Goal: Task Accomplishment & Management: Manage account settings

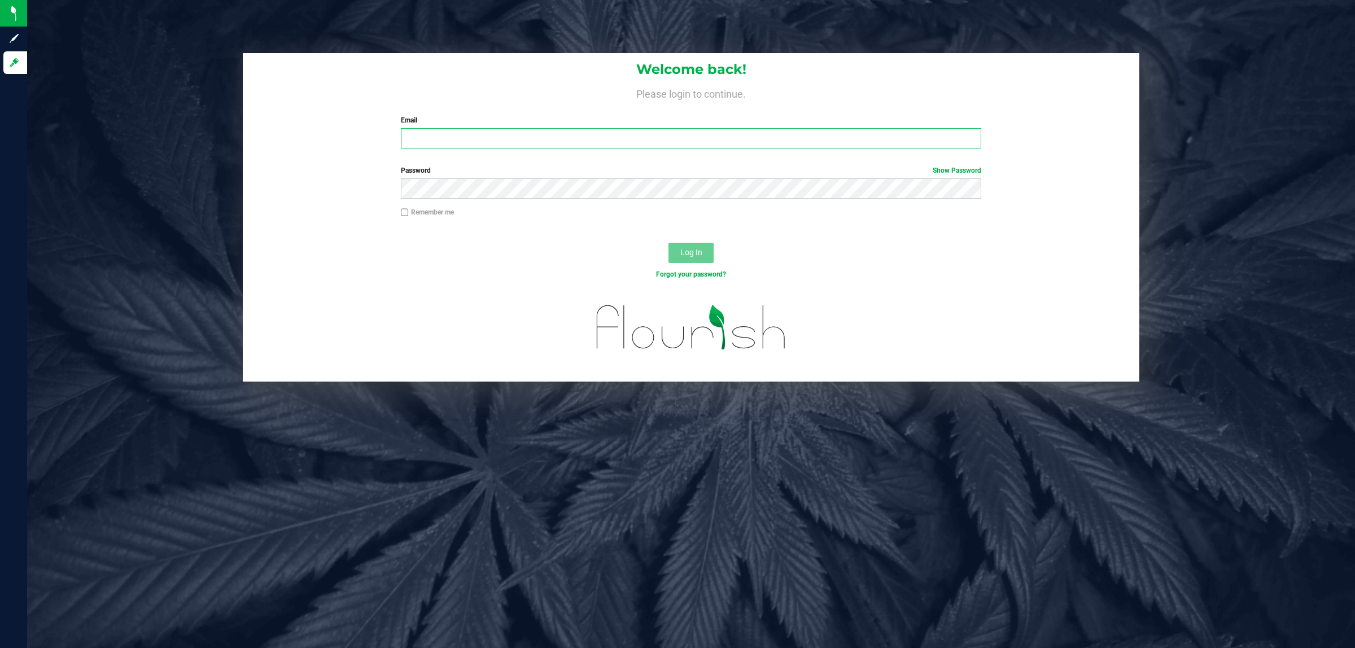
click at [514, 142] on input "Email" at bounding box center [691, 138] width 581 height 20
type input "[EMAIL_ADDRESS][DOMAIN_NAME]"
click at [668, 243] on button "Log In" at bounding box center [690, 253] width 45 height 20
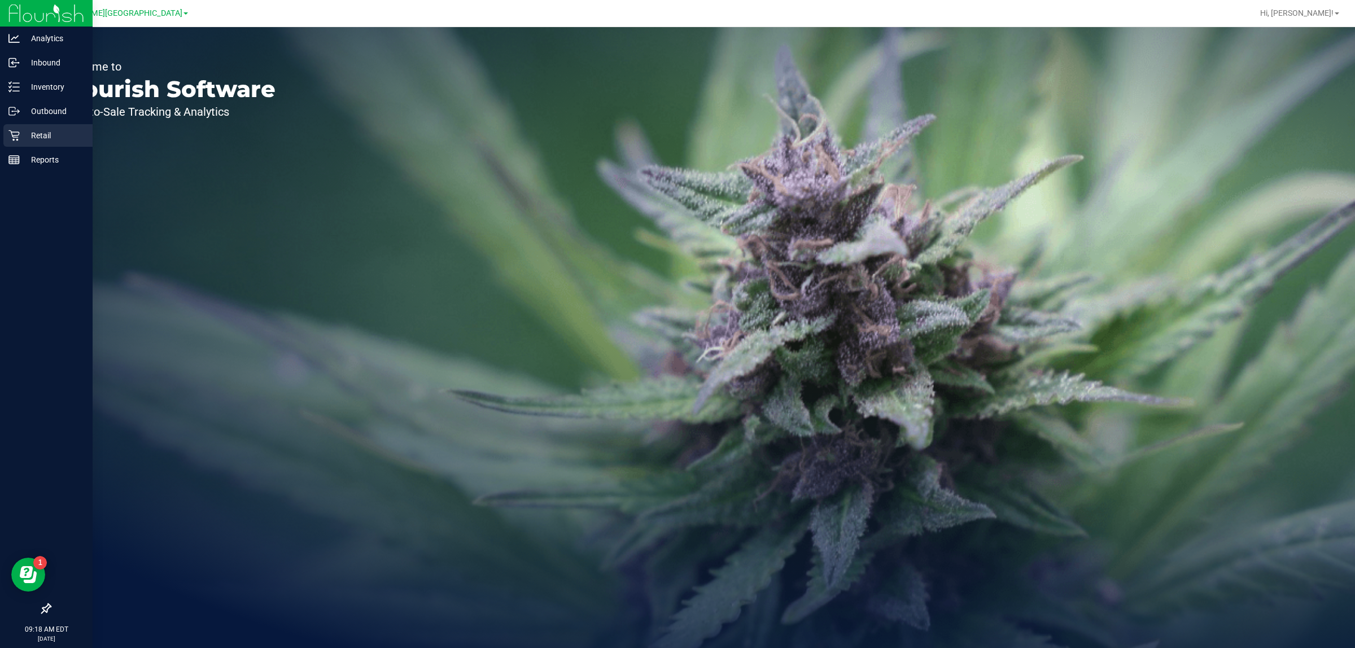
click at [21, 137] on p "Retail" at bounding box center [54, 136] width 68 height 14
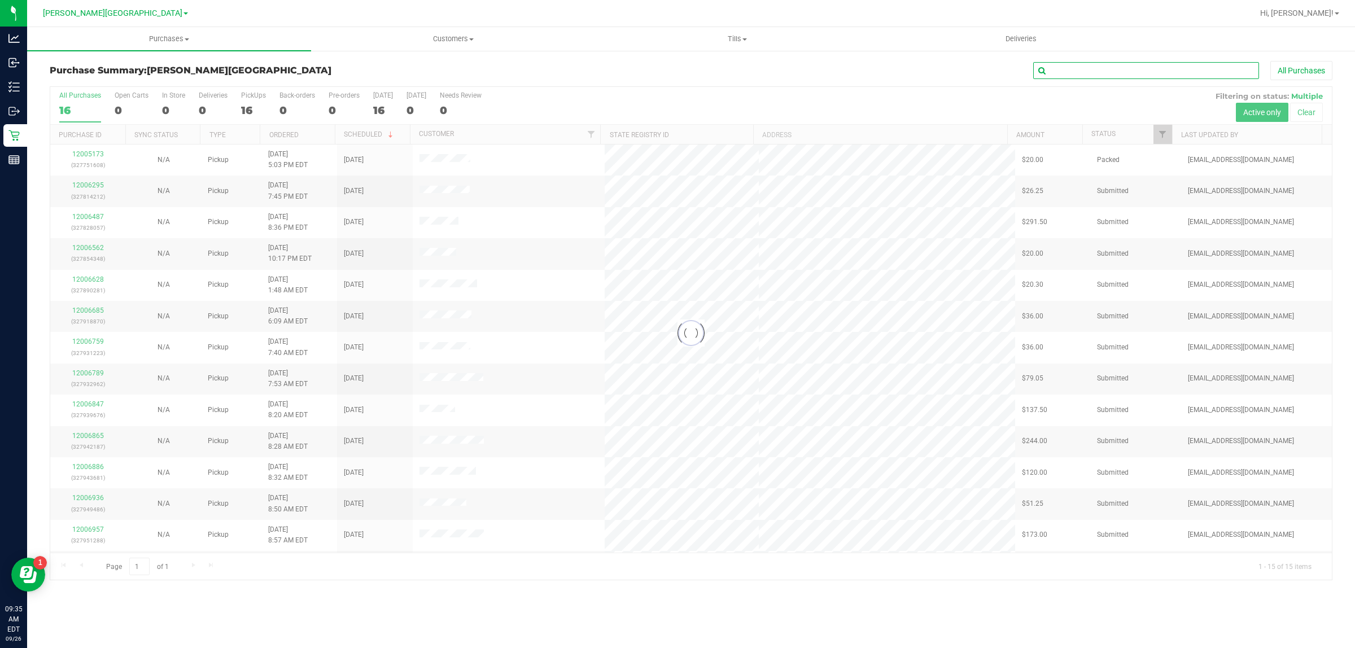
click at [1097, 77] on input "text" at bounding box center [1146, 70] width 226 height 17
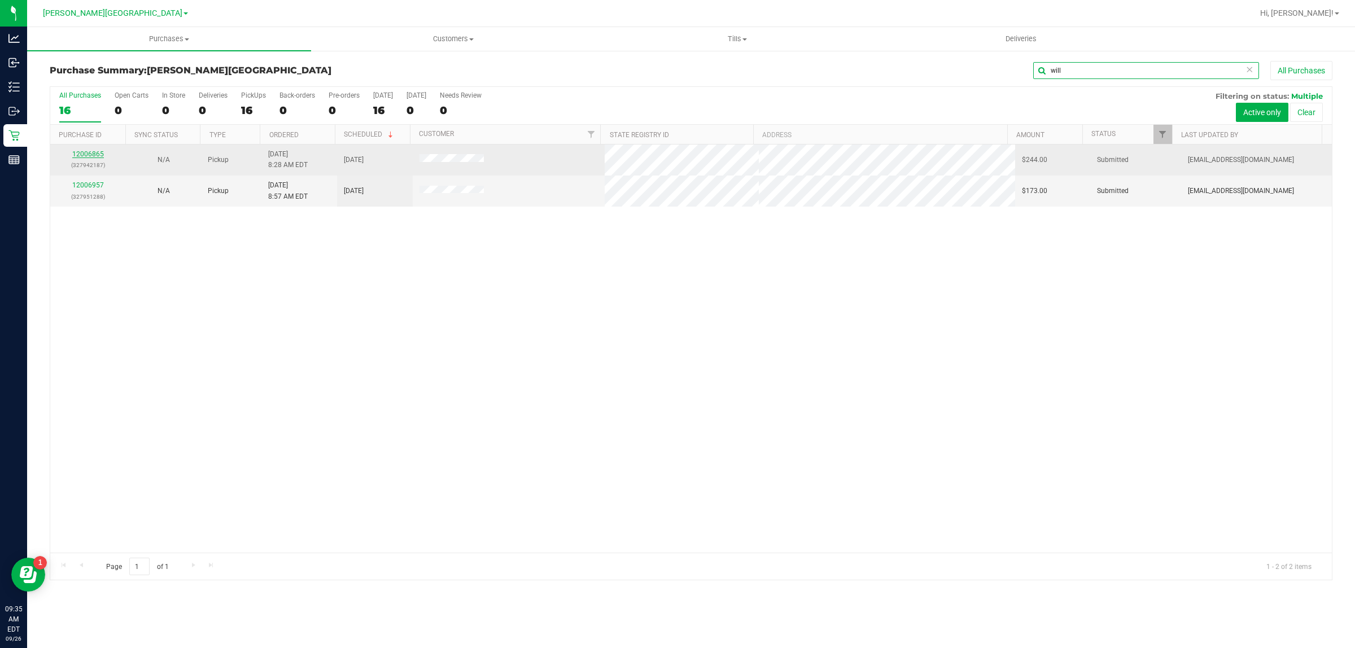
type input "will"
click at [77, 155] on link "12006865" at bounding box center [88, 154] width 32 height 8
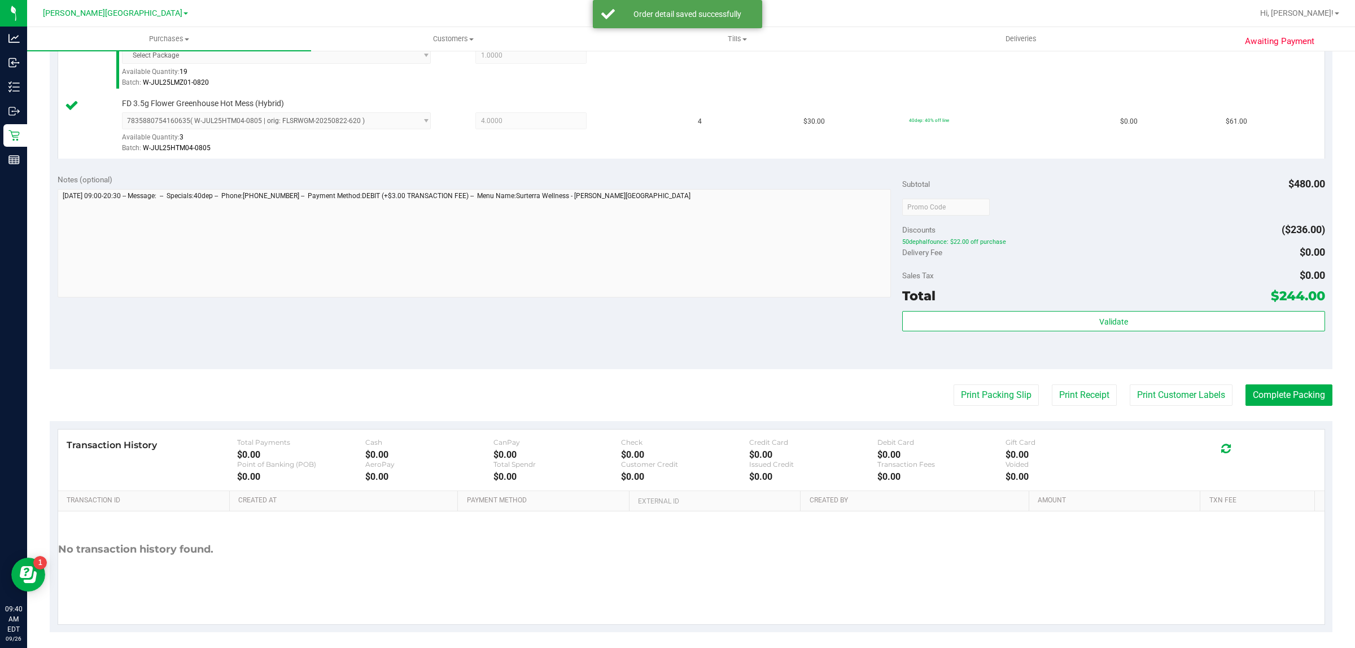
scroll to position [494, 0]
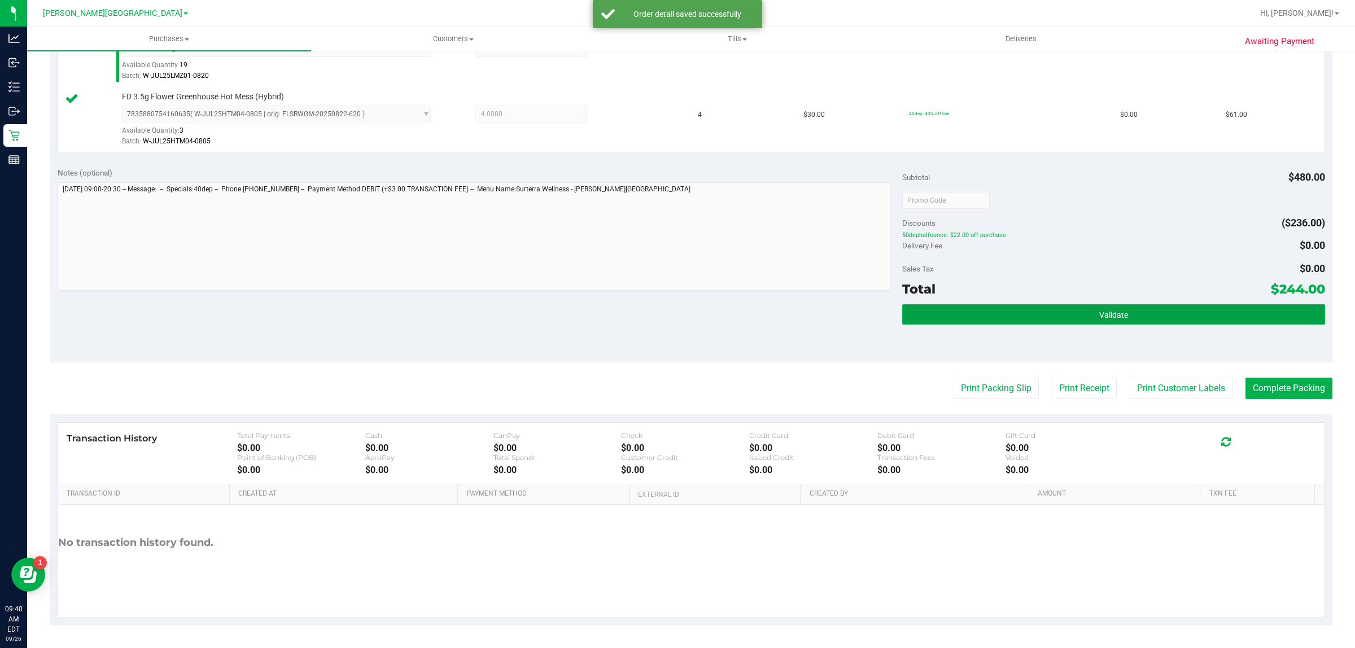
click at [969, 318] on button "Validate" at bounding box center [1113, 314] width 422 height 20
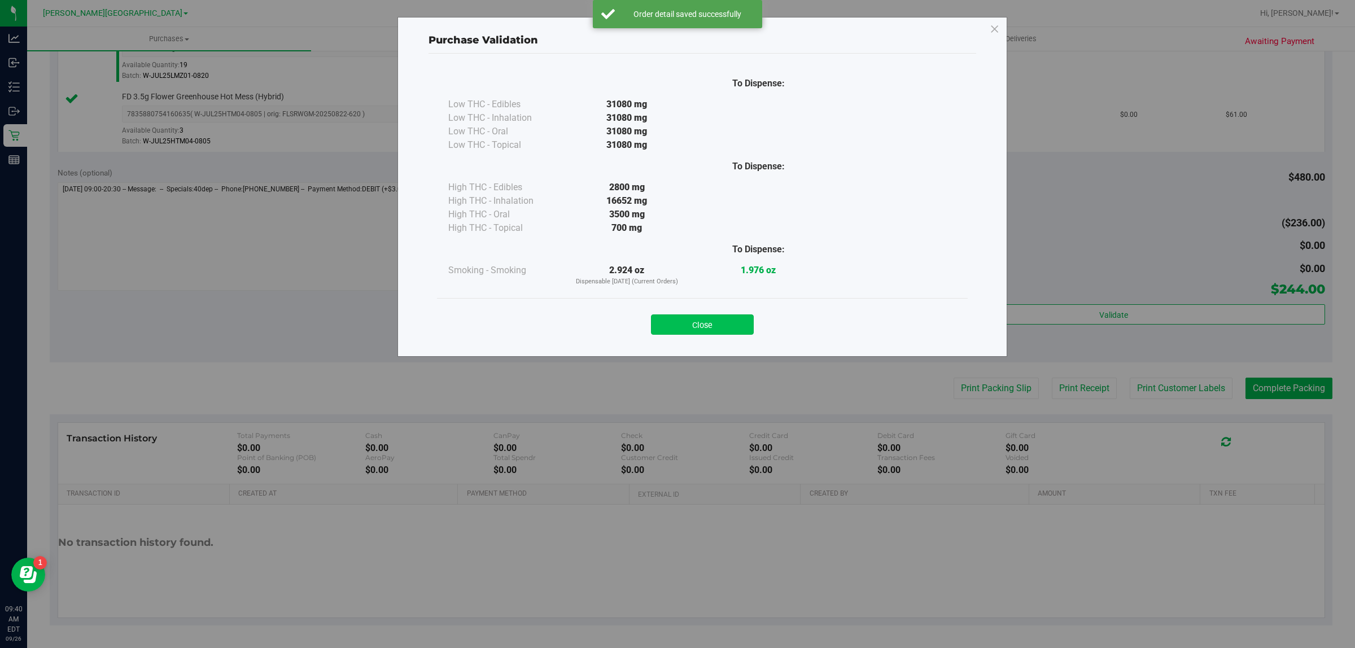
click at [697, 325] on button "Close" at bounding box center [702, 324] width 103 height 20
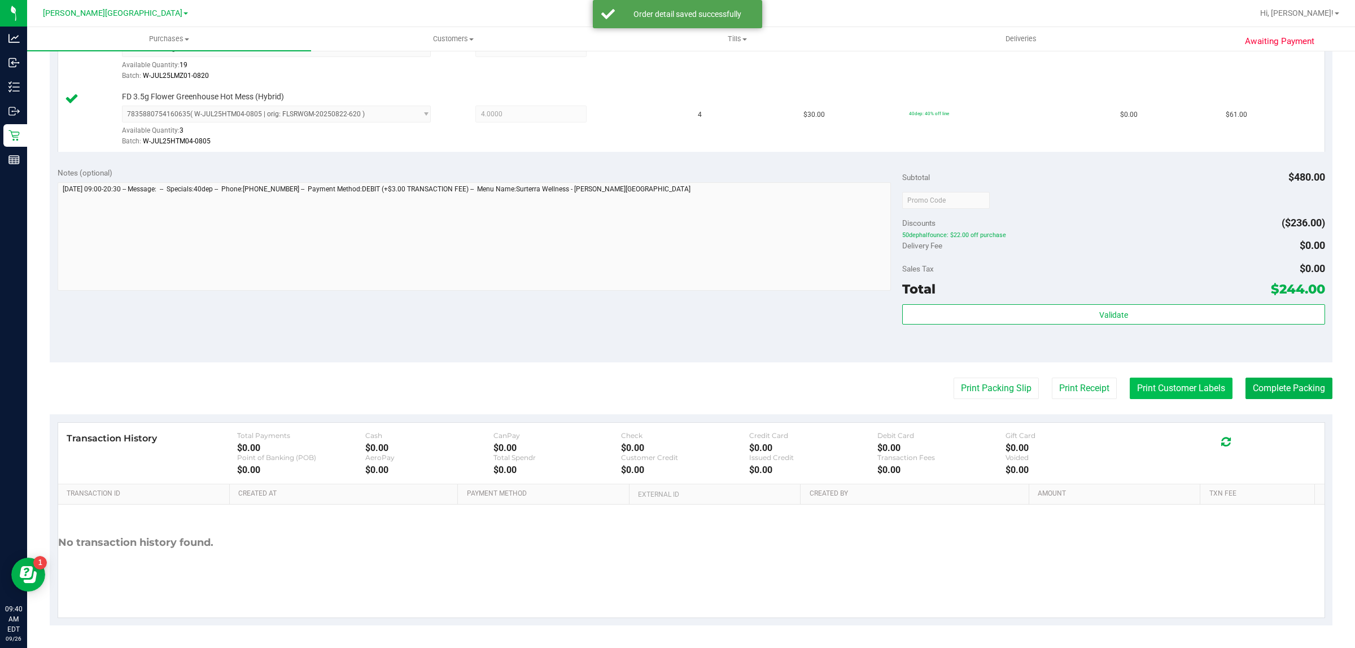
click at [1135, 392] on button "Print Customer Labels" at bounding box center [1181, 388] width 103 height 21
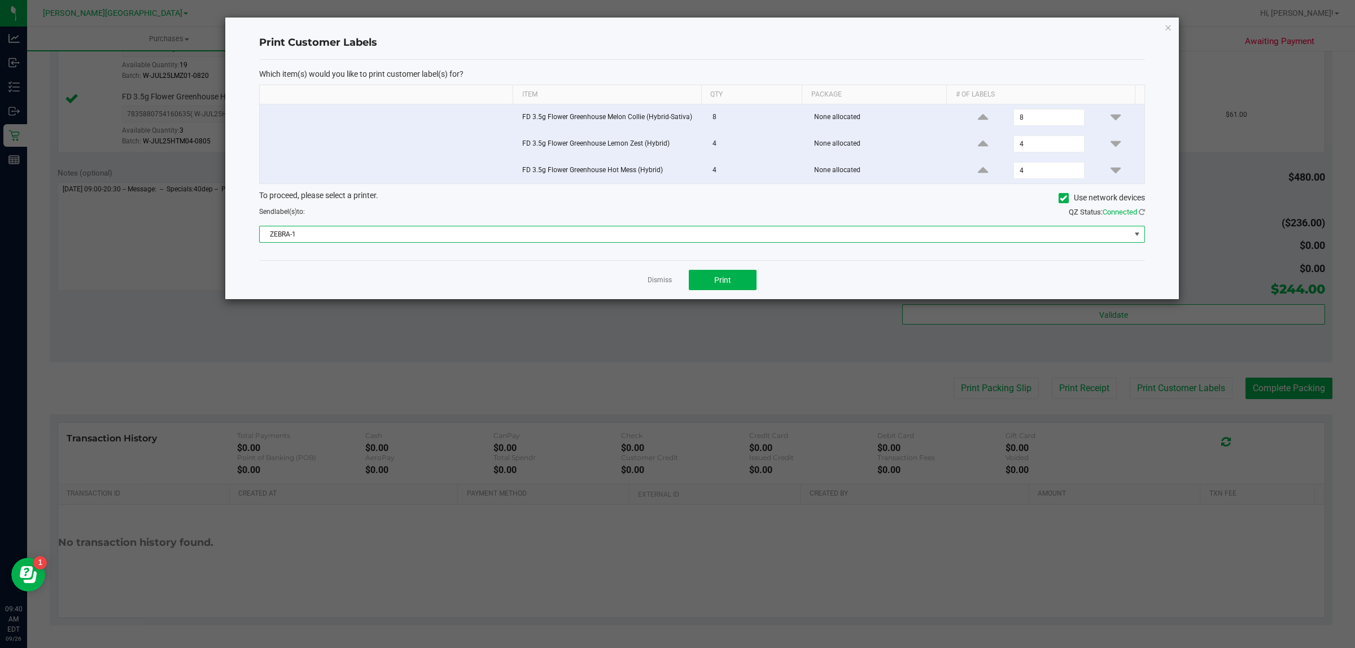
drag, startPoint x: 610, startPoint y: 235, endPoint x: 585, endPoint y: 224, distance: 26.8
click at [610, 235] on span "ZEBRA-1" at bounding box center [695, 234] width 871 height 16
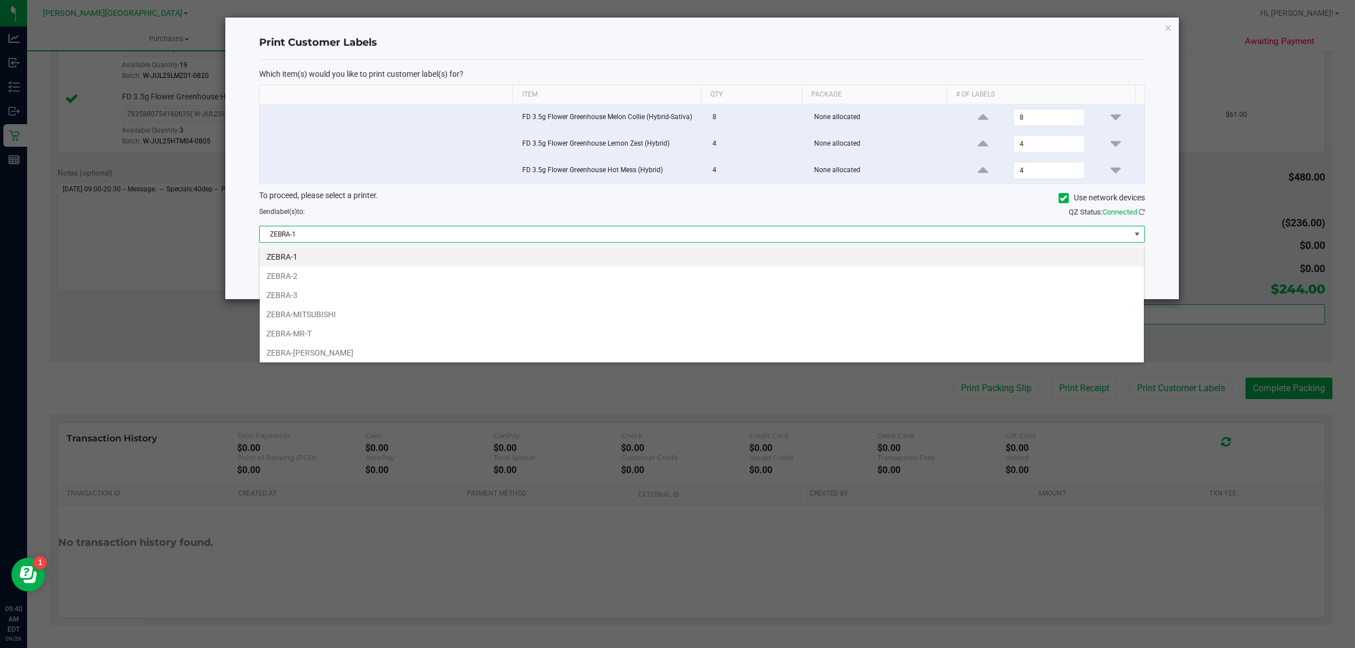
scroll to position [18, 885]
click at [320, 317] on li "ZEBRA-MITSUBISHI" at bounding box center [702, 314] width 884 height 19
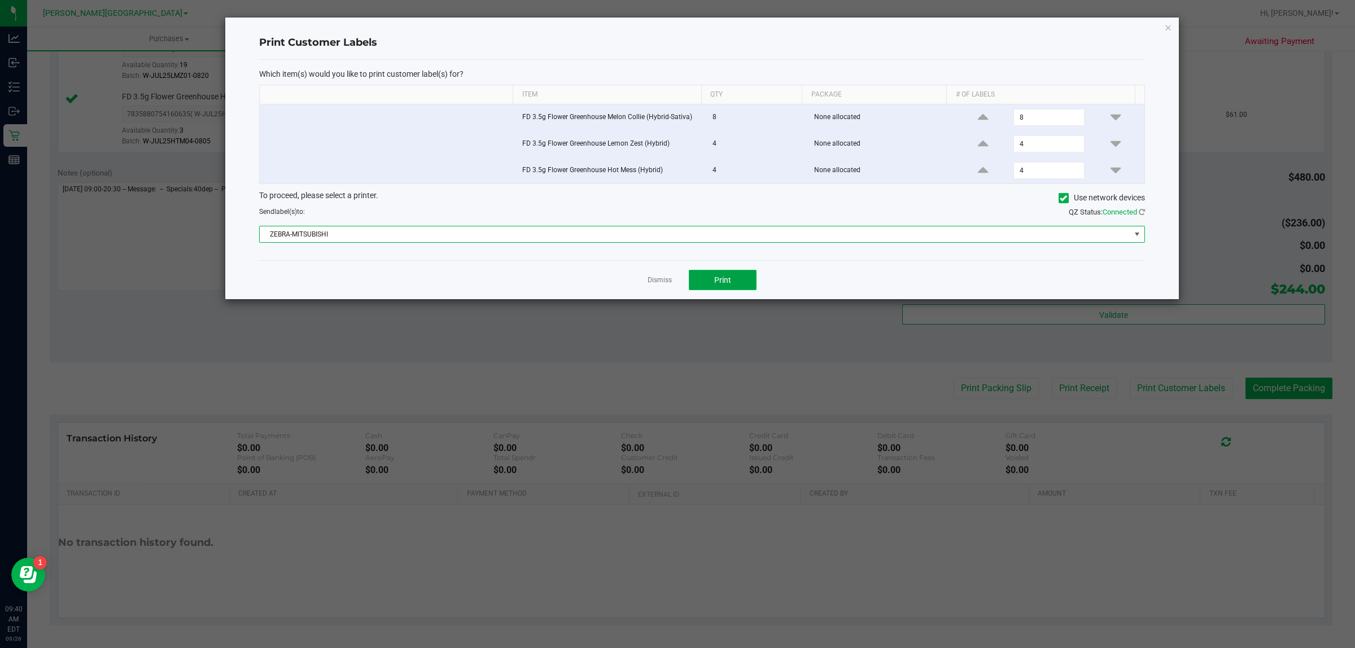
click at [727, 284] on span "Print" at bounding box center [722, 279] width 17 height 9
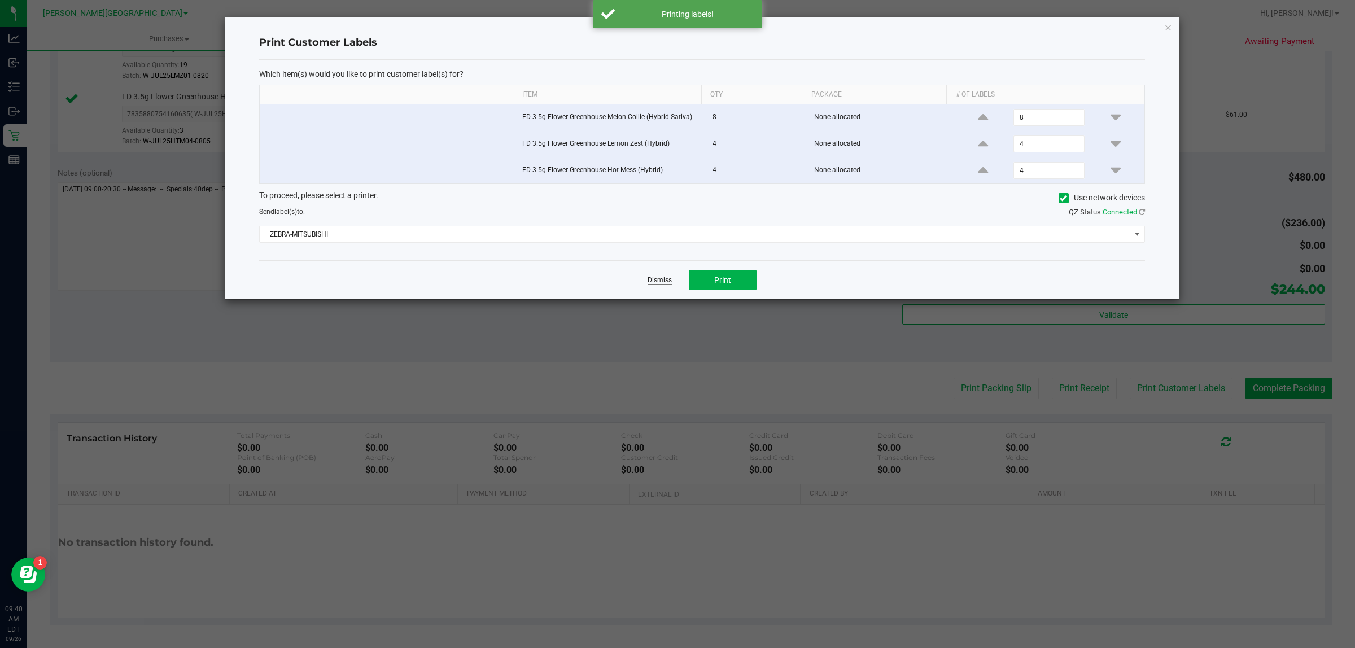
click at [654, 283] on link "Dismiss" at bounding box center [660, 280] width 24 height 10
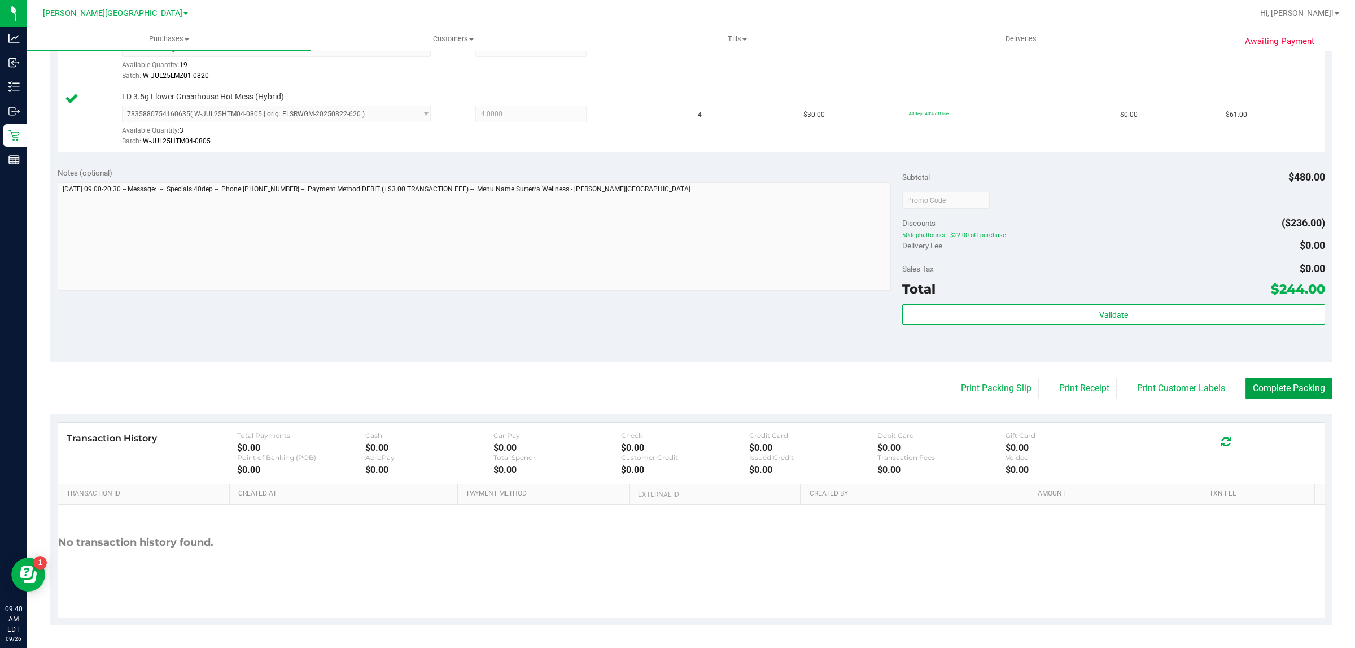
click at [1269, 387] on button "Complete Packing" at bounding box center [1288, 388] width 87 height 21
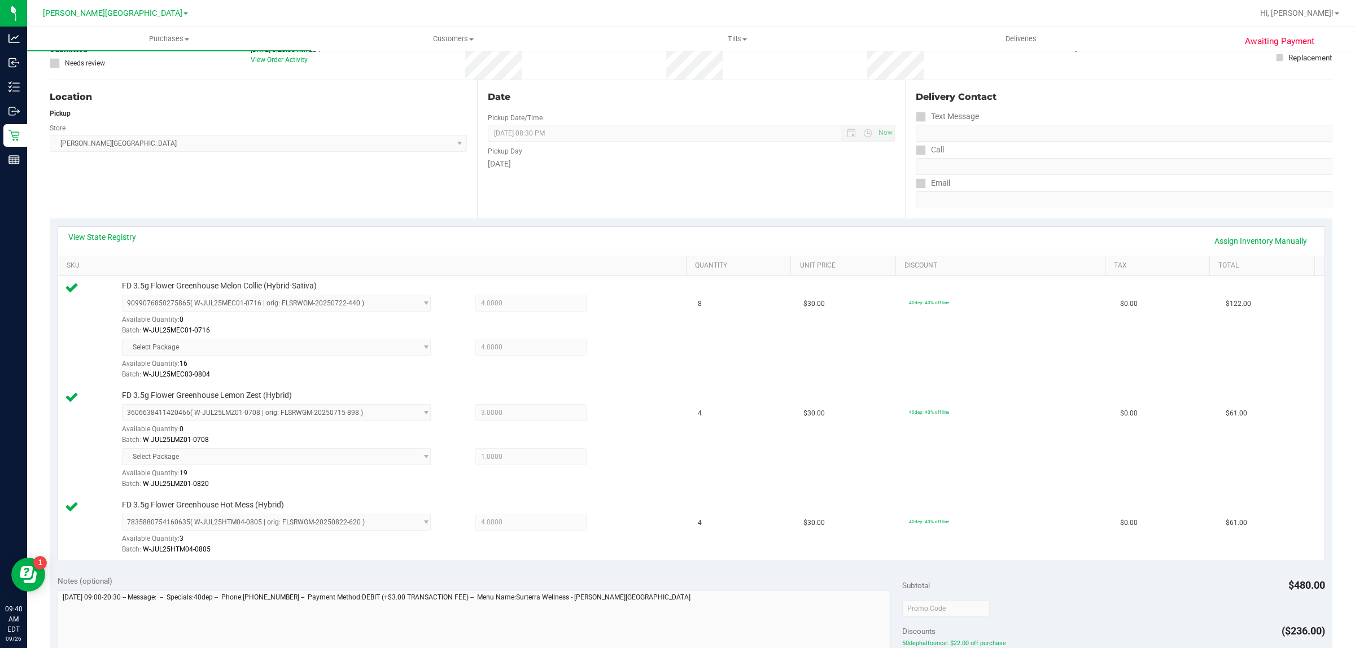
scroll to position [0, 0]
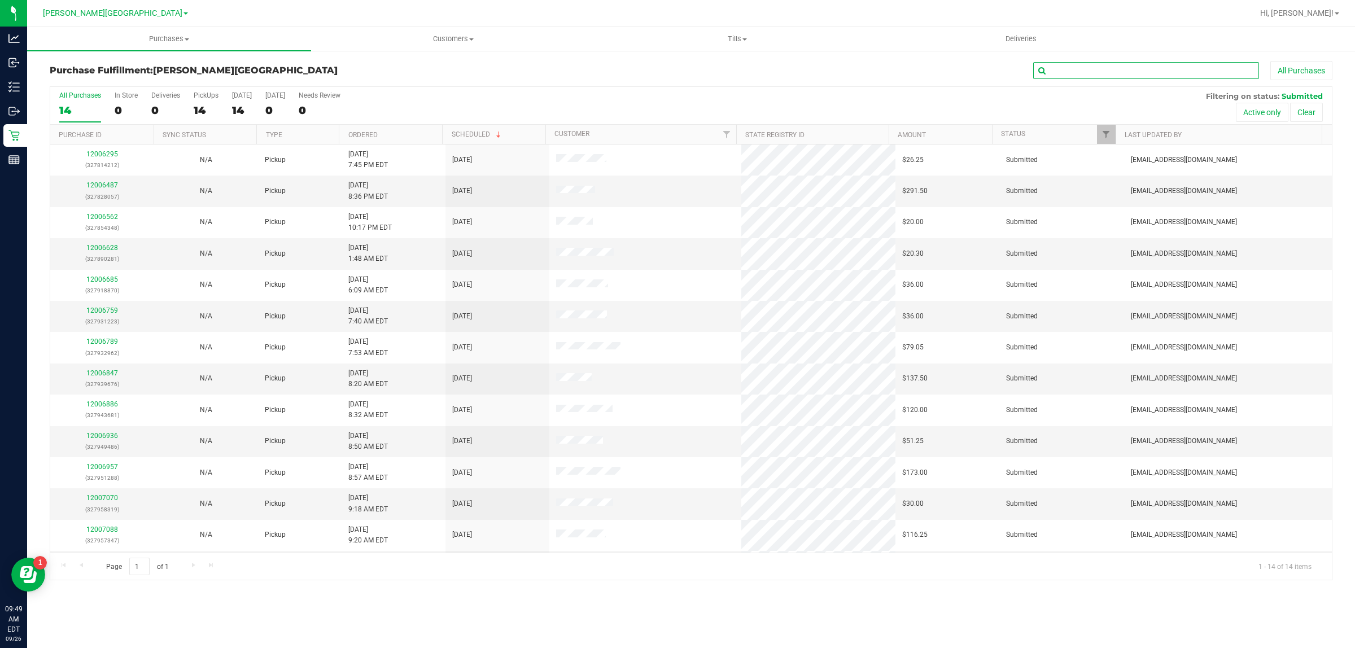
click at [1117, 69] on input "text" at bounding box center [1146, 70] width 226 height 17
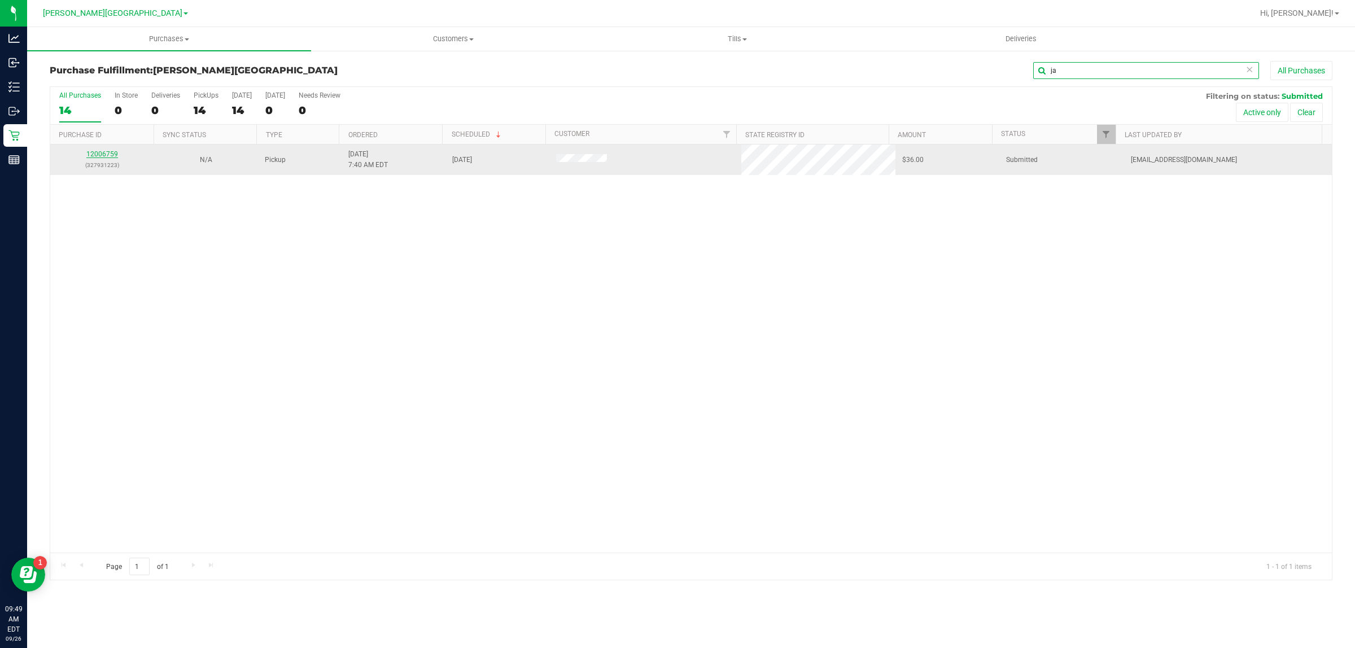
type input "ja"
click at [105, 154] on link "12006759" at bounding box center [102, 154] width 32 height 8
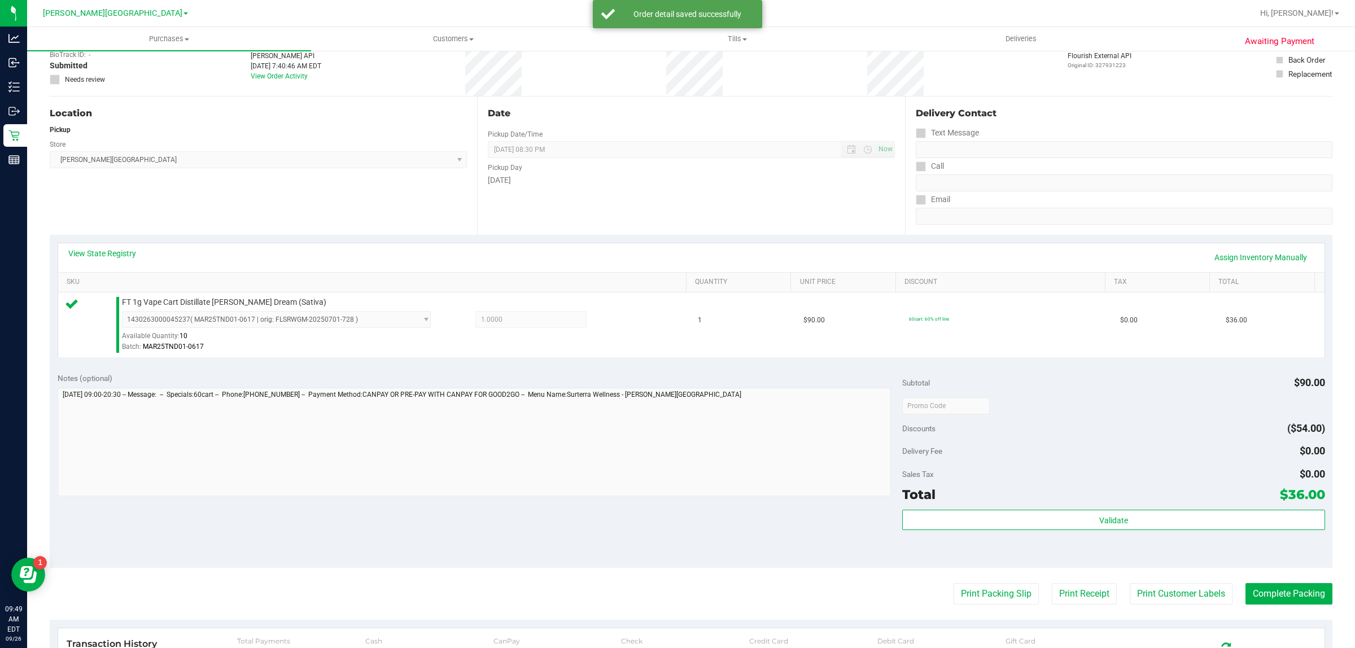
scroll to position [212, 0]
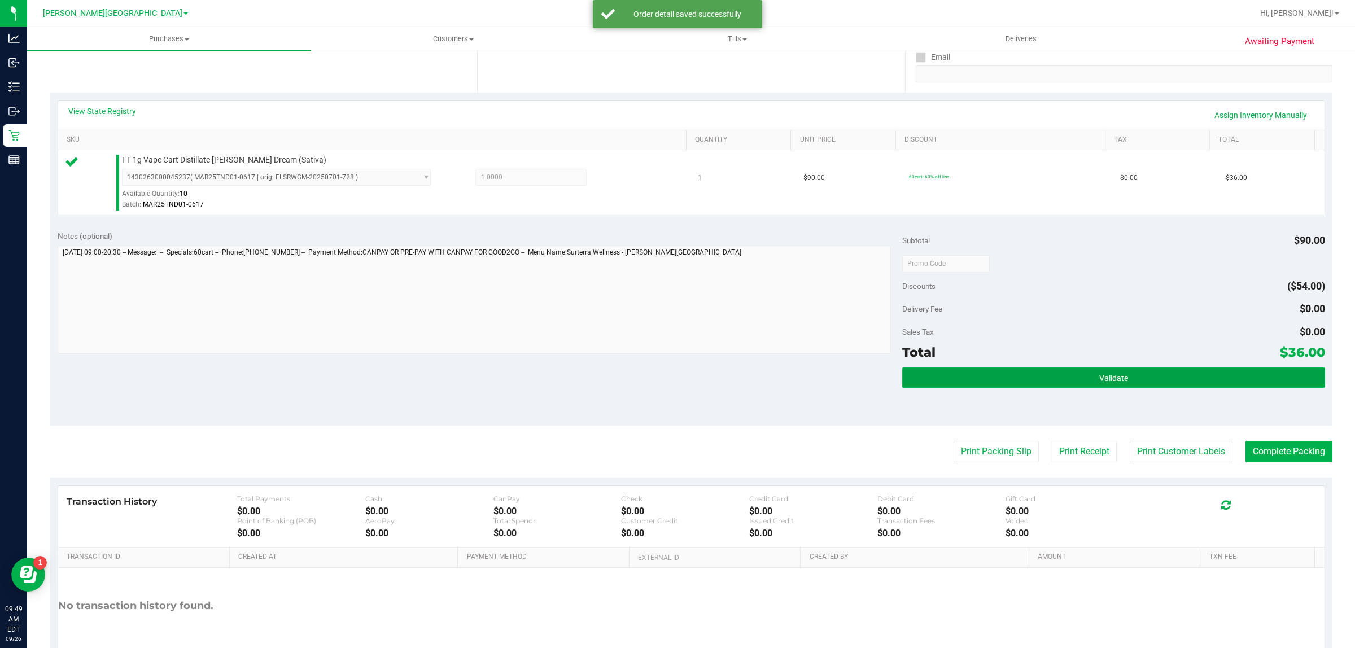
click at [1084, 387] on button "Validate" at bounding box center [1113, 378] width 422 height 20
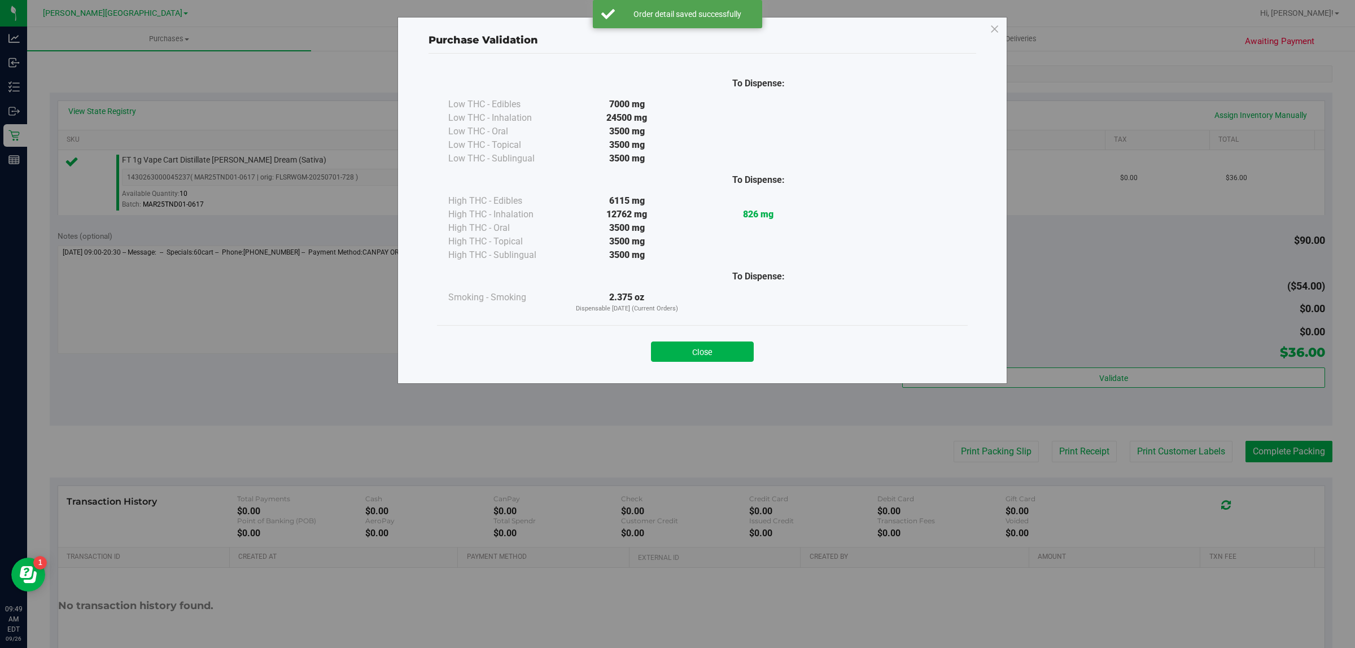
click at [690, 340] on div "Close" at bounding box center [702, 348] width 514 height 28
click at [706, 344] on button "Close" at bounding box center [702, 352] width 103 height 20
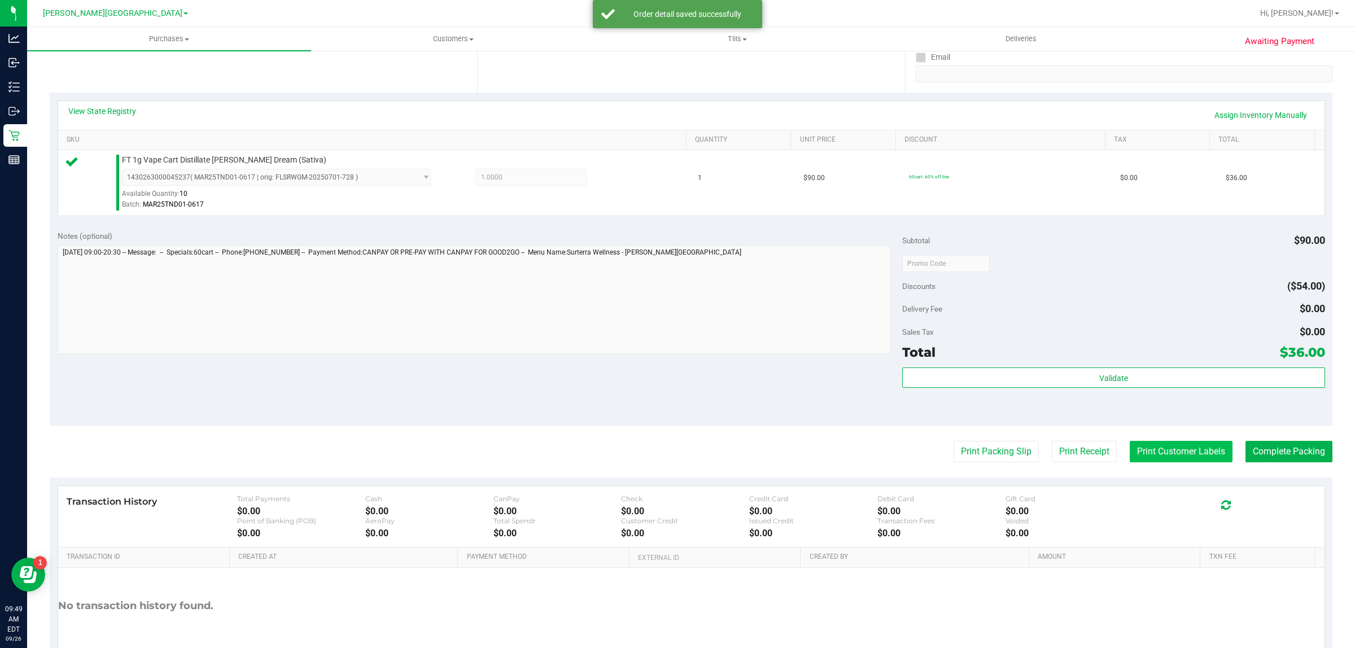
click at [1144, 453] on button "Print Customer Labels" at bounding box center [1181, 451] width 103 height 21
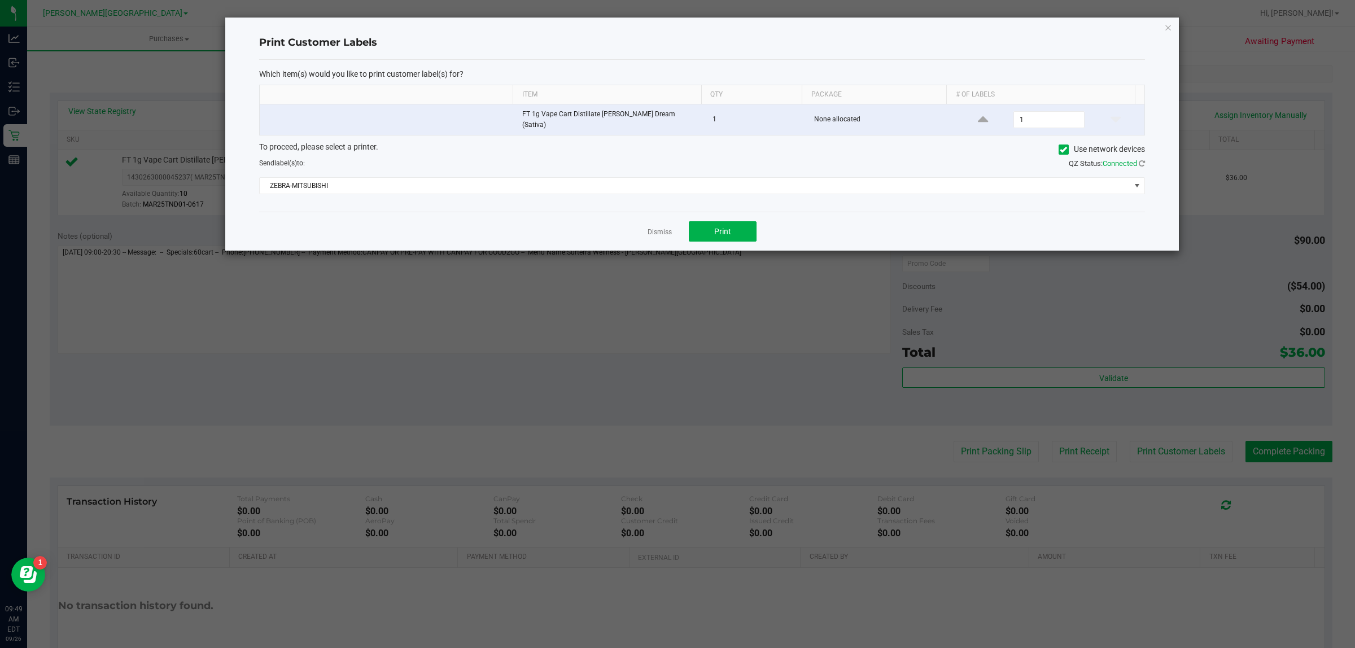
click at [764, 227] on div "Dismiss Print" at bounding box center [702, 231] width 886 height 39
click at [741, 224] on button "Print" at bounding box center [723, 231] width 68 height 20
click at [653, 228] on link "Dismiss" at bounding box center [660, 233] width 24 height 10
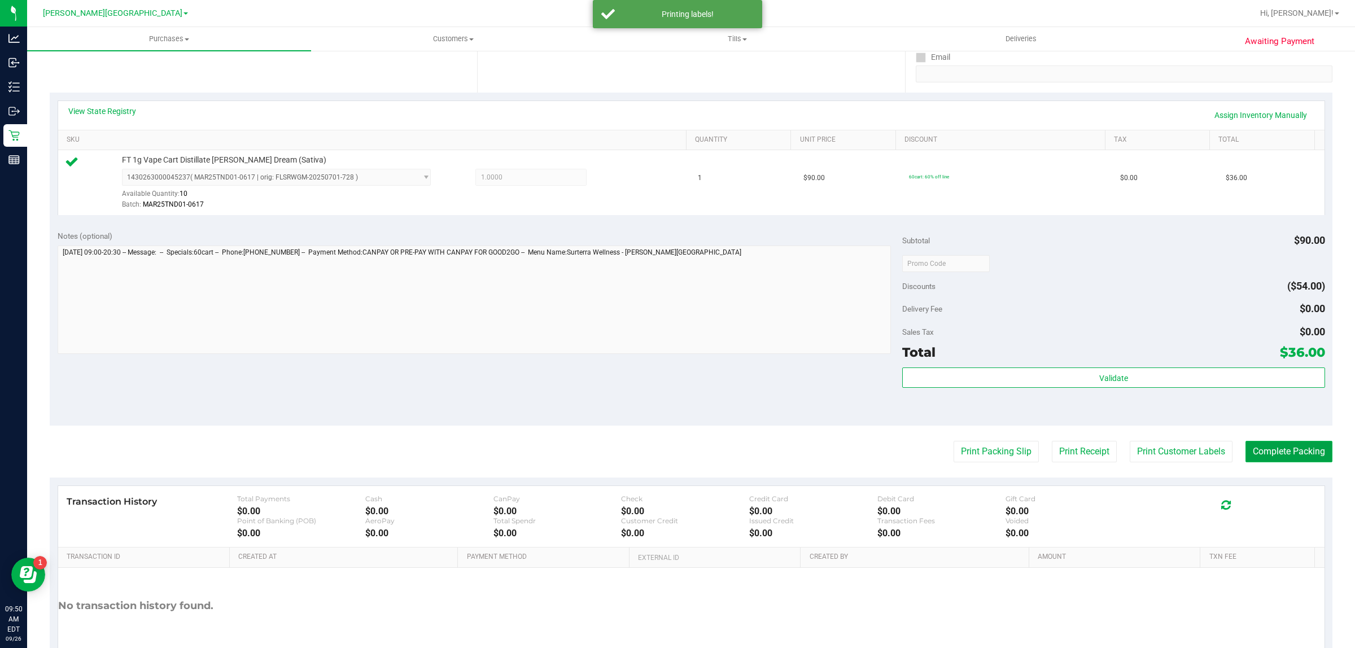
click at [1255, 445] on button "Complete Packing" at bounding box center [1288, 451] width 87 height 21
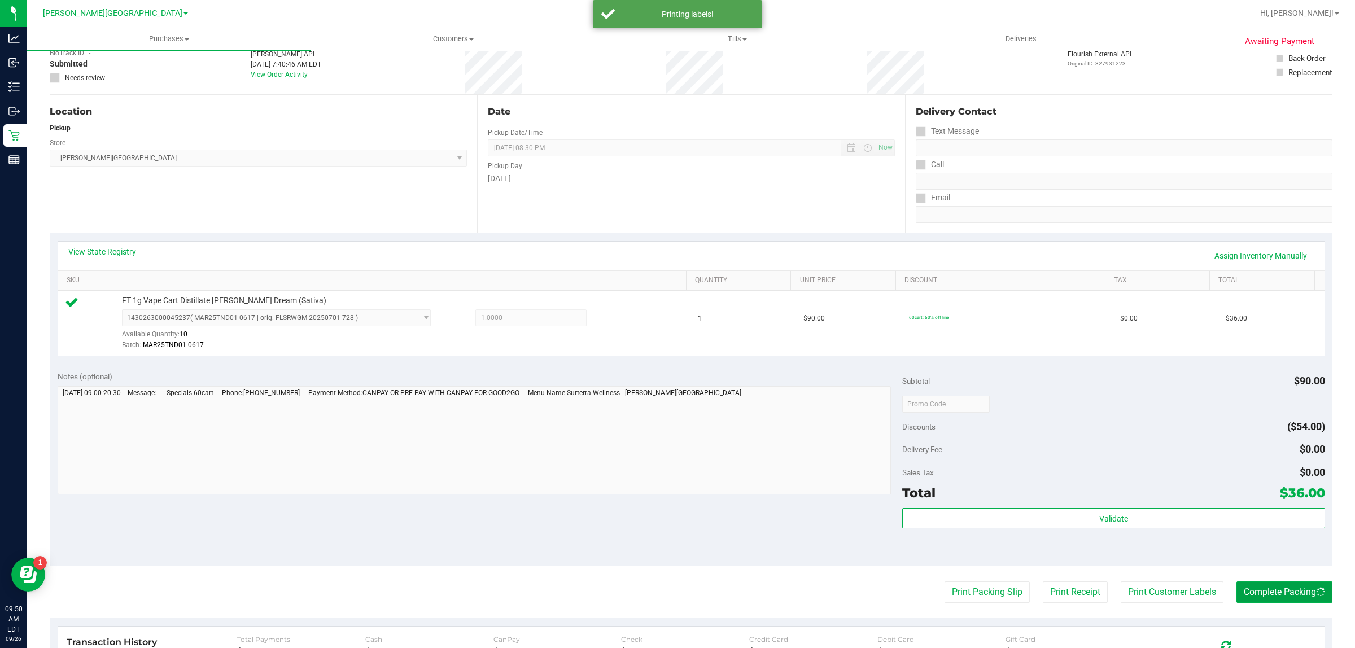
scroll to position [0, 0]
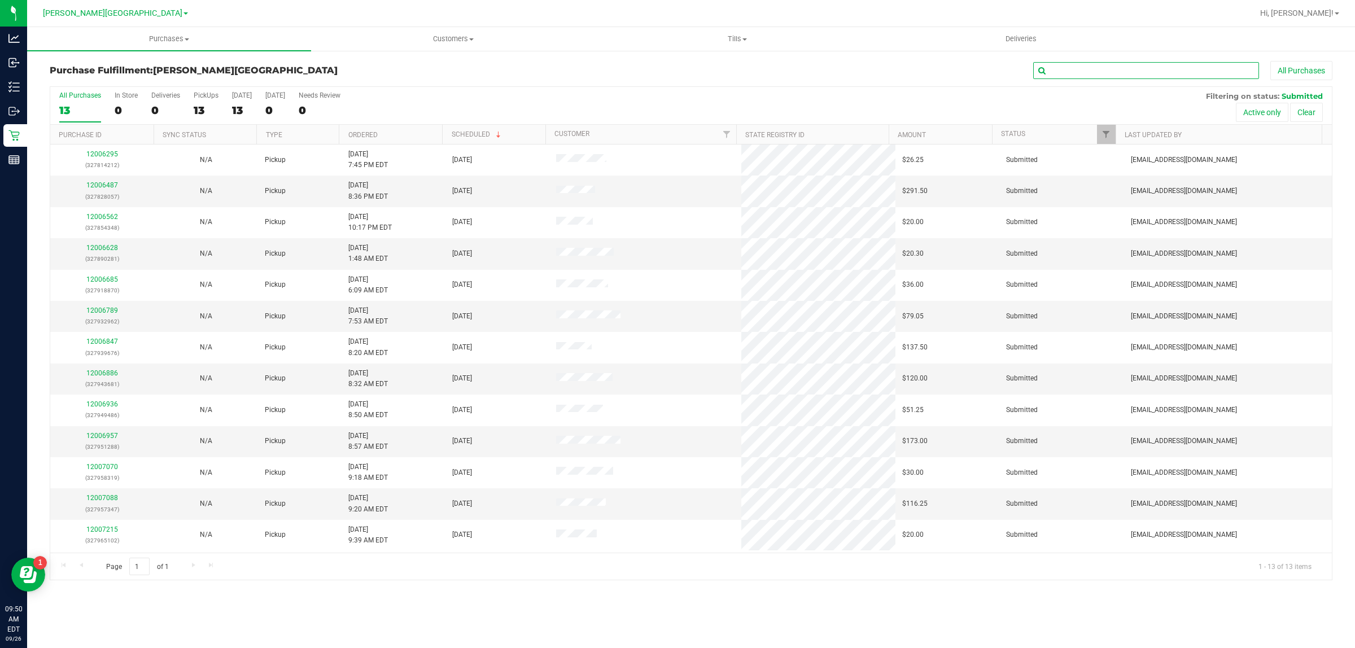
click at [1071, 66] on input "text" at bounding box center [1146, 70] width 226 height 17
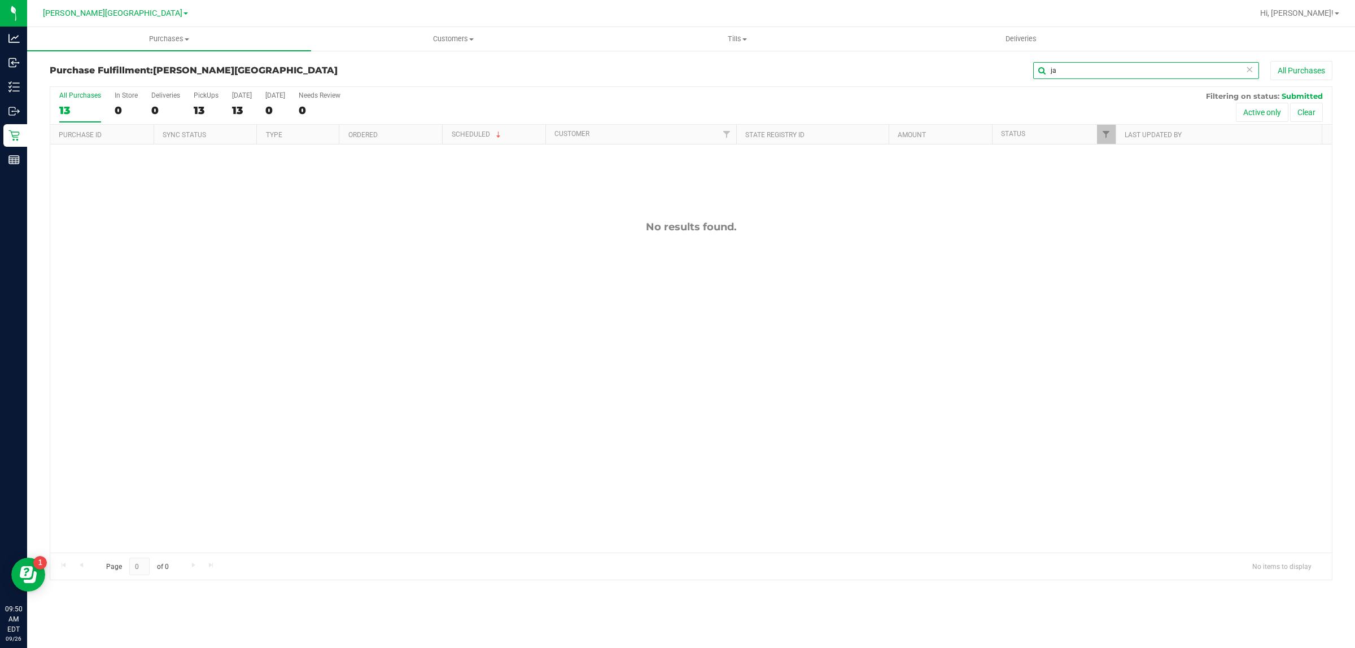
type input "j"
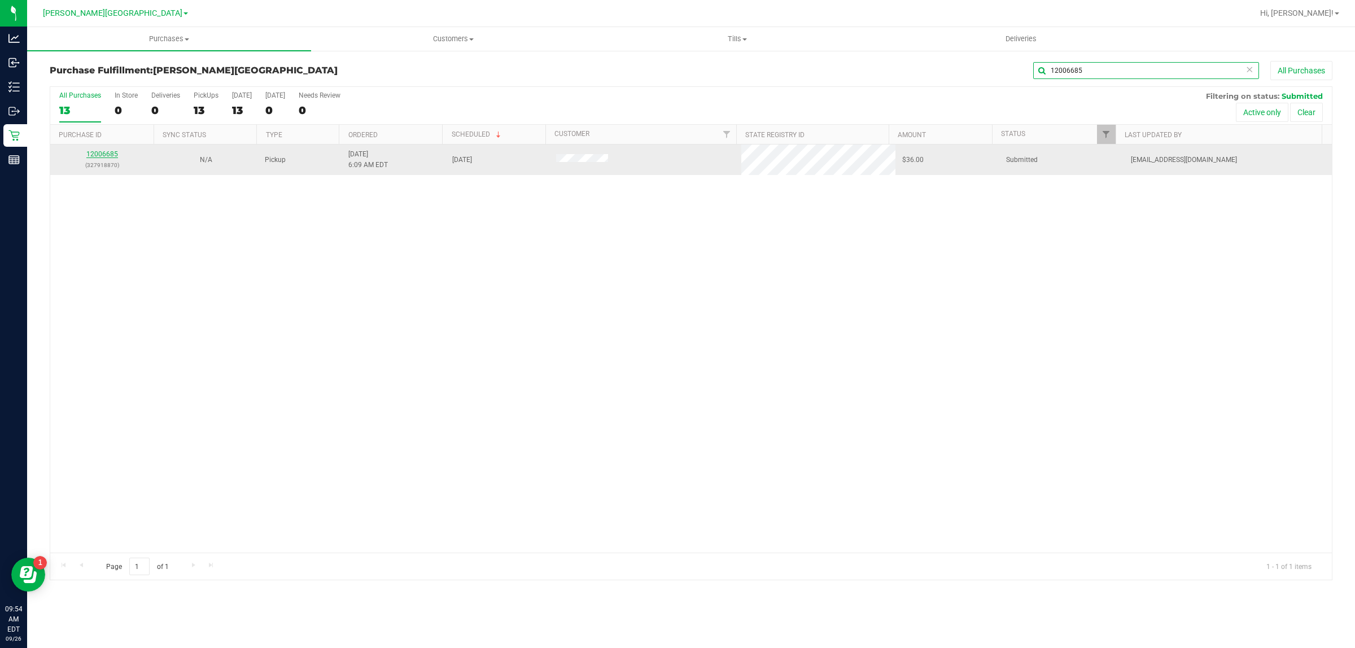
type input "12006685"
click at [102, 154] on link "12006685" at bounding box center [102, 154] width 32 height 8
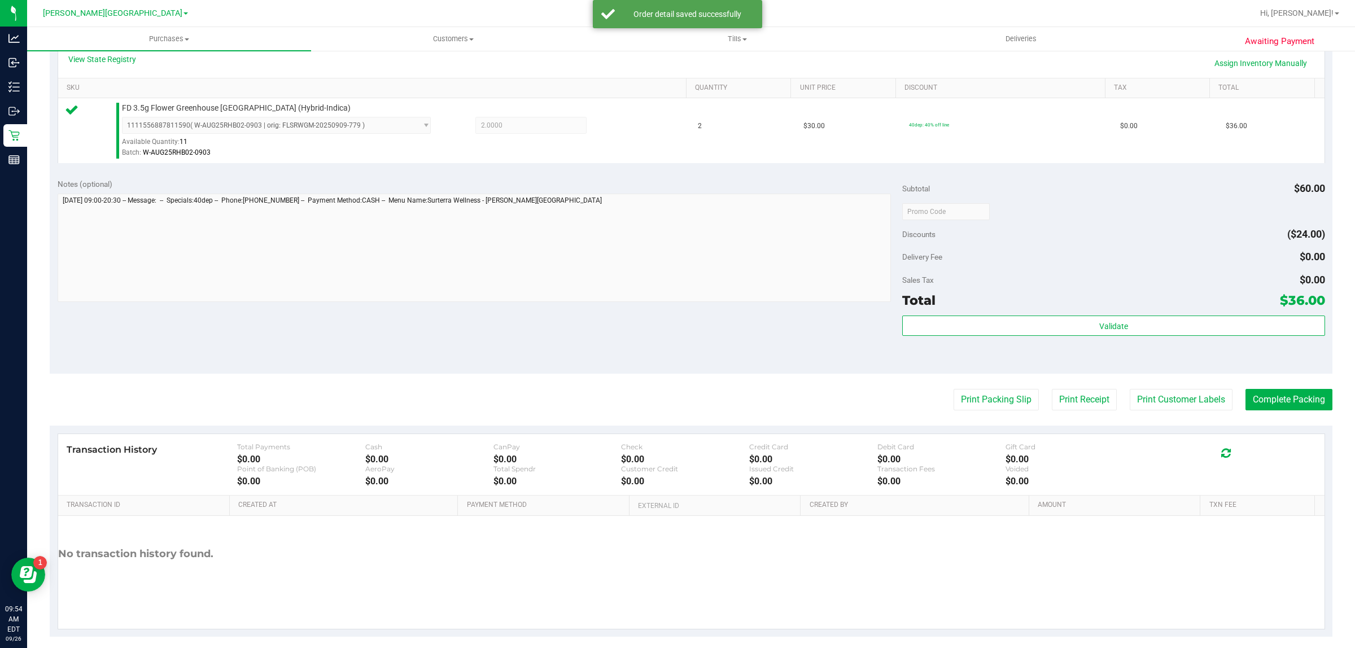
scroll to position [274, 0]
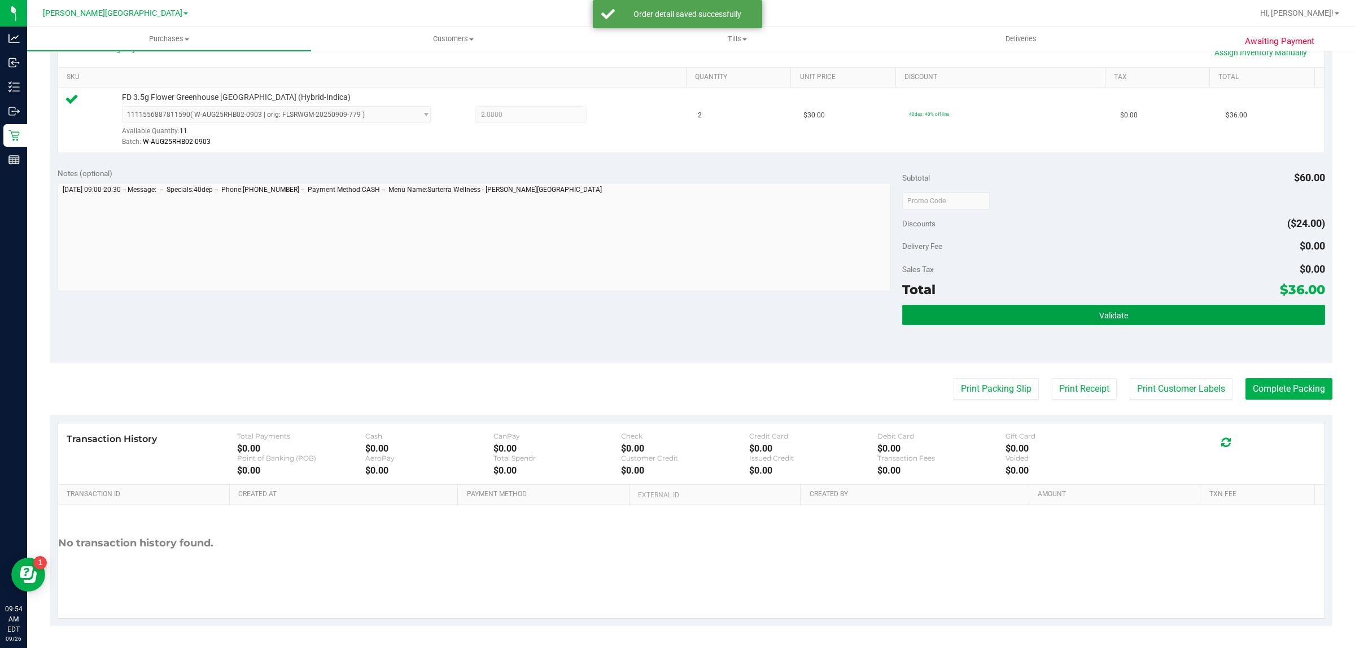
click at [926, 311] on button "Validate" at bounding box center [1113, 315] width 422 height 20
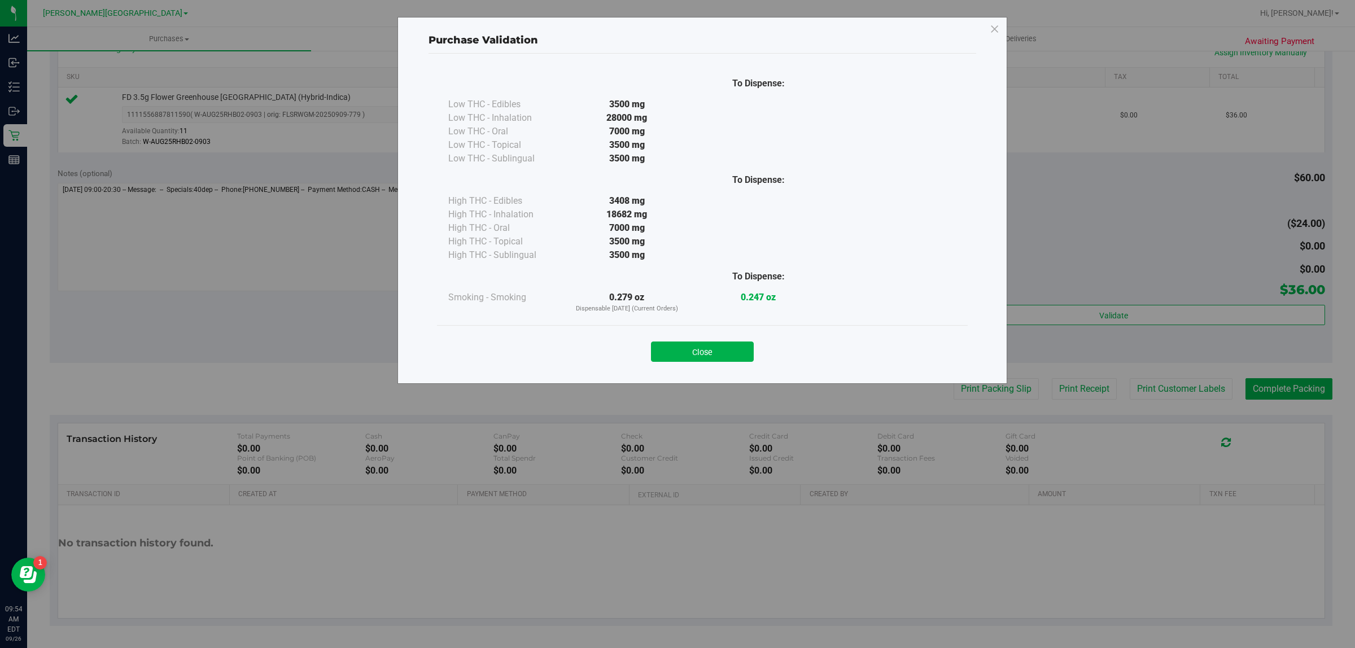
drag, startPoint x: 721, startPoint y: 348, endPoint x: 1229, endPoint y: 432, distance: 514.4
click at [729, 349] on button "Close" at bounding box center [702, 352] width 103 height 20
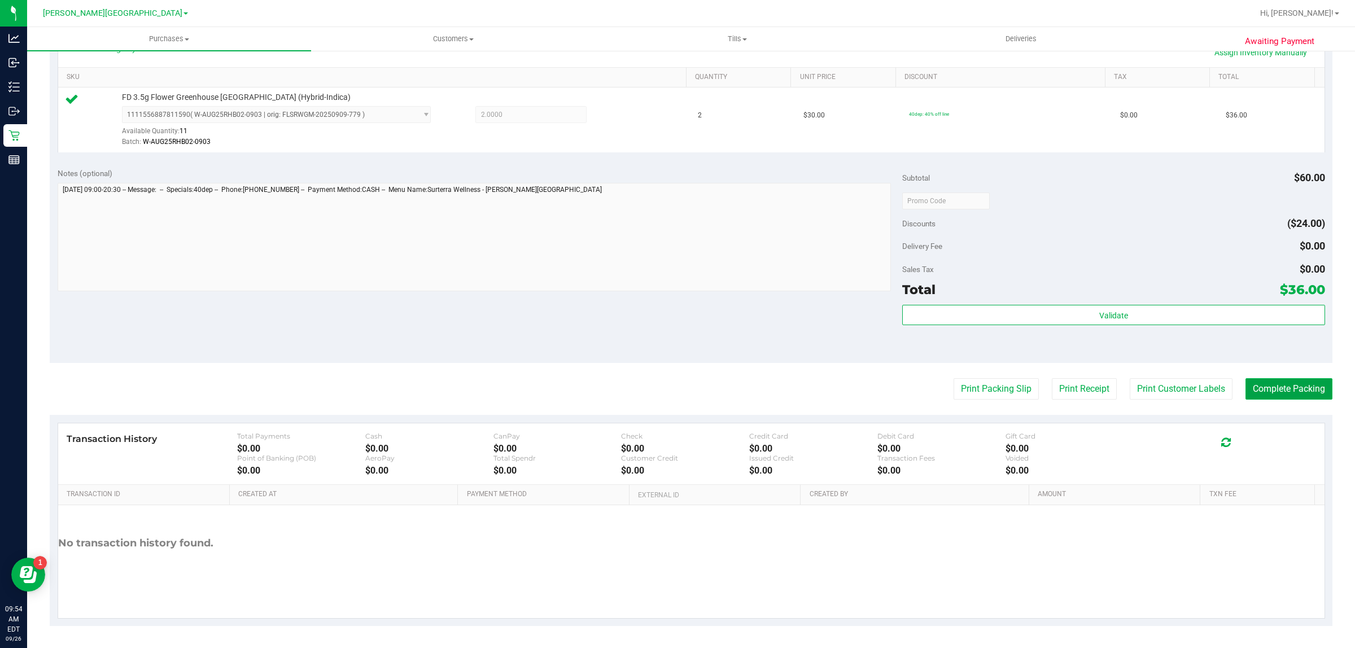
click at [1292, 391] on button "Complete Packing" at bounding box center [1288, 388] width 87 height 21
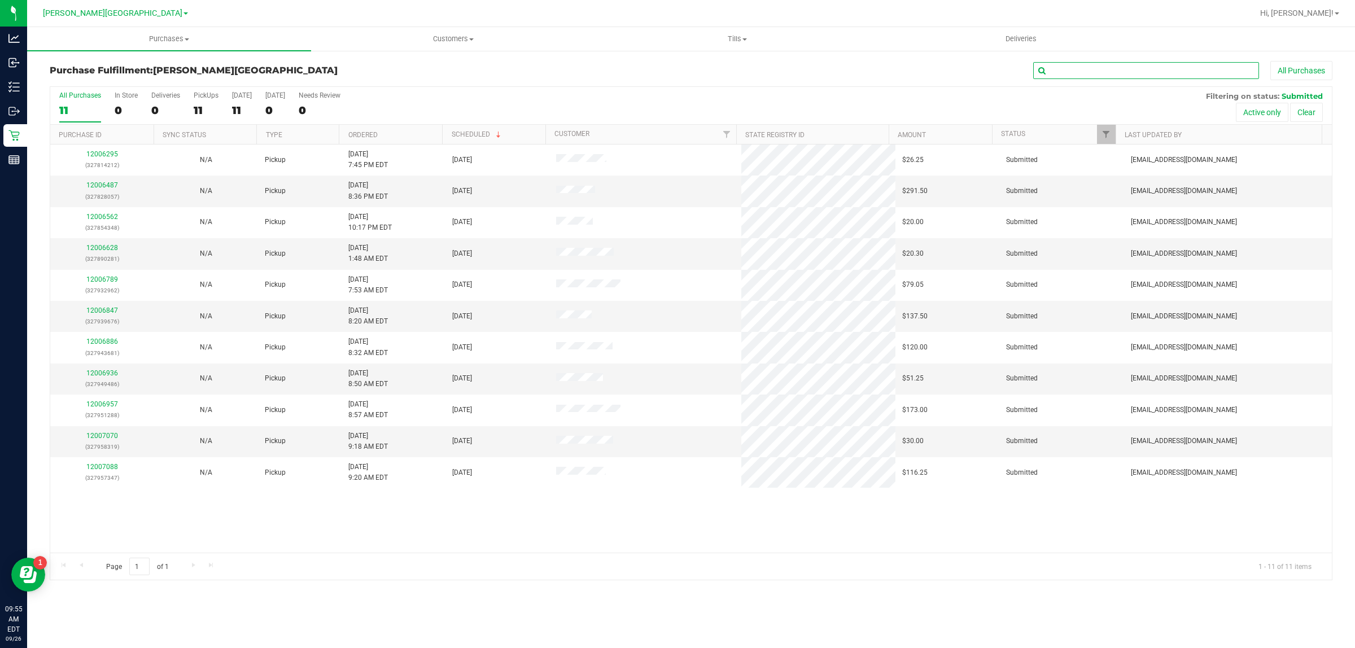
click at [1088, 71] on input "text" at bounding box center [1146, 70] width 226 height 17
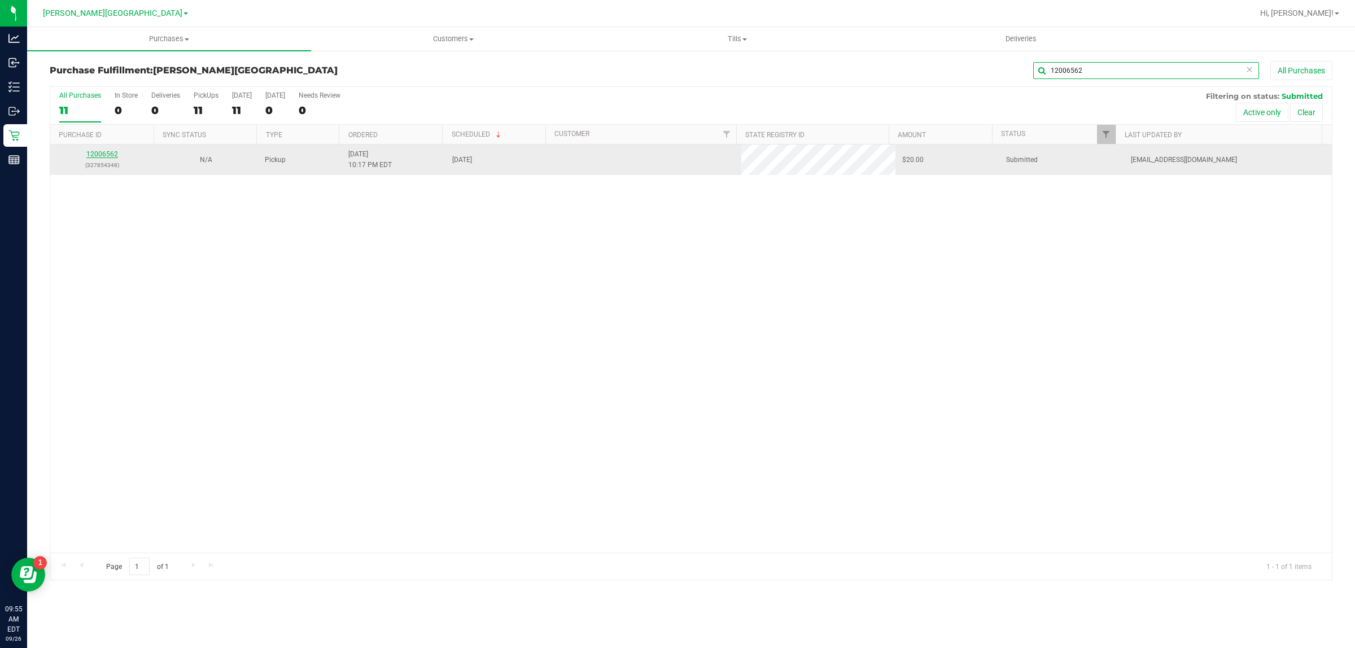
type input "12006562"
click at [103, 158] on link "12006562" at bounding box center [102, 154] width 32 height 8
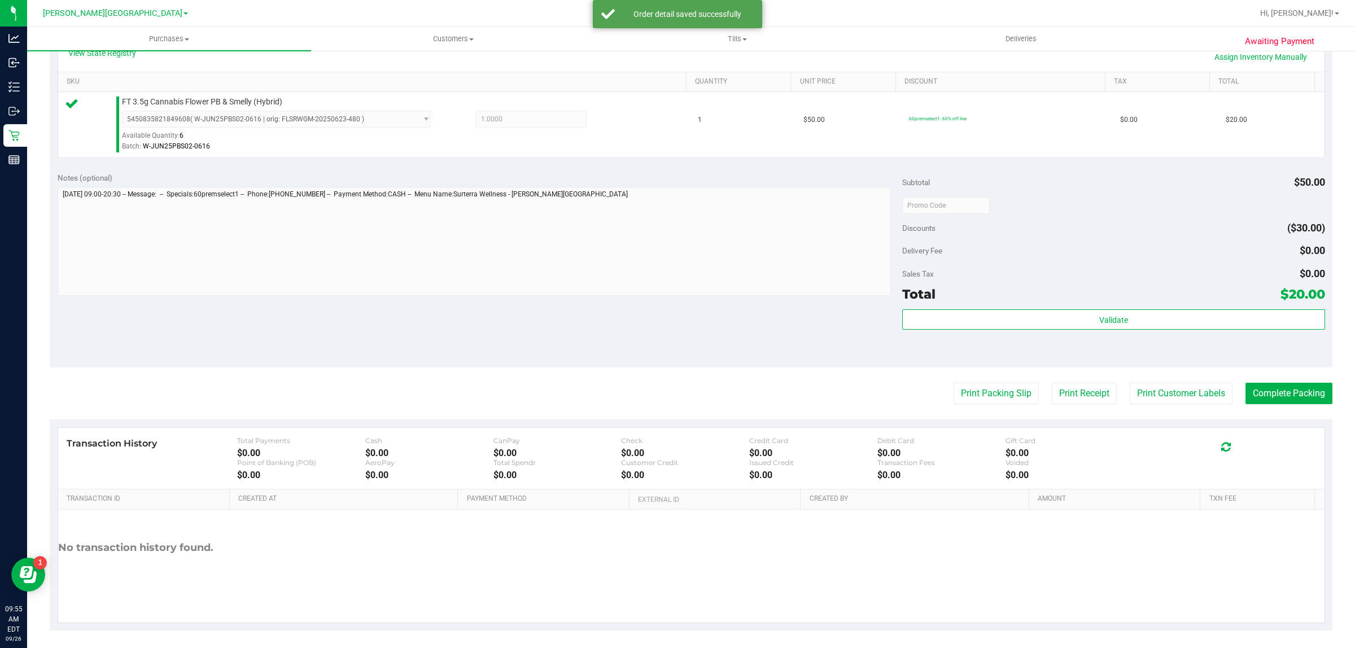
scroll to position [274, 0]
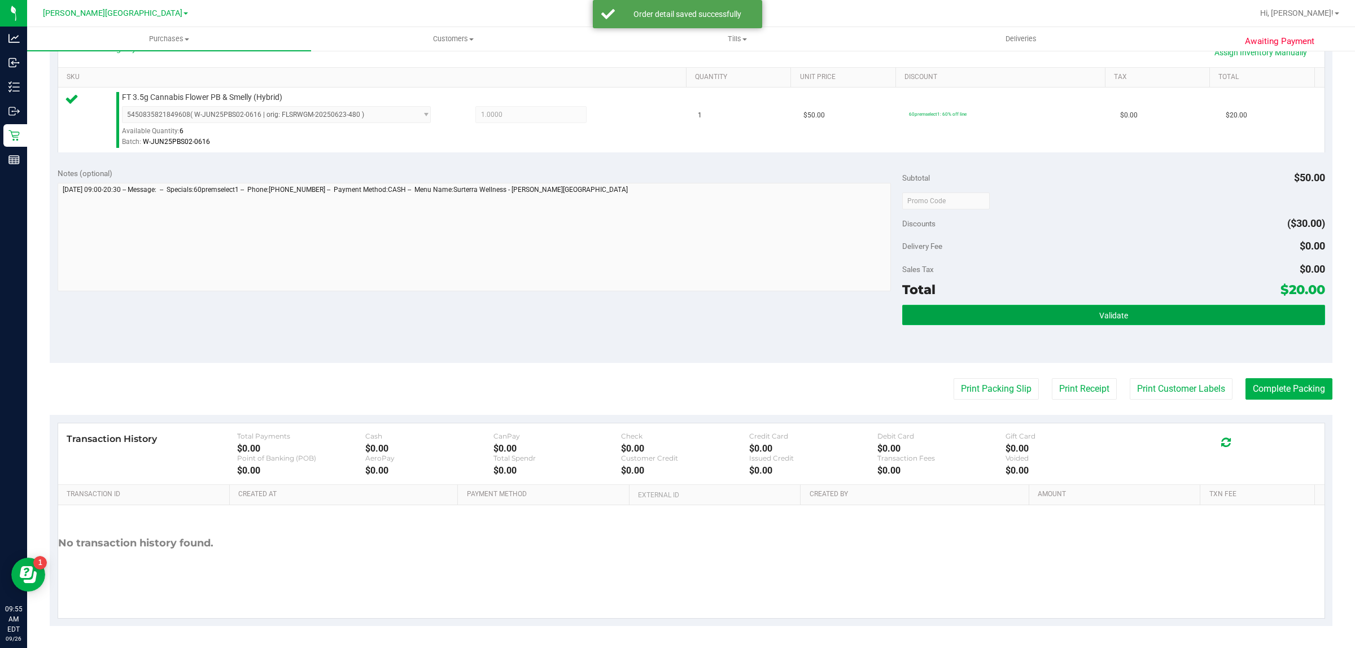
click at [992, 314] on button "Validate" at bounding box center [1113, 315] width 422 height 20
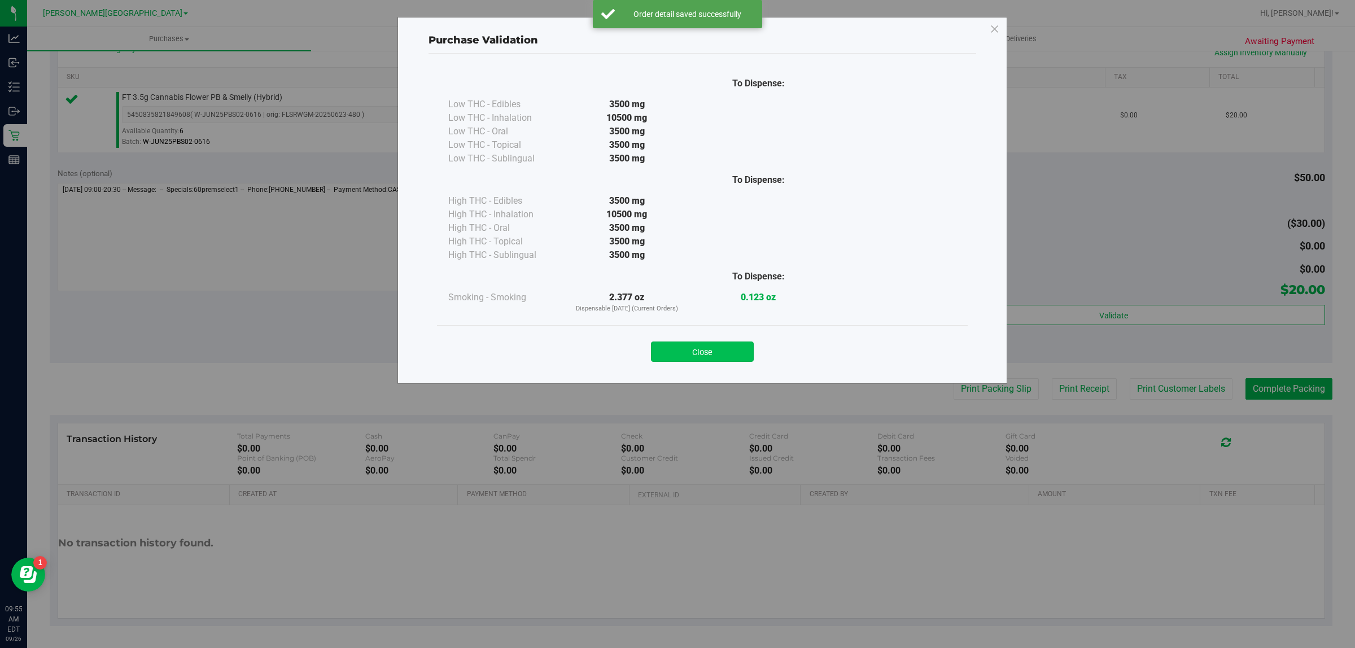
click at [712, 343] on button "Close" at bounding box center [702, 352] width 103 height 20
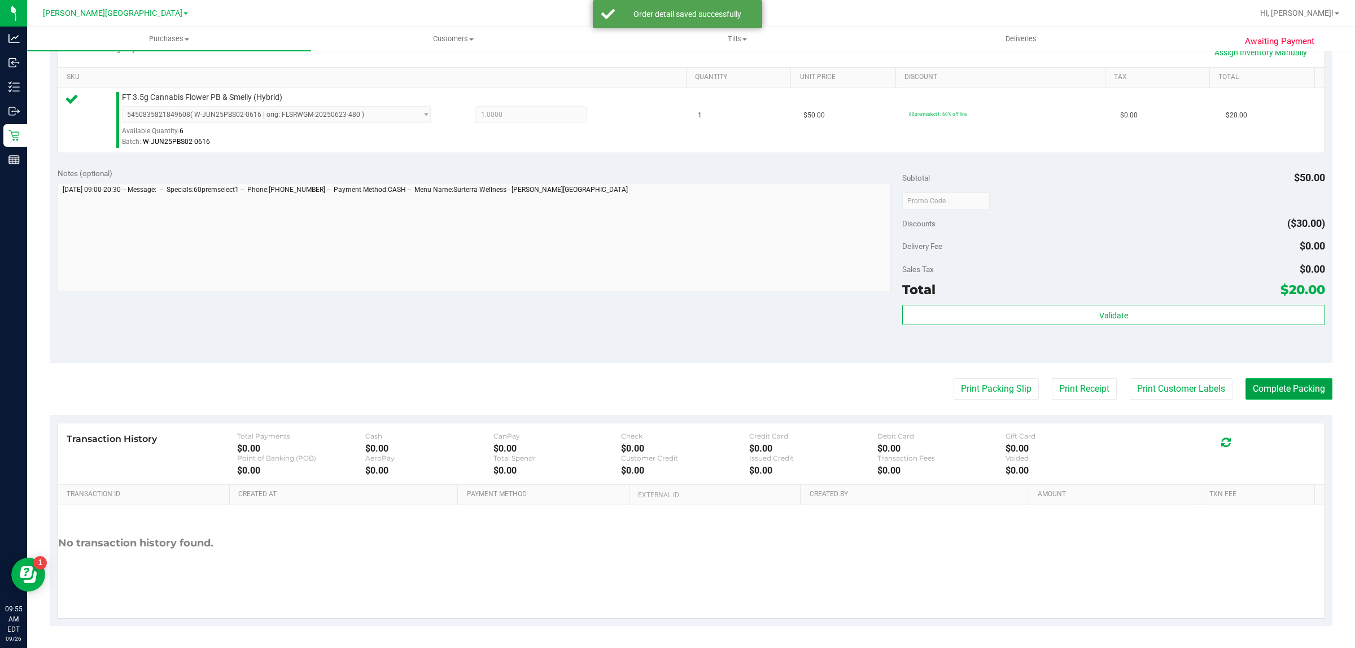
click at [1273, 386] on button "Complete Packing" at bounding box center [1288, 388] width 87 height 21
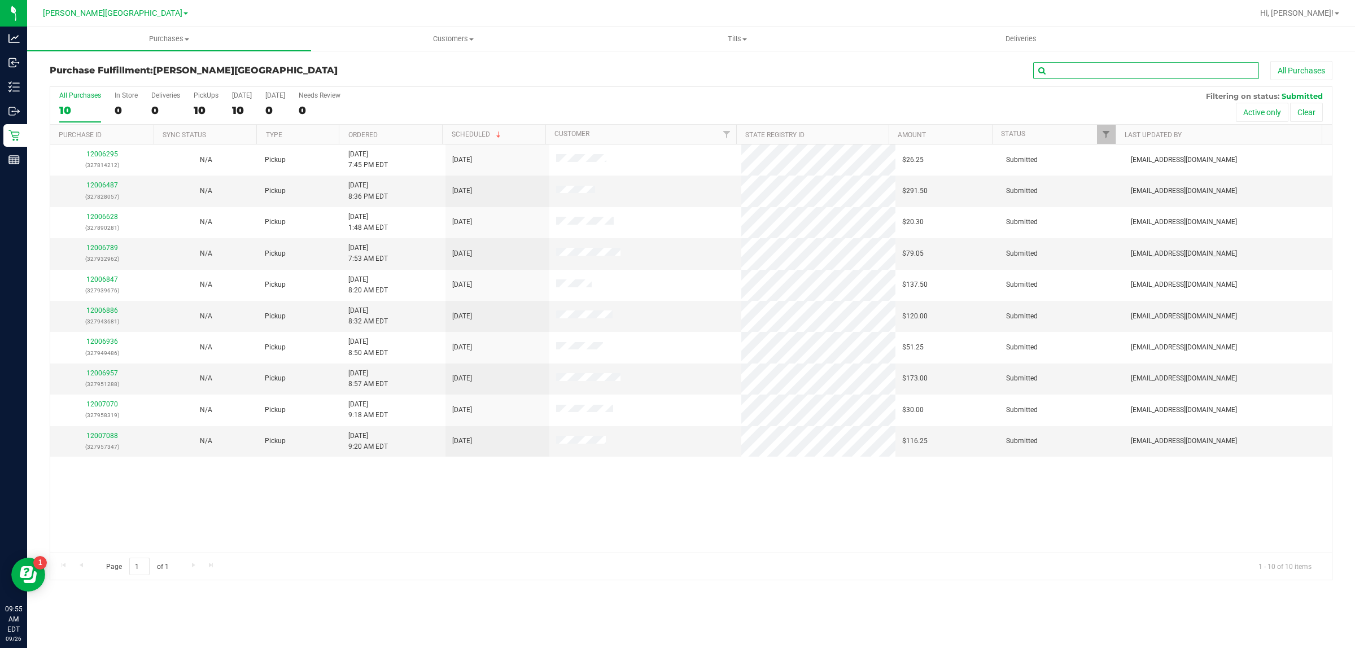
click at [1127, 67] on input "text" at bounding box center [1146, 70] width 226 height 17
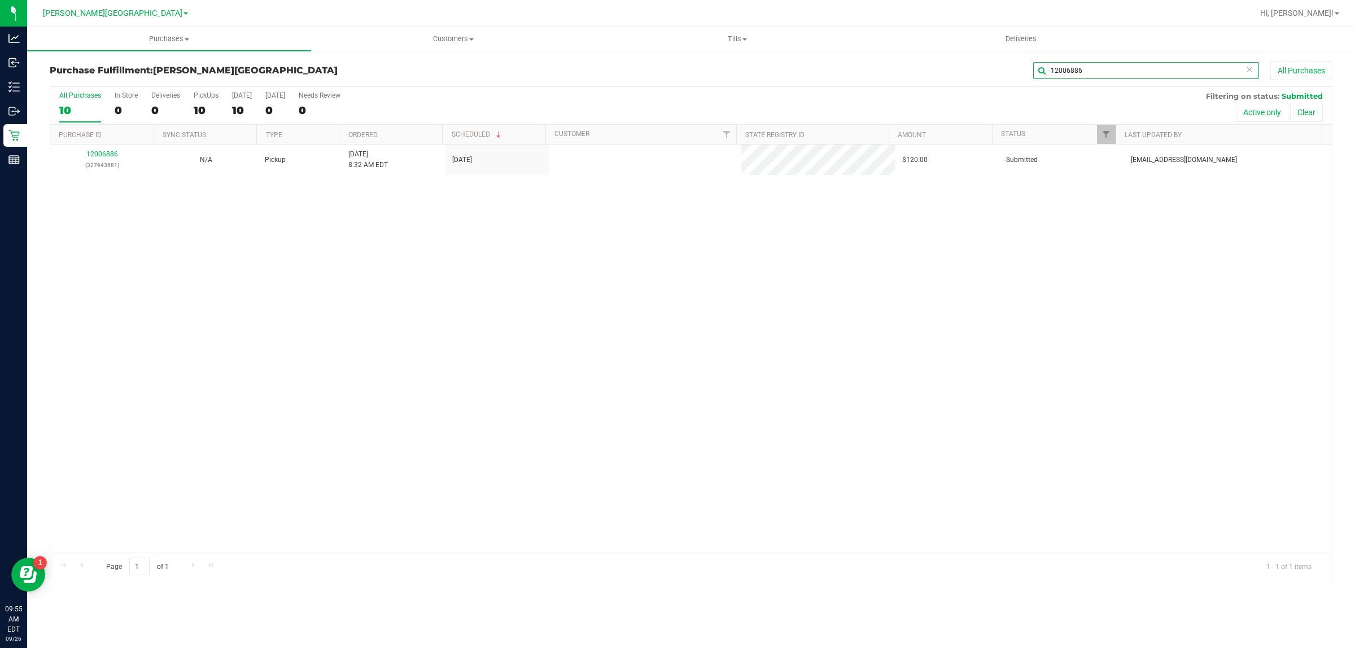
type input "12006886"
click at [97, 156] on link "12006886" at bounding box center [102, 154] width 32 height 8
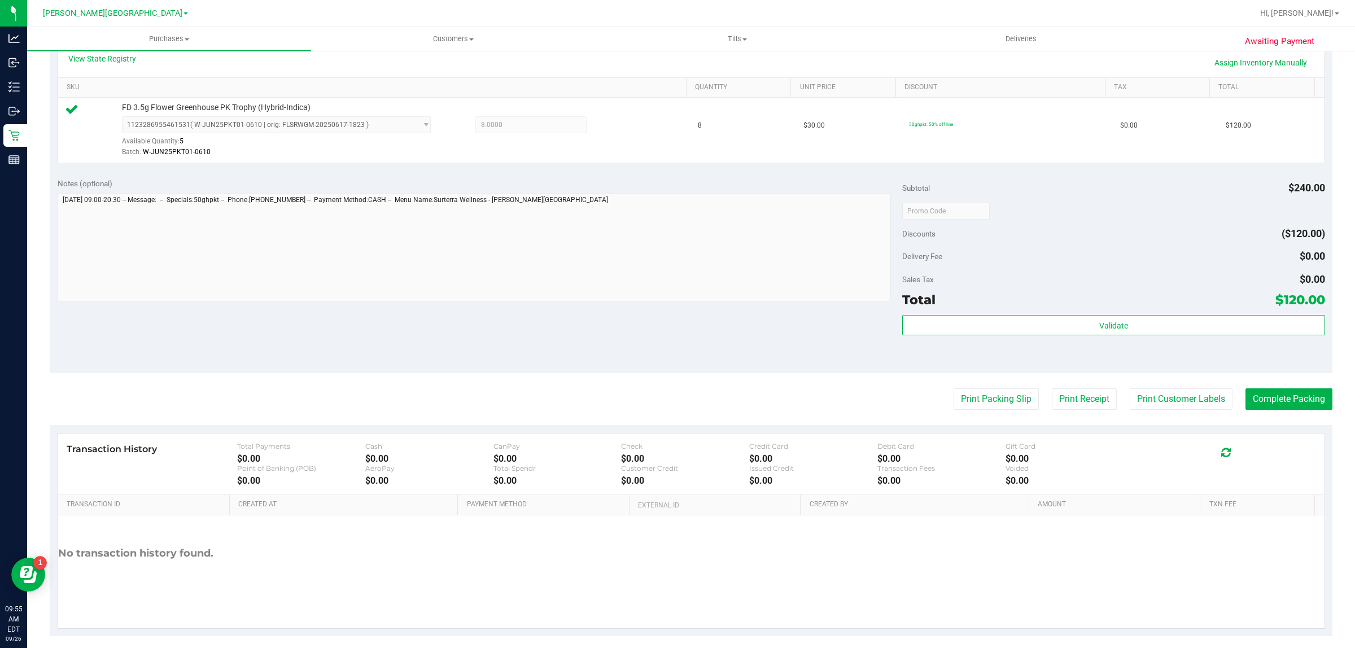
scroll to position [274, 0]
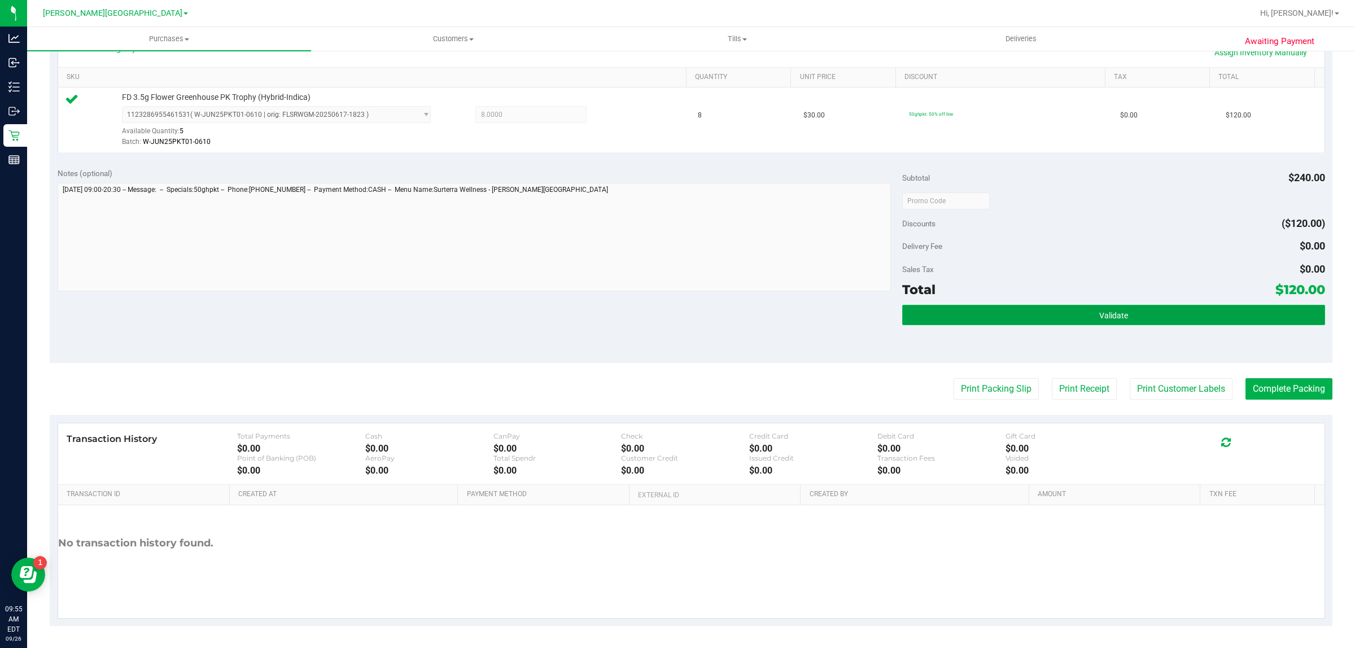
click at [956, 313] on button "Validate" at bounding box center [1113, 315] width 422 height 20
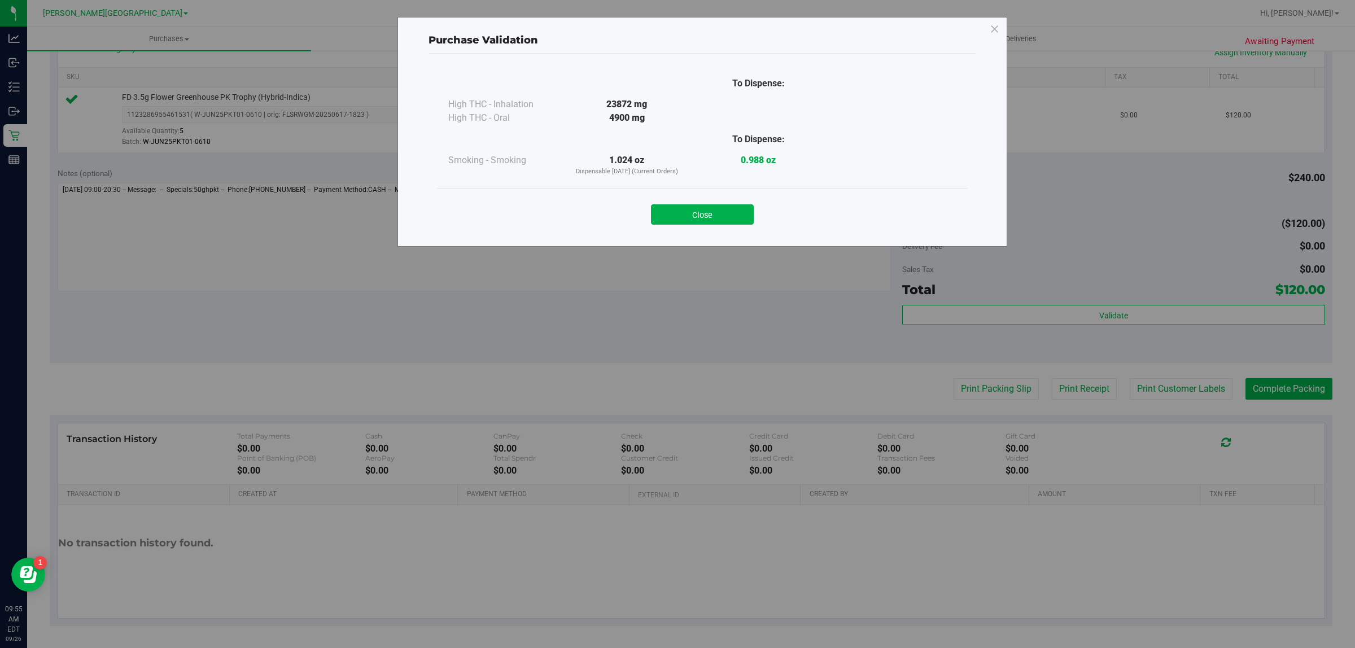
click at [734, 211] on button "Close" at bounding box center [702, 214] width 103 height 20
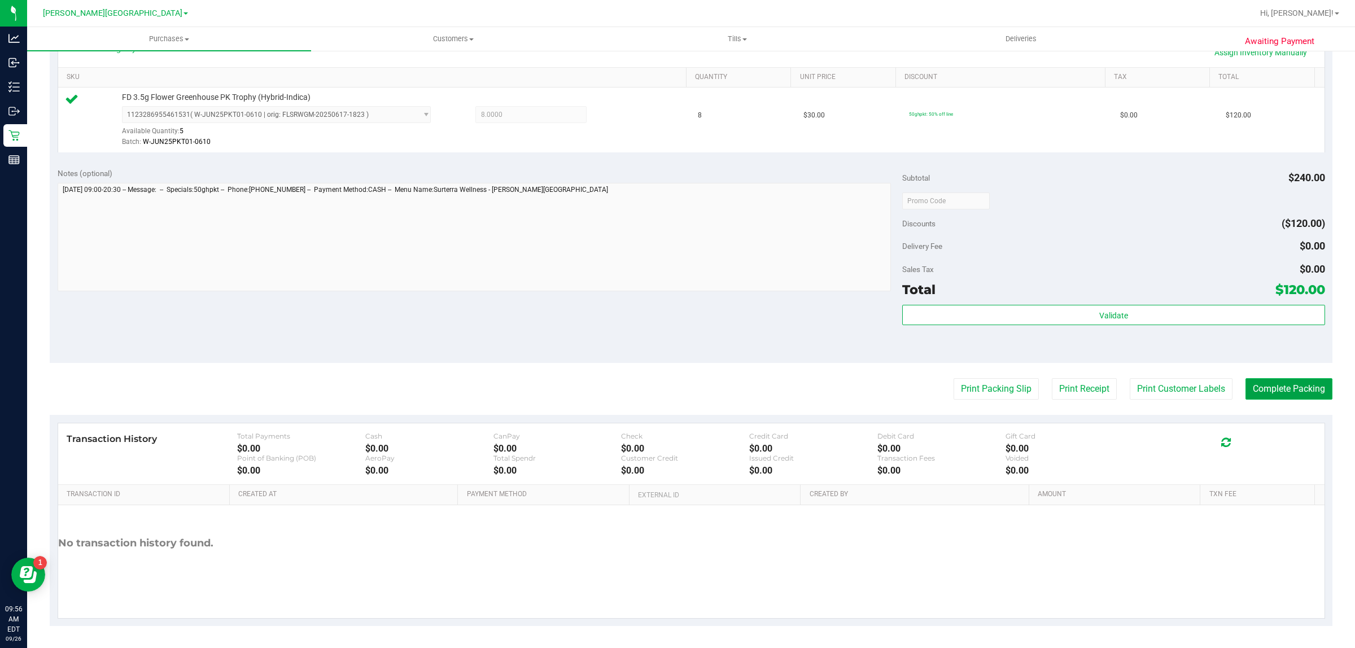
click at [1259, 391] on button "Complete Packing" at bounding box center [1288, 388] width 87 height 21
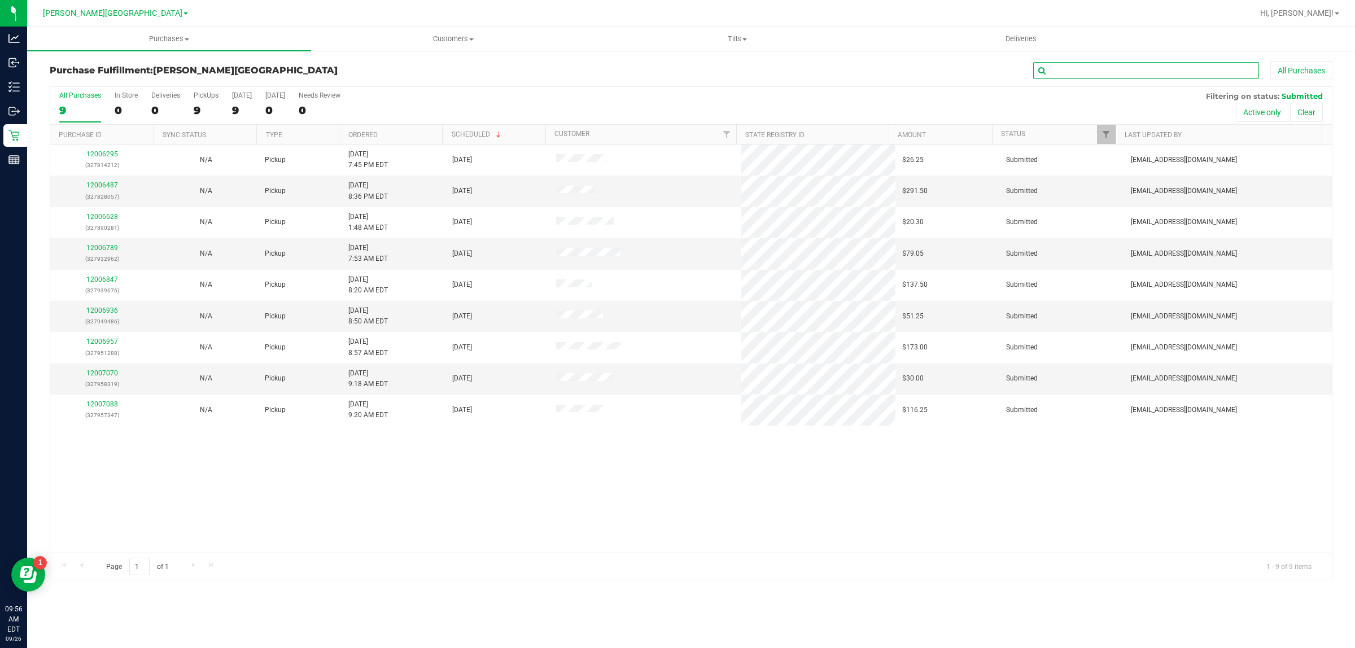
click at [1132, 68] on input "text" at bounding box center [1146, 70] width 226 height 17
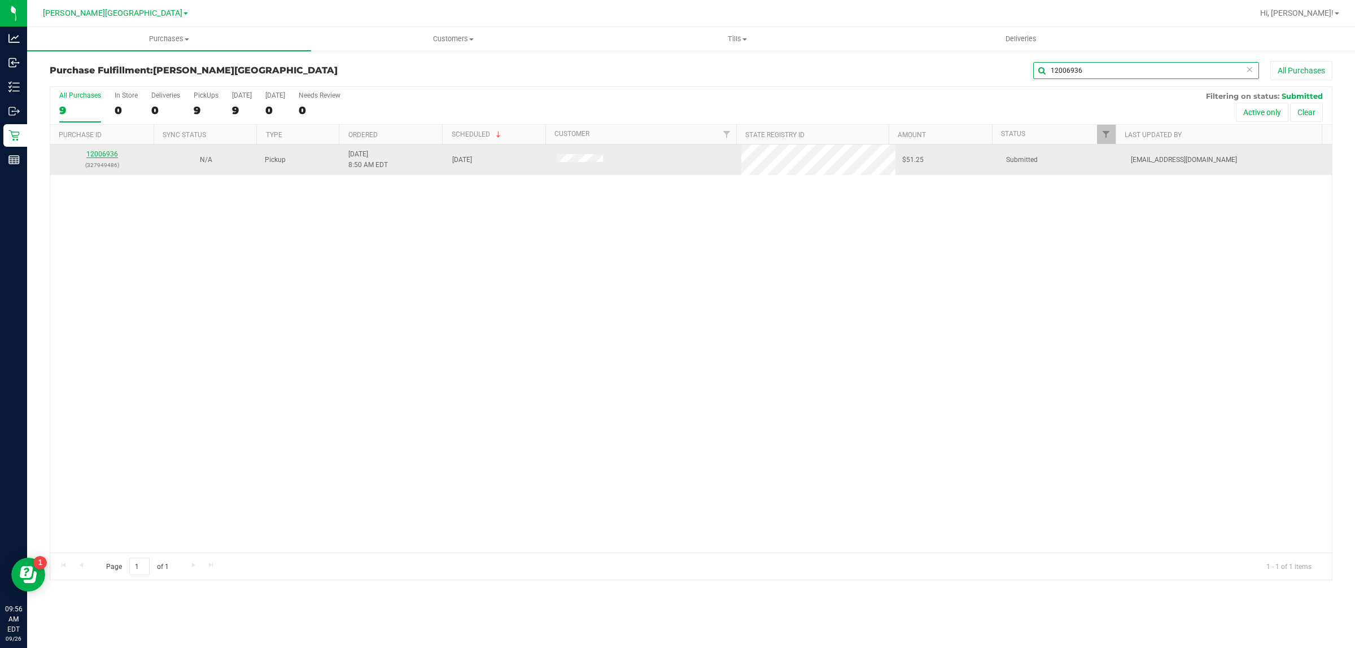
type input "12006936"
click at [106, 154] on link "12006936" at bounding box center [102, 154] width 32 height 8
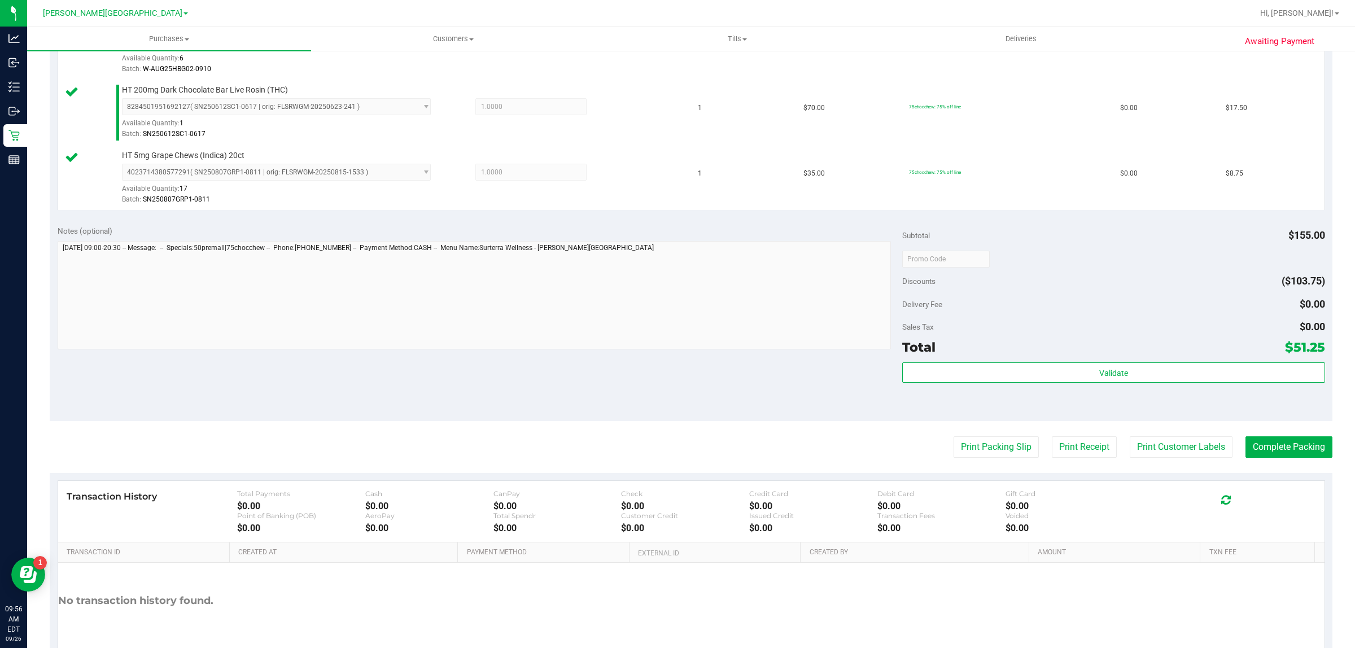
scroll to position [353, 0]
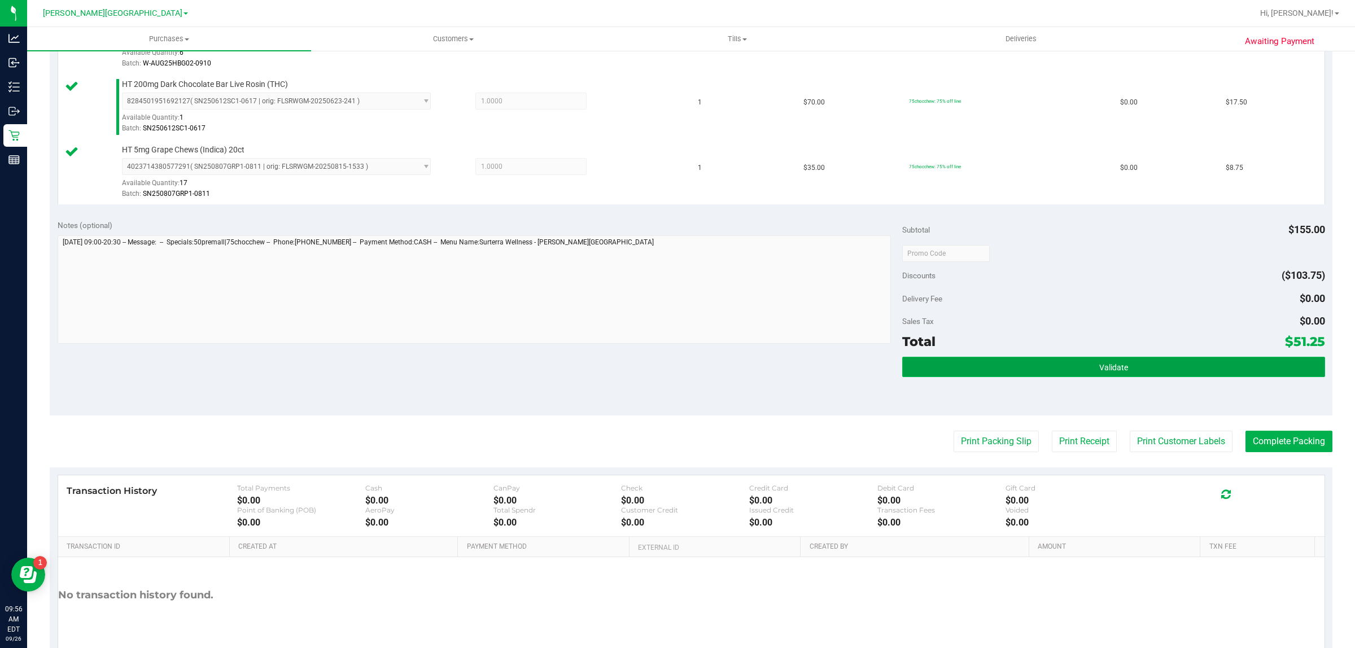
click at [950, 375] on button "Validate" at bounding box center [1113, 367] width 422 height 20
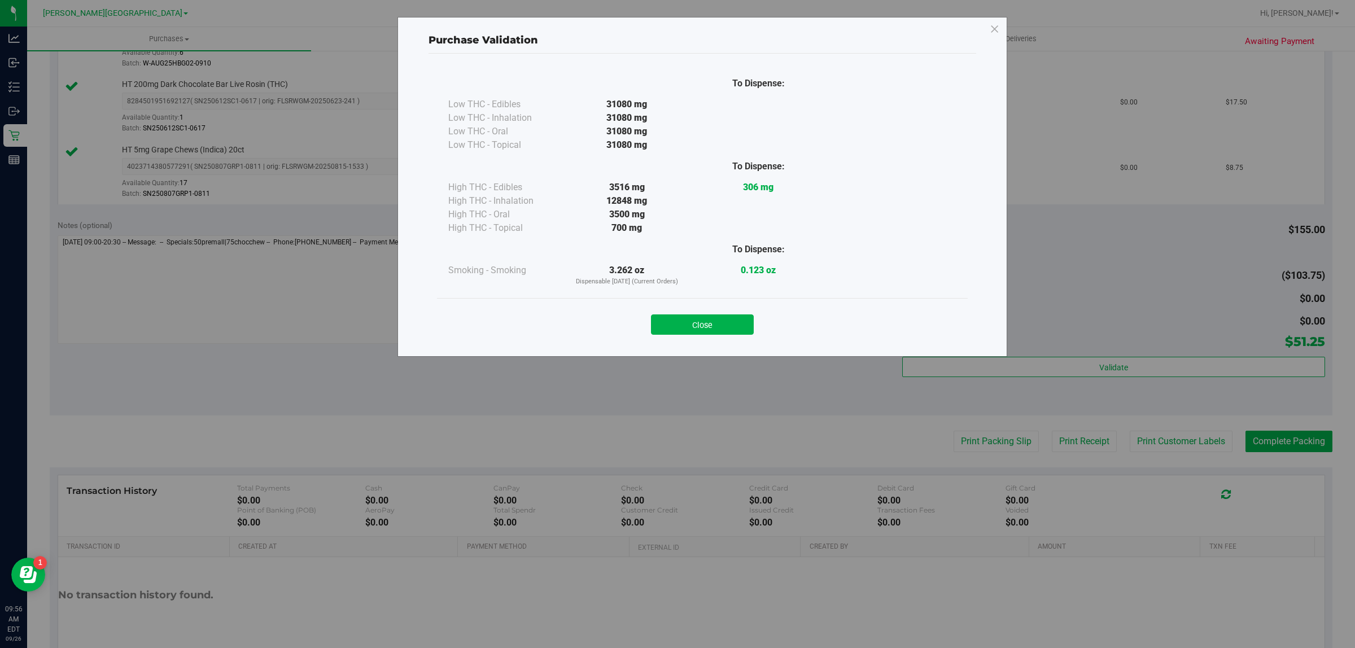
click at [718, 322] on button "Close" at bounding box center [702, 324] width 103 height 20
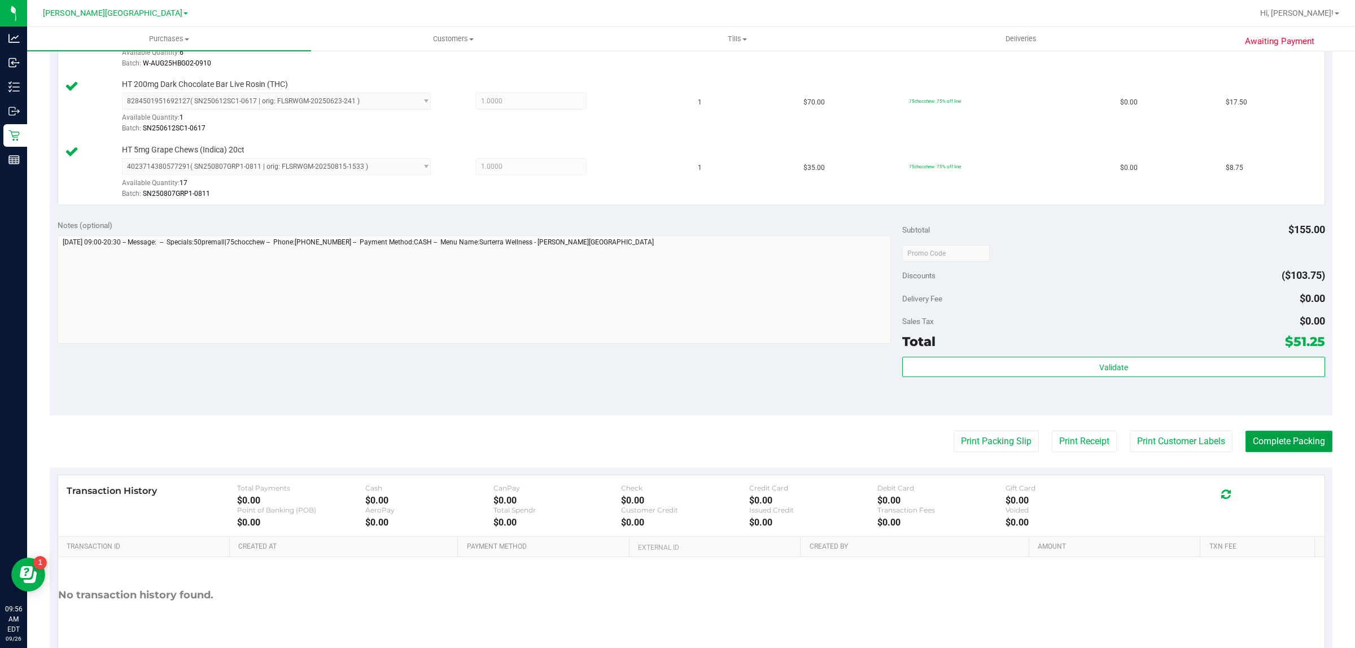
click at [1259, 436] on button "Complete Packing" at bounding box center [1288, 441] width 87 height 21
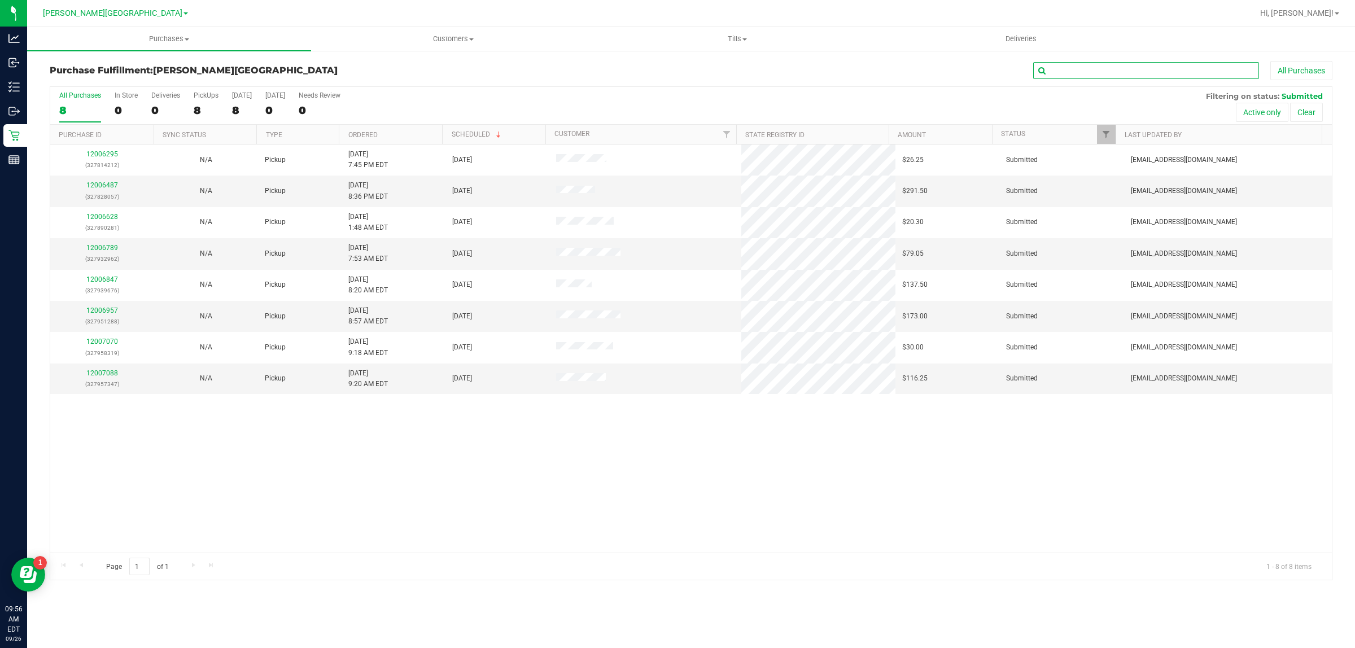
click at [1100, 69] on input "text" at bounding box center [1146, 70] width 226 height 17
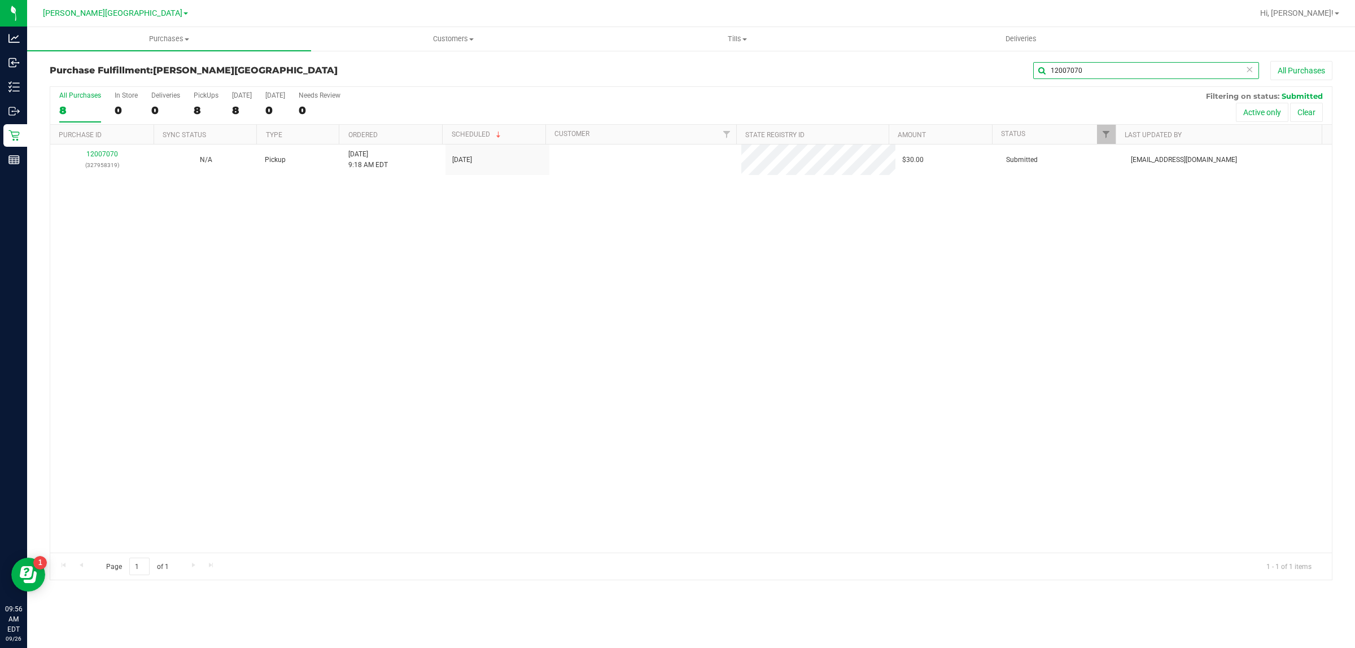
type input "12007070"
click at [111, 155] on link "12007070" at bounding box center [102, 154] width 32 height 8
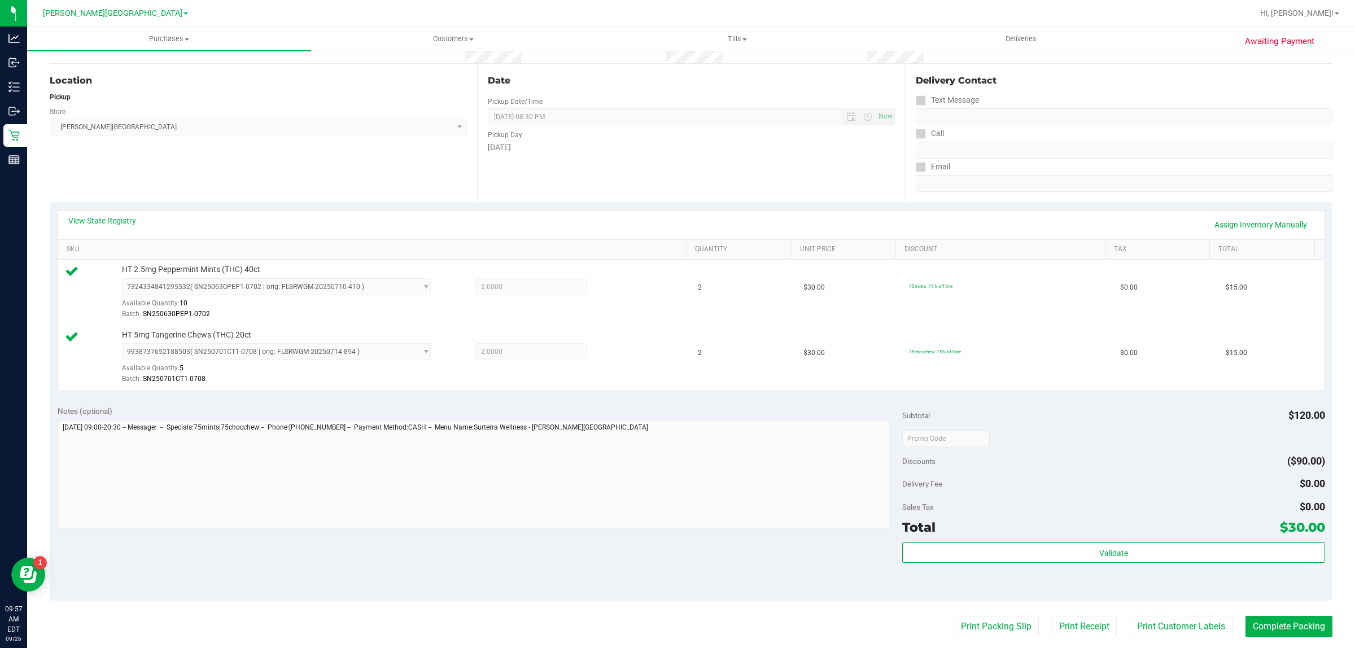
scroll to position [340, 0]
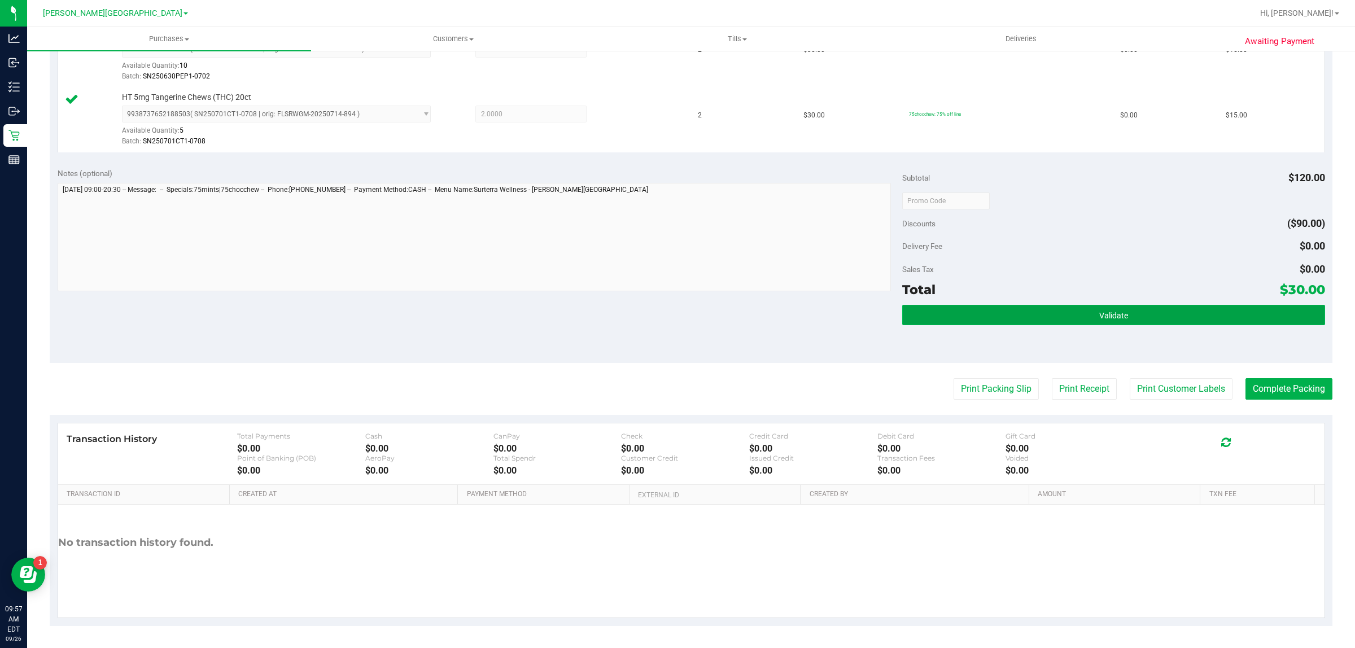
click at [1034, 319] on button "Validate" at bounding box center [1113, 315] width 422 height 20
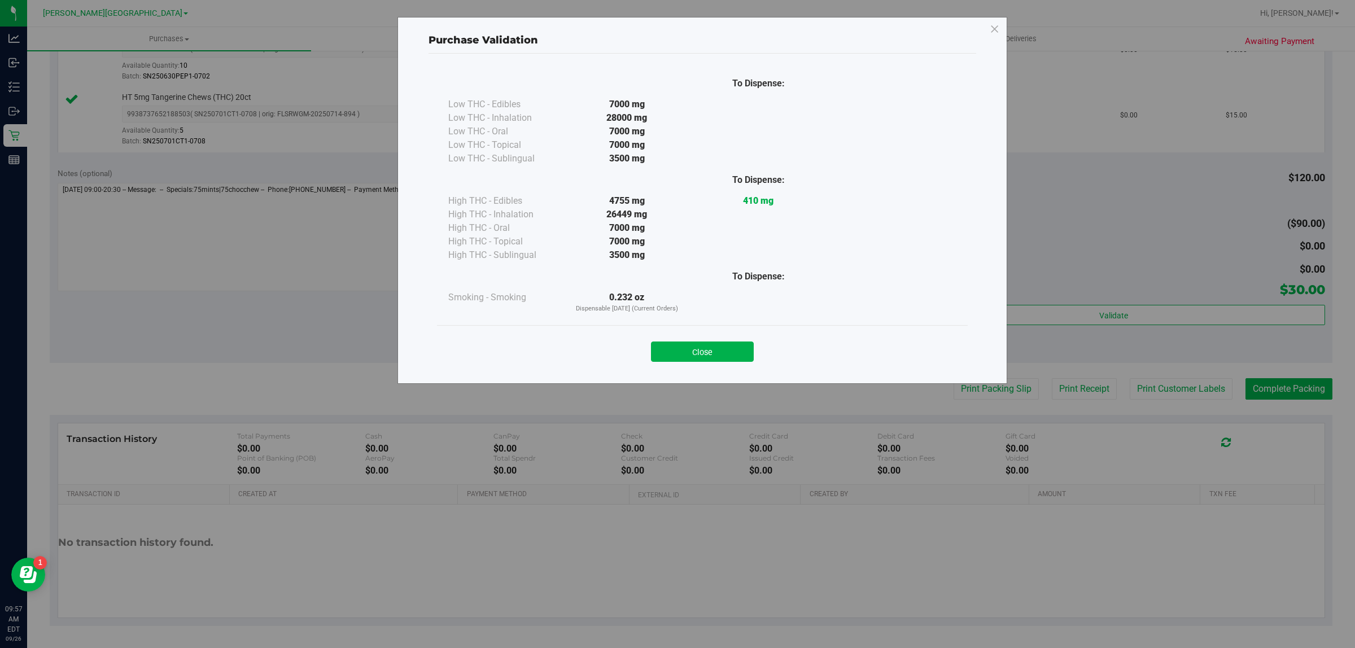
drag, startPoint x: 729, startPoint y: 348, endPoint x: 806, endPoint y: 358, distance: 78.0
click at [729, 348] on button "Close" at bounding box center [702, 352] width 103 height 20
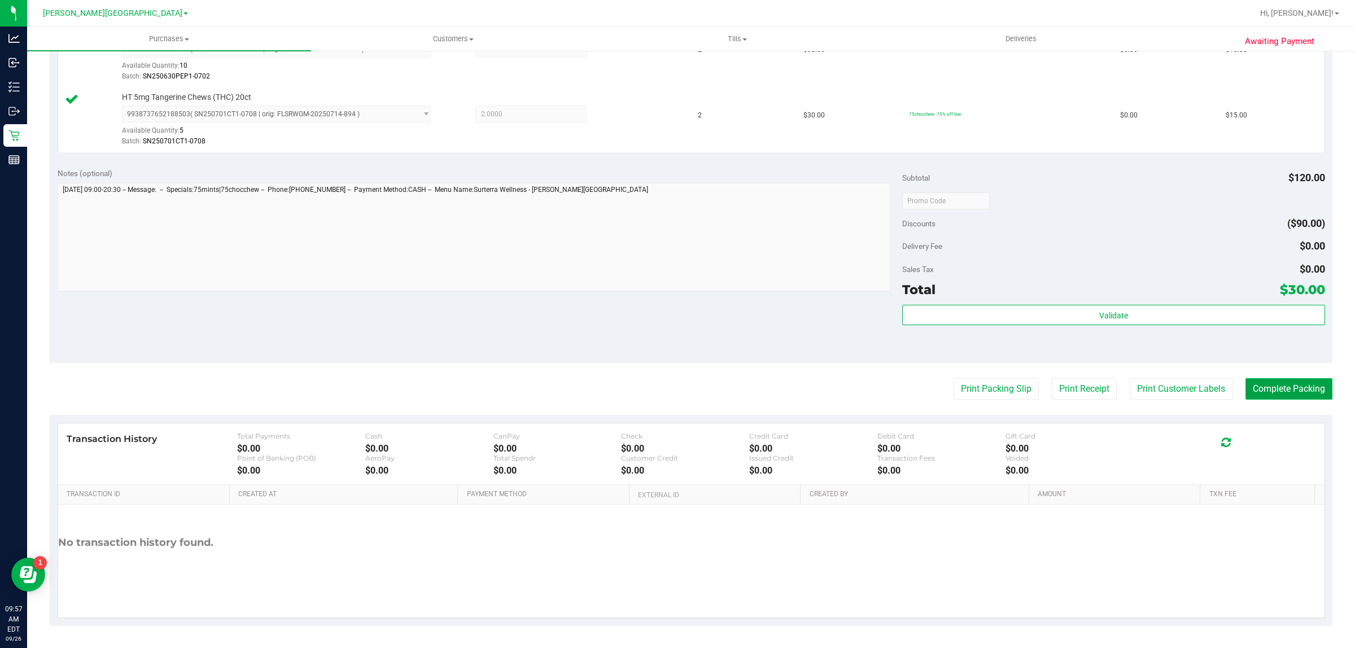
click at [1268, 387] on button "Complete Packing" at bounding box center [1288, 388] width 87 height 21
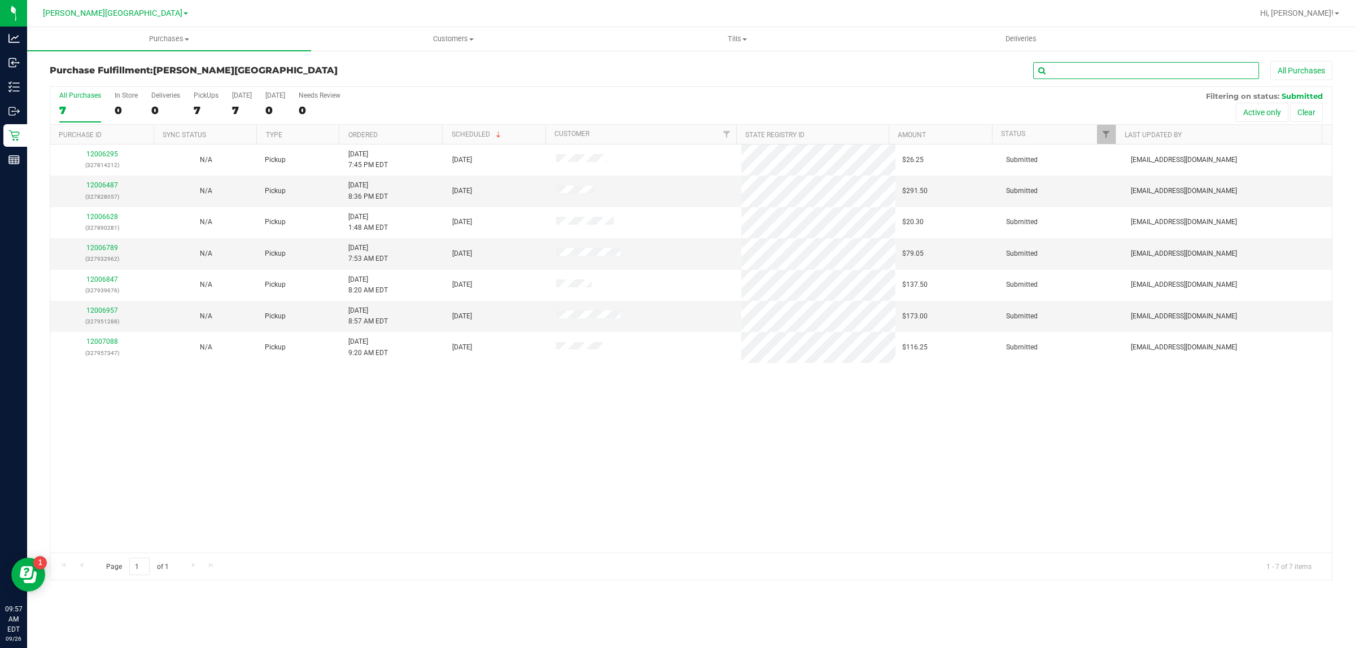
click at [1084, 66] on input "text" at bounding box center [1146, 70] width 226 height 17
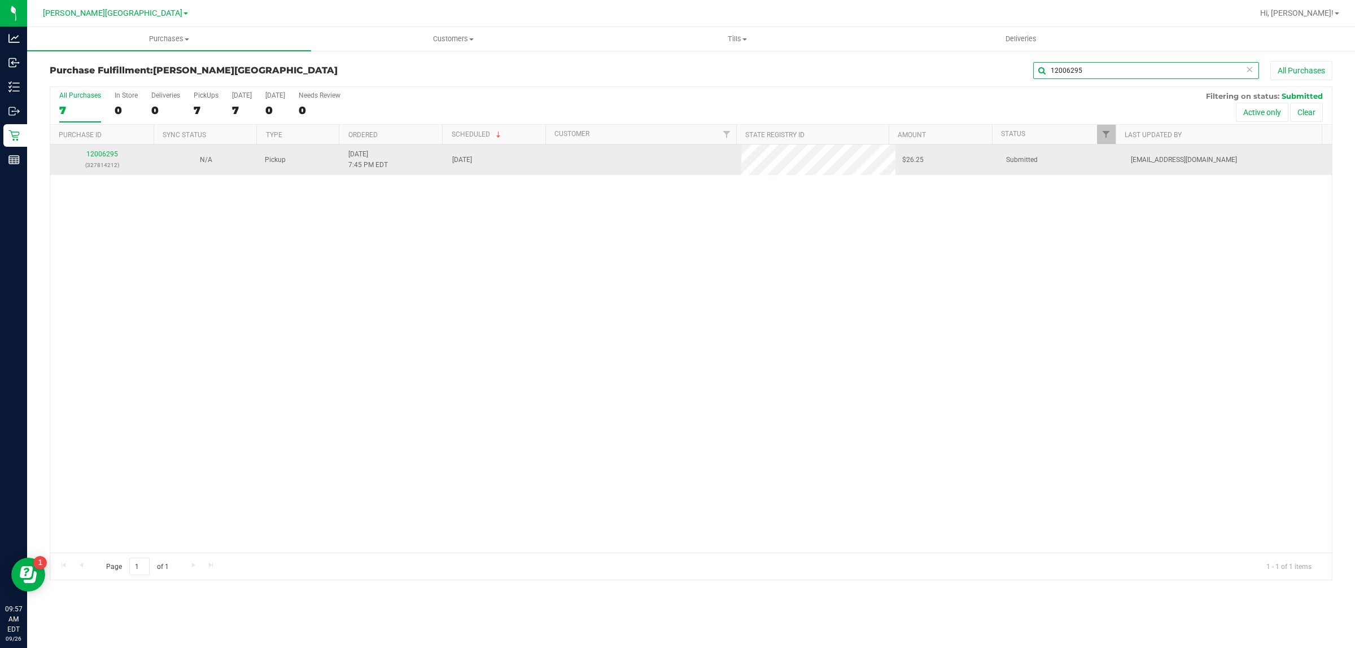
type input "12006295"
click at [108, 159] on div "12006295 (327814212)" at bounding box center [102, 159] width 90 height 21
click at [106, 156] on link "12006295" at bounding box center [102, 154] width 32 height 8
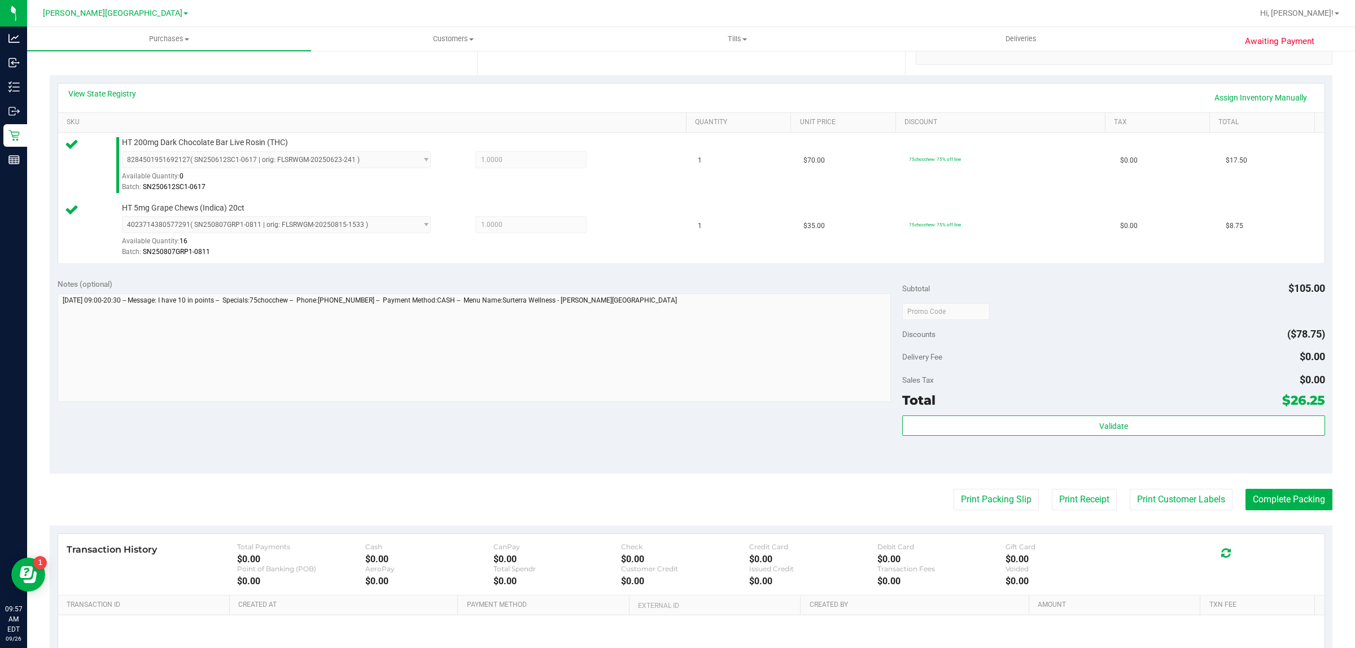
scroll to position [340, 0]
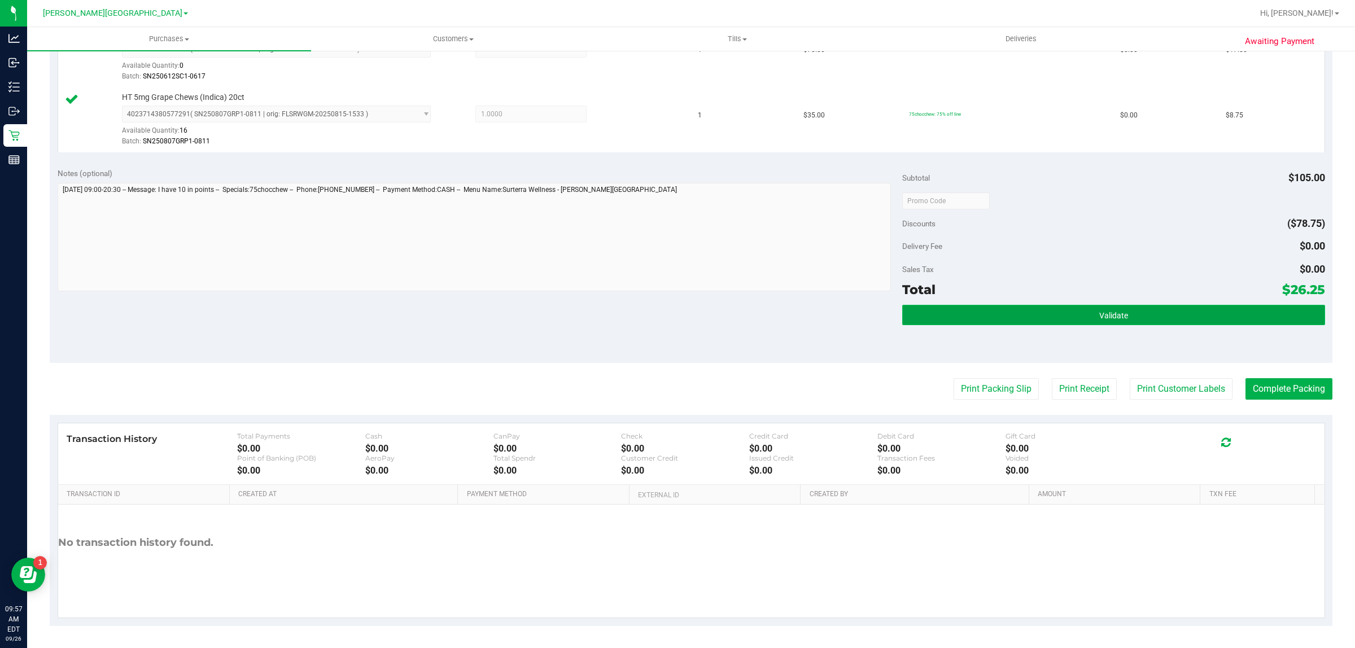
click at [998, 312] on button "Validate" at bounding box center [1113, 315] width 422 height 20
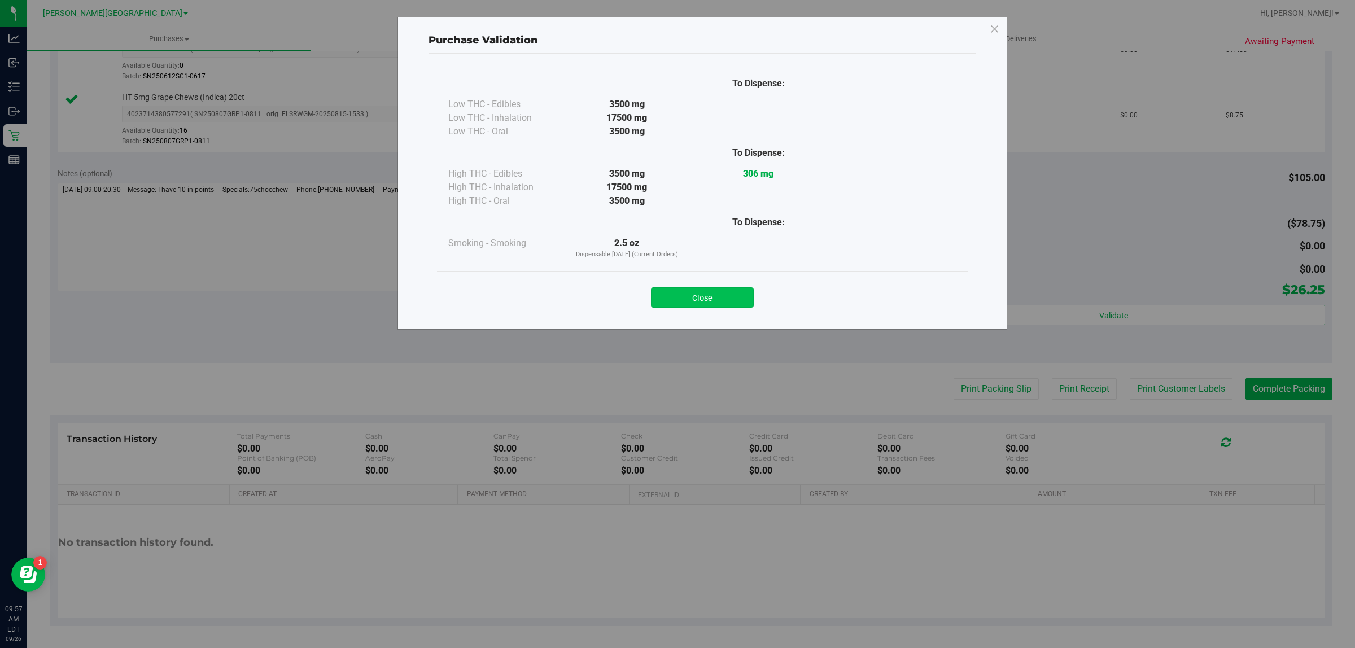
click at [705, 295] on button "Close" at bounding box center [702, 297] width 103 height 20
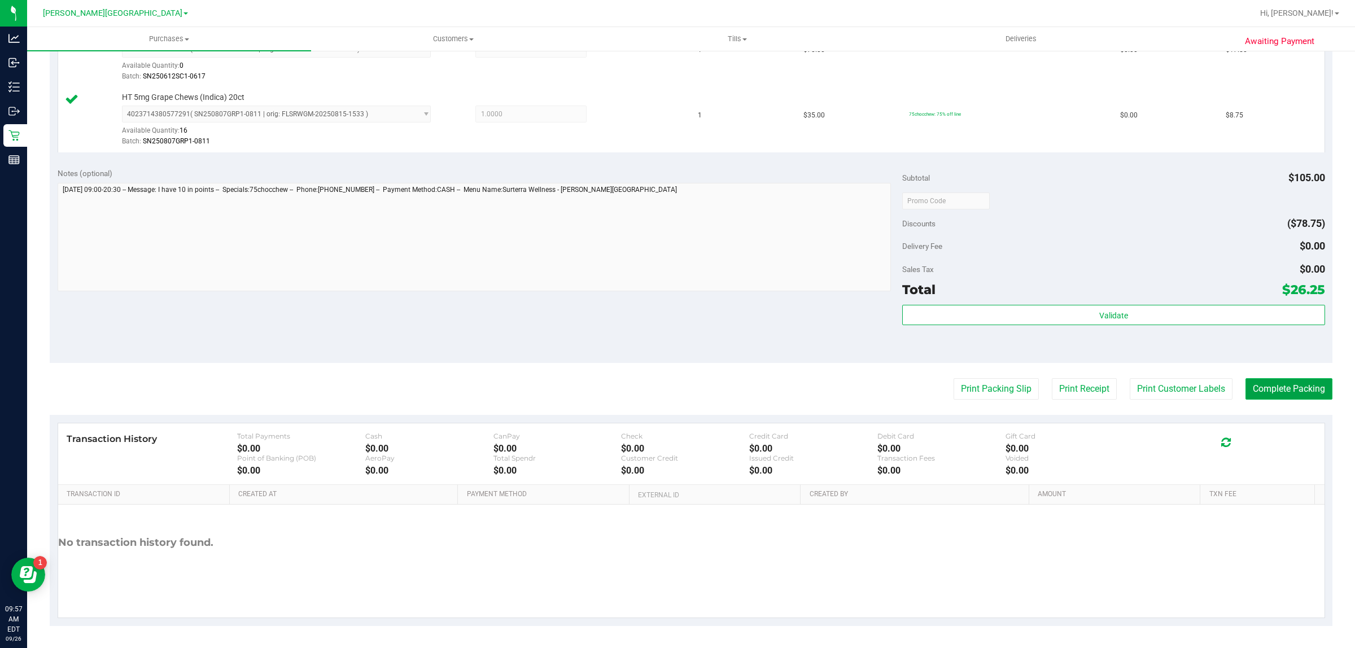
click at [1254, 387] on button "Complete Packing" at bounding box center [1288, 388] width 87 height 21
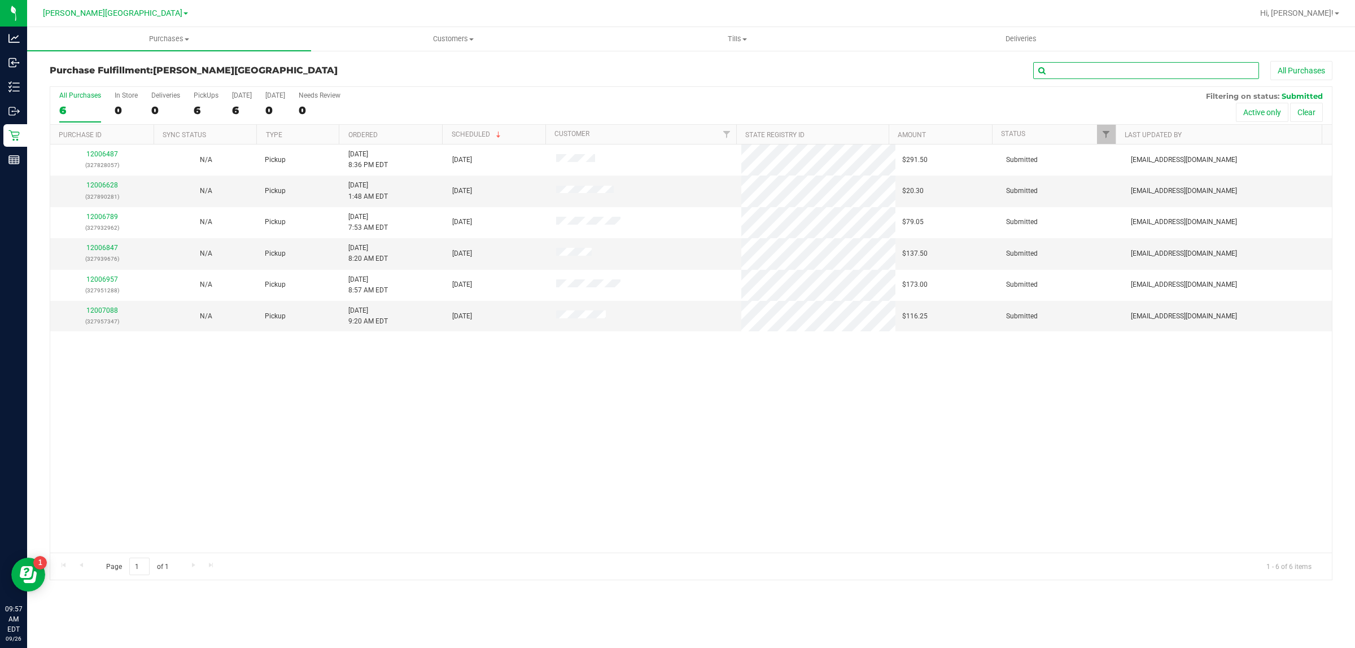
click at [1170, 75] on input "text" at bounding box center [1146, 70] width 226 height 17
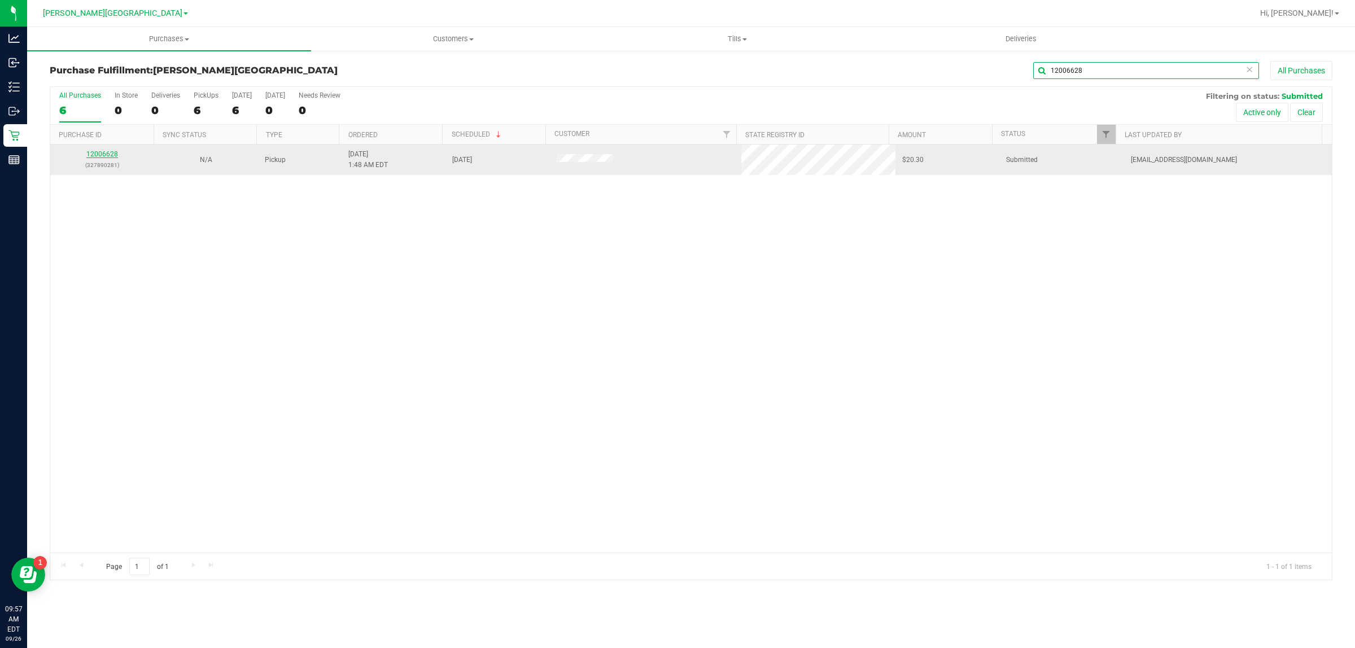
type input "12006628"
click at [98, 156] on link "12006628" at bounding box center [102, 154] width 32 height 8
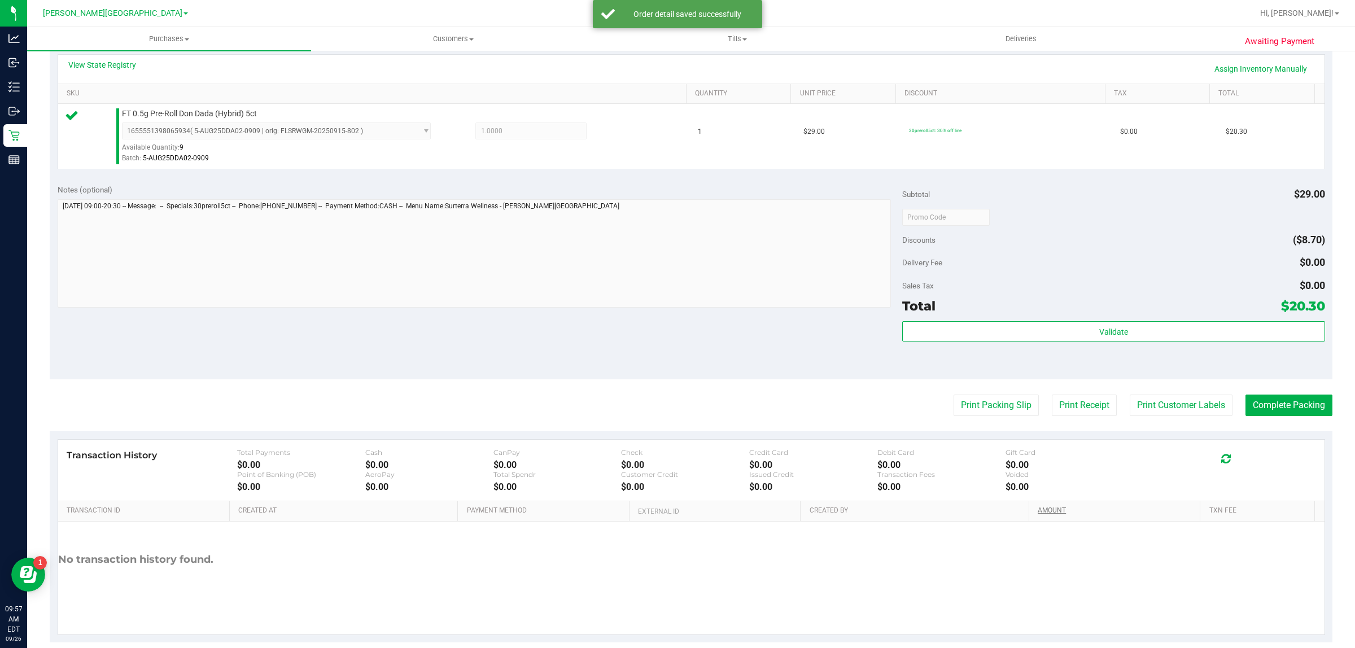
scroll to position [274, 0]
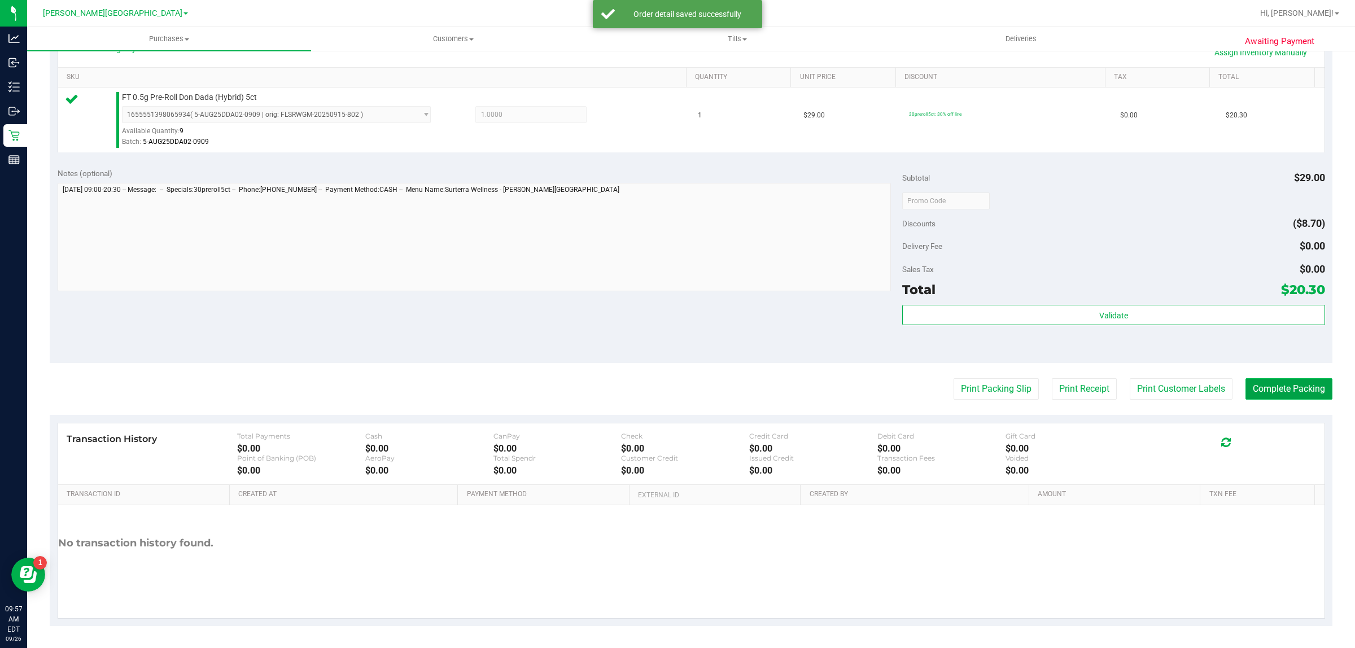
click at [1251, 387] on button "Complete Packing" at bounding box center [1288, 388] width 87 height 21
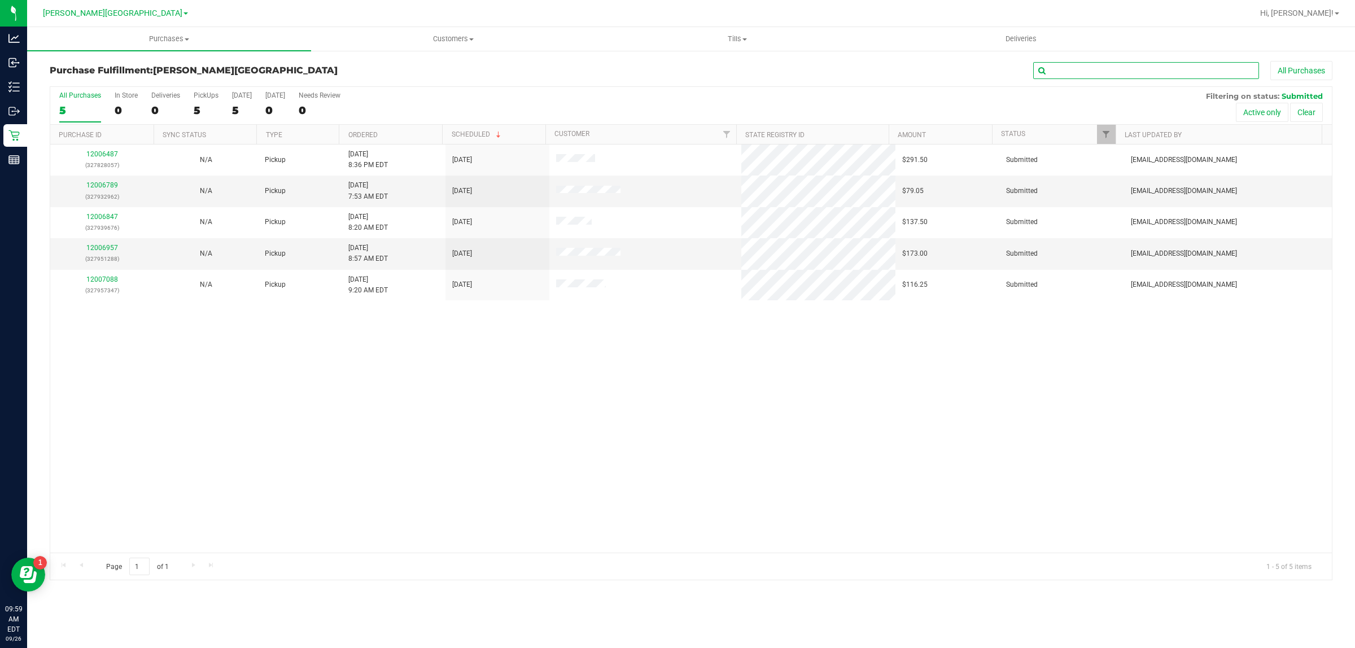
click at [1147, 67] on input "text" at bounding box center [1146, 70] width 226 height 17
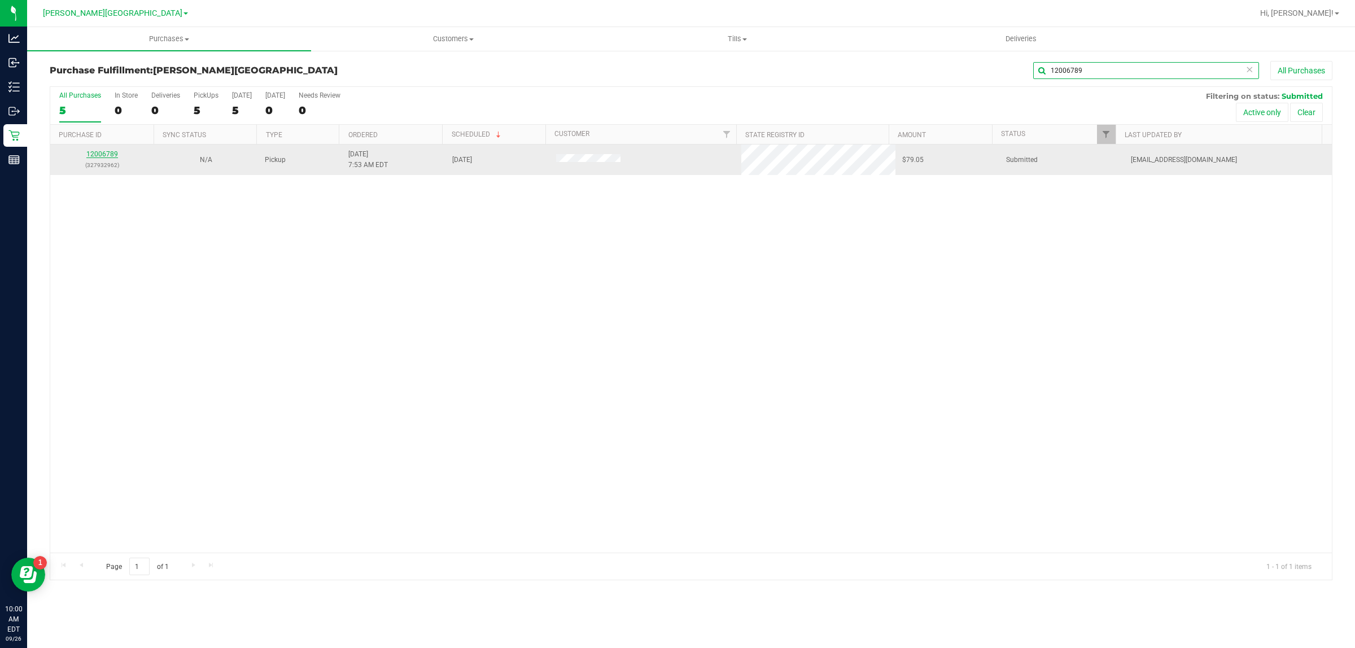
type input "12006789"
click at [103, 153] on link "12006789" at bounding box center [102, 154] width 32 height 8
click at [103, 158] on link "12006789" at bounding box center [102, 154] width 32 height 8
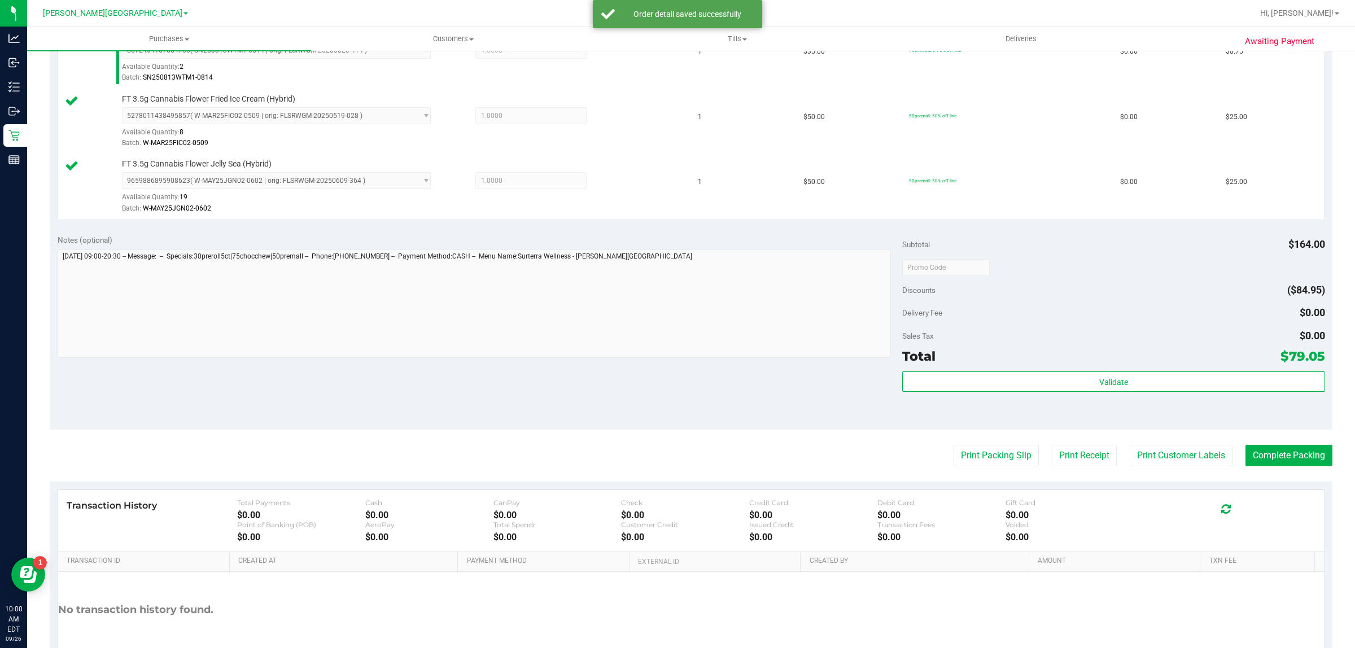
scroll to position [471, 0]
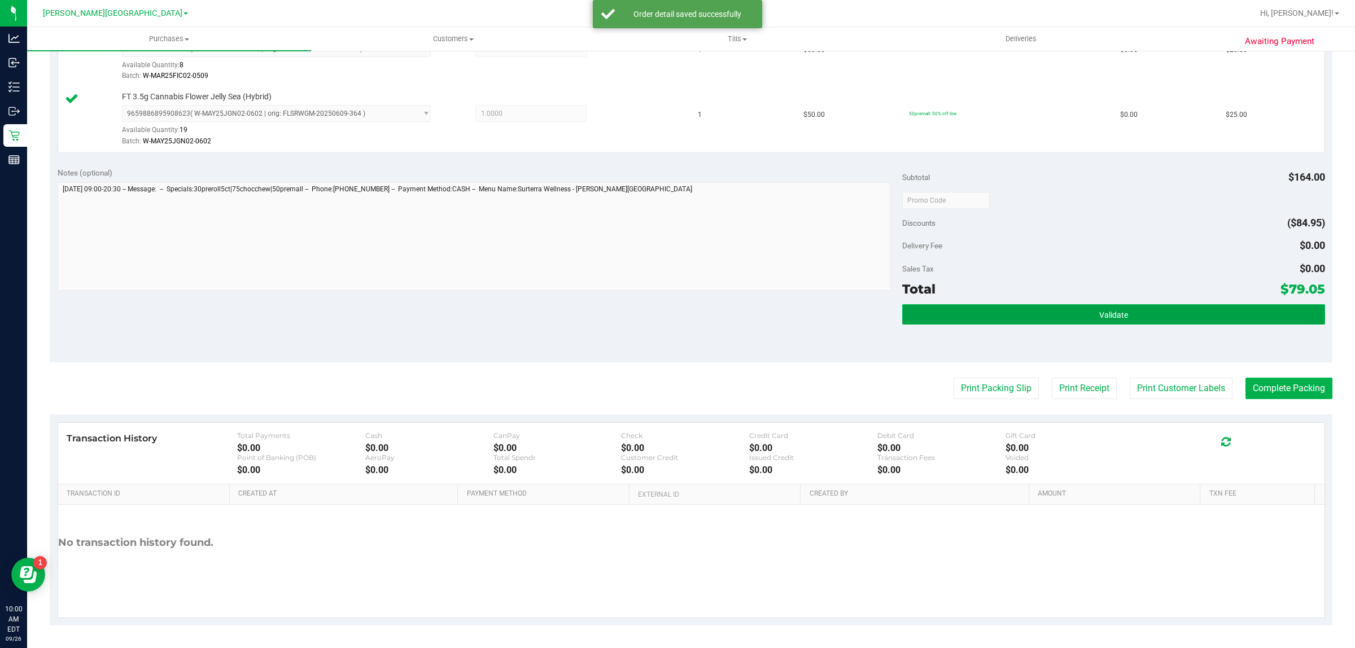
click at [995, 312] on button "Validate" at bounding box center [1113, 314] width 422 height 20
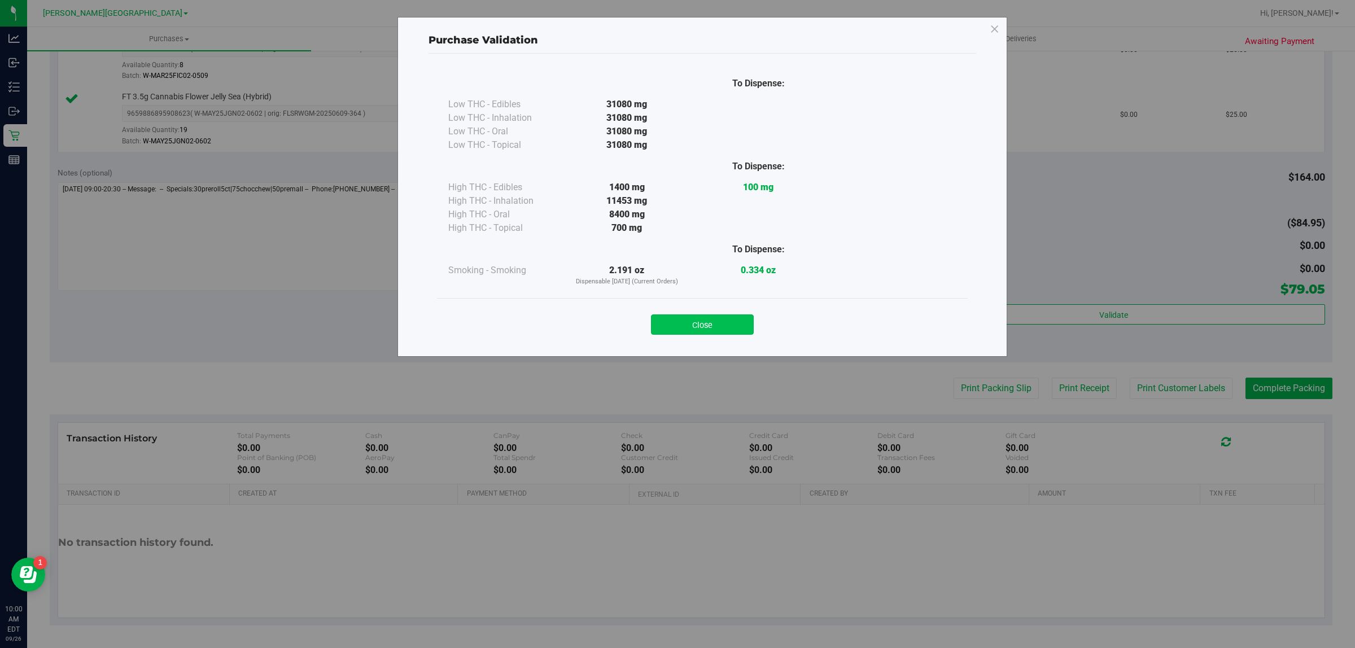
click at [707, 317] on button "Close" at bounding box center [702, 324] width 103 height 20
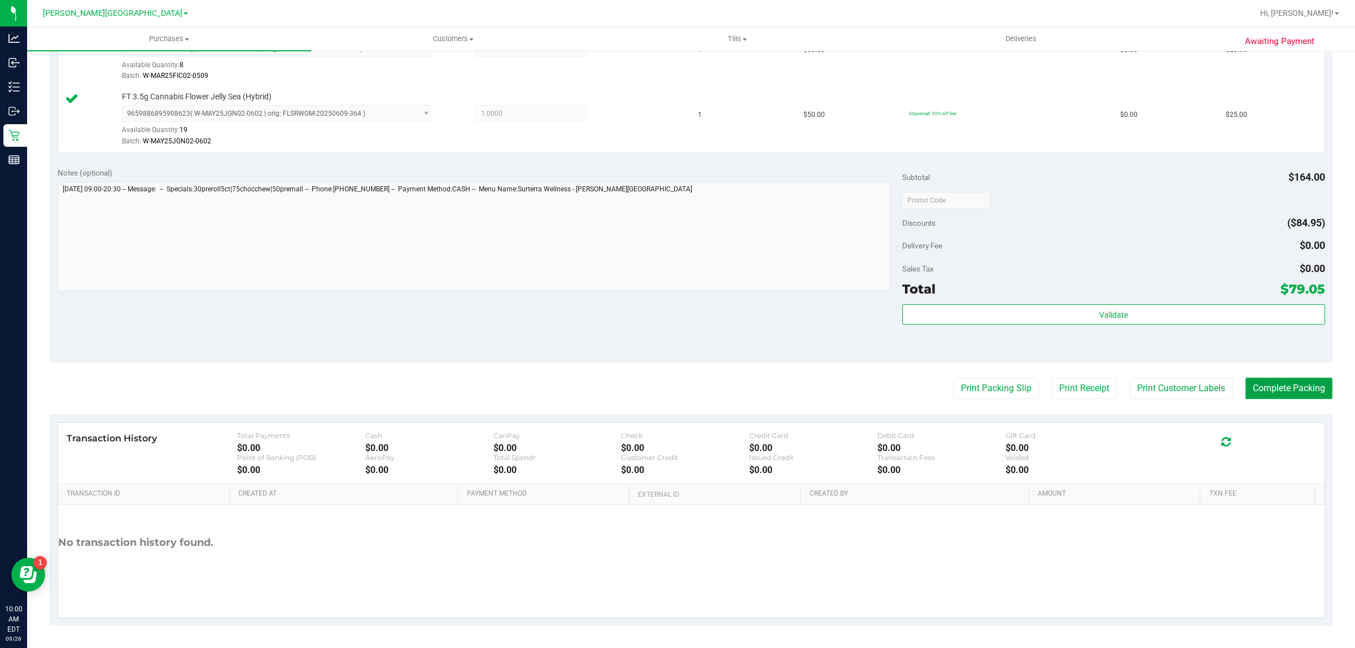
click at [1299, 388] on button "Complete Packing" at bounding box center [1288, 388] width 87 height 21
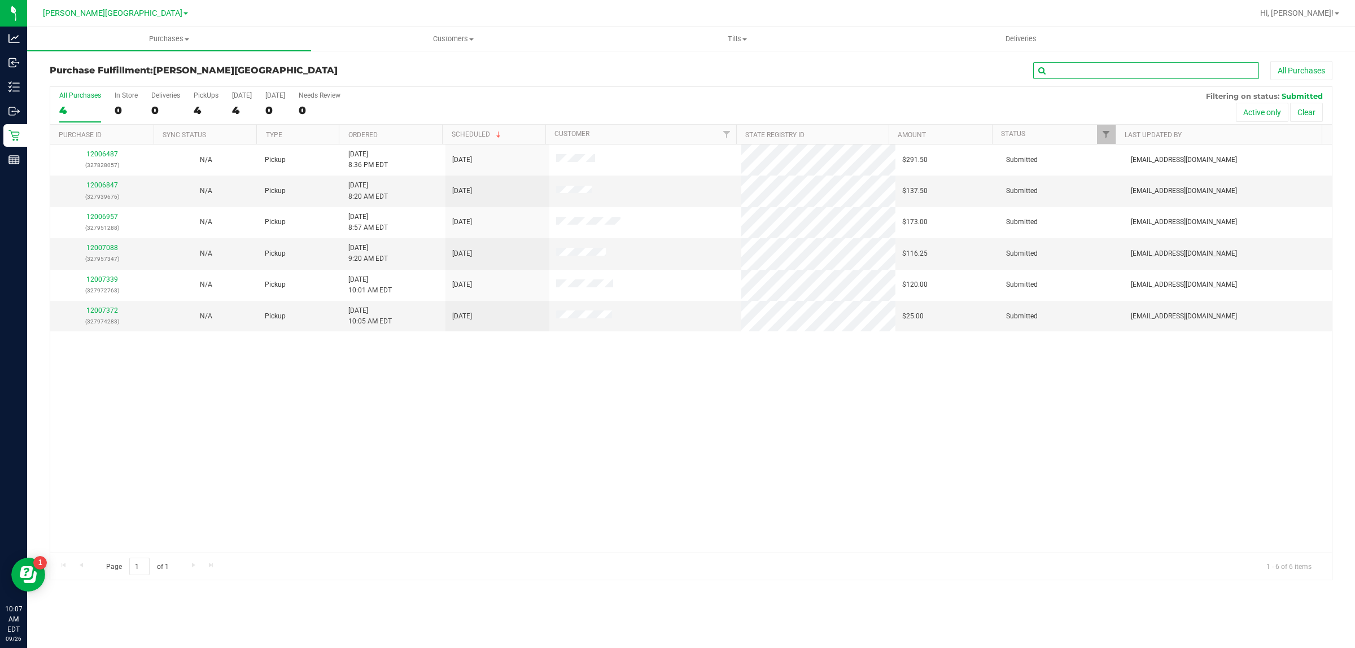
click at [1106, 65] on input "text" at bounding box center [1146, 70] width 226 height 17
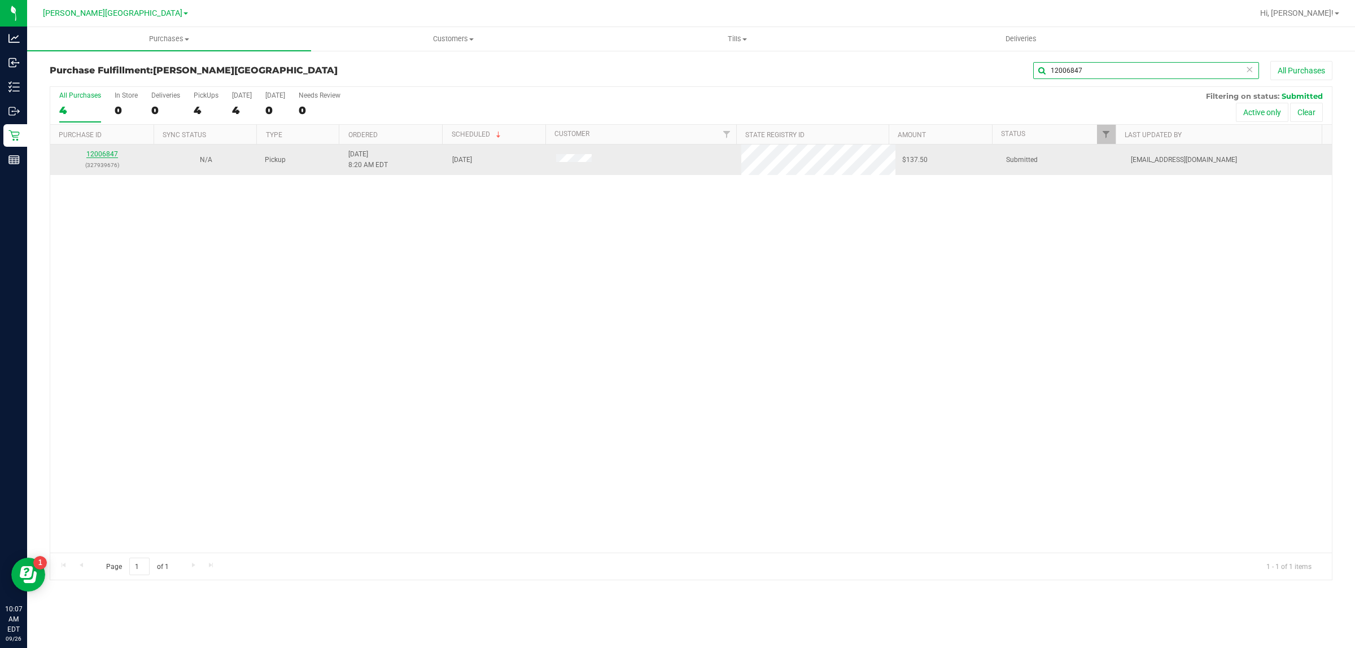
type input "12006847"
click at [102, 157] on link "12006847" at bounding box center [102, 154] width 32 height 8
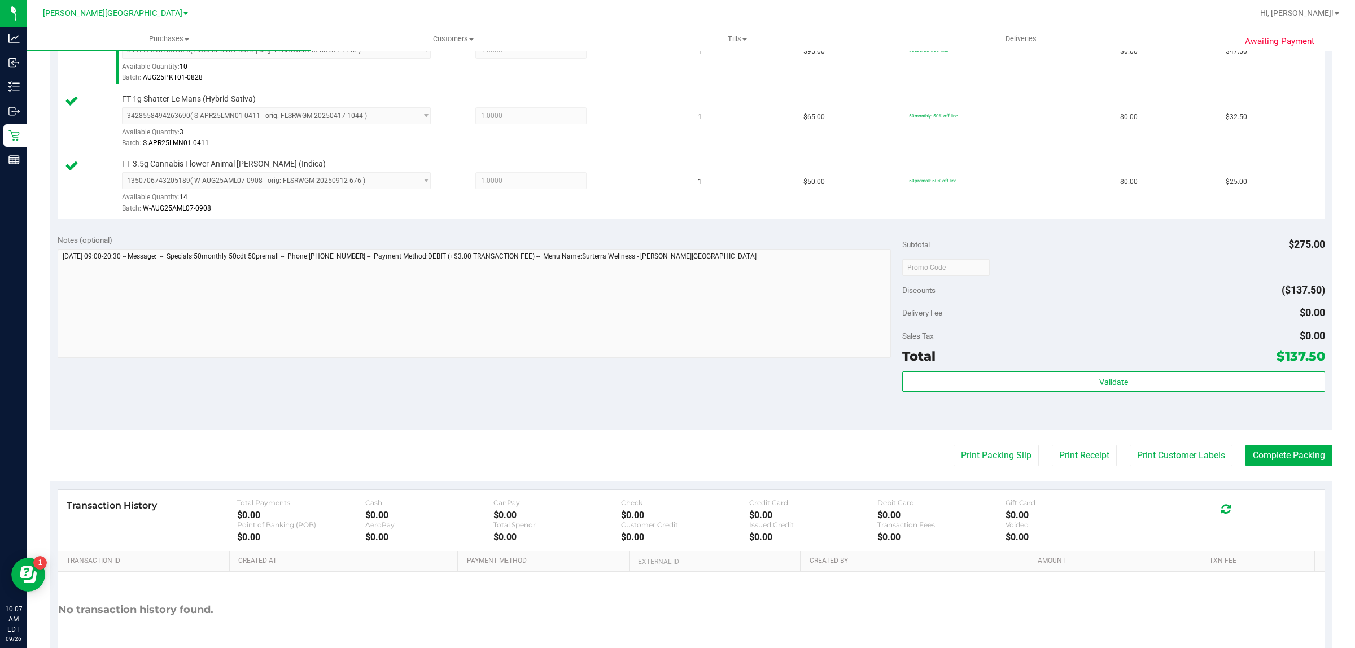
scroll to position [471, 0]
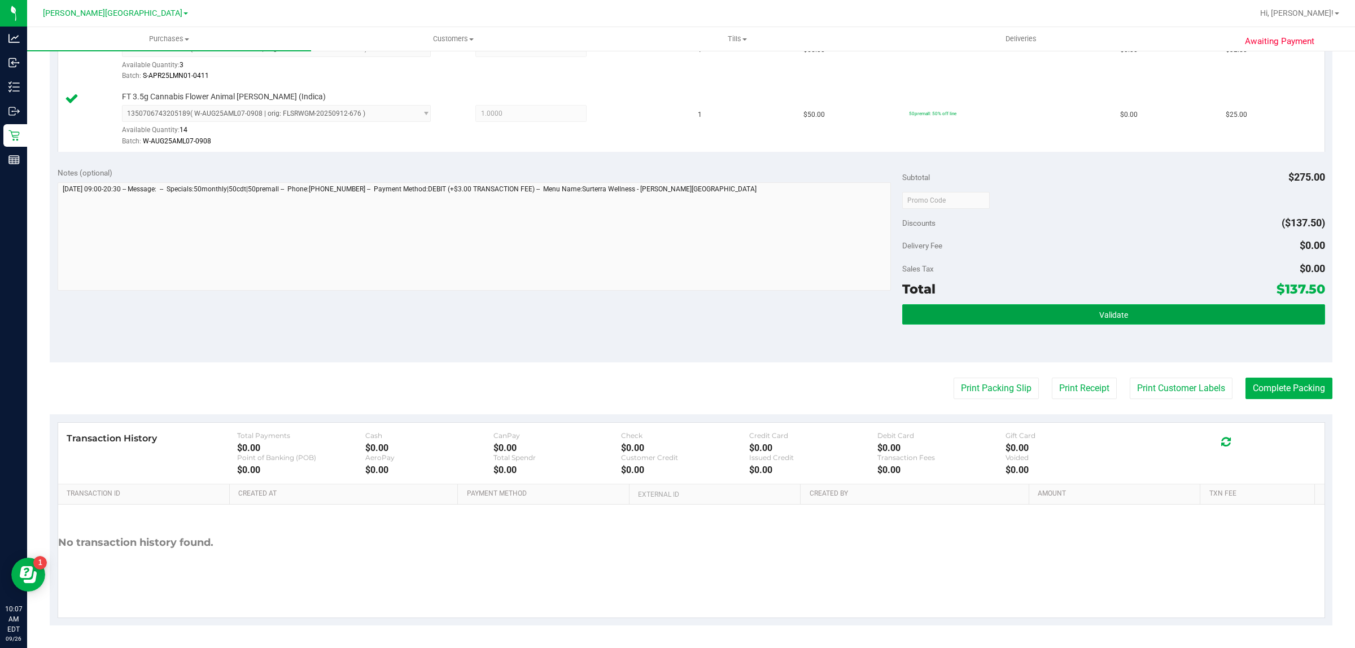
click at [969, 317] on button "Validate" at bounding box center [1113, 314] width 422 height 20
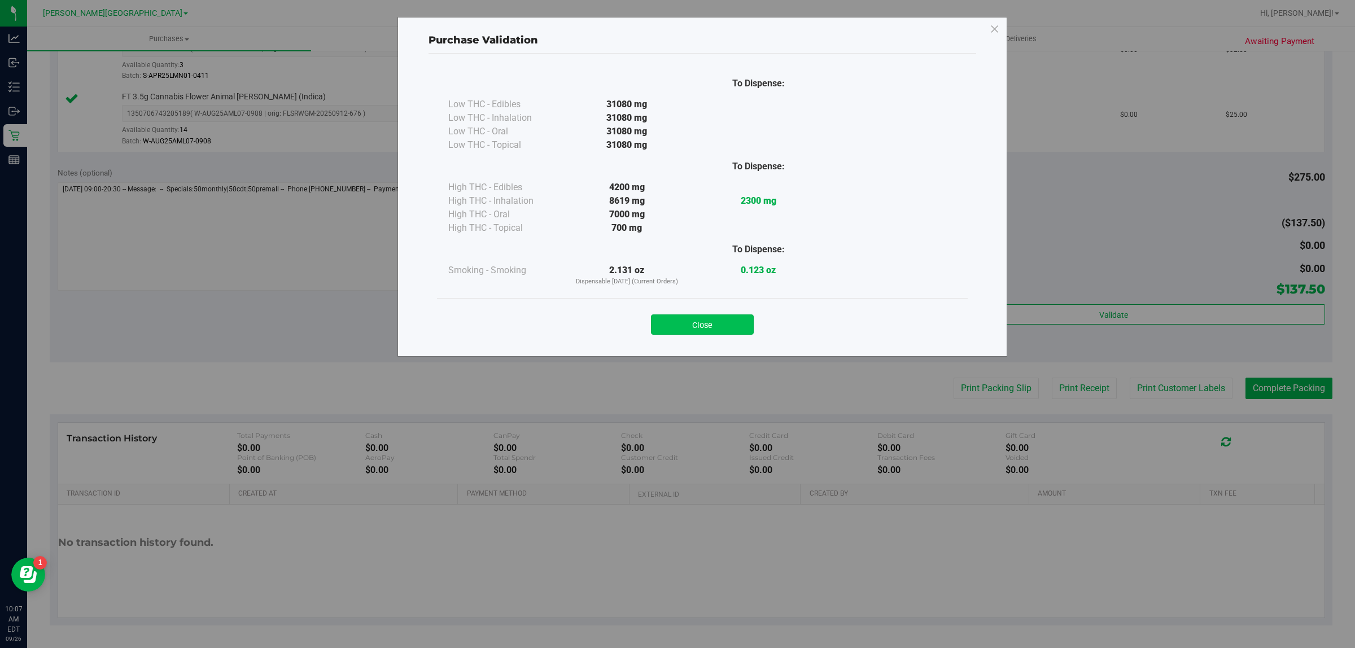
click at [716, 326] on button "Close" at bounding box center [702, 324] width 103 height 20
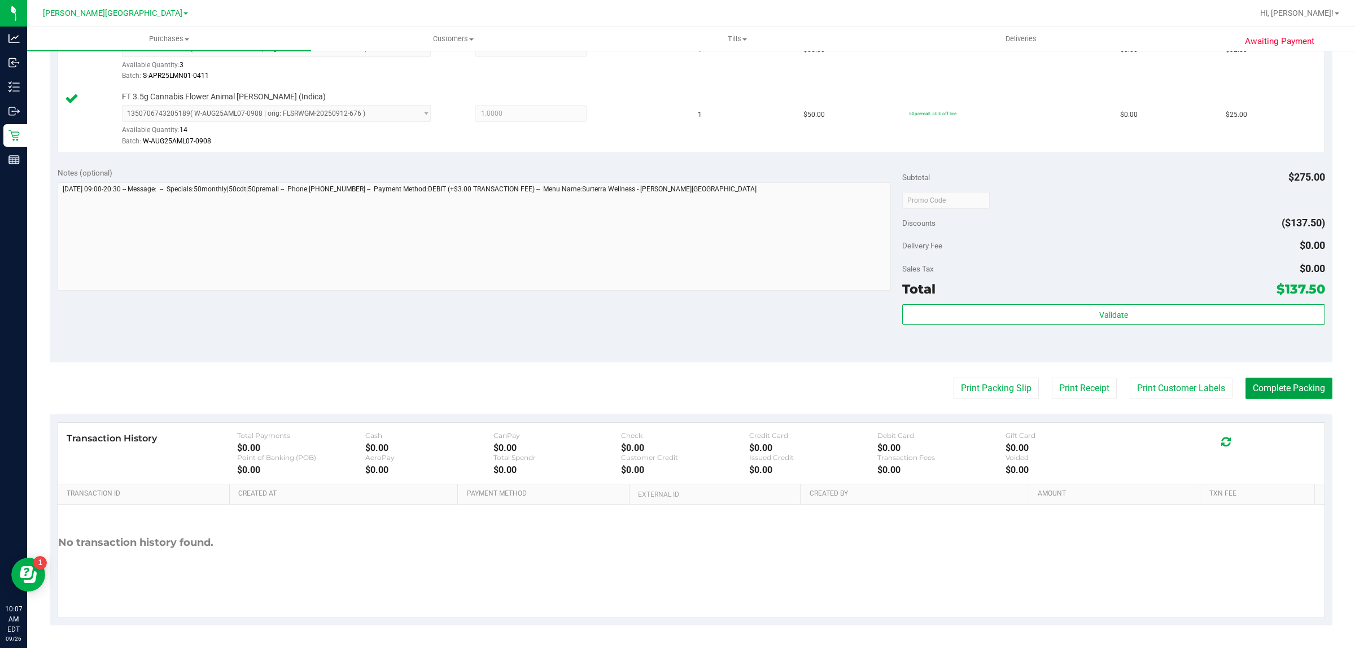
click at [1305, 392] on button "Complete Packing" at bounding box center [1288, 388] width 87 height 21
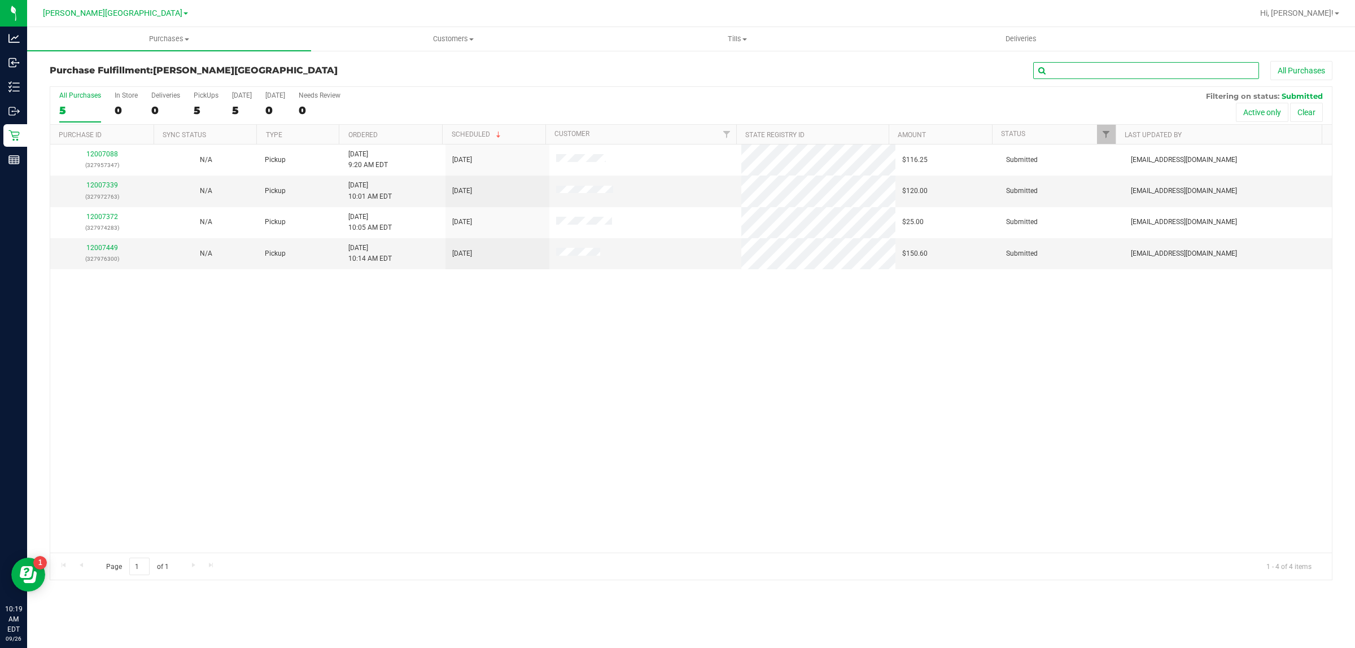
click at [1106, 72] on input "text" at bounding box center [1146, 70] width 226 height 17
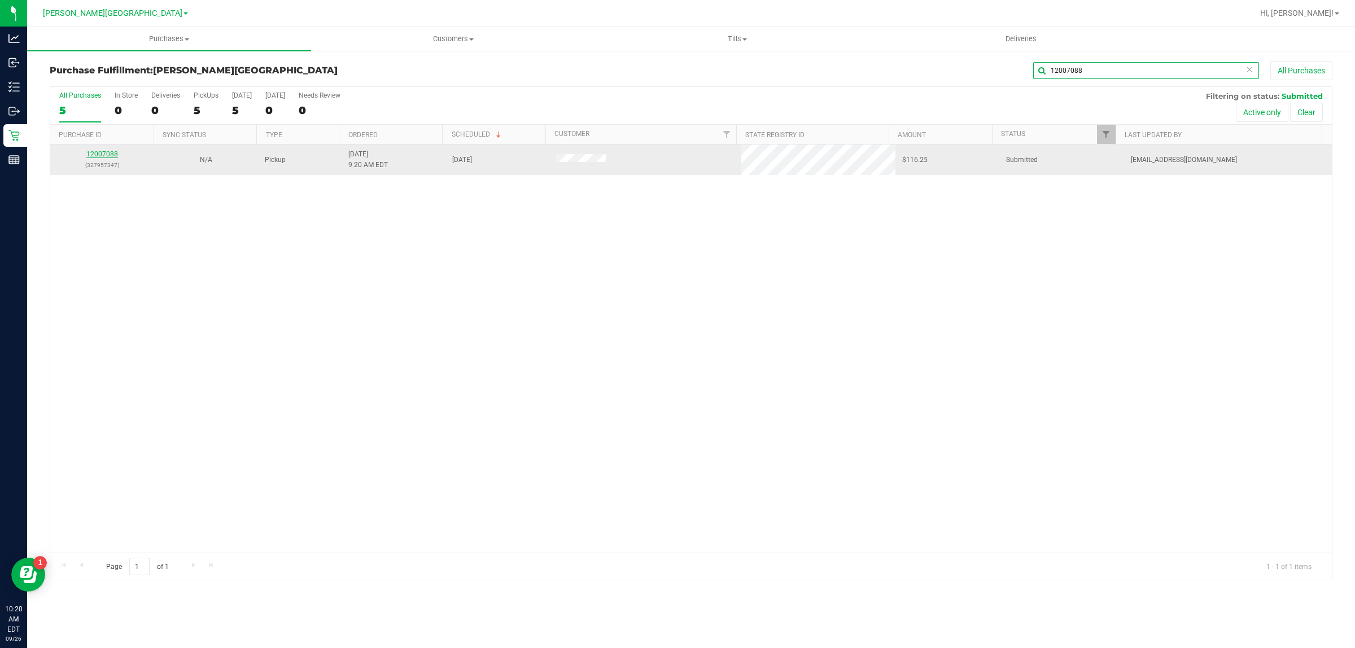
type input "12007088"
click at [110, 156] on link "12007088" at bounding box center [102, 154] width 32 height 8
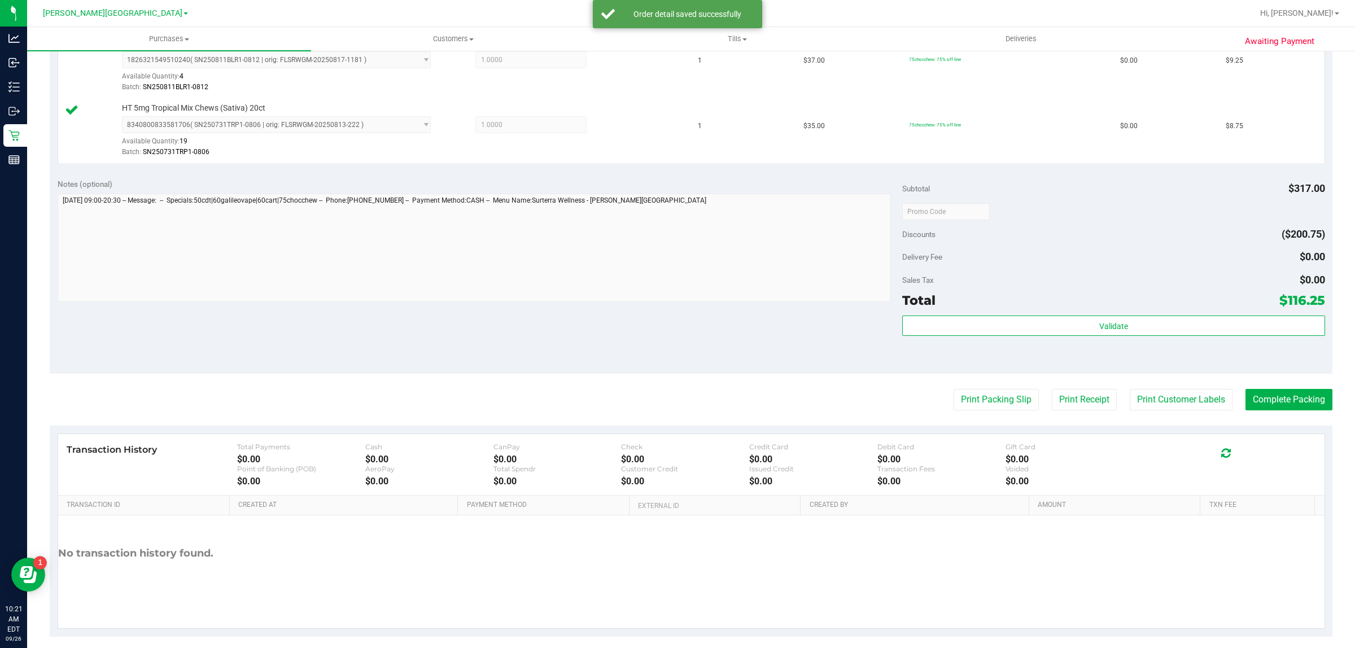
scroll to position [668, 0]
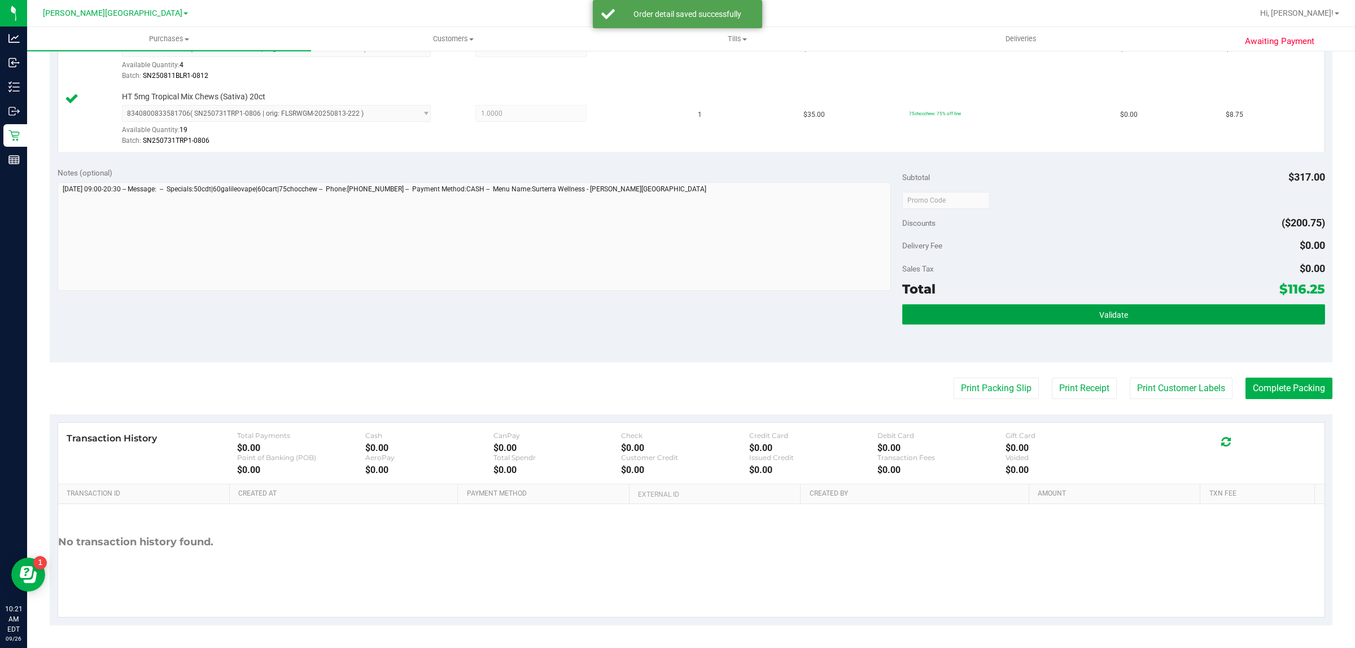
click at [965, 313] on button "Validate" at bounding box center [1113, 314] width 422 height 20
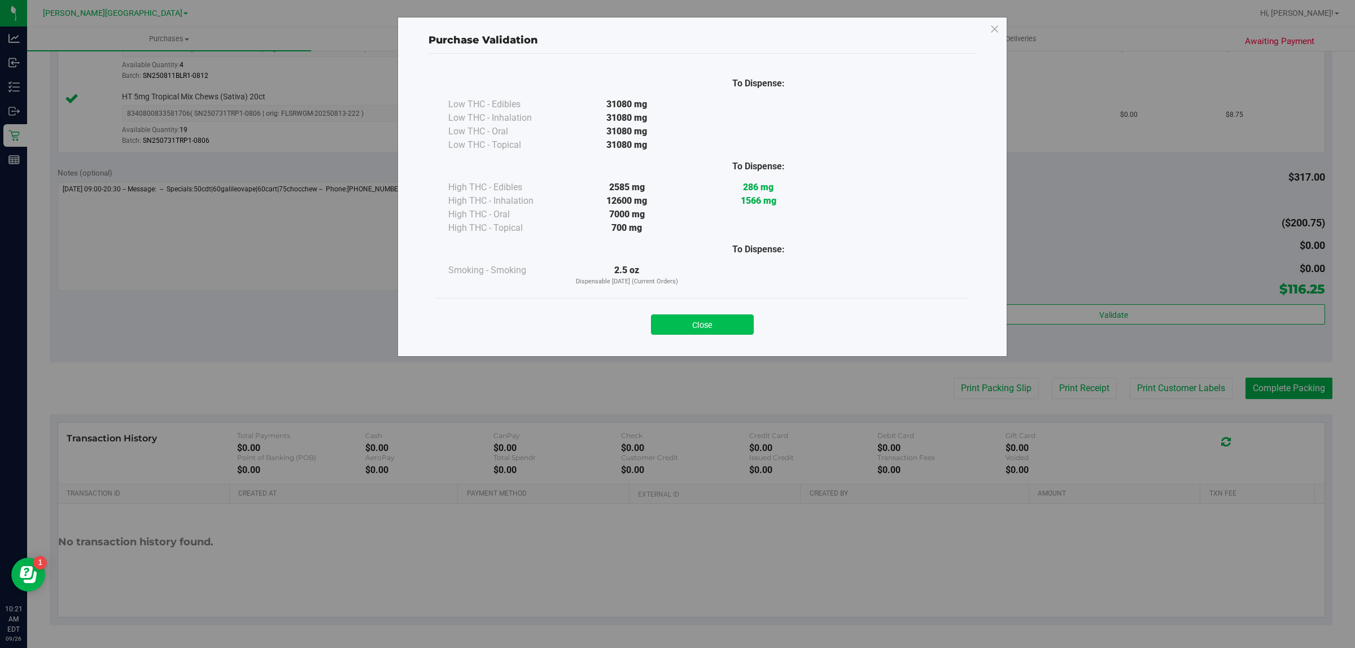
click at [740, 322] on button "Close" at bounding box center [702, 324] width 103 height 20
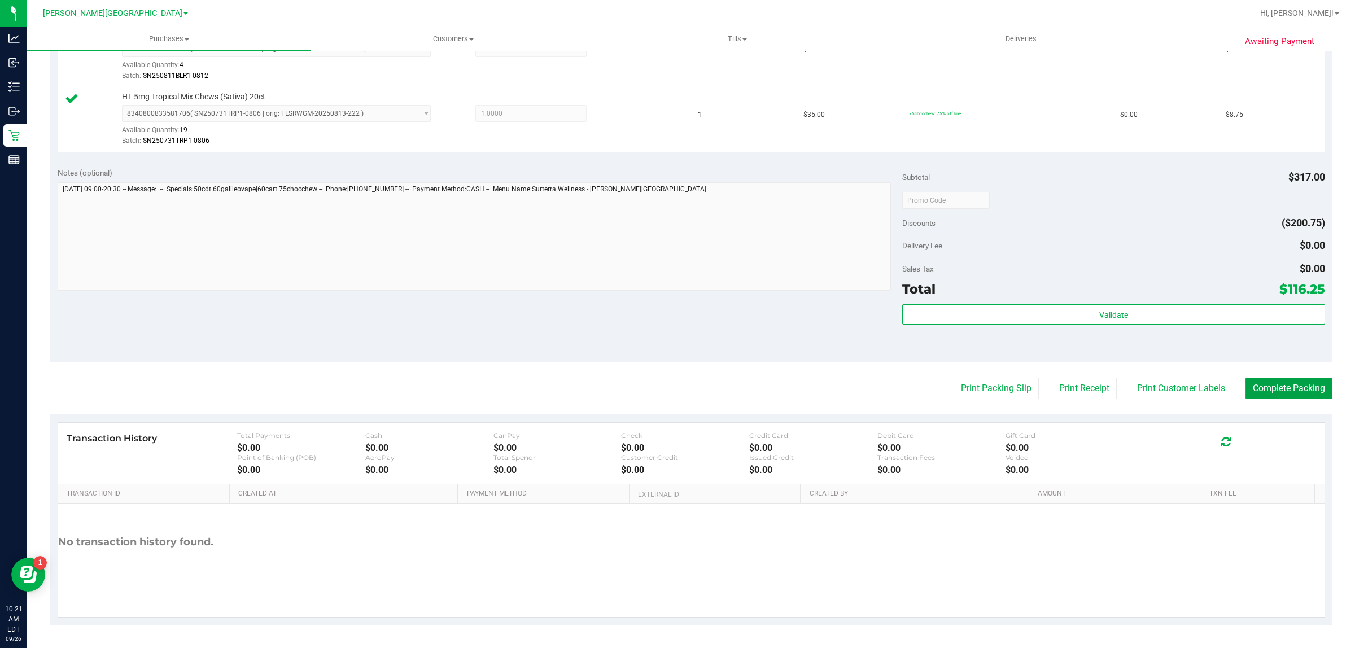
click at [1255, 391] on button "Complete Packing" at bounding box center [1288, 388] width 87 height 21
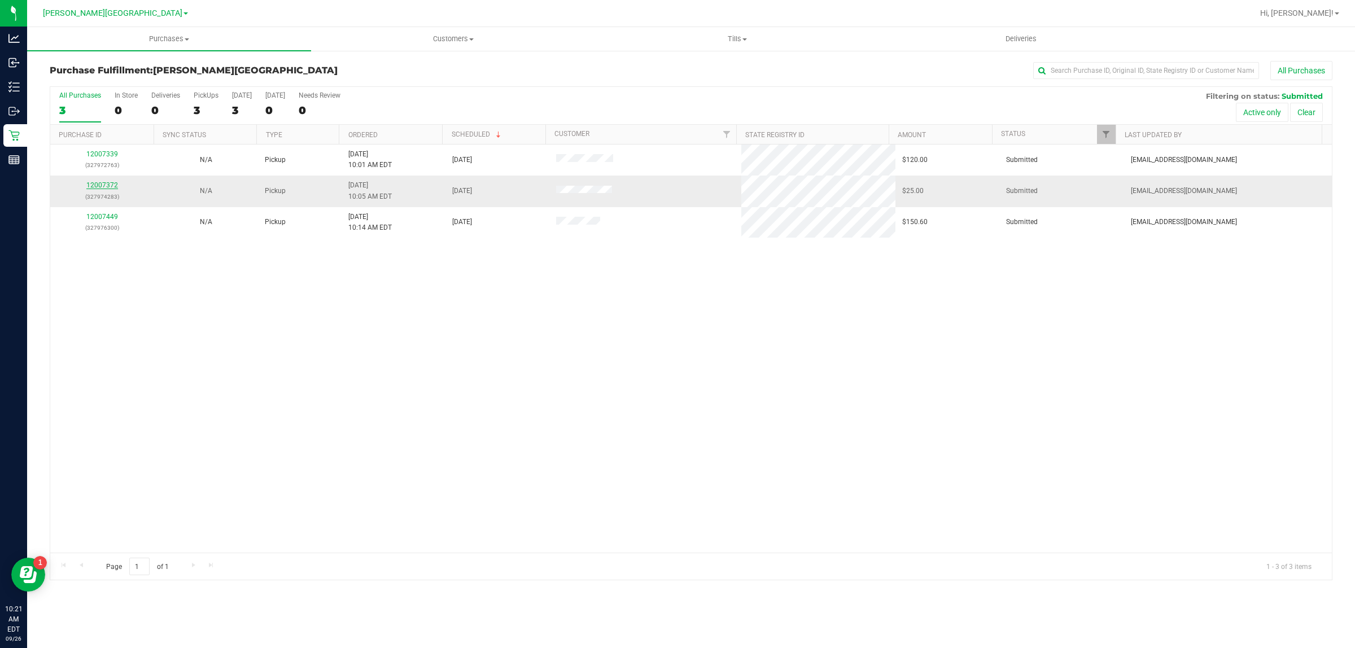
click at [111, 184] on link "12007372" at bounding box center [102, 185] width 32 height 8
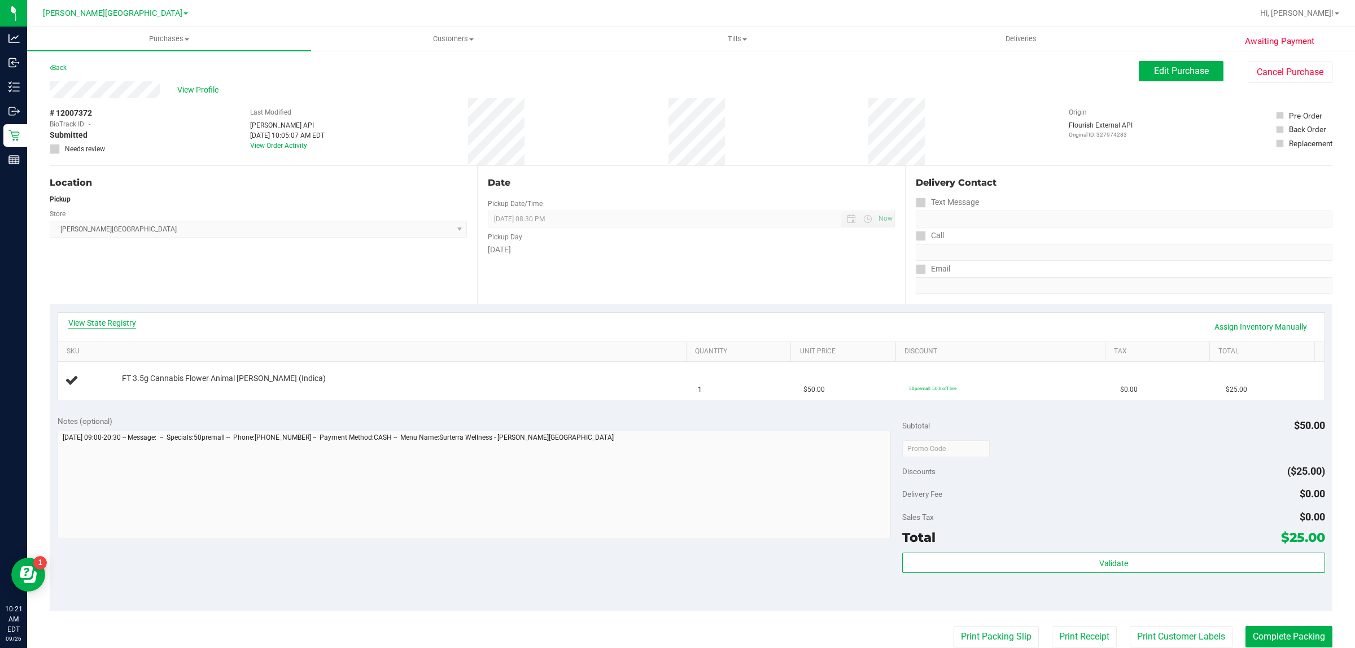
click at [122, 323] on link "View State Registry" at bounding box center [102, 322] width 68 height 11
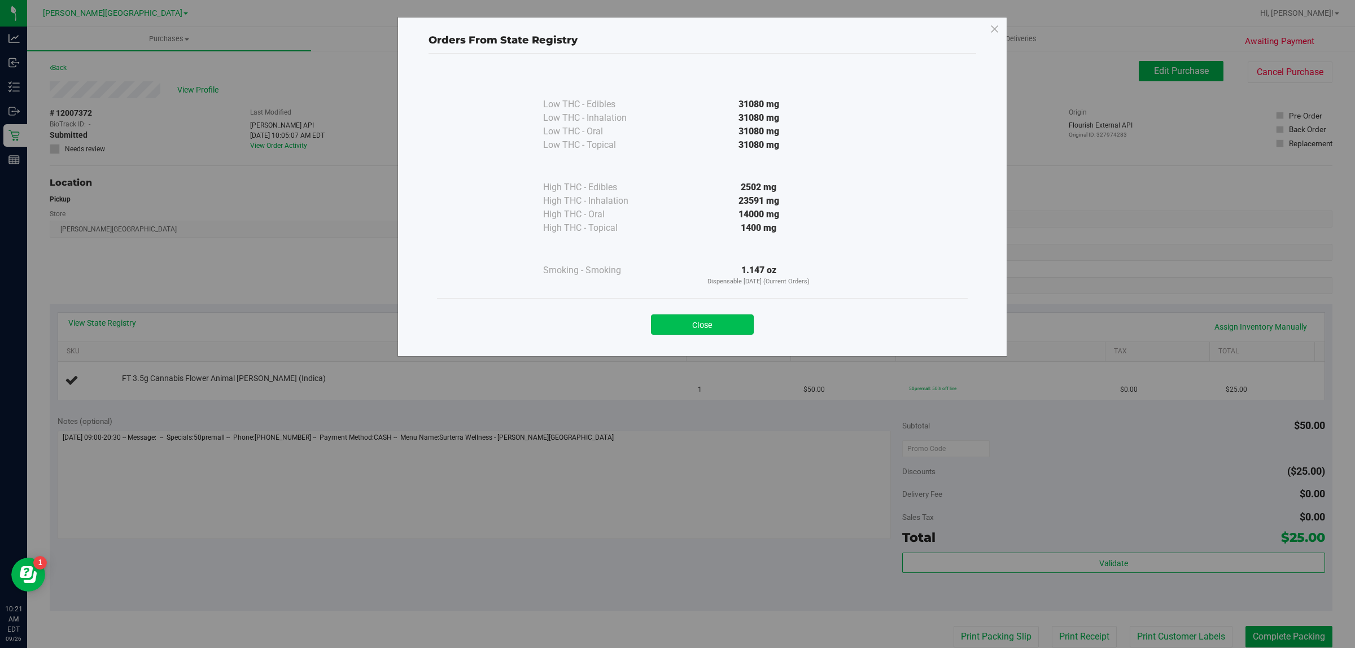
click at [721, 322] on button "Close" at bounding box center [702, 324] width 103 height 20
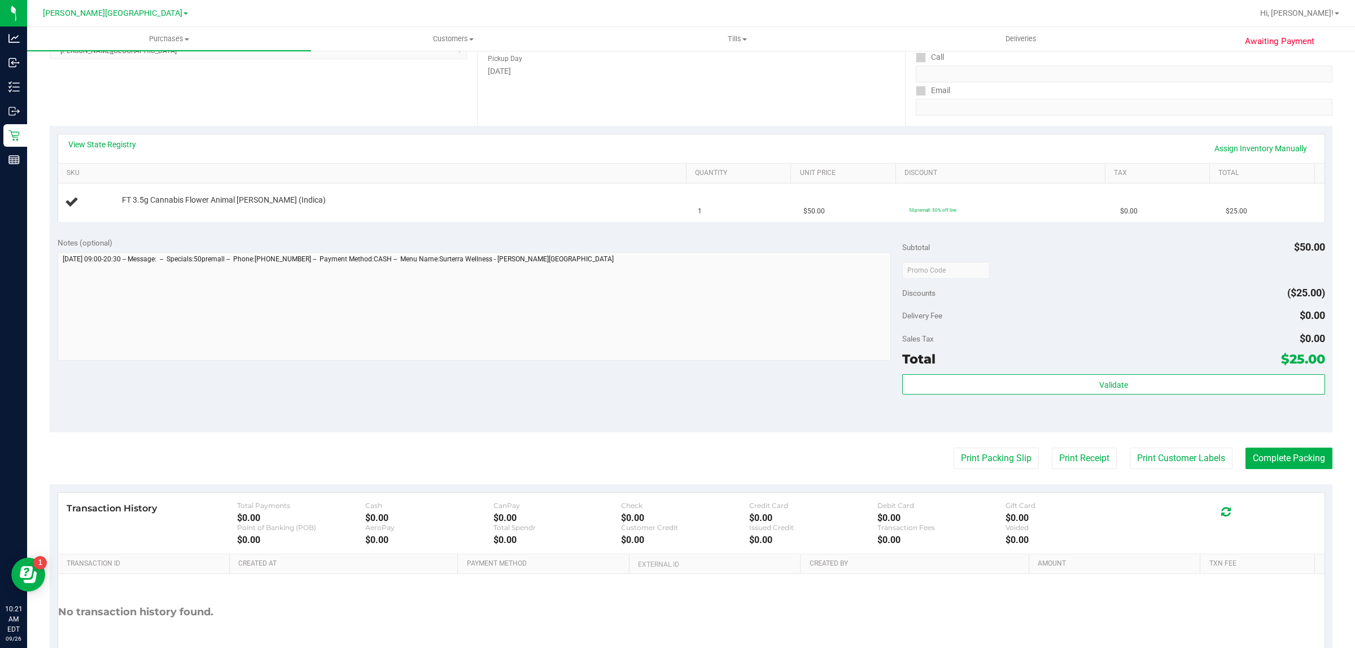
scroll to position [247, 0]
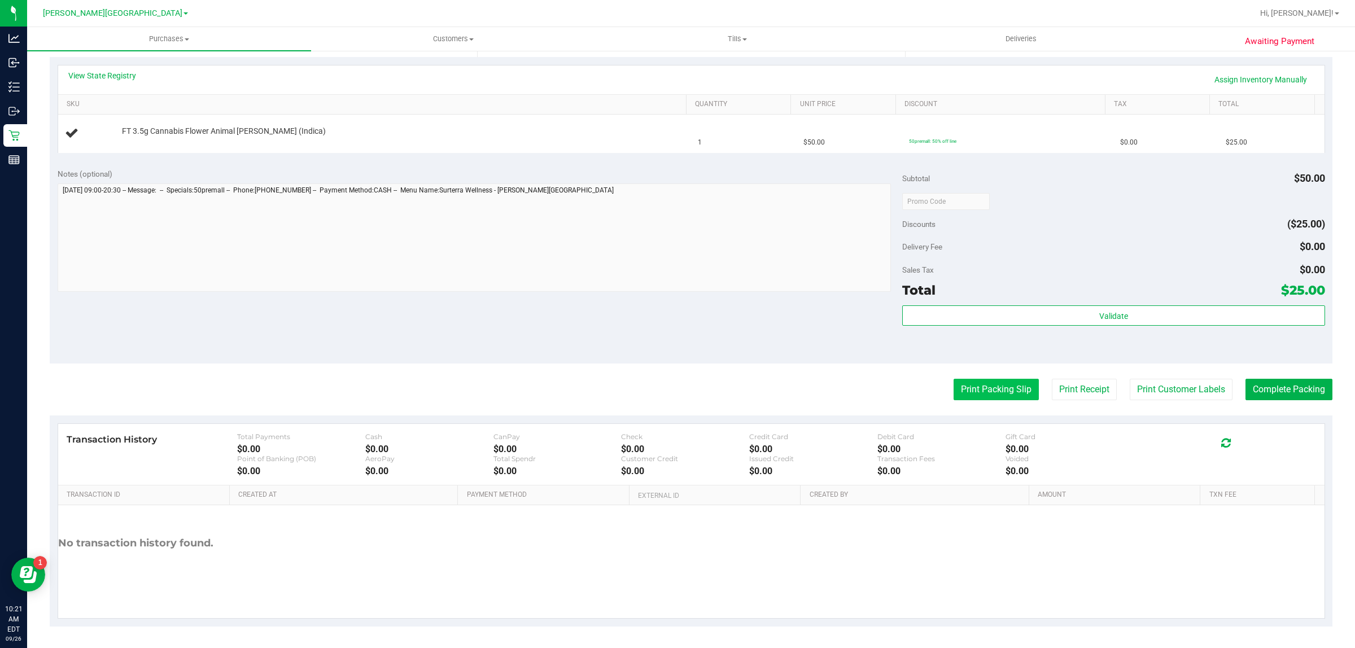
click at [957, 386] on button "Print Packing Slip" at bounding box center [995, 389] width 85 height 21
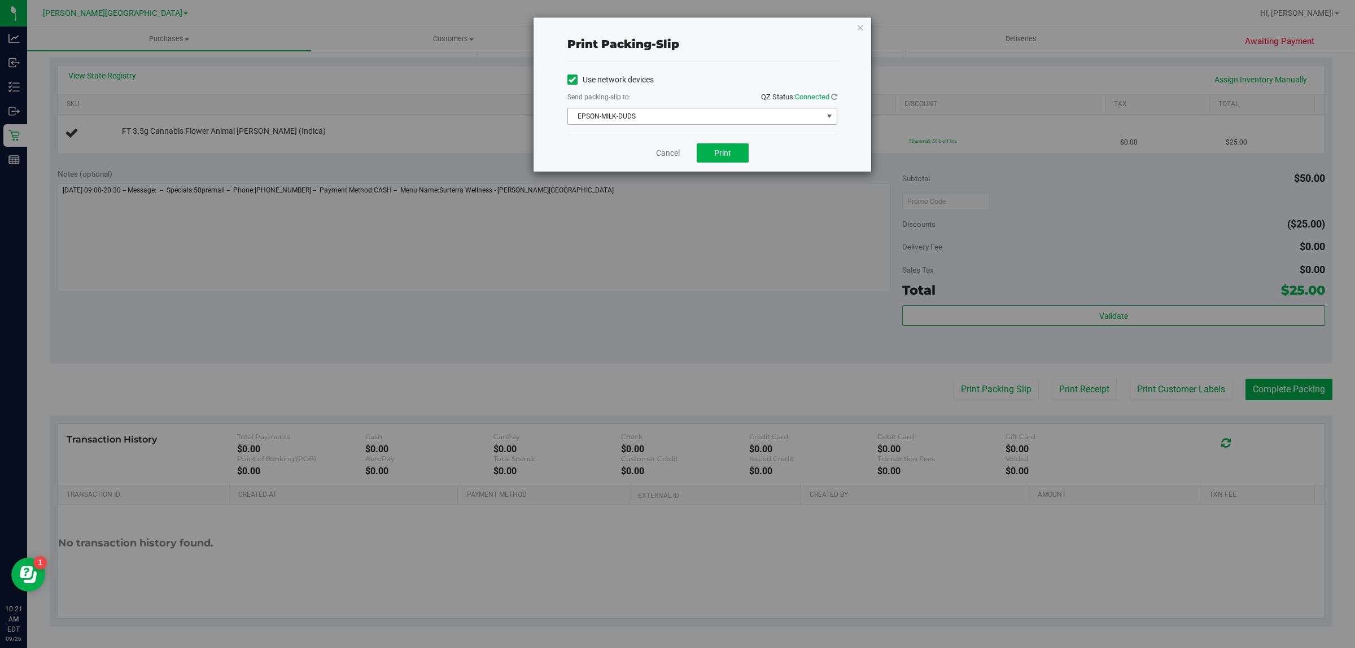
click at [684, 111] on span "EPSON-MILK-DUDS" at bounding box center [695, 116] width 255 height 16
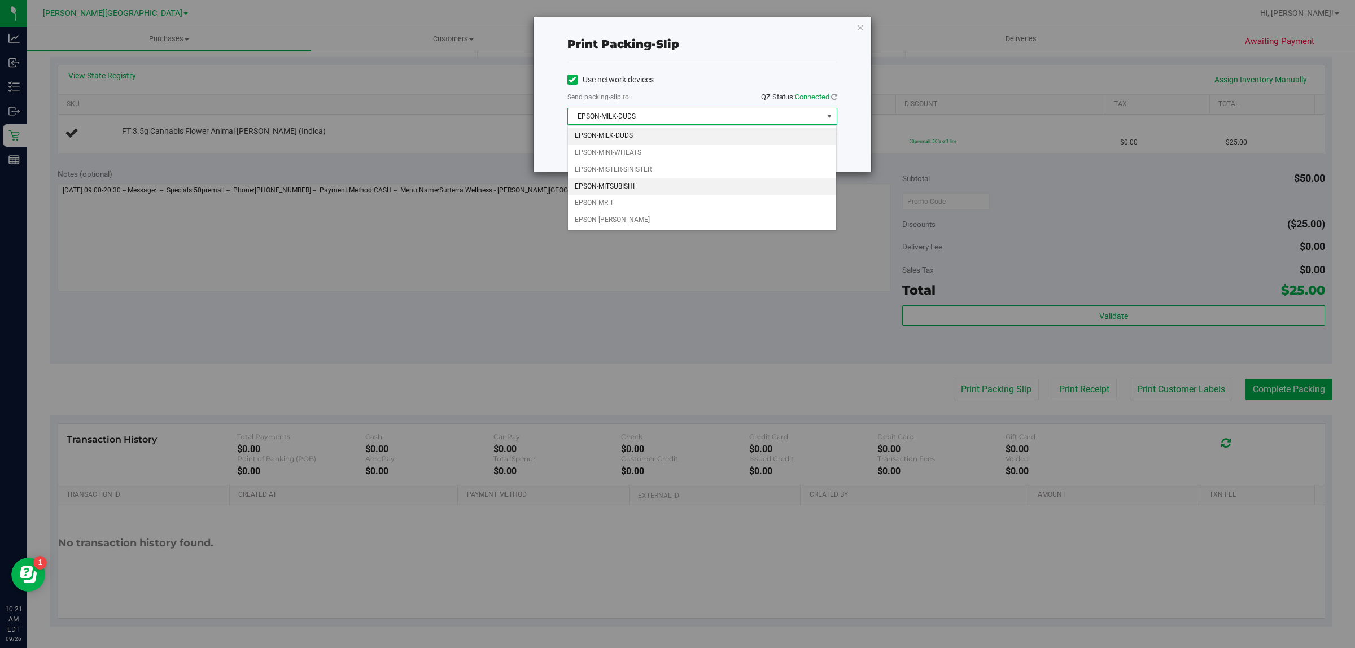
click at [615, 187] on li "EPSON-MITSUBISHI" at bounding box center [702, 186] width 269 height 17
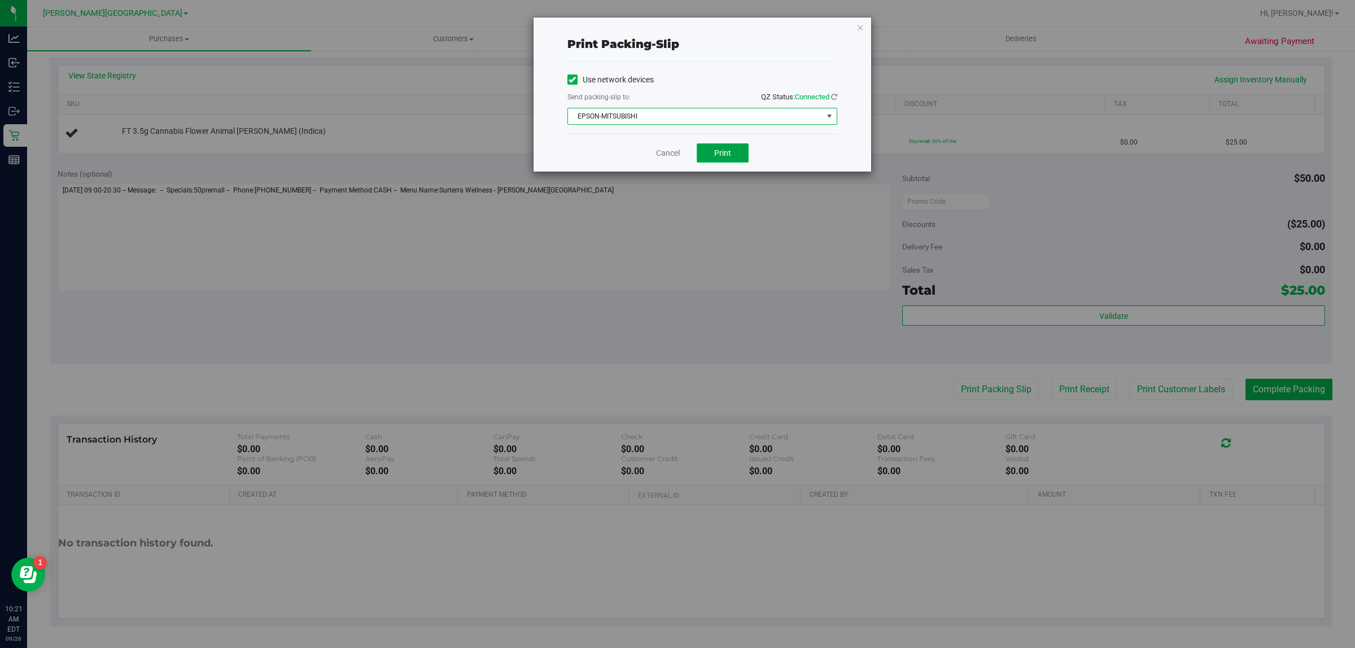
click at [741, 151] on button "Print" at bounding box center [723, 152] width 52 height 19
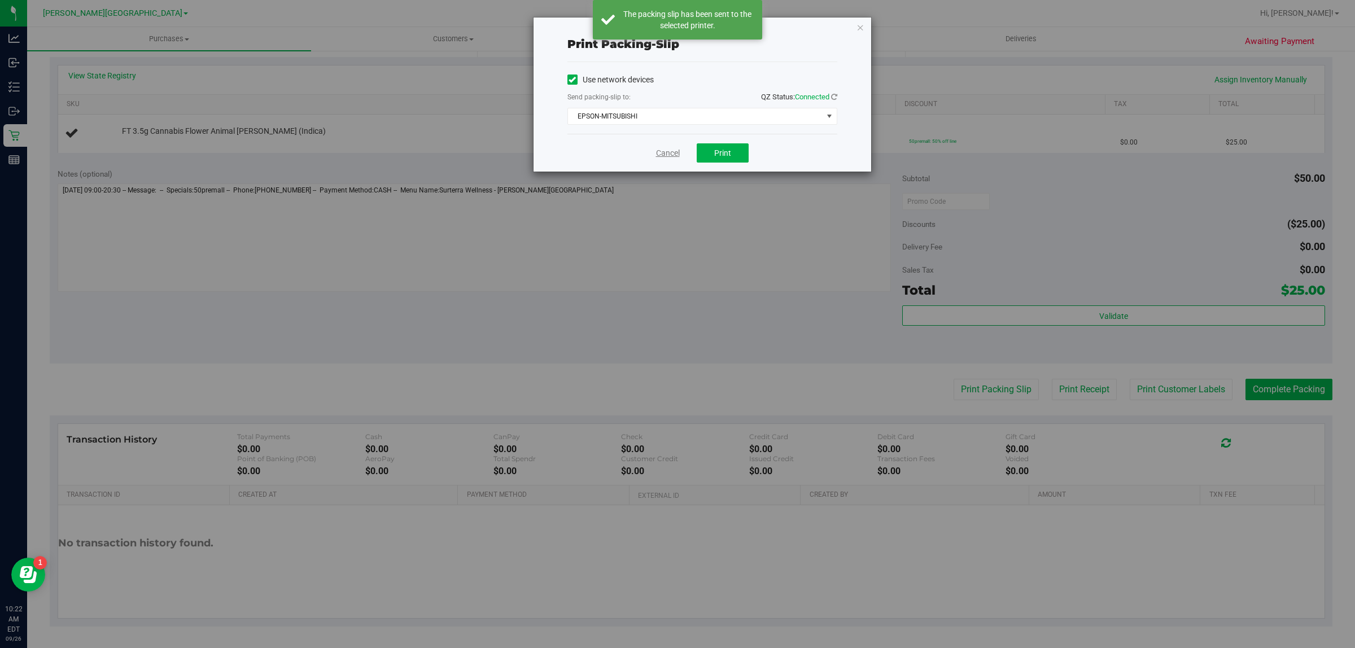
click at [664, 156] on link "Cancel" at bounding box center [668, 153] width 24 height 12
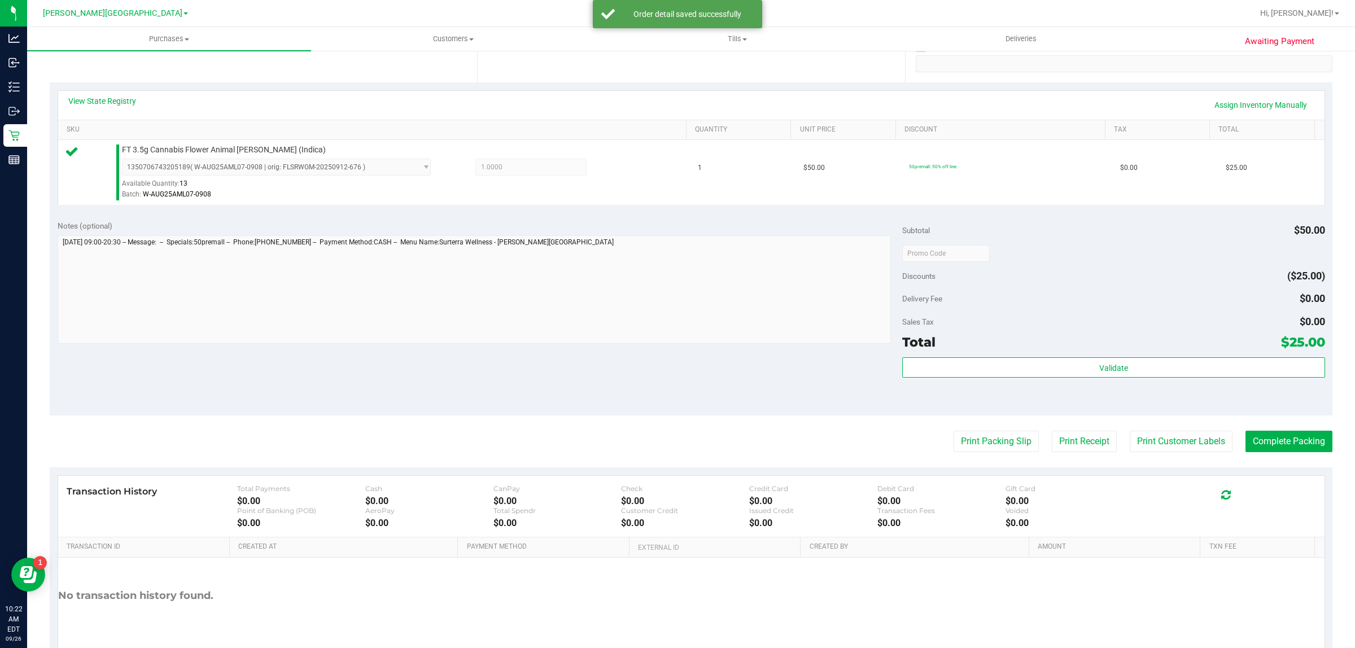
scroll to position [274, 0]
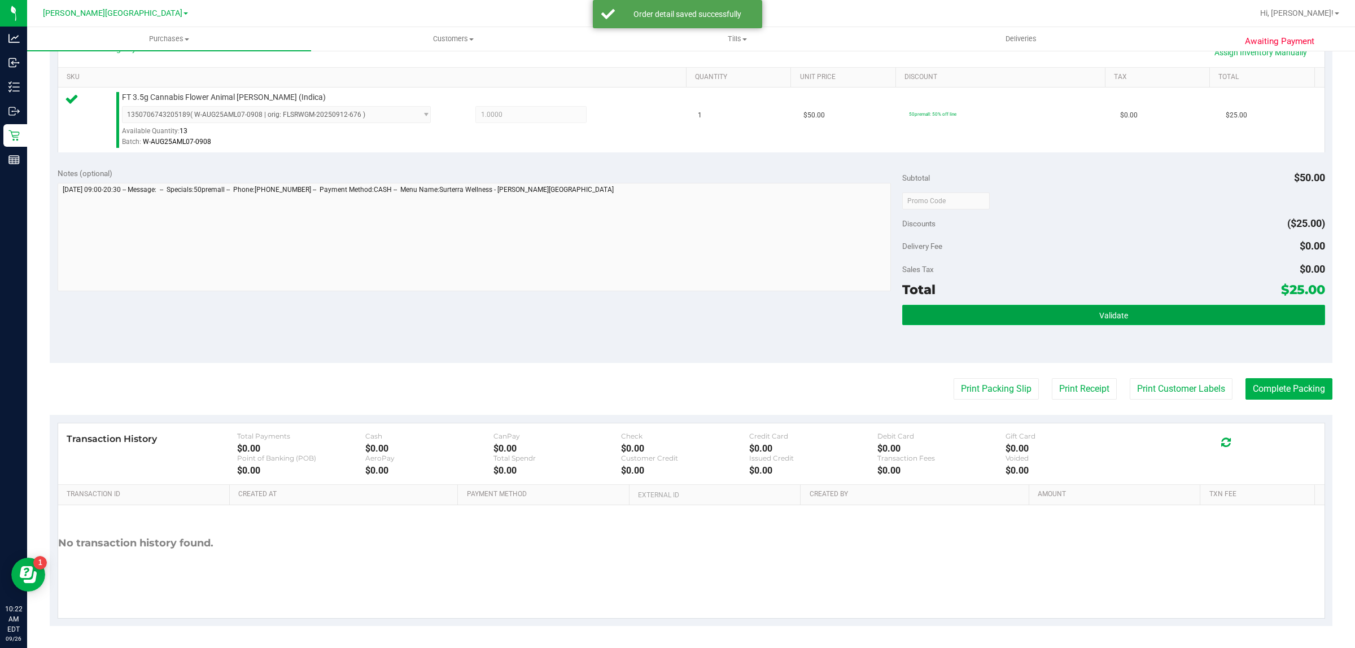
click at [1073, 315] on button "Validate" at bounding box center [1113, 315] width 422 height 20
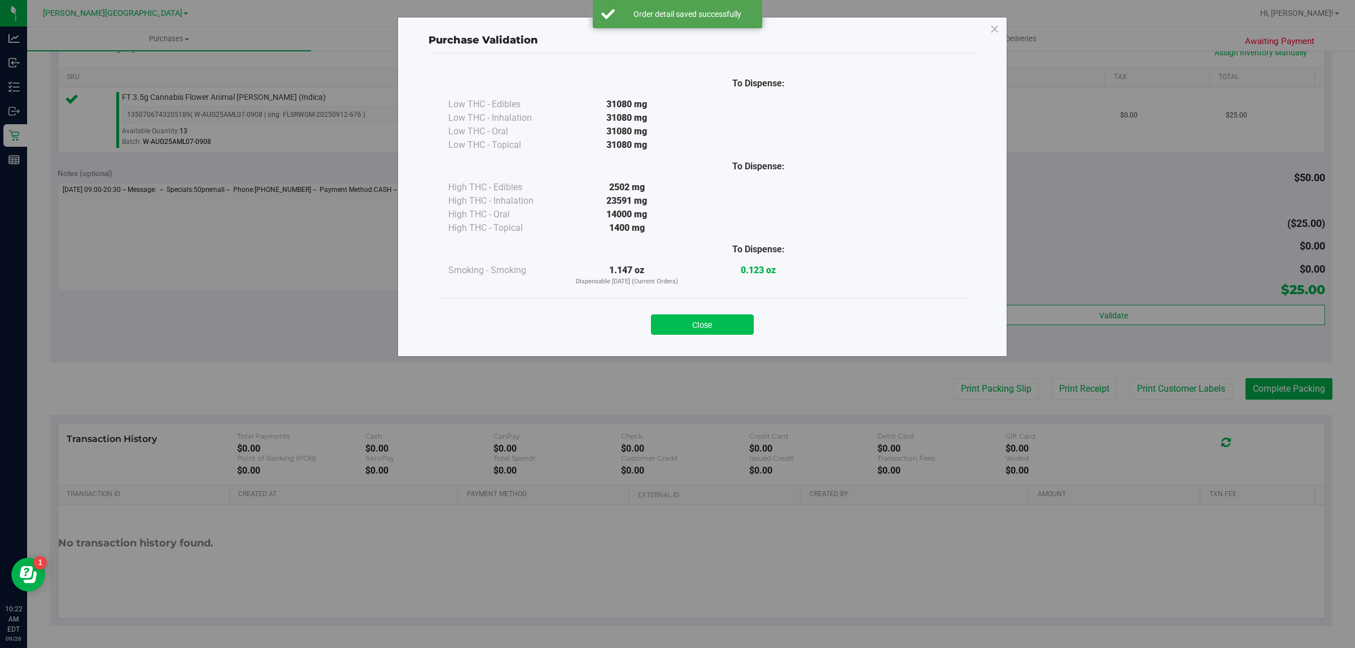
click at [718, 327] on button "Close" at bounding box center [702, 324] width 103 height 20
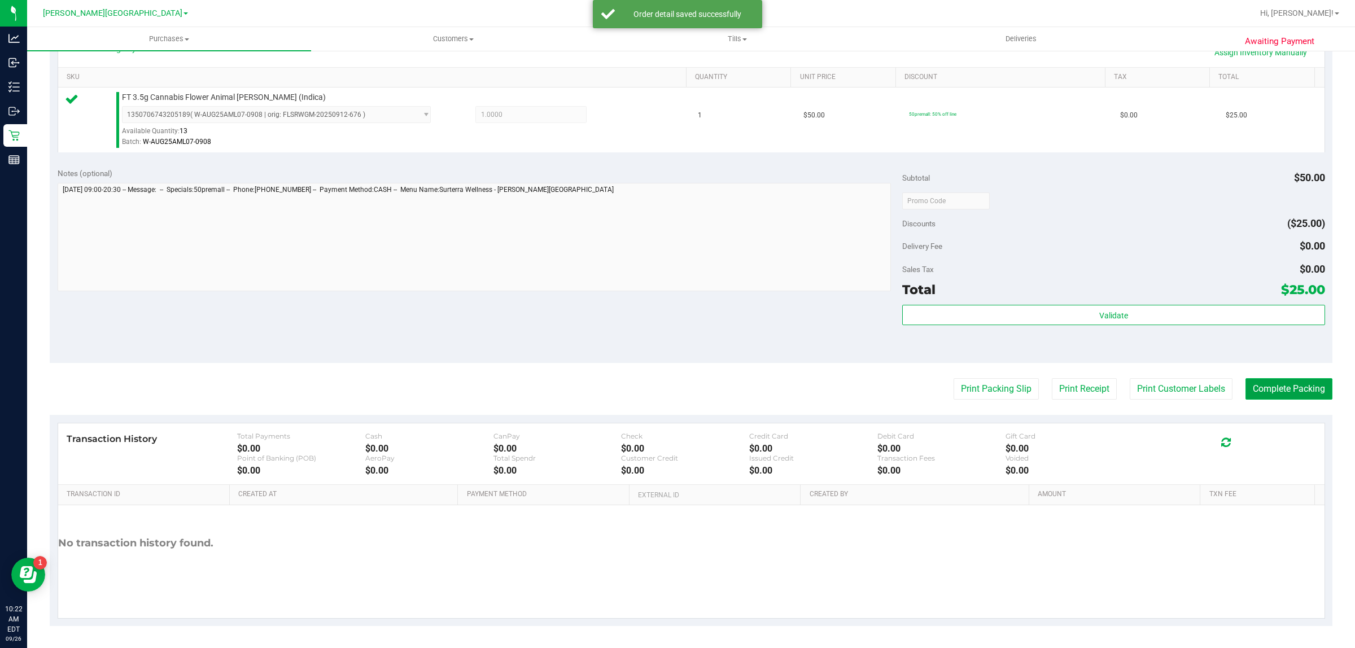
click at [1254, 388] on button "Complete Packing" at bounding box center [1288, 388] width 87 height 21
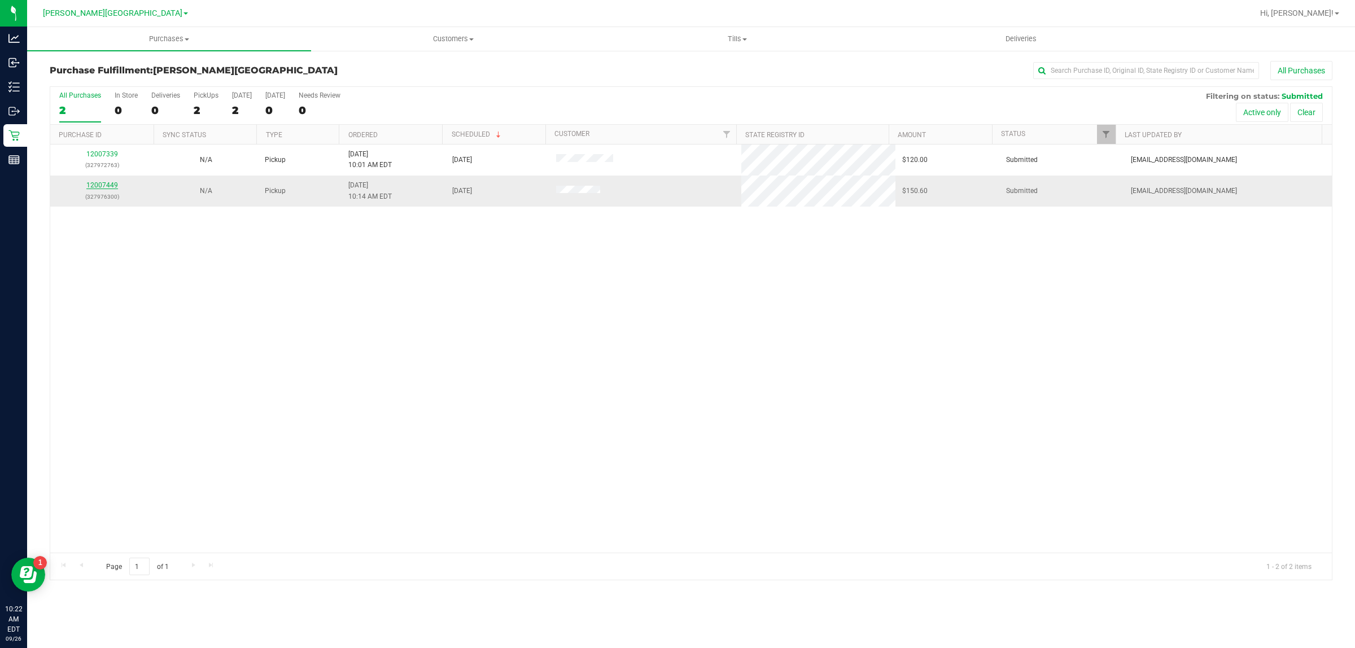
click at [113, 185] on link "12007449" at bounding box center [102, 185] width 32 height 8
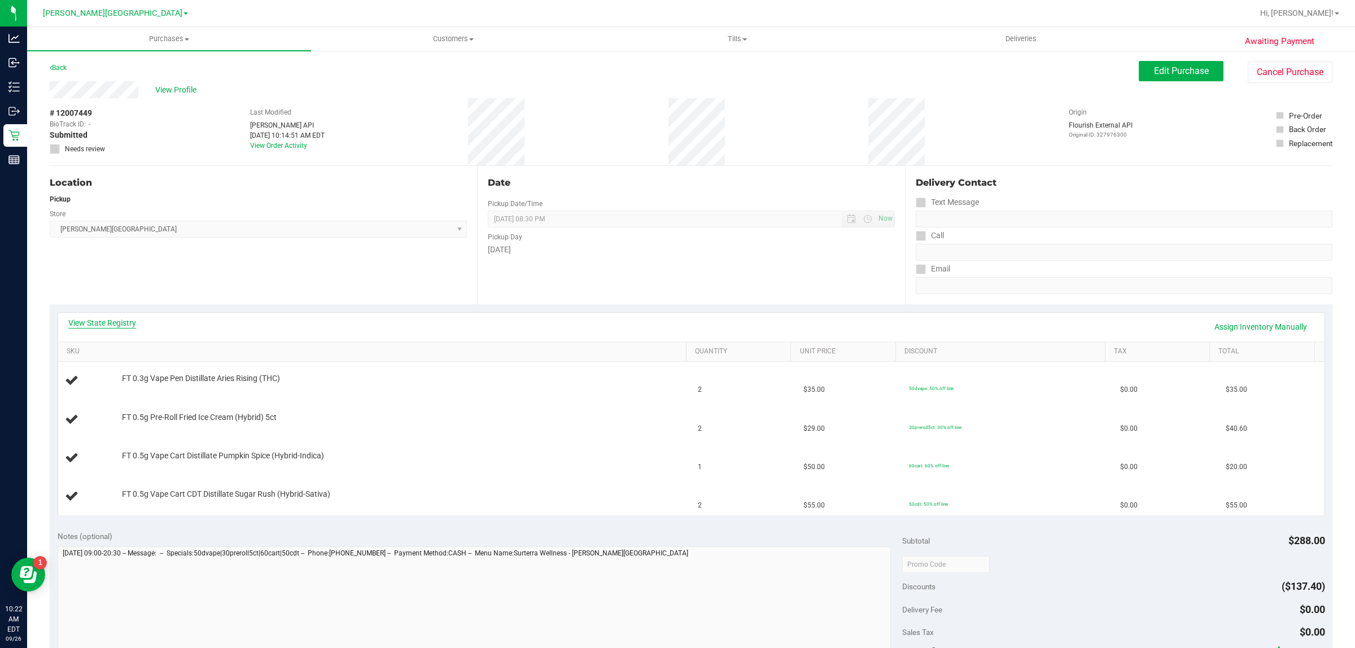
click at [102, 326] on link "View State Registry" at bounding box center [102, 322] width 68 height 11
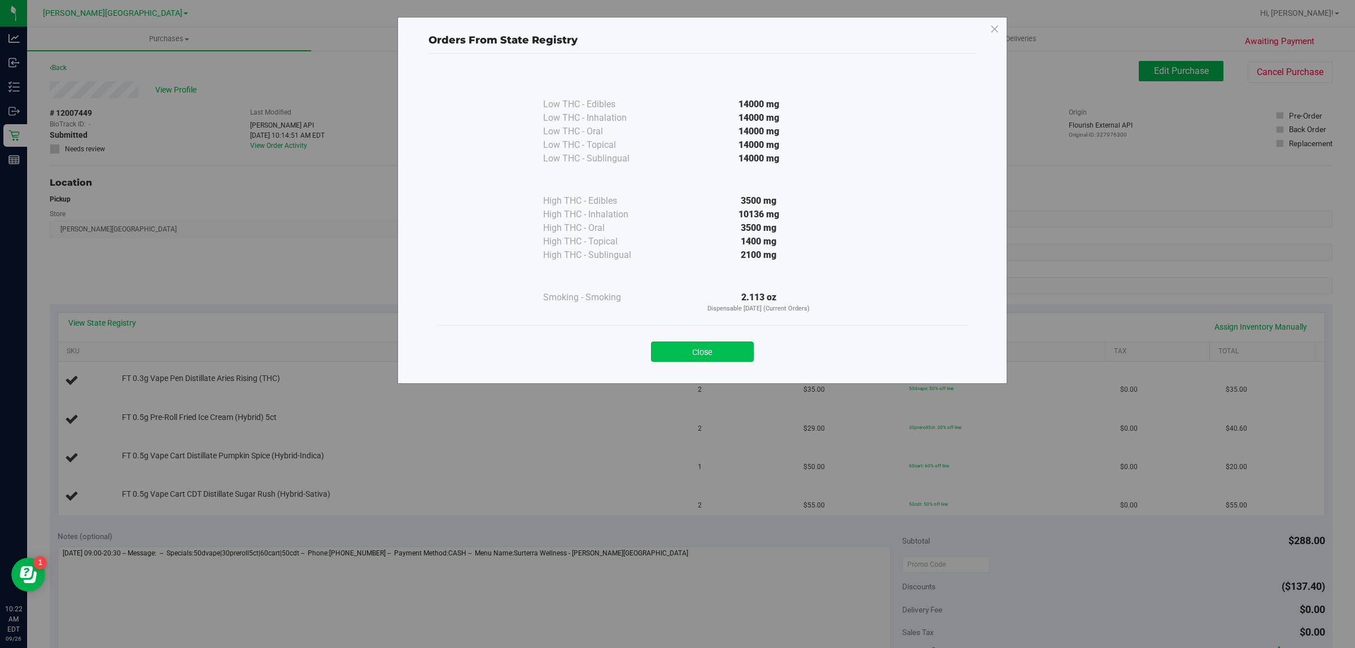
click at [715, 357] on button "Close" at bounding box center [702, 352] width 103 height 20
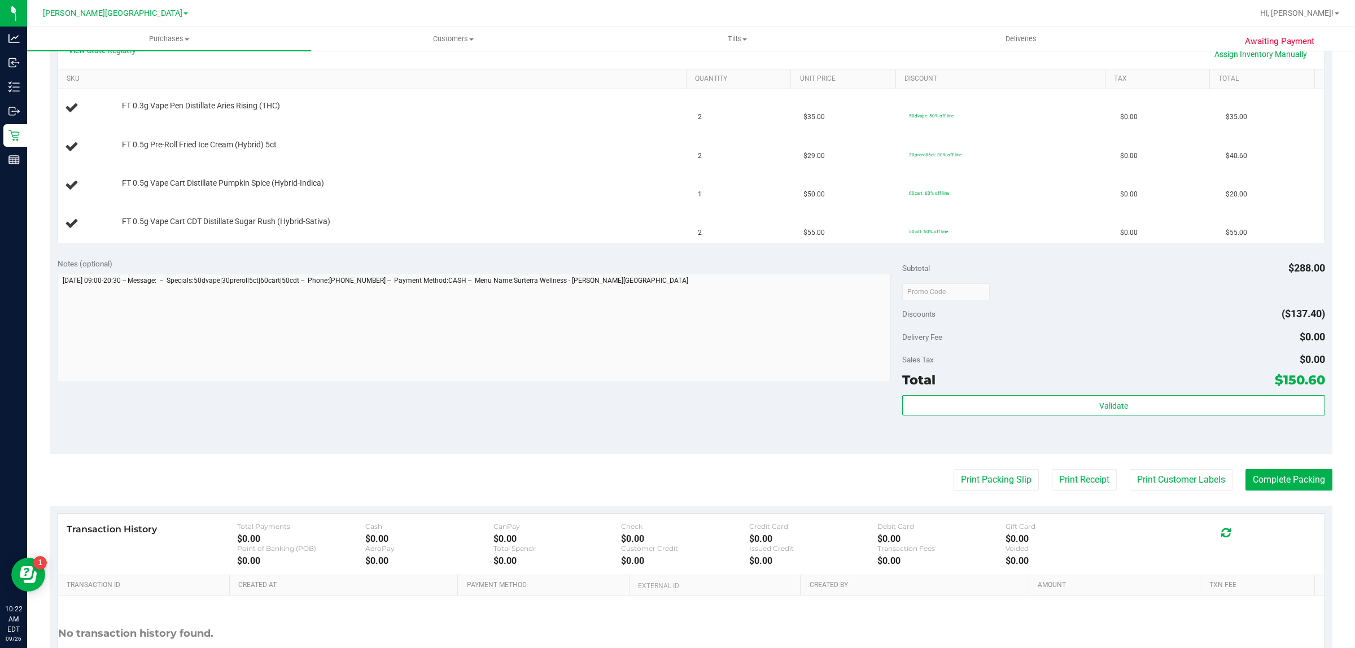
scroll to position [282, 0]
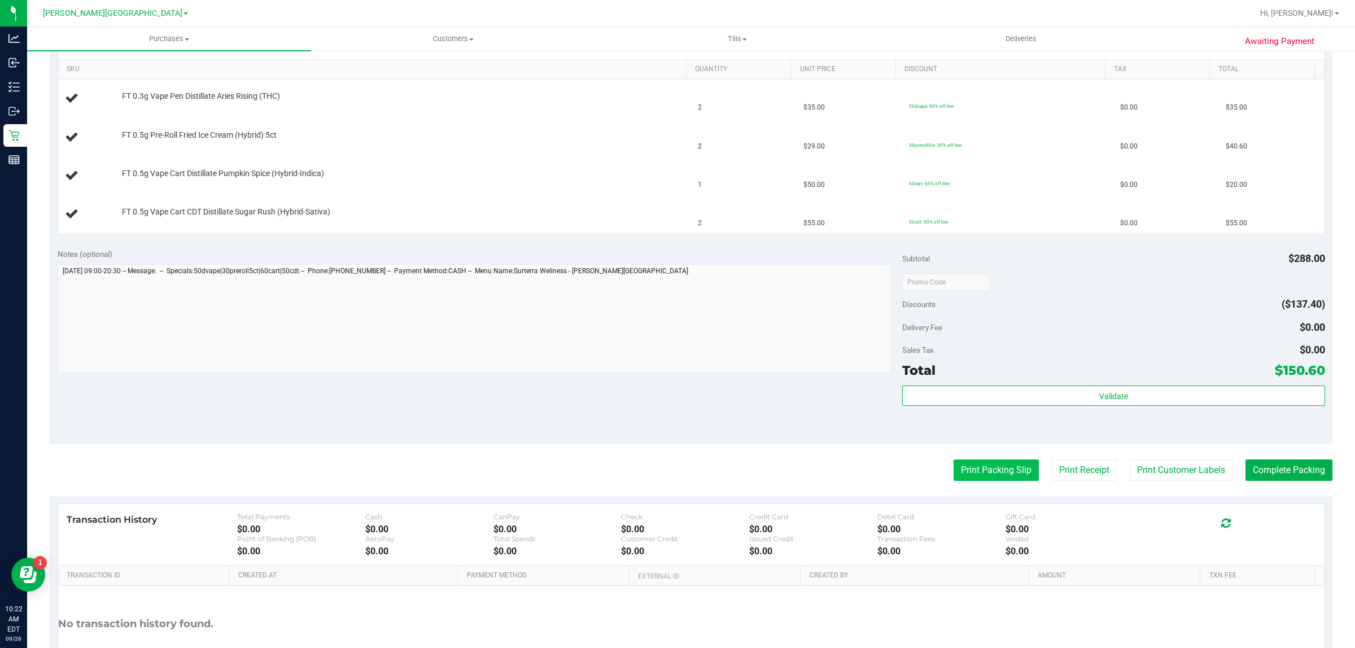
click at [976, 473] on button "Print Packing Slip" at bounding box center [995, 470] width 85 height 21
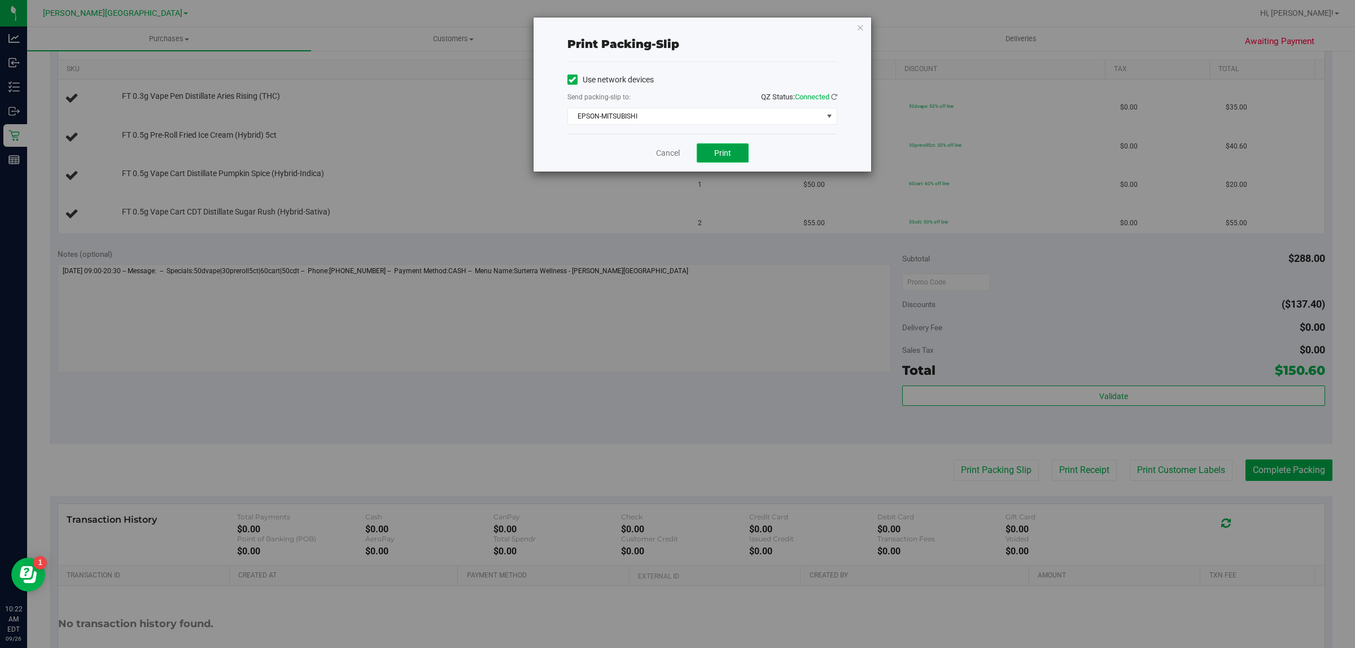
click at [724, 152] on span "Print" at bounding box center [722, 152] width 17 height 9
click at [666, 154] on link "Cancel" at bounding box center [668, 153] width 24 height 12
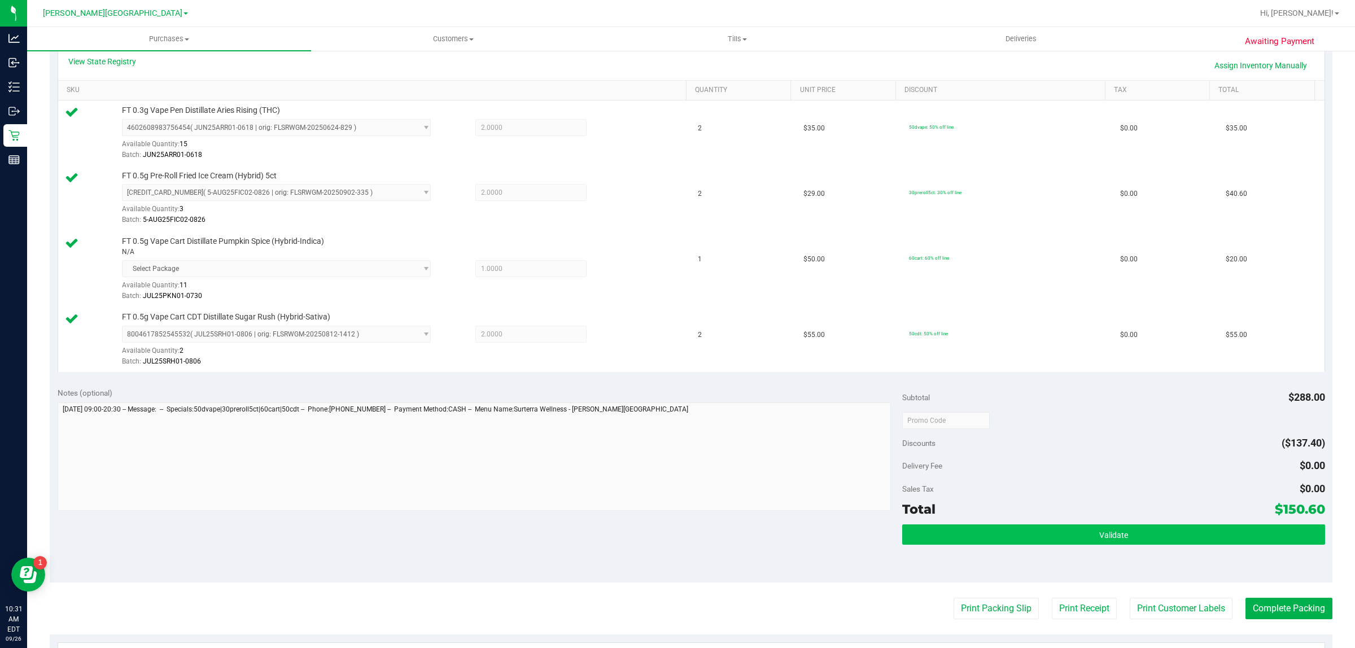
scroll to position [423, 0]
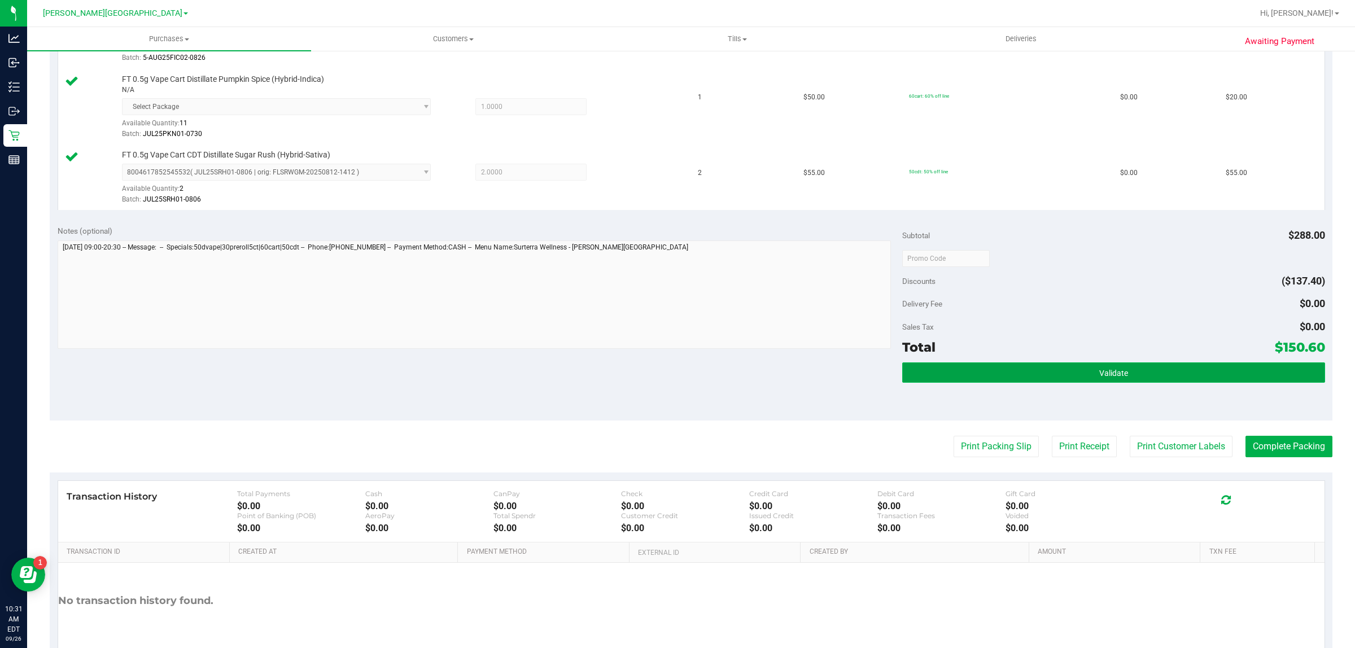
click at [1000, 368] on button "Validate" at bounding box center [1113, 372] width 422 height 20
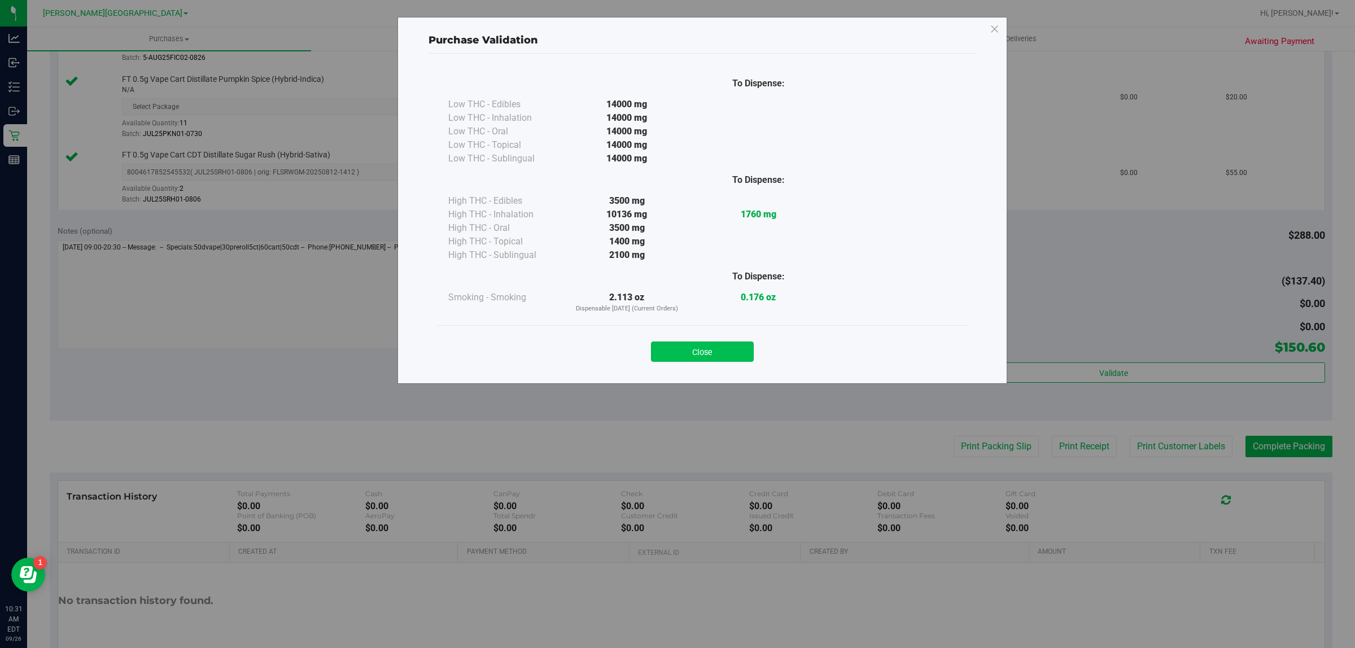
click at [703, 346] on button "Close" at bounding box center [702, 352] width 103 height 20
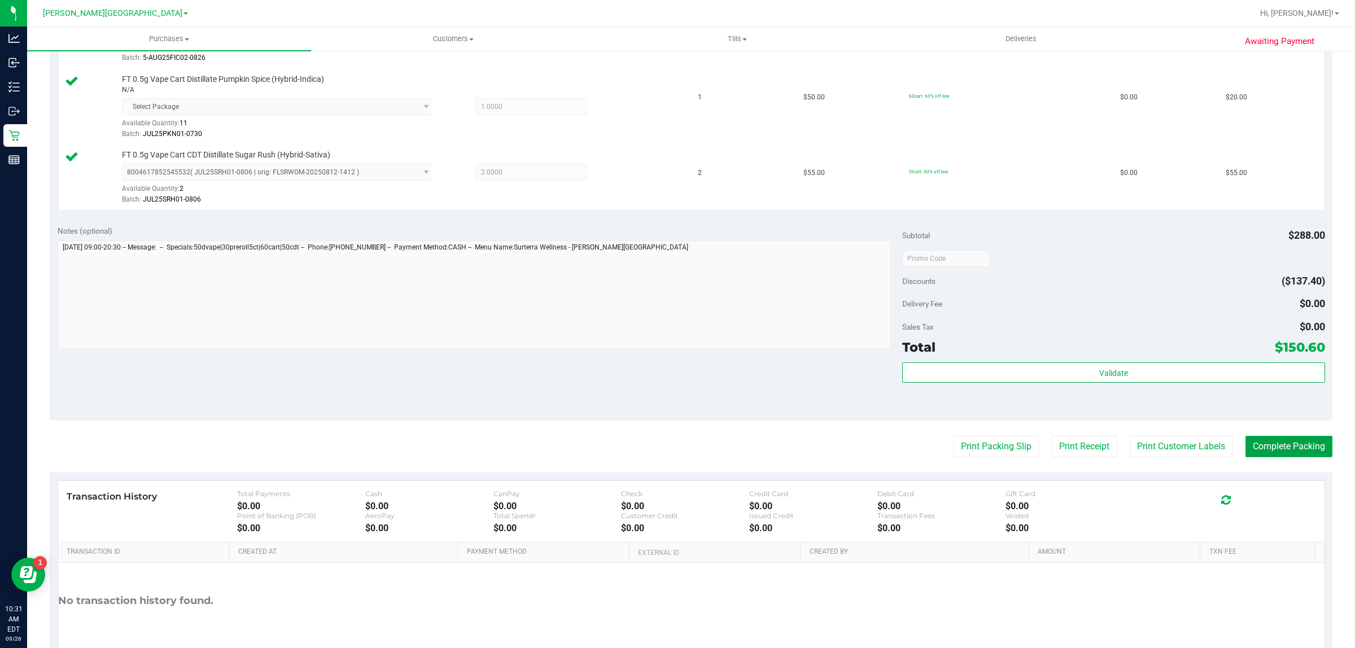
click at [1292, 453] on button "Complete Packing" at bounding box center [1288, 446] width 87 height 21
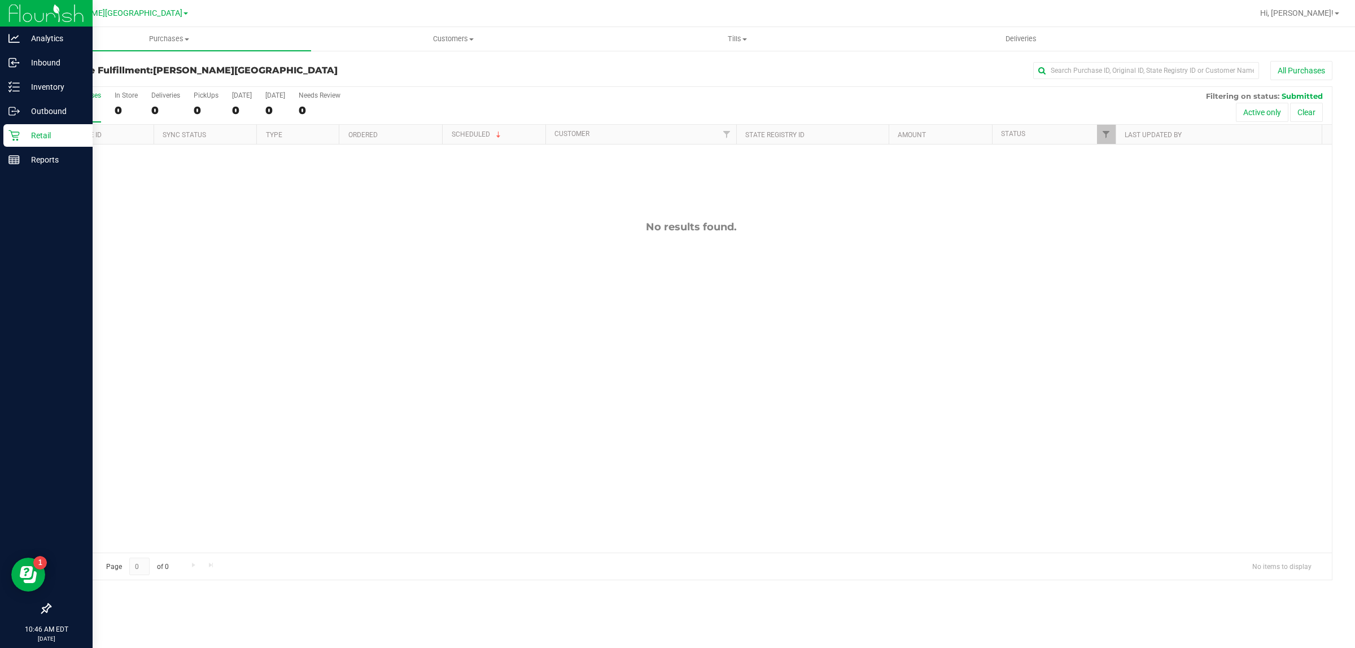
click at [51, 136] on p "Retail" at bounding box center [54, 136] width 68 height 14
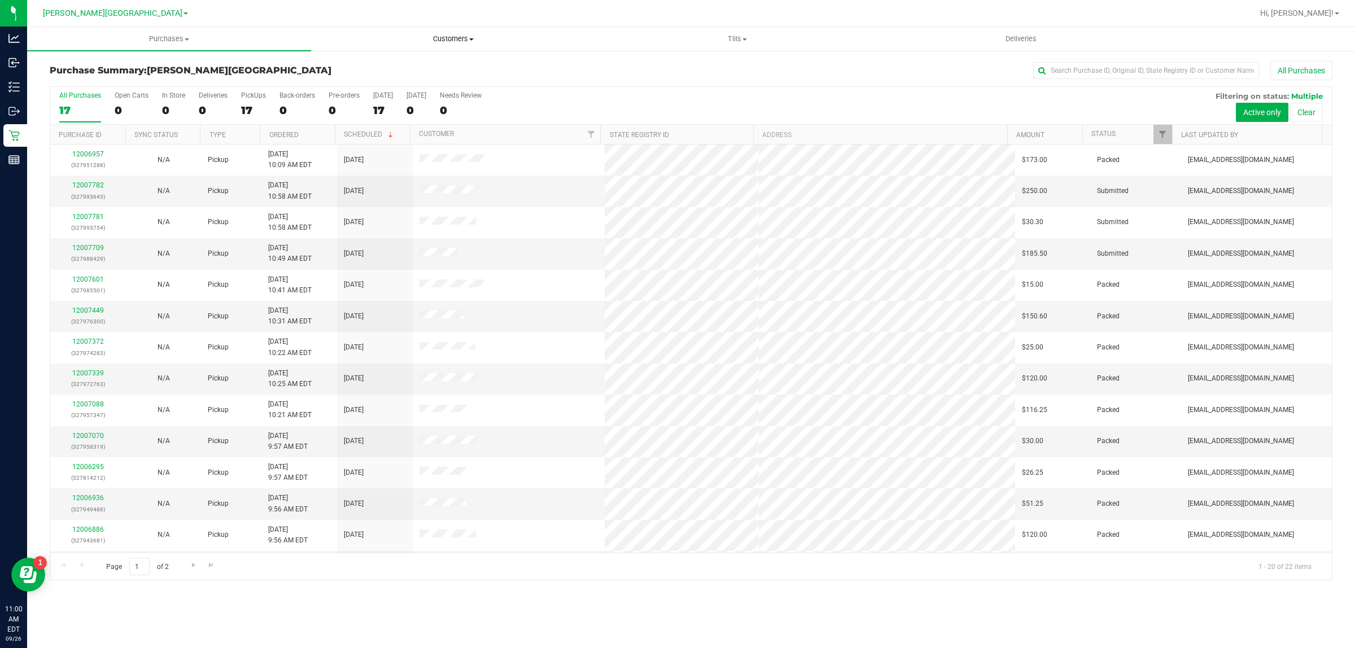
click at [453, 34] on span "Customers" at bounding box center [453, 39] width 283 height 10
click at [359, 63] on span "All customers" at bounding box center [351, 68] width 81 height 10
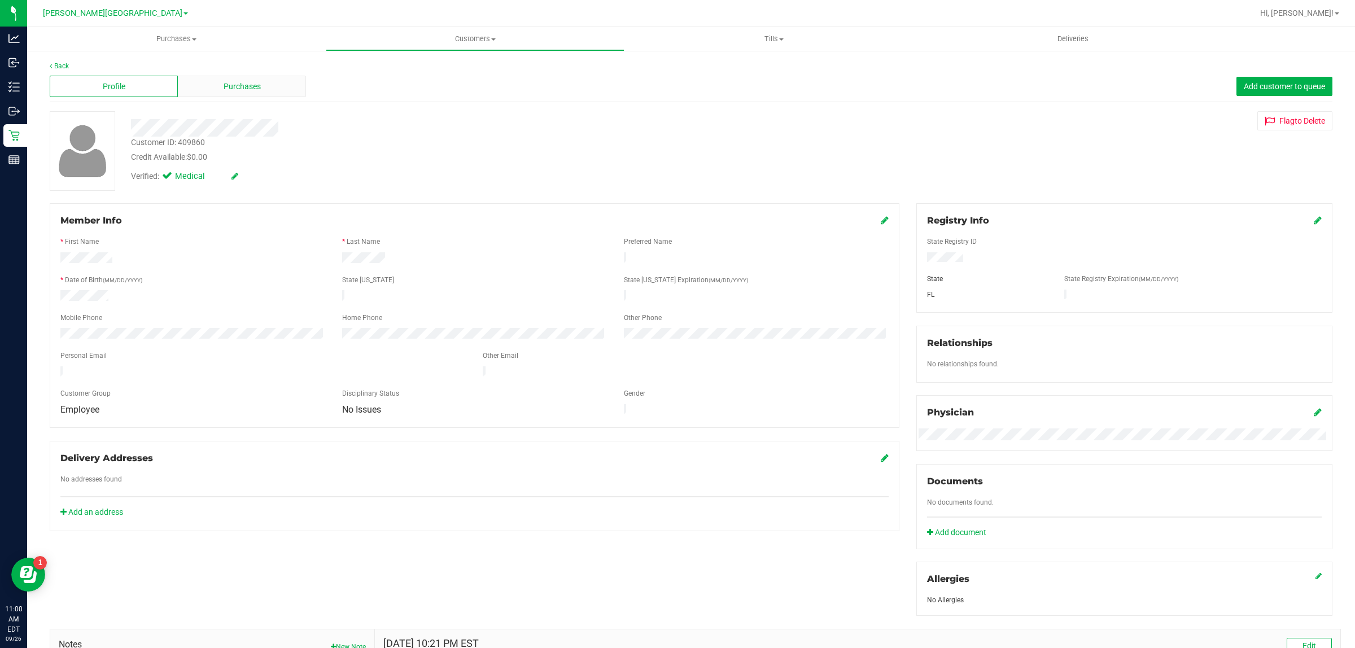
click at [227, 77] on div "Purchases" at bounding box center [242, 86] width 128 height 21
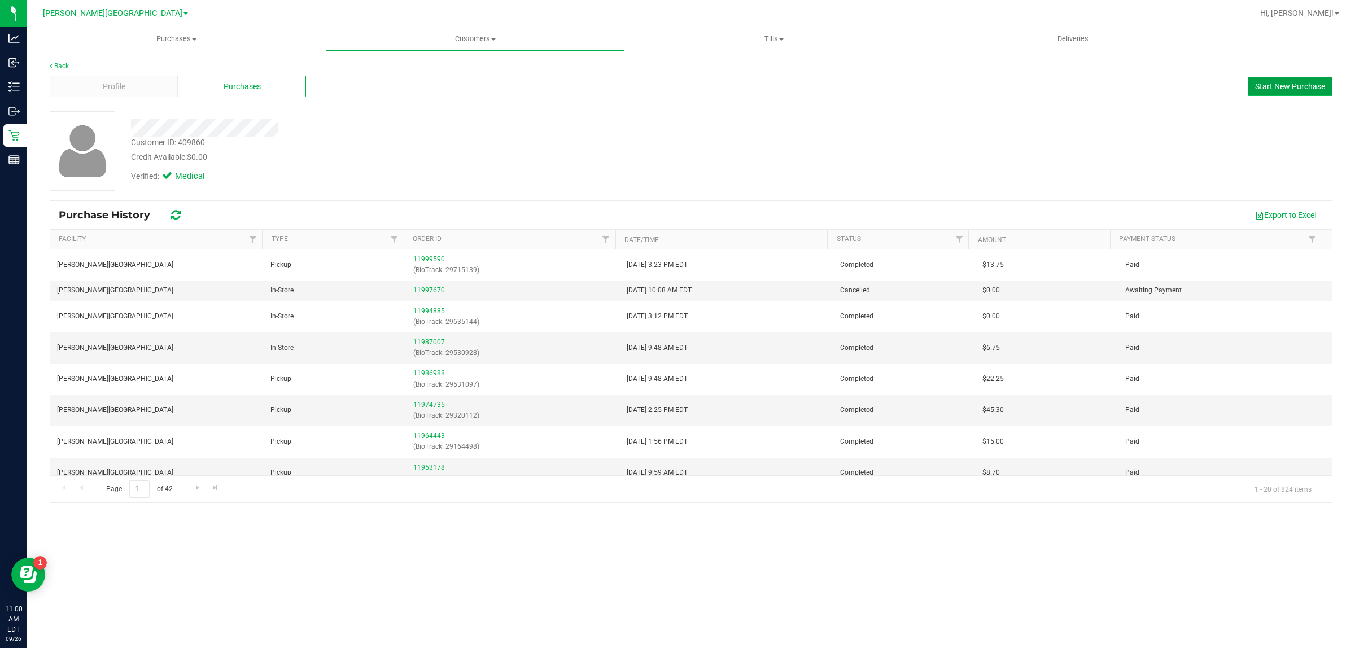
click at [1297, 77] on button "Start New Purchase" at bounding box center [1290, 86] width 85 height 19
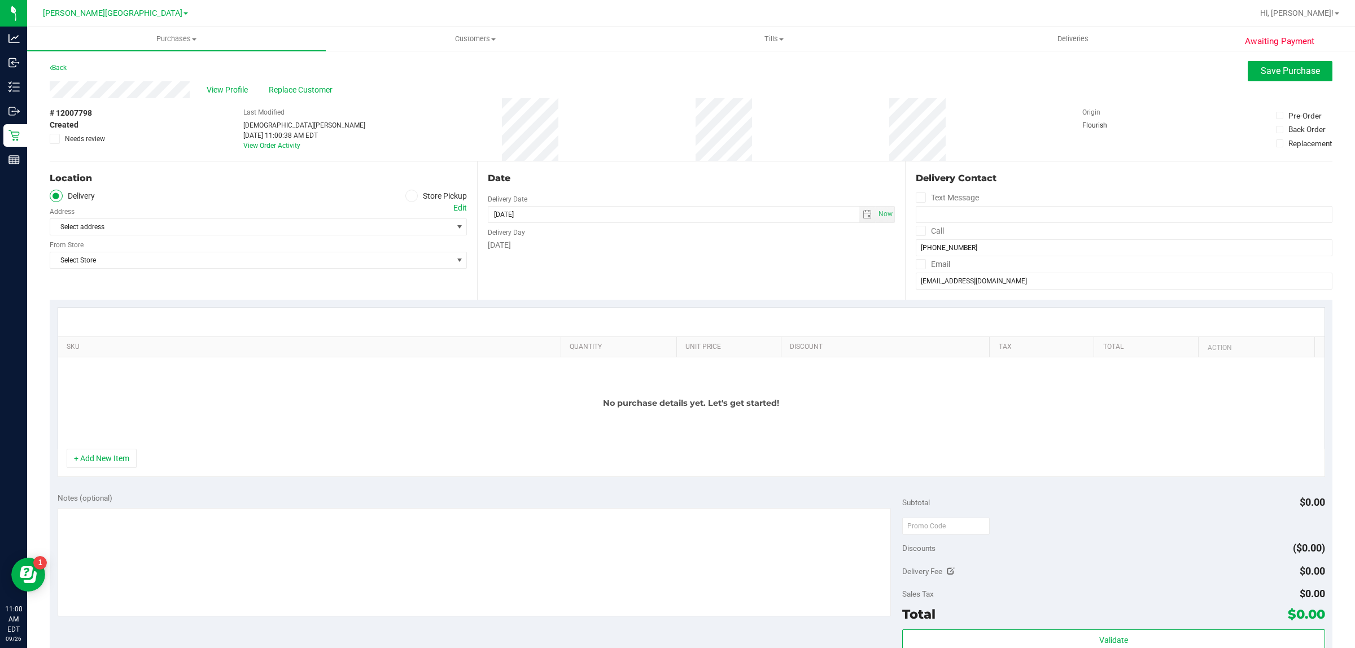
click at [408, 196] on icon at bounding box center [411, 196] width 7 height 0
click at [0, 0] on input "Store Pickup" at bounding box center [0, 0] width 0 height 0
click at [385, 230] on span "Select Store" at bounding box center [251, 227] width 402 height 16
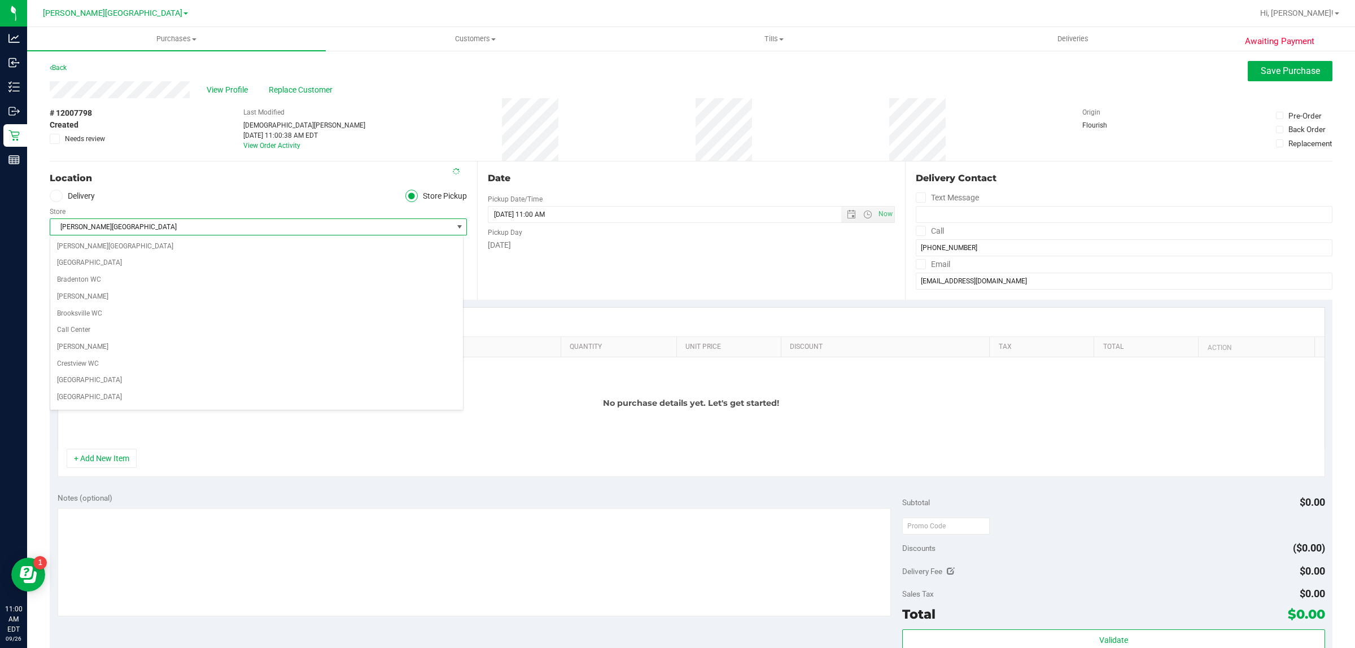
scroll to position [223, 0]
click at [385, 230] on span "[PERSON_NAME][GEOGRAPHIC_DATA]" at bounding box center [251, 227] width 402 height 16
click at [108, 467] on button "+ Add New Item" at bounding box center [102, 458] width 70 height 19
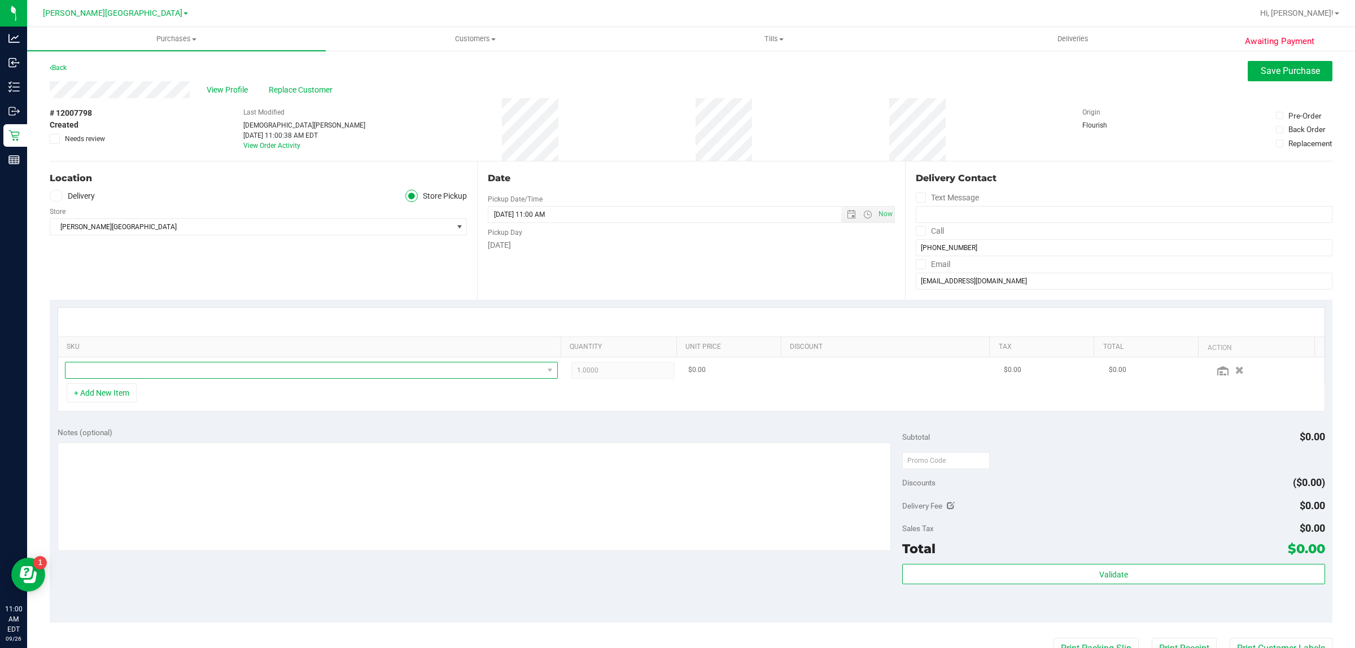
click at [168, 371] on span "NO DATA FOUND" at bounding box center [304, 370] width 478 height 16
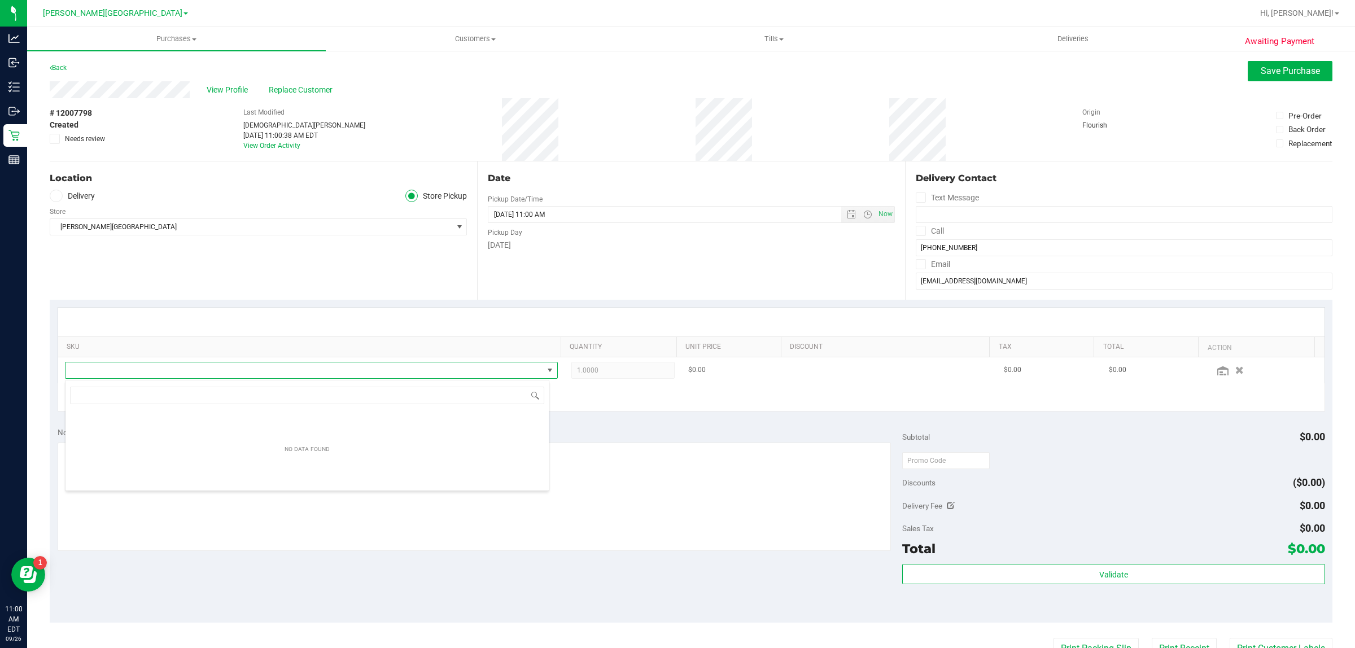
scroll to position [18, 484]
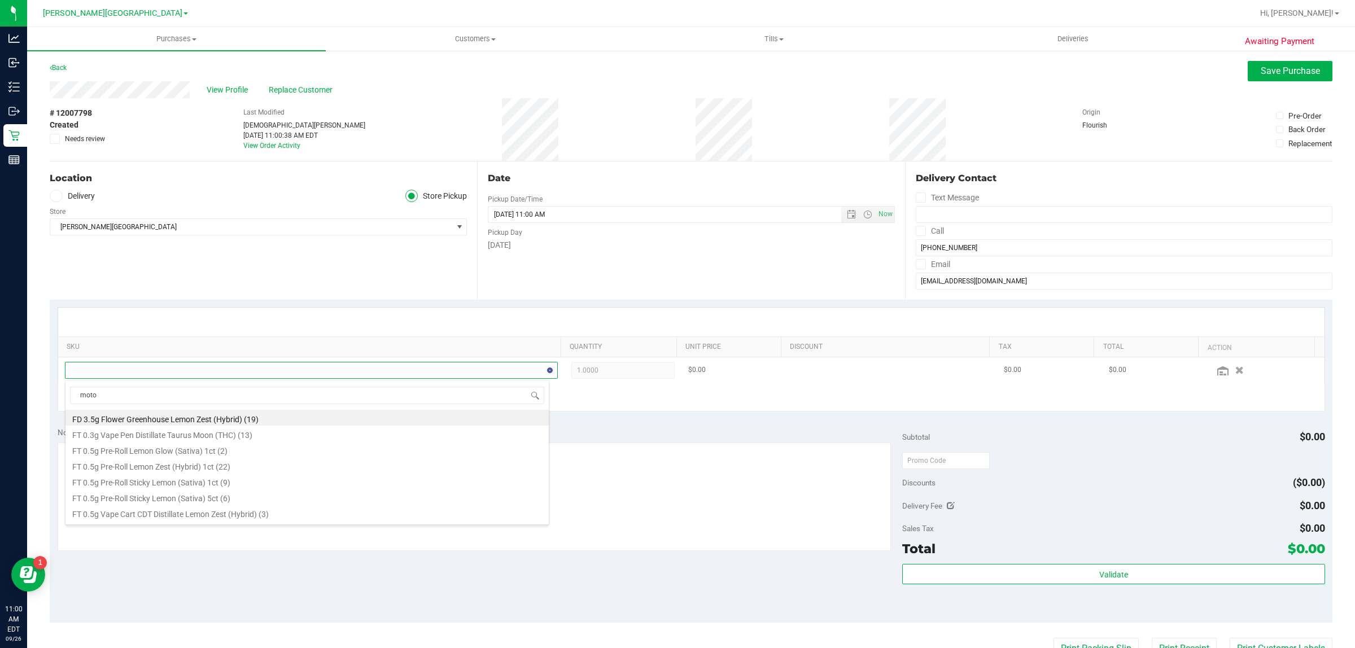
type input "motor"
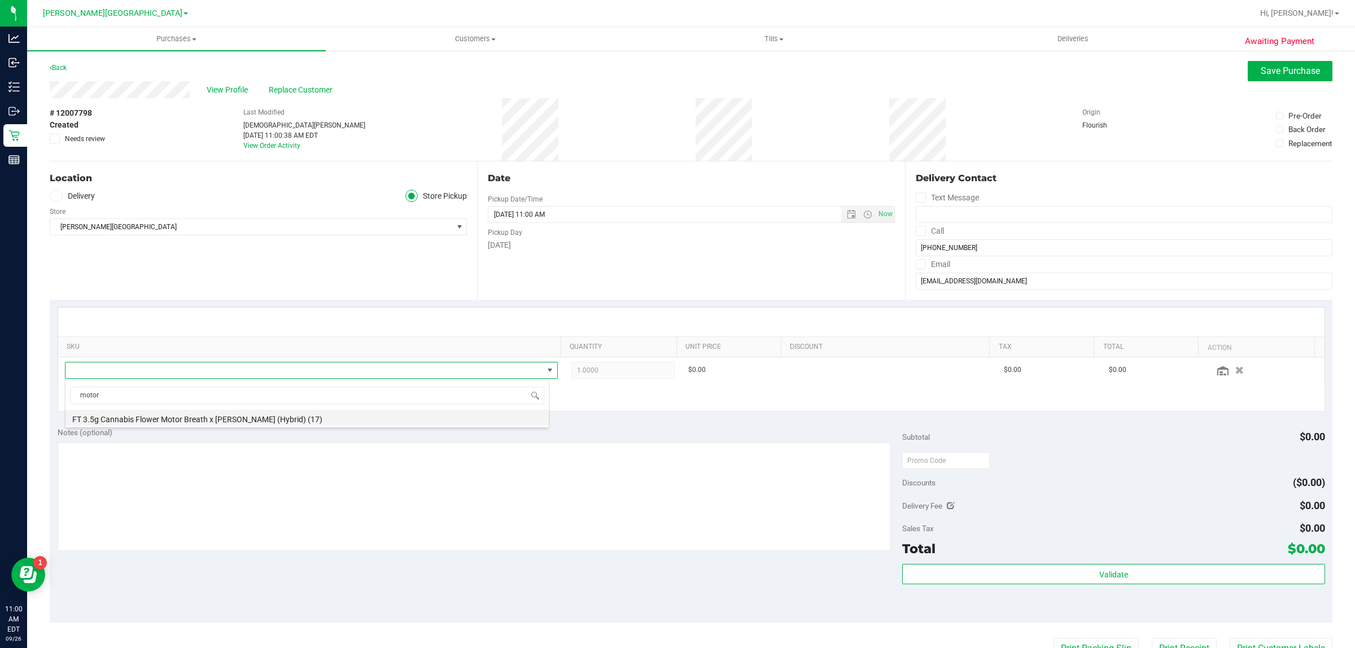
click at [188, 418] on li "FT 3.5g Cannabis Flower Motor Breath x Mike Larry (Hybrid) (17)" at bounding box center [306, 418] width 483 height 16
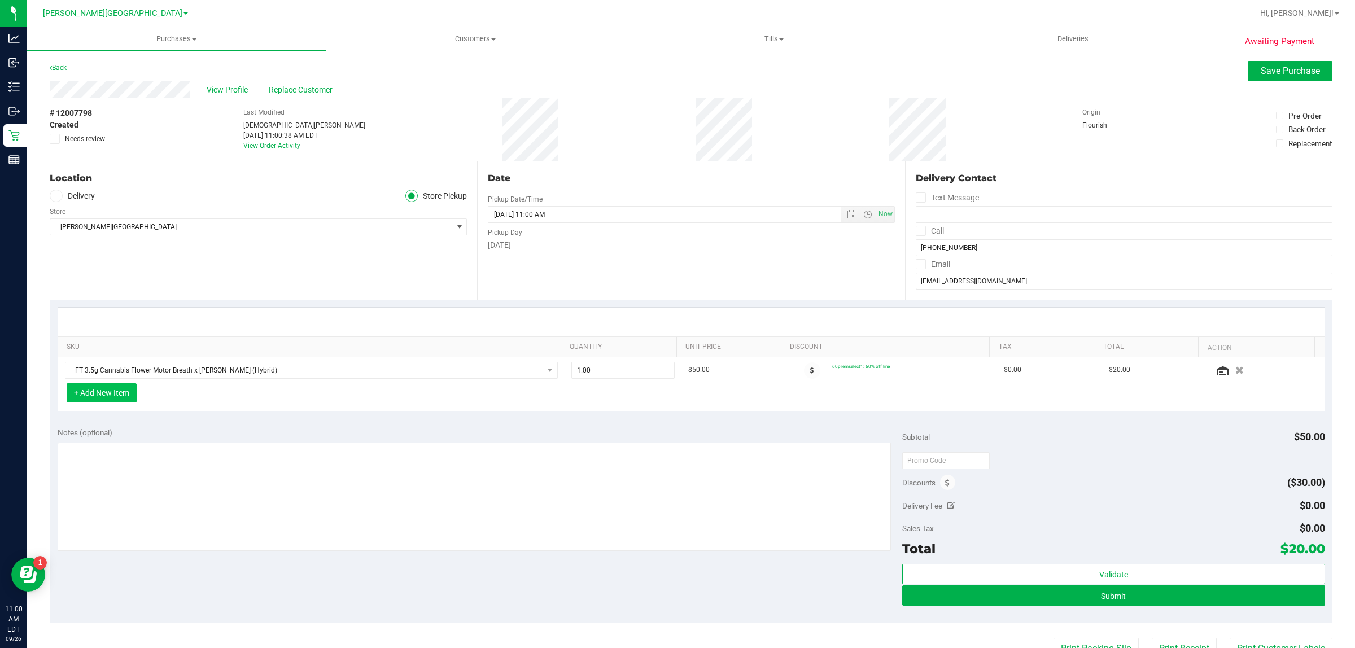
click at [119, 399] on button "+ Add New Item" at bounding box center [102, 392] width 70 height 19
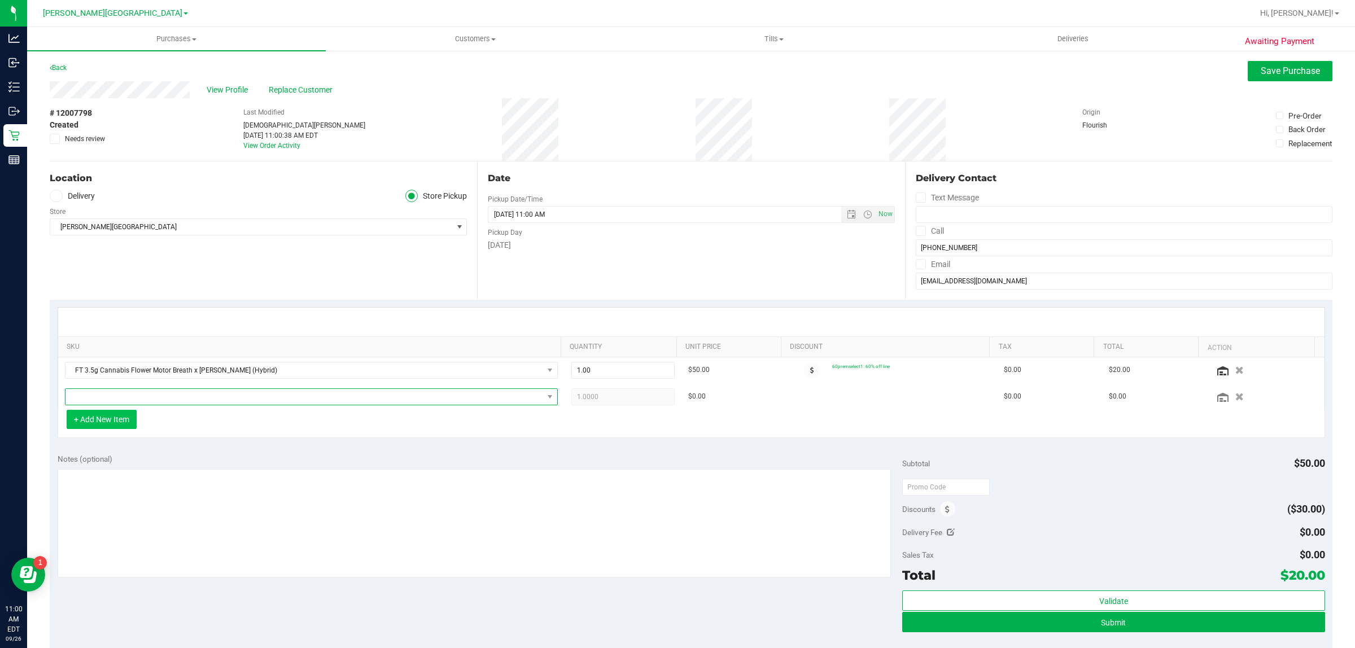
click at [119, 399] on span "NO DATA FOUND" at bounding box center [304, 397] width 478 height 16
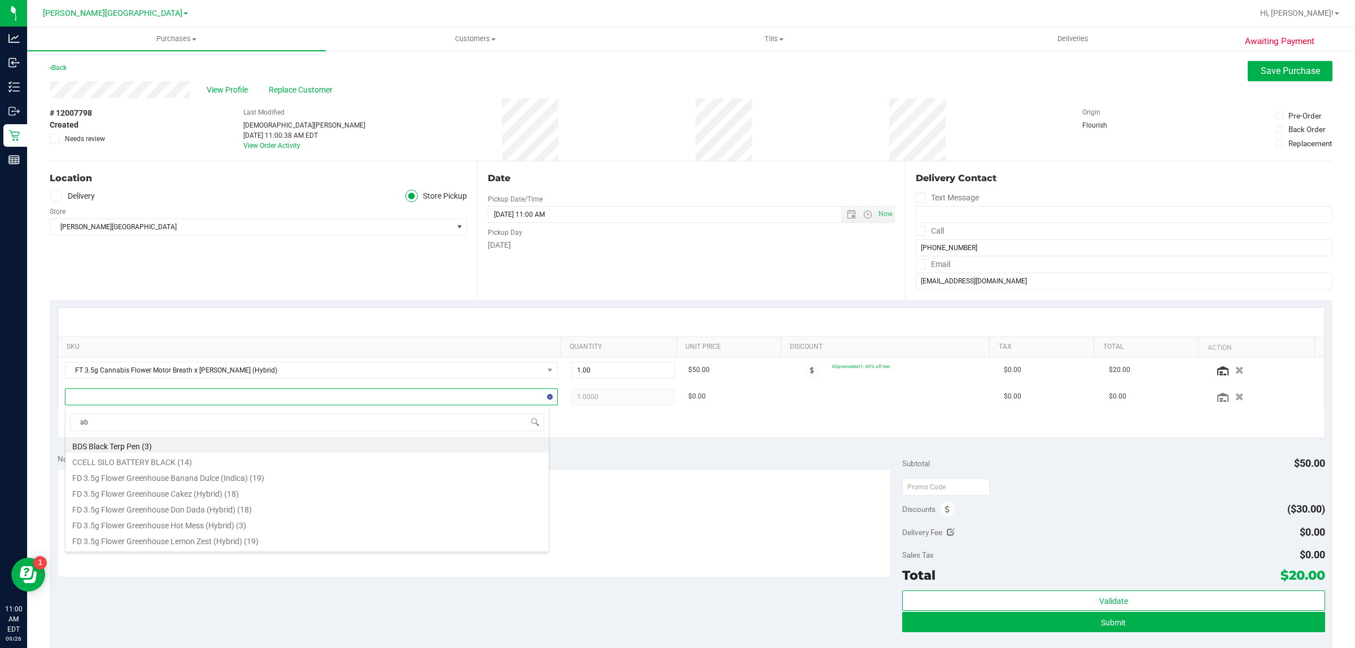
type input "abp"
click at [253, 444] on li "FT 0.5g Pre-Roll Apples N Bananas x Pancakes Jealousy (Hybrid) 1ct (24)" at bounding box center [306, 445] width 483 height 16
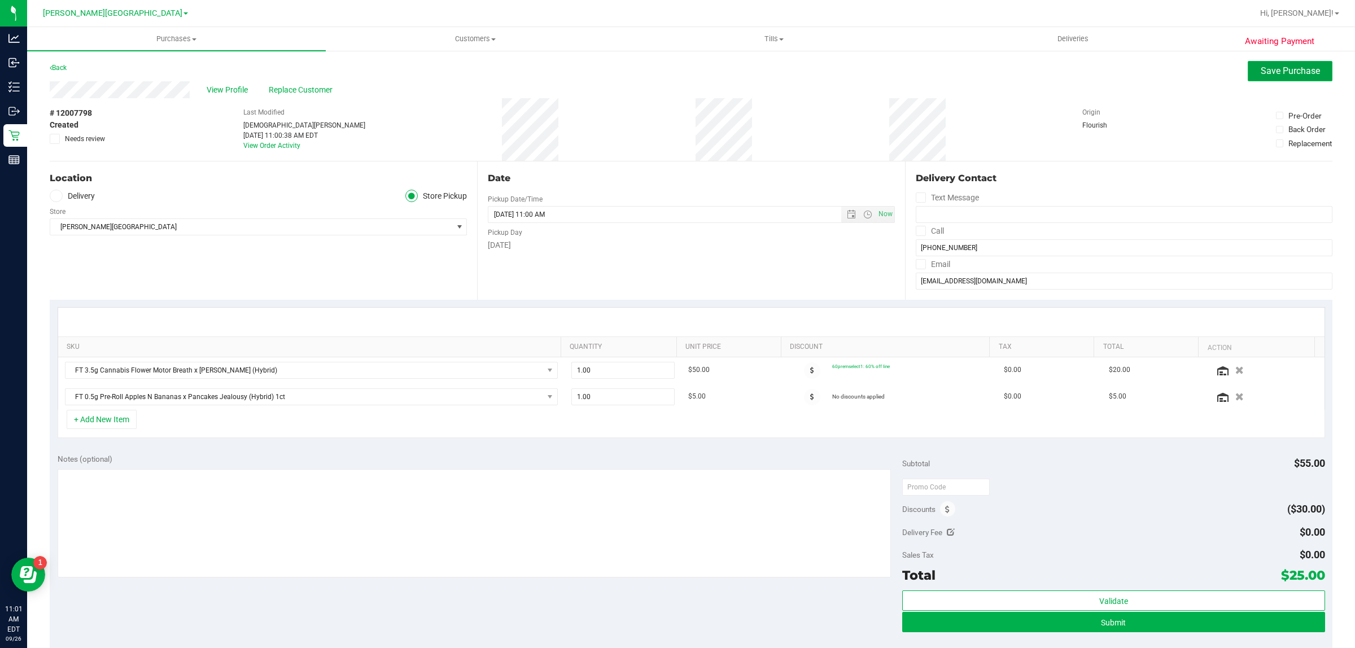
click at [1261, 73] on span "Save Purchase" at bounding box center [1290, 70] width 59 height 11
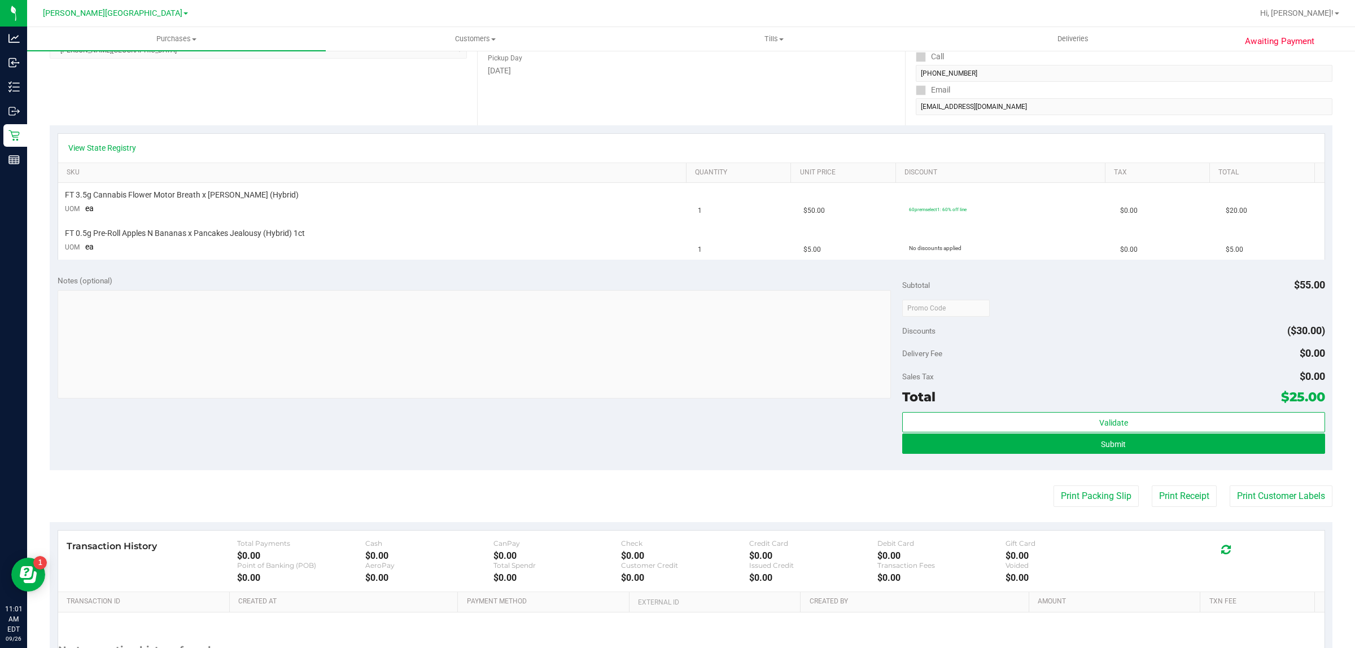
scroll to position [212, 0]
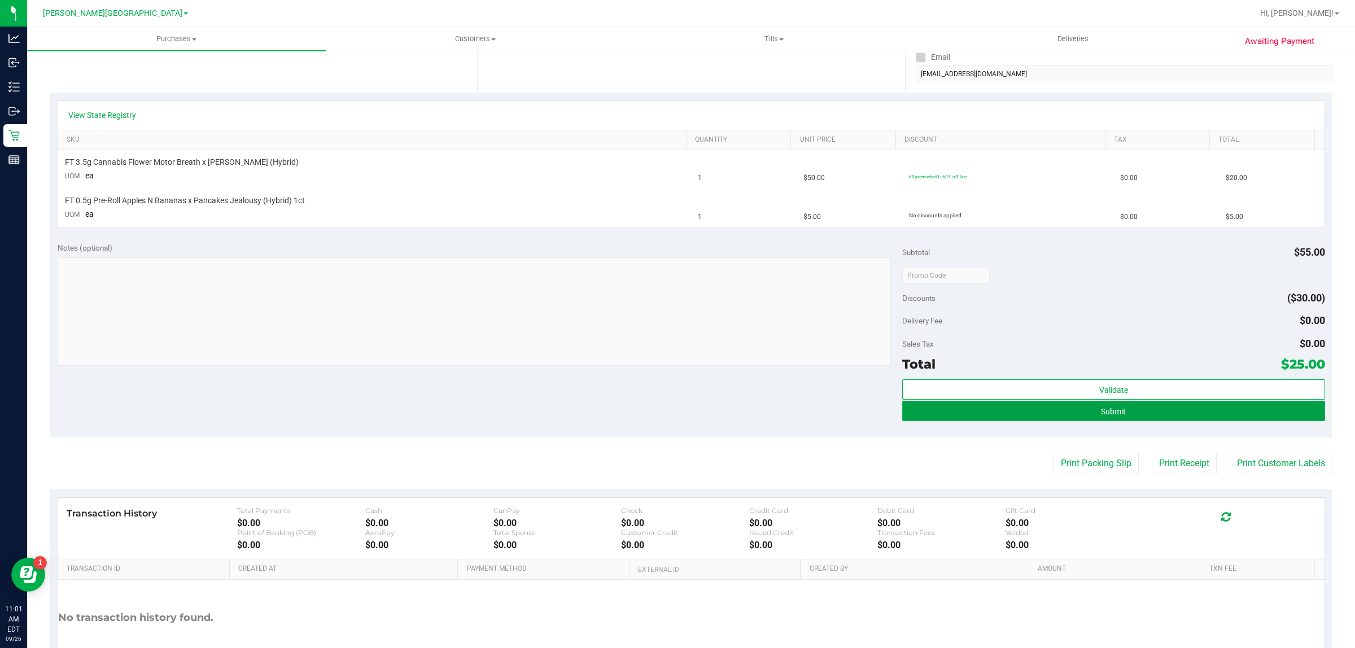
click at [957, 409] on button "Submit" at bounding box center [1113, 411] width 422 height 20
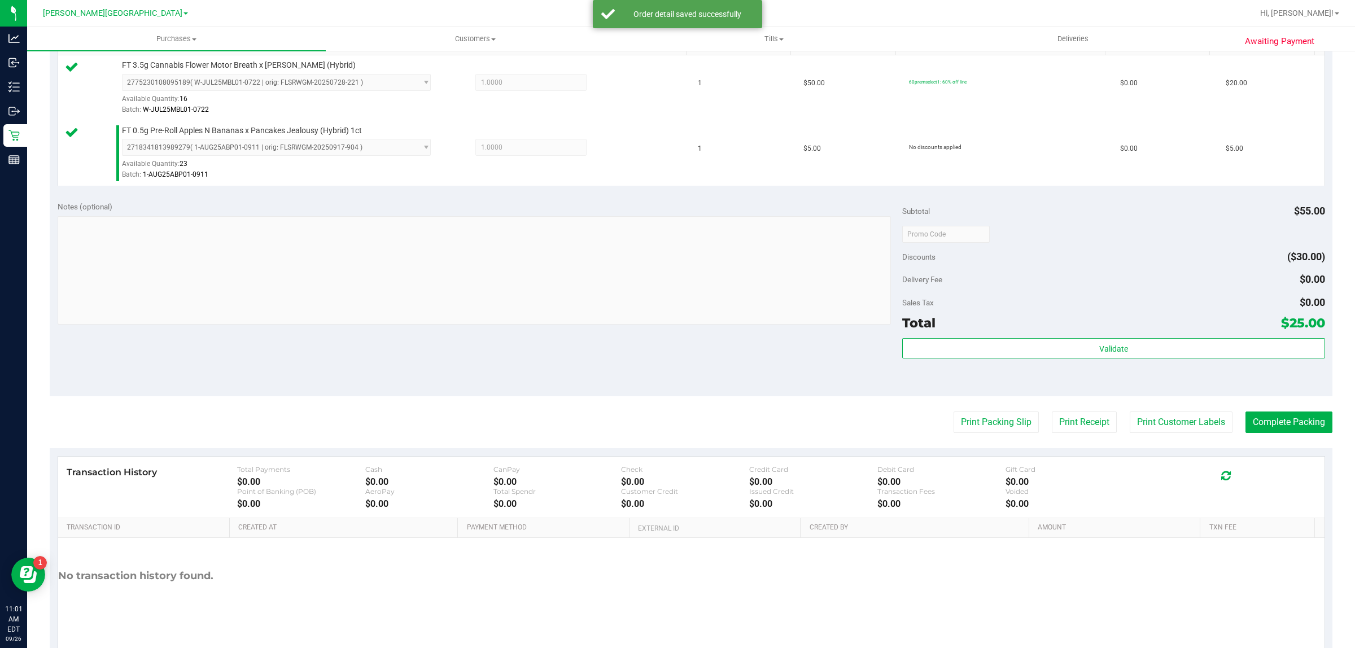
scroll to position [340, 0]
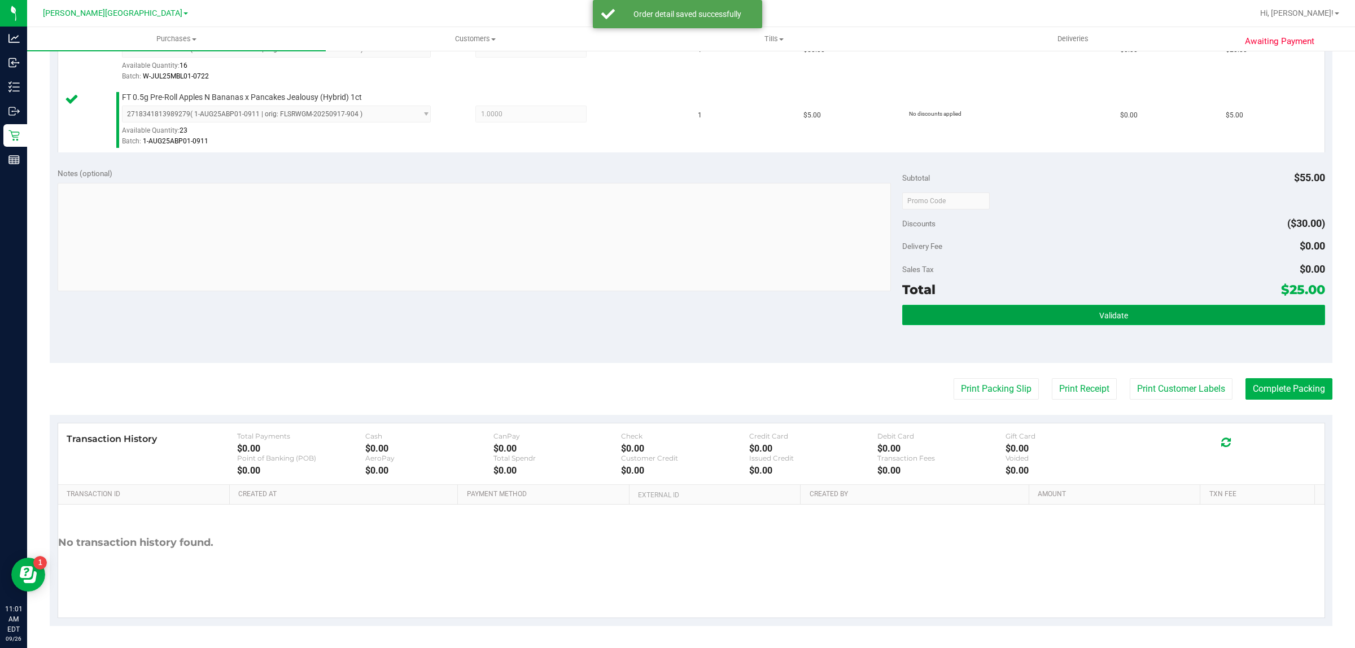
click at [1087, 313] on button "Validate" at bounding box center [1113, 315] width 422 height 20
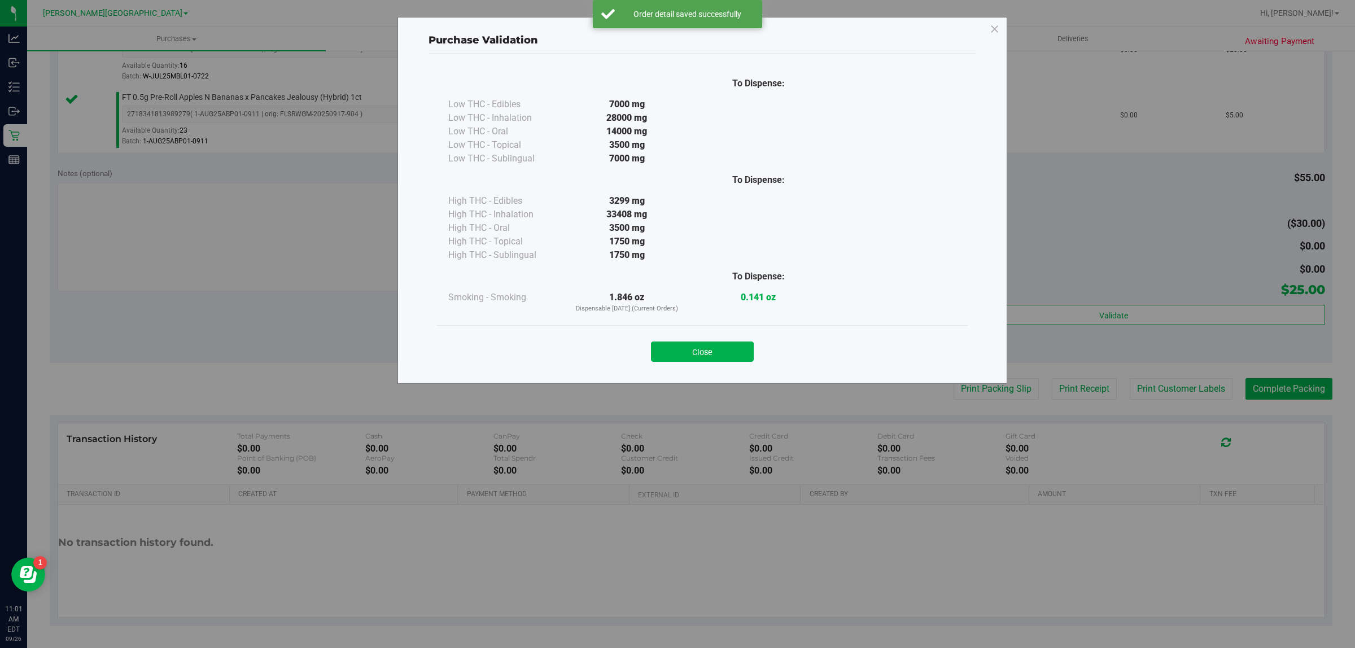
click at [673, 357] on button "Close" at bounding box center [702, 352] width 103 height 20
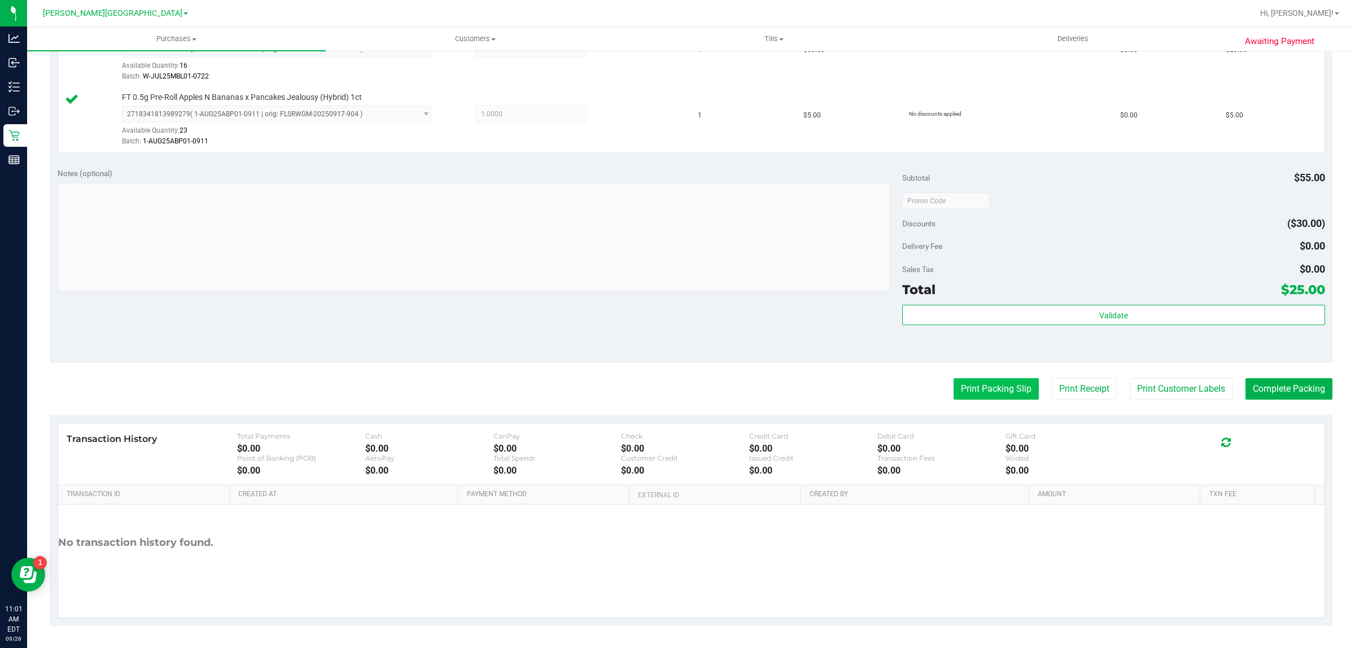
click at [961, 383] on button "Print Packing Slip" at bounding box center [995, 388] width 85 height 21
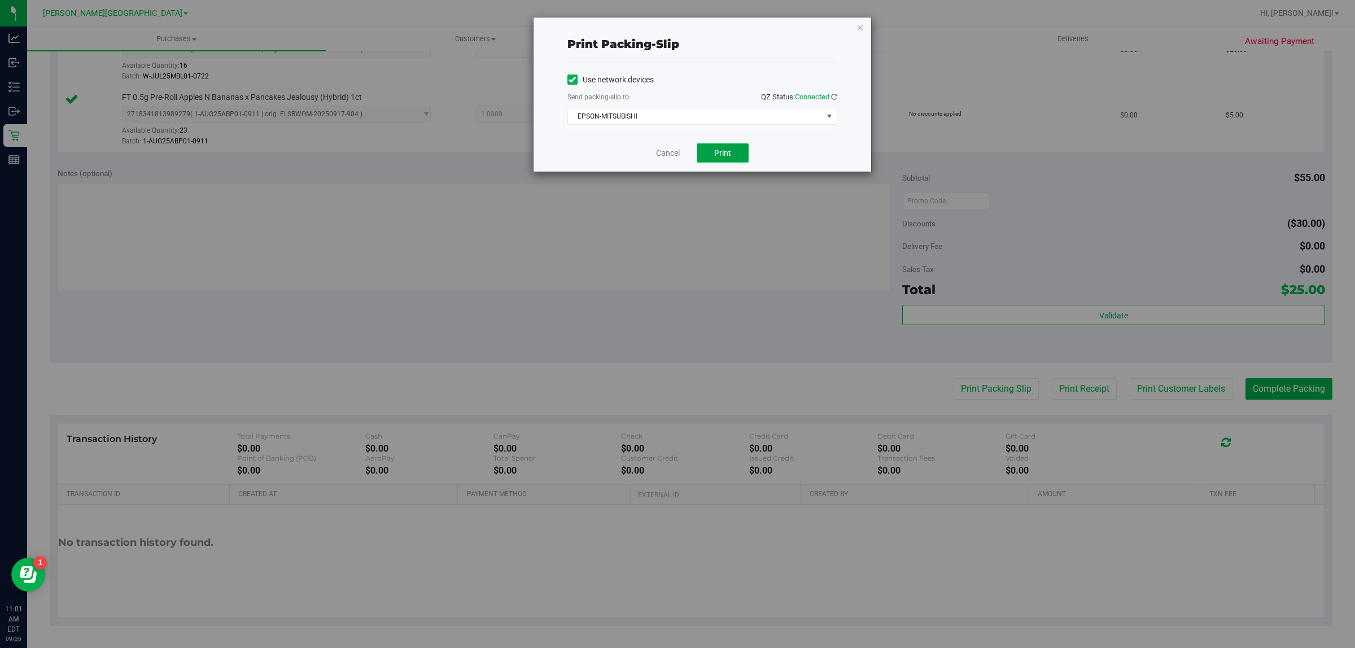
click at [738, 161] on button "Print" at bounding box center [723, 152] width 52 height 19
click at [667, 151] on link "Cancel" at bounding box center [668, 153] width 24 height 12
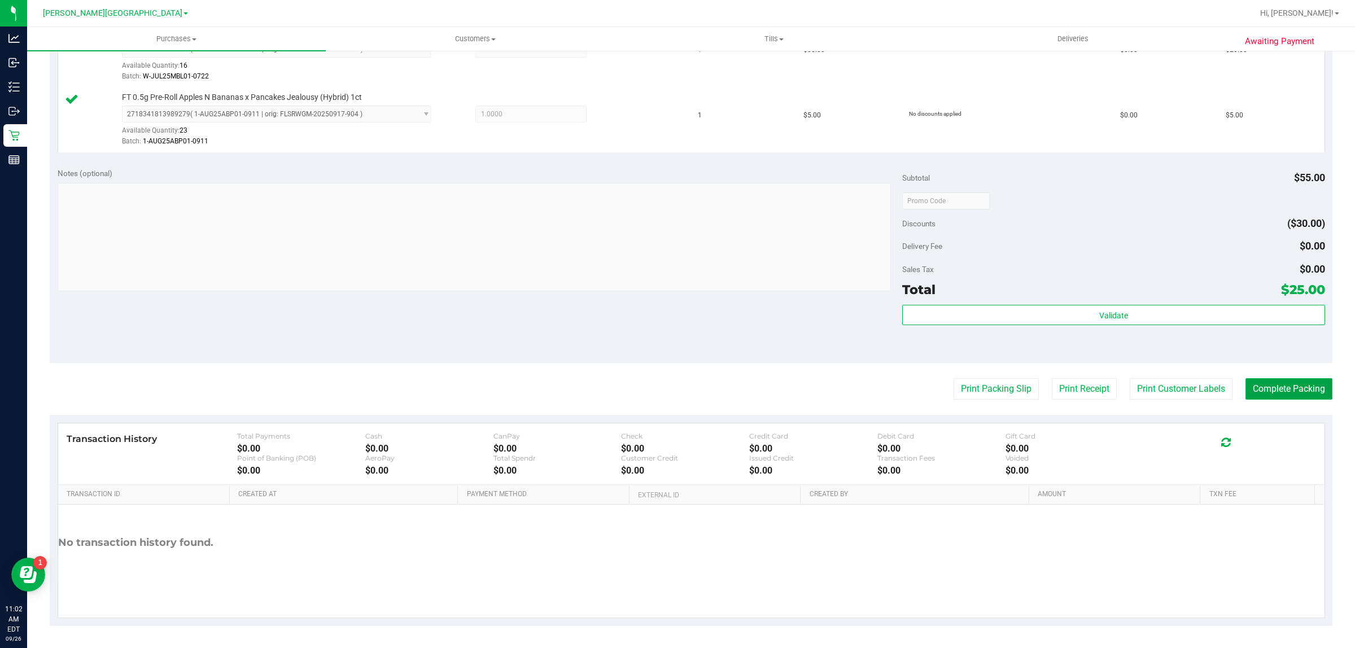
click at [1257, 387] on button "Complete Packing" at bounding box center [1288, 388] width 87 height 21
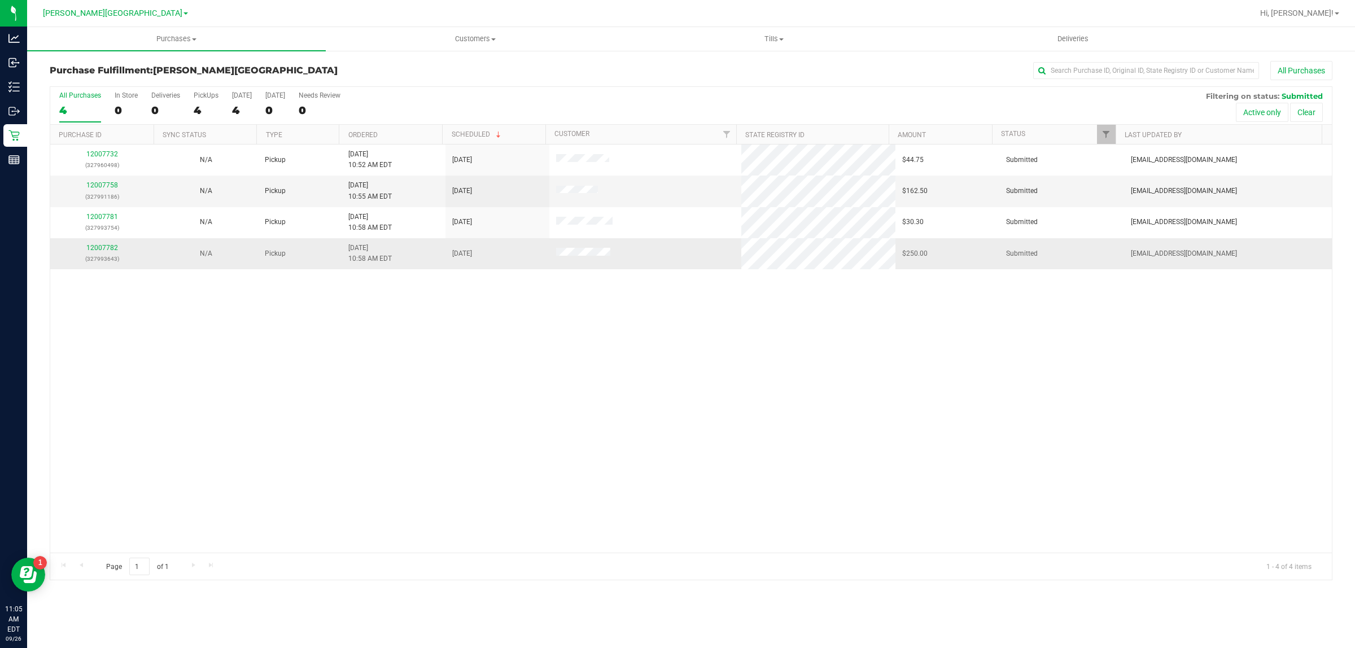
click at [103, 242] on td "12007782 (327993643)" at bounding box center [102, 253] width 104 height 30
click at [104, 246] on link "12007782" at bounding box center [102, 248] width 32 height 8
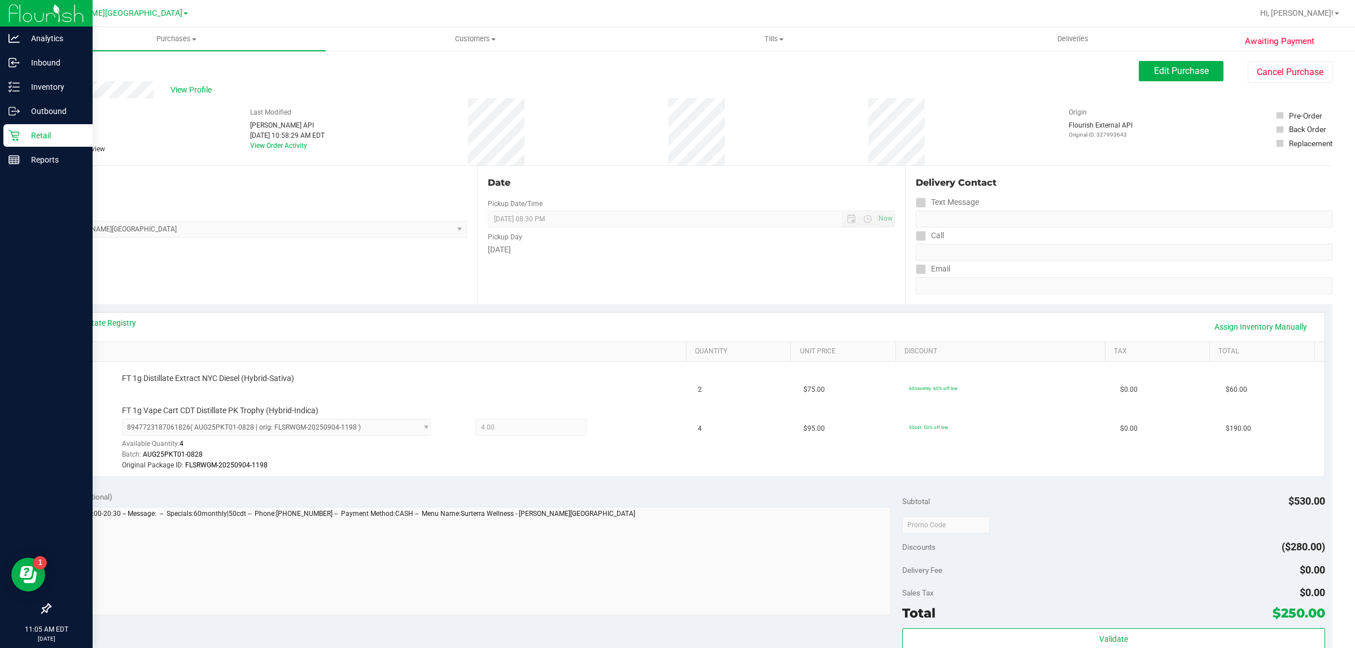
click at [15, 134] on icon at bounding box center [13, 135] width 11 height 11
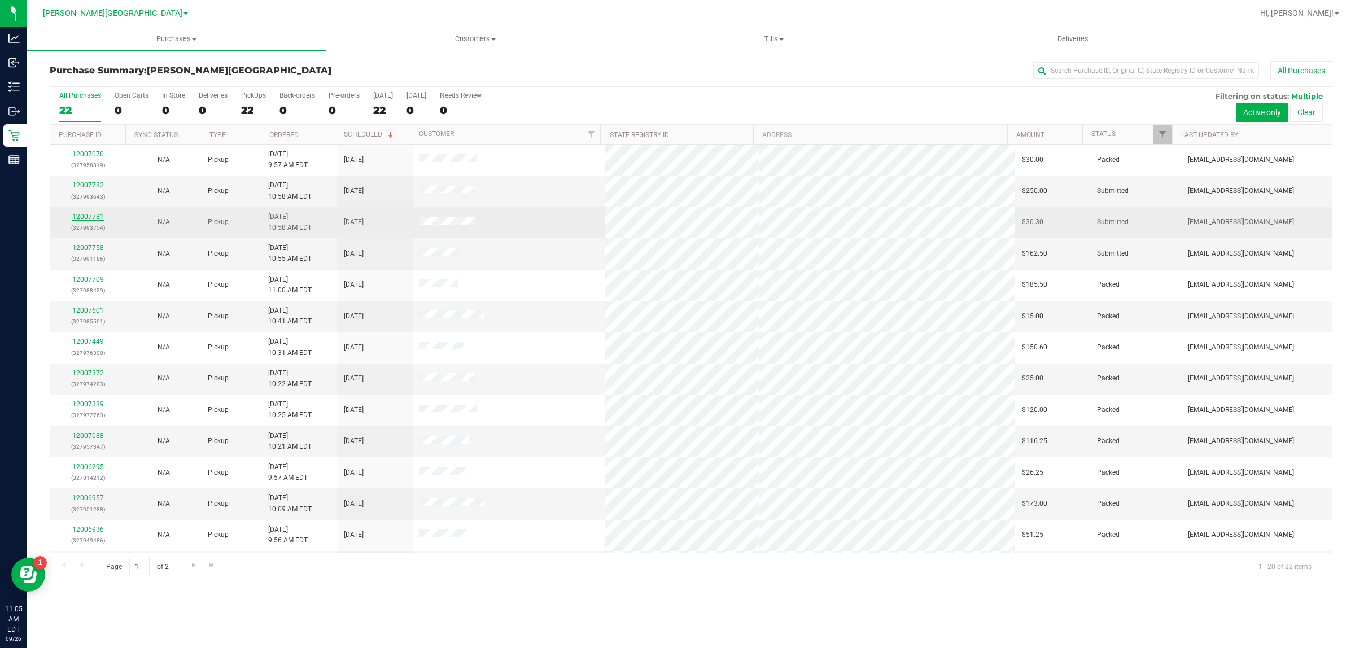
click at [86, 219] on link "12007781" at bounding box center [88, 217] width 32 height 8
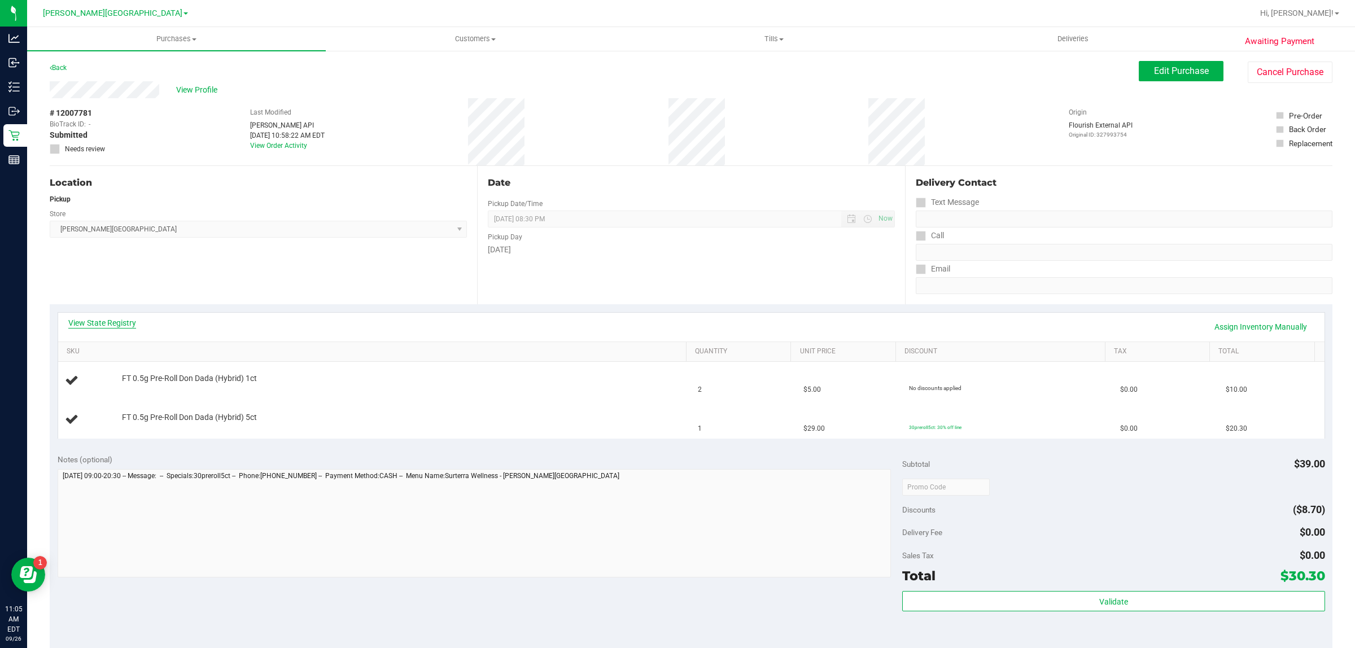
click at [120, 325] on link "View State Registry" at bounding box center [102, 322] width 68 height 11
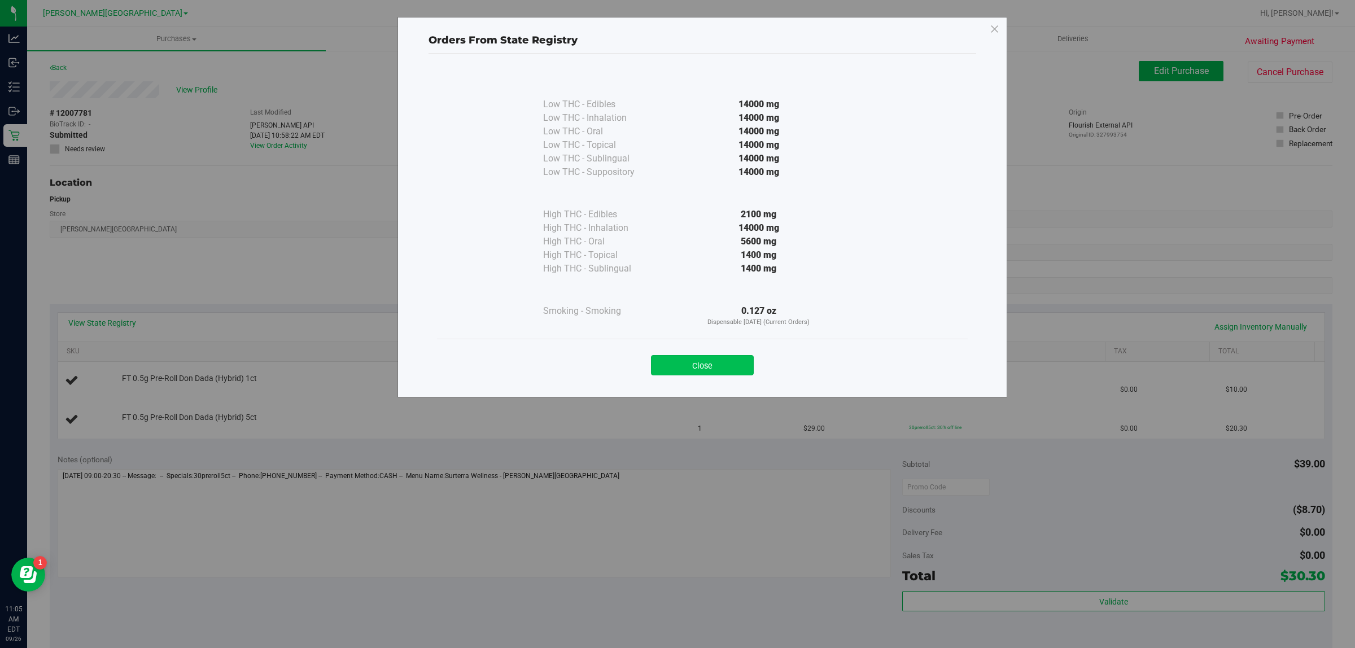
click at [716, 369] on button "Close" at bounding box center [702, 365] width 103 height 20
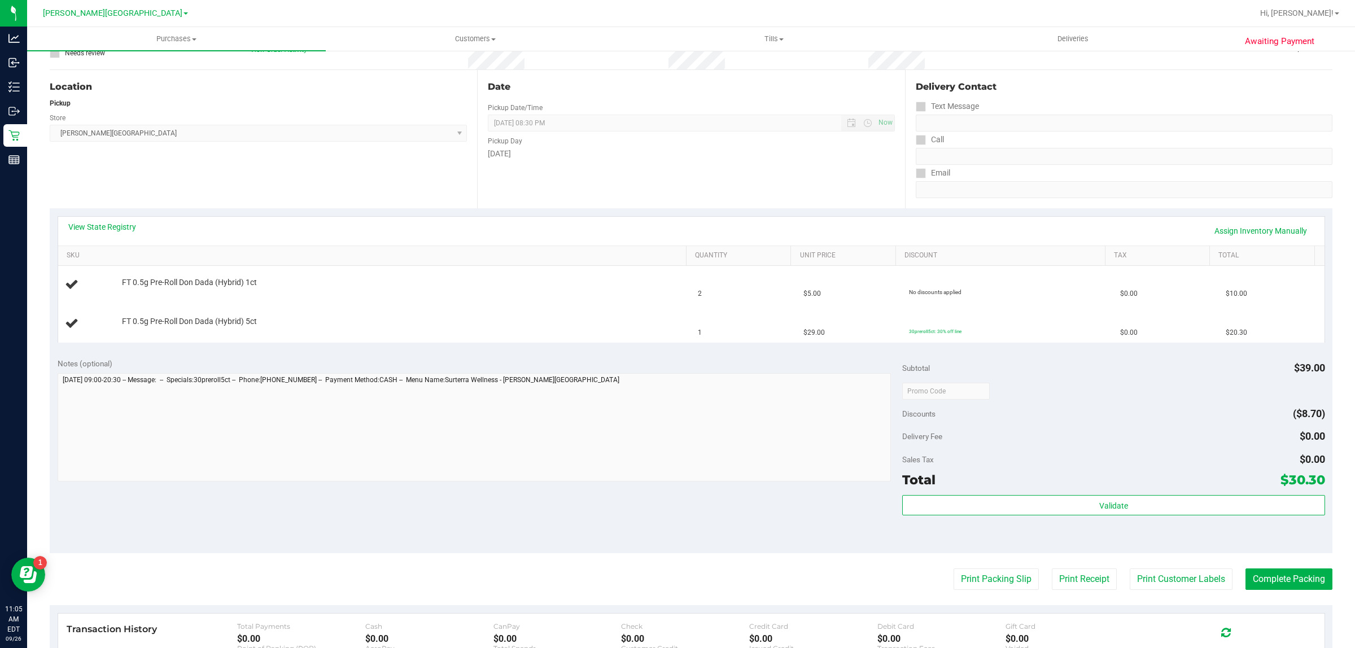
scroll to position [286, 0]
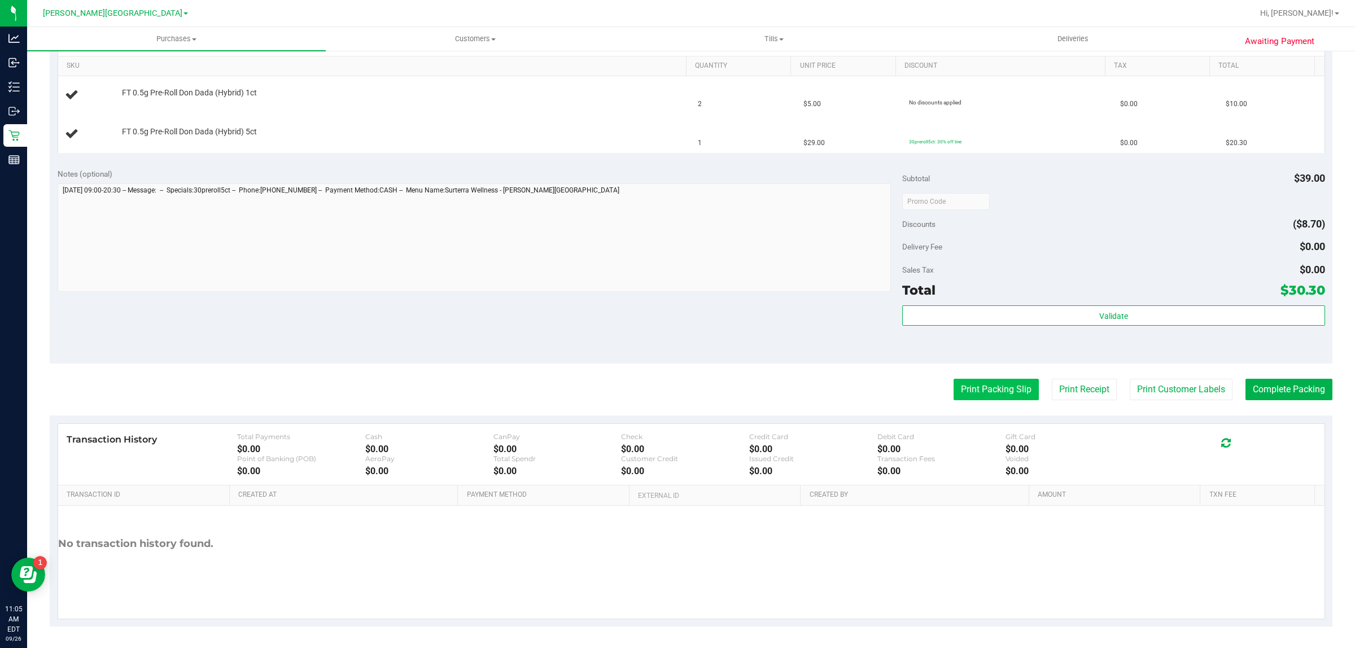
click at [955, 386] on button "Print Packing Slip" at bounding box center [995, 389] width 85 height 21
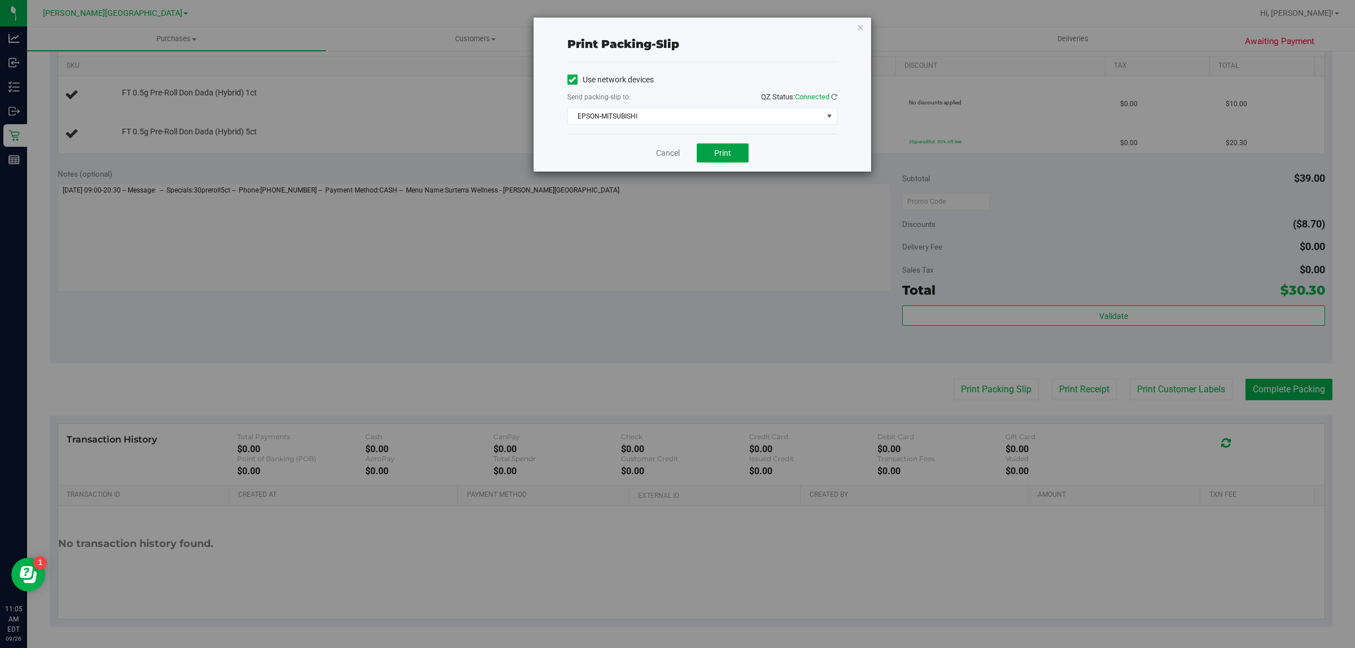
click at [720, 147] on button "Print" at bounding box center [723, 152] width 52 height 19
click at [670, 154] on link "Cancel" at bounding box center [668, 153] width 24 height 12
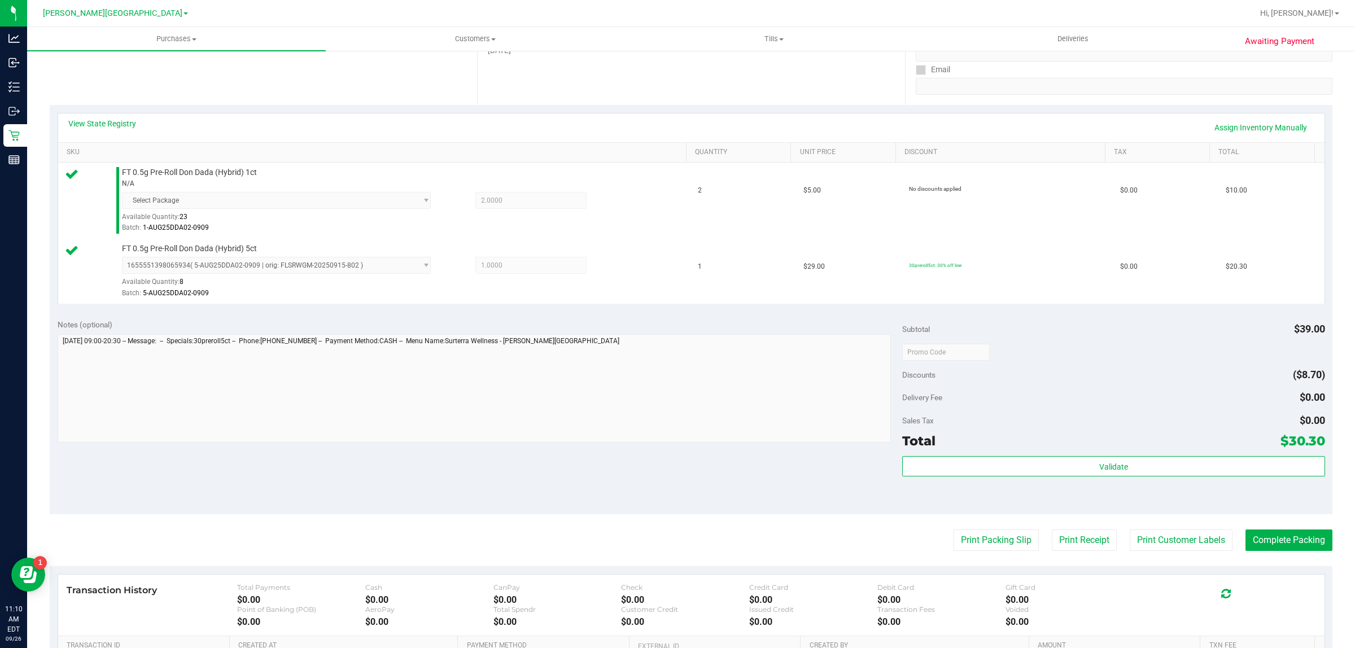
scroll to position [351, 0]
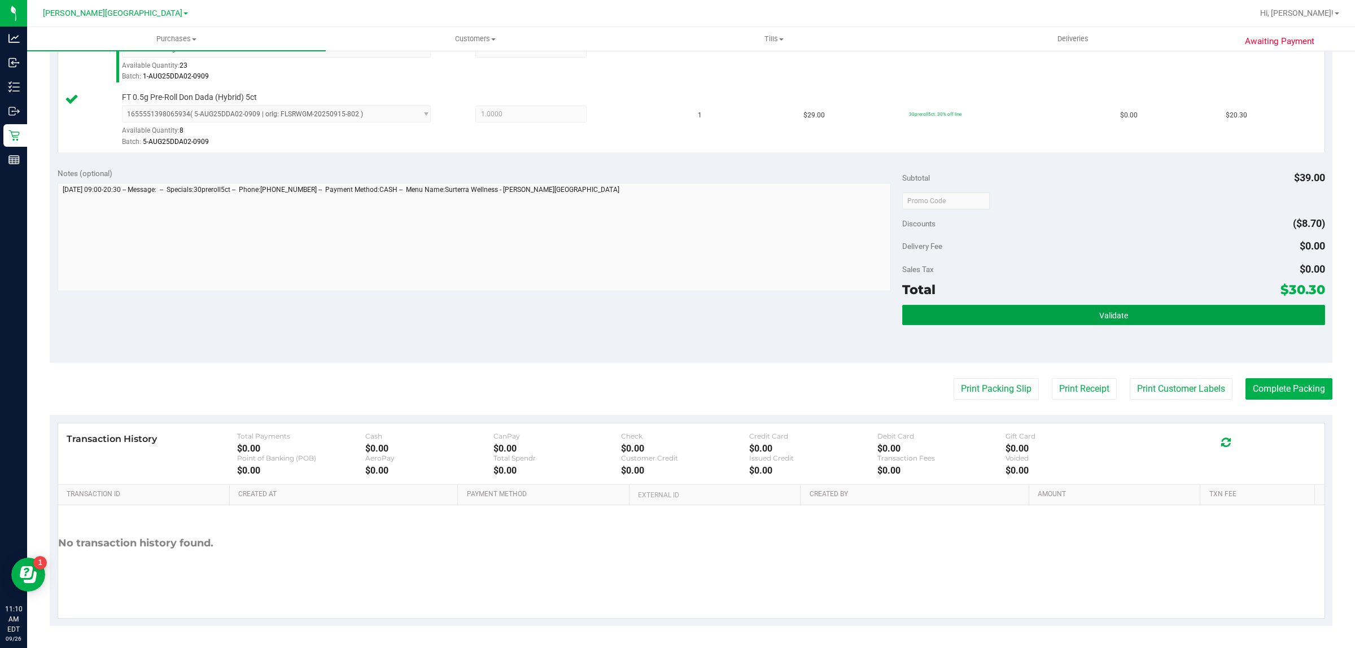
click at [1014, 316] on button "Validate" at bounding box center [1113, 315] width 422 height 20
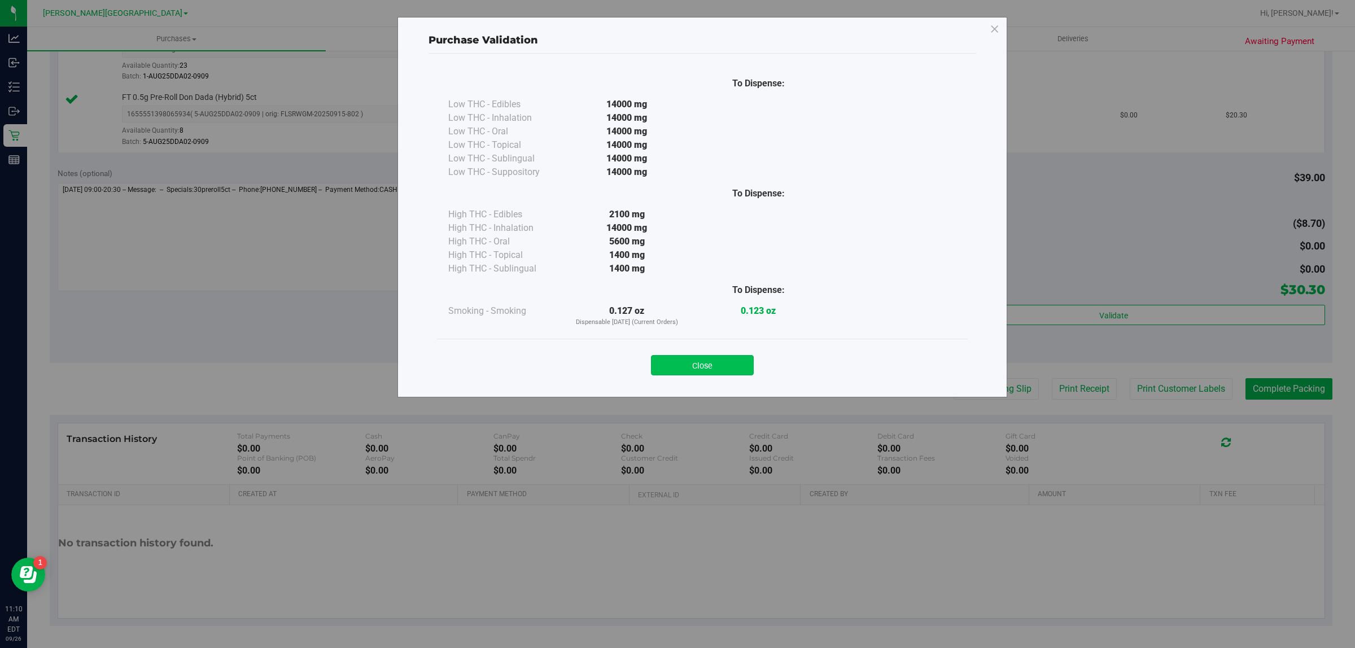
click at [679, 363] on button "Close" at bounding box center [702, 365] width 103 height 20
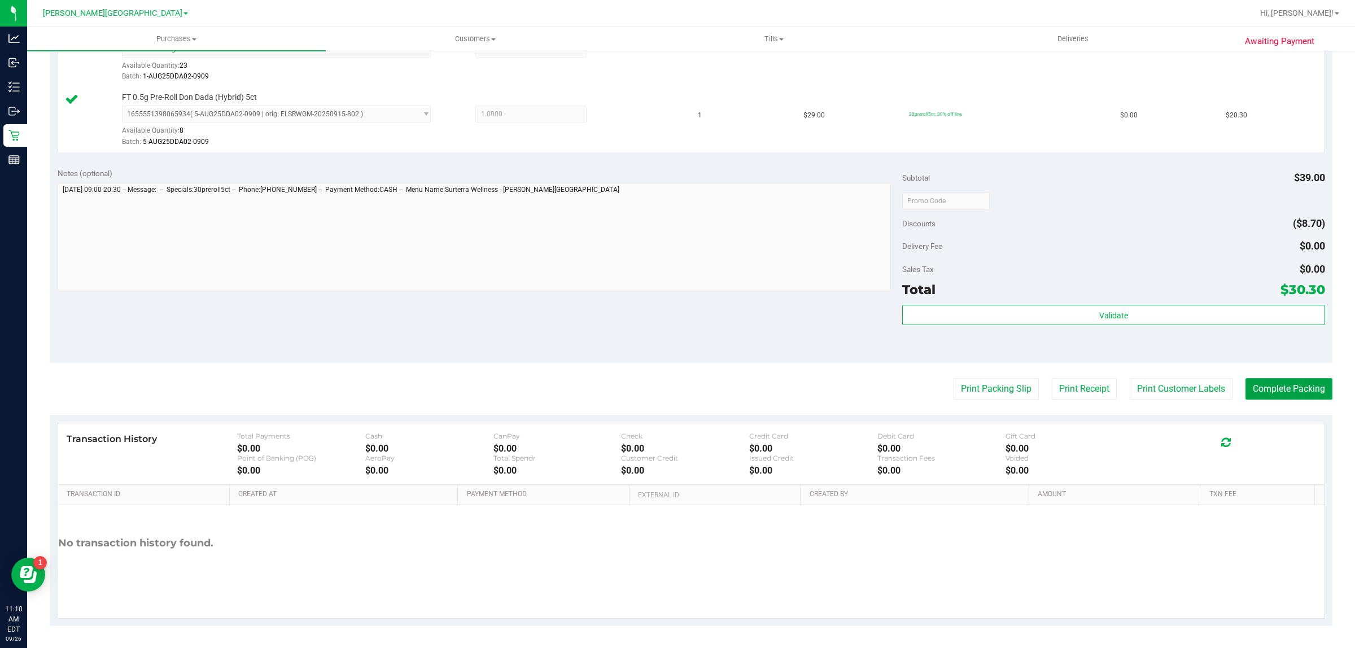
click at [1297, 388] on button "Complete Packing" at bounding box center [1288, 388] width 87 height 21
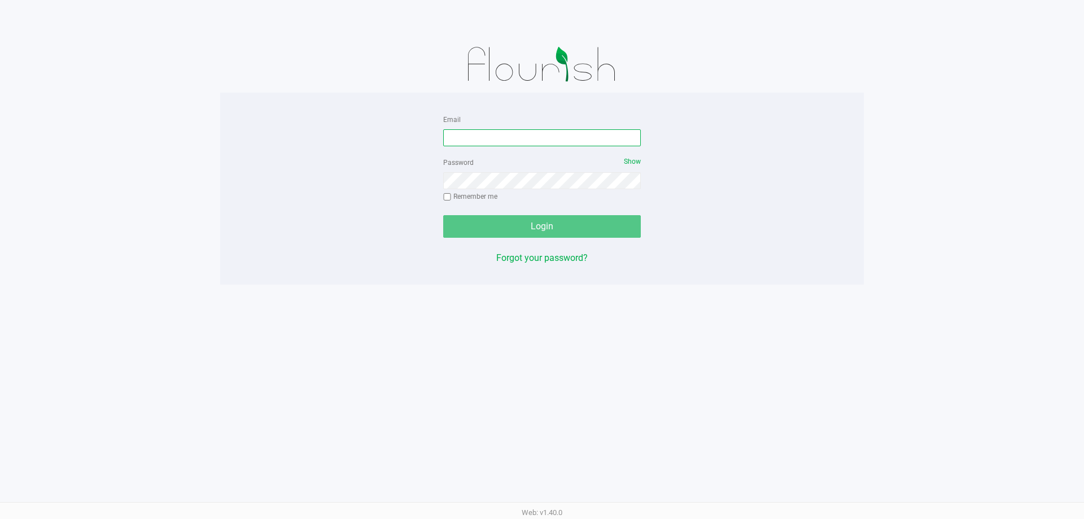
click at [508, 144] on input "Email" at bounding box center [542, 137] width 198 height 17
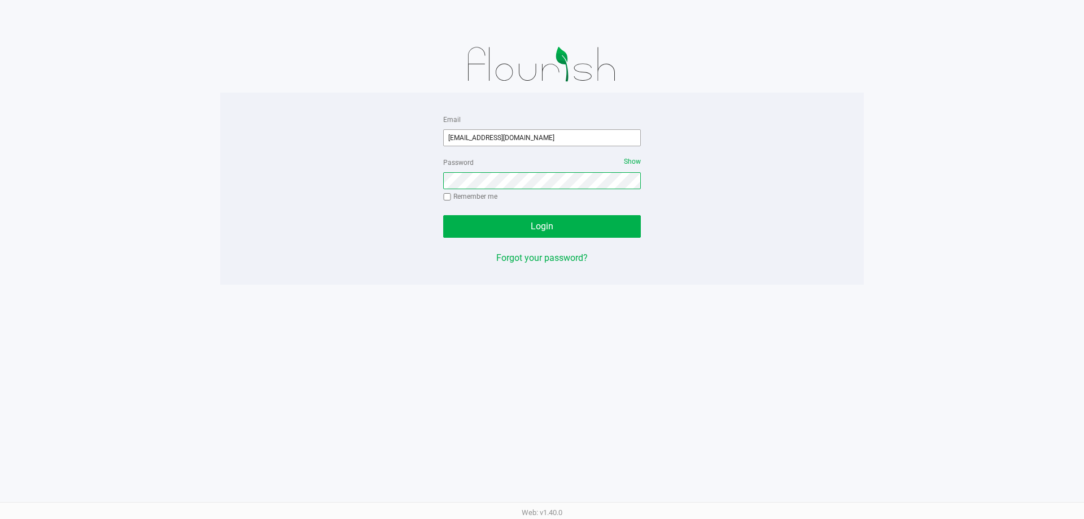
click at [443, 215] on button "Login" at bounding box center [542, 226] width 198 height 23
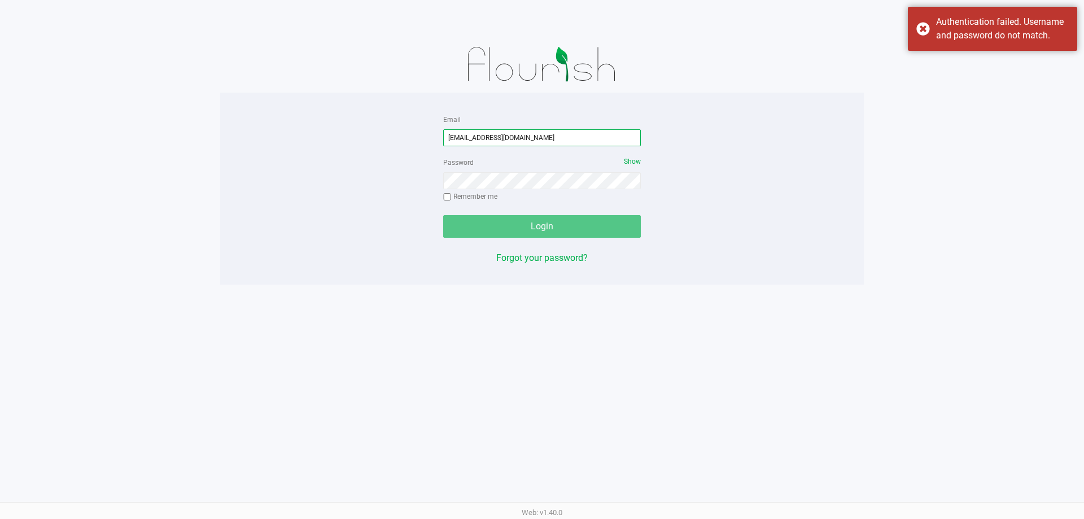
click at [504, 140] on input "cgarmany@livepatrallel.com" at bounding box center [542, 137] width 198 height 17
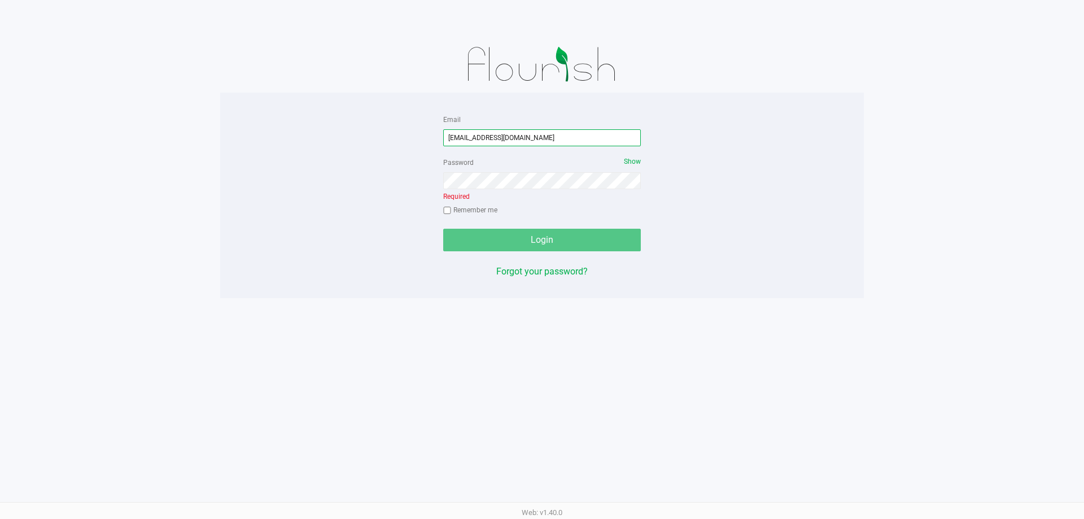
type input "cgarmany@liveparallel.com"
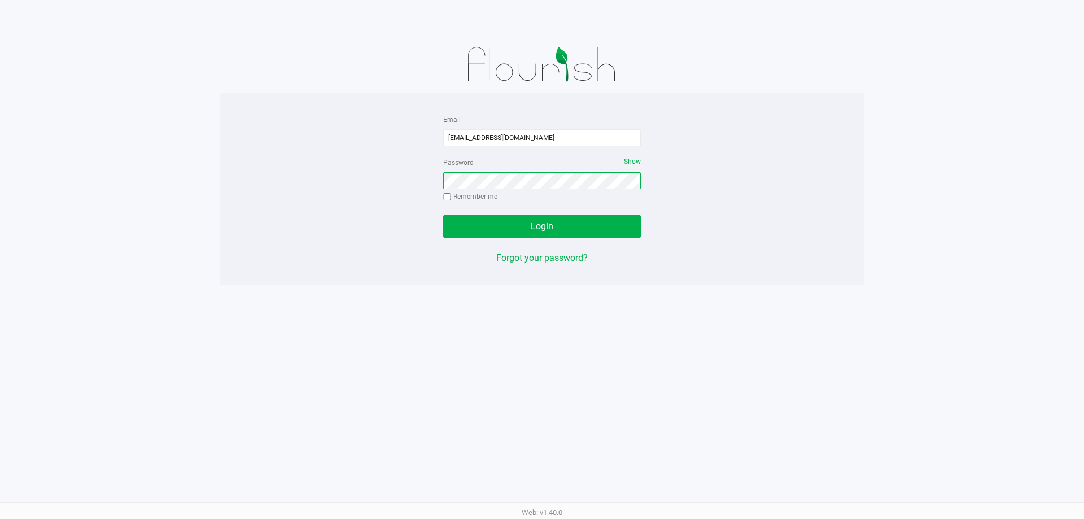
click at [443, 215] on button "Login" at bounding box center [542, 226] width 198 height 23
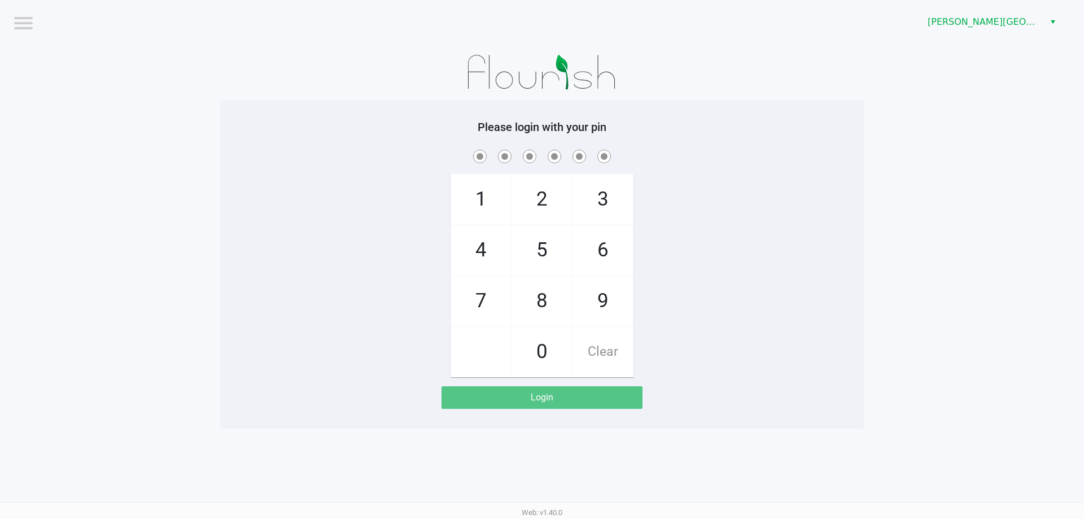
click at [397, 189] on div "1 4 7 2 5 8 0 3 6 9 Clear" at bounding box center [542, 262] width 644 height 230
checkbox input "true"
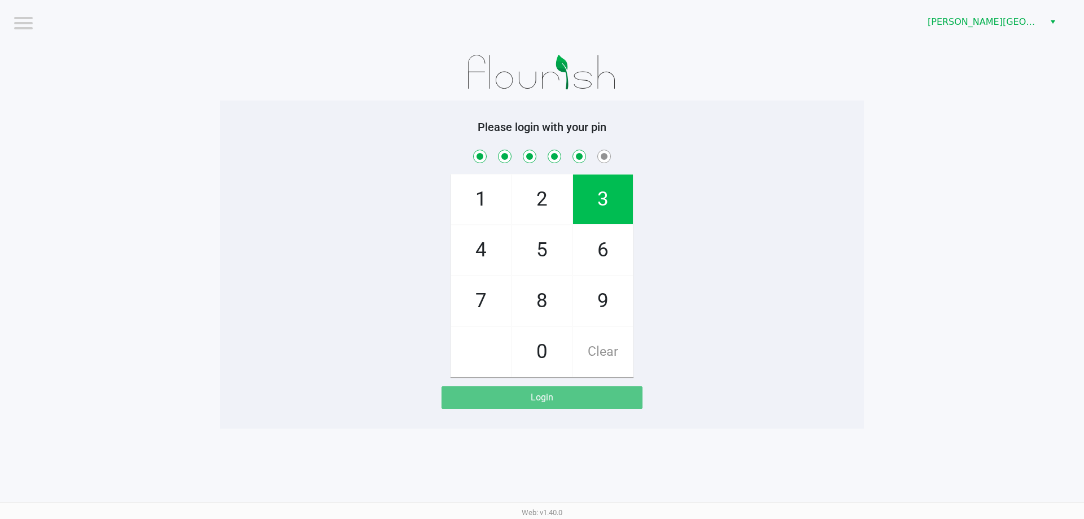
checkbox input "true"
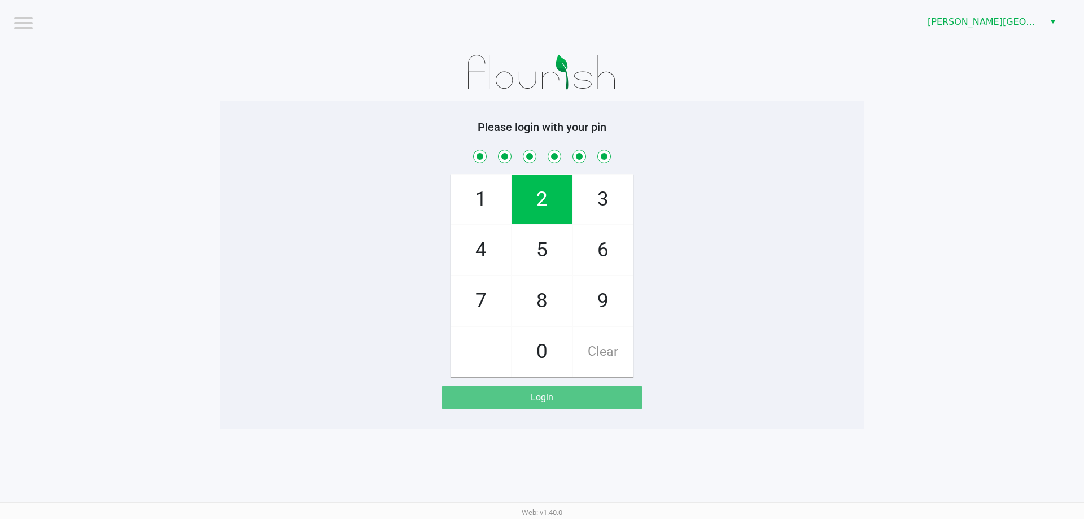
checkbox input "true"
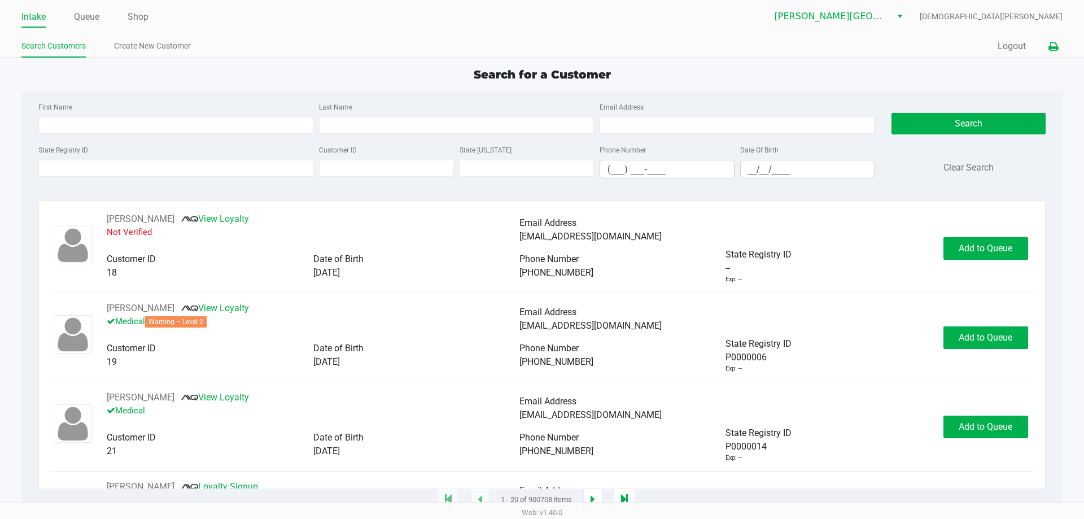
click at [1056, 46] on icon at bounding box center [1053, 47] width 10 height 8
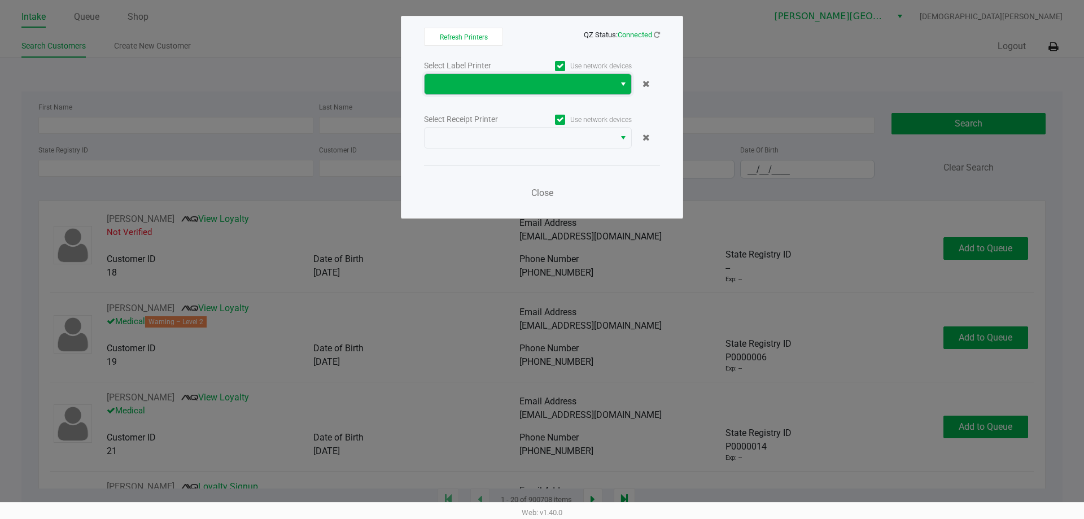
click at [518, 87] on span at bounding box center [519, 84] width 177 height 14
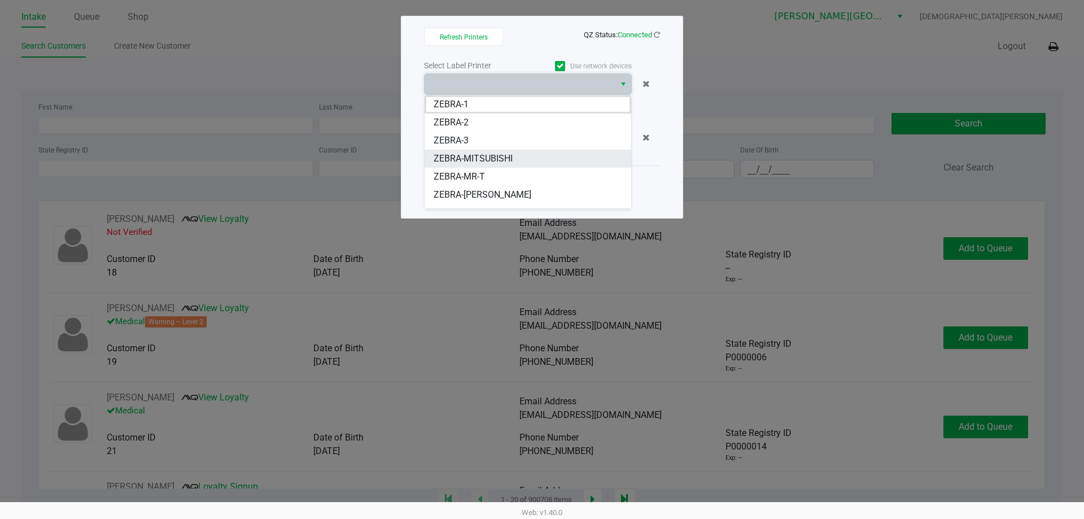
click at [474, 151] on li "ZEBRA-MITSUBISHI" at bounding box center [528, 159] width 207 height 18
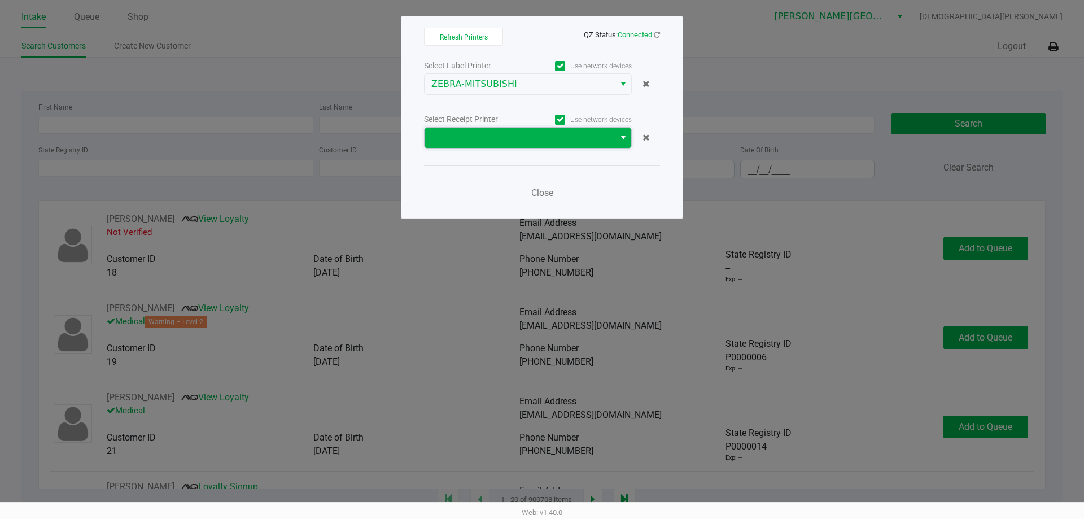
click at [481, 146] on span at bounding box center [520, 138] width 190 height 20
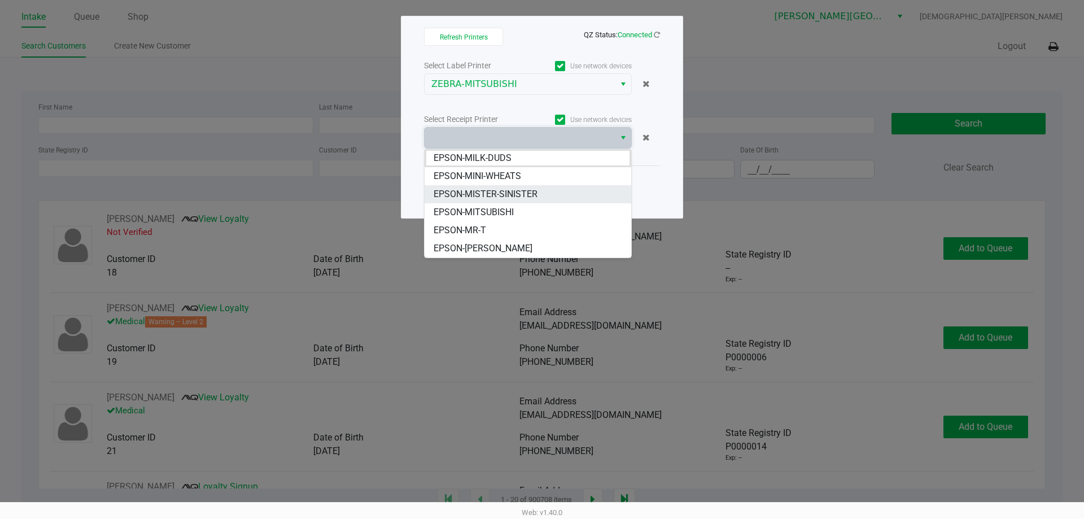
click at [483, 200] on span "EPSON-MISTER-SINISTER" at bounding box center [486, 194] width 104 height 14
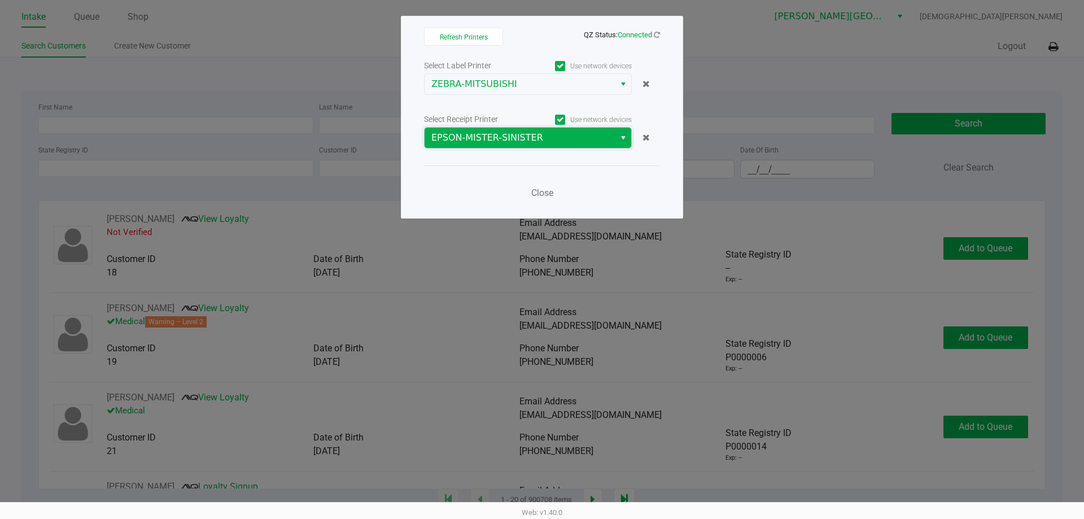
click at [487, 141] on span "EPSON-MISTER-SINISTER" at bounding box center [519, 138] width 177 height 14
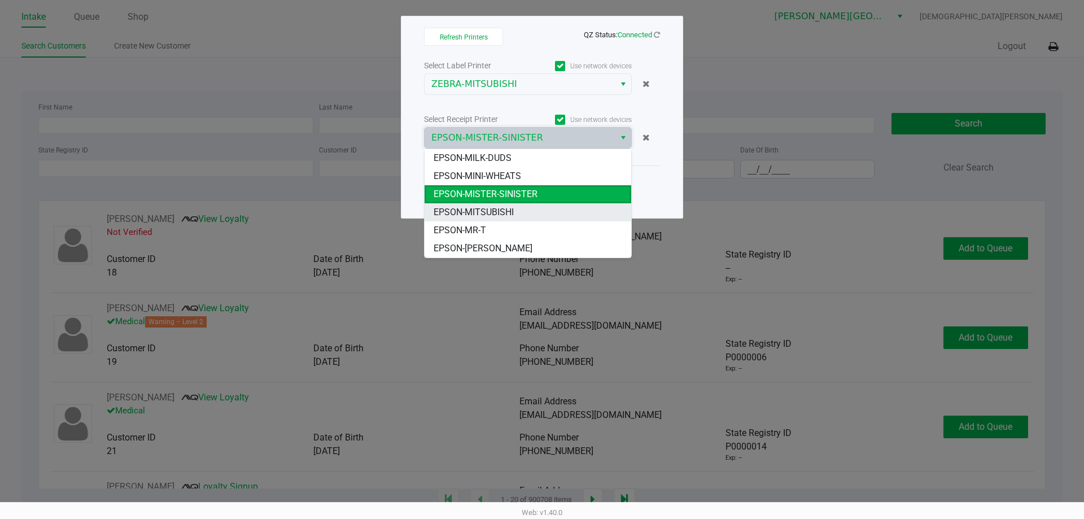
click at [485, 205] on span "EPSON-MITSUBISHI" at bounding box center [474, 212] width 80 height 14
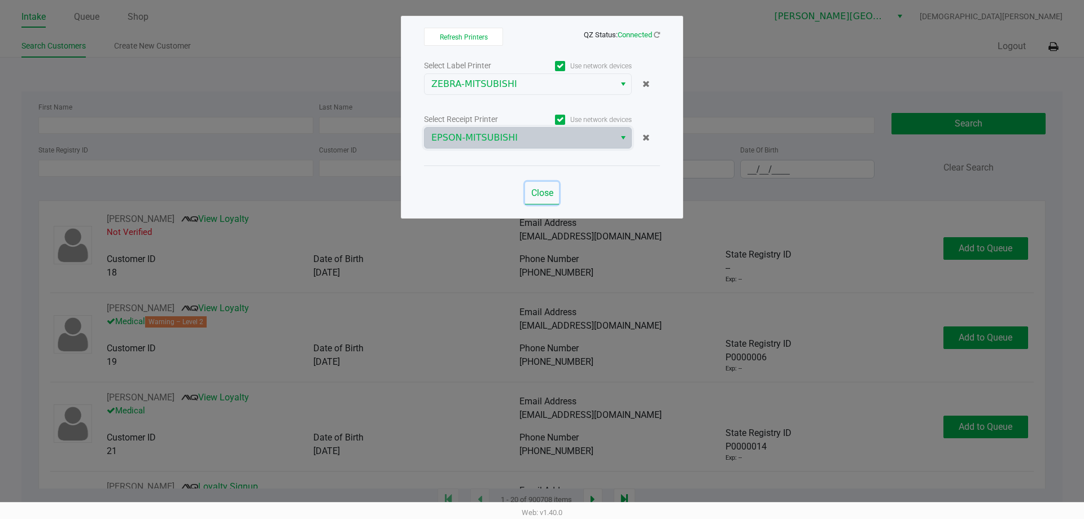
click at [544, 193] on span "Close" at bounding box center [542, 192] width 22 height 11
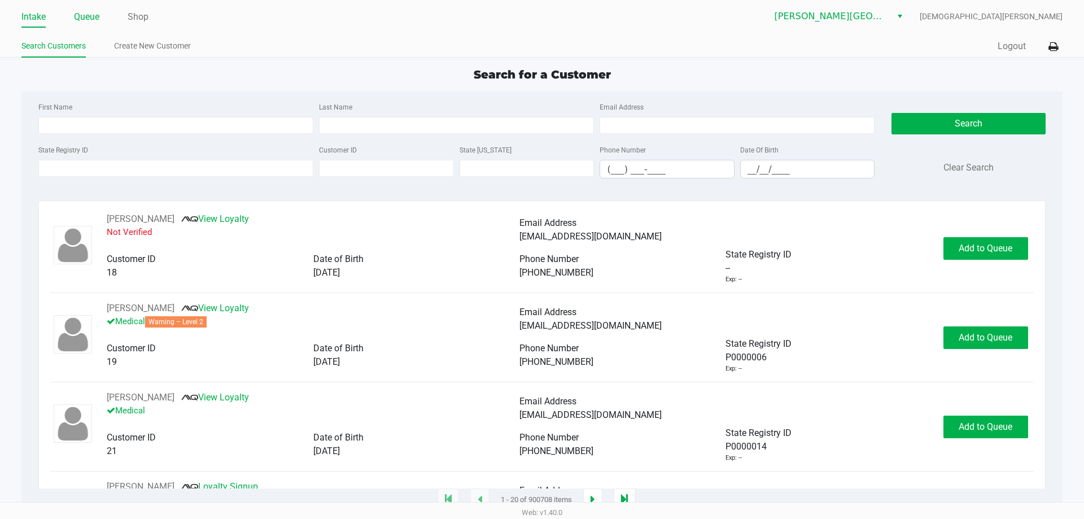
click at [93, 11] on link "Queue" at bounding box center [86, 17] width 25 height 16
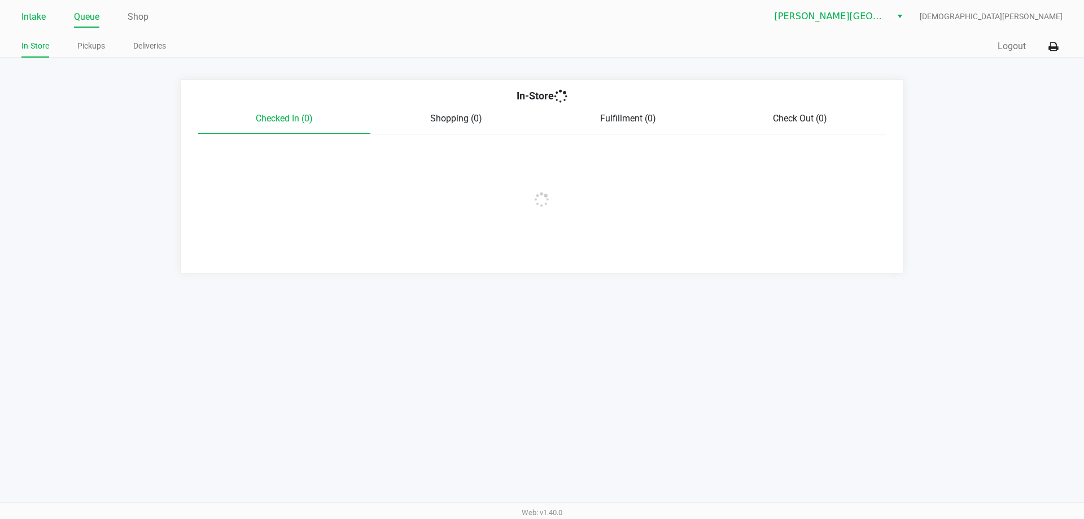
click at [32, 16] on link "Intake" at bounding box center [33, 17] width 24 height 16
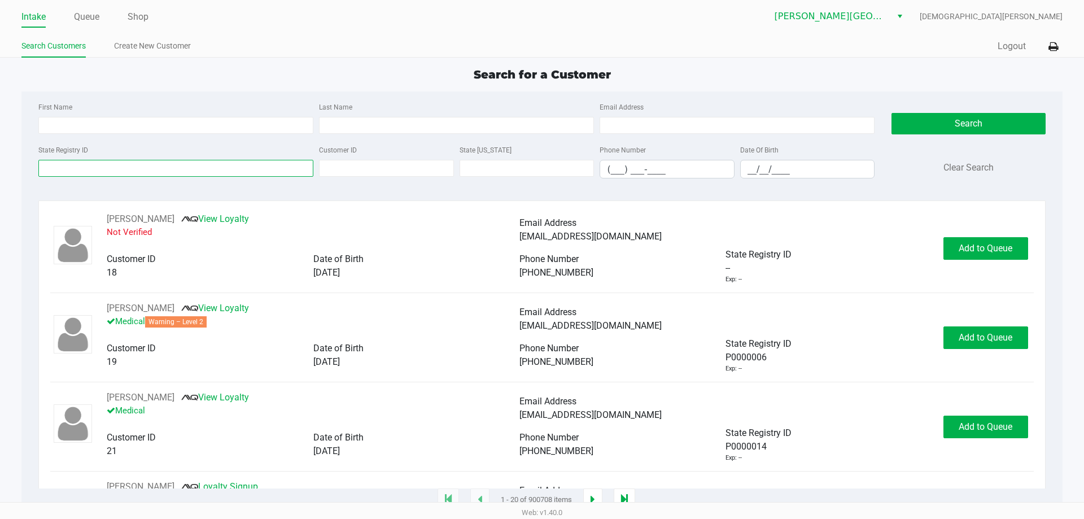
click at [209, 165] on input "State Registry ID" at bounding box center [175, 168] width 275 height 17
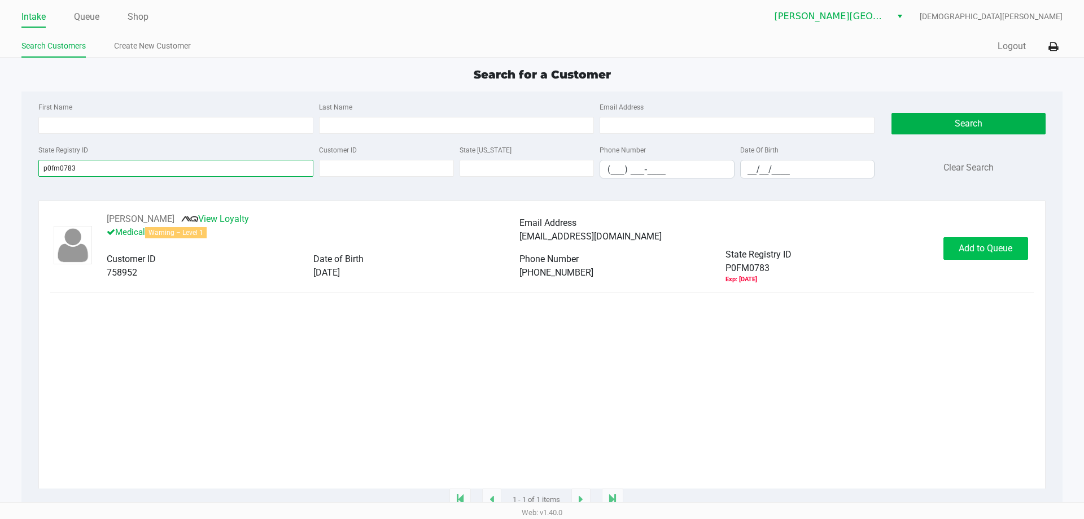
type input "p0fm0783"
click at [978, 244] on span "Add to Queue" at bounding box center [986, 248] width 54 height 11
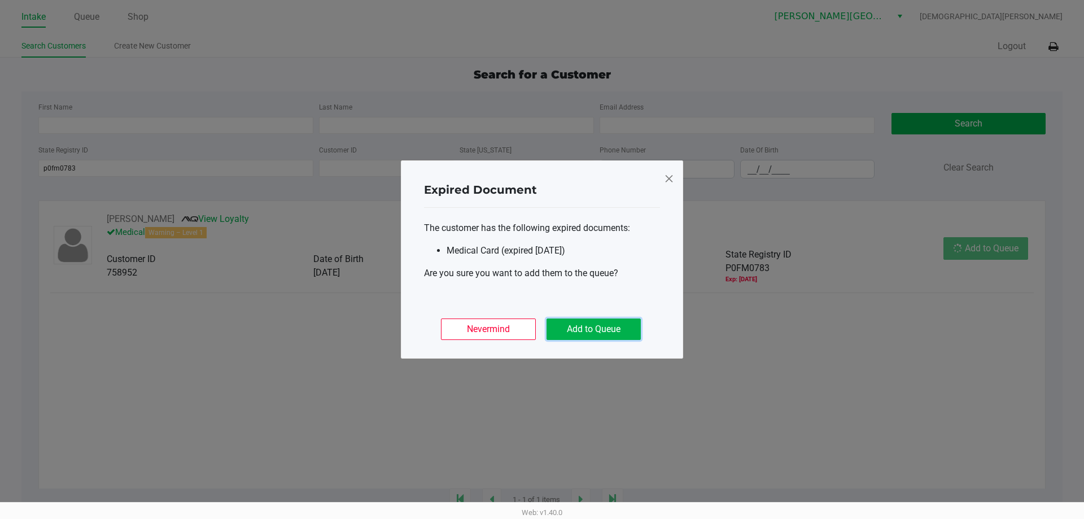
drag, startPoint x: 626, startPoint y: 334, endPoint x: 803, endPoint y: 305, distance: 178.9
click at [635, 331] on button "Add to Queue" at bounding box center [593, 328] width 94 height 21
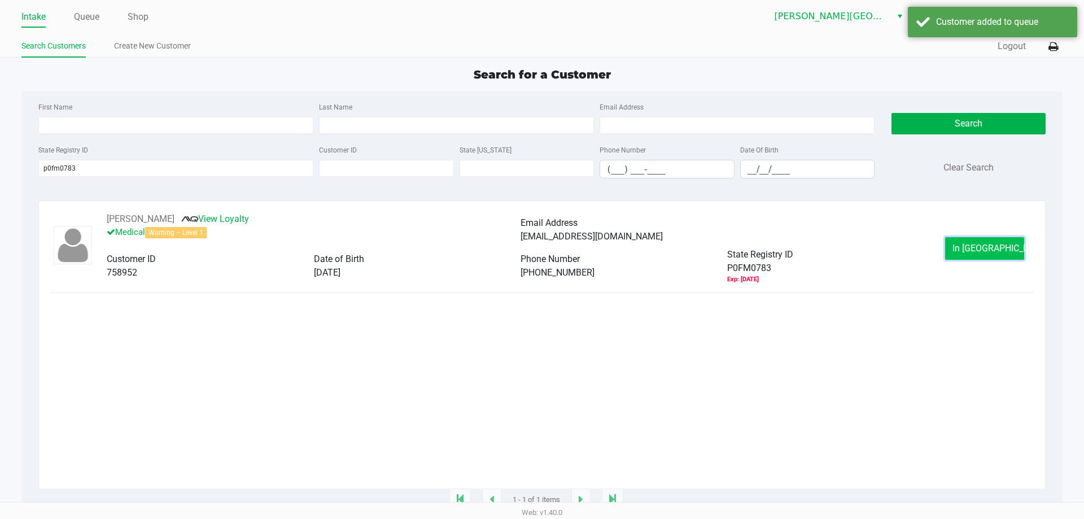
click at [977, 244] on span "In Queue" at bounding box center [999, 248] width 95 height 11
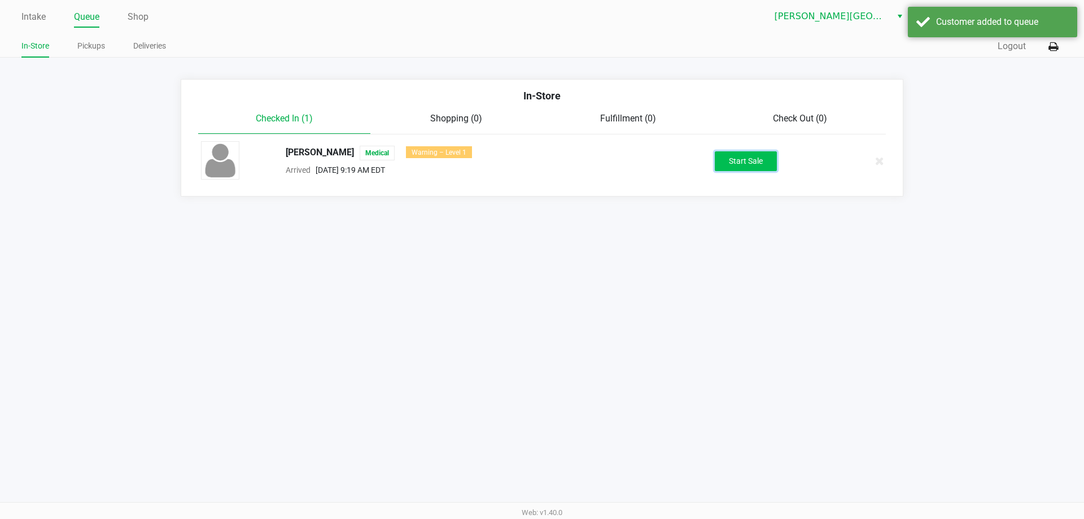
click at [747, 159] on button "Start Sale" at bounding box center [746, 161] width 62 height 20
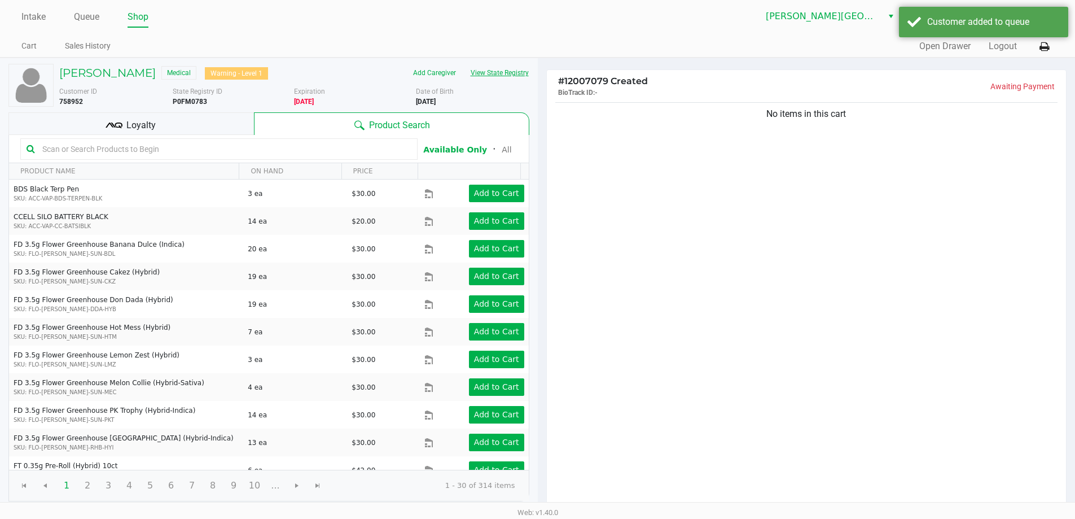
click at [506, 74] on button "View State Registry" at bounding box center [496, 73] width 66 height 18
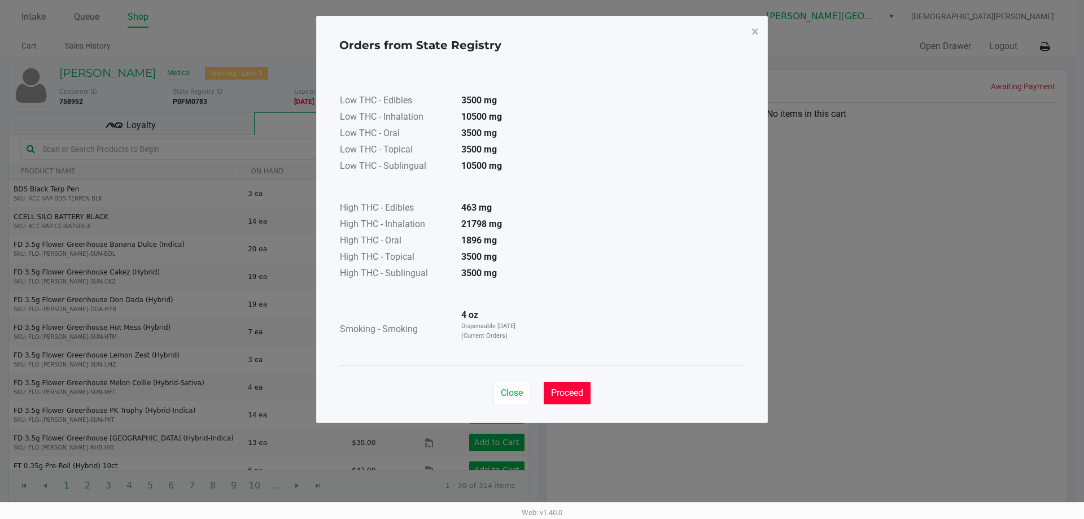
click at [565, 394] on span "Proceed" at bounding box center [567, 392] width 32 height 11
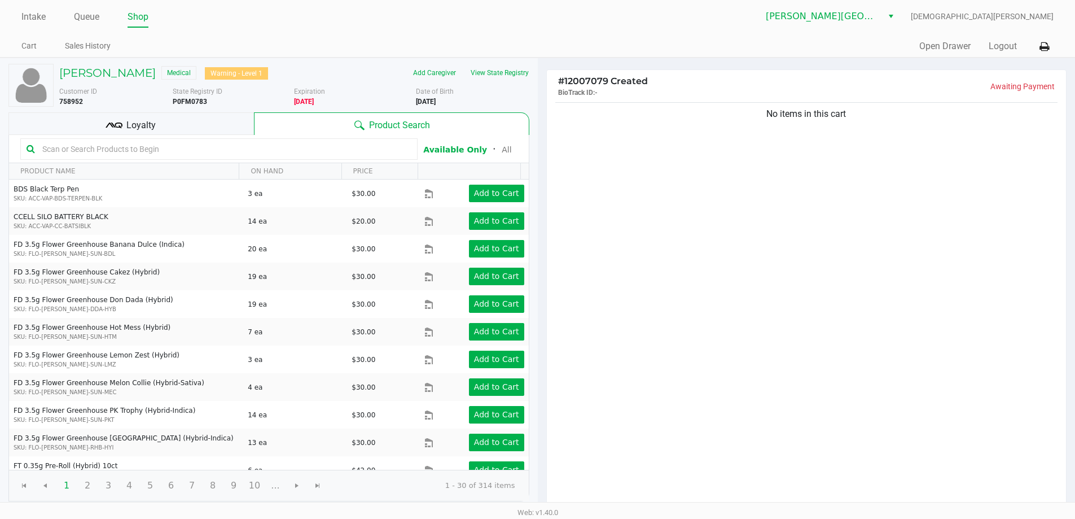
click at [177, 135] on kendo-grid-toolbar "Available Only ᛫ All" at bounding box center [269, 149] width 520 height 28
click at [209, 123] on div "Loyalty" at bounding box center [131, 123] width 246 height 23
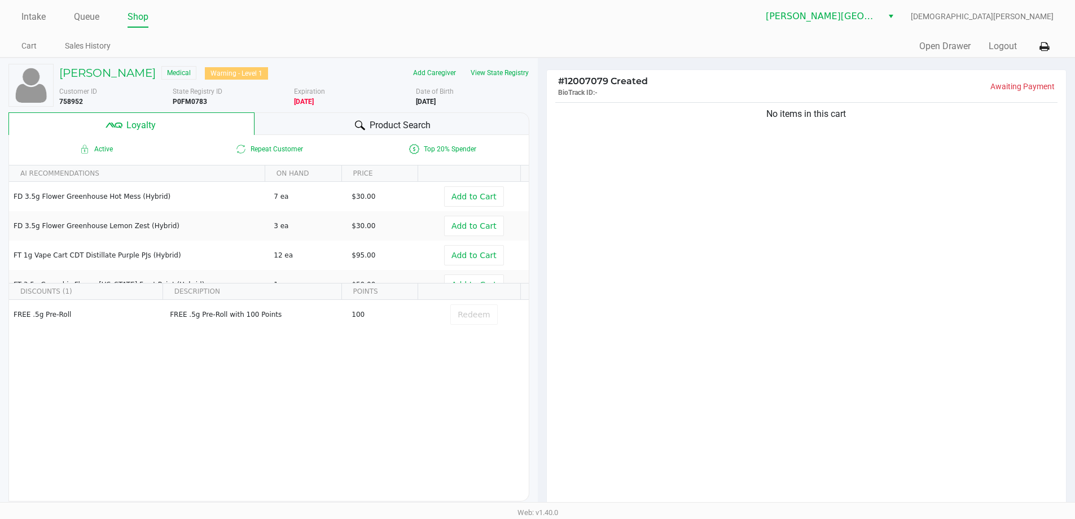
click at [266, 120] on div "Product Search" at bounding box center [392, 123] width 275 height 23
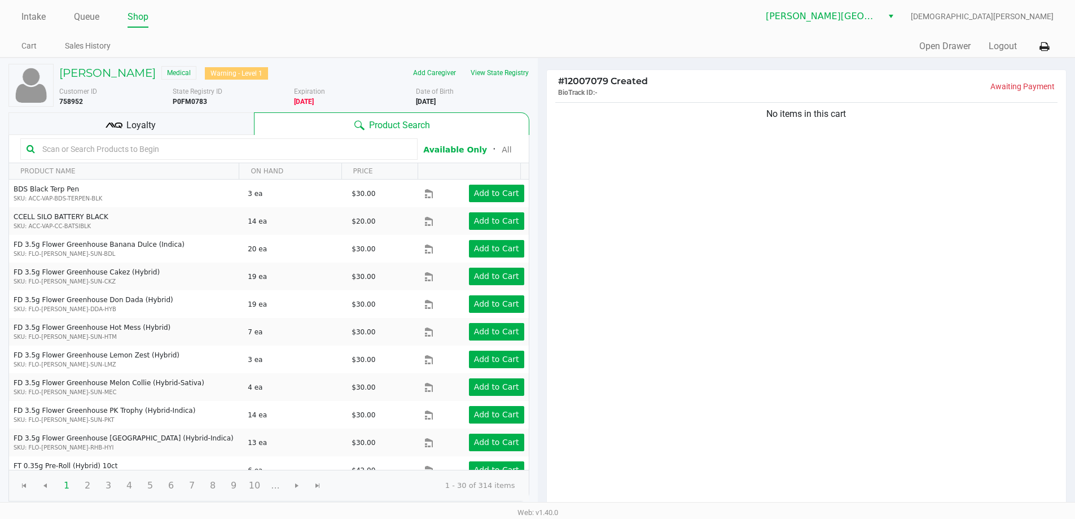
click at [172, 150] on input "text" at bounding box center [225, 149] width 374 height 17
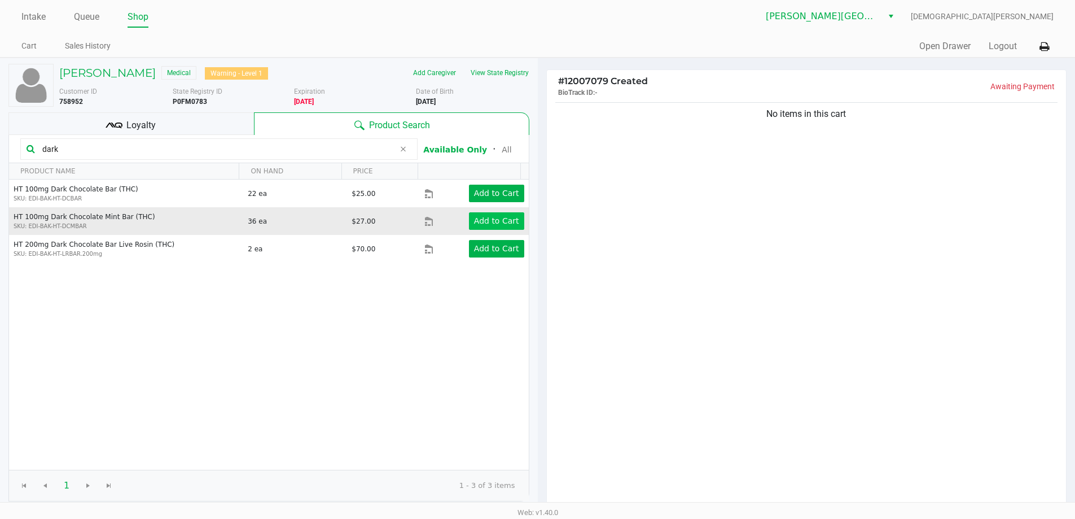
type input "dark"
click at [496, 219] on app-button-loader "Add to Cart" at bounding box center [496, 220] width 45 height 9
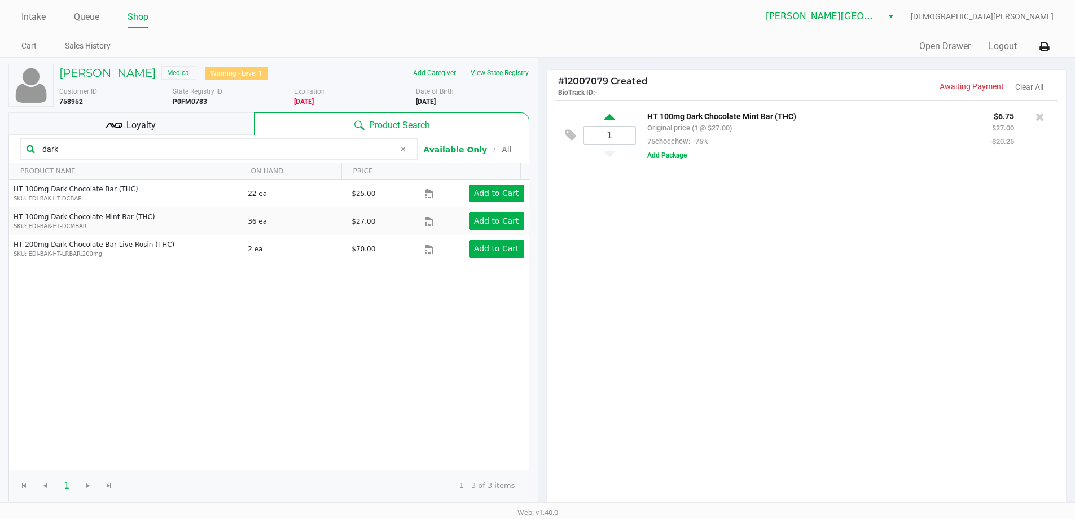
click at [611, 115] on icon at bounding box center [610, 119] width 10 height 14
type input "2"
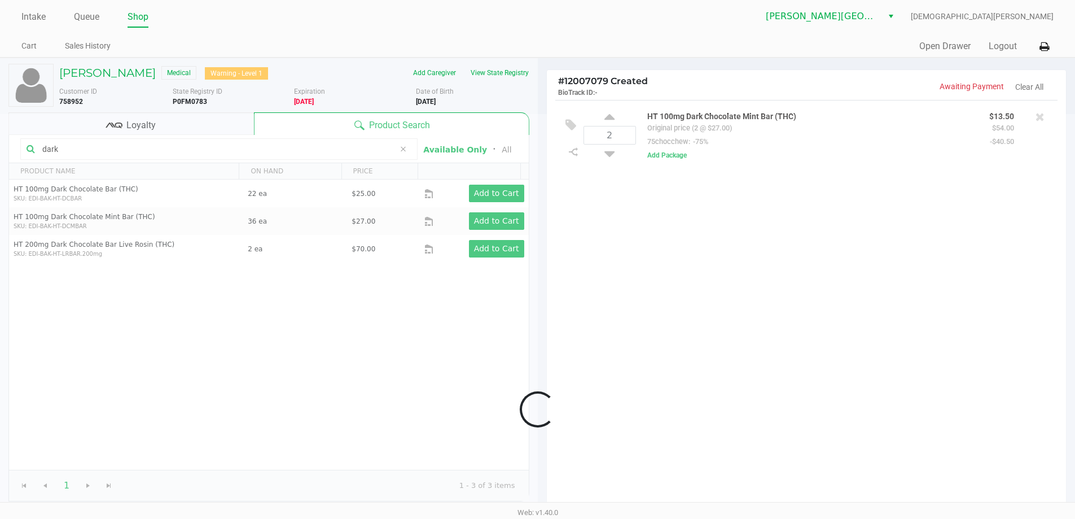
click at [100, 146] on input "dark" at bounding box center [216, 149] width 357 height 17
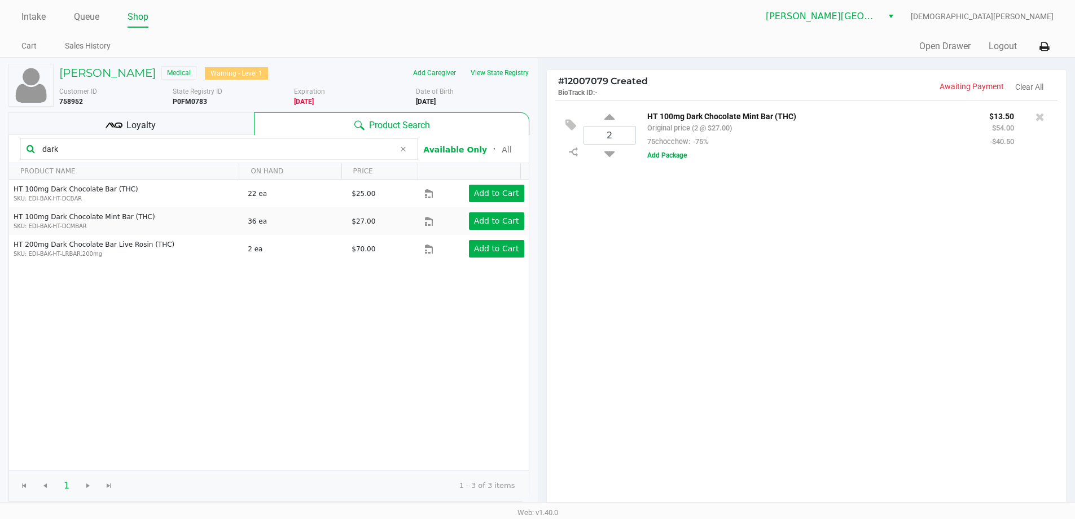
click at [100, 146] on input "dark" at bounding box center [216, 149] width 357 height 17
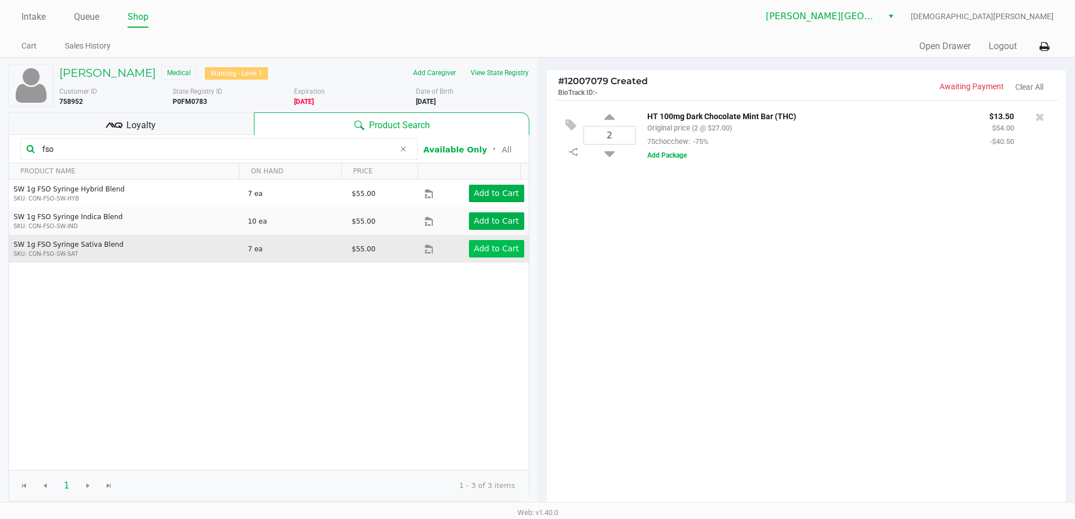
type input "fso"
click at [483, 246] on app-button-loader "Add to Cart" at bounding box center [496, 248] width 45 height 9
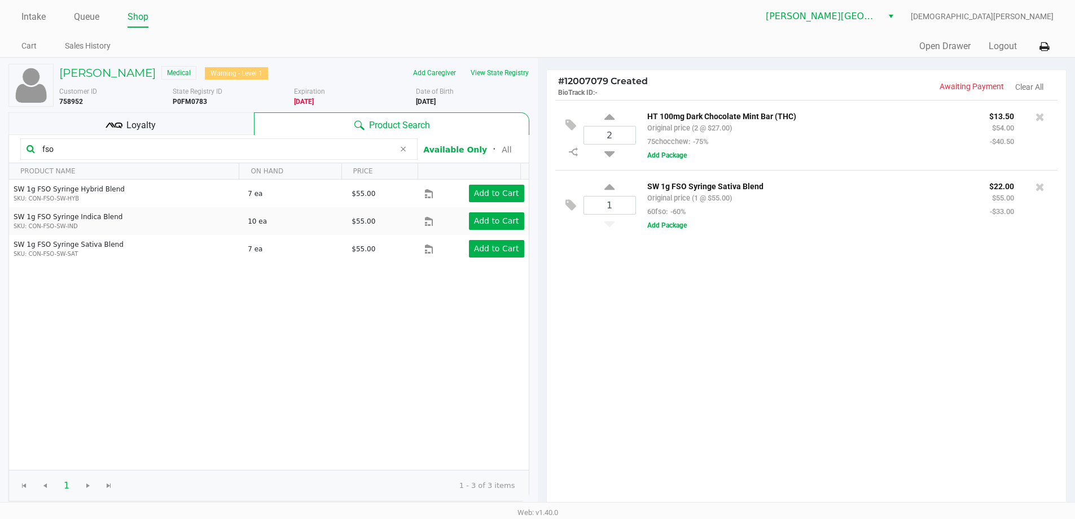
click at [240, 129] on div "Loyalty" at bounding box center [131, 123] width 246 height 23
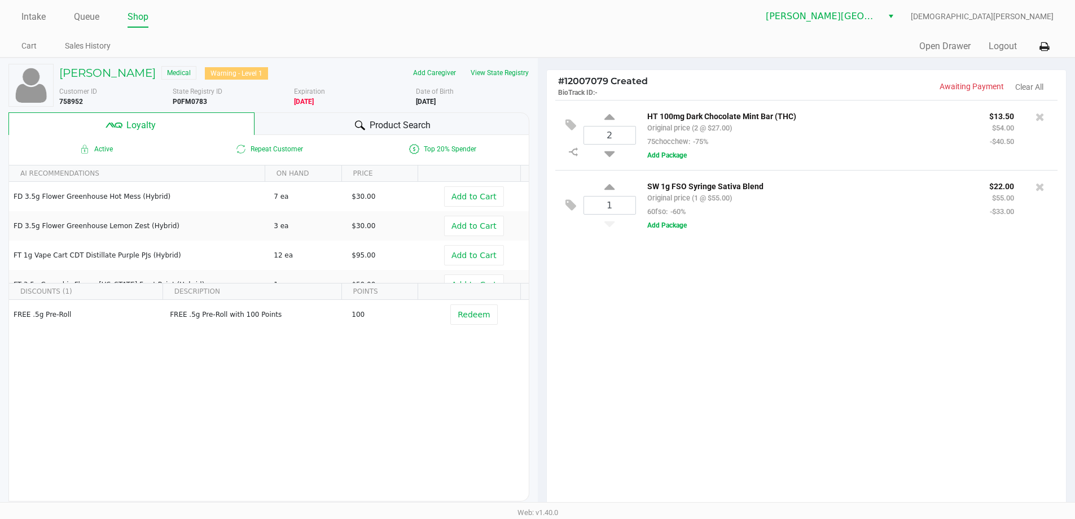
click at [767, 348] on div "2 HT 100mg Dark Chocolate Mint Bar (THC) Original price (2 @ $27.00) 75chocchew…" at bounding box center [807, 305] width 520 height 410
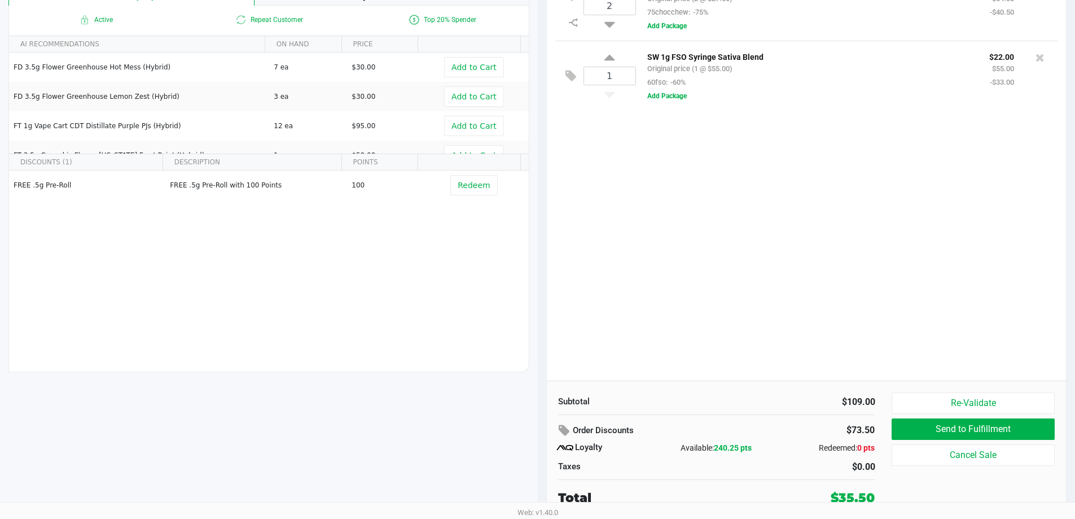
click at [787, 295] on div "2 HT 100mg Dark Chocolate Mint Bar (THC) Original price (2 @ $27.00) 75chocchew…" at bounding box center [807, 176] width 520 height 410
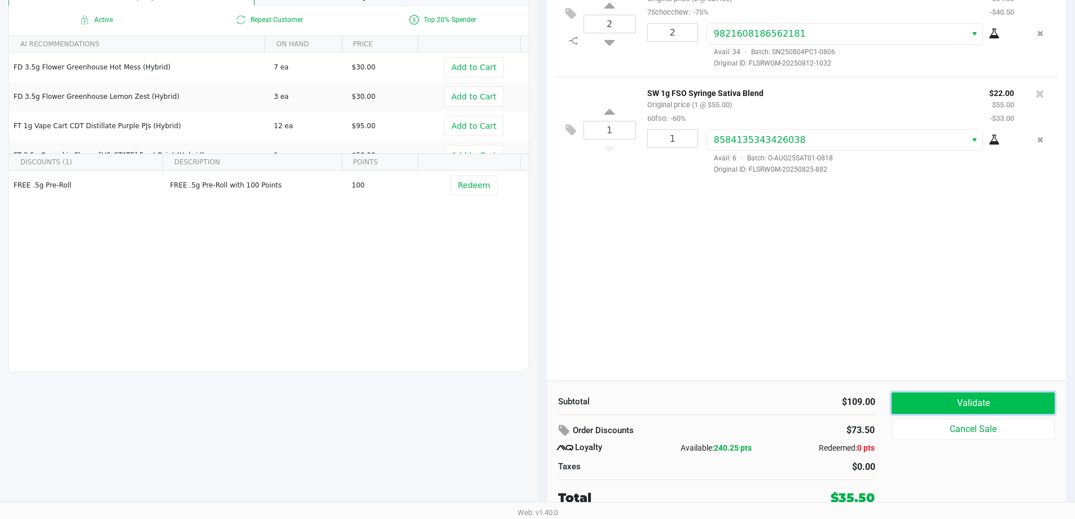
click at [926, 394] on button "Validate" at bounding box center [973, 402] width 163 height 21
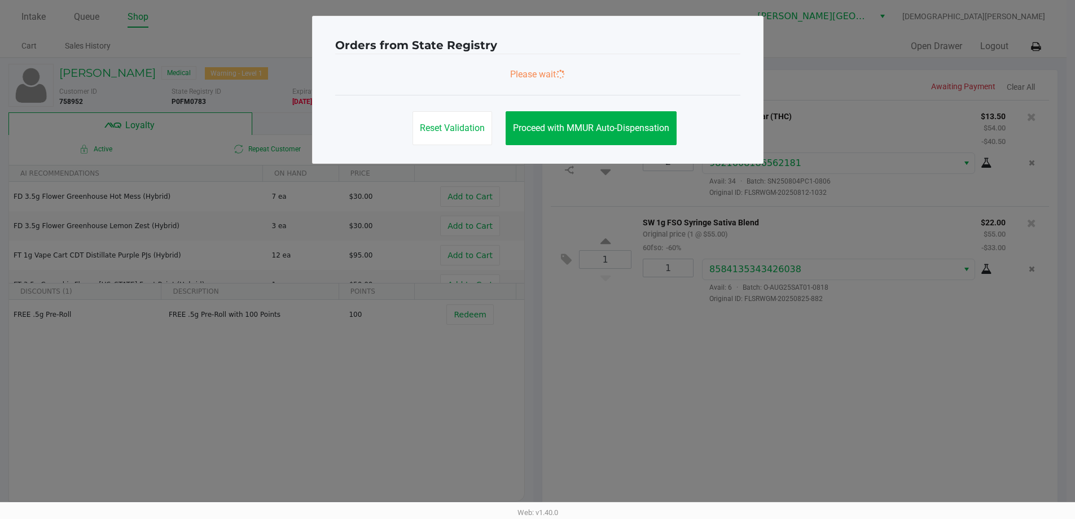
scroll to position [0, 0]
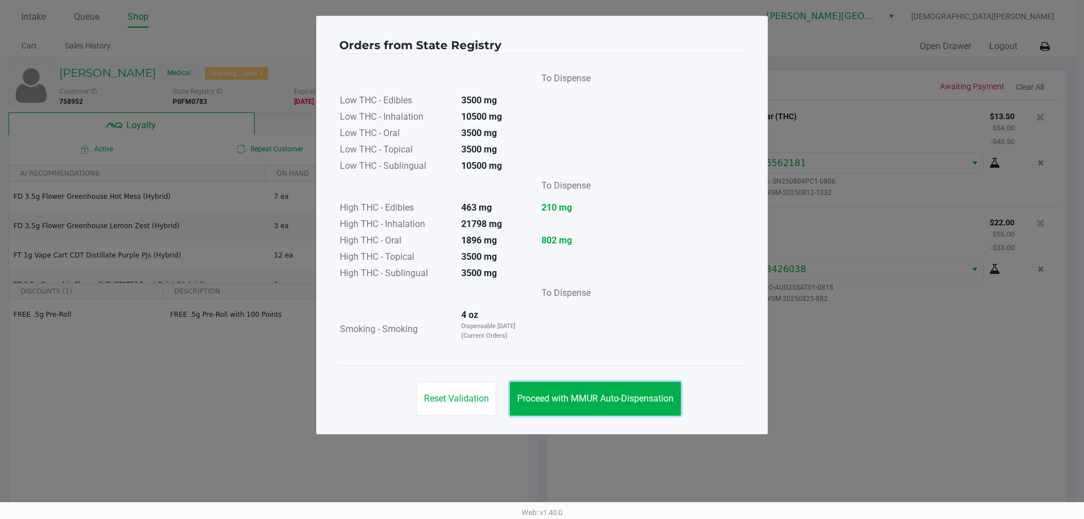
drag, startPoint x: 594, startPoint y: 395, endPoint x: 696, endPoint y: 382, distance: 102.9
click at [594, 395] on span "Proceed with MMUR Auto-Dispensation" at bounding box center [595, 398] width 156 height 11
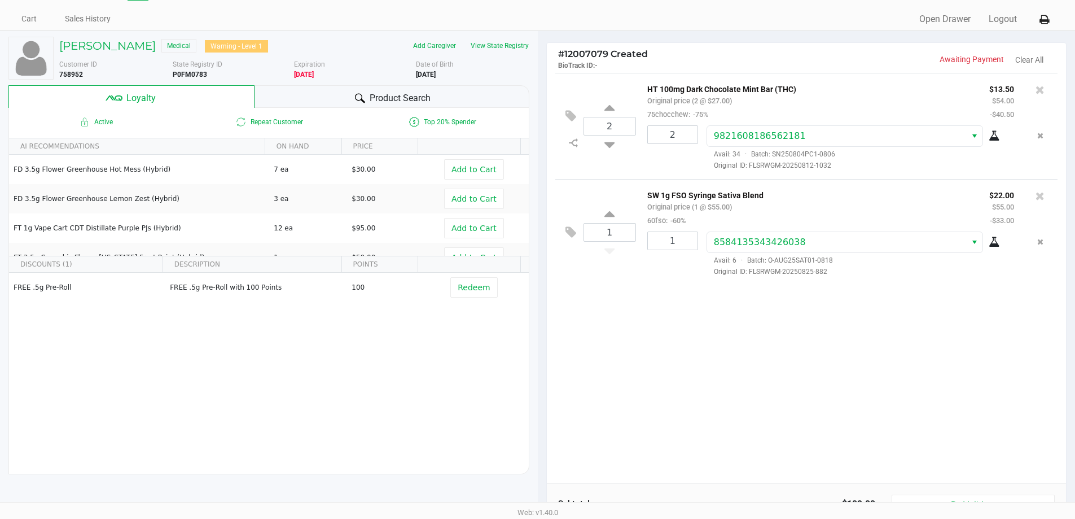
scroll to position [129, 0]
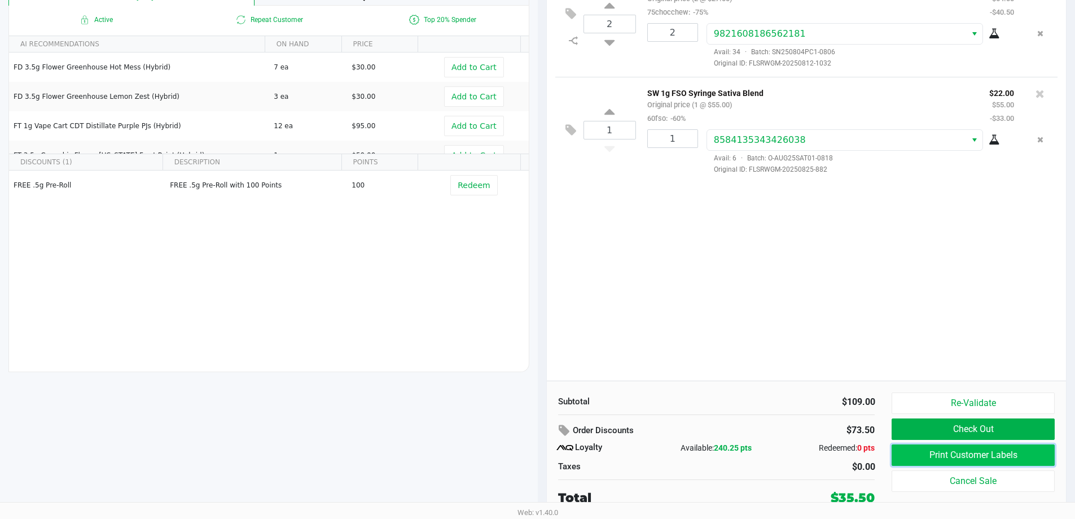
click at [963, 456] on button "Print Customer Labels" at bounding box center [973, 454] width 163 height 21
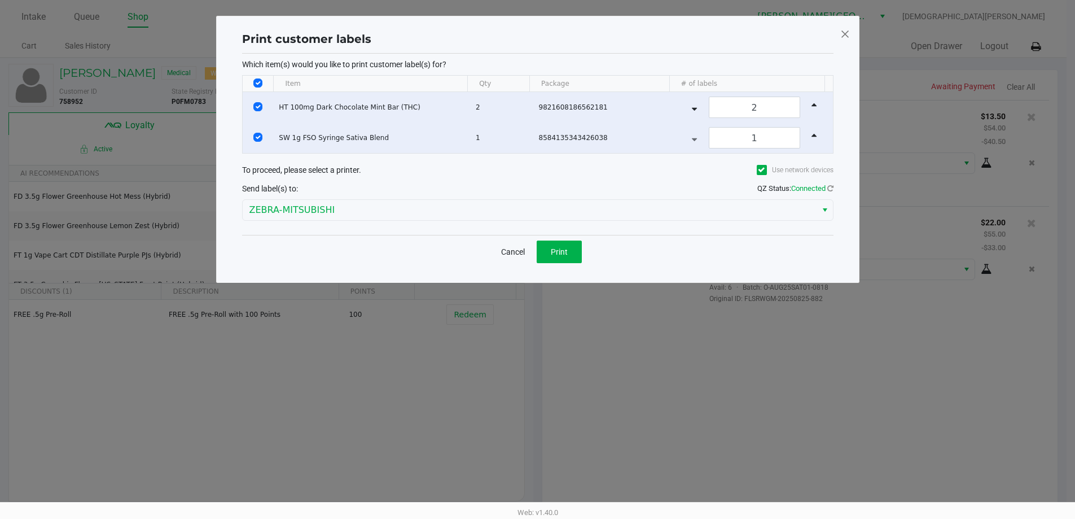
scroll to position [0, 0]
click at [569, 256] on button "Print" at bounding box center [563, 251] width 45 height 23
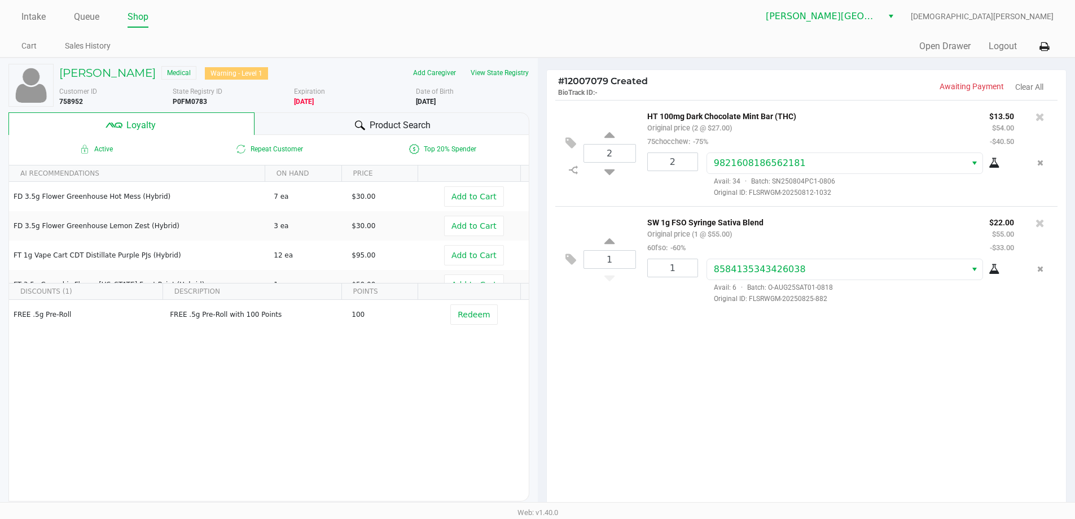
click at [855, 444] on div "2 HT 100mg Dark Chocolate Mint Bar (THC) Original price (2 @ $27.00) 75chocchew…" at bounding box center [807, 305] width 520 height 410
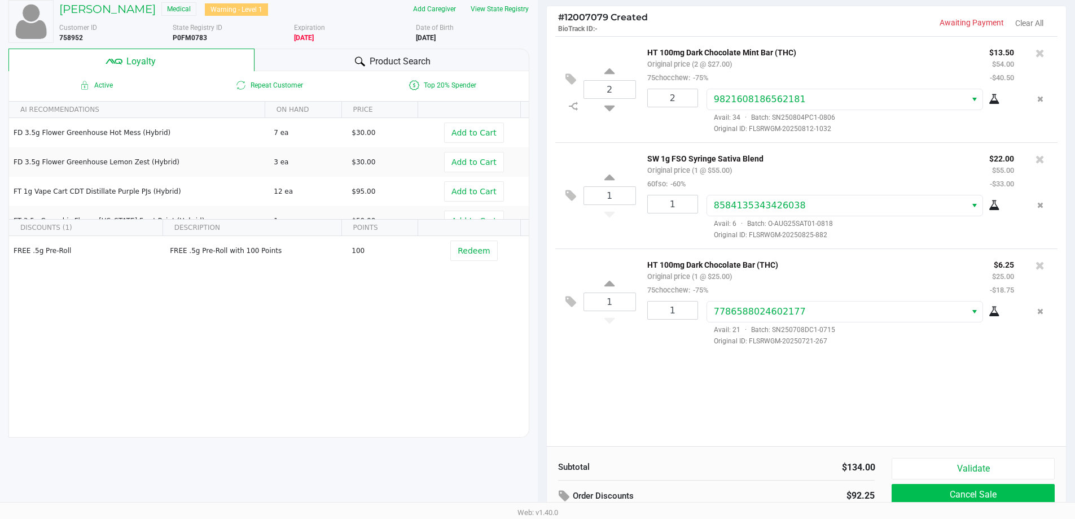
scroll to position [129, 0]
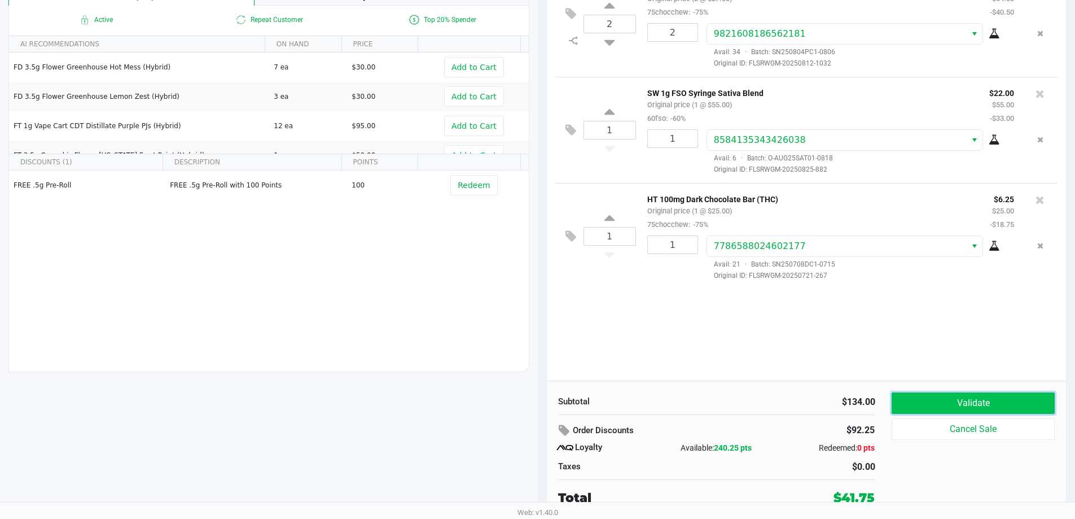
click at [968, 395] on button "Validate" at bounding box center [973, 402] width 163 height 21
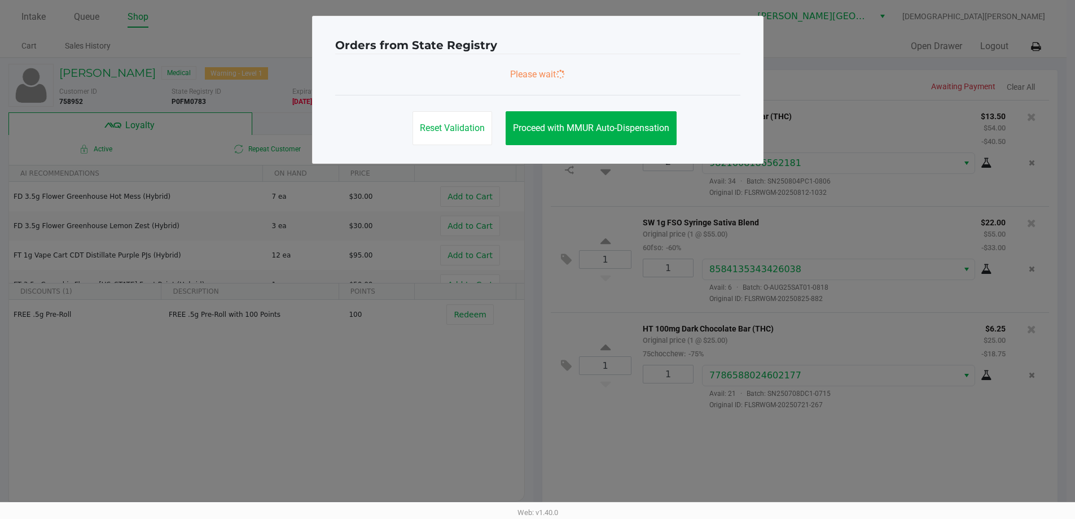
scroll to position [0, 0]
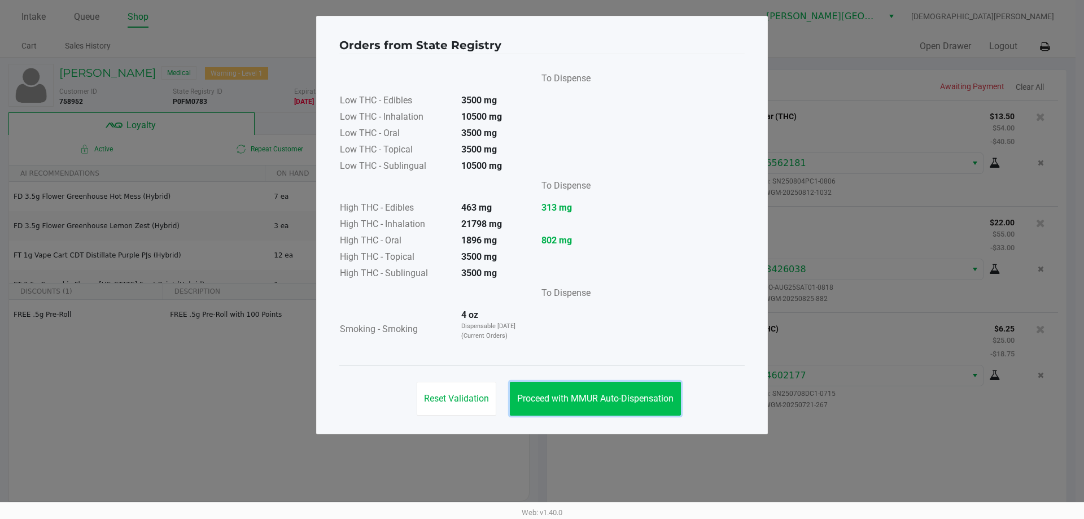
click at [631, 399] on span "Proceed with MMUR Auto-Dispensation" at bounding box center [595, 398] width 156 height 11
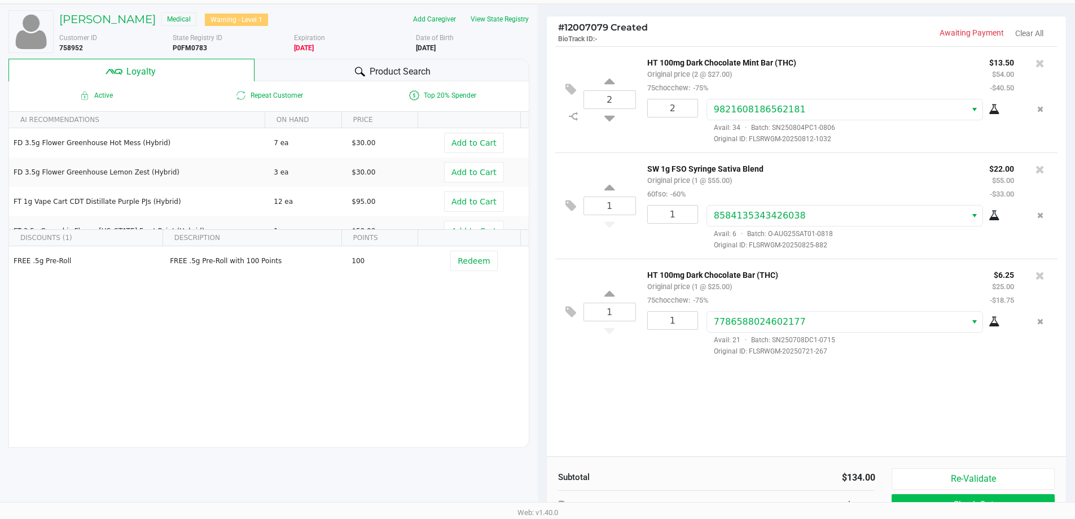
scroll to position [129, 0]
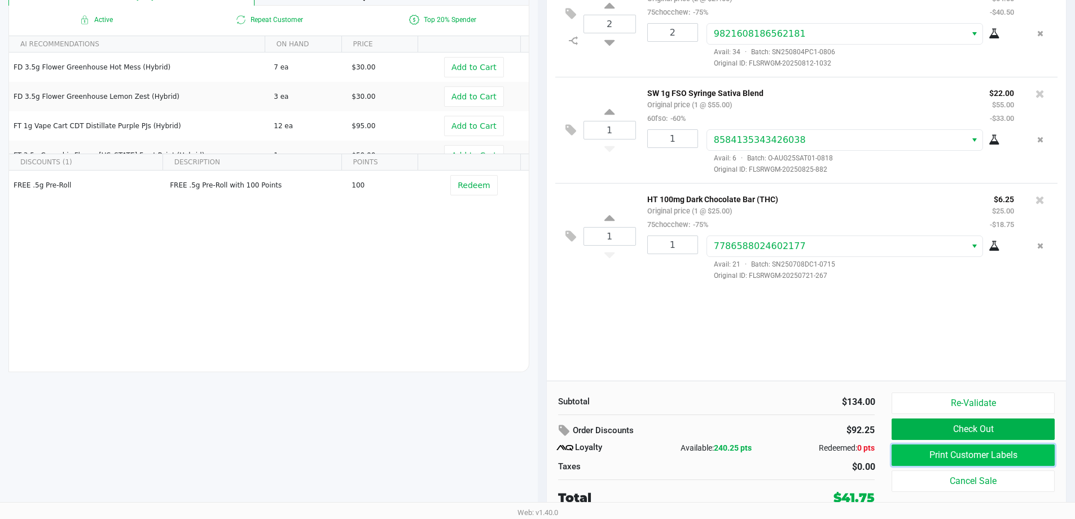
click at [938, 461] on button "Print Customer Labels" at bounding box center [973, 454] width 163 height 21
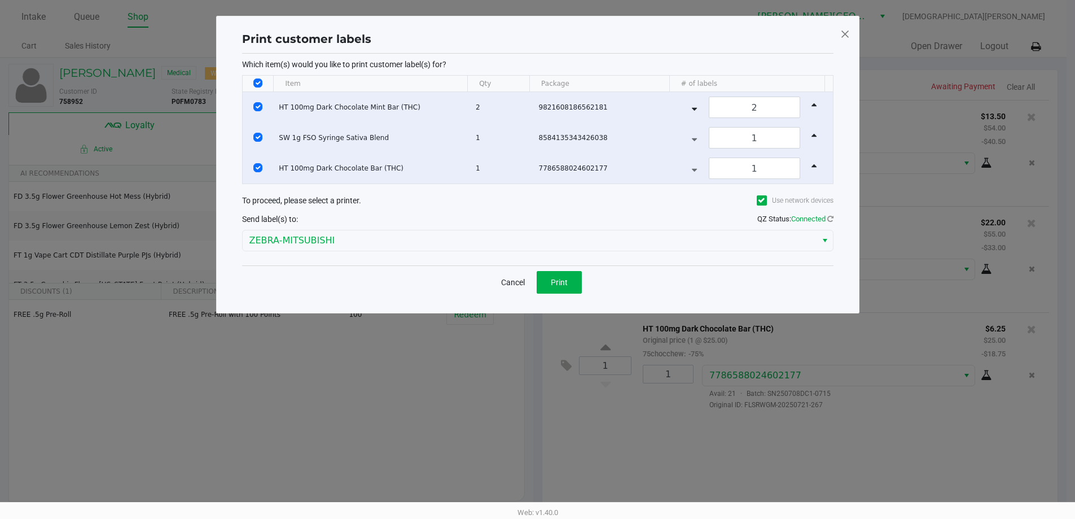
scroll to position [0, 0]
click at [261, 86] on input "Select All Rows" at bounding box center [261, 82] width 9 height 9
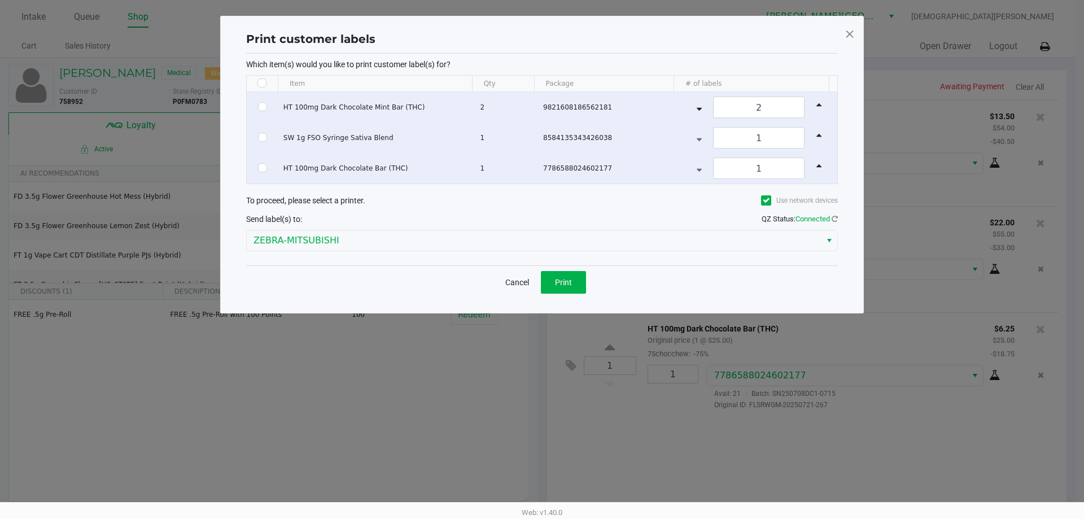
checkbox input "false"
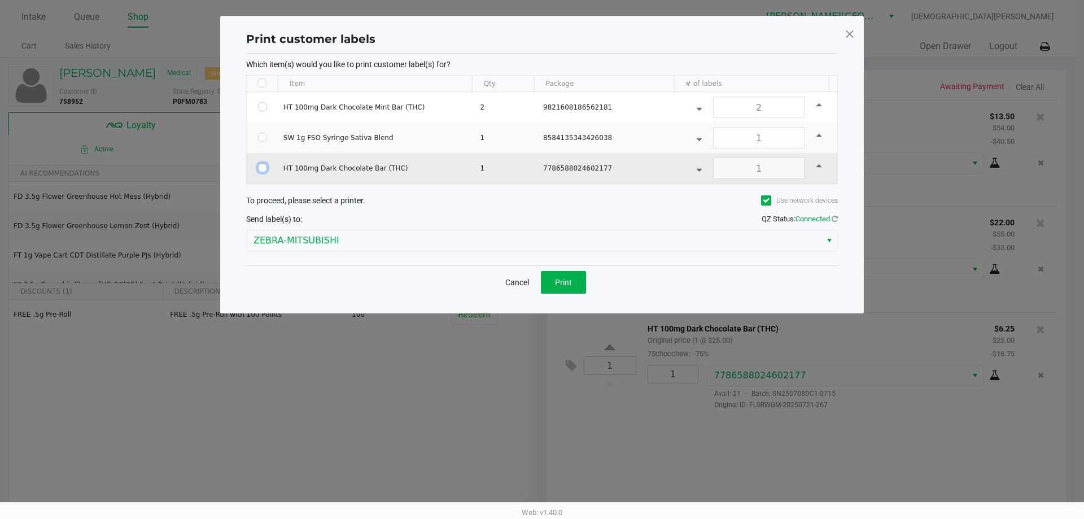
click at [258, 170] on input "Select Row" at bounding box center [262, 167] width 9 height 9
checkbox input "true"
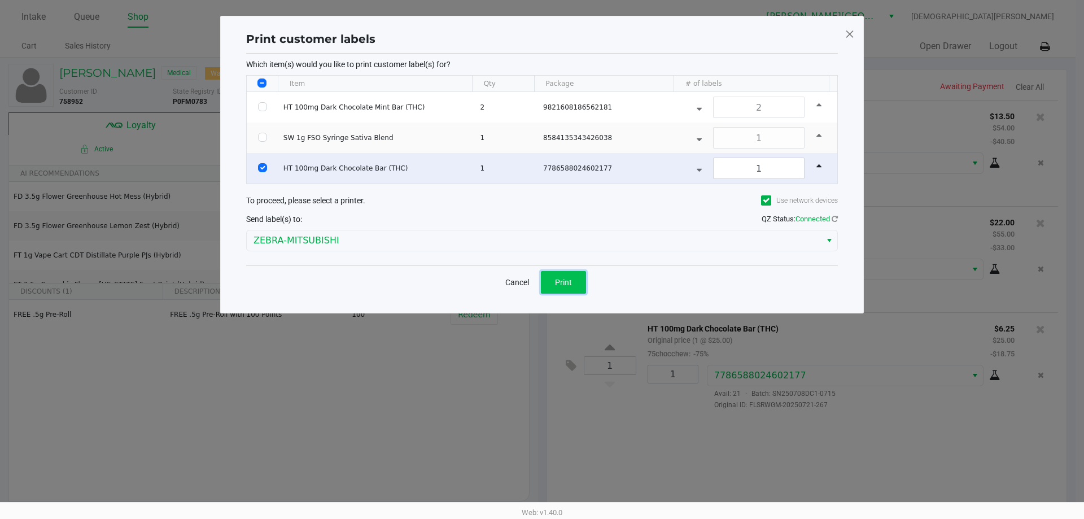
click at [570, 279] on span "Print" at bounding box center [563, 282] width 17 height 9
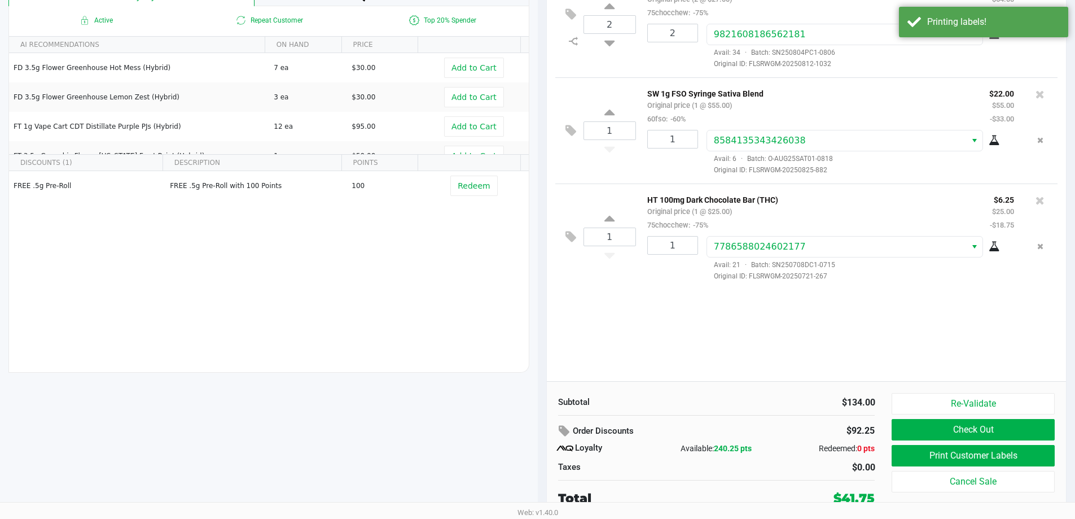
scroll to position [129, 0]
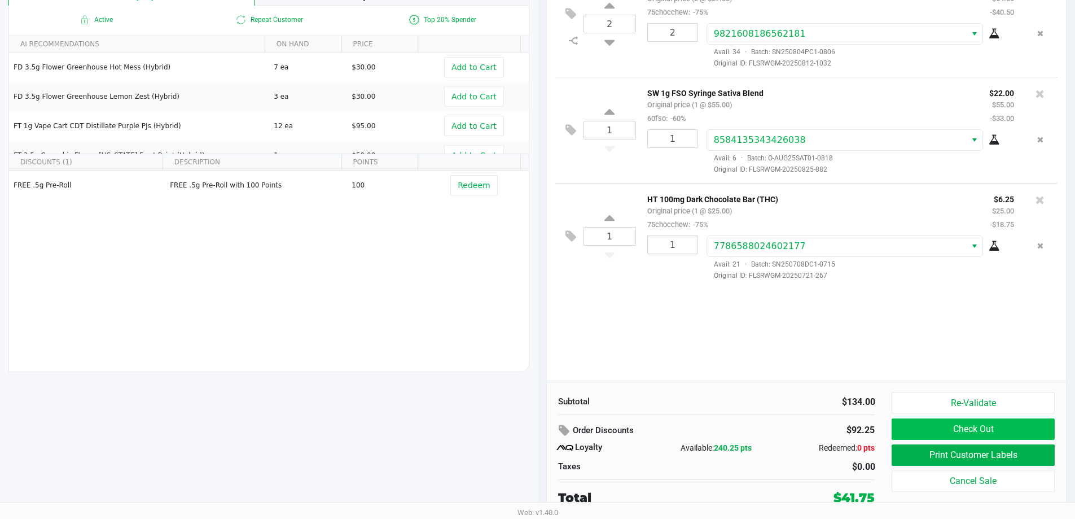
click at [929, 441] on div "Re-Validate Check Out Print Customer Labels Cancel Sale" at bounding box center [977, 449] width 171 height 115
click at [931, 426] on button "Check Out" at bounding box center [973, 428] width 163 height 21
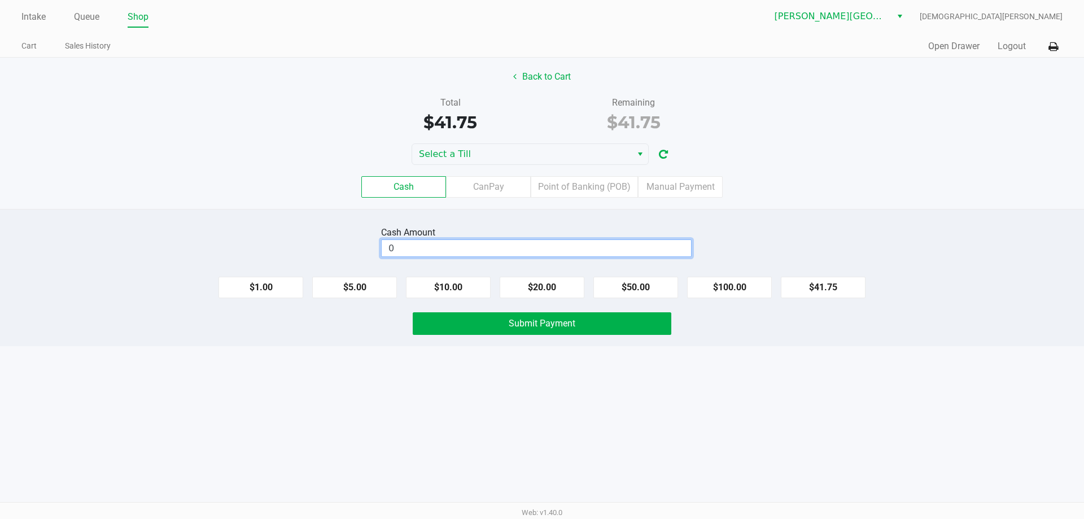
click at [422, 245] on input "0" at bounding box center [536, 248] width 309 height 16
type input "$60.00"
click at [447, 320] on button "Submit Payment" at bounding box center [542, 323] width 259 height 23
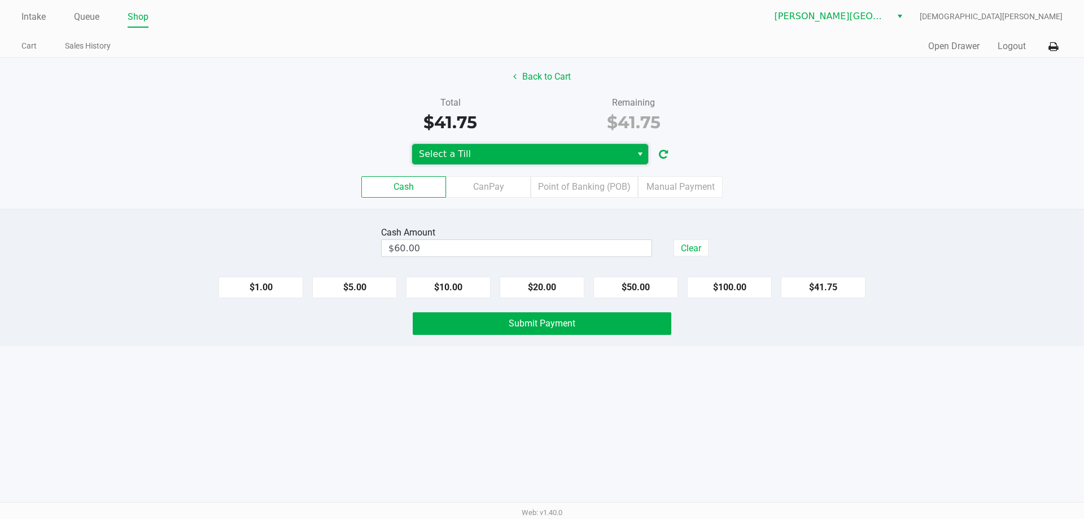
drag, startPoint x: 524, startPoint y: 160, endPoint x: 526, endPoint y: 155, distance: 5.8
click at [526, 157] on span "Select a Till" at bounding box center [522, 154] width 206 height 14
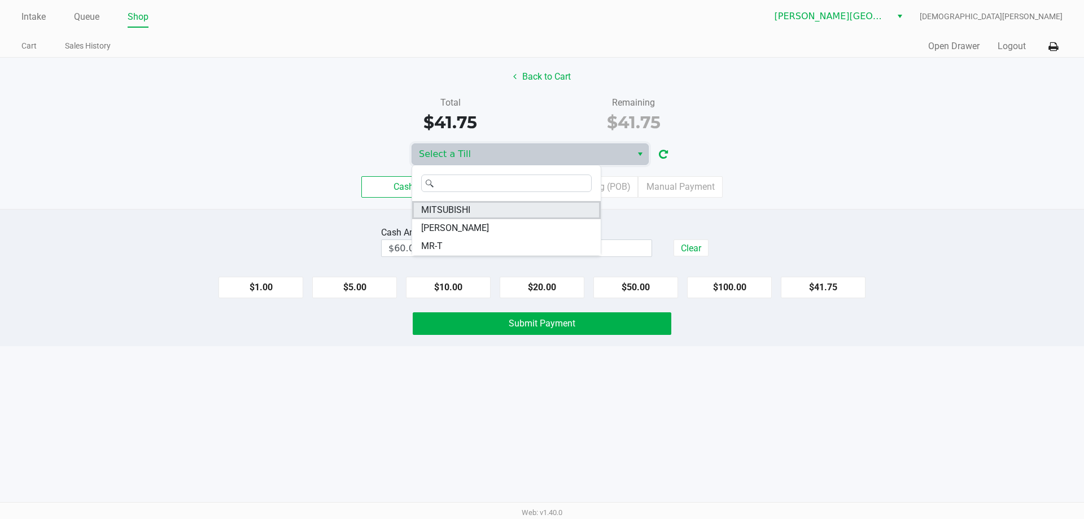
click at [439, 217] on li "MITSUBISHI" at bounding box center [506, 210] width 189 height 18
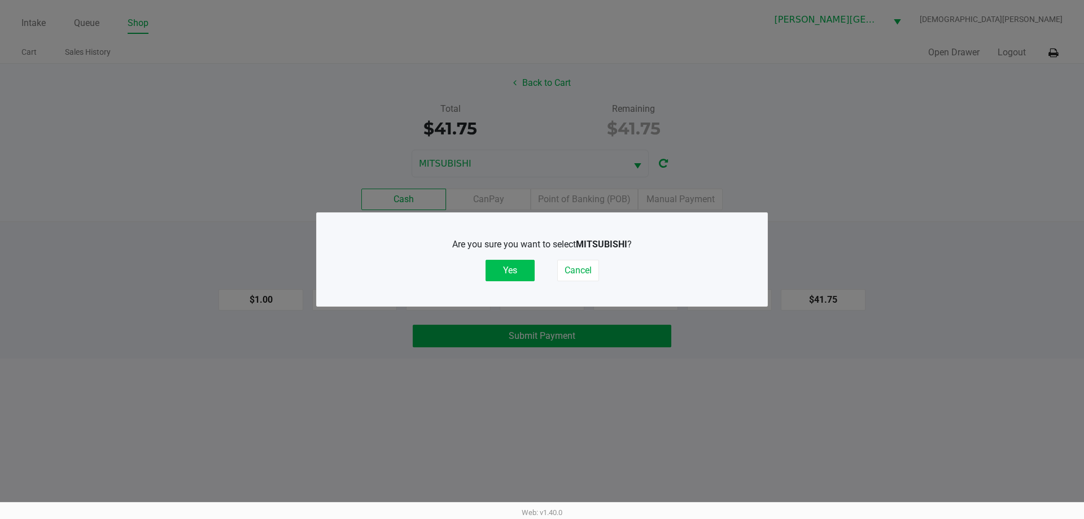
click at [495, 265] on button "Yes" at bounding box center [509, 270] width 49 height 21
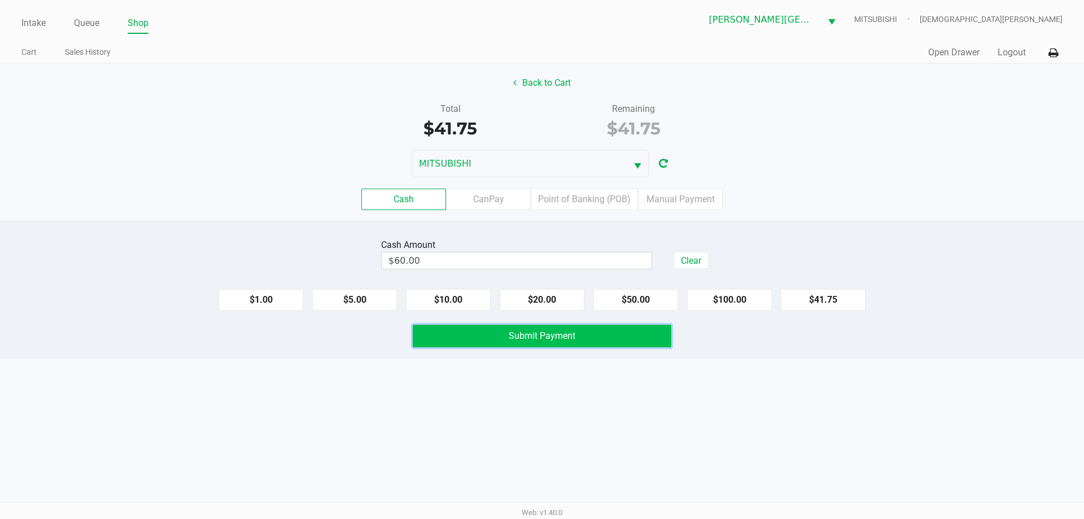
click at [474, 332] on button "Submit Payment" at bounding box center [542, 336] width 259 height 23
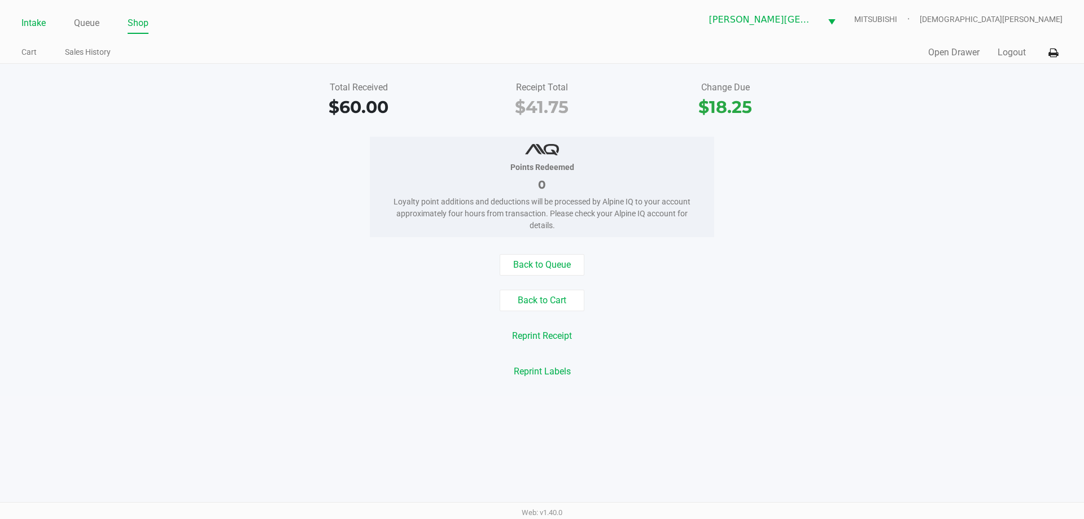
click at [40, 25] on link "Intake" at bounding box center [33, 23] width 24 height 16
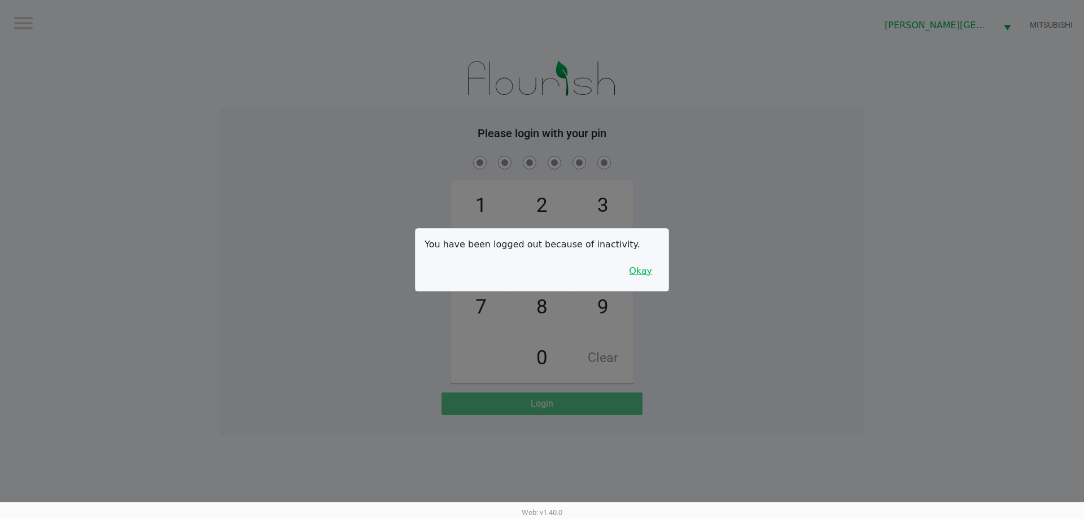
click at [640, 267] on button "Okay" at bounding box center [641, 270] width 38 height 21
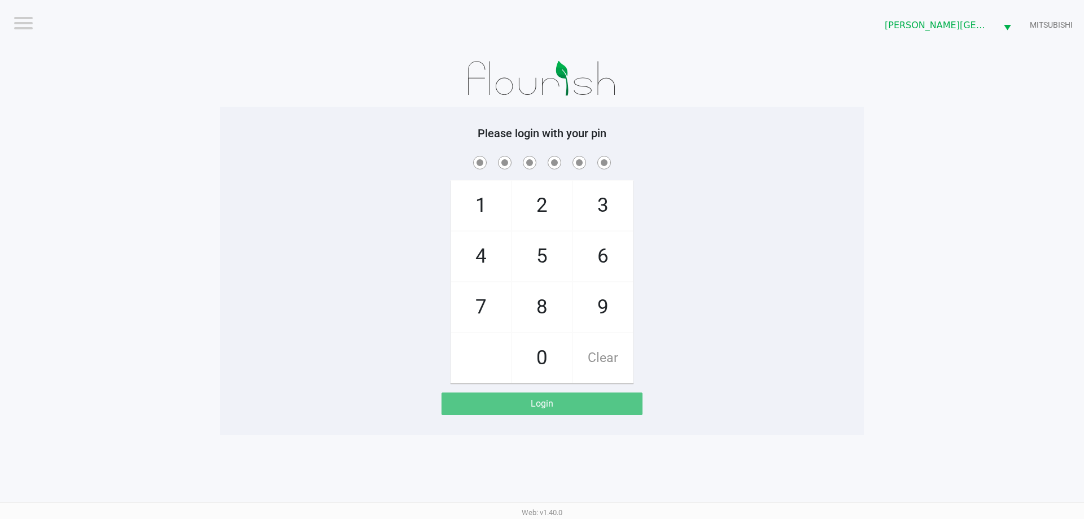
click at [651, 273] on div "1 4 7 2 5 8 0 3 6 9 Clear" at bounding box center [542, 269] width 644 height 230
checkbox input "true"
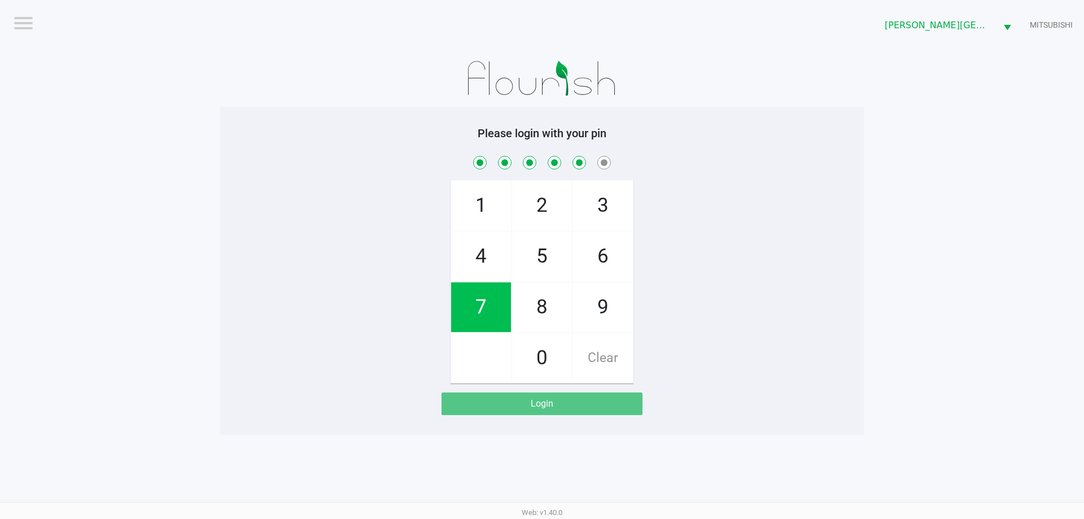
checkbox input "true"
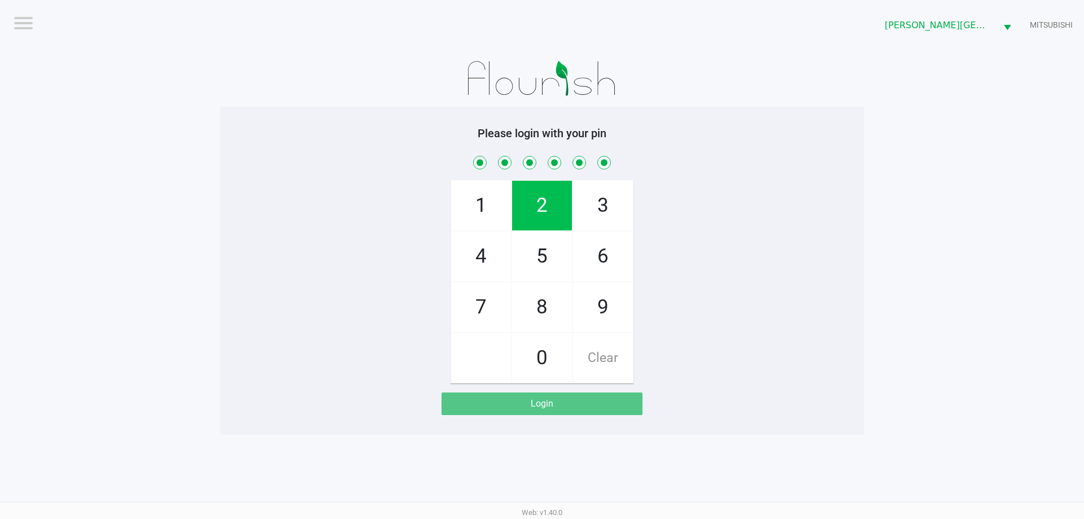
checkbox input "true"
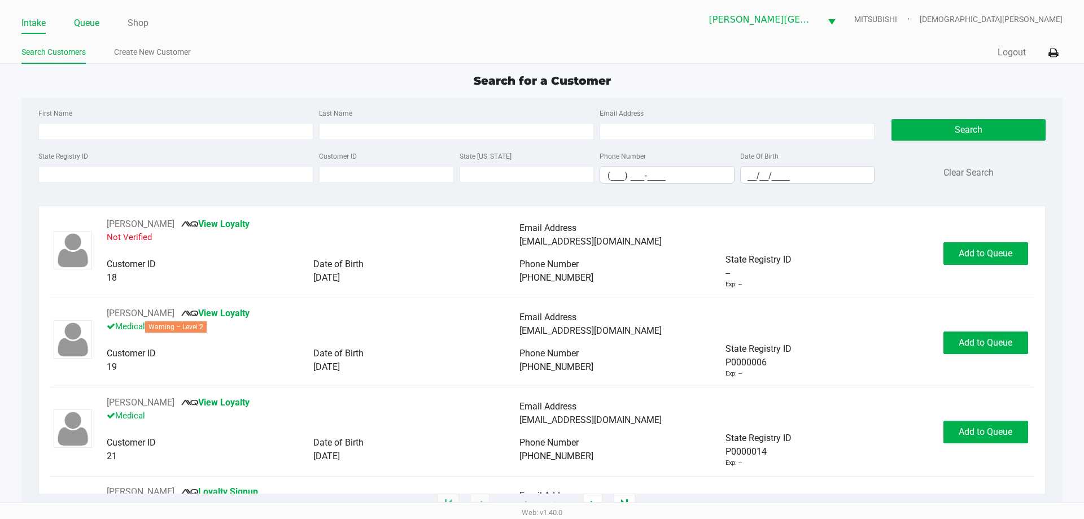
click at [94, 20] on link "Queue" at bounding box center [86, 23] width 25 height 16
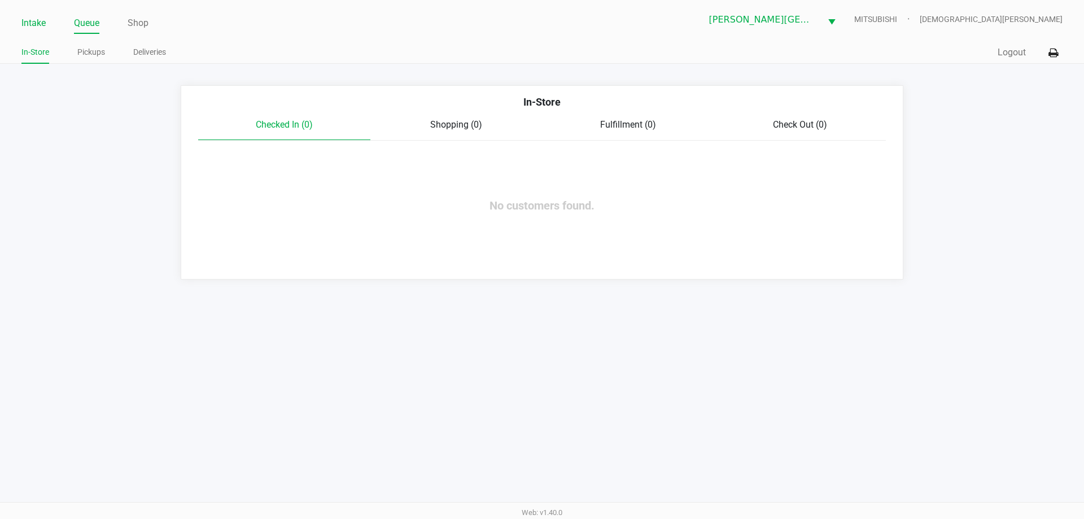
click at [34, 18] on link "Intake" at bounding box center [33, 23] width 24 height 16
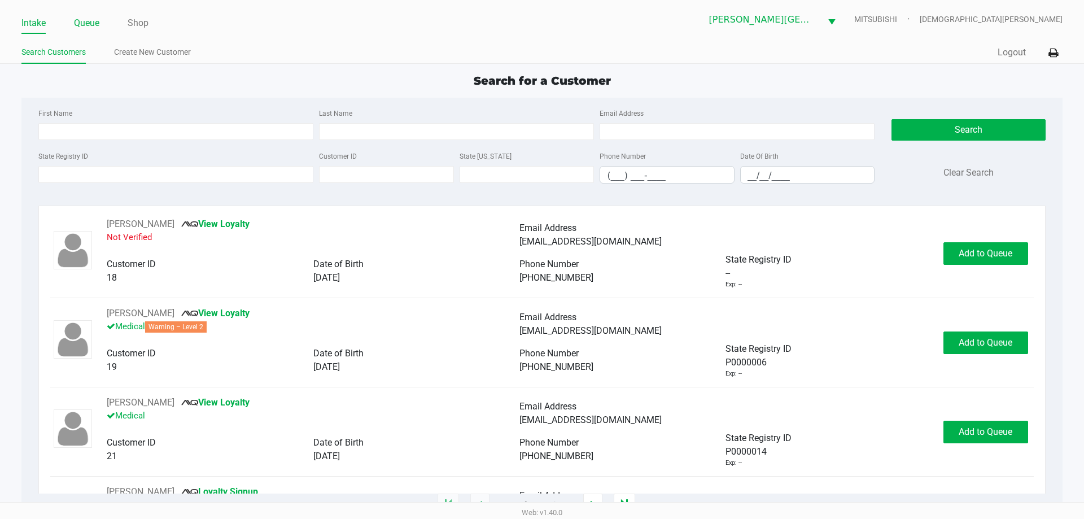
click at [82, 23] on link "Queue" at bounding box center [86, 23] width 25 height 16
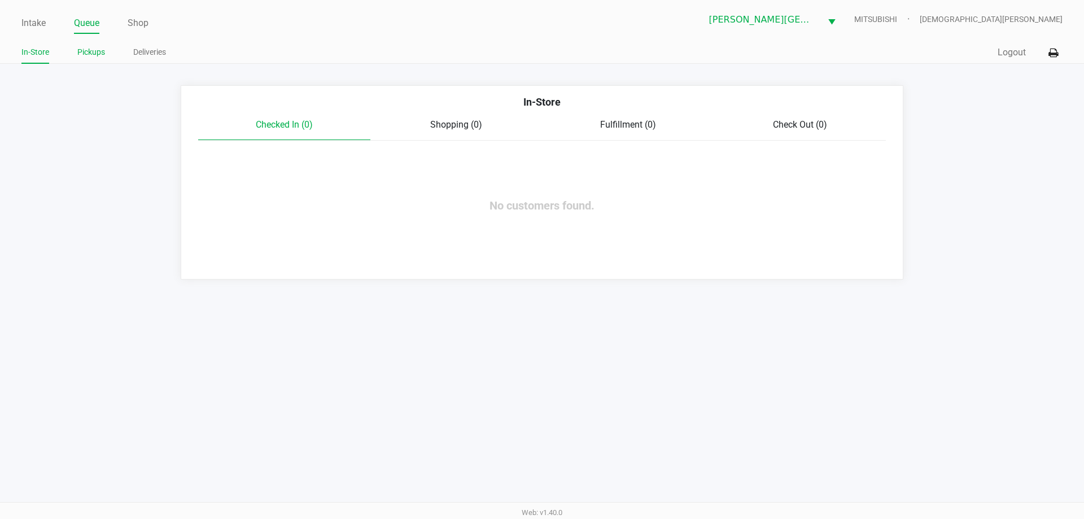
click at [95, 50] on link "Pickups" at bounding box center [91, 52] width 28 height 14
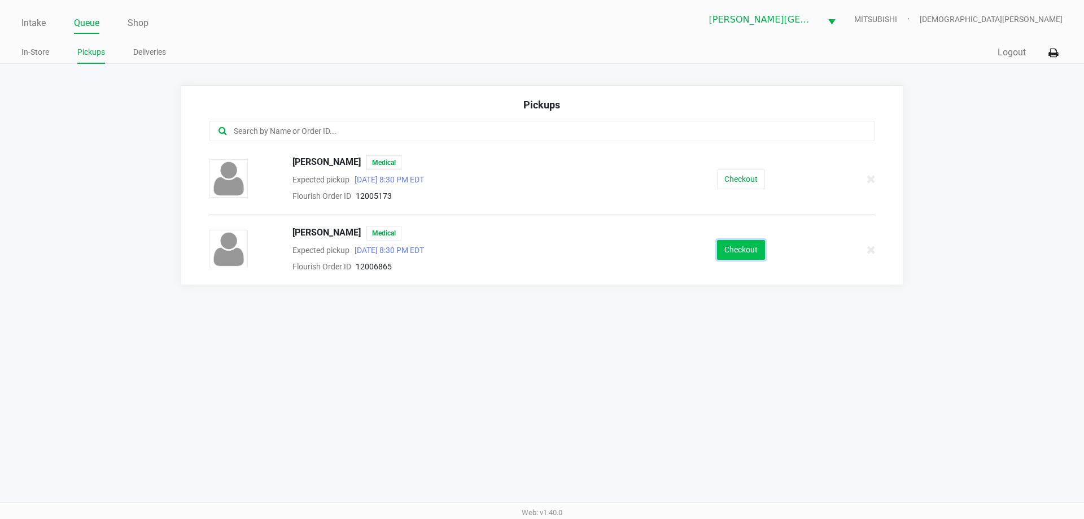
click at [738, 250] on button "Checkout" at bounding box center [741, 250] width 48 height 20
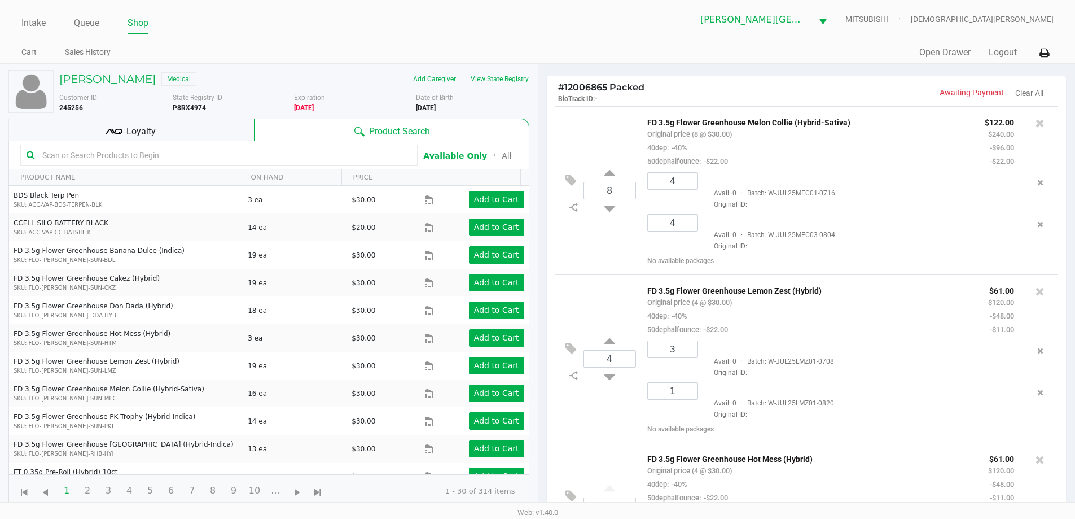
click at [195, 121] on div "Loyalty" at bounding box center [131, 130] width 246 height 23
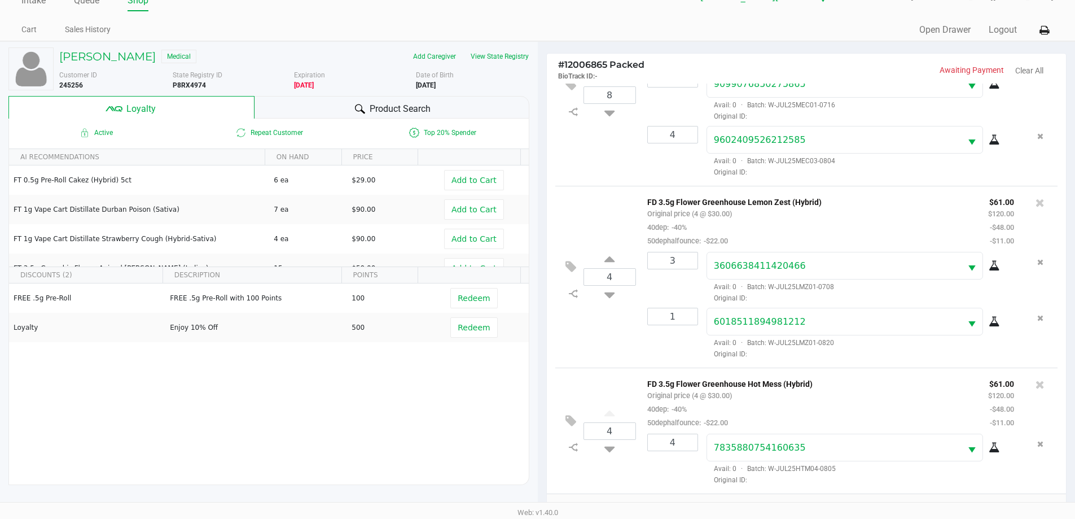
scroll to position [135, 0]
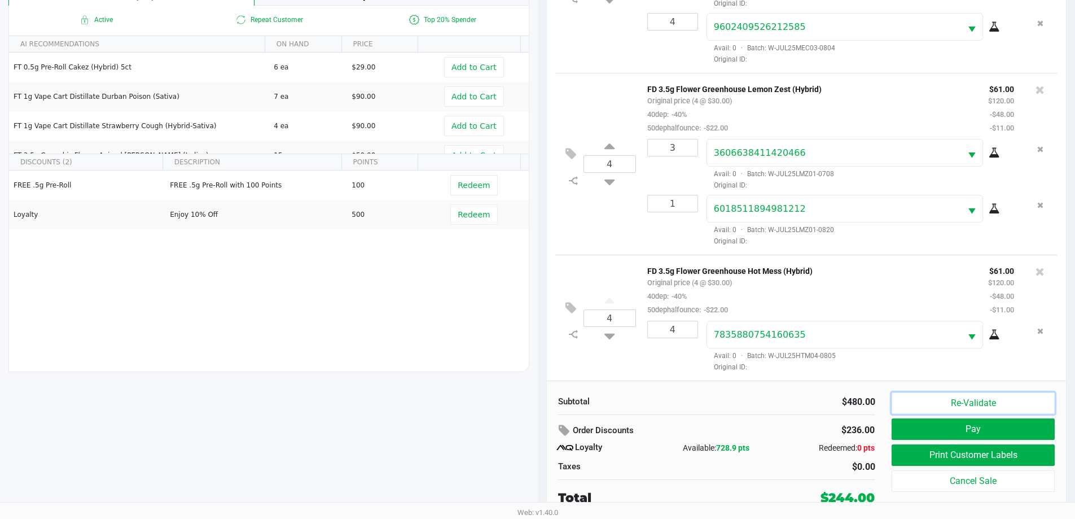
click at [953, 405] on button "Re-Validate" at bounding box center [973, 402] width 163 height 21
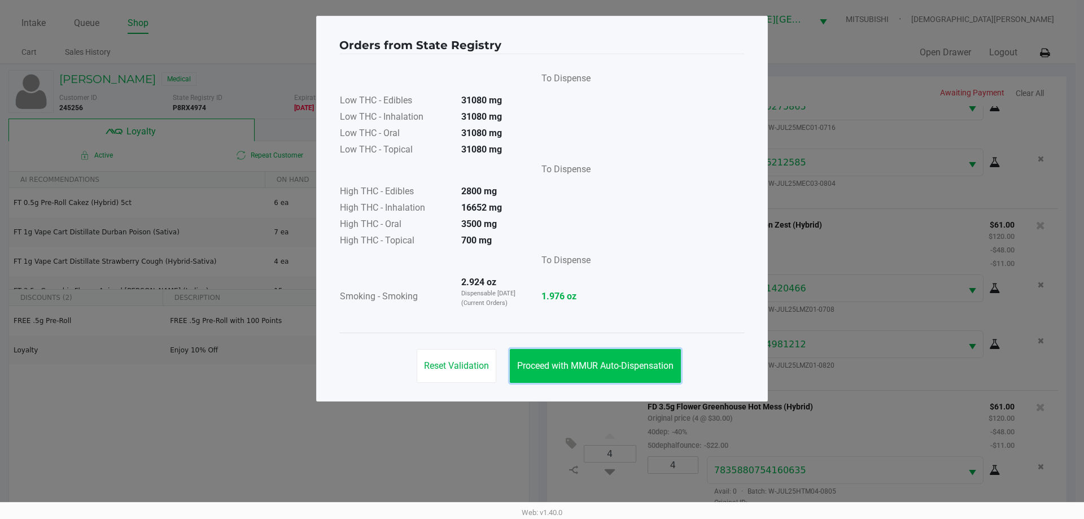
click at [640, 374] on button "Proceed with MMUR Auto-Dispensation" at bounding box center [595, 366] width 171 height 34
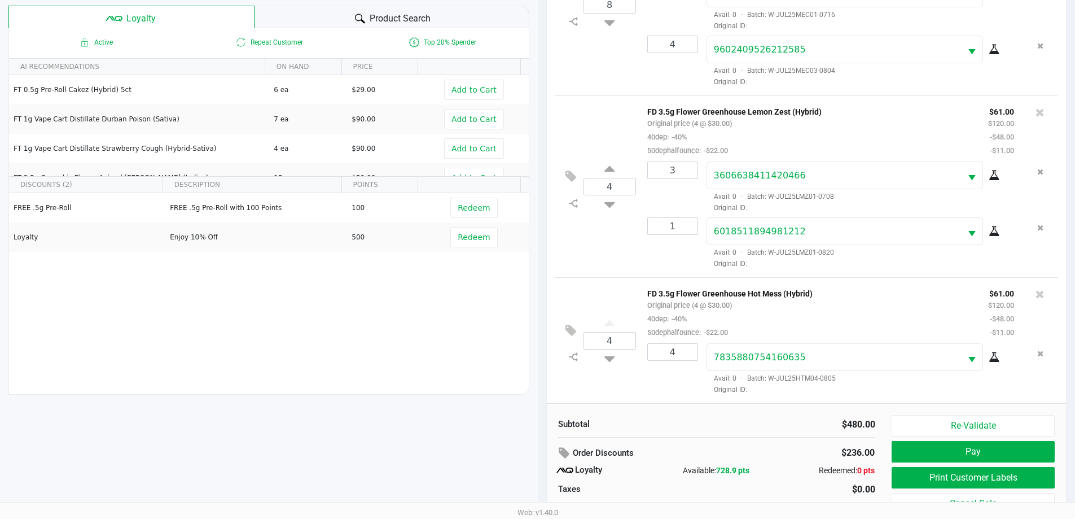
scroll to position [135, 0]
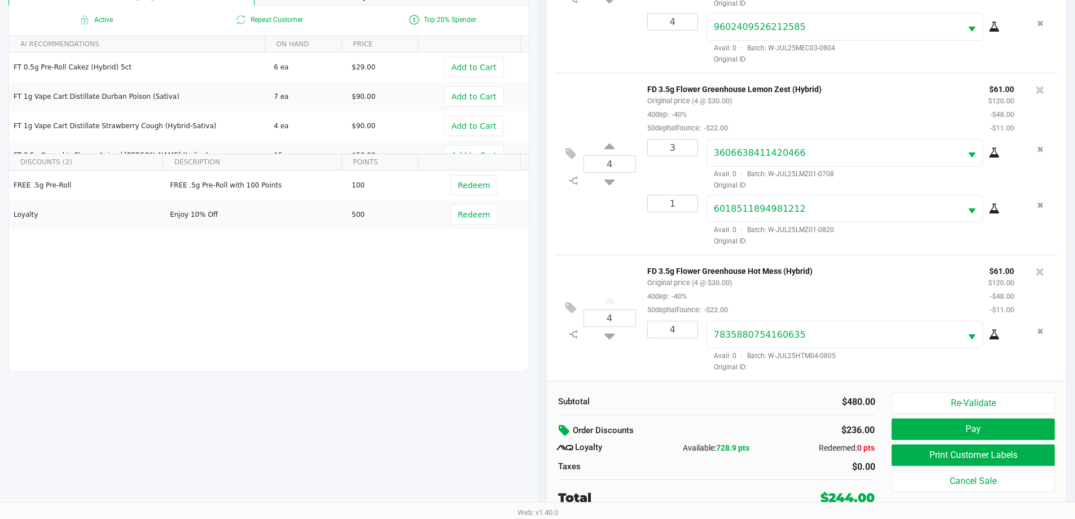
click at [567, 429] on icon at bounding box center [566, 430] width 14 height 13
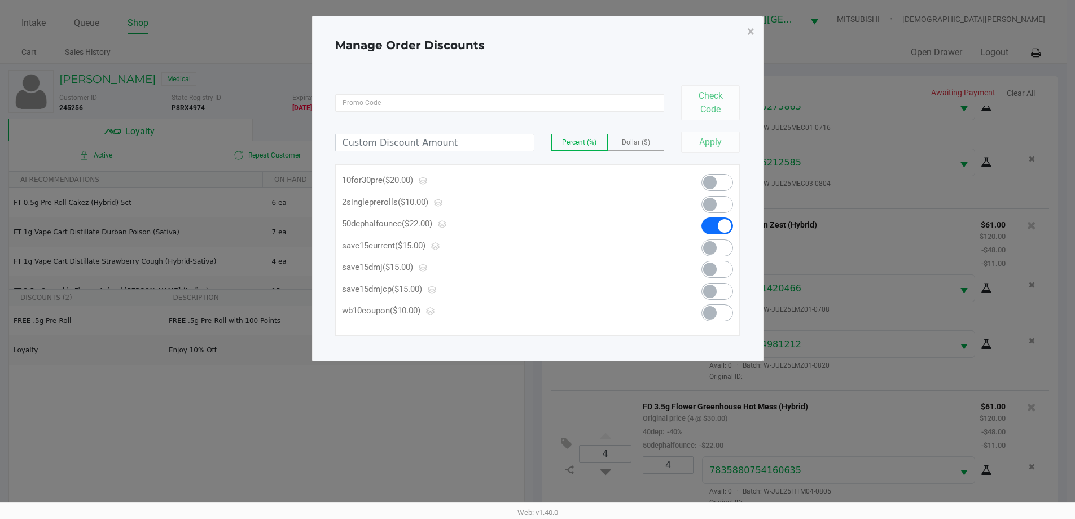
scroll to position [0, 0]
click at [755, 27] on span "×" at bounding box center [754, 32] width 7 height 16
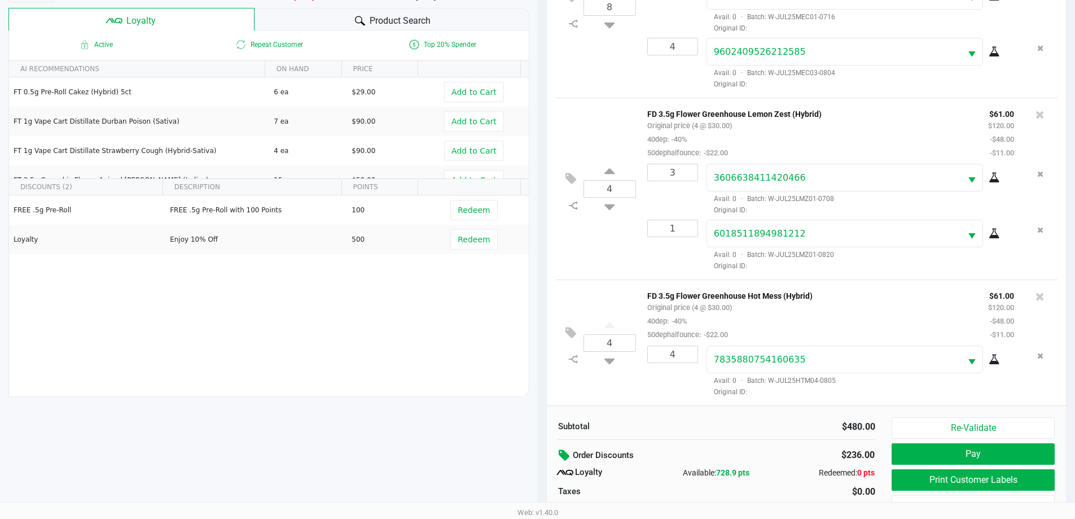
scroll to position [135, 0]
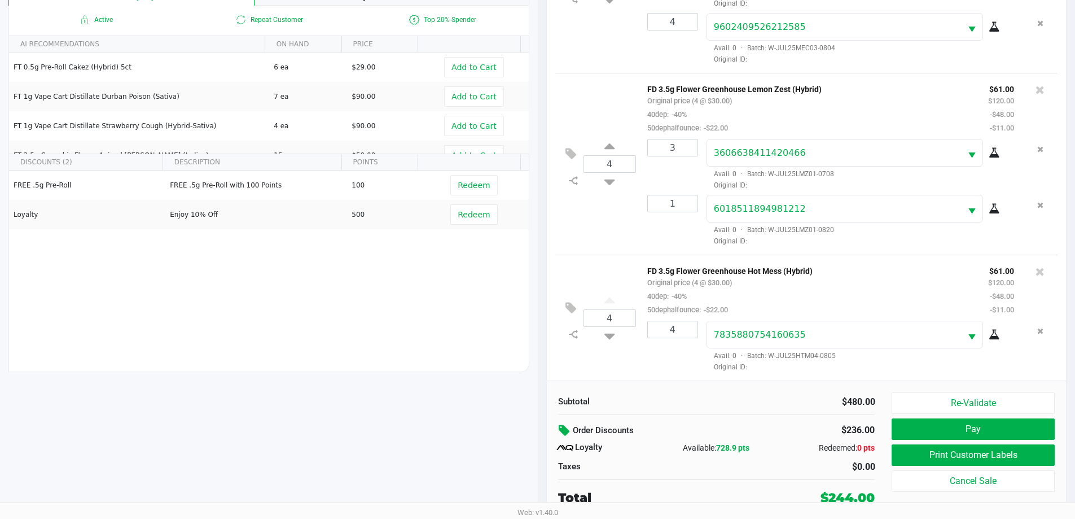
click at [570, 427] on icon at bounding box center [566, 430] width 14 height 13
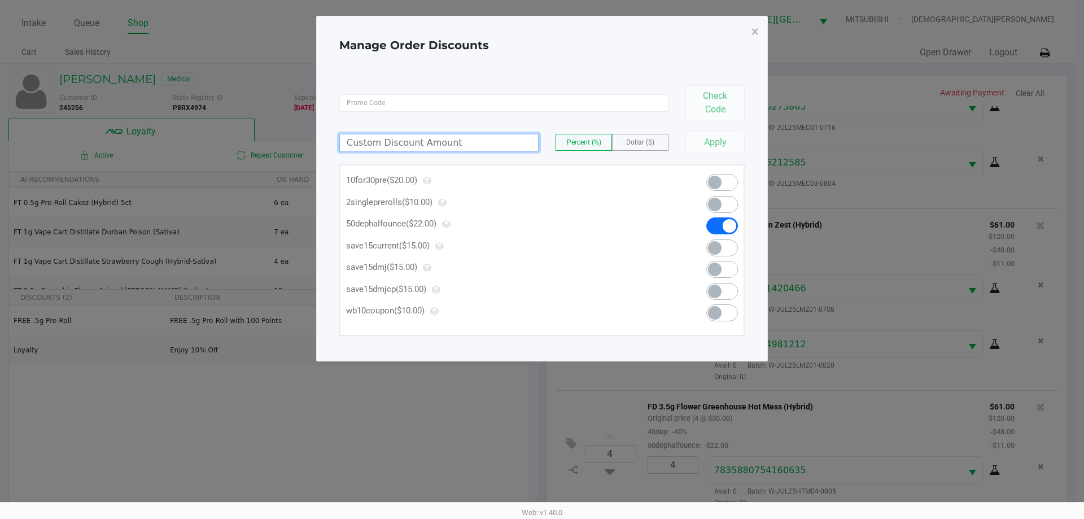
click at [422, 145] on input at bounding box center [439, 142] width 198 height 16
type input "44.00"
click at [642, 142] on span "Dollar ($)" at bounding box center [640, 142] width 28 height 8
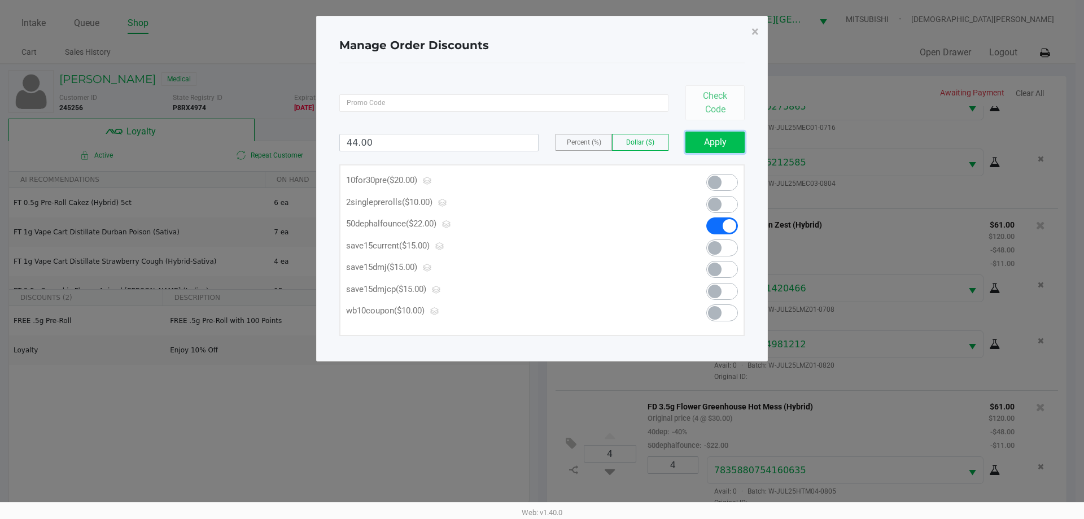
click at [734, 143] on button "Apply" at bounding box center [714, 142] width 59 height 21
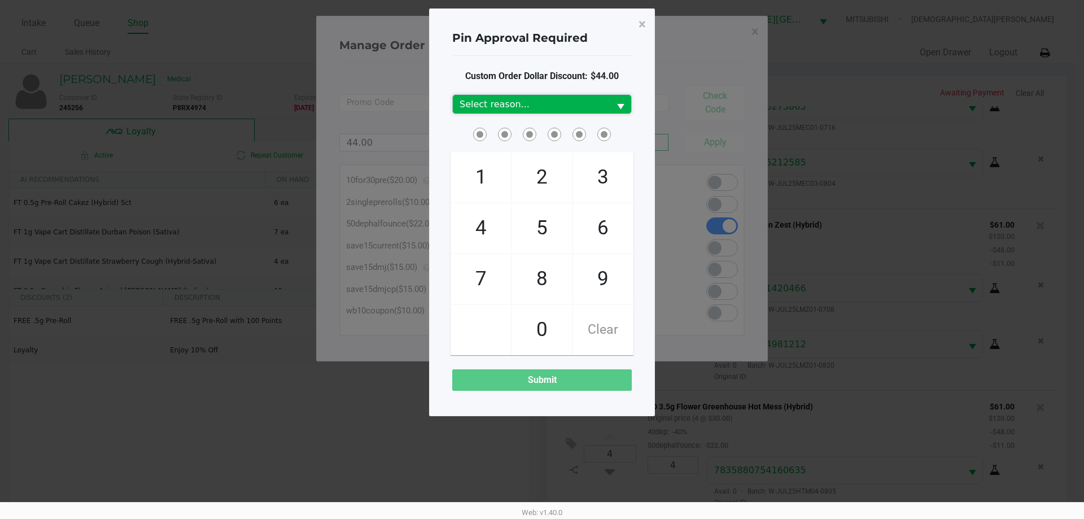
click at [543, 98] on span "Select reason..." at bounding box center [531, 105] width 143 height 14
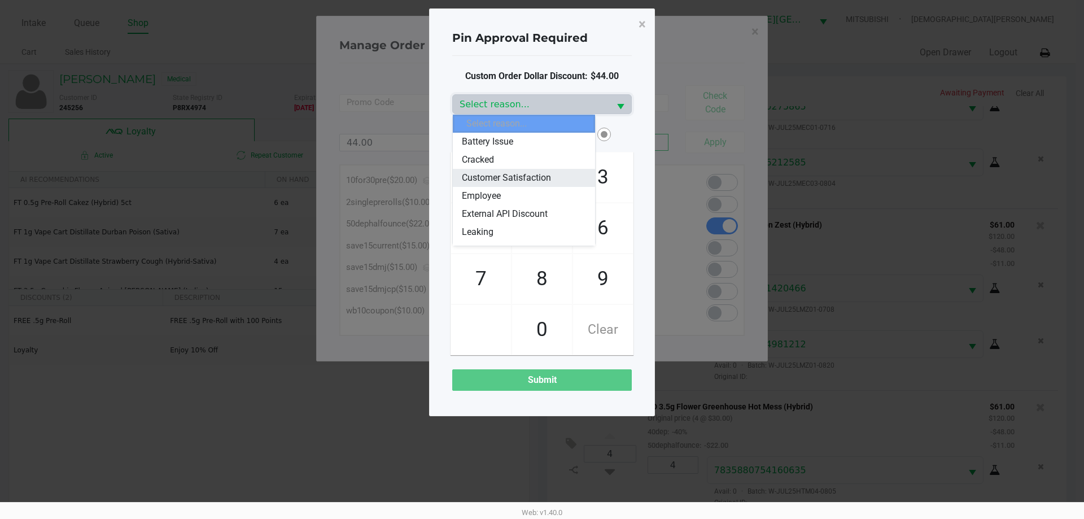
click at [515, 178] on span "Customer Satisfaction" at bounding box center [506, 178] width 89 height 14
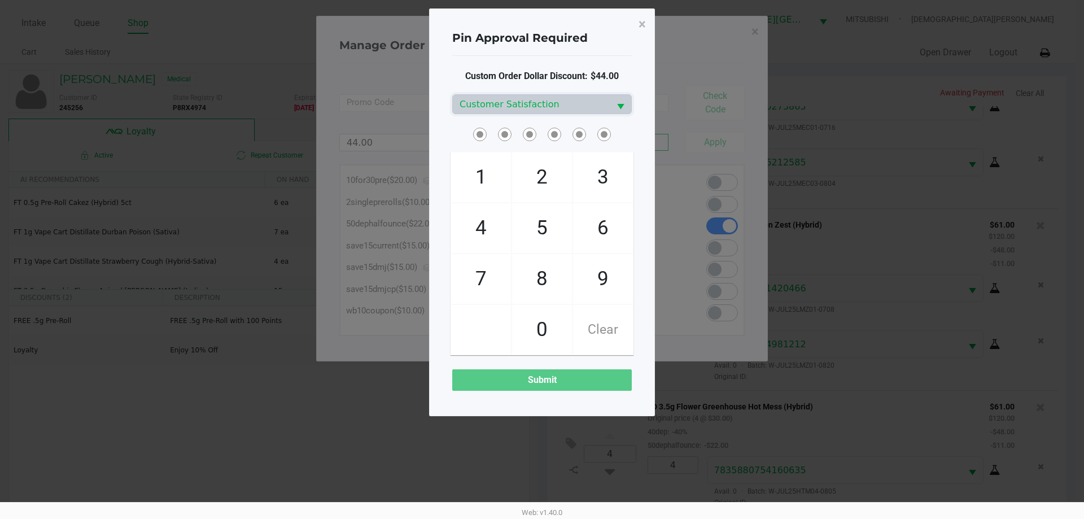
click at [451, 134] on div at bounding box center [542, 134] width 196 height 18
checkbox input "true"
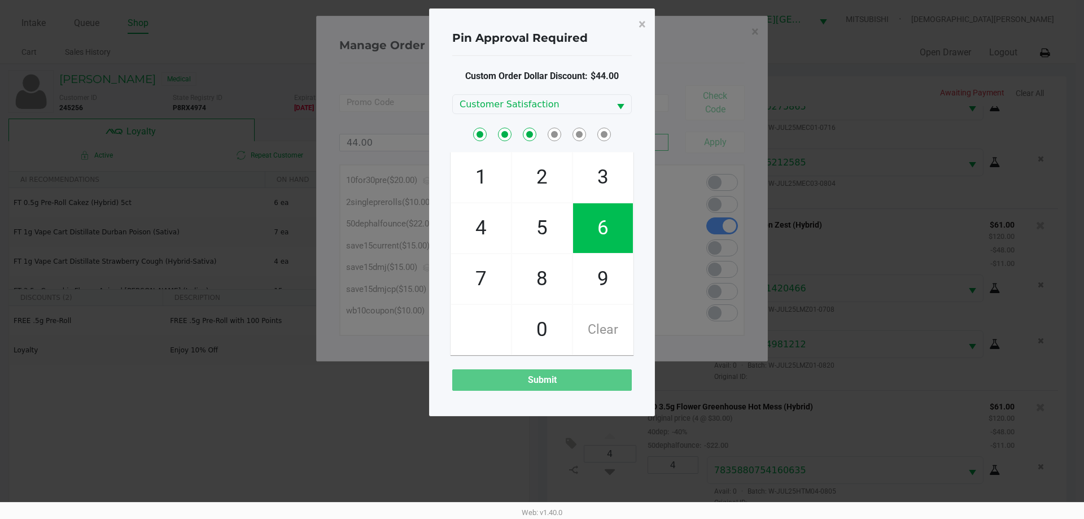
checkbox input "true"
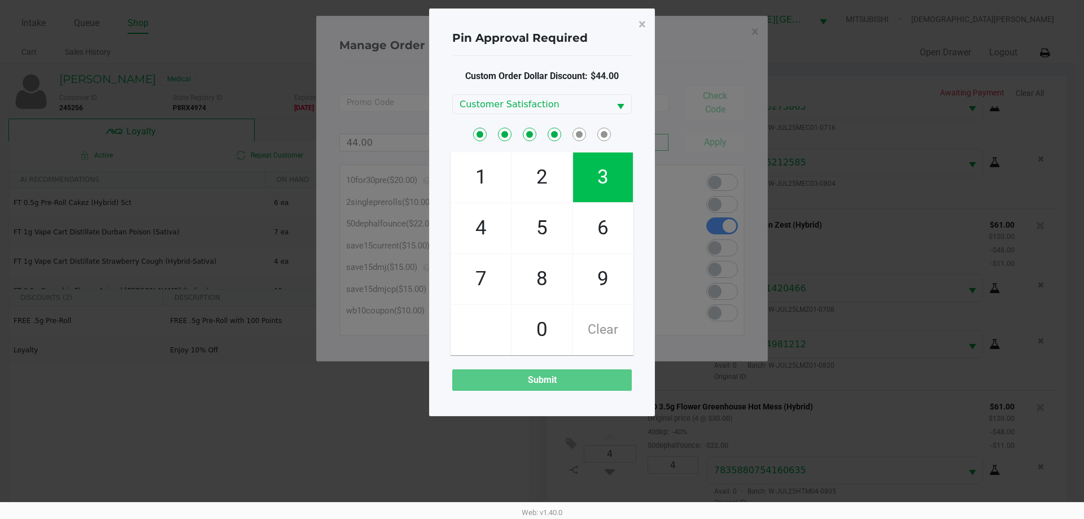
checkbox input "true"
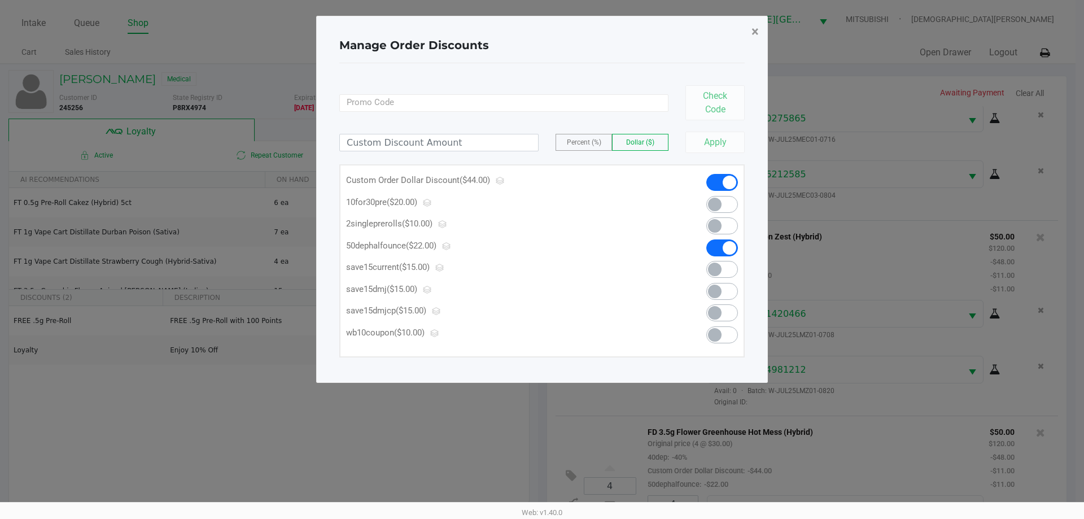
click at [756, 32] on span "×" at bounding box center [754, 32] width 7 height 16
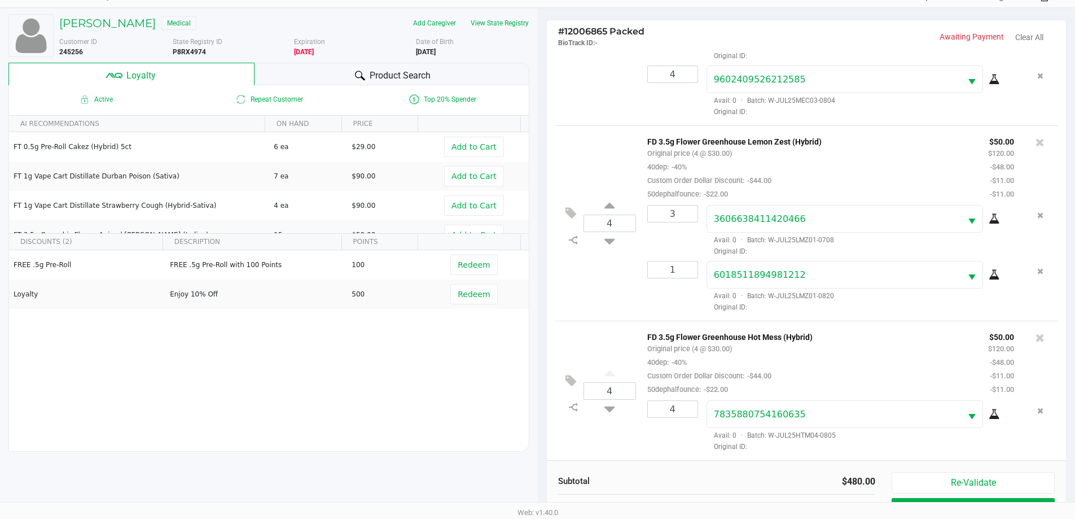
scroll to position [135, 0]
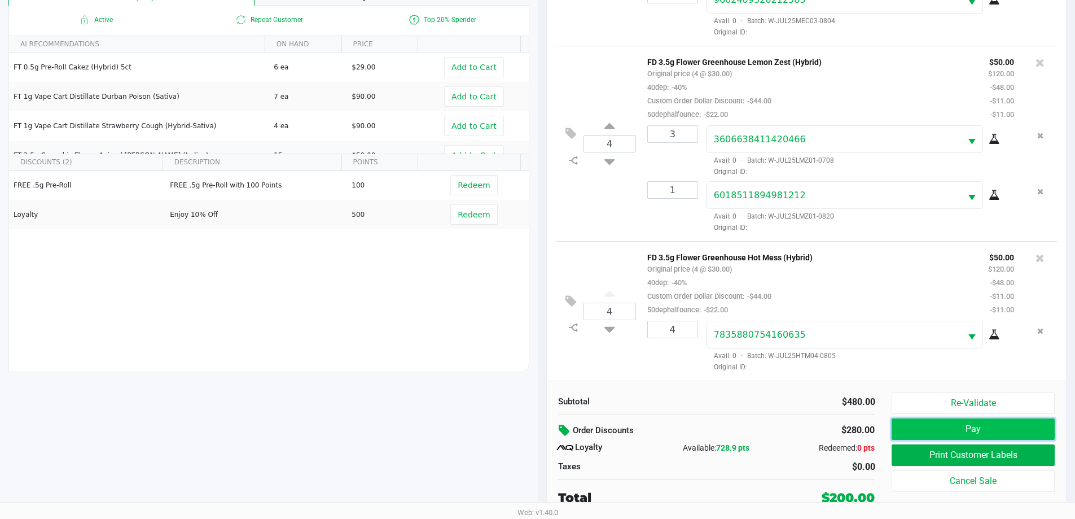
click at [912, 427] on button "Pay" at bounding box center [973, 428] width 163 height 21
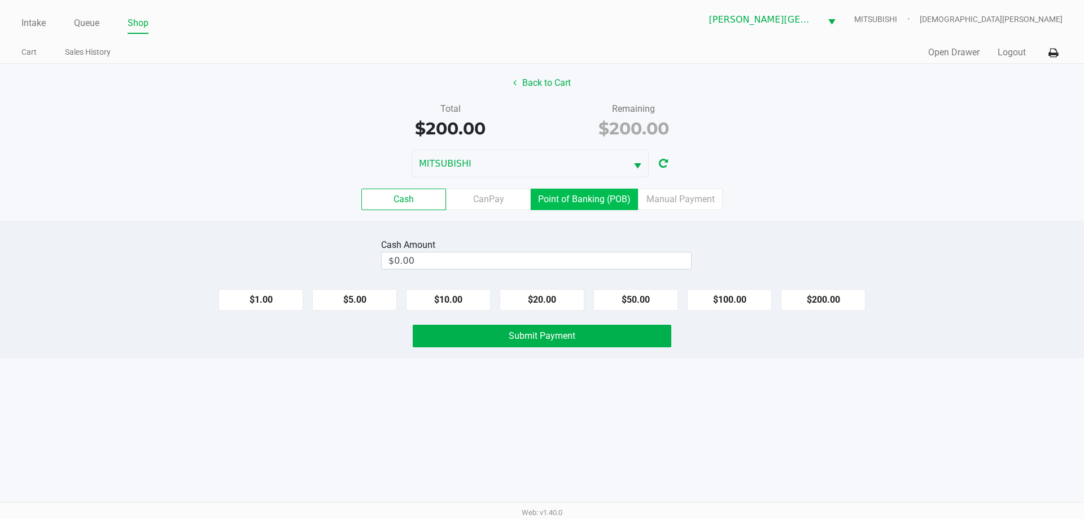
click at [603, 202] on label "Point of Banking (POB)" at bounding box center [584, 199] width 107 height 21
click at [0, 0] on 7 "Point of Banking (POB)" at bounding box center [0, 0] width 0 height 0
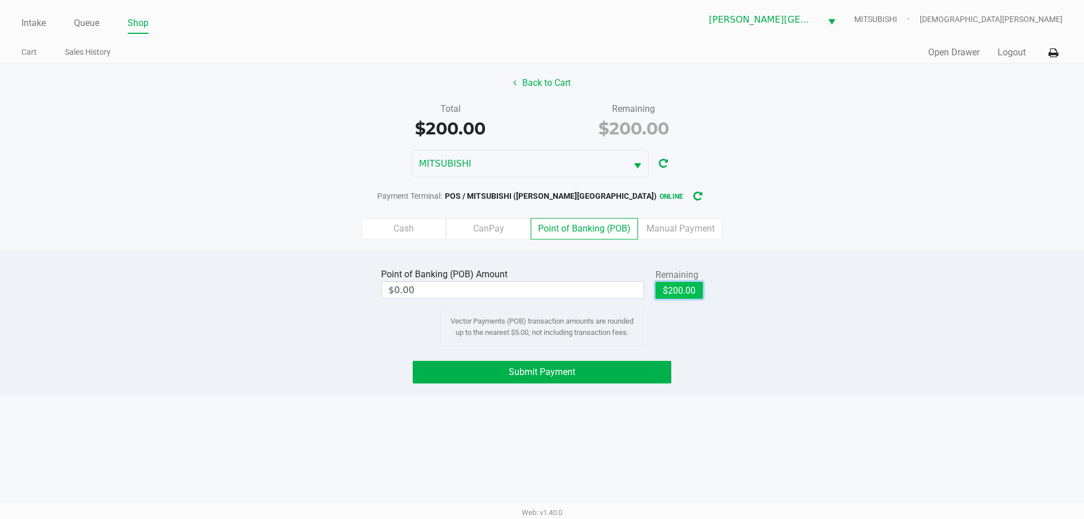
click at [681, 288] on button "$200.00" at bounding box center [678, 290] width 47 height 17
type input "$200.00"
click at [624, 375] on button "Submit Payment" at bounding box center [542, 372] width 259 height 23
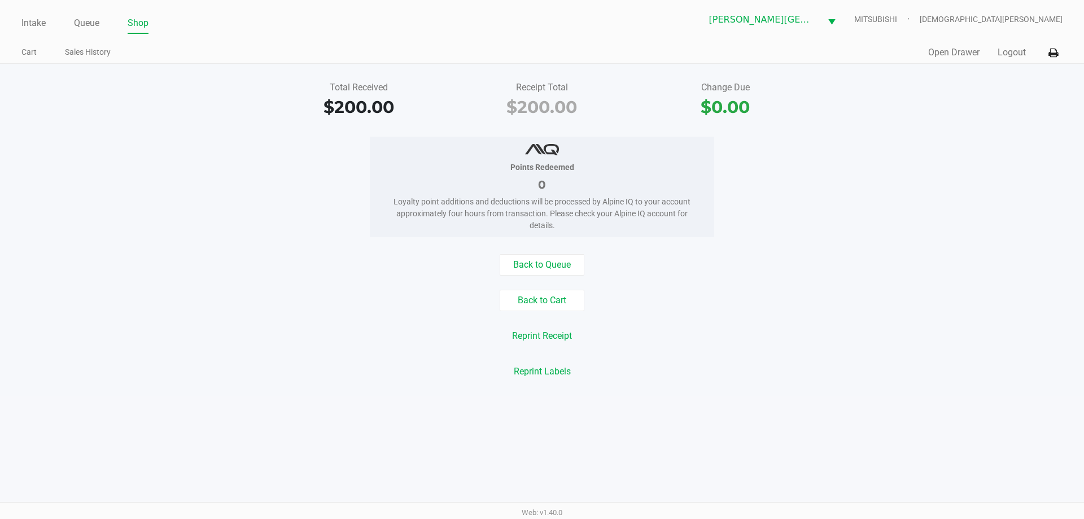
drag, startPoint x: 85, startPoint y: 19, endPoint x: 93, endPoint y: 43, distance: 26.1
click at [85, 18] on link "Queue" at bounding box center [86, 23] width 25 height 16
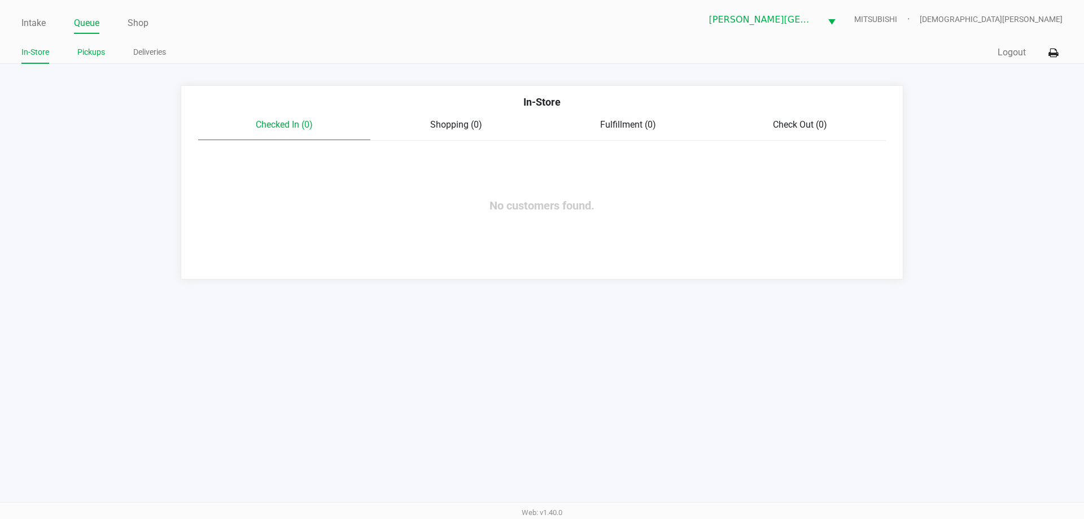
drag, startPoint x: 93, startPoint y: 43, endPoint x: 98, endPoint y: 54, distance: 11.9
click at [97, 56] on link "Pickups" at bounding box center [91, 52] width 28 height 14
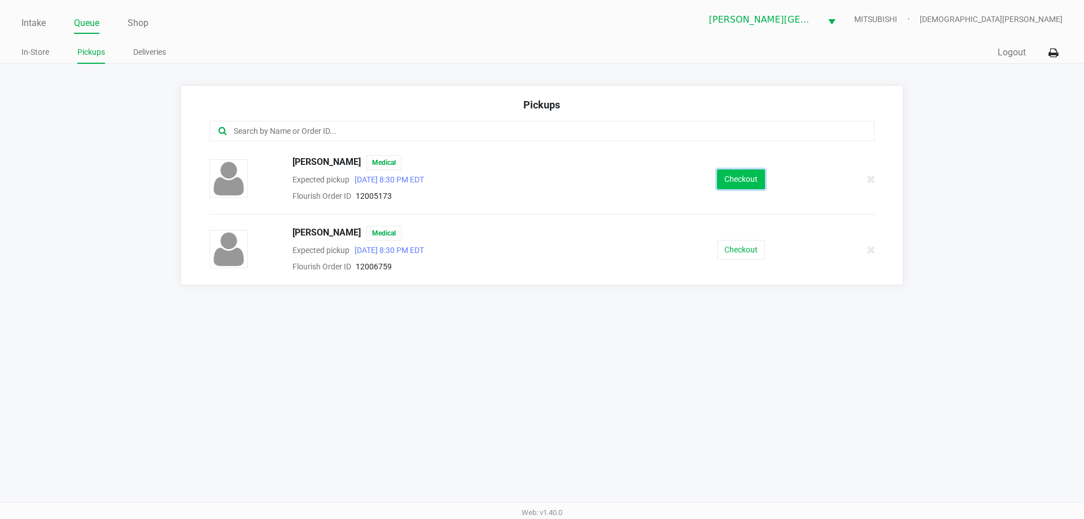
click at [748, 182] on button "Checkout" at bounding box center [741, 179] width 48 height 20
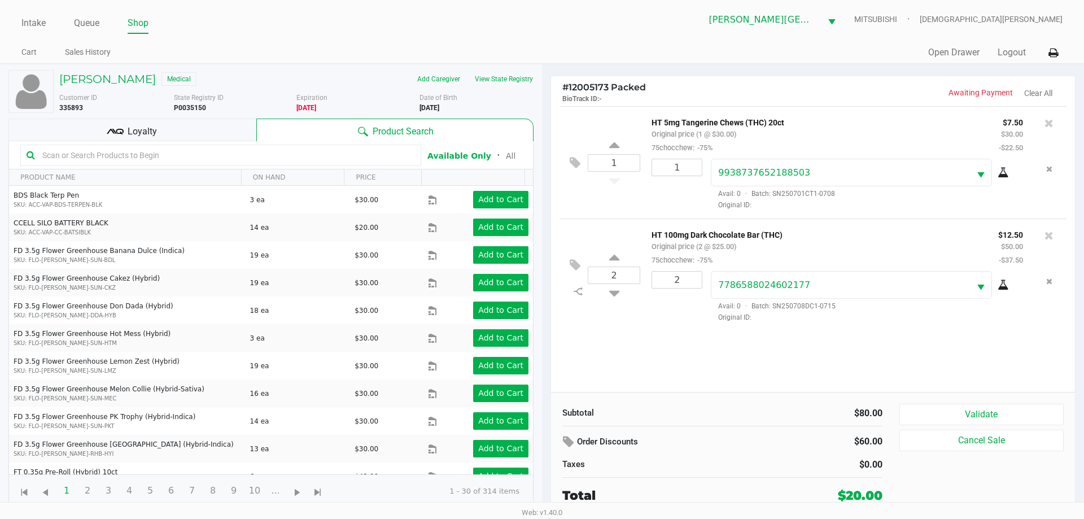
click at [227, 130] on div "Loyalty" at bounding box center [132, 130] width 248 height 23
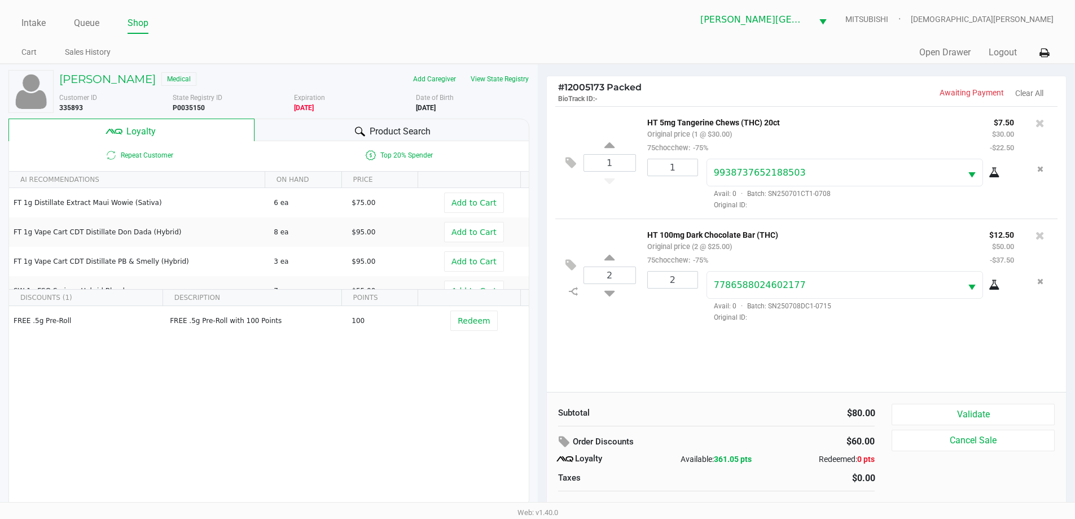
click at [298, 125] on div "Product Search" at bounding box center [392, 130] width 275 height 23
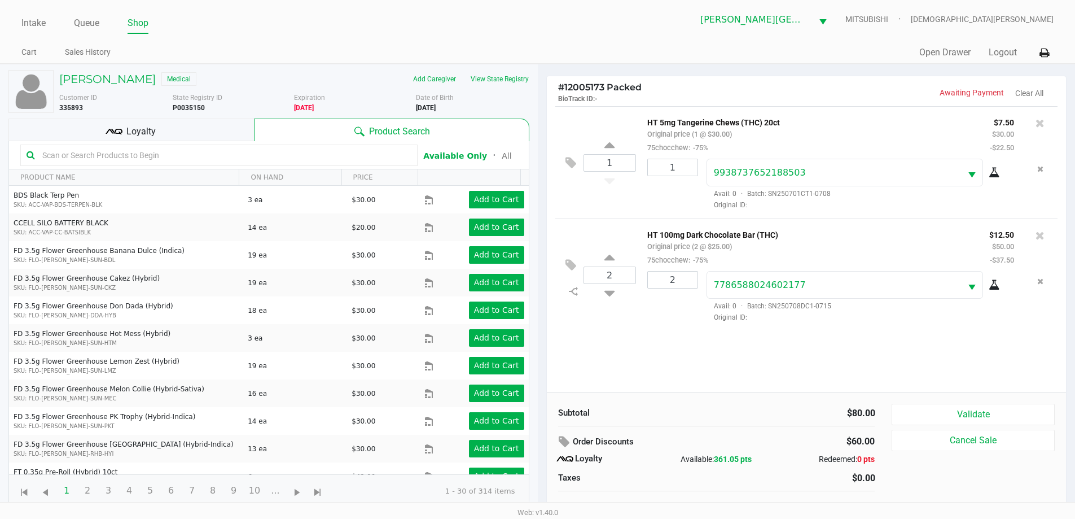
click at [669, 351] on div "1 HT 5mg Tangerine Chews (THC) 20ct Original price (1 @ $30.00) 75chocchew: -75…" at bounding box center [807, 249] width 520 height 286
click at [184, 133] on div "Loyalty" at bounding box center [131, 130] width 246 height 23
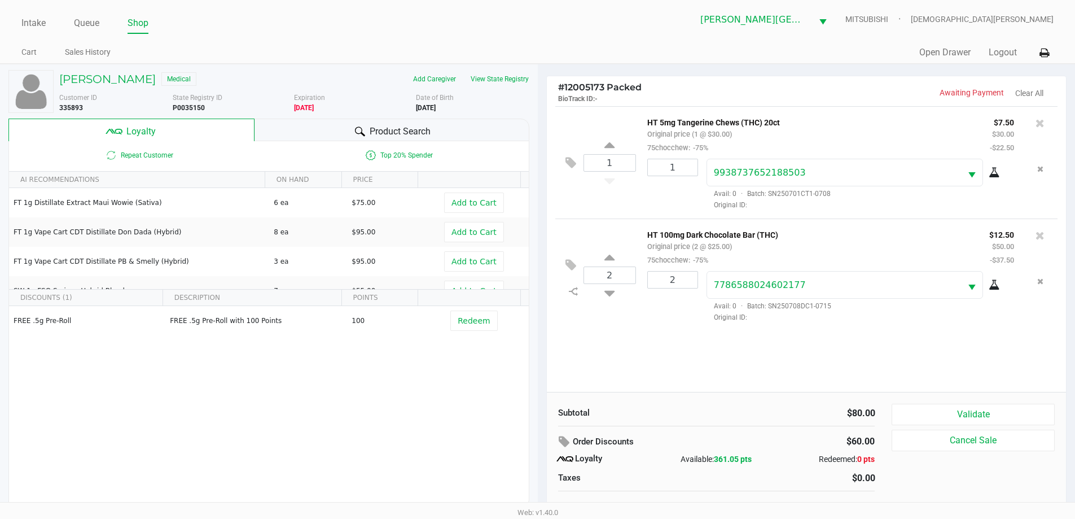
click at [278, 130] on div "Product Search" at bounding box center [392, 130] width 275 height 23
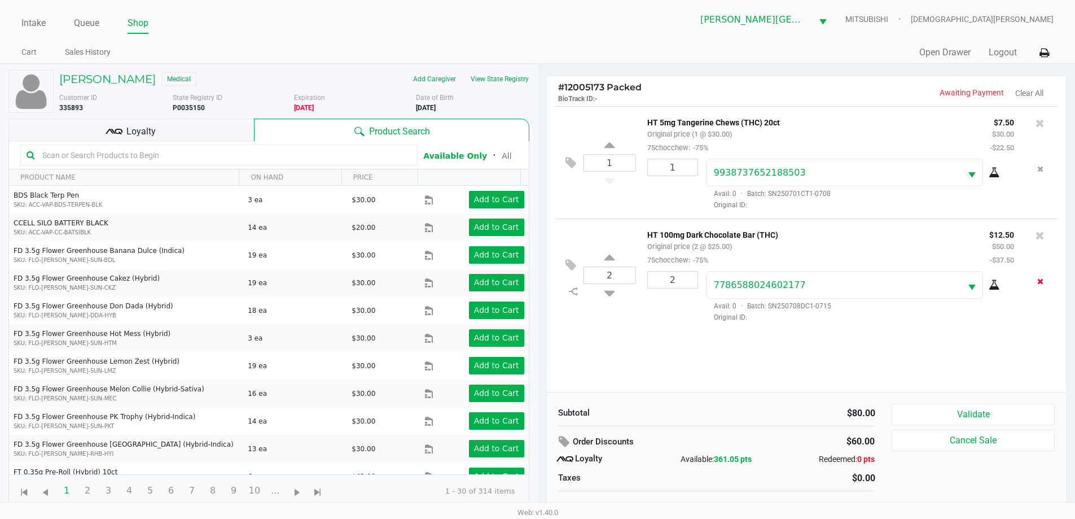
click at [1040, 282] on icon "Remove the package from the orderLine" at bounding box center [1041, 281] width 6 height 8
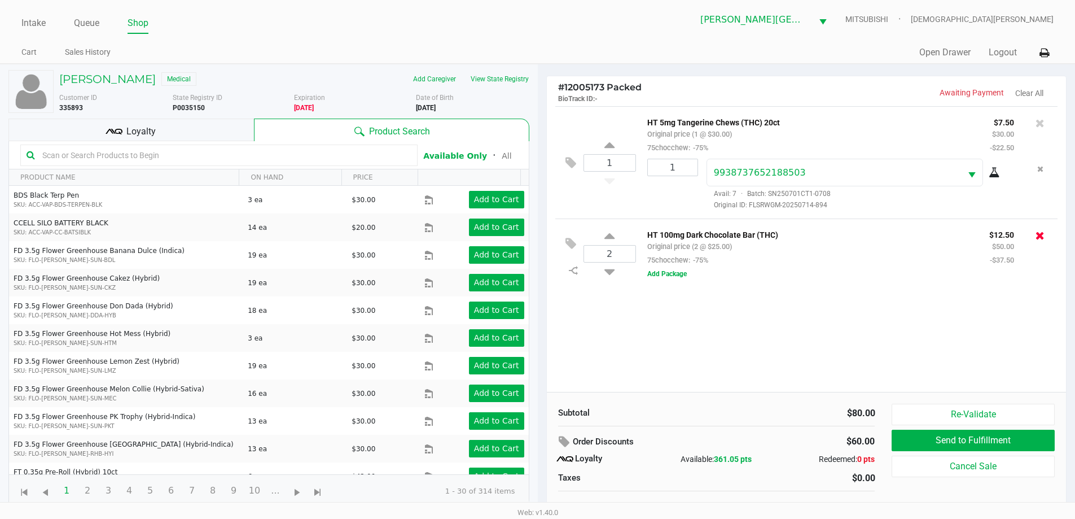
click at [1040, 234] on icon at bounding box center [1040, 235] width 9 height 11
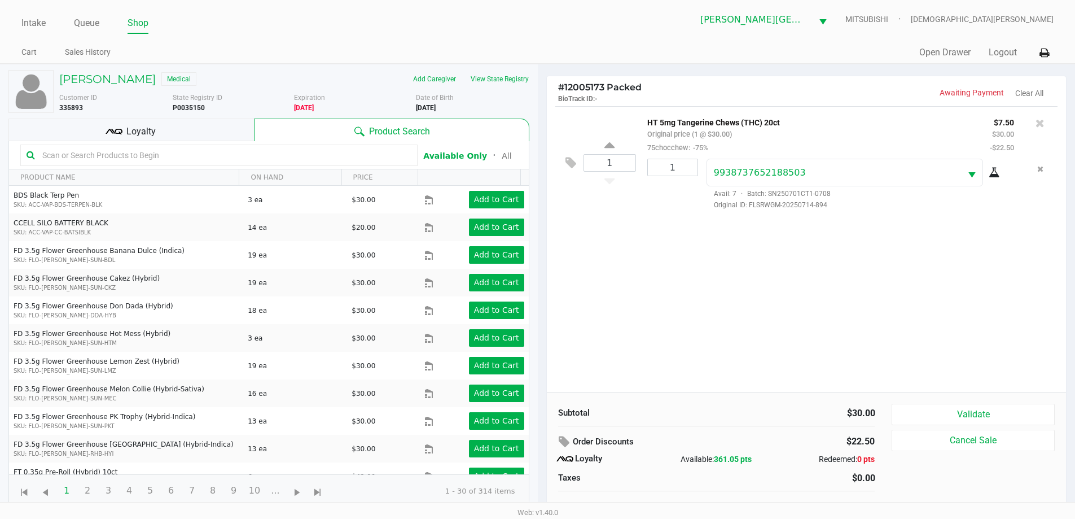
click at [685, 302] on div "1 HT 5mg Tangerine Chews (THC) 20ct Original price (1 @ $30.00) 75chocchew: -75…" at bounding box center [807, 249] width 520 height 286
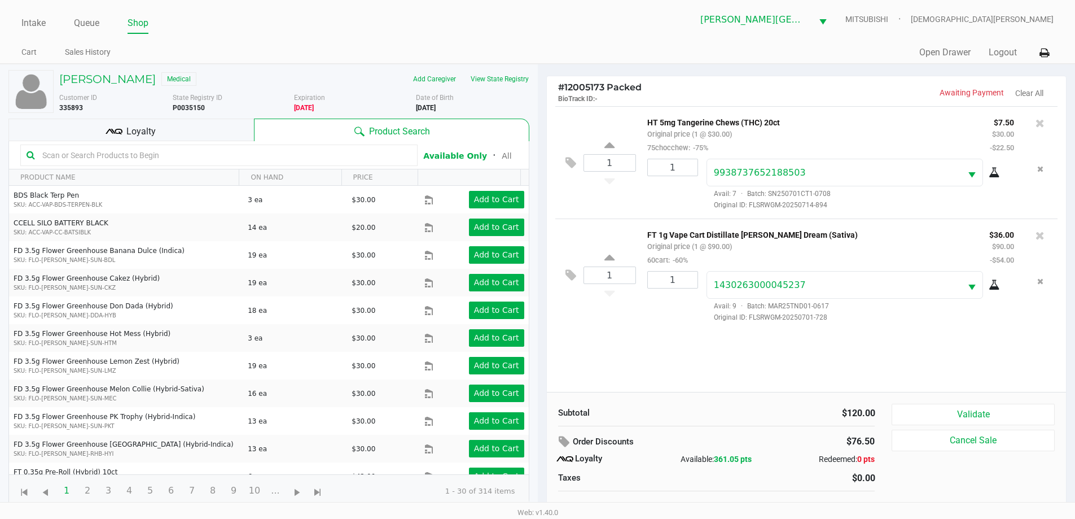
click at [215, 132] on div "Loyalty" at bounding box center [131, 130] width 246 height 23
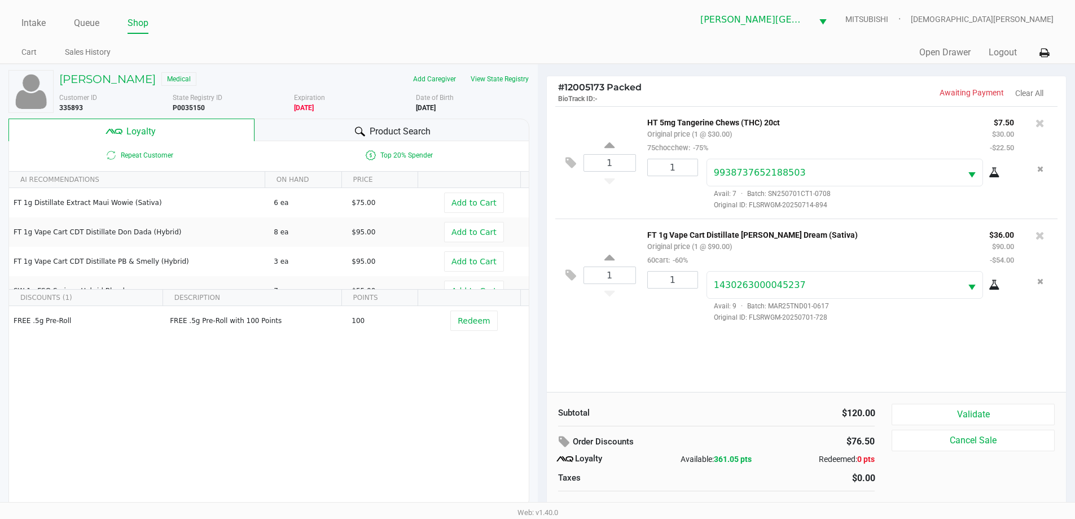
click at [289, 132] on div "Product Search" at bounding box center [392, 130] width 275 height 23
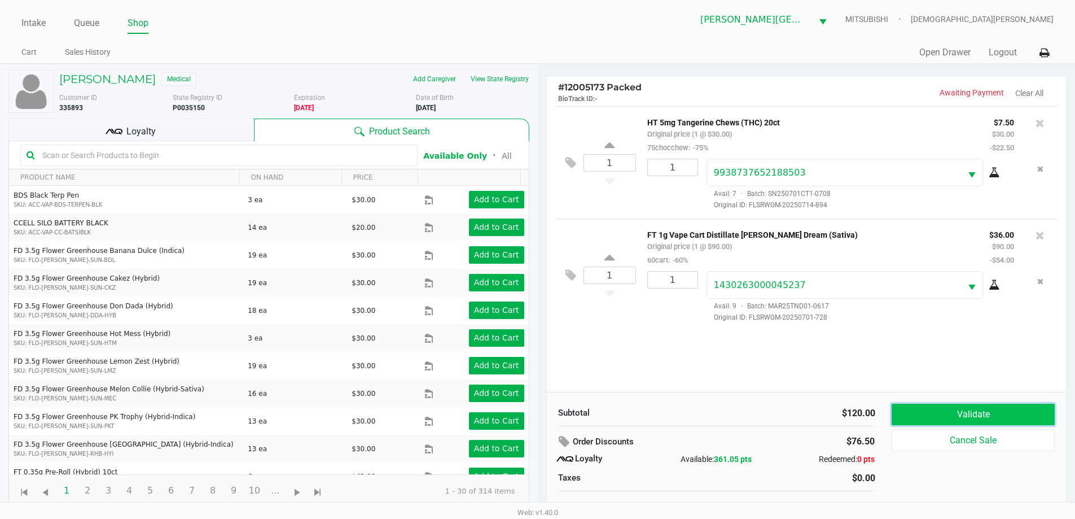
click at [922, 415] on button "Validate" at bounding box center [973, 414] width 163 height 21
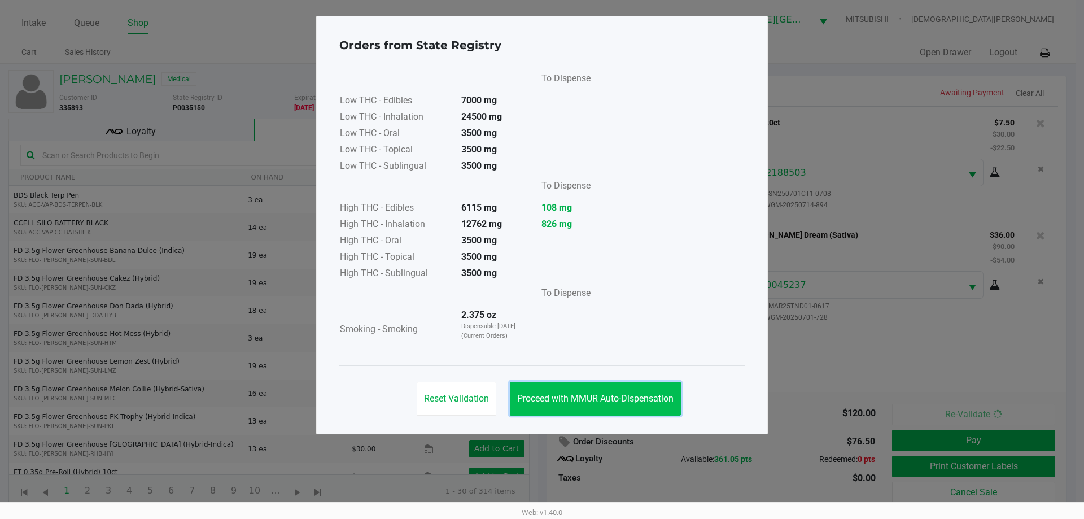
click at [613, 396] on span "Proceed with MMUR Auto-Dispensation" at bounding box center [595, 398] width 156 height 11
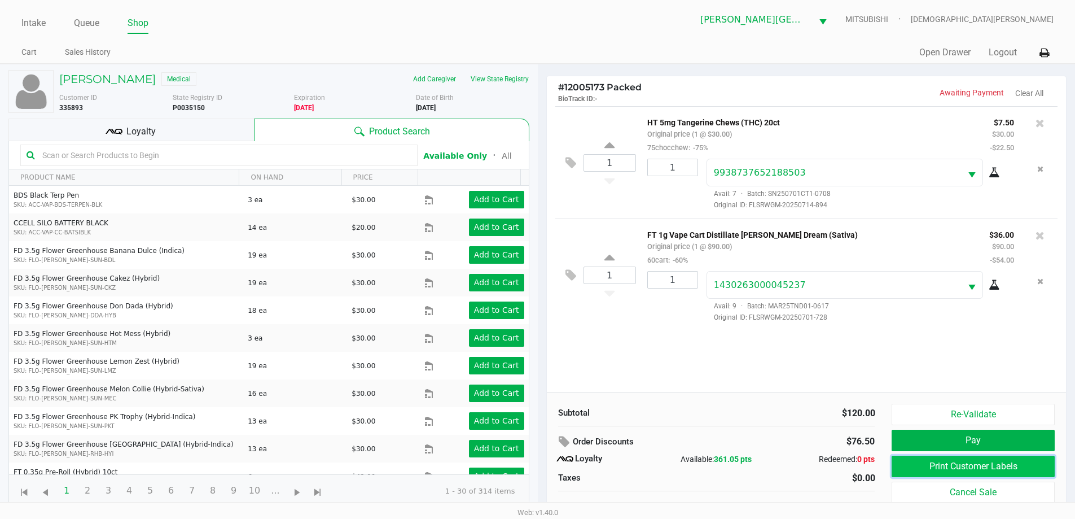
click at [933, 466] on button "Print Customer Labels" at bounding box center [973, 466] width 163 height 21
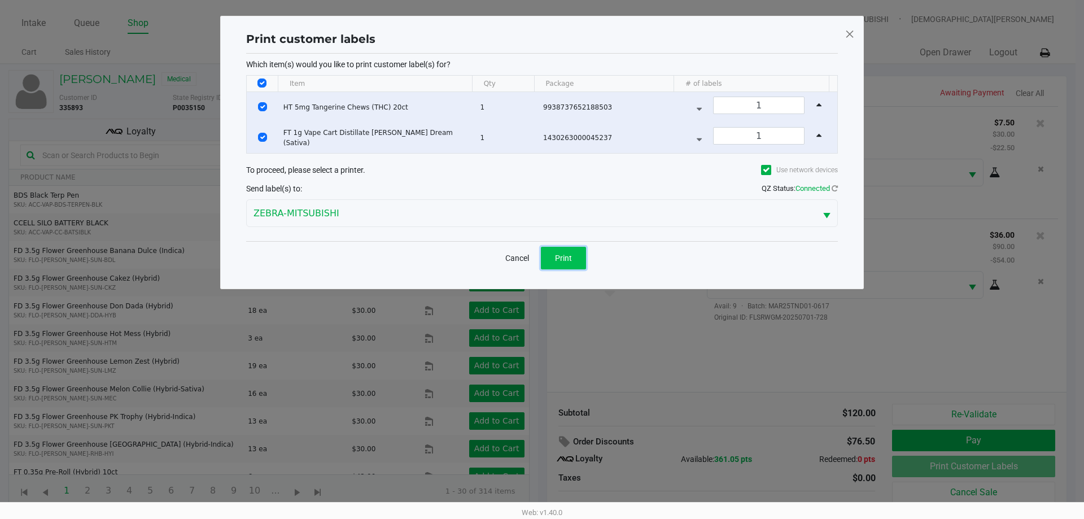
click at [570, 259] on span "Print" at bounding box center [563, 257] width 17 height 9
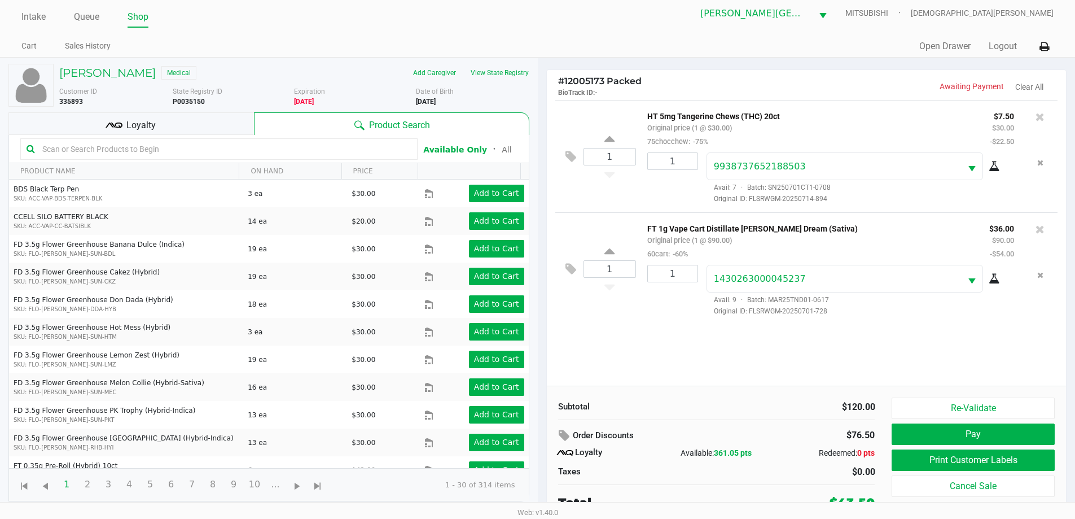
scroll to position [11, 0]
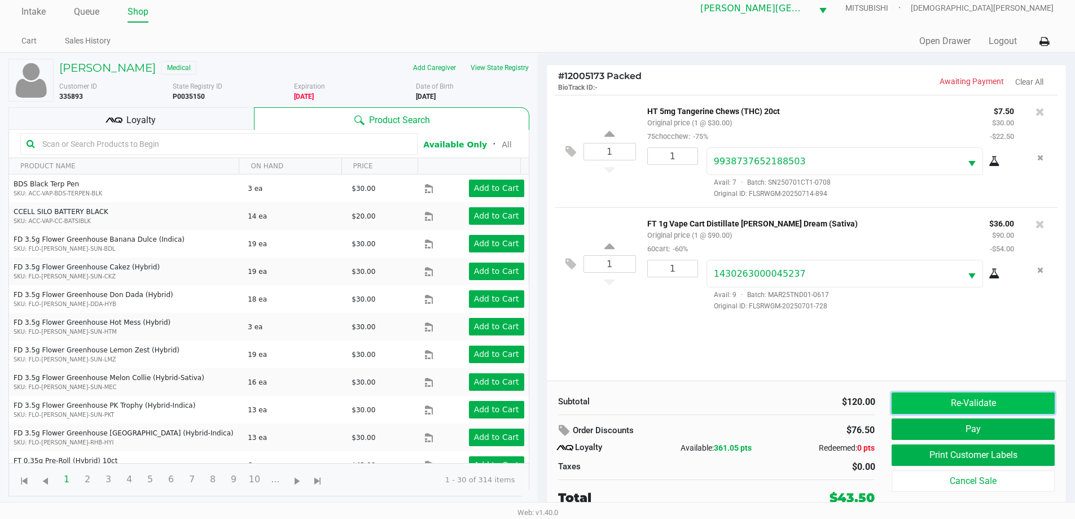
click at [976, 405] on button "Re-Validate" at bounding box center [973, 402] width 163 height 21
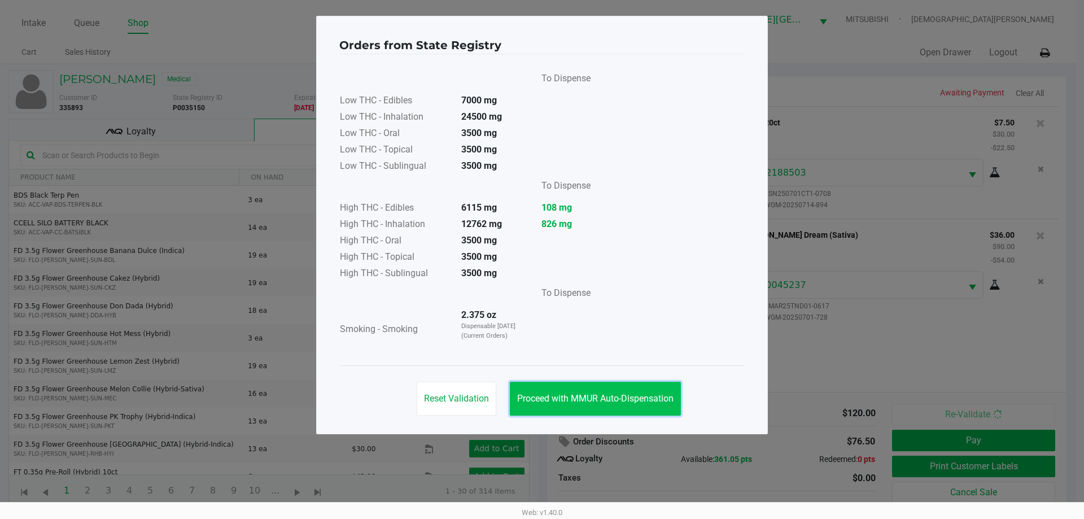
drag, startPoint x: 583, startPoint y: 399, endPoint x: 645, endPoint y: 386, distance: 64.0
click at [589, 396] on span "Proceed with MMUR Auto-Dispensation" at bounding box center [595, 398] width 156 height 11
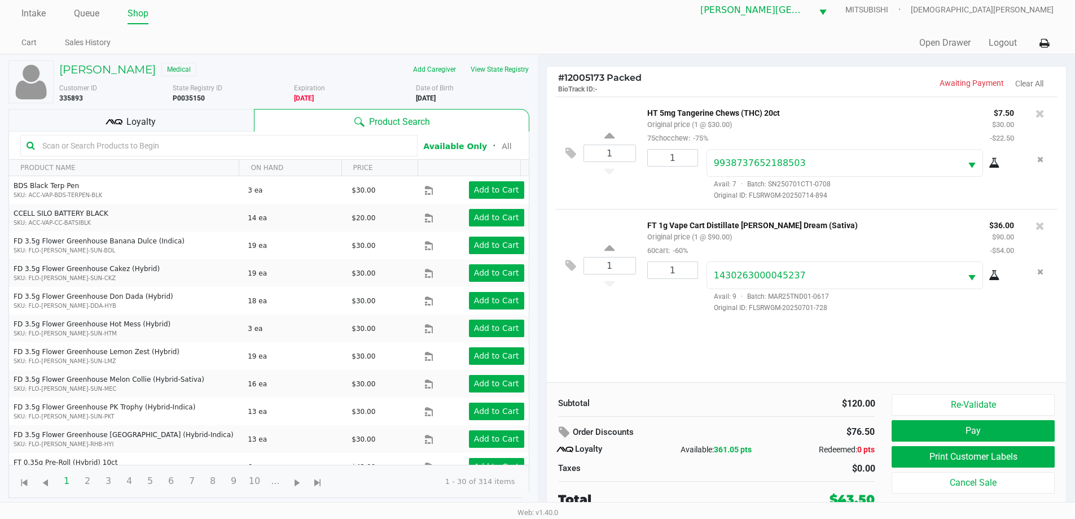
scroll to position [11, 0]
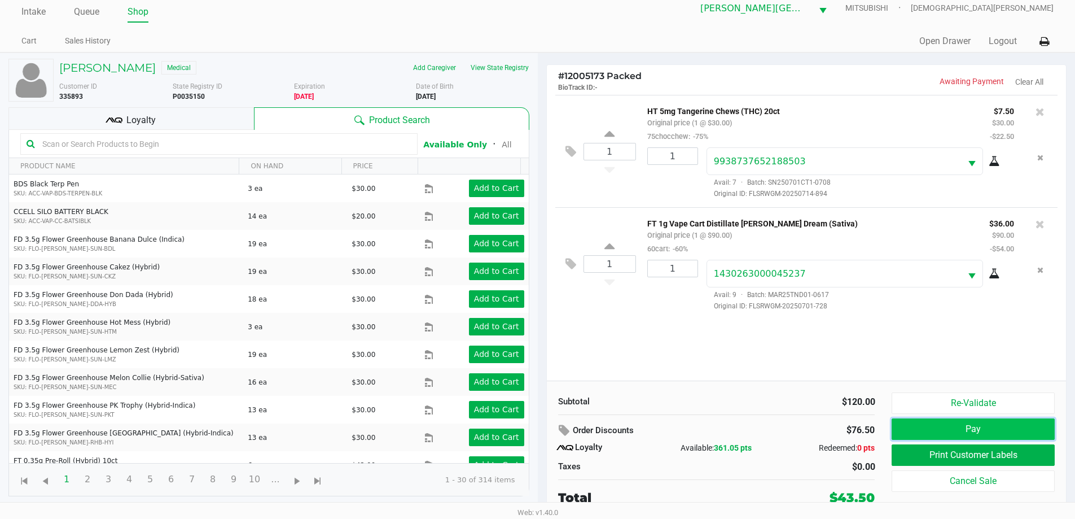
click at [908, 426] on button "Pay" at bounding box center [973, 428] width 163 height 21
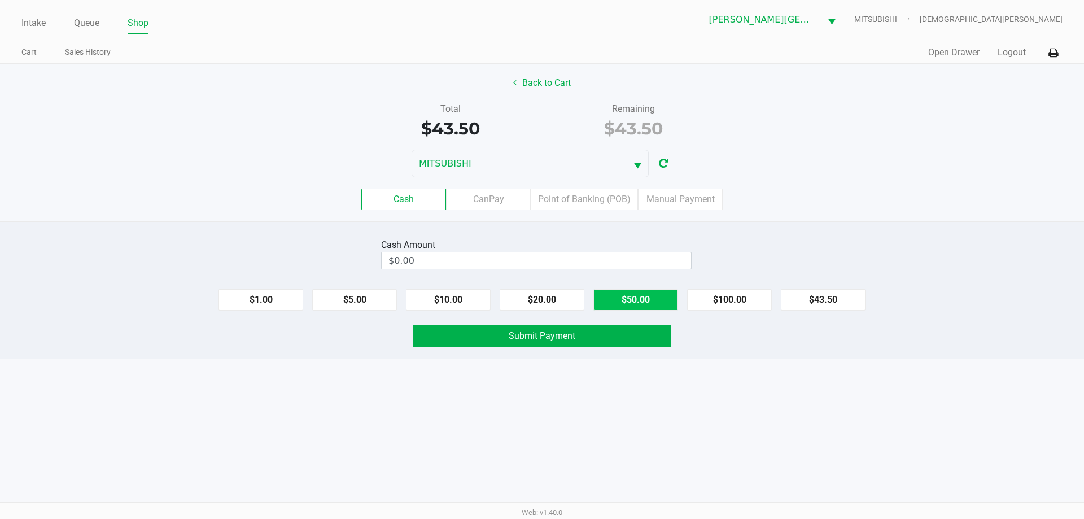
click at [654, 299] on button "$50.00" at bounding box center [635, 299] width 85 height 21
type input "$50.00"
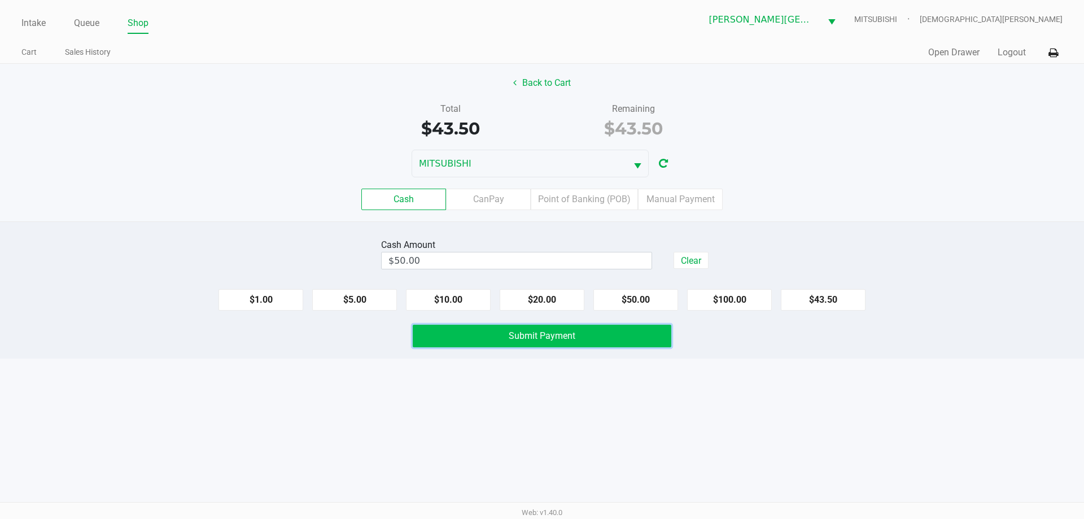
click at [636, 342] on button "Submit Payment" at bounding box center [542, 336] width 259 height 23
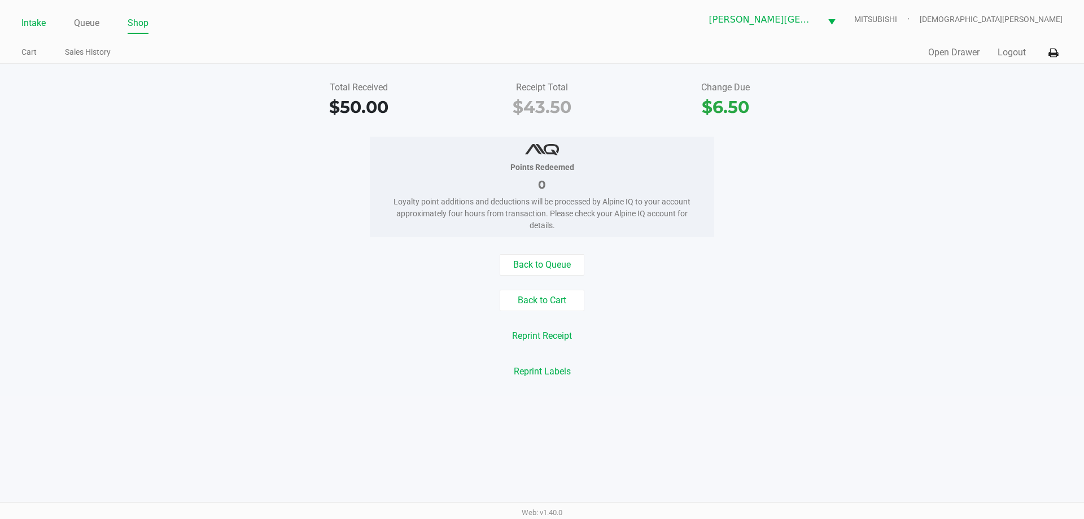
click at [37, 23] on link "Intake" at bounding box center [33, 23] width 24 height 16
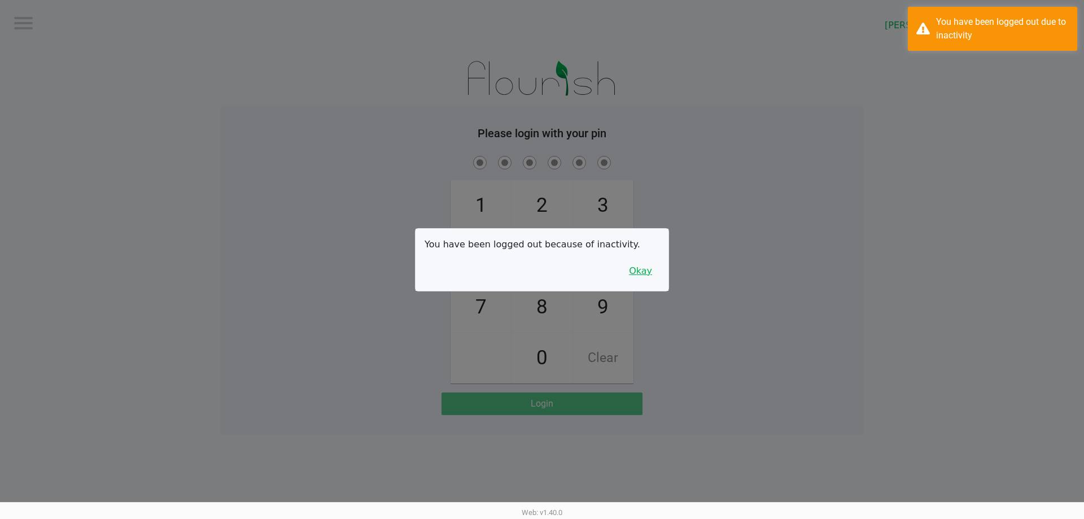
click at [643, 266] on button "Okay" at bounding box center [641, 270] width 38 height 21
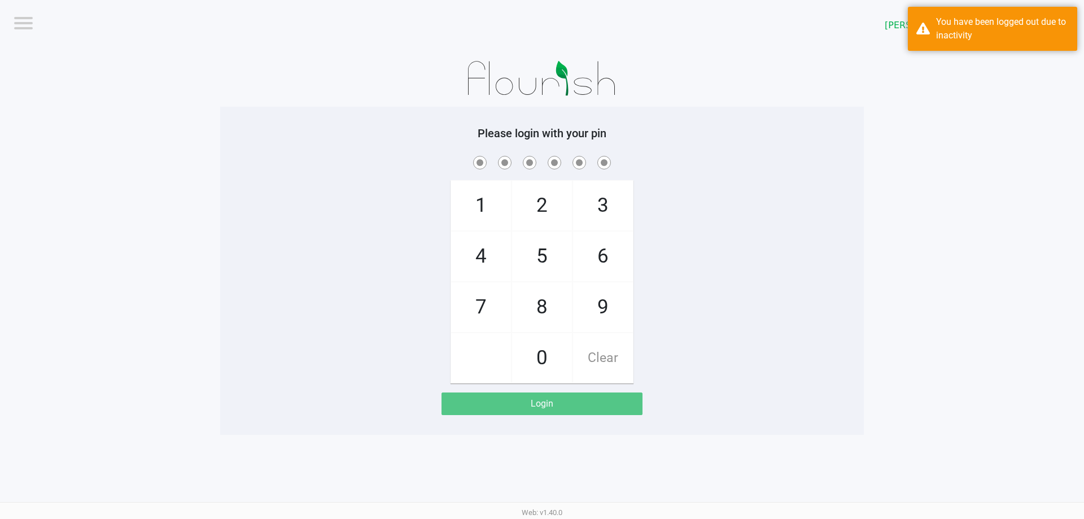
click at [657, 268] on div "1 4 7 2 5 8 0 3 6 9 Clear" at bounding box center [542, 269] width 644 height 230
checkbox input "true"
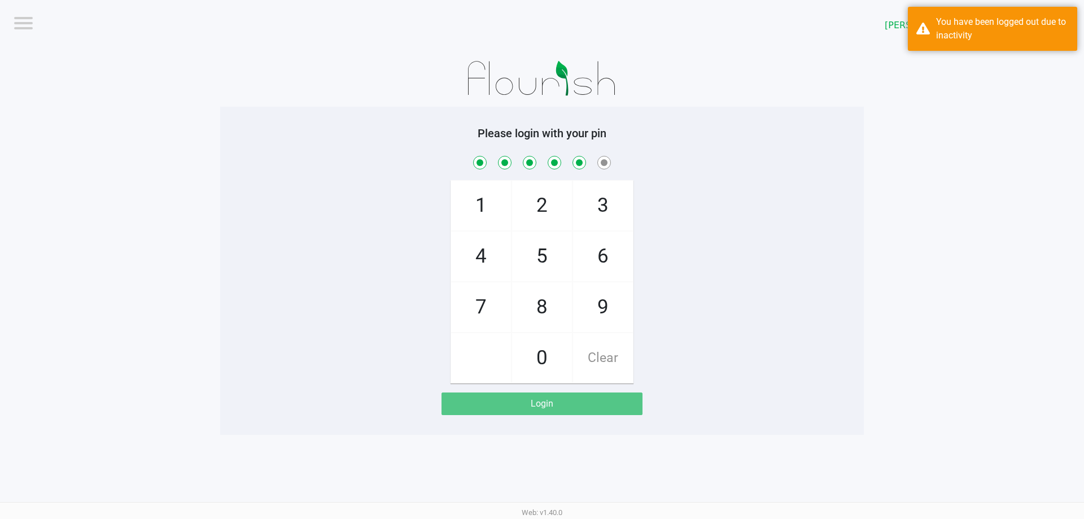
checkbox input "true"
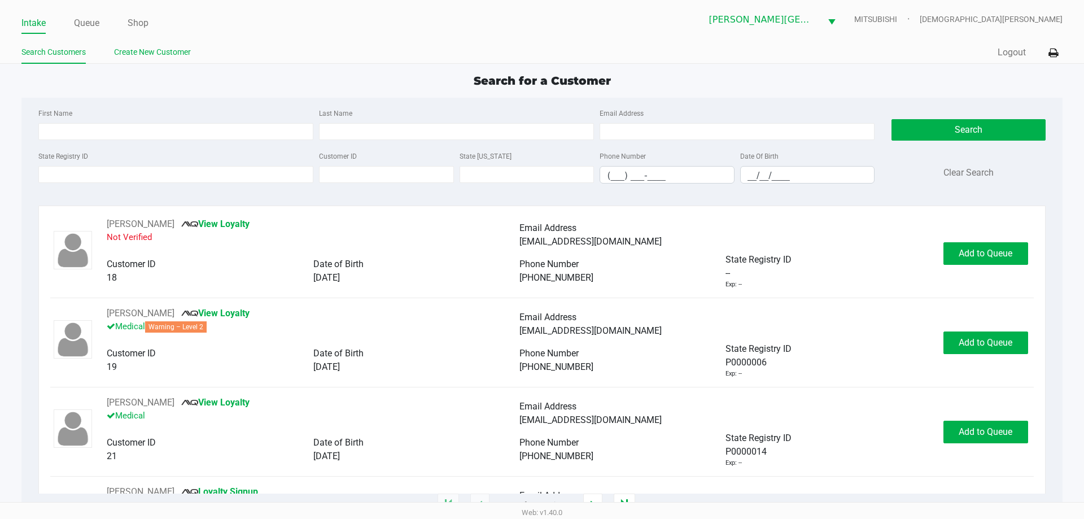
click at [160, 50] on link "Create New Customer" at bounding box center [152, 52] width 77 height 14
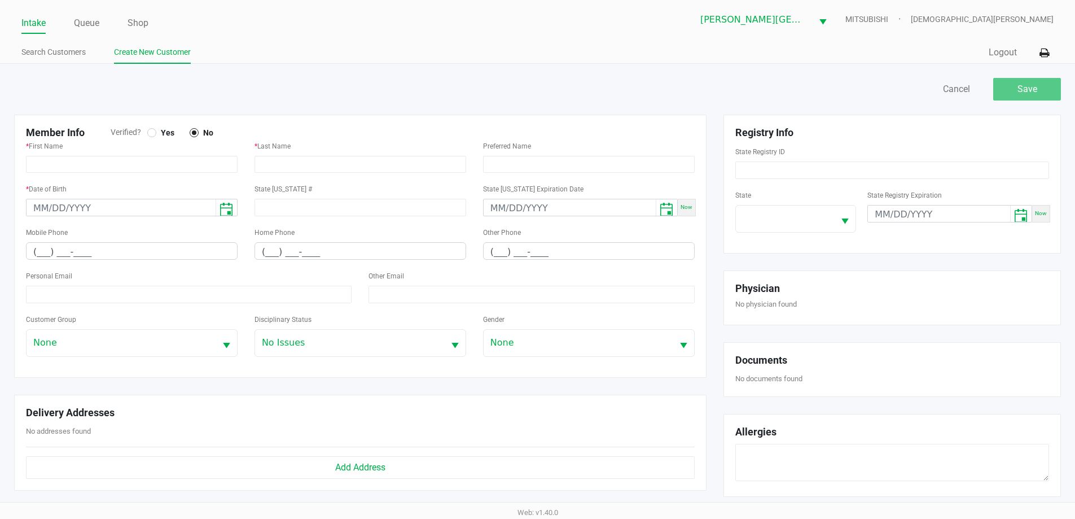
click at [155, 133] on div at bounding box center [151, 132] width 9 height 9
click at [801, 167] on input at bounding box center [893, 170] width 314 height 18
paste input "P3HV3472"
type input "P3HV3472"
click at [786, 222] on span at bounding box center [785, 219] width 85 height 14
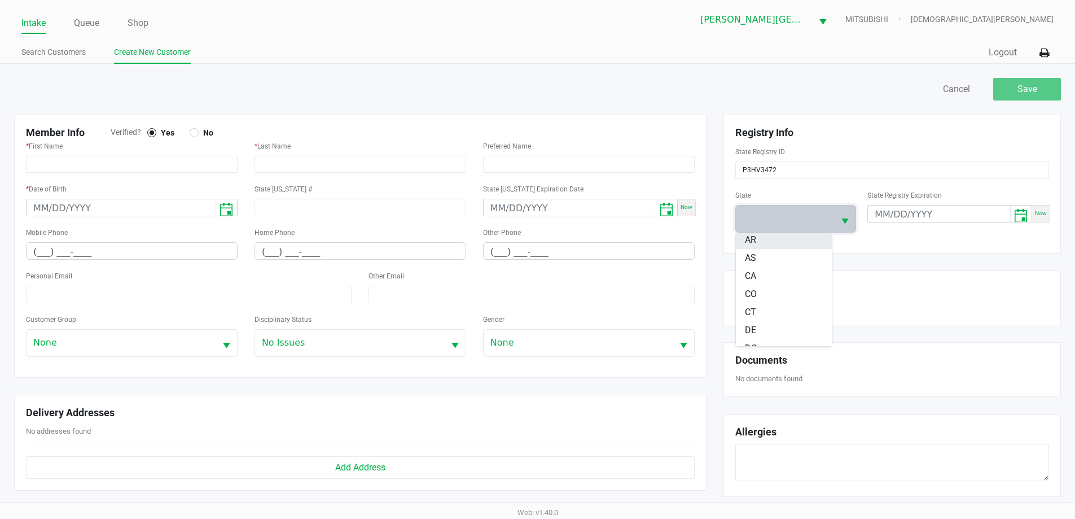
scroll to position [113, 0]
click at [771, 307] on li "FL" at bounding box center [784, 310] width 96 height 18
click at [292, 167] on input "text" at bounding box center [361, 164] width 212 height 17
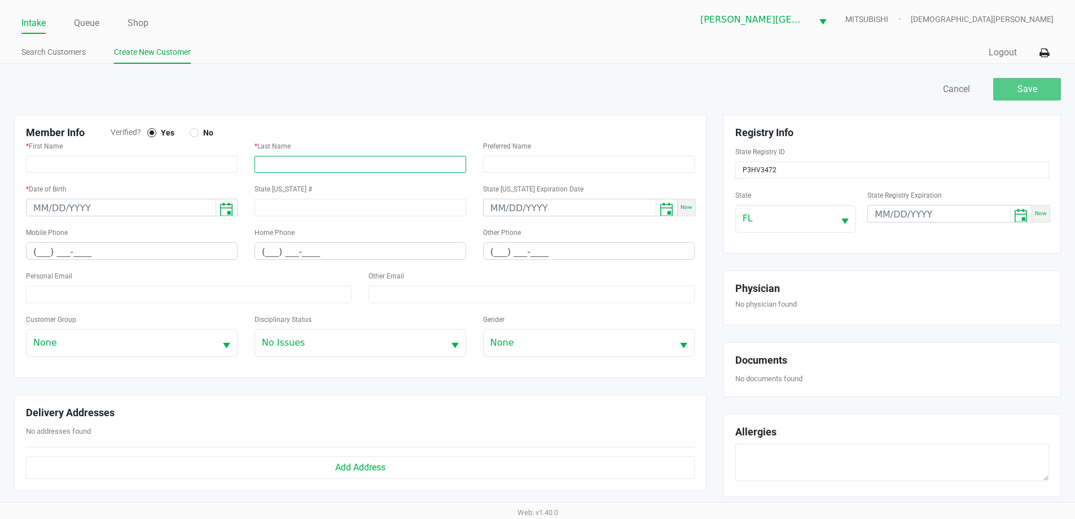
paste input "PATINO, JENNIFER"
type input "PATINO"
click at [150, 163] on input "text" at bounding box center [132, 164] width 212 height 17
paste input "PATINO, JENNIFER"
type input "JENNIFER"
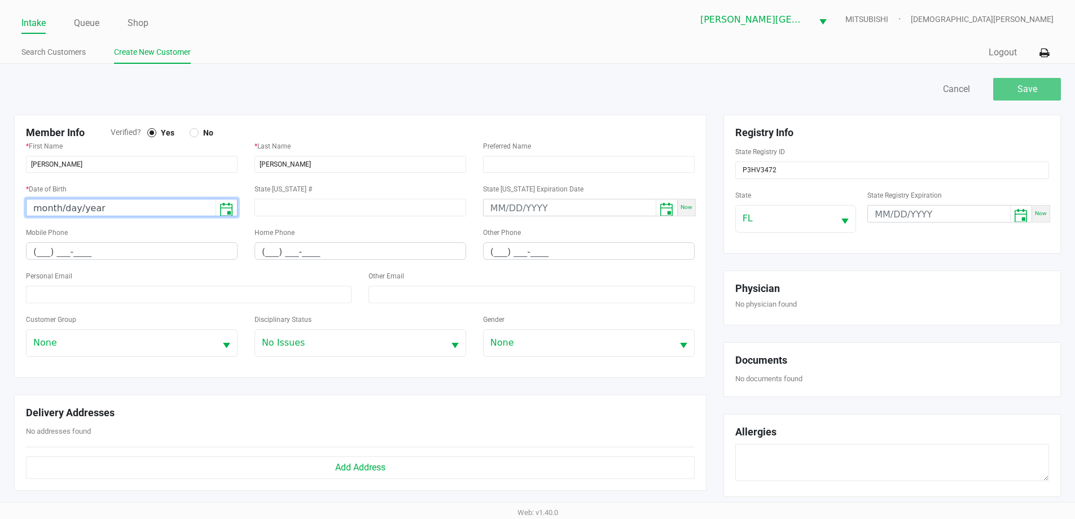
click at [36, 211] on input "month/day/year" at bounding box center [121, 208] width 189 height 18
type input "09/10/1986"
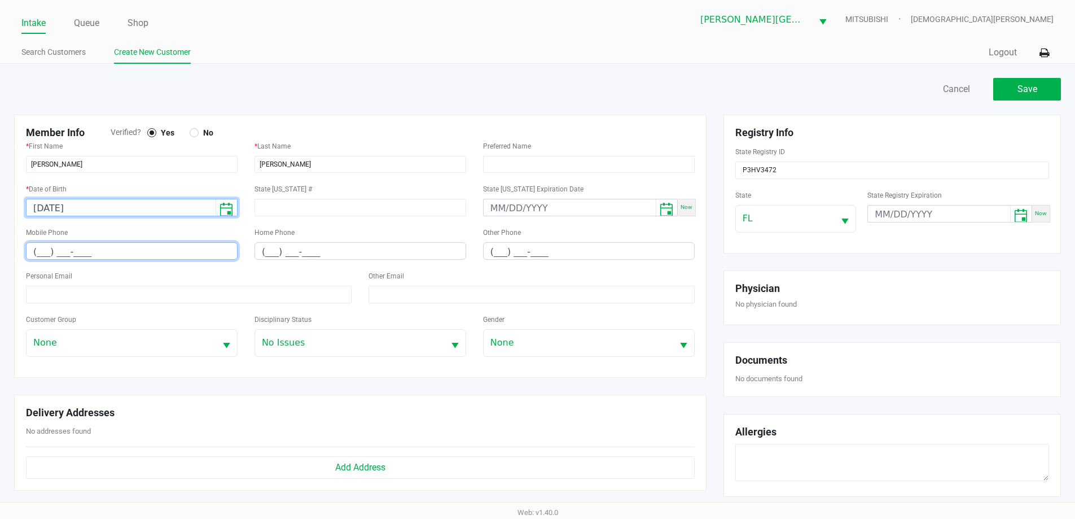
click at [40, 256] on input "(___) ___-____" at bounding box center [132, 252] width 211 height 18
type input "(321) 591-4865"
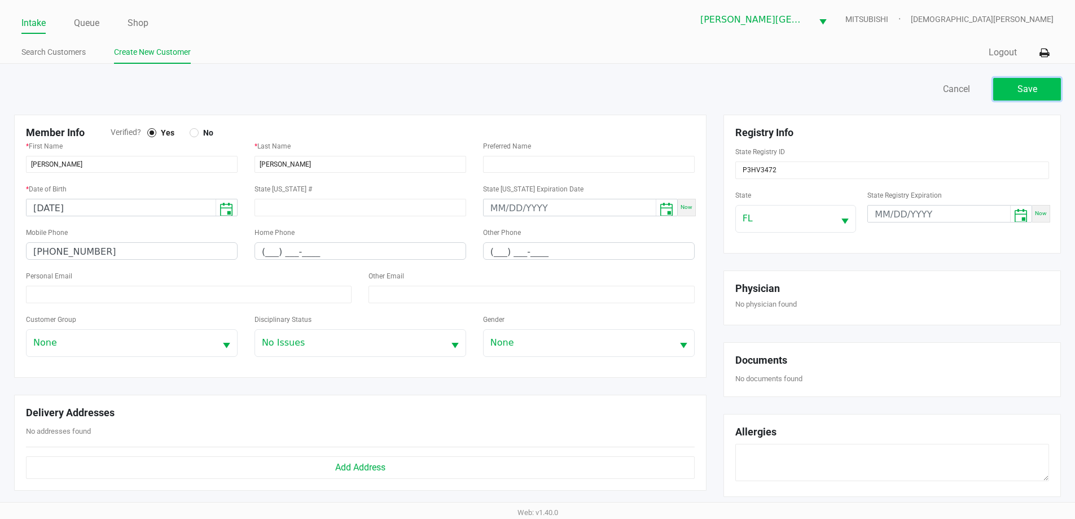
click at [1039, 95] on button "Save" at bounding box center [1028, 89] width 68 height 23
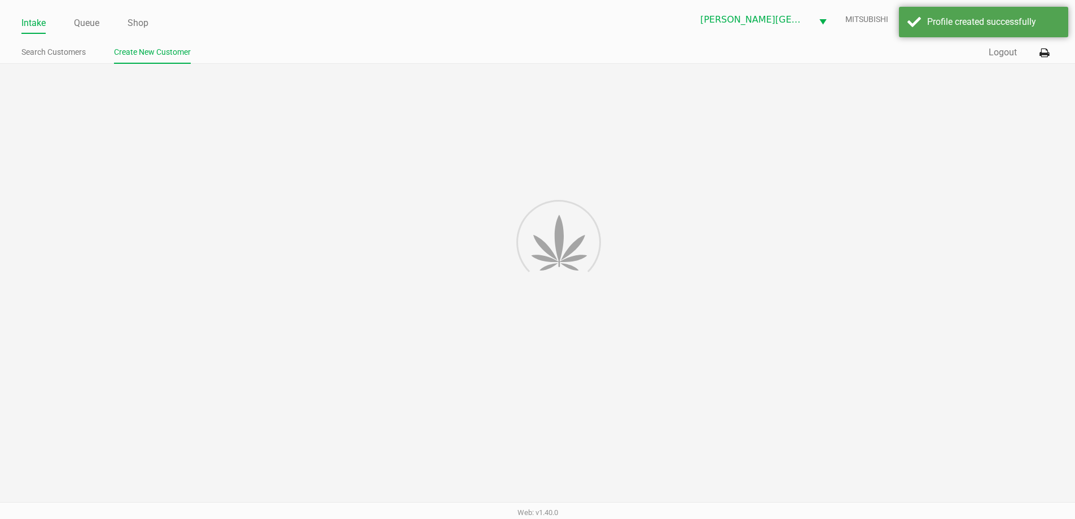
type input "---"
type input "( __) ___-____"
type input "---"
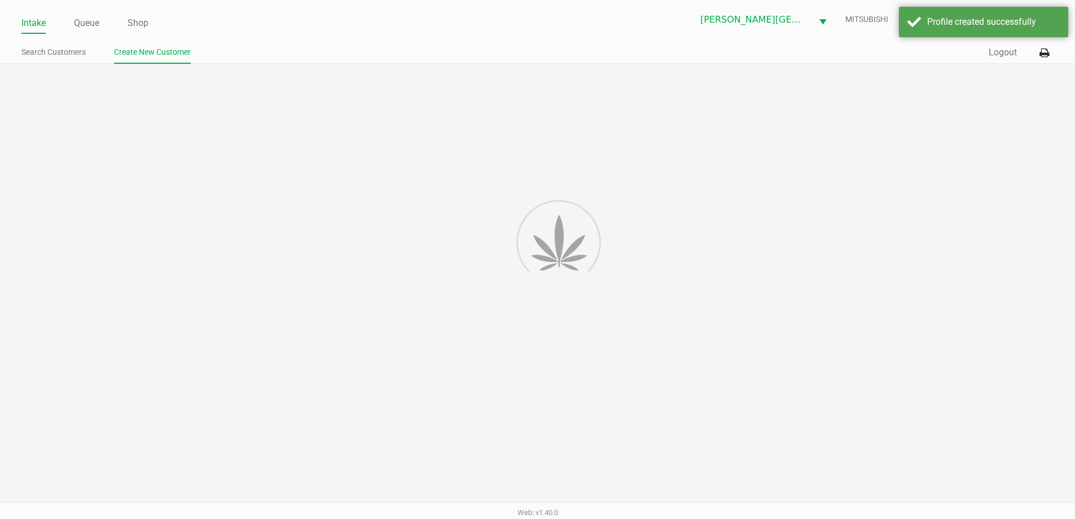
type input "---"
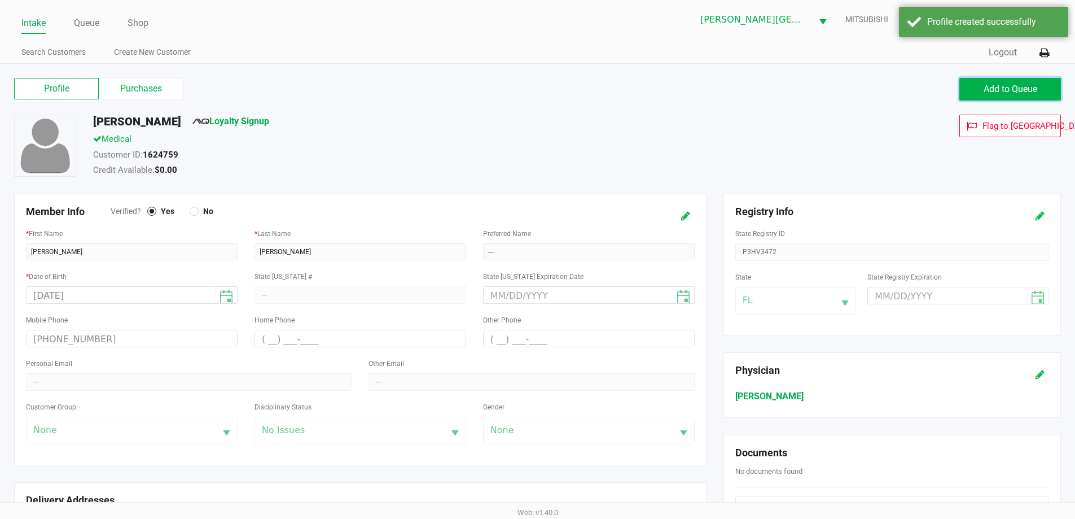
click at [1004, 94] on span "Add to Queue" at bounding box center [1011, 89] width 54 height 11
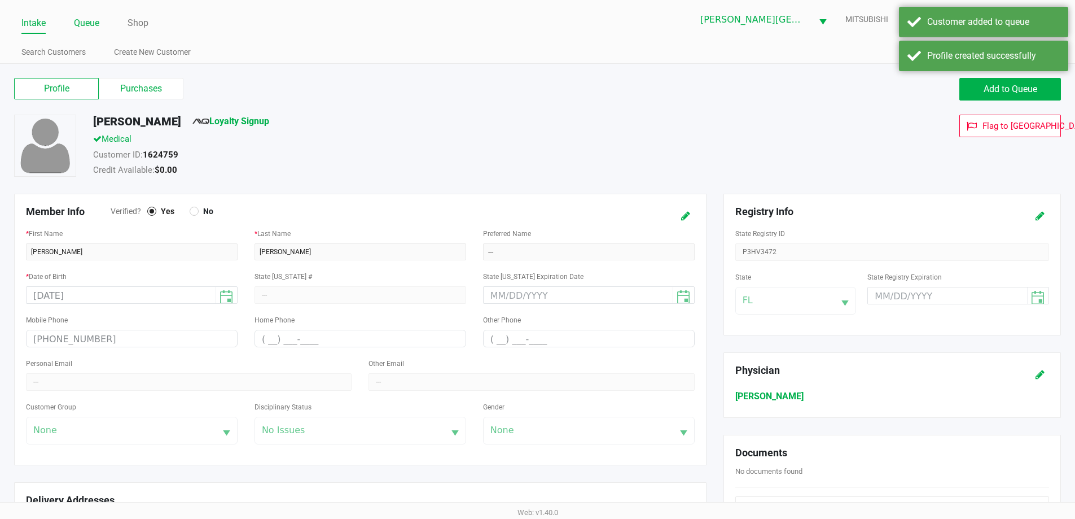
click at [88, 23] on link "Queue" at bounding box center [86, 23] width 25 height 16
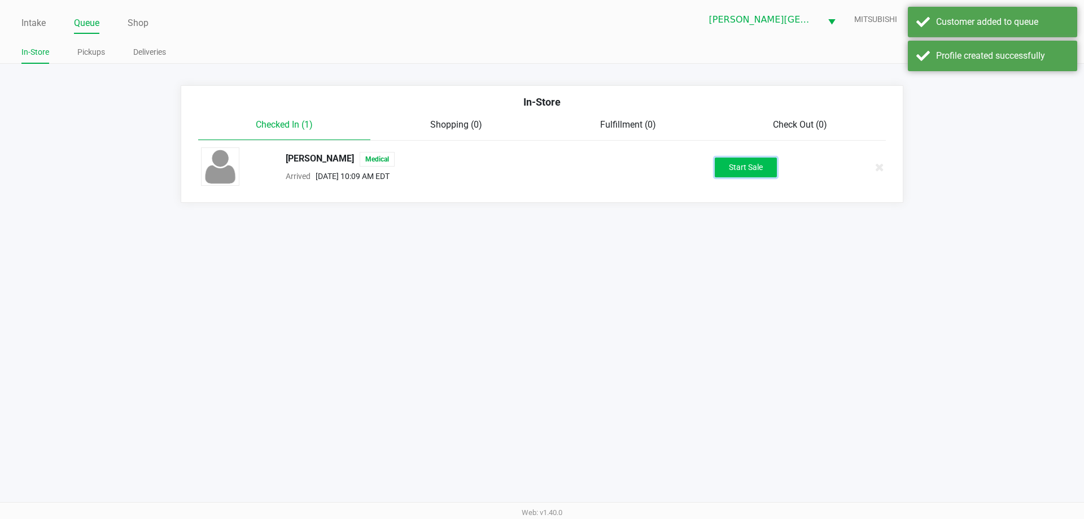
click at [749, 160] on button "Start Sale" at bounding box center [746, 168] width 62 height 20
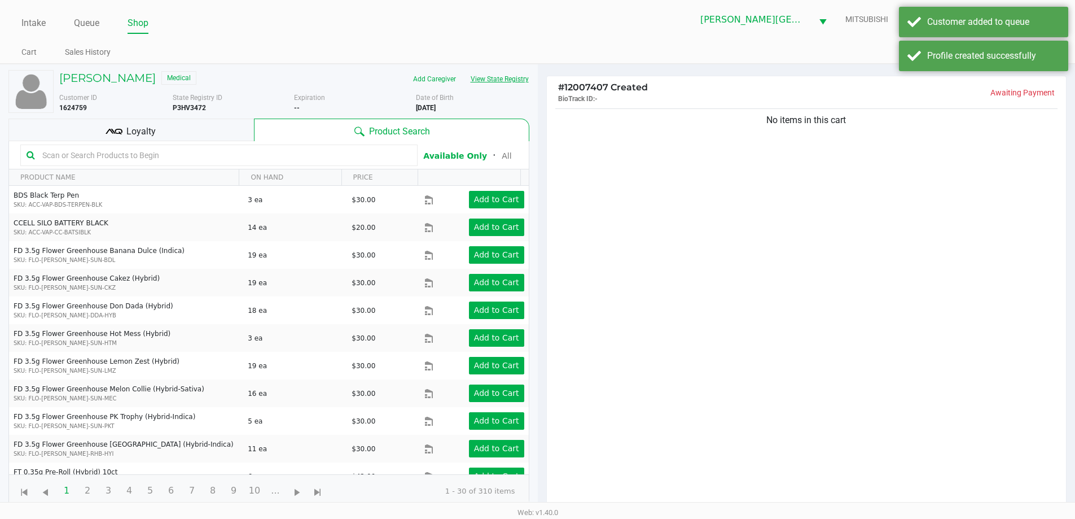
click at [493, 78] on button "View State Registry" at bounding box center [496, 79] width 66 height 18
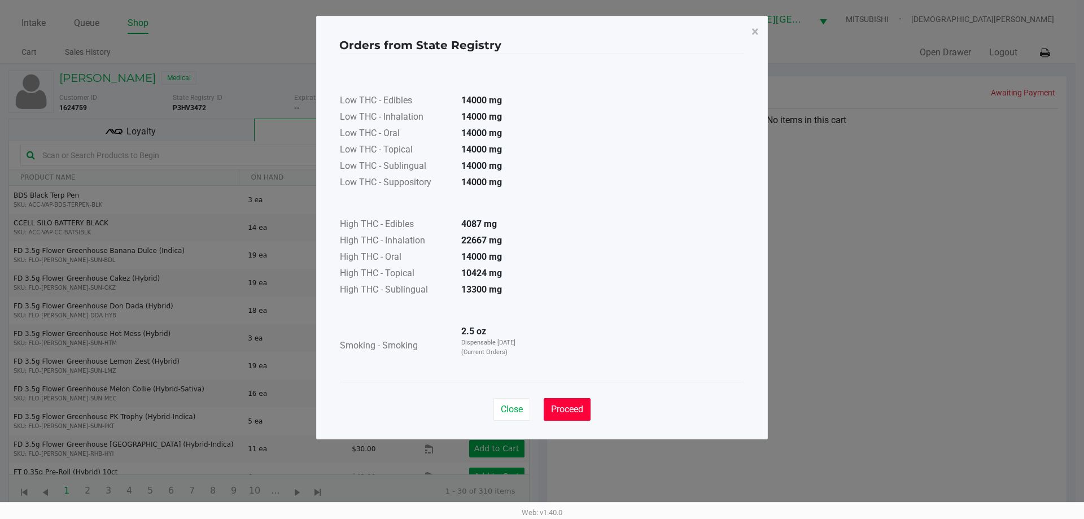
click at [568, 408] on span "Proceed" at bounding box center [567, 409] width 32 height 11
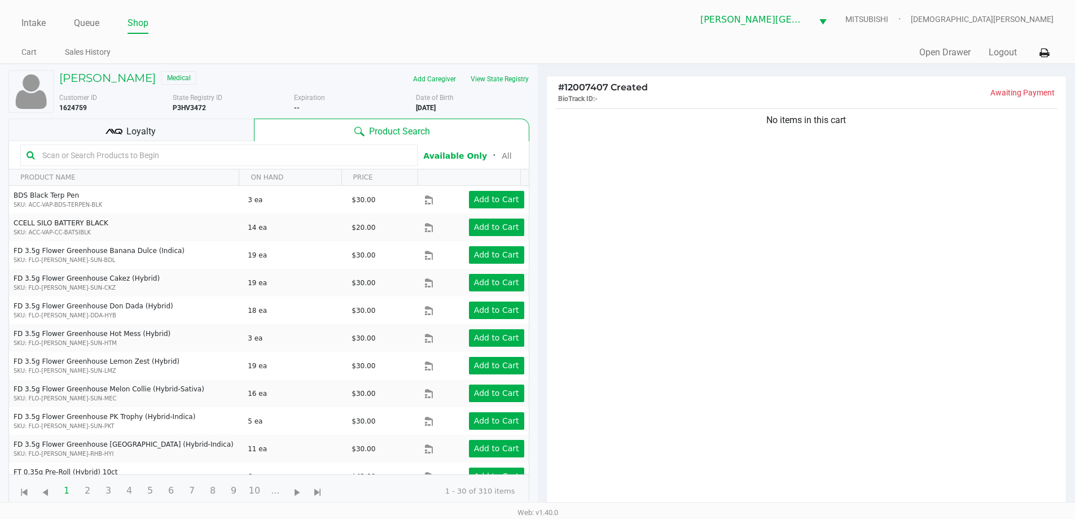
click at [213, 132] on div "Loyalty" at bounding box center [131, 130] width 246 height 23
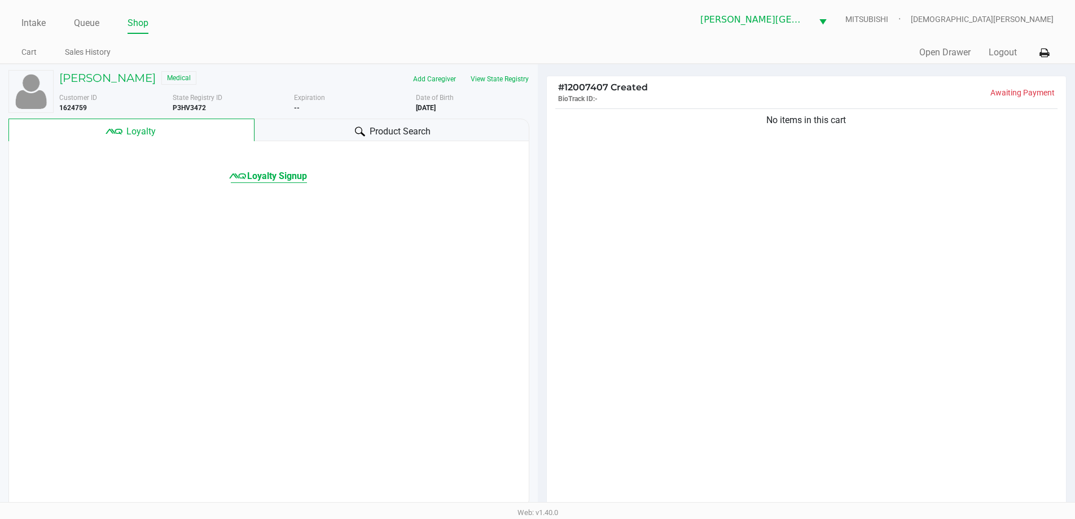
click at [255, 172] on span "Loyalty Signup" at bounding box center [277, 176] width 60 height 14
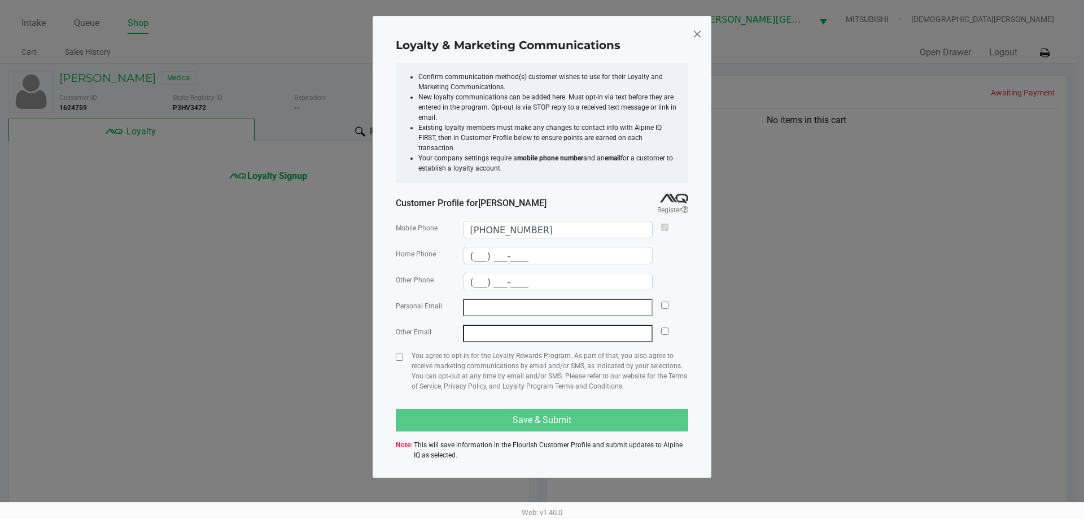
click at [536, 303] on input "email" at bounding box center [558, 308] width 190 height 18
paste input "geebs28@gmail.com"
type input "geebs28@gmail.com"
click at [671, 299] on div "Personal Email geebs28@gmail.com" at bounding box center [542, 308] width 292 height 18
click at [667, 301] on input "checkbox" at bounding box center [664, 304] width 7 height 7
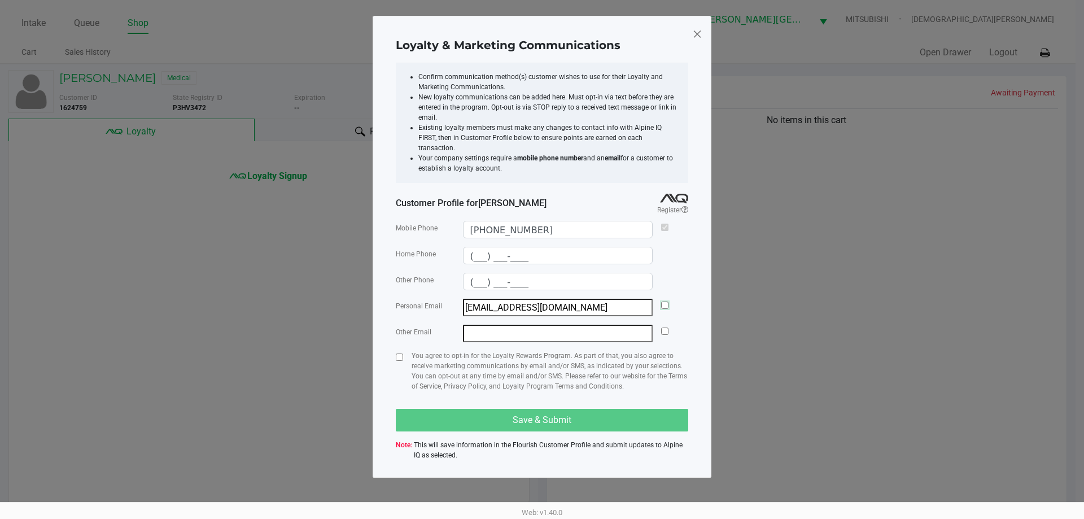
checkbox input "true"
click at [402, 353] on input "checkbox" at bounding box center [399, 356] width 7 height 7
checkbox input "true"
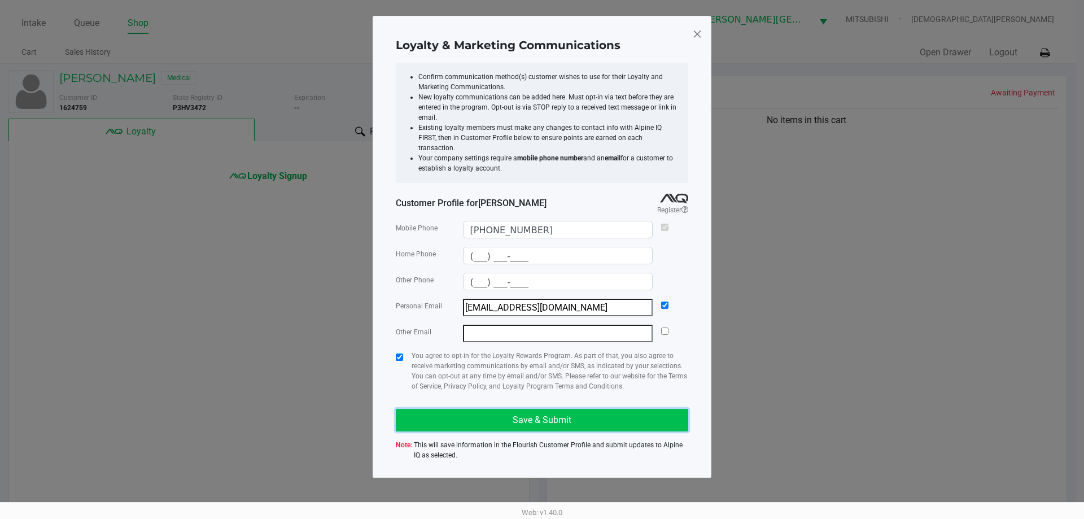
click at [415, 409] on button "Save & Submit" at bounding box center [542, 420] width 292 height 23
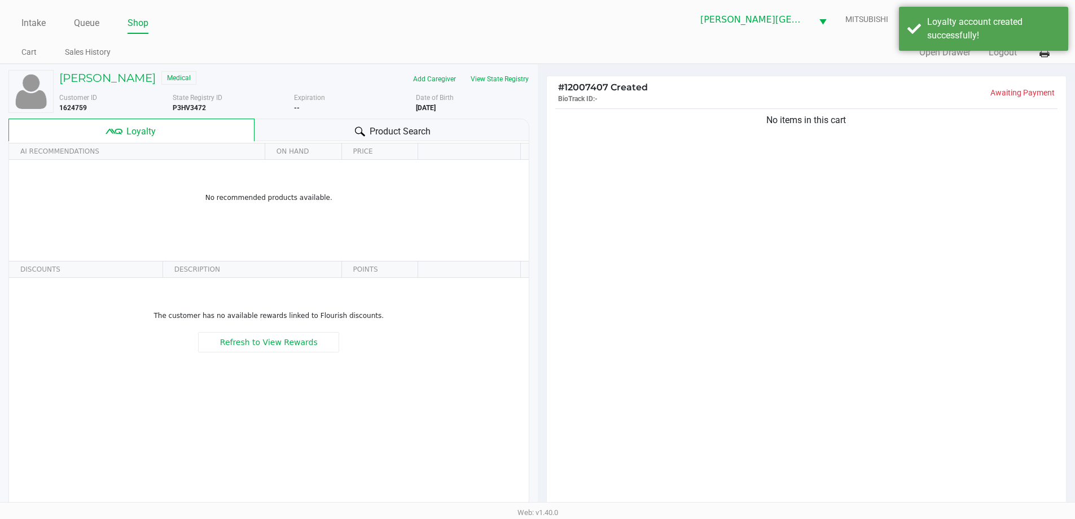
click at [396, 134] on span "Product Search" at bounding box center [400, 132] width 61 height 14
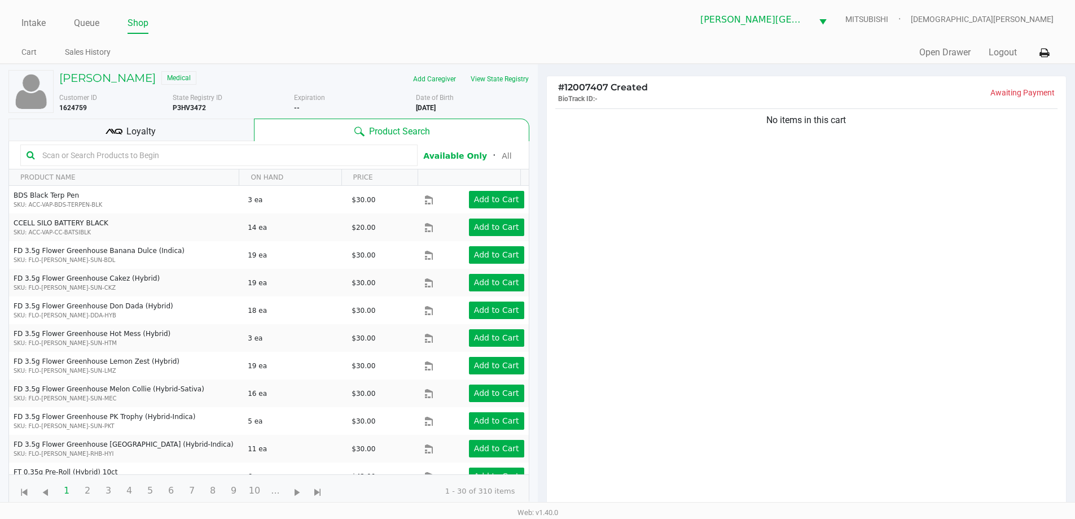
click at [363, 152] on input "text" at bounding box center [225, 155] width 374 height 17
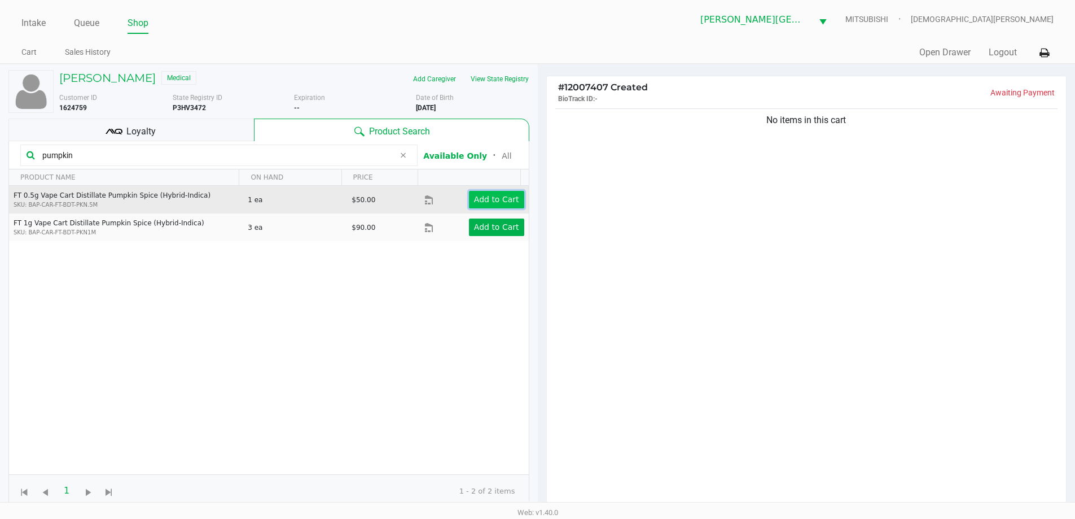
click at [494, 199] on app-button-loader "Add to Cart" at bounding box center [496, 199] width 45 height 9
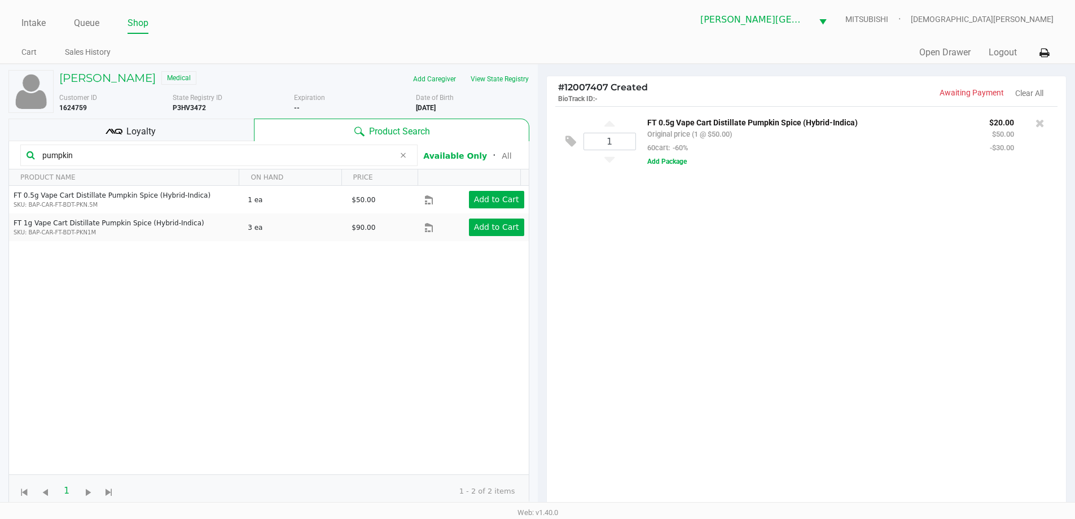
click at [97, 150] on input "pumpkin" at bounding box center [216, 155] width 357 height 17
type input "p"
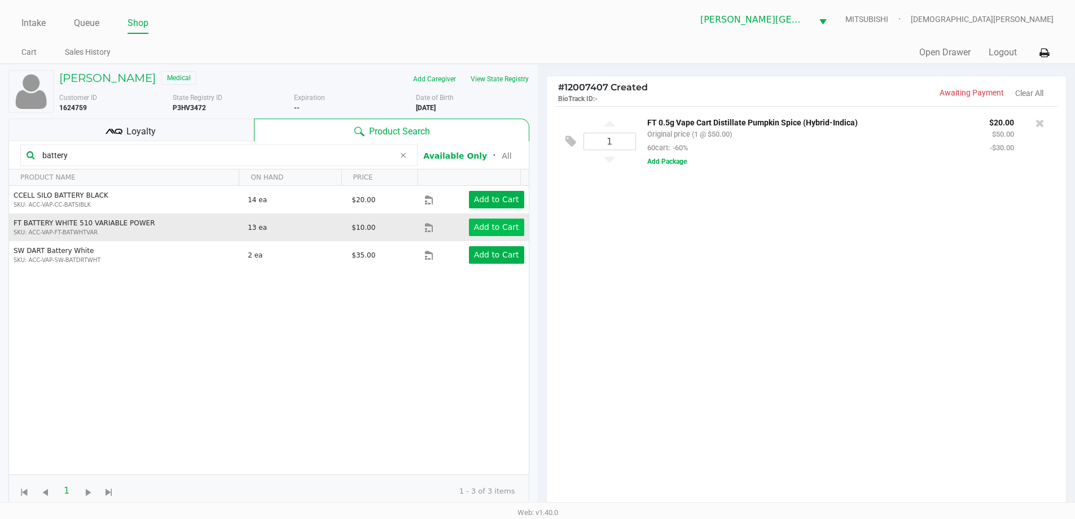
type input "battery"
click at [489, 230] on app-button-loader "Add to Cart" at bounding box center [496, 226] width 45 height 9
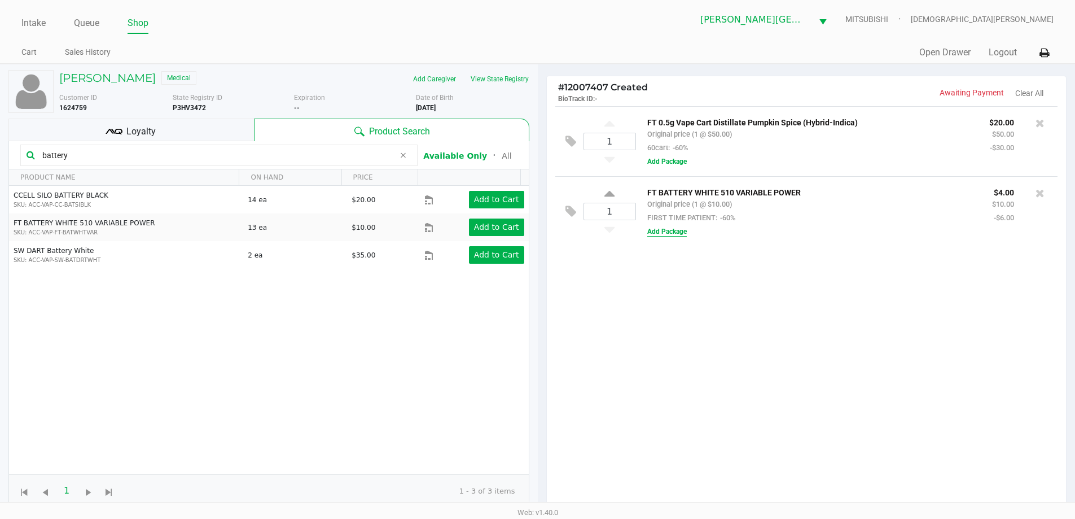
click at [653, 231] on button "Add Package" at bounding box center [668, 231] width 40 height 10
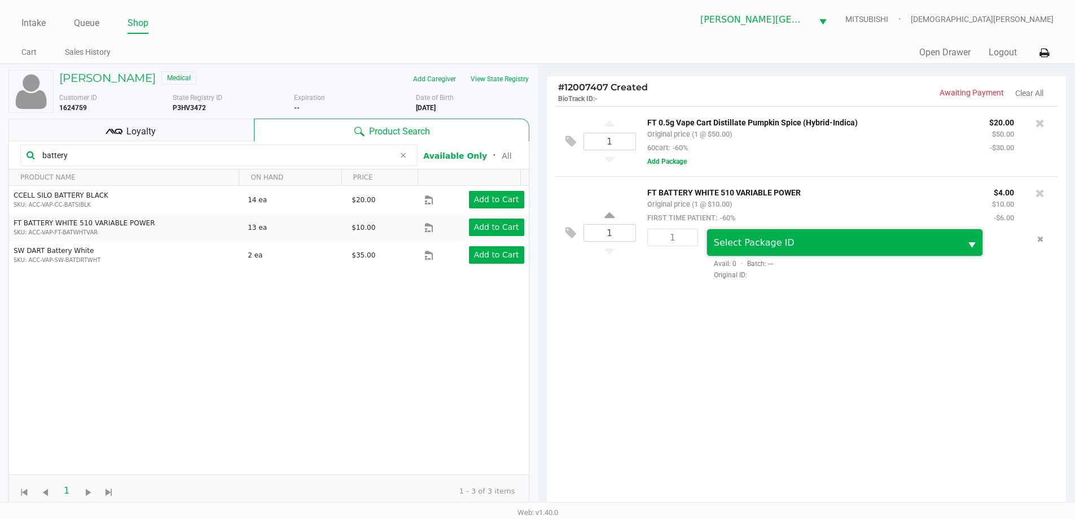
click at [736, 243] on span "Select Package ID" at bounding box center [754, 242] width 81 height 11
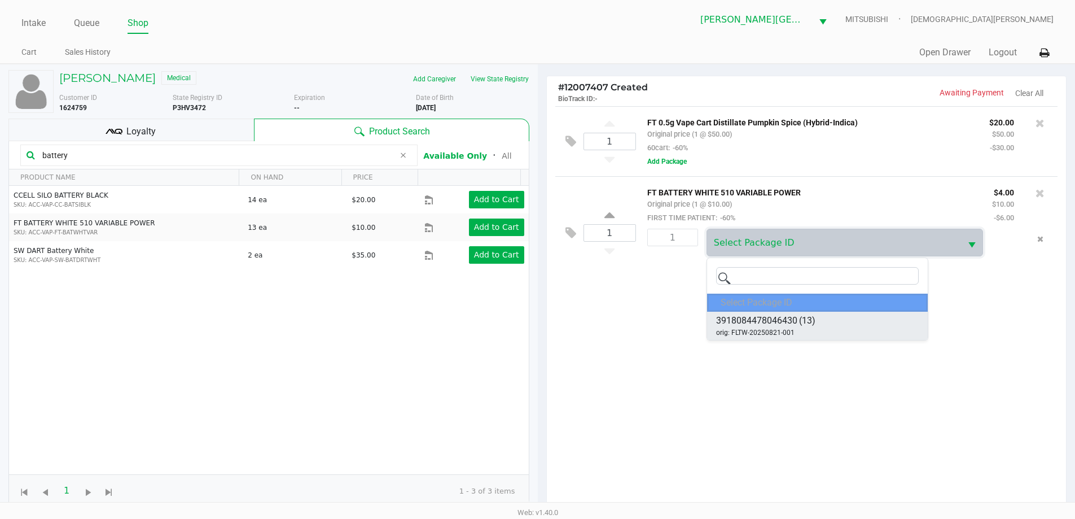
click at [763, 323] on span "3918084478046430" at bounding box center [756, 321] width 81 height 14
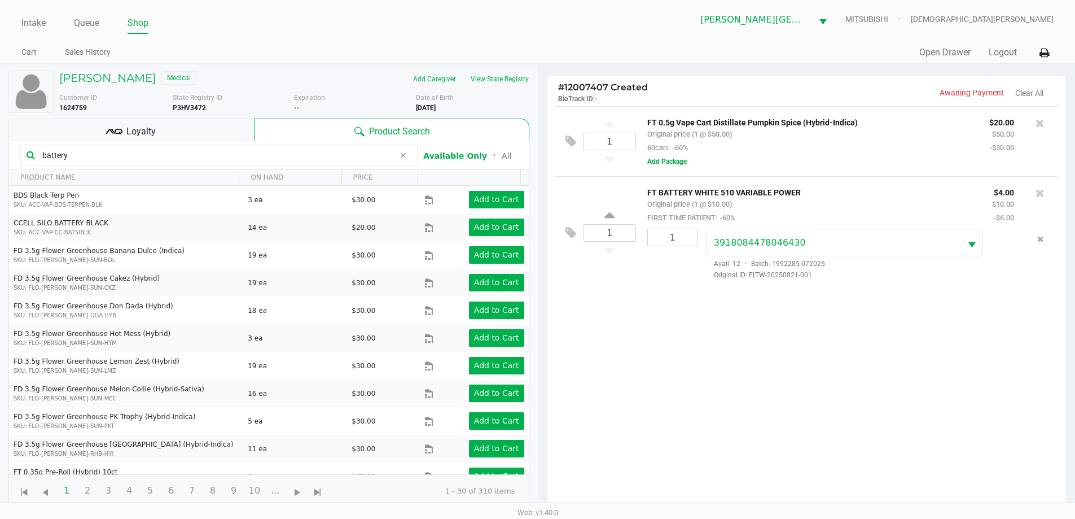
click at [73, 152] on input "battery" at bounding box center [216, 155] width 357 height 17
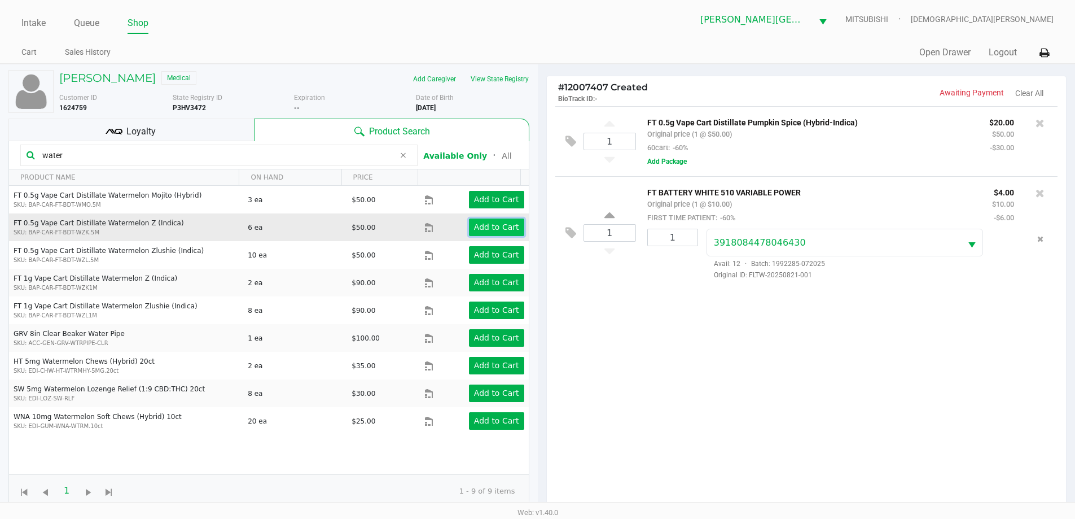
click at [479, 231] on app-button-loader "Add to Cart" at bounding box center [496, 226] width 45 height 9
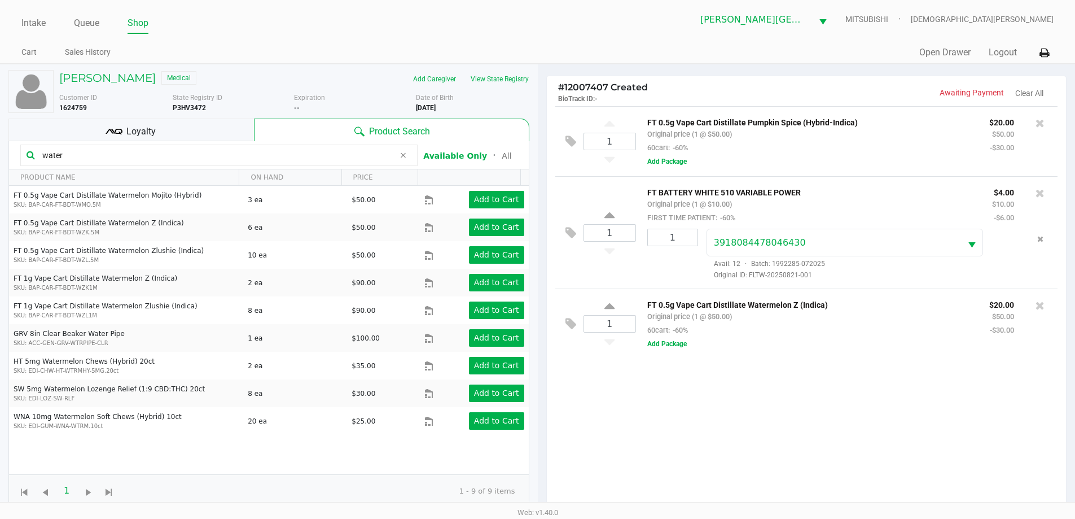
click at [97, 158] on input "water" at bounding box center [216, 155] width 357 height 17
type input "w"
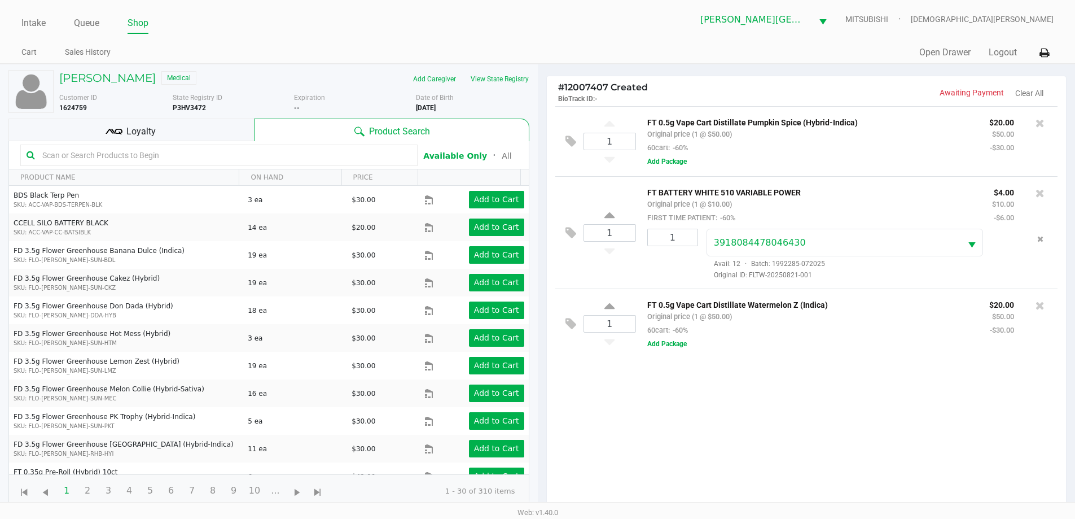
click at [253, 158] on input "text" at bounding box center [225, 155] width 374 height 17
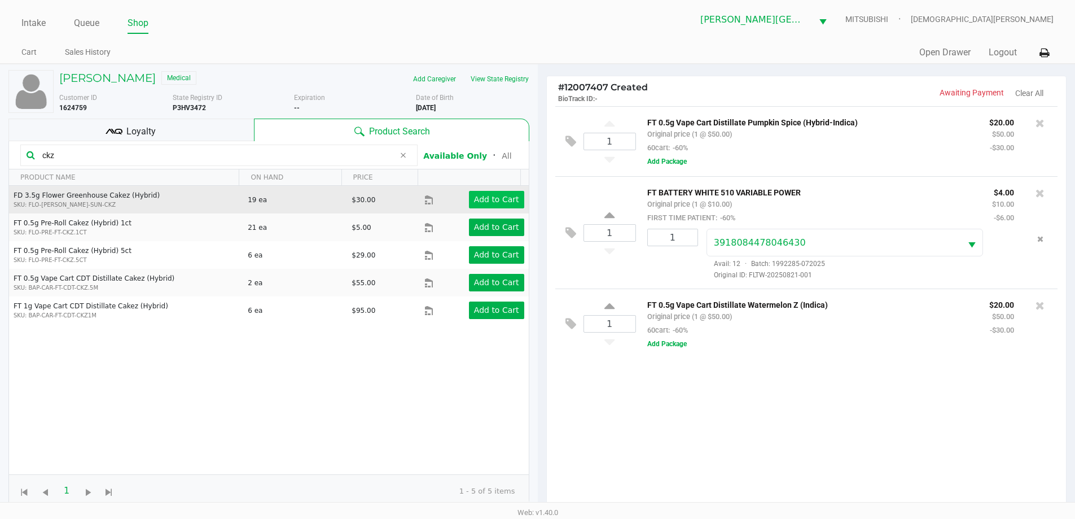
type input "ckz"
click at [474, 198] on app-button-loader "Add to Cart" at bounding box center [496, 199] width 45 height 9
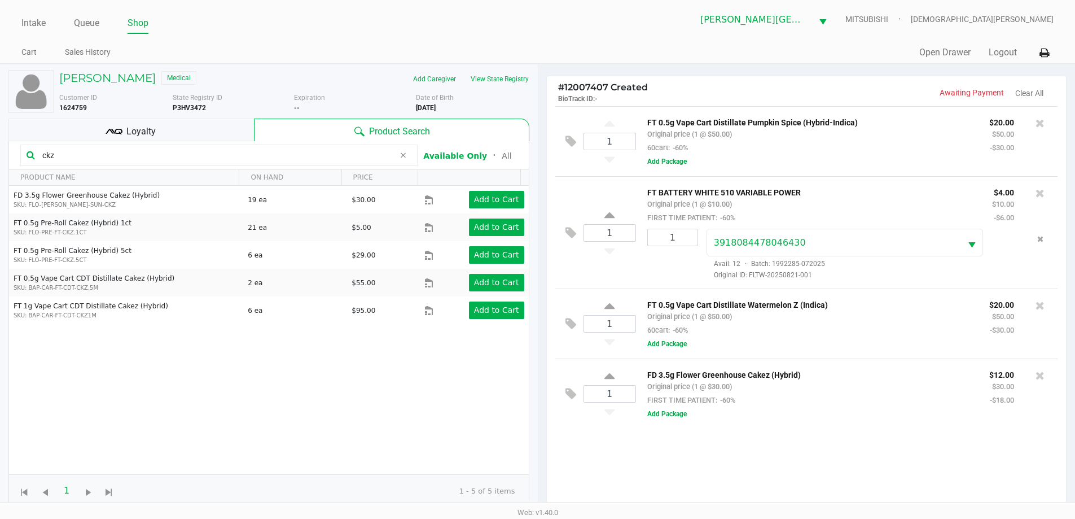
click at [67, 150] on input "ckz" at bounding box center [216, 155] width 357 height 17
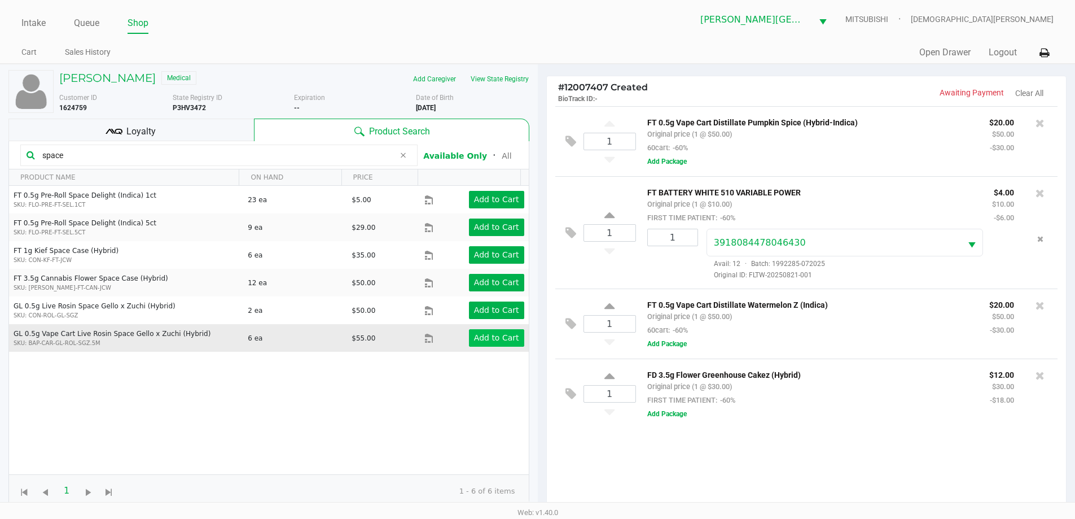
type input "space"
click at [497, 334] on app-button-loader "Add to Cart" at bounding box center [496, 337] width 45 height 9
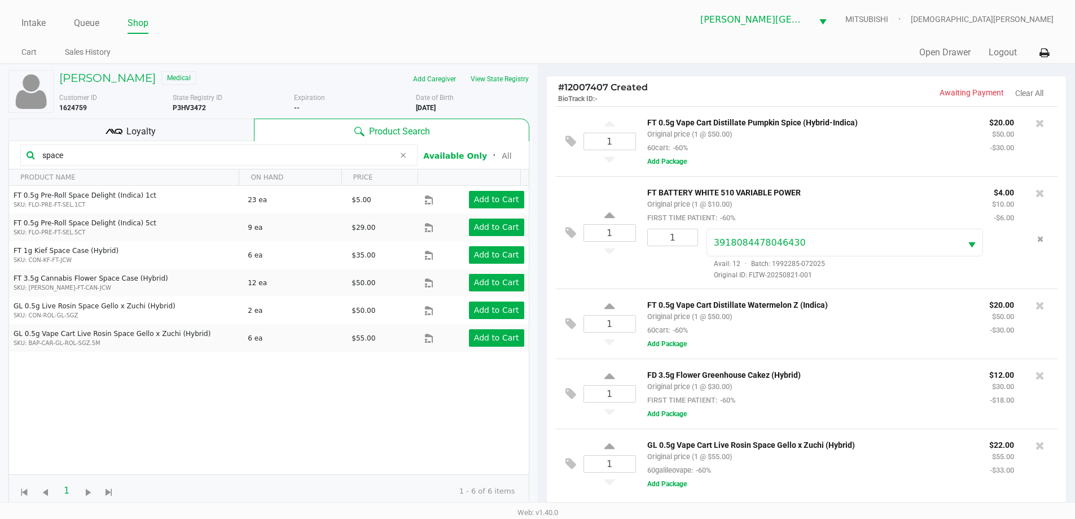
click at [898, 171] on div "1 FT 0.5g Vape Cart Distillate Pumpkin Spice (Hybrid-Indica) Original price (1 …" at bounding box center [806, 141] width 503 height 70
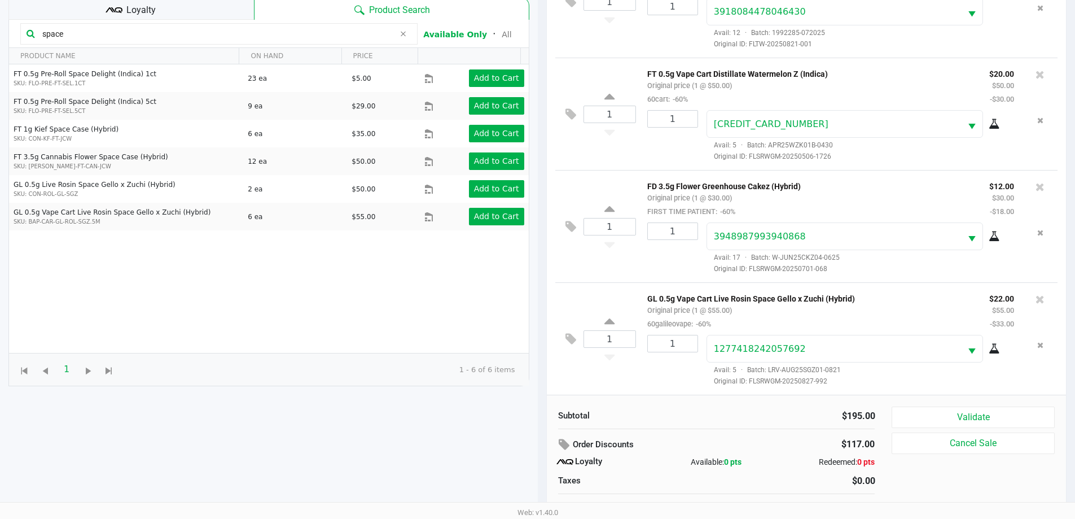
scroll to position [135, 0]
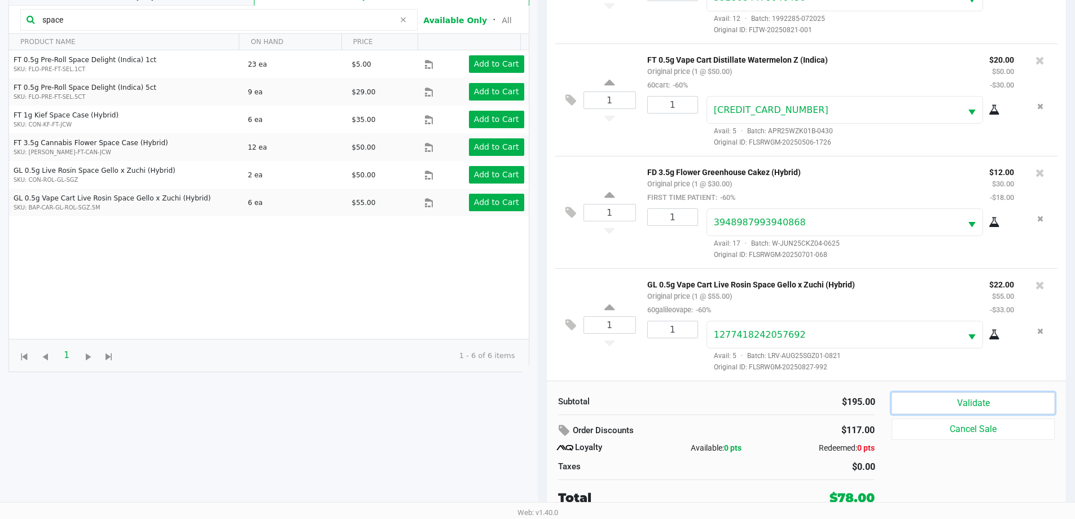
drag, startPoint x: 941, startPoint y: 400, endPoint x: 934, endPoint y: 402, distance: 7.0
click at [941, 400] on button "Validate" at bounding box center [973, 402] width 163 height 21
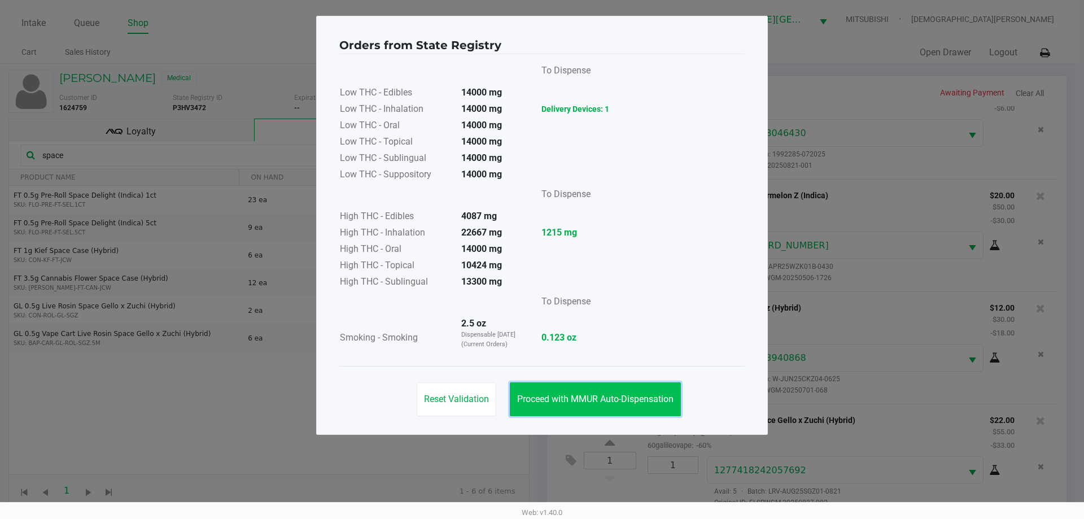
drag, startPoint x: 634, startPoint y: 404, endPoint x: 666, endPoint y: 390, distance: 34.6
click at [639, 400] on button "Proceed with MMUR Auto-Dispensation" at bounding box center [595, 399] width 171 height 34
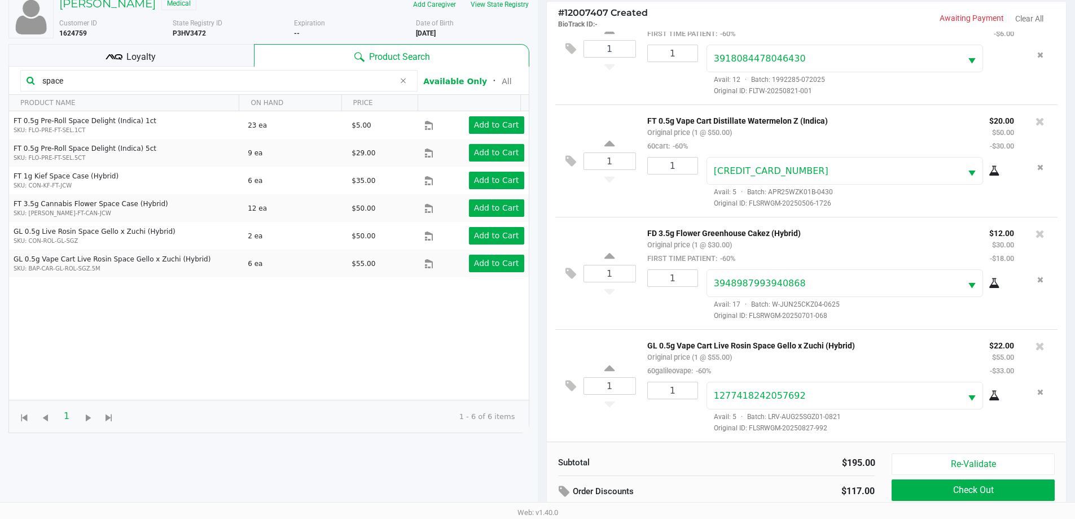
scroll to position [135, 0]
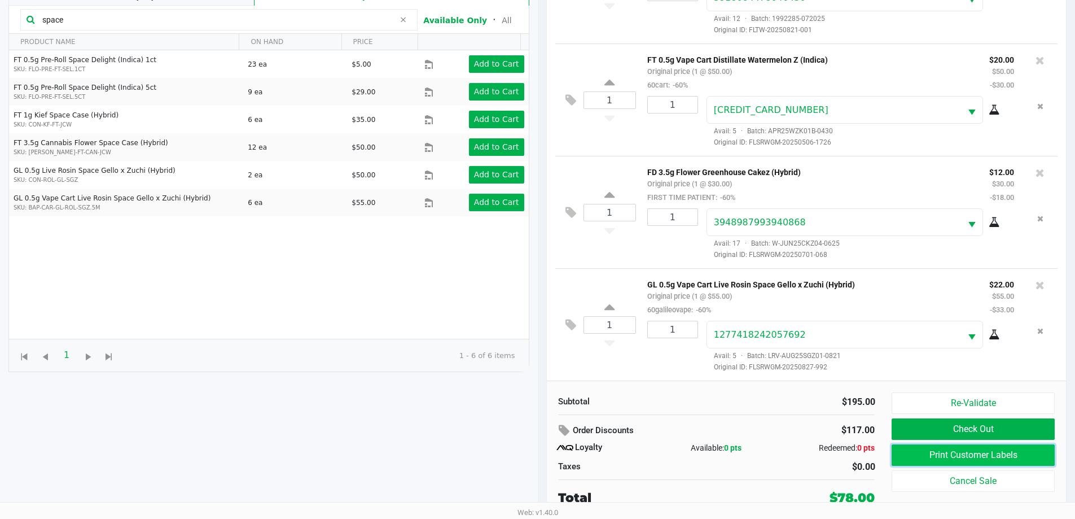
click at [906, 463] on button "Print Customer Labels" at bounding box center [973, 454] width 163 height 21
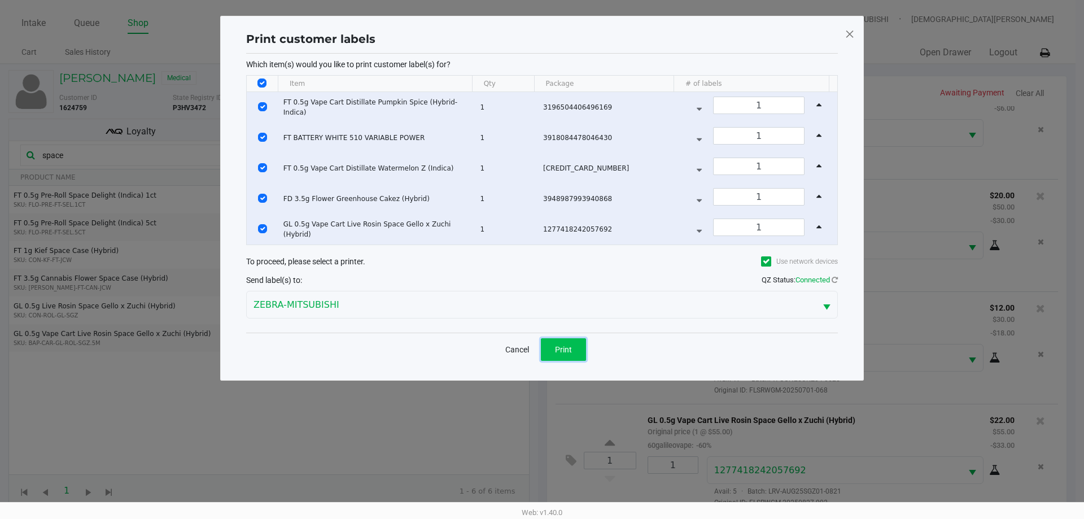
click at [575, 353] on button "Print" at bounding box center [563, 349] width 45 height 23
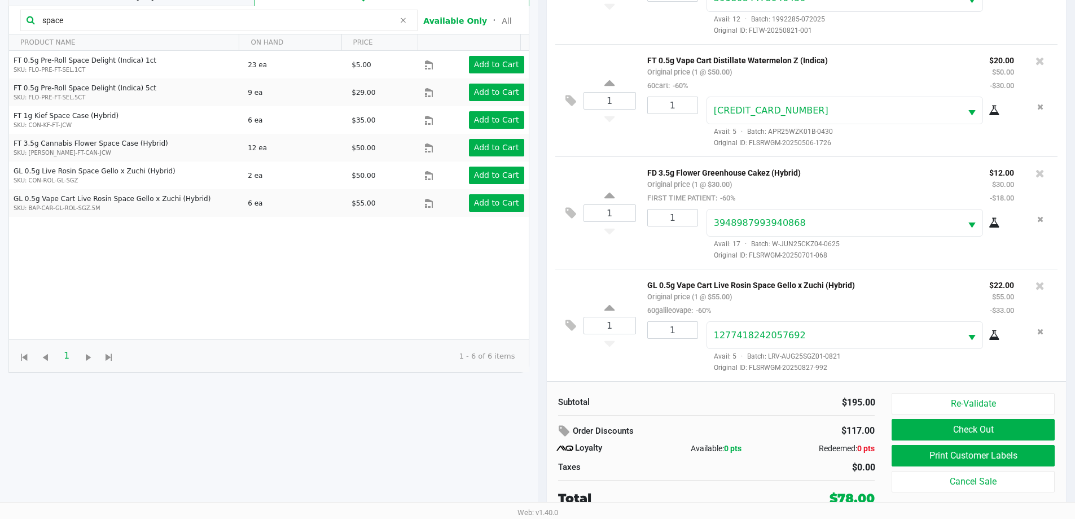
scroll to position [135, 0]
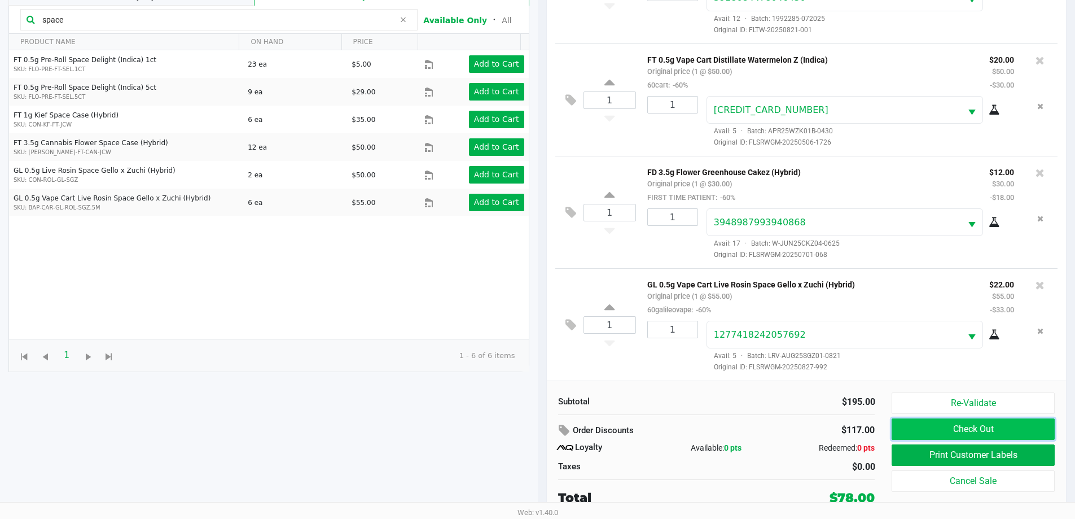
click at [984, 427] on button "Check Out" at bounding box center [973, 428] width 163 height 21
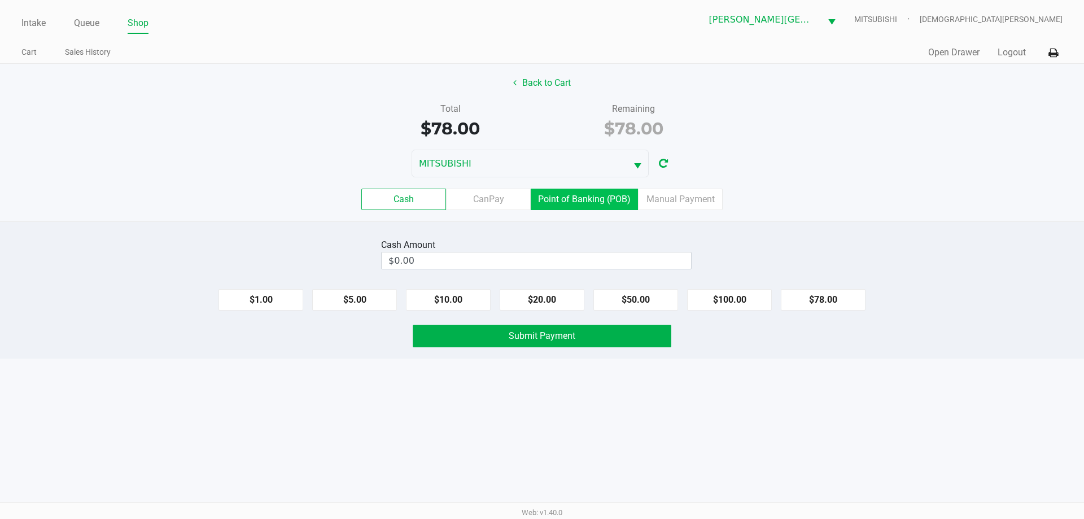
click at [592, 201] on label "Point of Banking (POB)" at bounding box center [584, 199] width 107 height 21
click at [0, 0] on 7 "Point of Banking (POB)" at bounding box center [0, 0] width 0 height 0
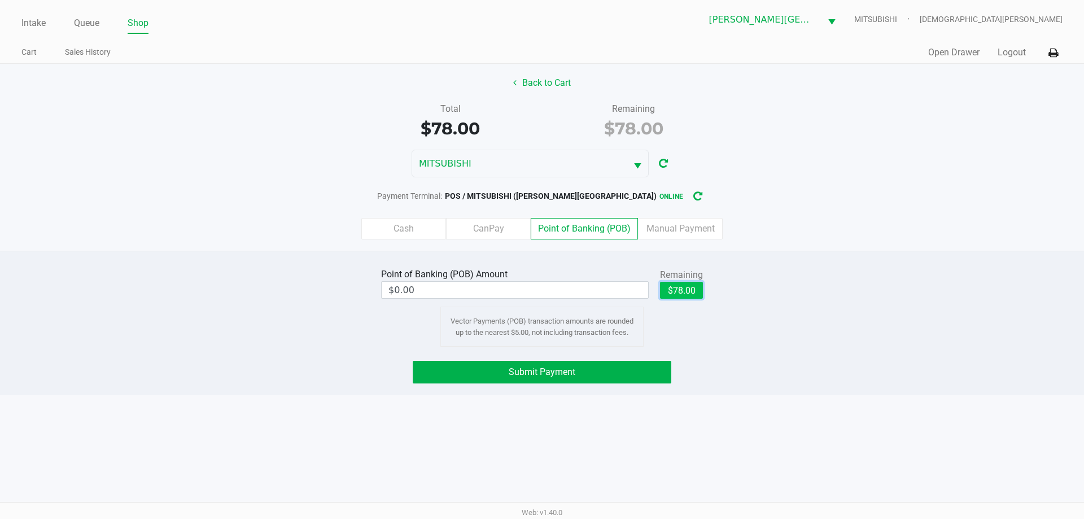
click at [690, 290] on button "$78.00" at bounding box center [681, 290] width 43 height 17
type input "$78.00"
click at [586, 369] on button "Submit Payment" at bounding box center [542, 372] width 259 height 23
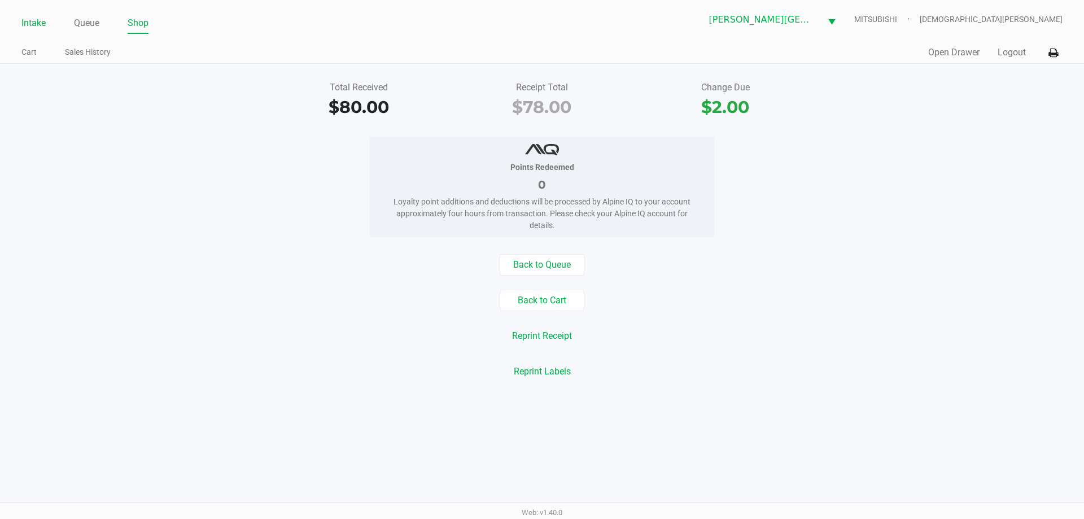
click at [43, 24] on link "Intake" at bounding box center [33, 23] width 24 height 16
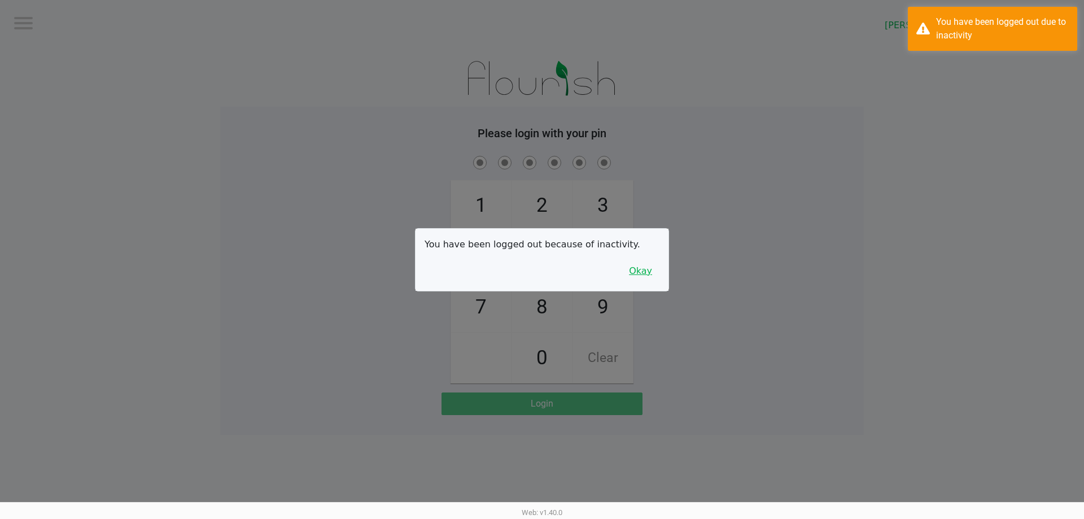
click at [648, 272] on button "Okay" at bounding box center [641, 270] width 38 height 21
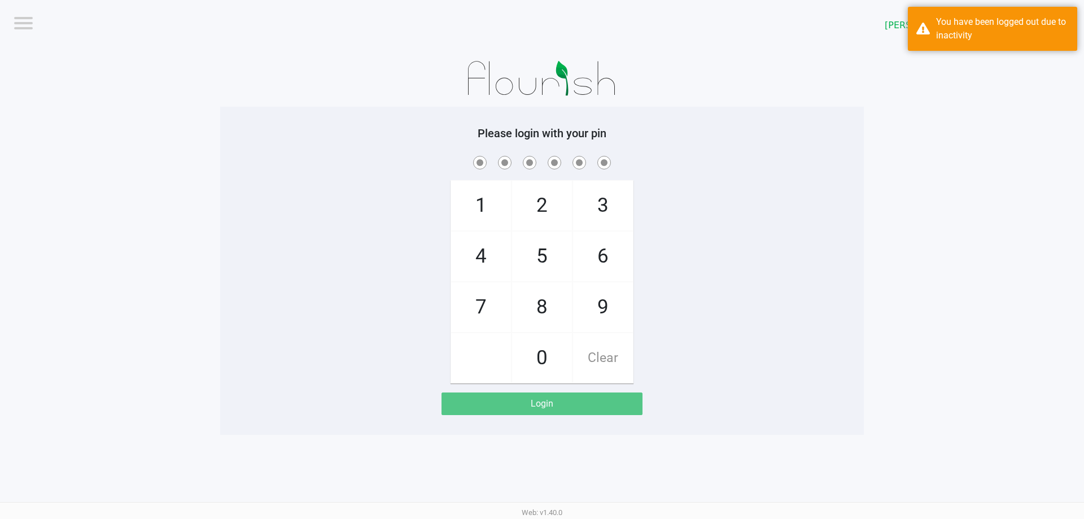
click at [655, 275] on div "1 4 7 2 5 8 0 3 6 9 Clear" at bounding box center [542, 269] width 644 height 230
checkbox input "true"
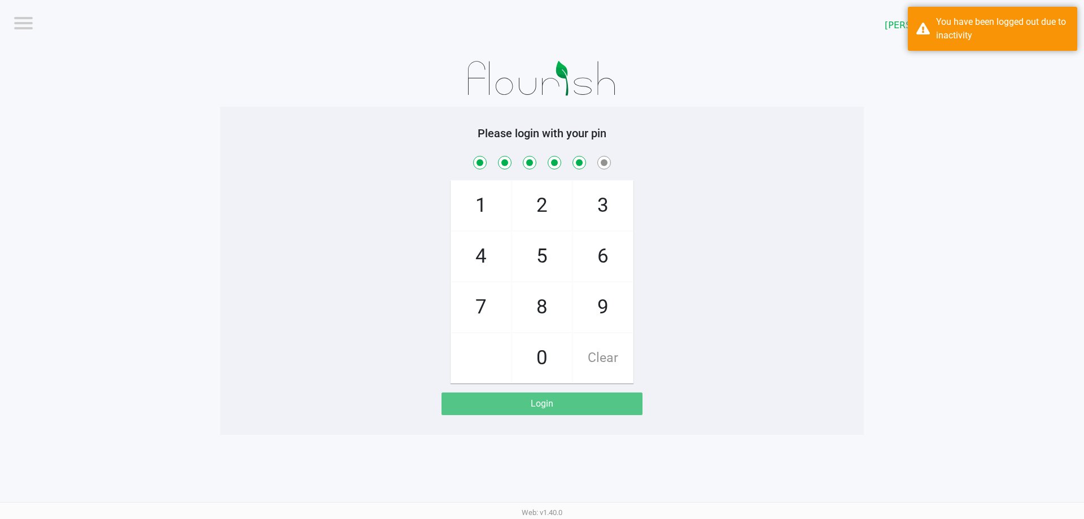
checkbox input "true"
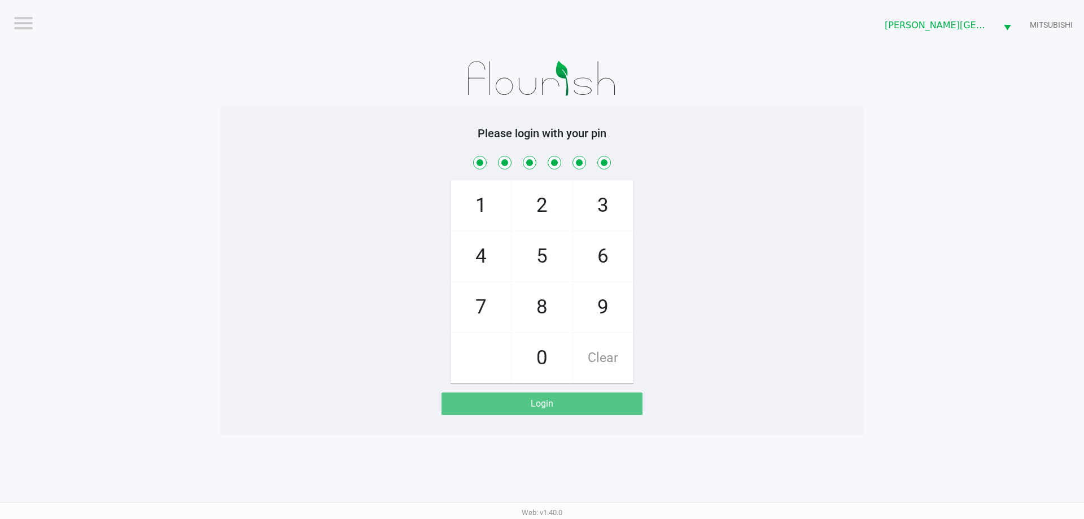
checkbox input "true"
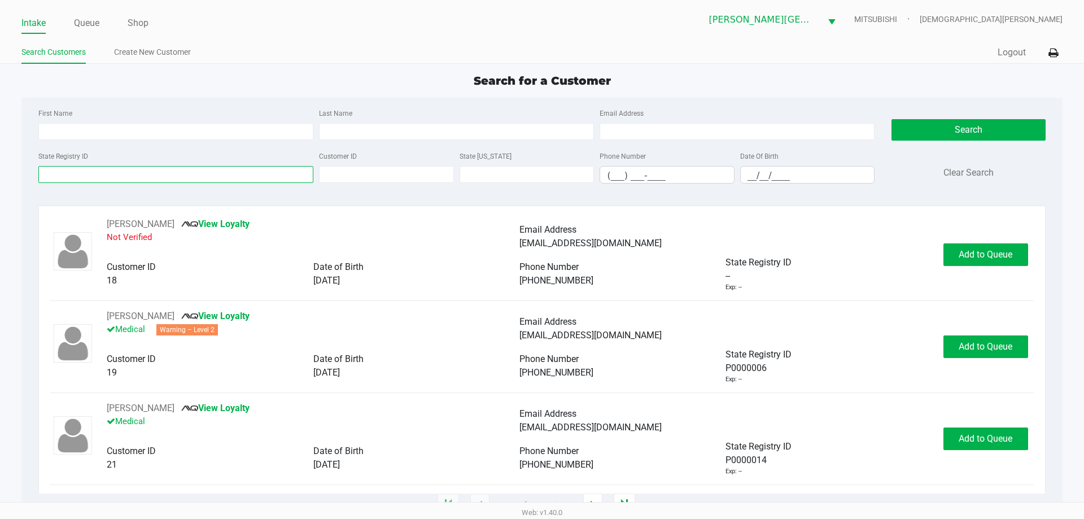
click at [148, 173] on input "State Registry ID" at bounding box center [175, 174] width 275 height 17
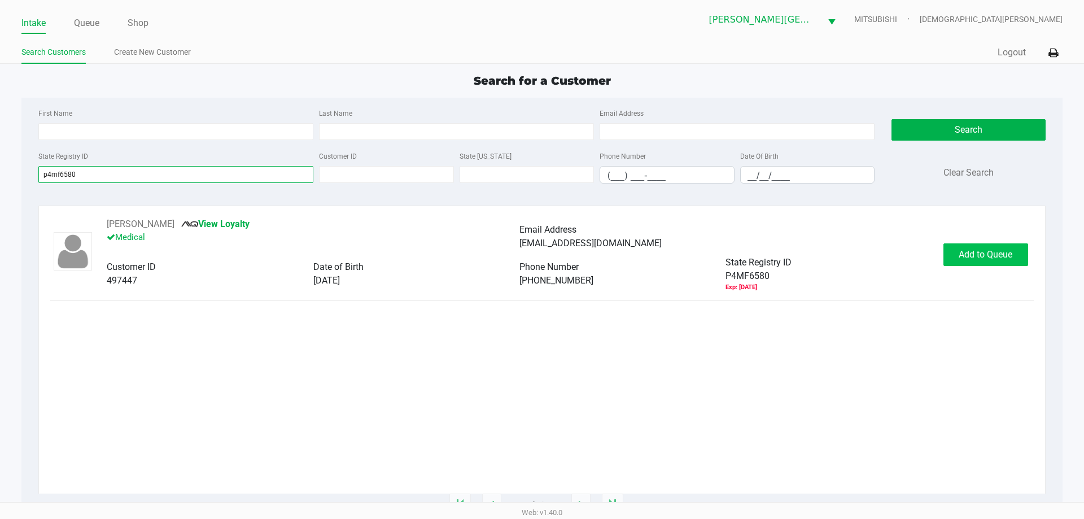
type input "p4mf6580"
click at [994, 250] on span "Add to Queue" at bounding box center [986, 254] width 54 height 11
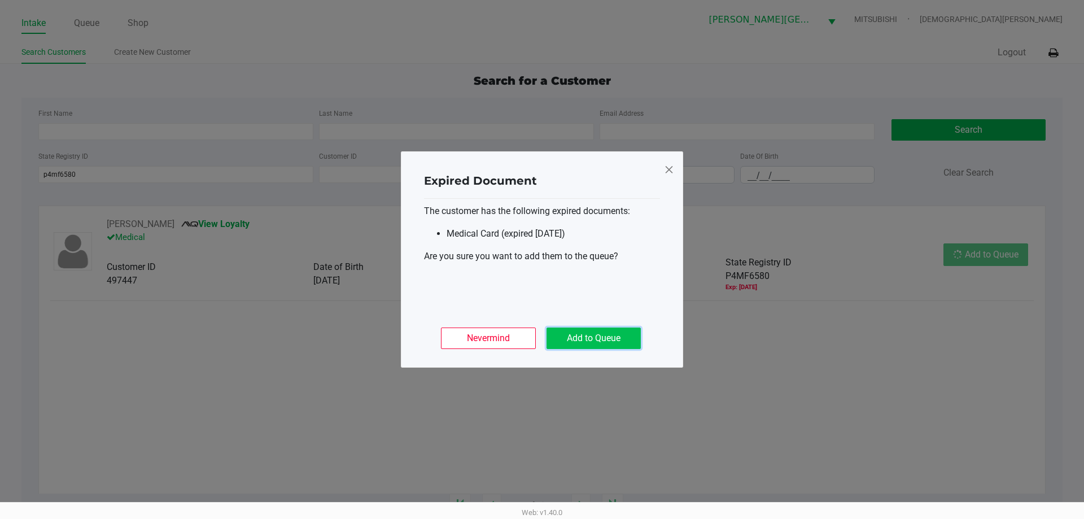
click at [618, 333] on button "Add to Queue" at bounding box center [593, 337] width 94 height 21
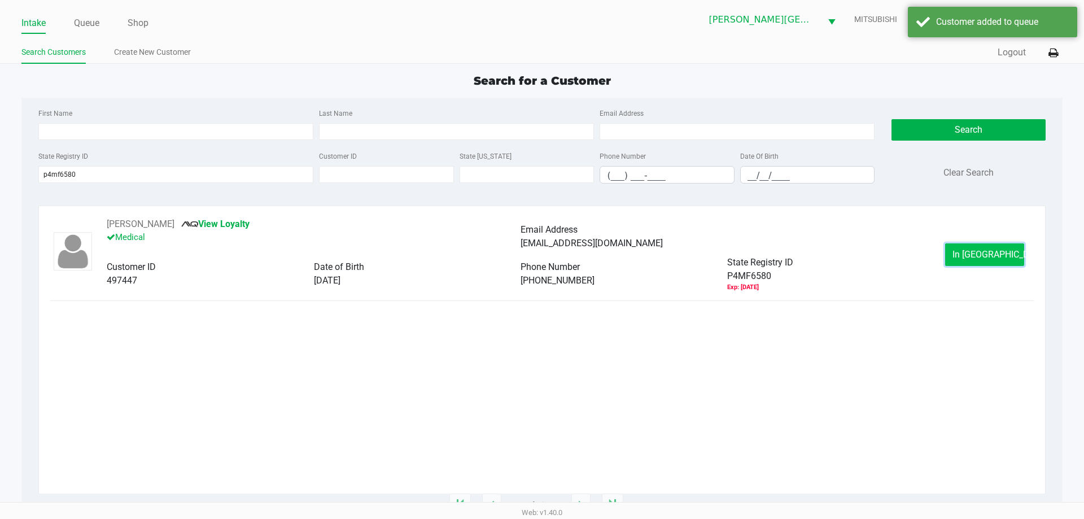
click at [1012, 252] on button "In Queue" at bounding box center [984, 254] width 79 height 23
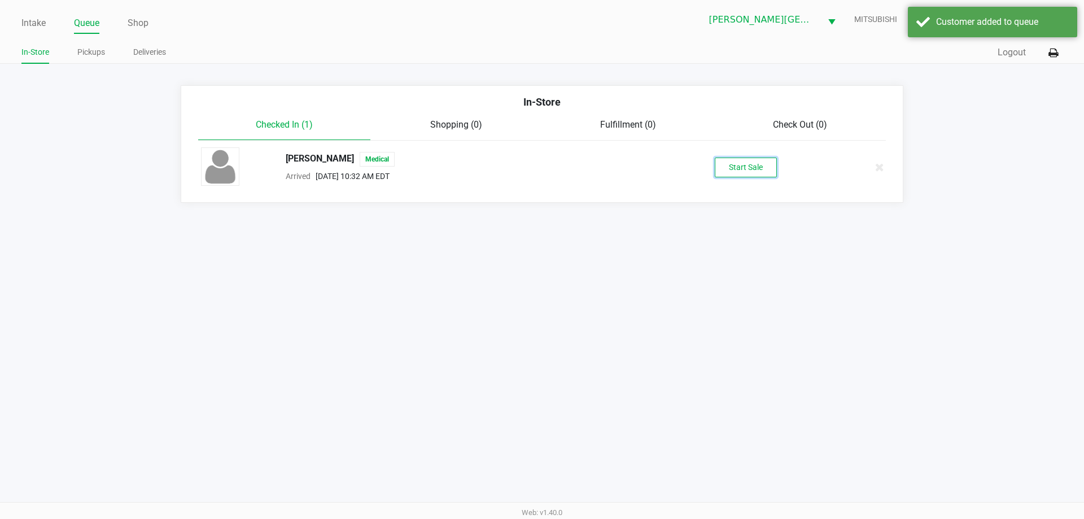
click at [750, 168] on button "Start Sale" at bounding box center [746, 168] width 62 height 20
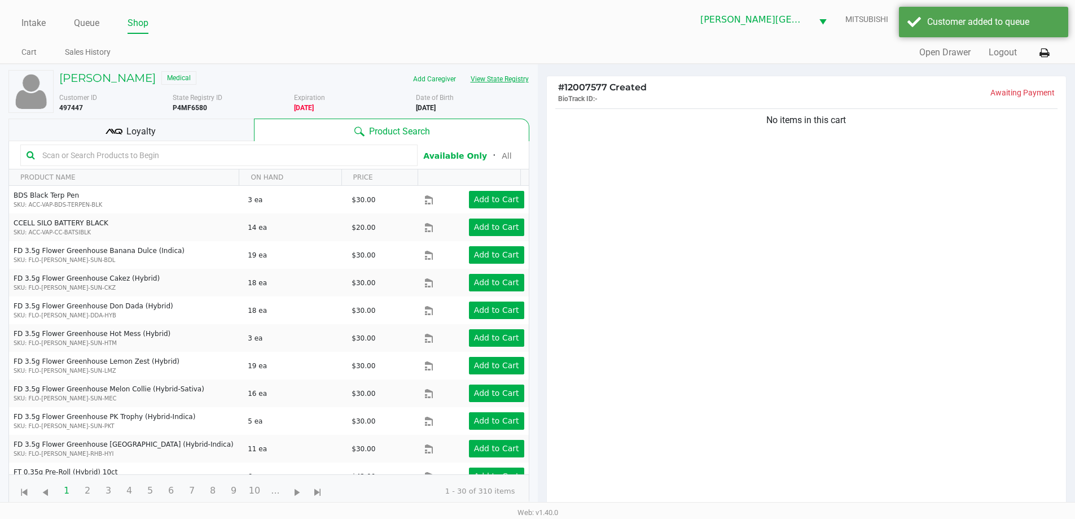
click at [493, 77] on button "View State Registry" at bounding box center [496, 79] width 66 height 18
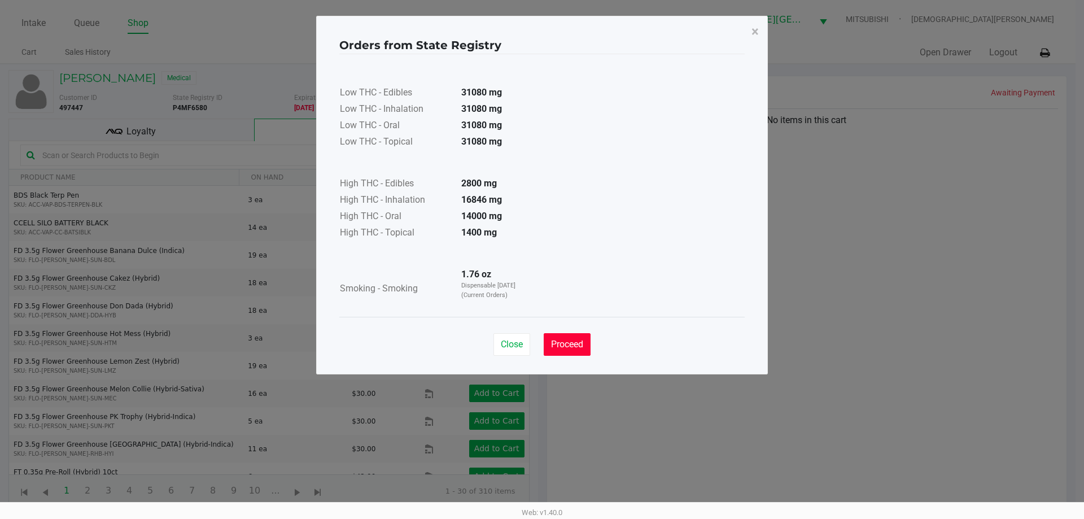
click at [564, 339] on span "Proceed" at bounding box center [567, 344] width 32 height 11
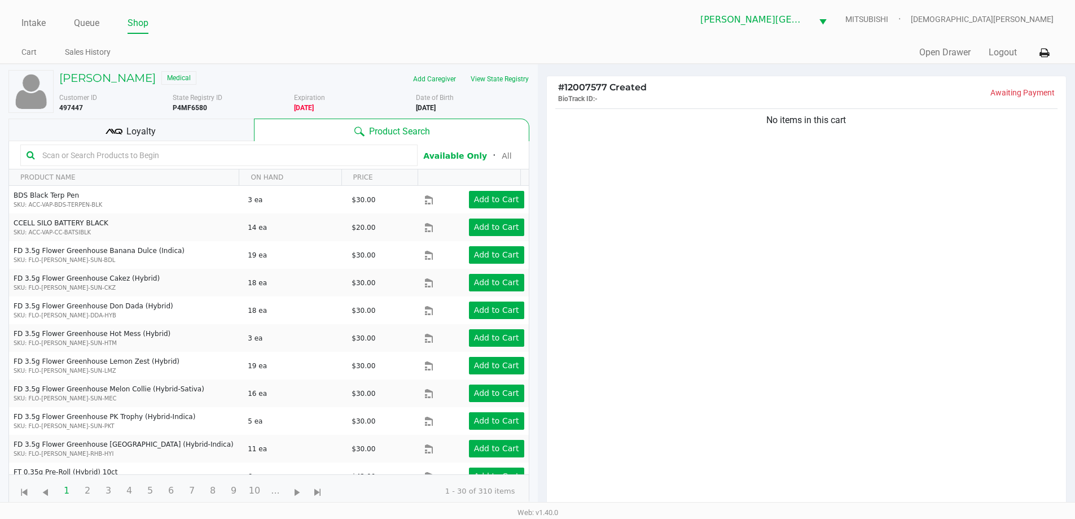
click at [55, 155] on input "text" at bounding box center [225, 155] width 374 height 17
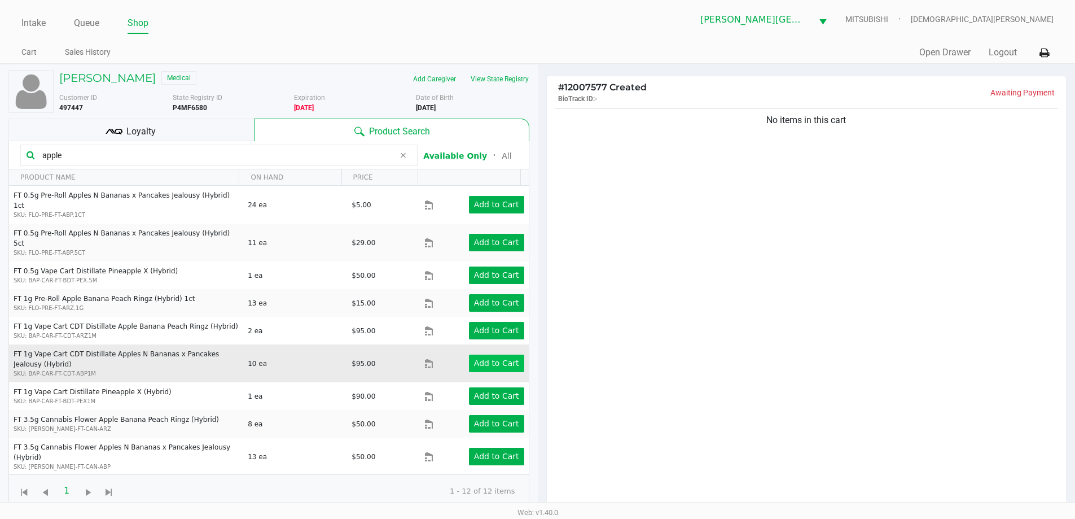
type input "apple"
click at [482, 358] on app-button-loader "Add to Cart" at bounding box center [496, 362] width 45 height 9
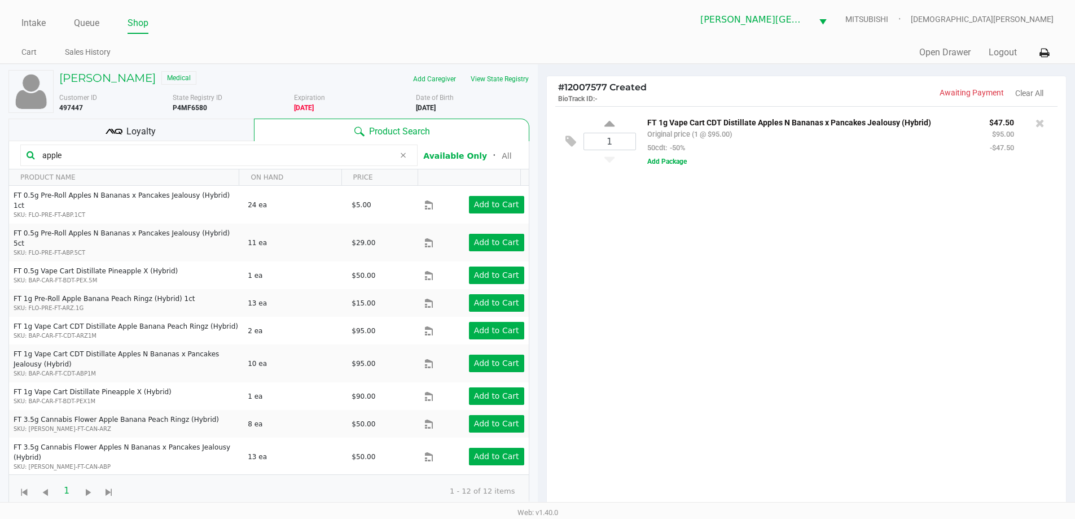
click at [759, 277] on div "1 FT 1g Vape Cart CDT Distillate Apples N Bananas x Pancakes Jealousy (Hybrid) …" at bounding box center [807, 311] width 520 height 410
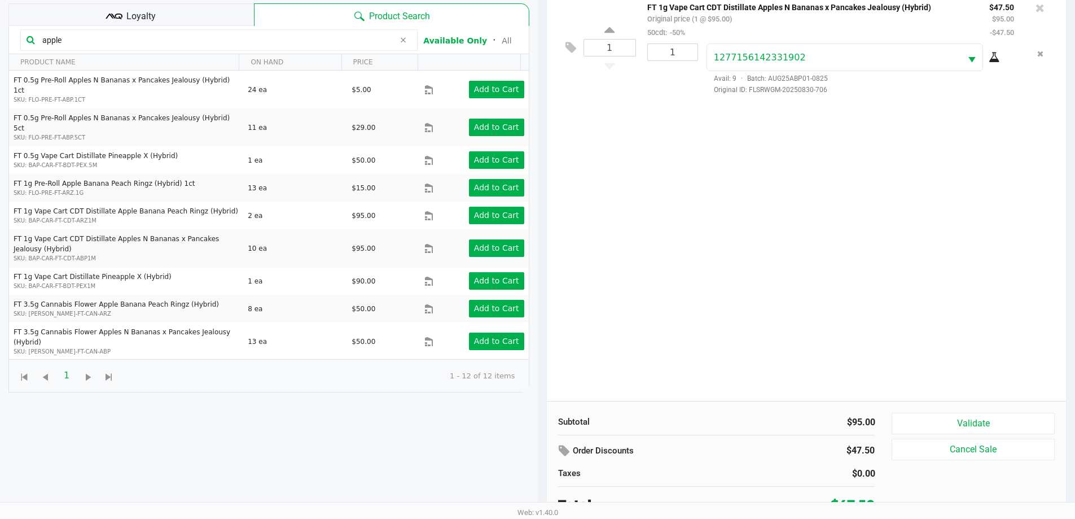
scroll to position [122, 0]
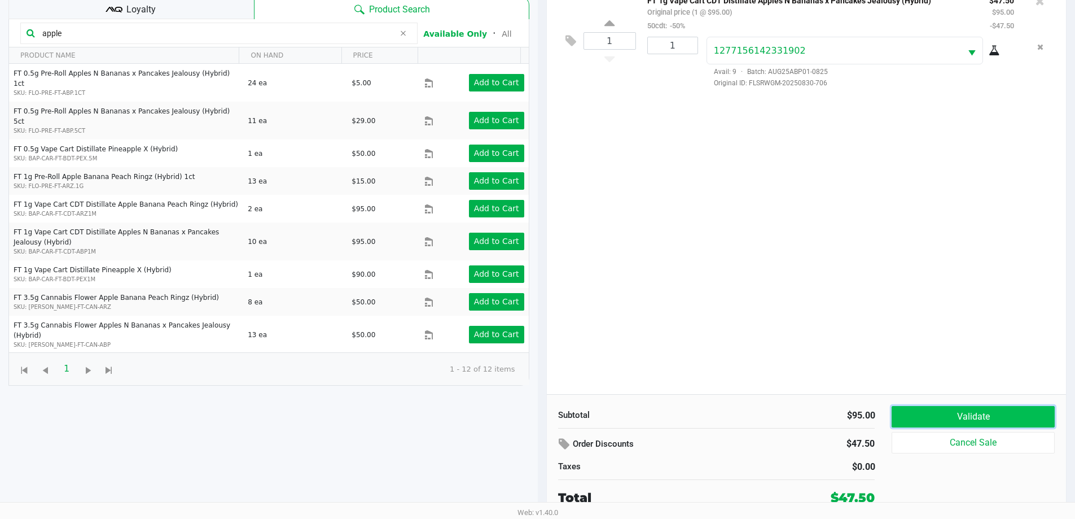
click at [973, 422] on button "Validate" at bounding box center [973, 416] width 163 height 21
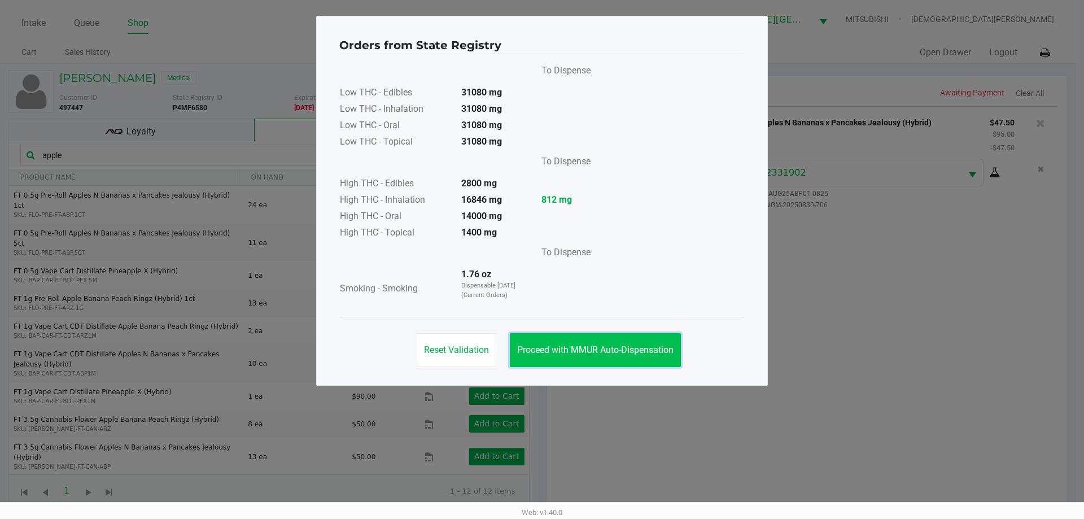
click at [594, 356] on button "Proceed with MMUR Auto-Dispensation" at bounding box center [595, 350] width 171 height 34
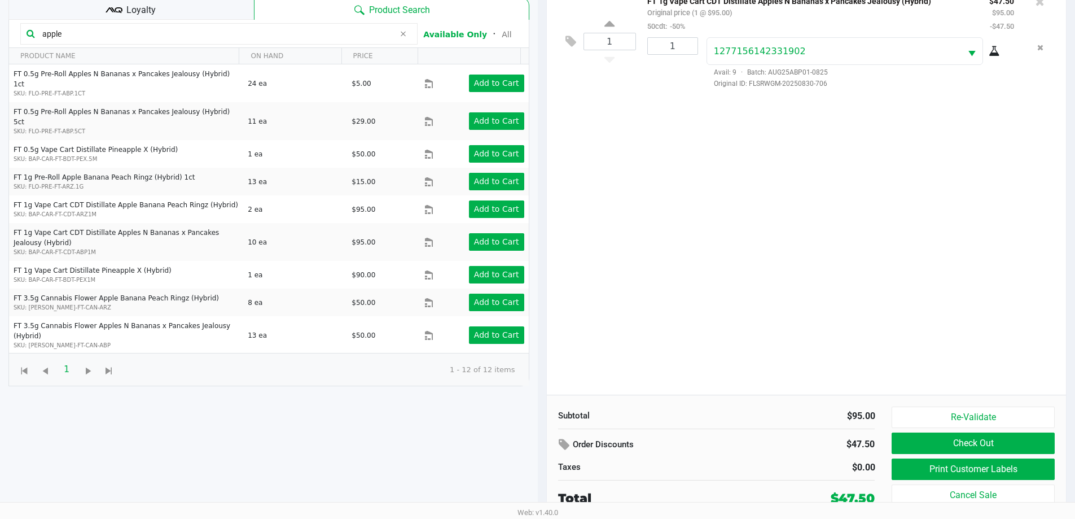
scroll to position [122, 0]
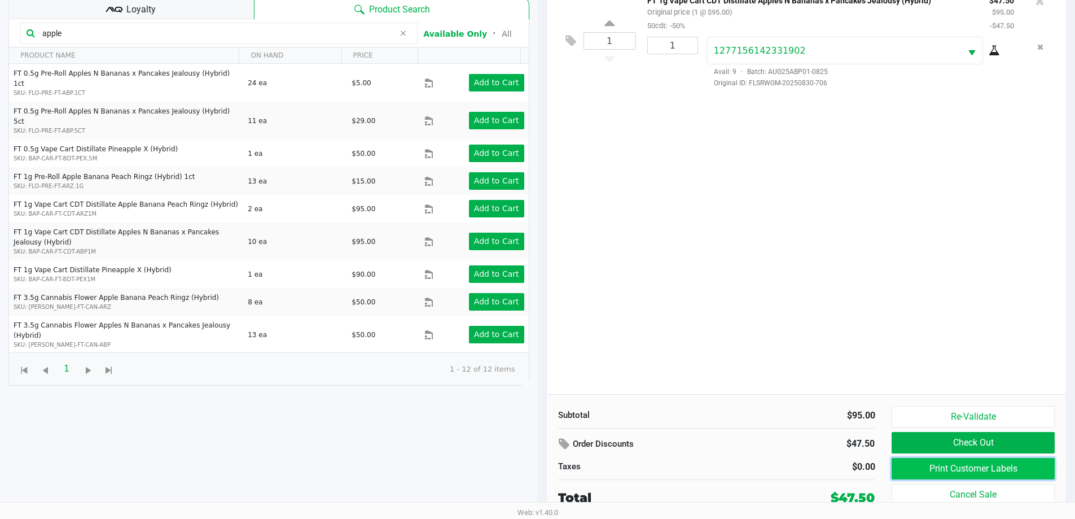
click at [926, 474] on button "Print Customer Labels" at bounding box center [973, 468] width 163 height 21
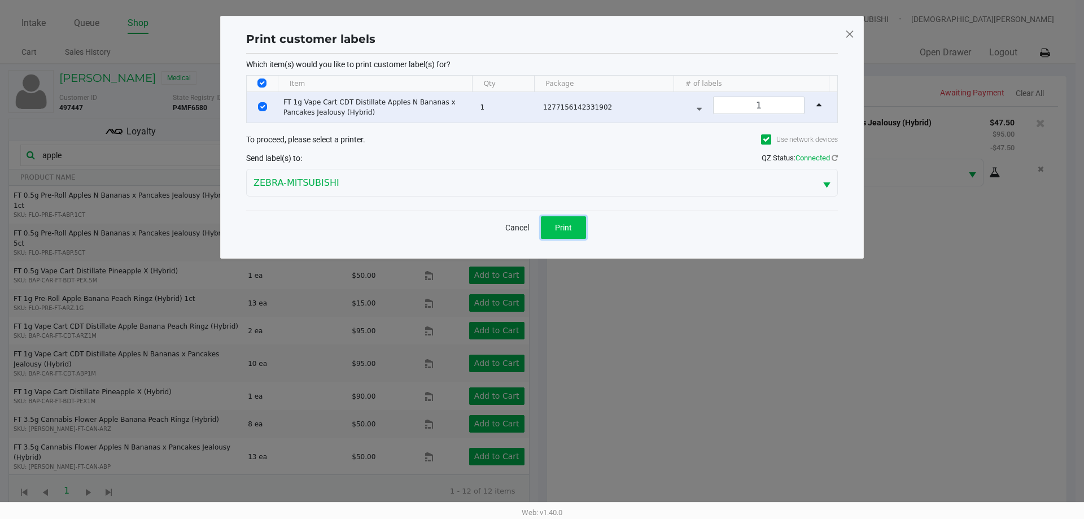
click at [558, 223] on span "Print" at bounding box center [563, 227] width 17 height 9
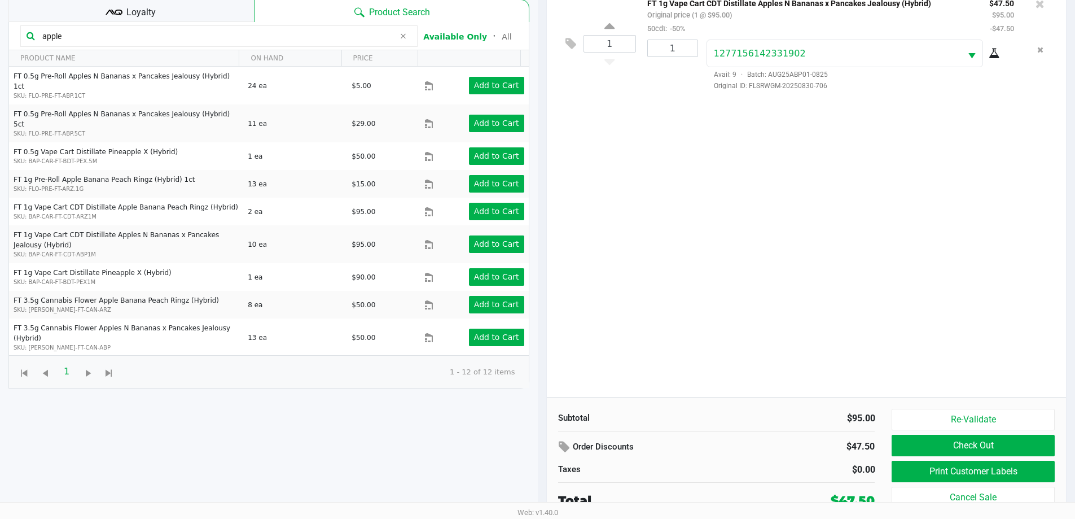
scroll to position [122, 0]
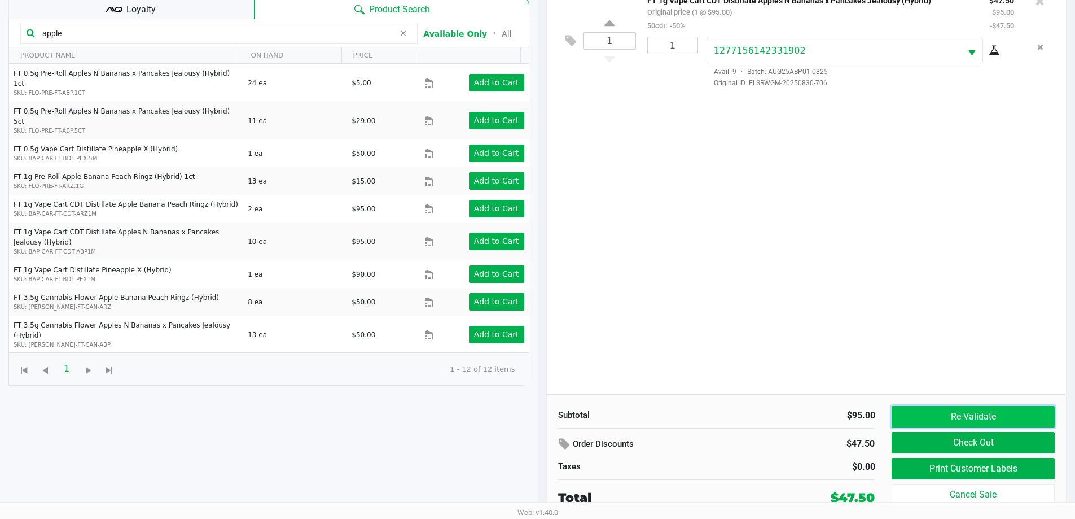
click at [943, 419] on button "Re-Validate" at bounding box center [973, 416] width 163 height 21
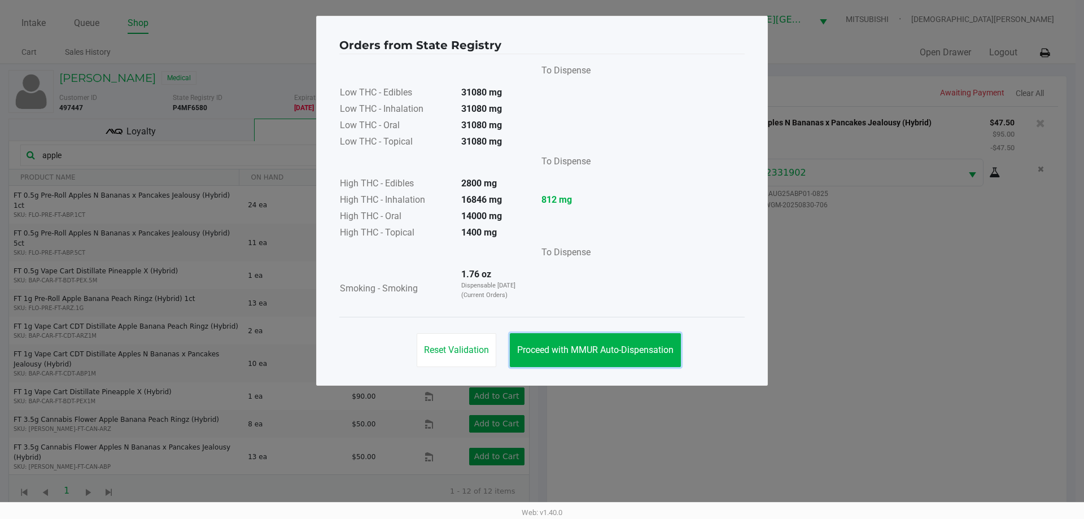
drag, startPoint x: 624, startPoint y: 358, endPoint x: 698, endPoint y: 323, distance: 81.8
click at [628, 355] on button "Proceed with MMUR Auto-Dispensation" at bounding box center [595, 350] width 171 height 34
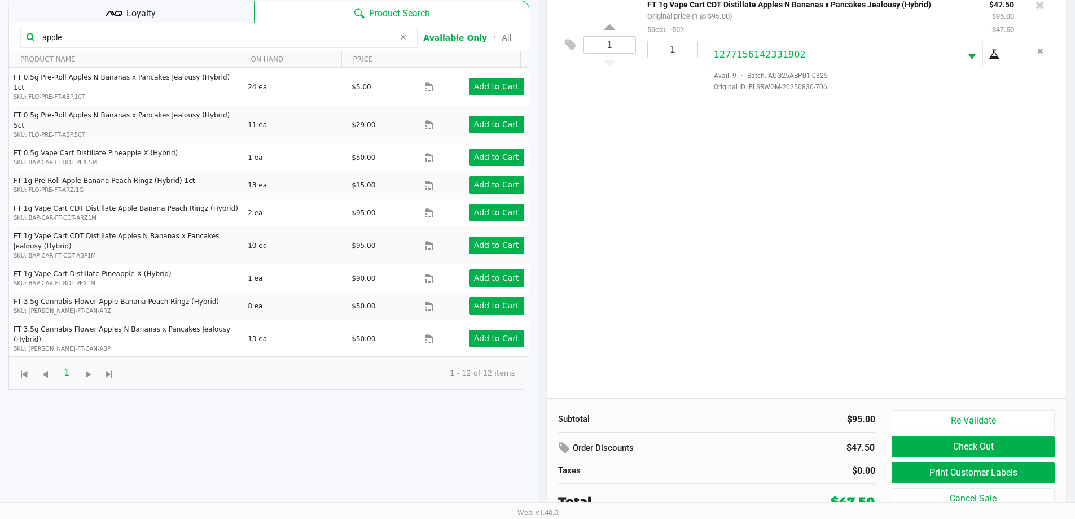
scroll to position [122, 0]
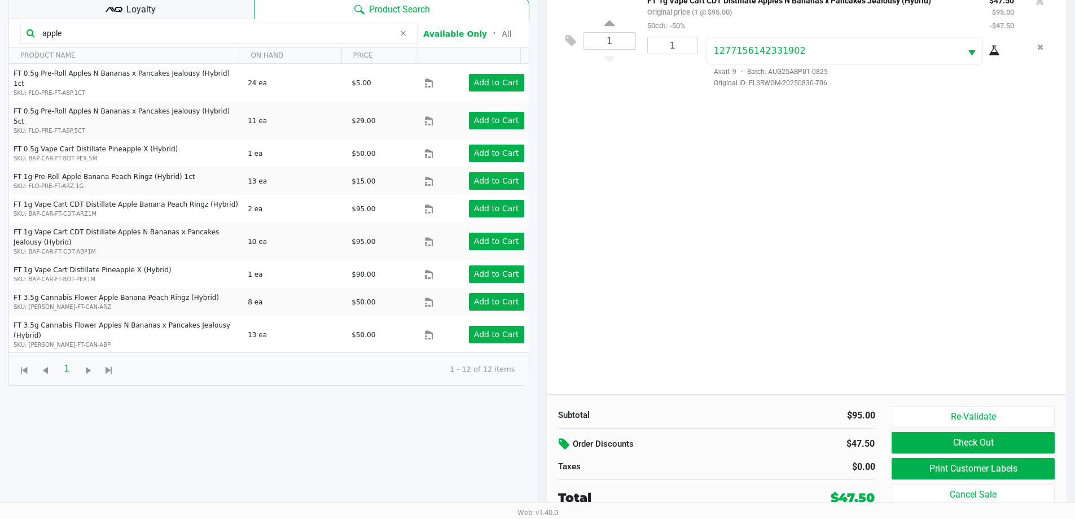
click at [563, 441] on icon at bounding box center [566, 444] width 14 height 13
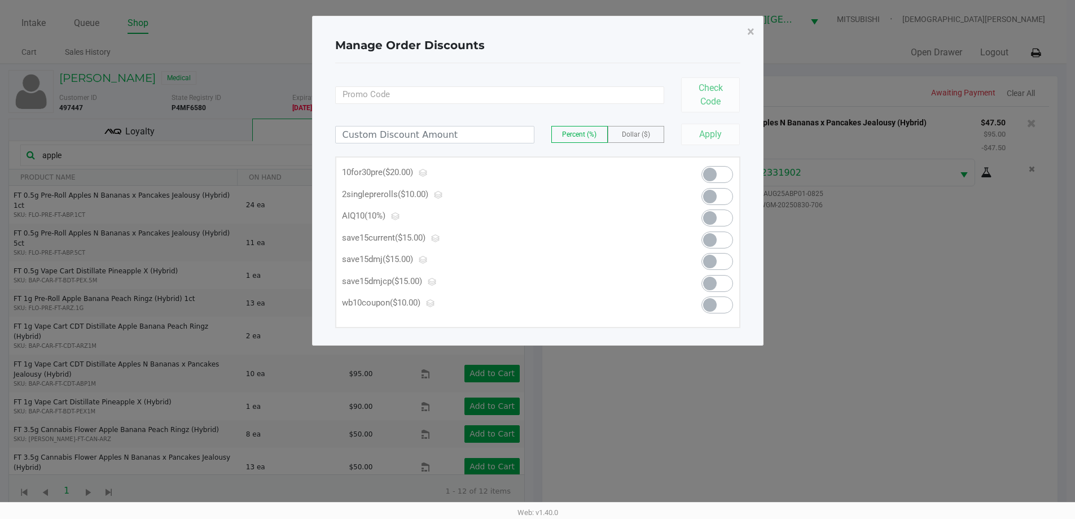
scroll to position [0, 0]
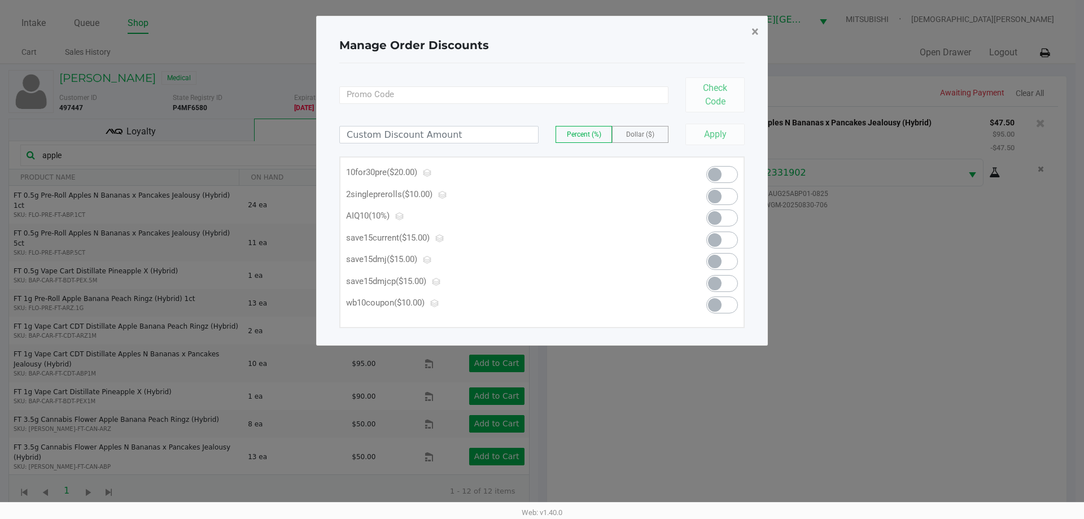
click at [760, 29] on button "×" at bounding box center [754, 32] width 25 height 32
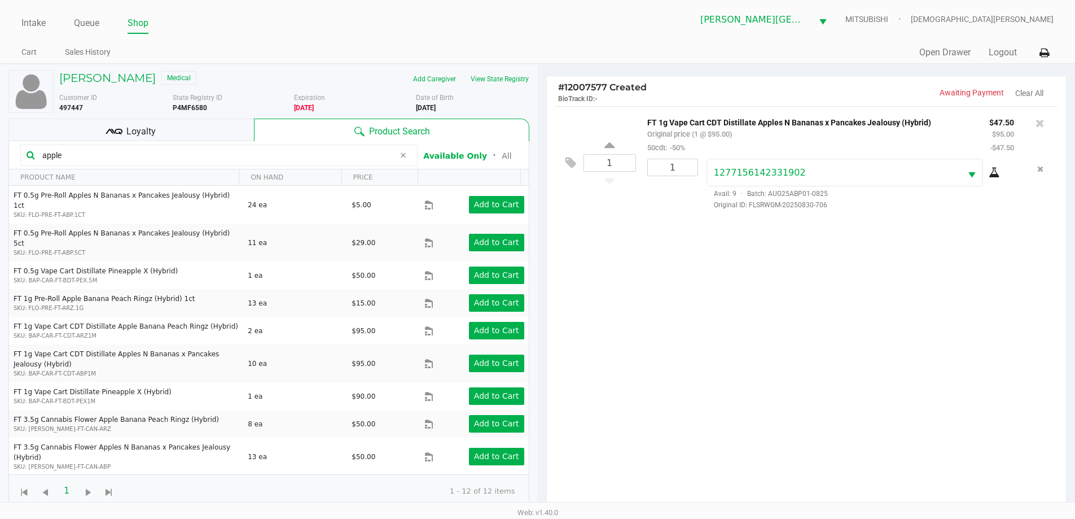
drag, startPoint x: 769, startPoint y: 325, endPoint x: 799, endPoint y: 304, distance: 36.5
click at [773, 318] on div "1 FT 1g Vape Cart CDT Distillate Apples N Bananas x Pancakes Jealousy (Hybrid) …" at bounding box center [807, 311] width 520 height 410
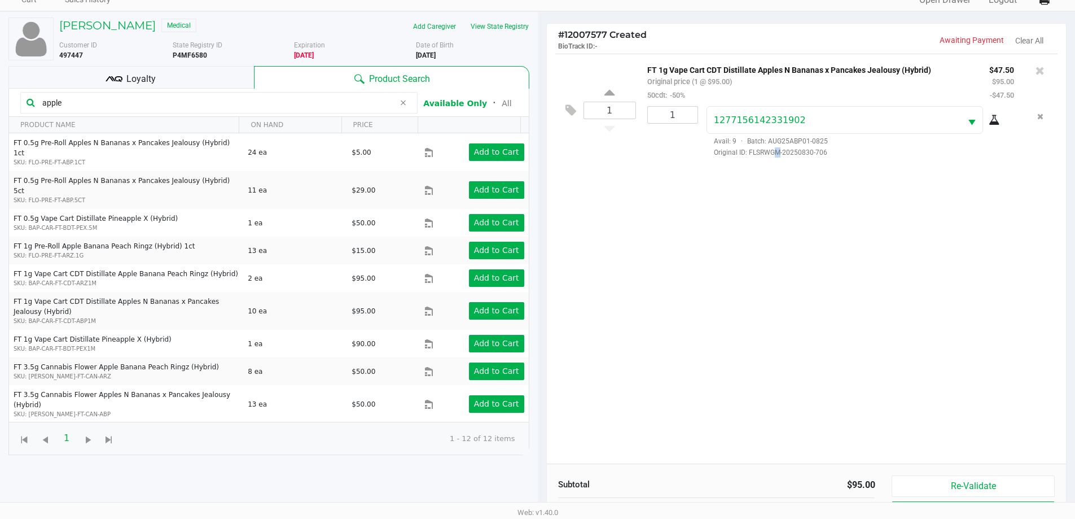
scroll to position [122, 0]
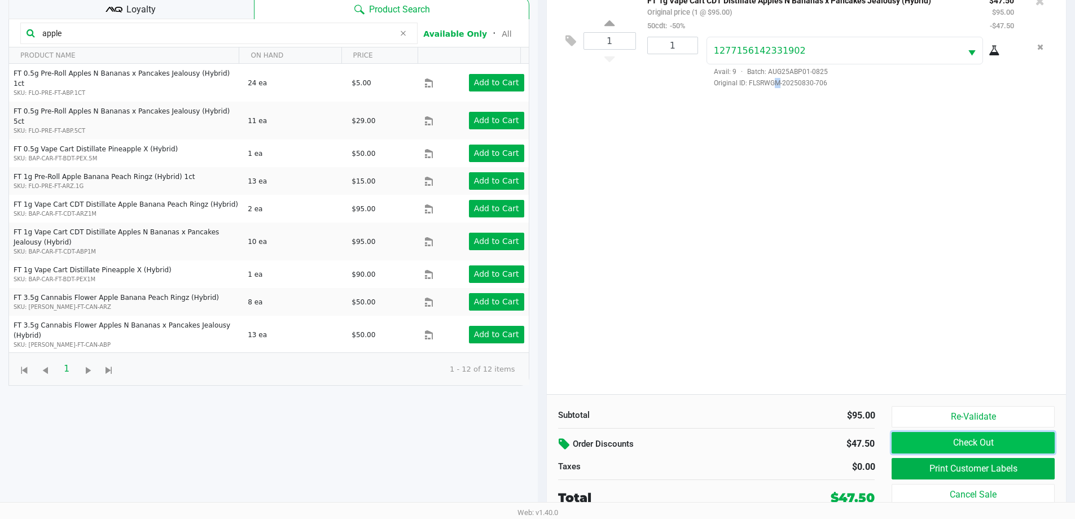
click at [939, 446] on button "Check Out" at bounding box center [973, 442] width 163 height 21
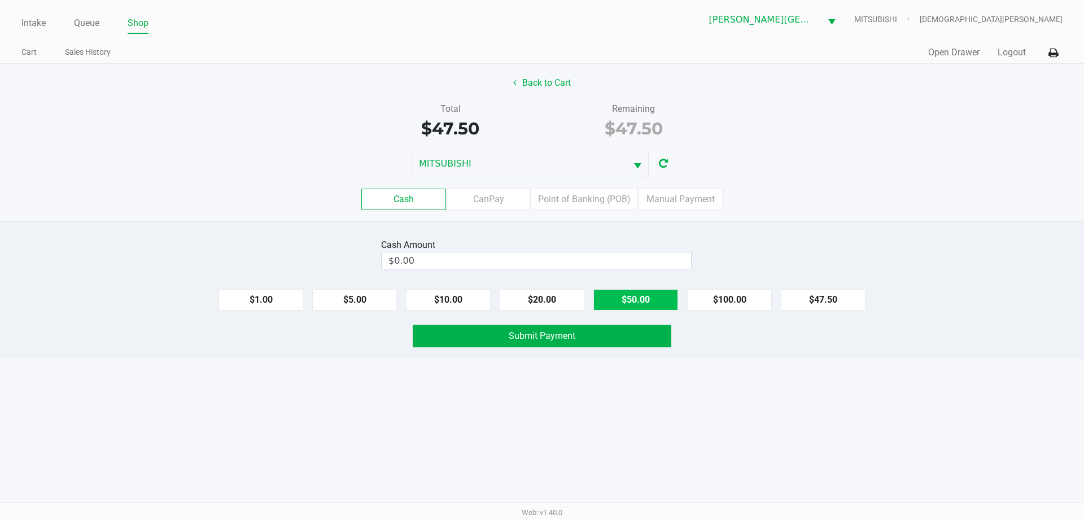
click at [649, 292] on button "$50.00" at bounding box center [635, 299] width 85 height 21
type input "$50.00"
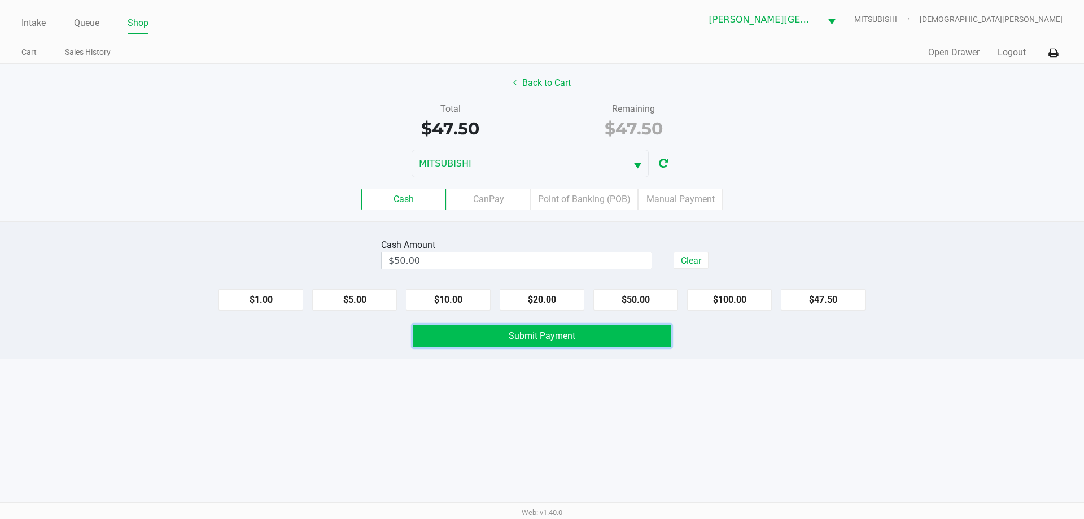
click at [635, 335] on button "Submit Payment" at bounding box center [542, 336] width 259 height 23
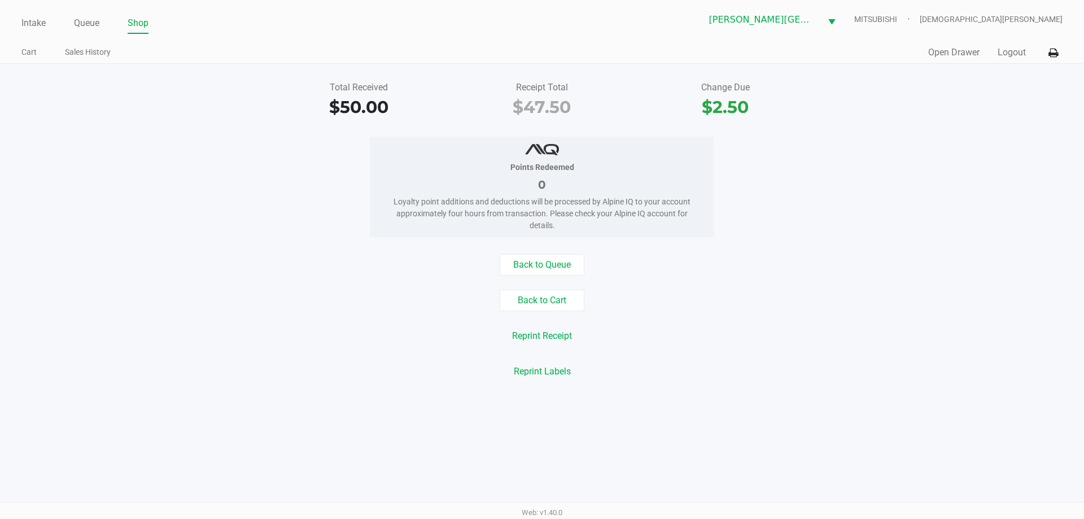
click at [43, 18] on link "Intake" at bounding box center [33, 23] width 24 height 16
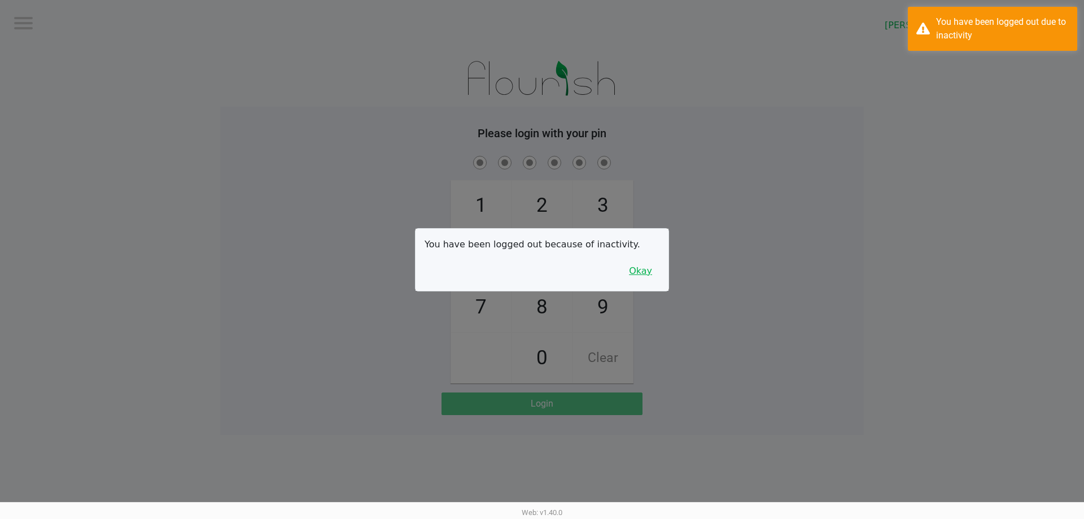
click at [648, 274] on button "Okay" at bounding box center [641, 270] width 38 height 21
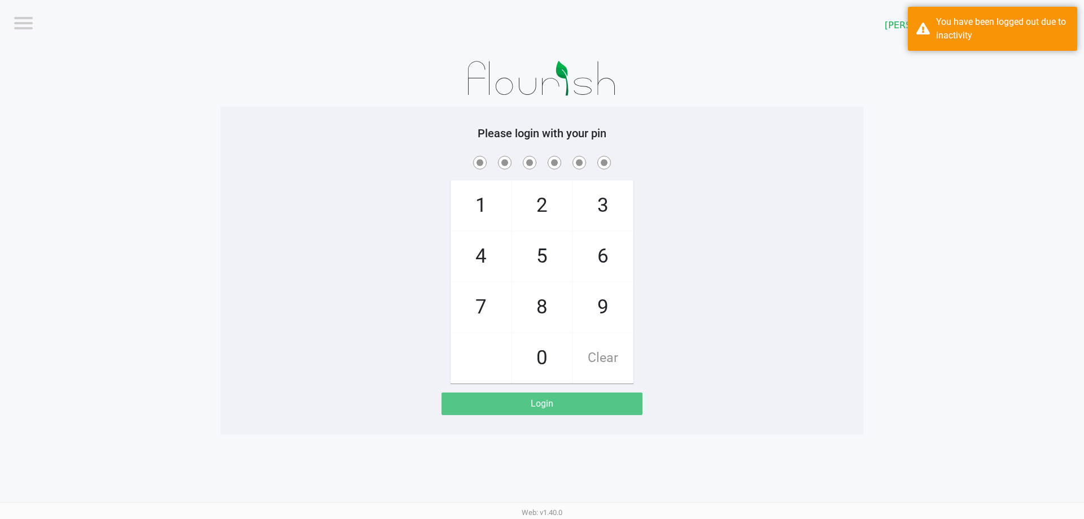
click at [658, 278] on div "1 4 7 2 5 8 0 3 6 9 Clear" at bounding box center [542, 269] width 644 height 230
checkbox input "true"
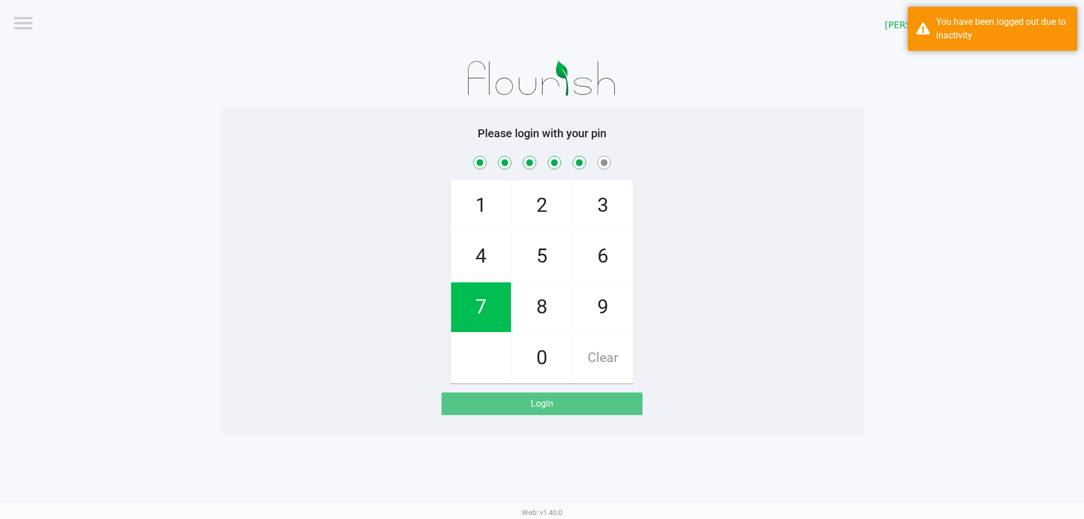
checkbox input "true"
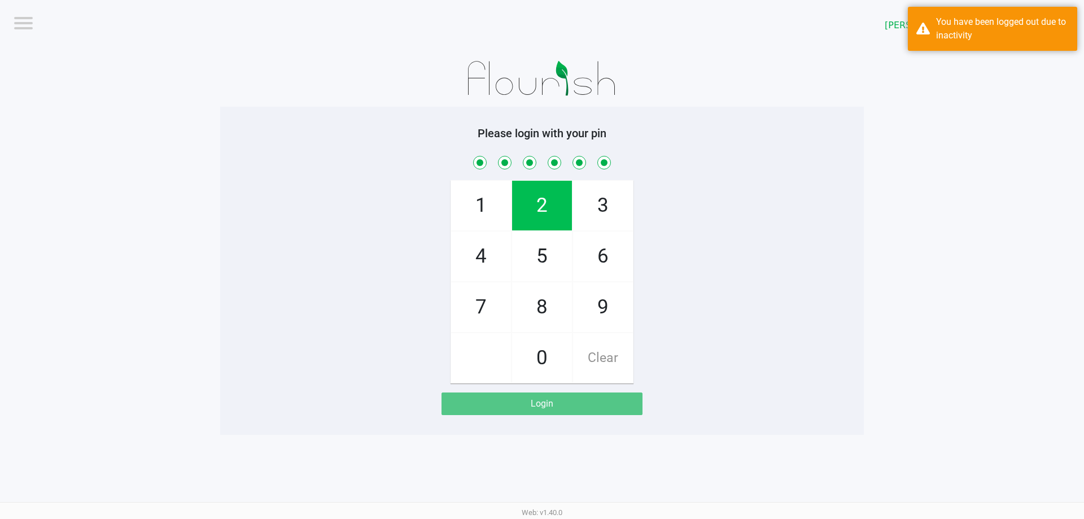
checkbox input "true"
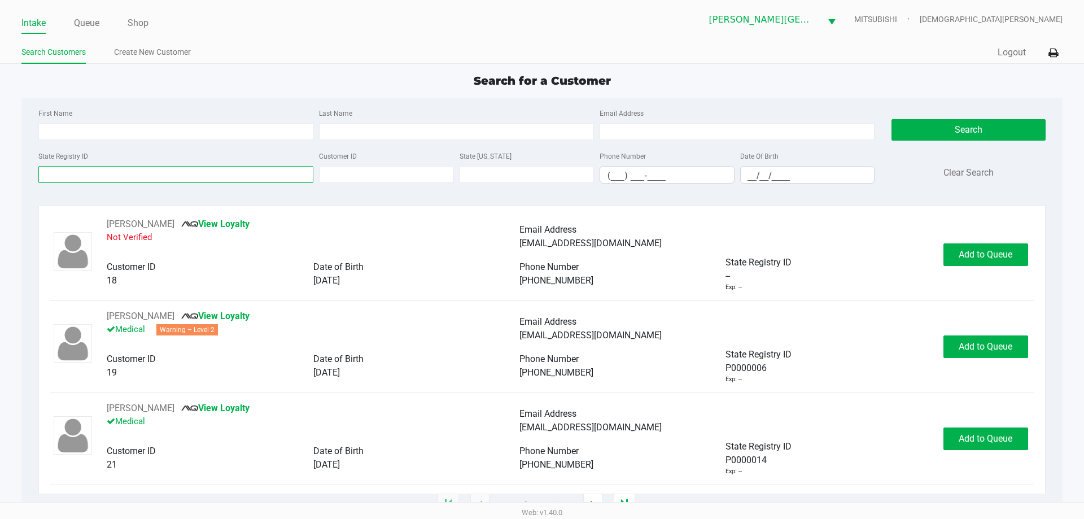
click at [85, 172] on input "State Registry ID" at bounding box center [175, 174] width 275 height 17
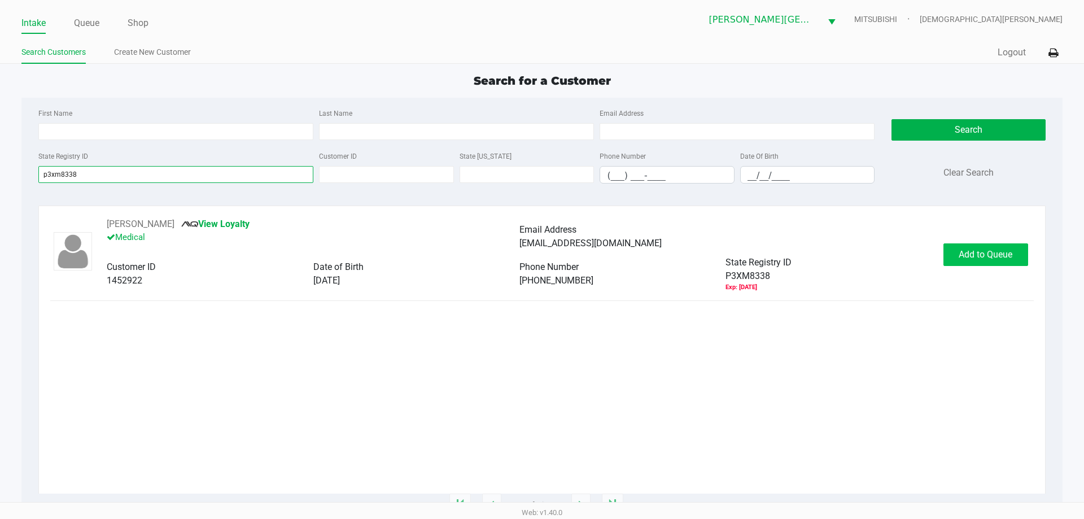
type input "p3xm8338"
click at [987, 247] on button "Add to Queue" at bounding box center [985, 254] width 85 height 23
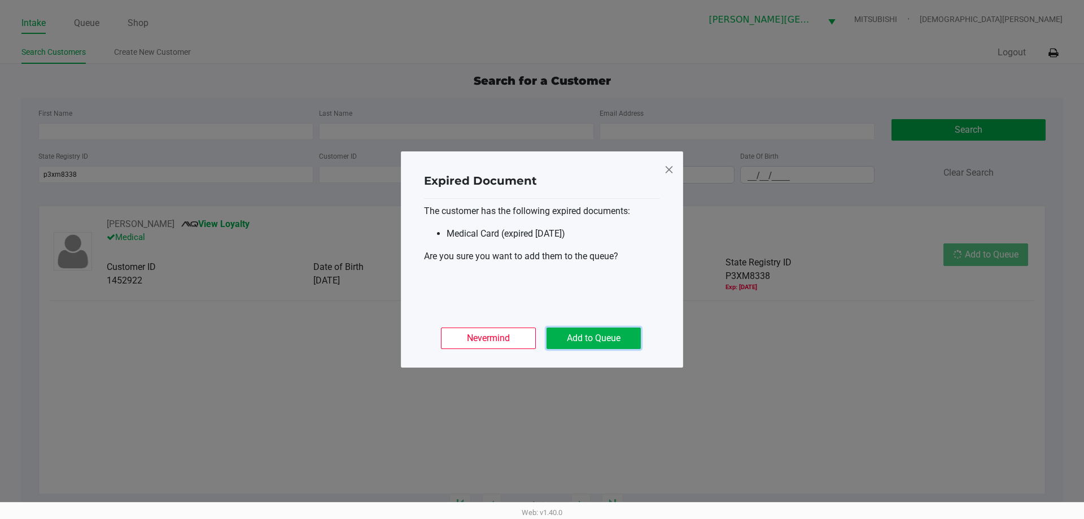
click at [626, 338] on button "Add to Queue" at bounding box center [593, 337] width 94 height 21
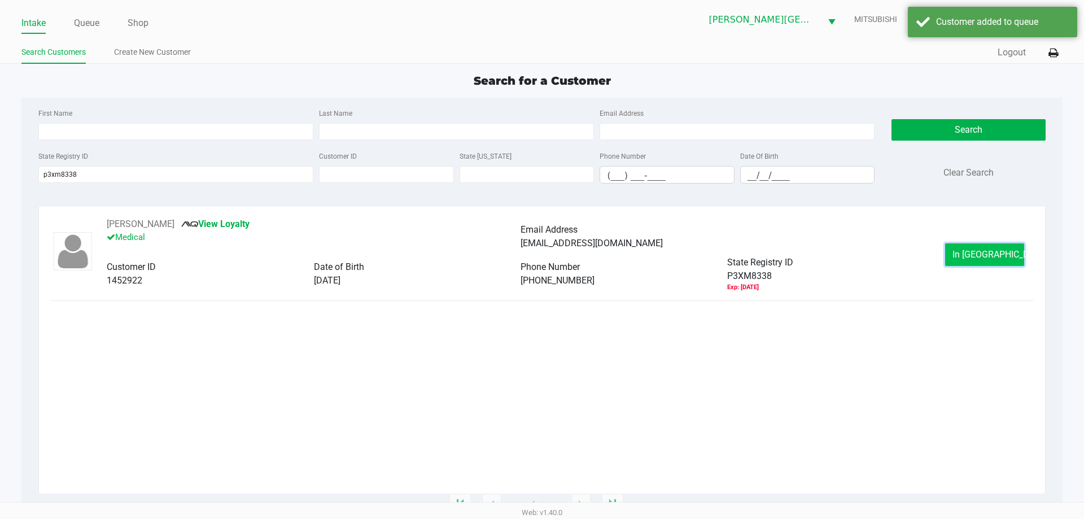
click at [971, 247] on button "In Queue" at bounding box center [984, 254] width 79 height 23
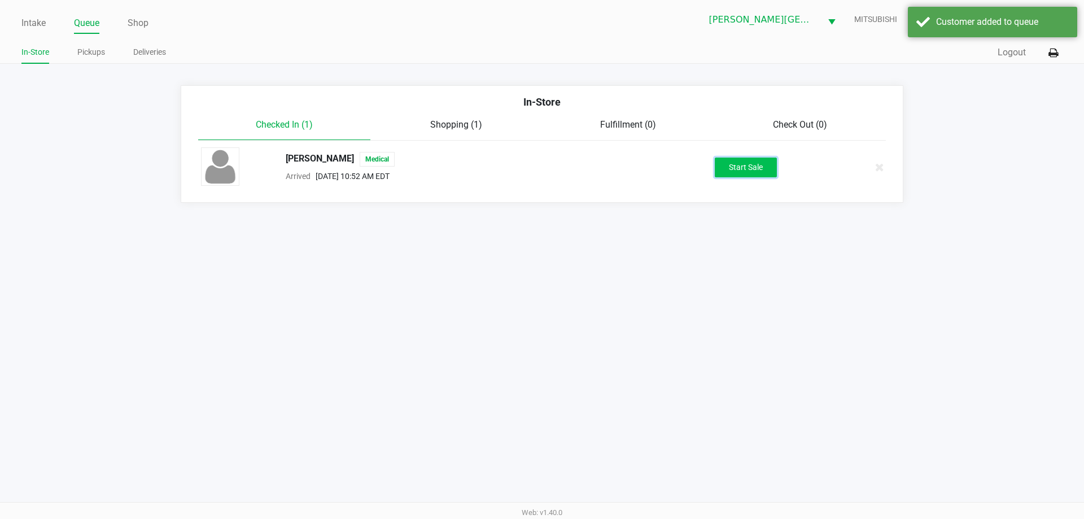
click at [747, 167] on button "Start Sale" at bounding box center [746, 168] width 62 height 20
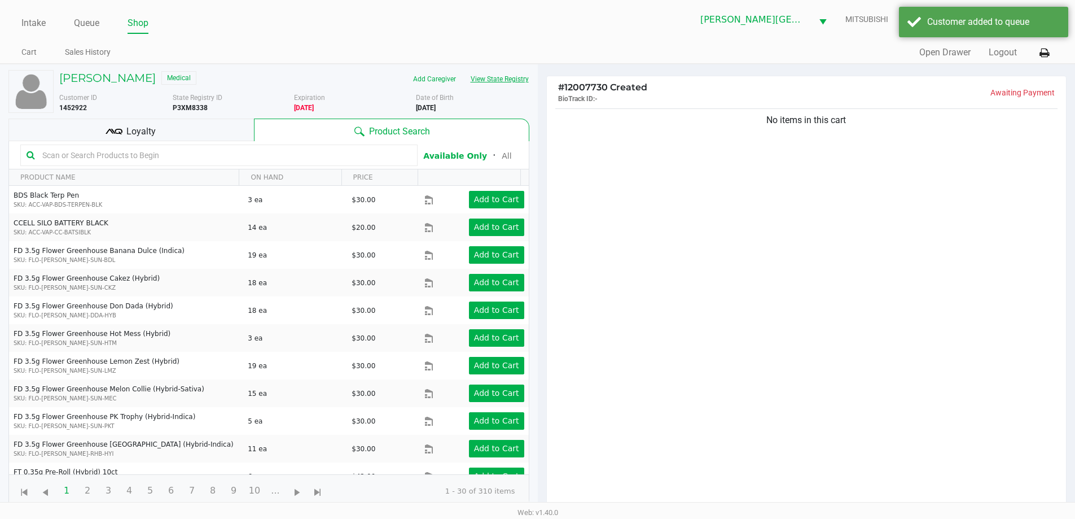
click at [491, 83] on button "View State Registry" at bounding box center [496, 79] width 66 height 18
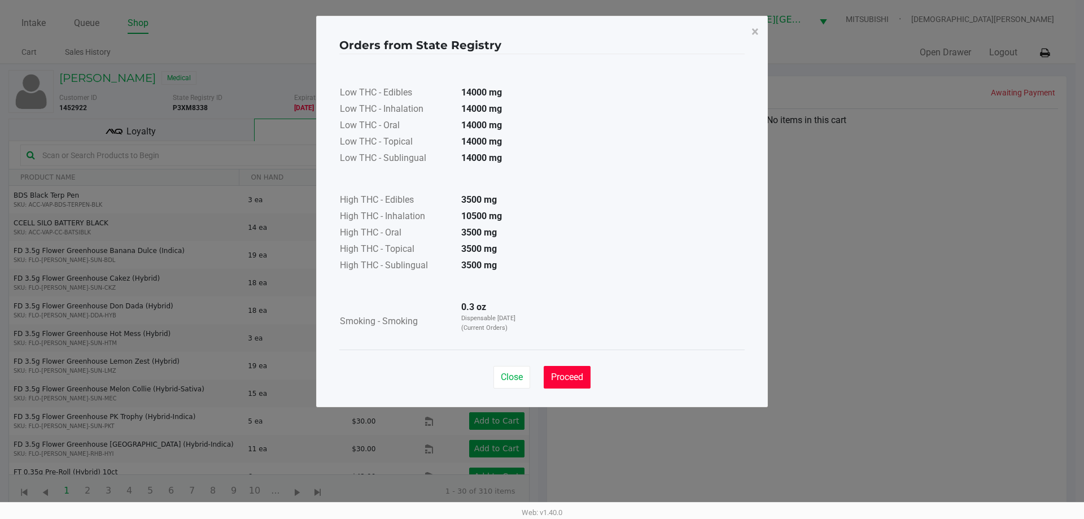
click at [565, 375] on span "Proceed" at bounding box center [567, 376] width 32 height 11
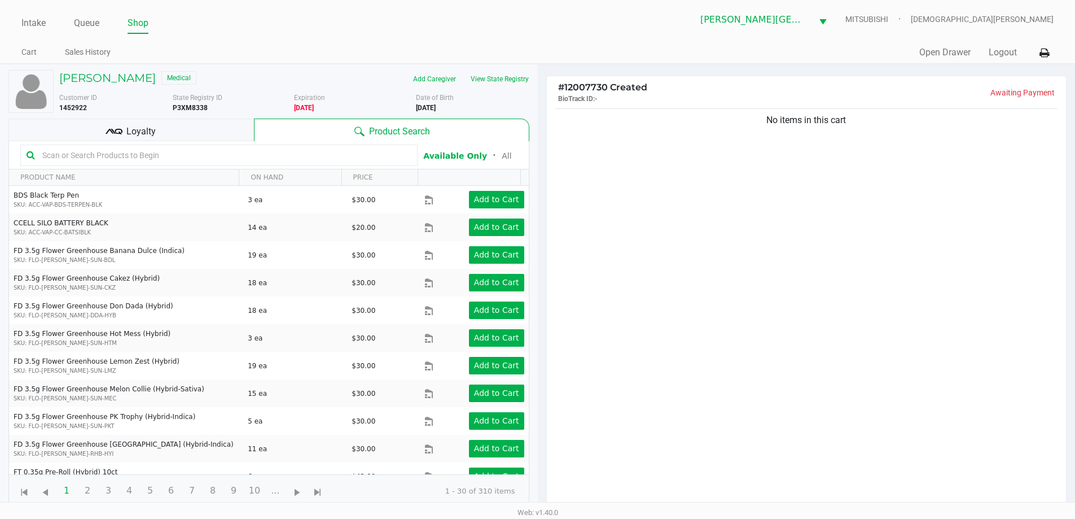
drag, startPoint x: 151, startPoint y: 133, endPoint x: 177, endPoint y: 125, distance: 27.0
click at [155, 130] on div "Loyalty" at bounding box center [131, 130] width 246 height 23
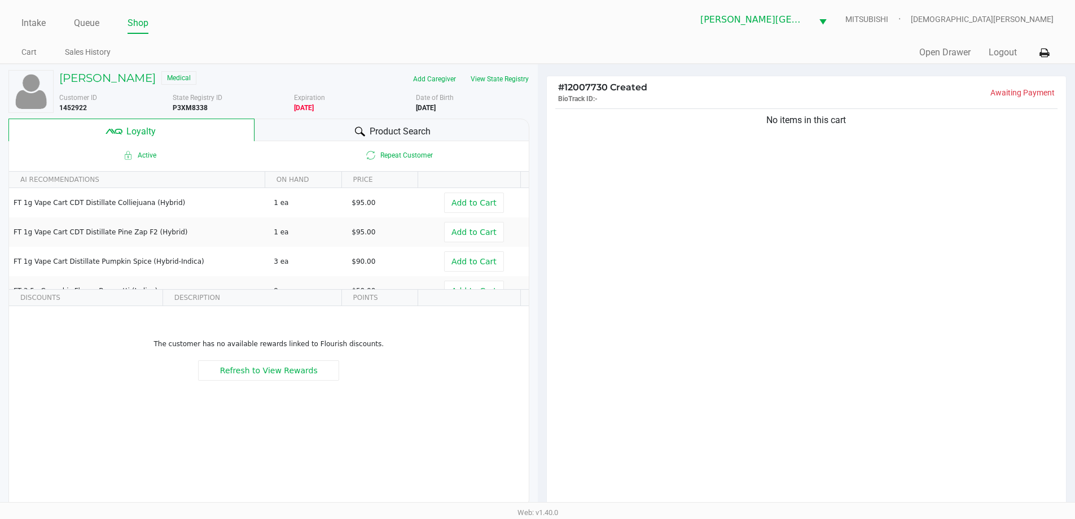
click at [290, 137] on div "Product Search" at bounding box center [392, 130] width 275 height 23
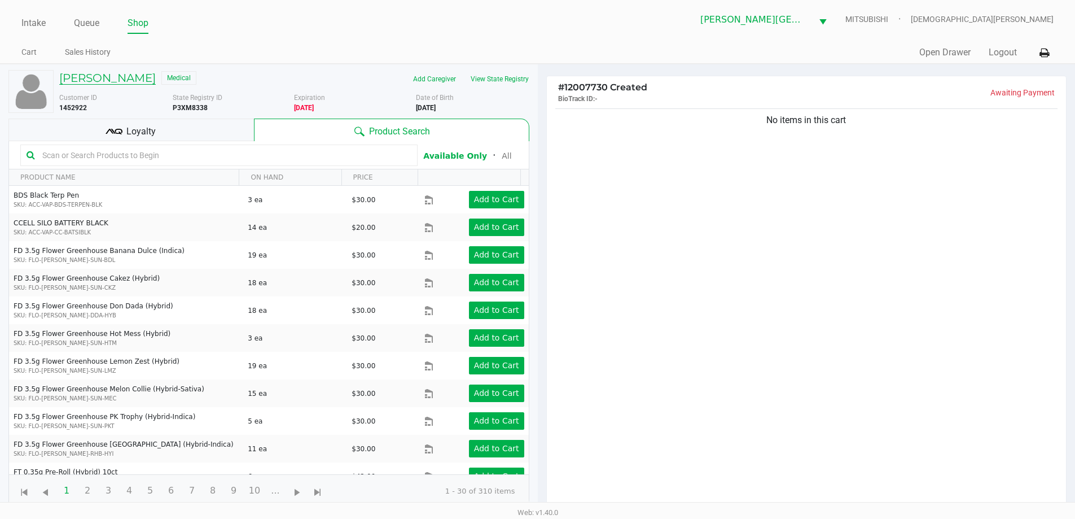
click at [104, 74] on h5 "LUIS OLIVER JR" at bounding box center [107, 78] width 97 height 14
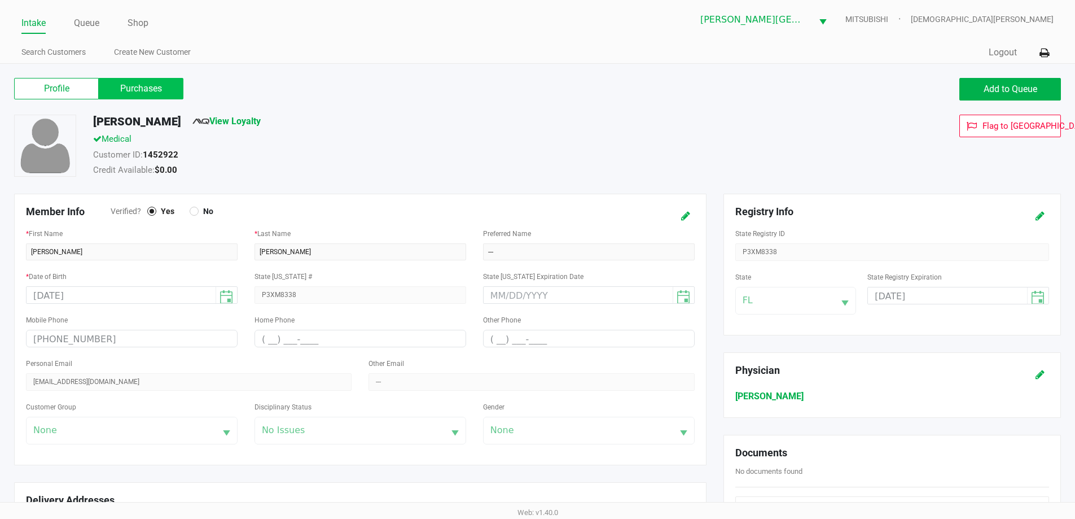
drag, startPoint x: 104, startPoint y: 74, endPoint x: 115, endPoint y: 84, distance: 15.2
click at [115, 84] on label "Purchases" at bounding box center [141, 88] width 85 height 21
click at [0, 0] on 1 "Purchases" at bounding box center [0, 0] width 0 height 0
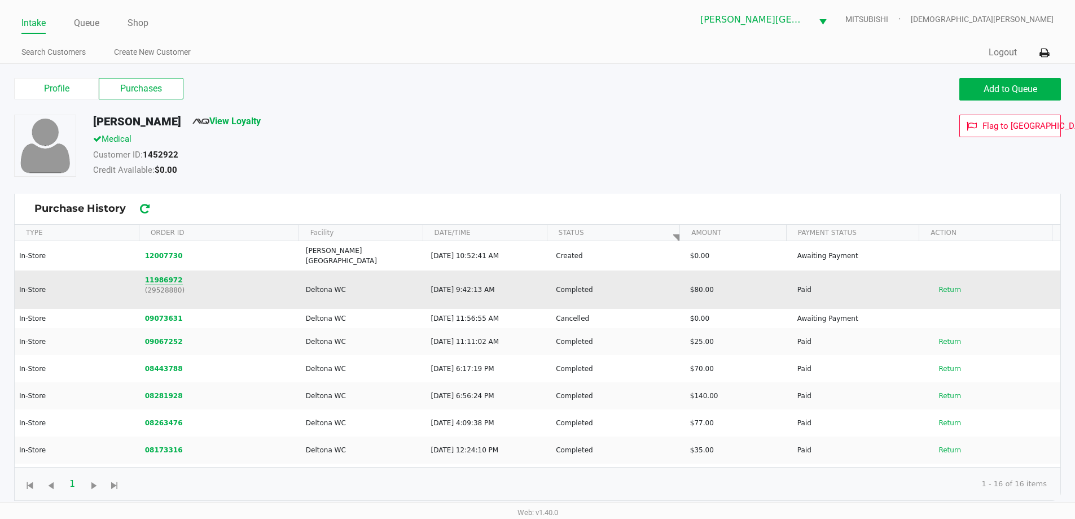
click at [159, 275] on button "11986972" at bounding box center [164, 280] width 38 height 10
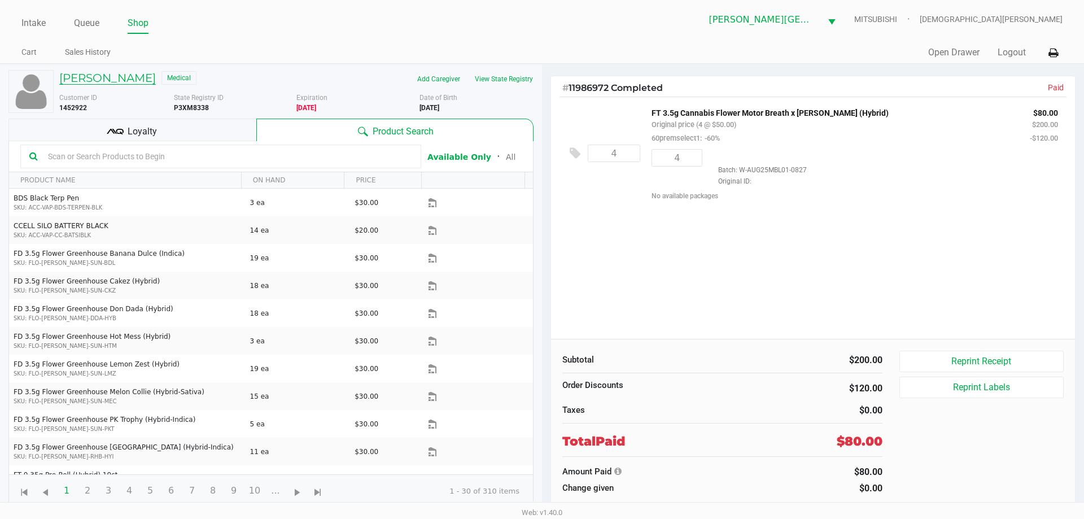
click at [121, 78] on h5 "LUIS OLIVER JR" at bounding box center [107, 78] width 97 height 14
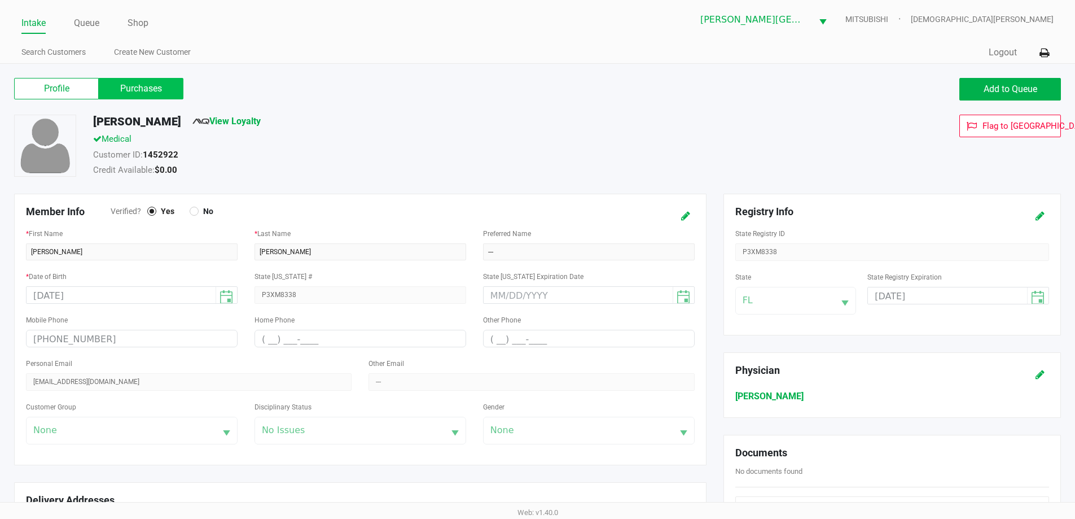
click at [129, 90] on label "Purchases" at bounding box center [141, 88] width 85 height 21
click at [0, 0] on 1 "Purchases" at bounding box center [0, 0] width 0 height 0
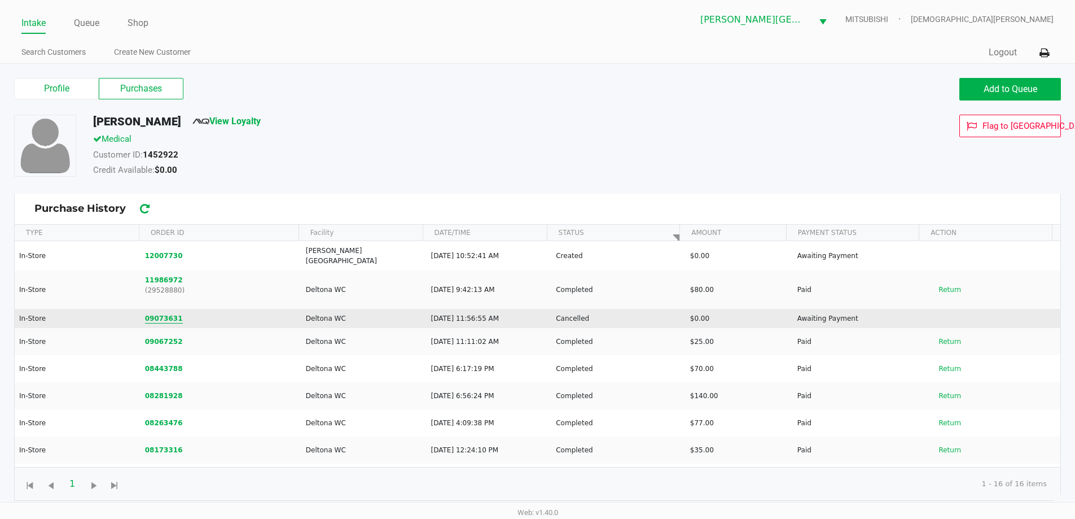
click at [155, 313] on button "09073631" at bounding box center [164, 318] width 38 height 10
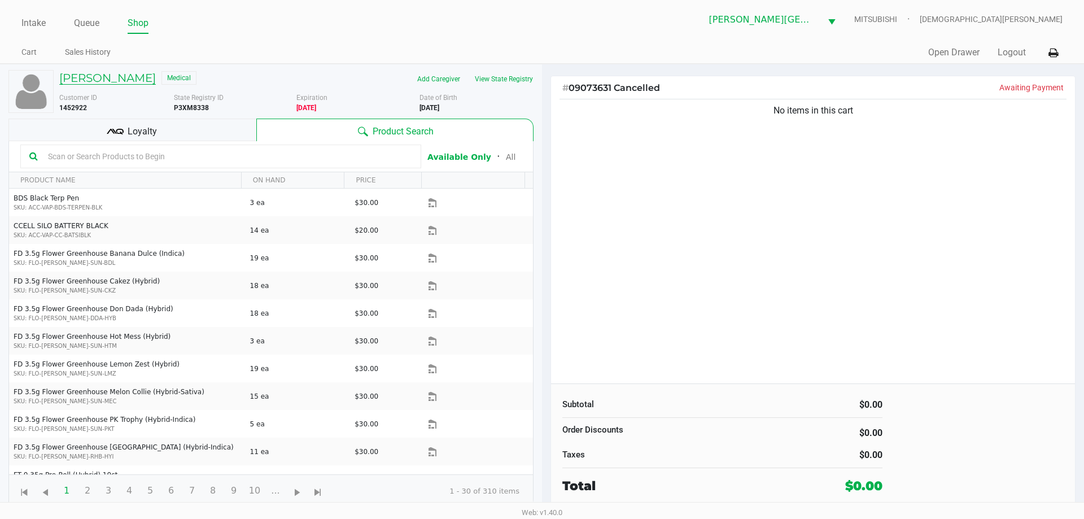
click at [126, 76] on h5 "LUIS OLIVER JR" at bounding box center [107, 78] width 97 height 14
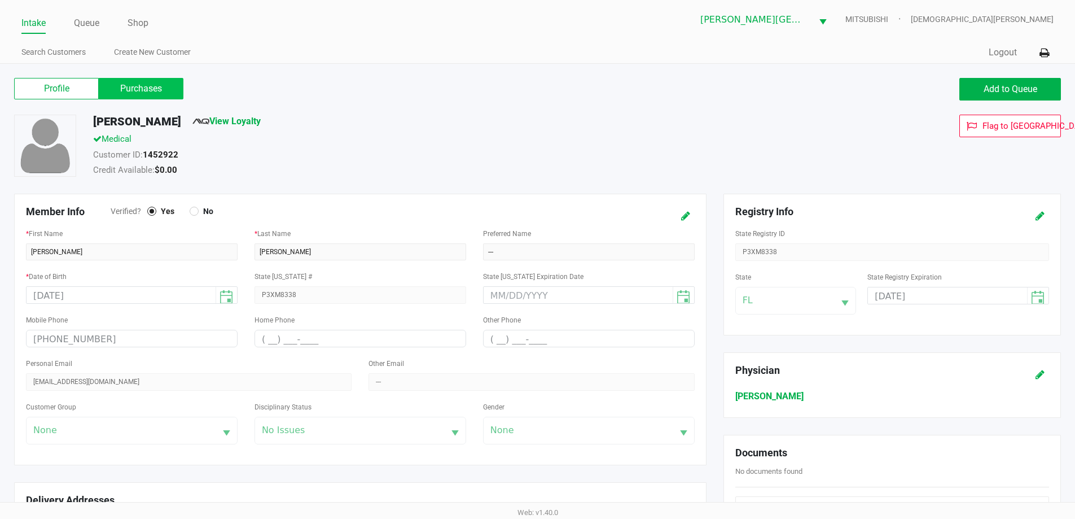
click at [138, 85] on label "Purchases" at bounding box center [141, 88] width 85 height 21
click at [0, 0] on 1 "Purchases" at bounding box center [0, 0] width 0 height 0
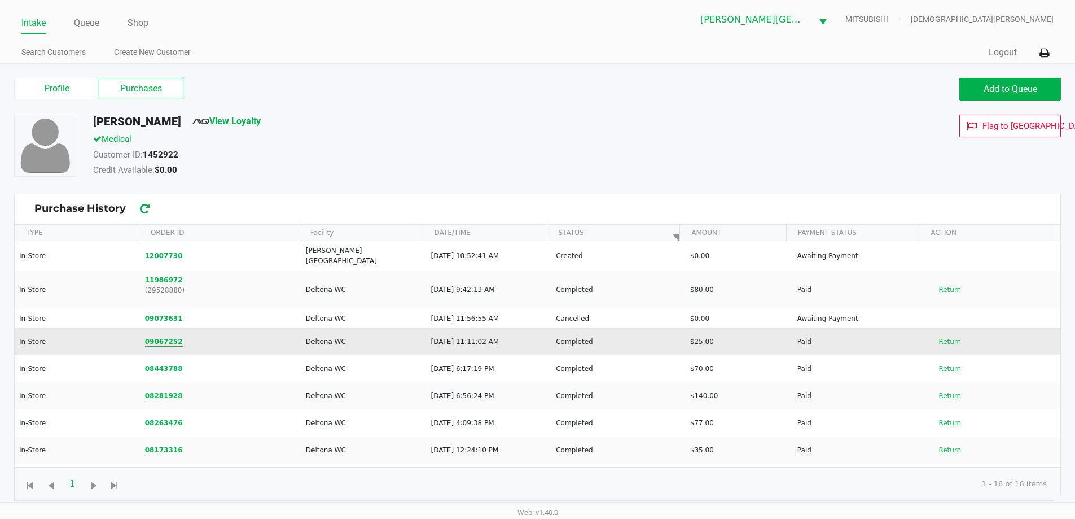
click at [154, 336] on button "09067252" at bounding box center [164, 341] width 38 height 10
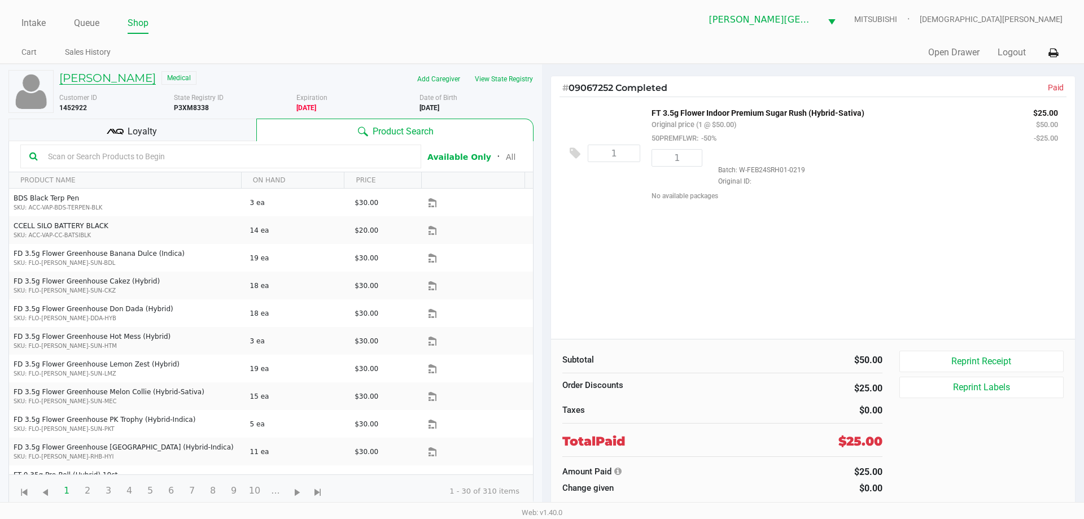
click at [119, 84] on h5 "LUIS OLIVER JR" at bounding box center [107, 78] width 97 height 14
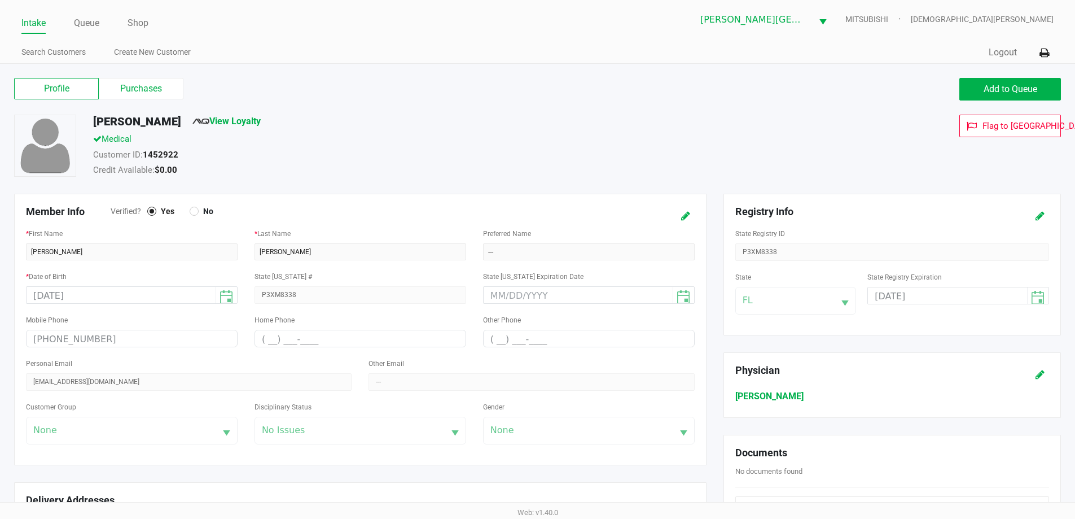
click at [130, 82] on label "Purchases" at bounding box center [141, 88] width 85 height 21
click at [0, 0] on 1 "Purchases" at bounding box center [0, 0] width 0 height 0
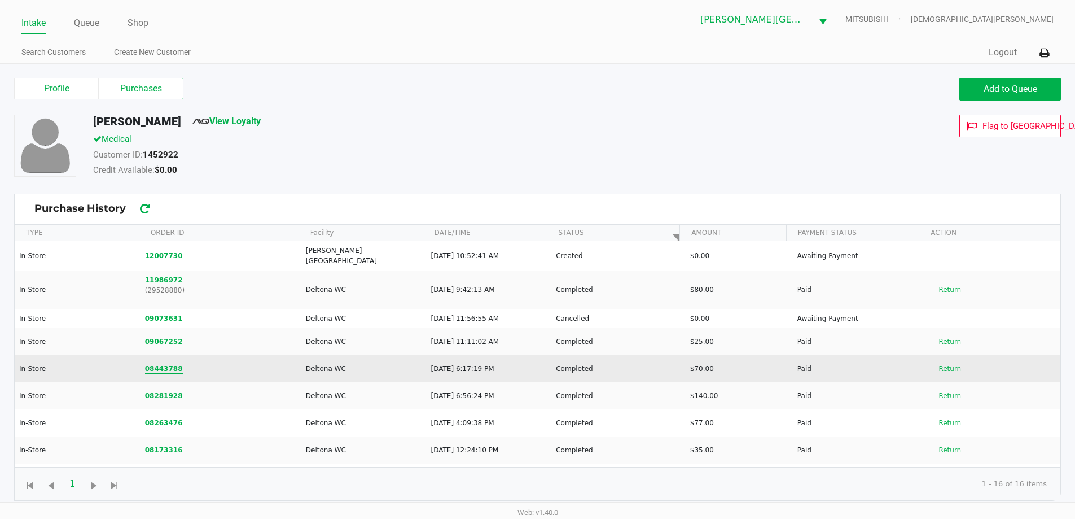
click at [160, 364] on button "08443788" at bounding box center [164, 369] width 38 height 10
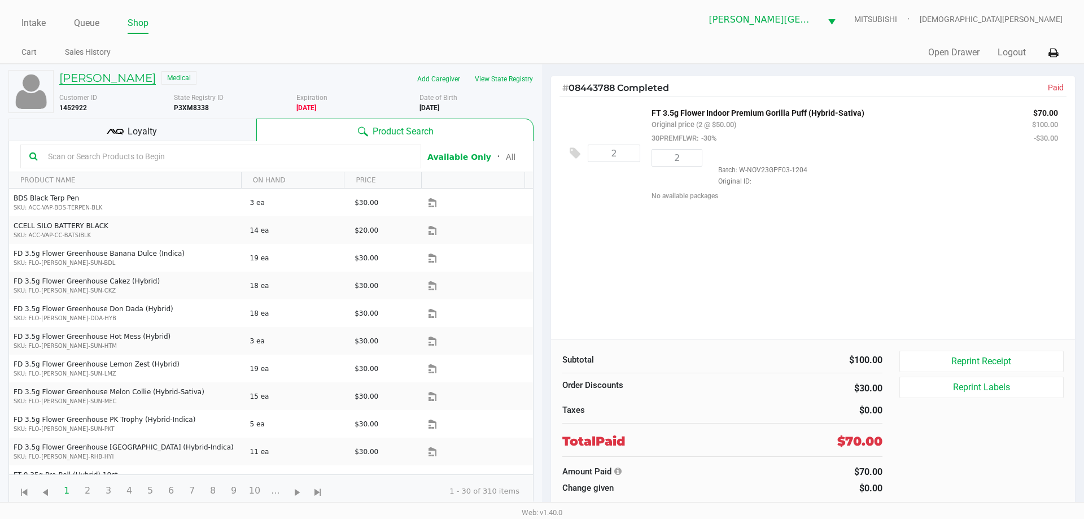
click at [126, 73] on h5 "LUIS OLIVER JR" at bounding box center [107, 78] width 97 height 14
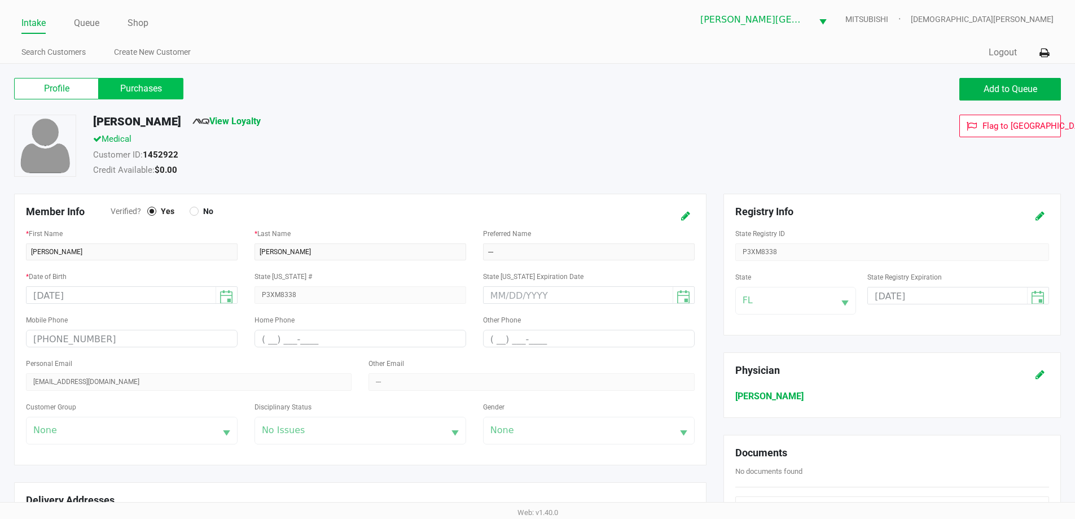
click at [134, 82] on label "Purchases" at bounding box center [141, 88] width 85 height 21
click at [0, 0] on 1 "Purchases" at bounding box center [0, 0] width 0 height 0
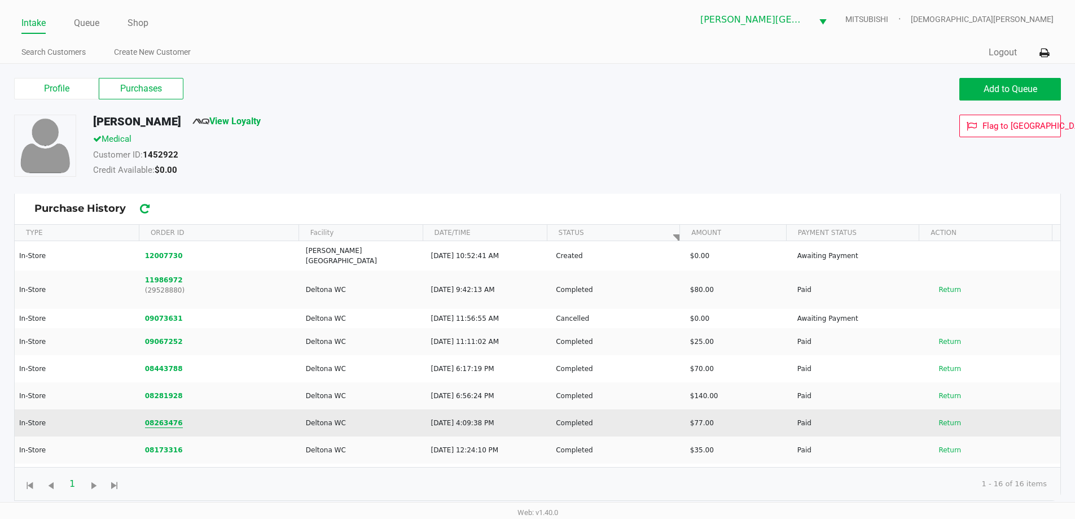
click at [152, 418] on button "08263476" at bounding box center [164, 423] width 38 height 10
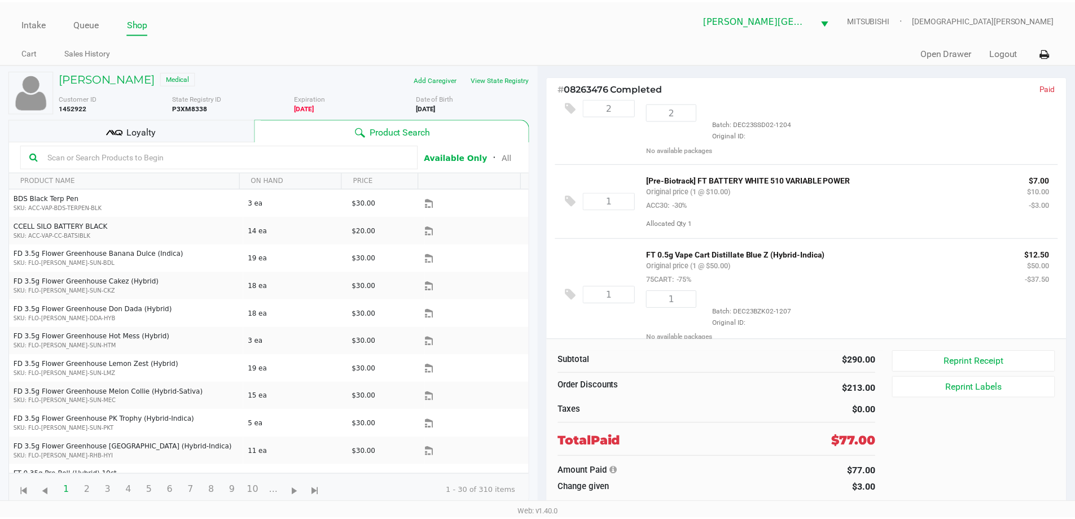
scroll to position [173, 0]
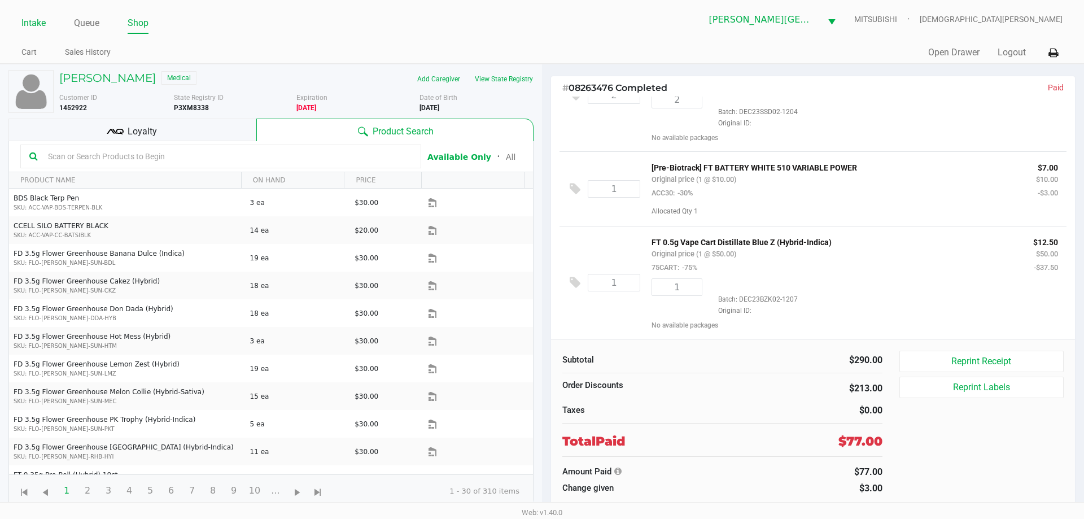
click at [28, 24] on link "Intake" at bounding box center [33, 23] width 24 height 16
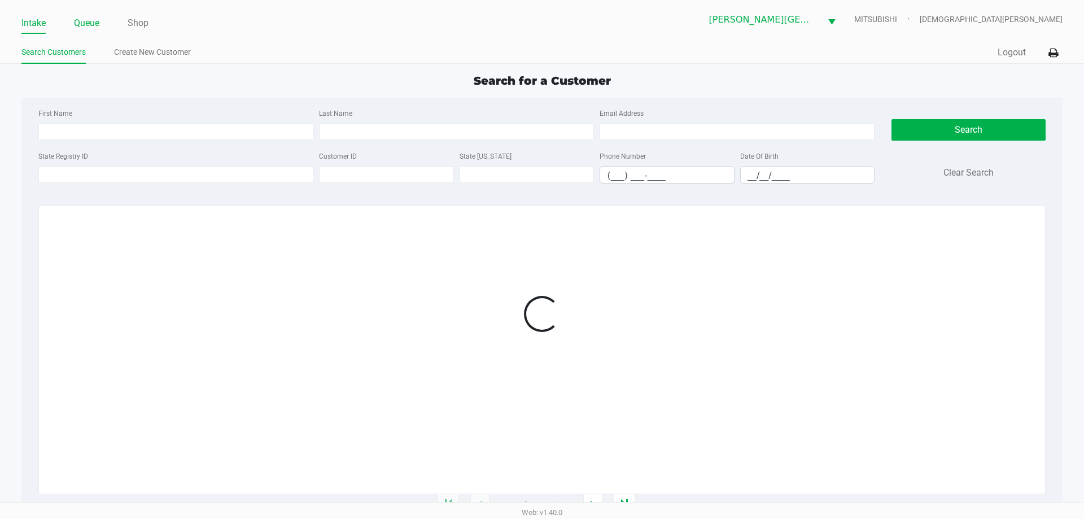
click at [88, 22] on link "Queue" at bounding box center [86, 23] width 25 height 16
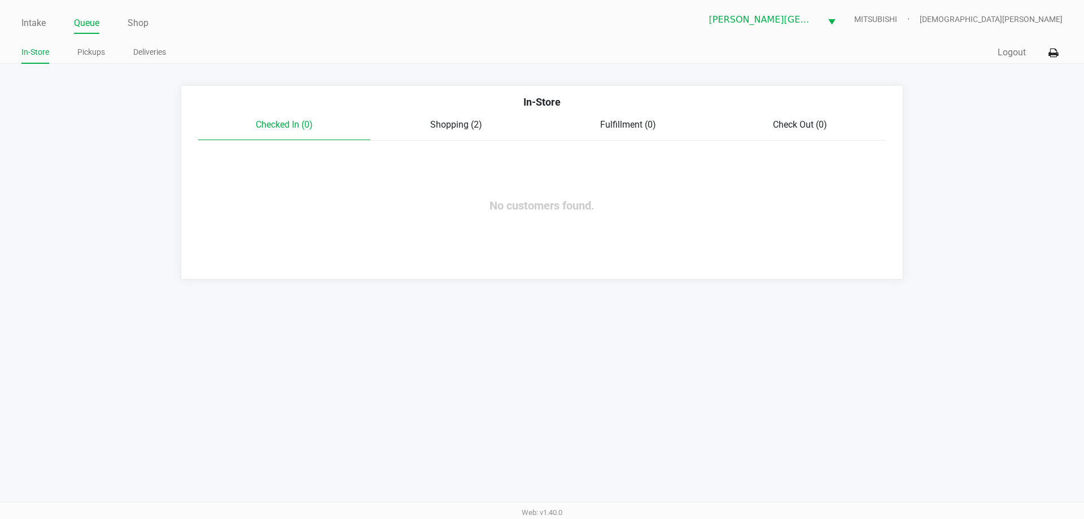
click at [446, 121] on span "Shopping (2)" at bounding box center [456, 124] width 52 height 11
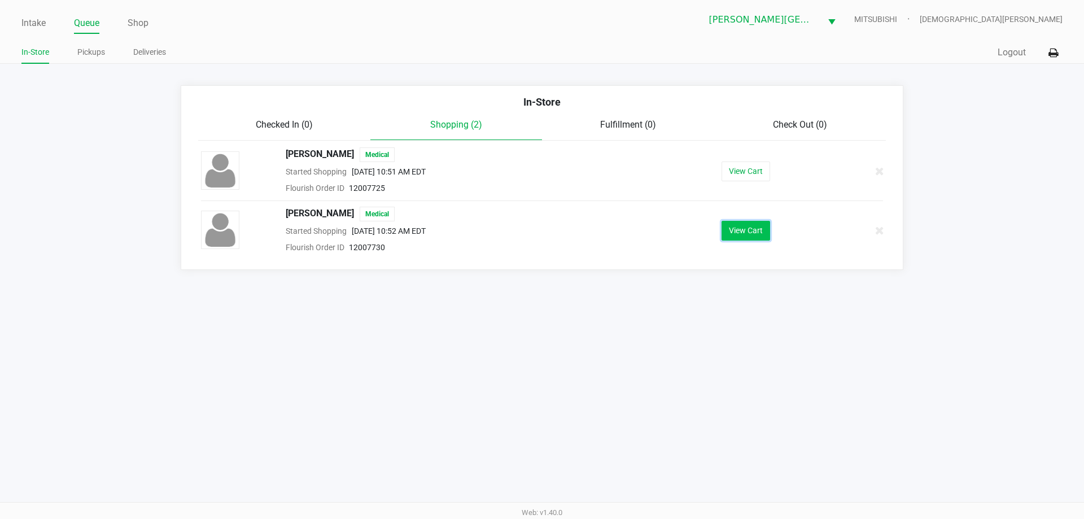
click at [756, 222] on button "View Cart" at bounding box center [745, 231] width 49 height 20
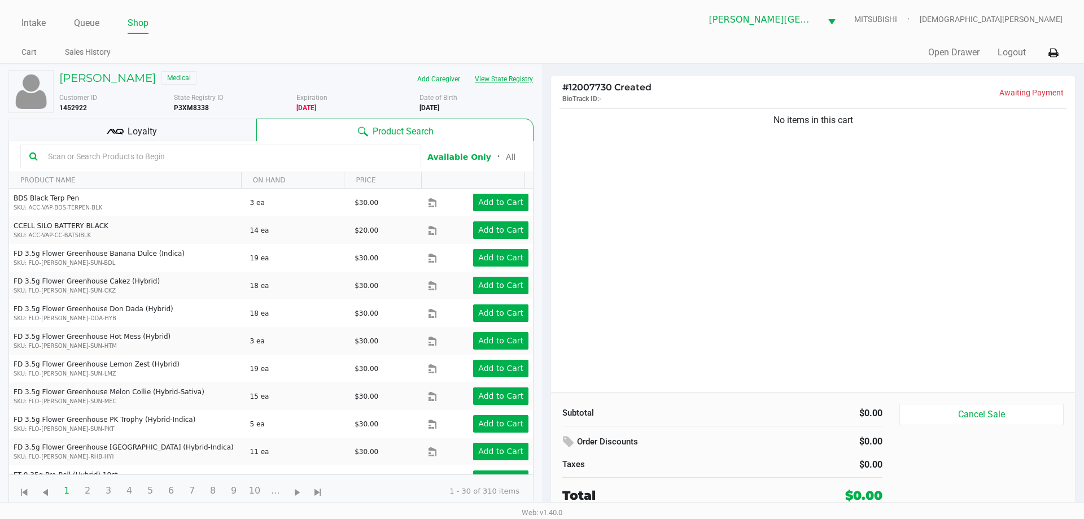
click at [487, 76] on button "View State Registry" at bounding box center [500, 79] width 66 height 18
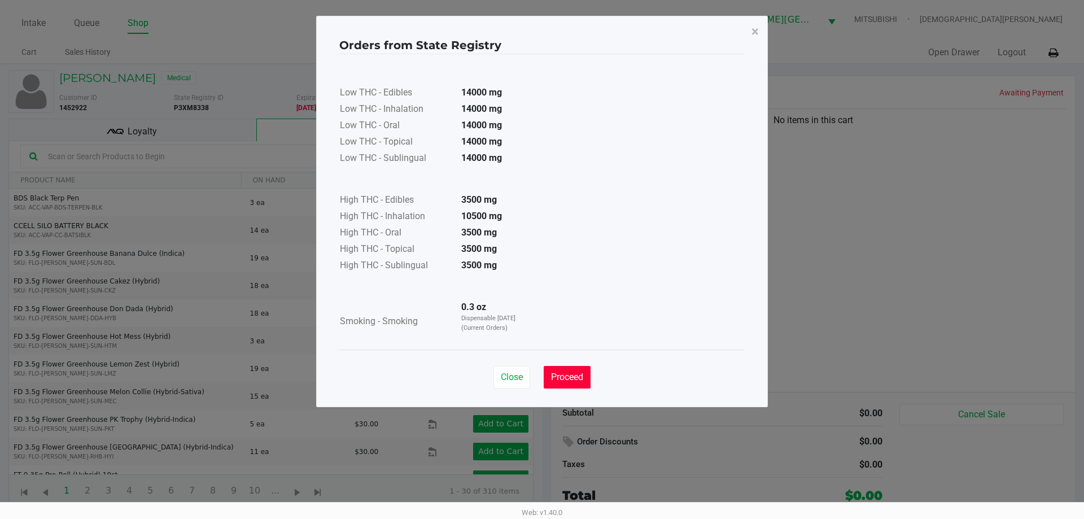
click at [559, 370] on button "Proceed" at bounding box center [567, 377] width 47 height 23
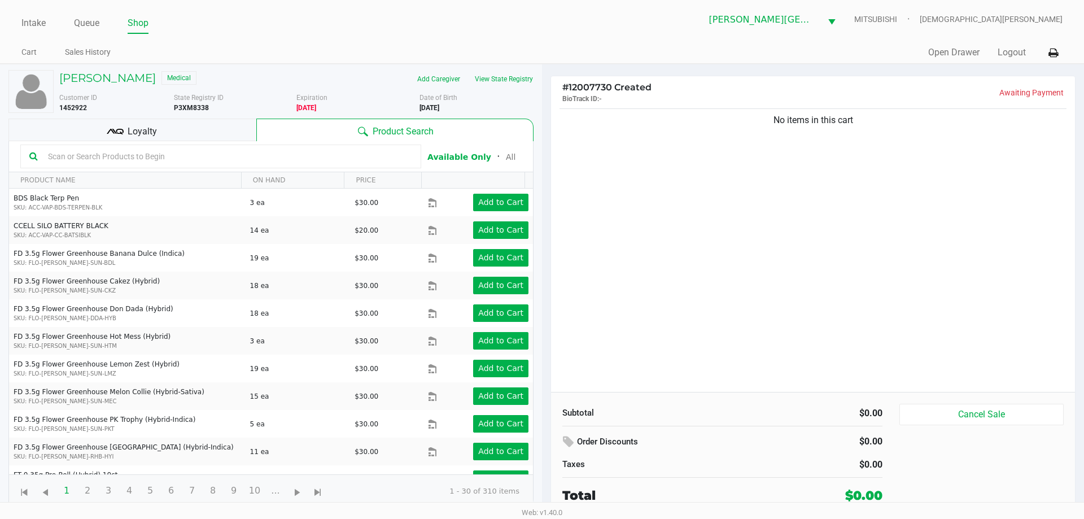
click at [111, 150] on input "text" at bounding box center [227, 156] width 369 height 17
click at [705, 265] on div "No items in this cart" at bounding box center [813, 249] width 524 height 286
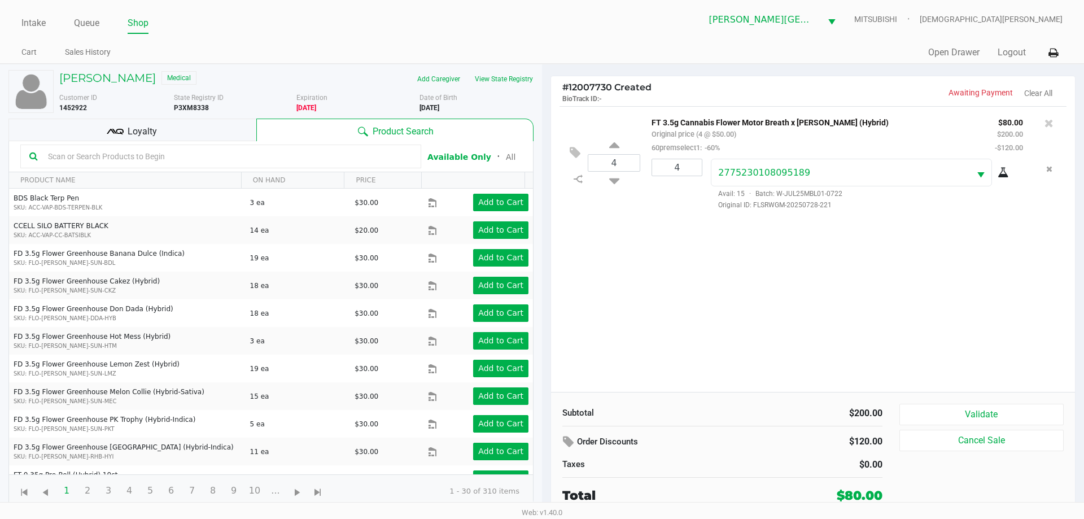
click at [937, 403] on div "Subtotal $200.00 Order Discounts $120.00 Taxes $0.00 Total $80.00 Validate Canc…" at bounding box center [813, 454] width 524 height 124
click at [930, 413] on button "Validate" at bounding box center [981, 414] width 164 height 21
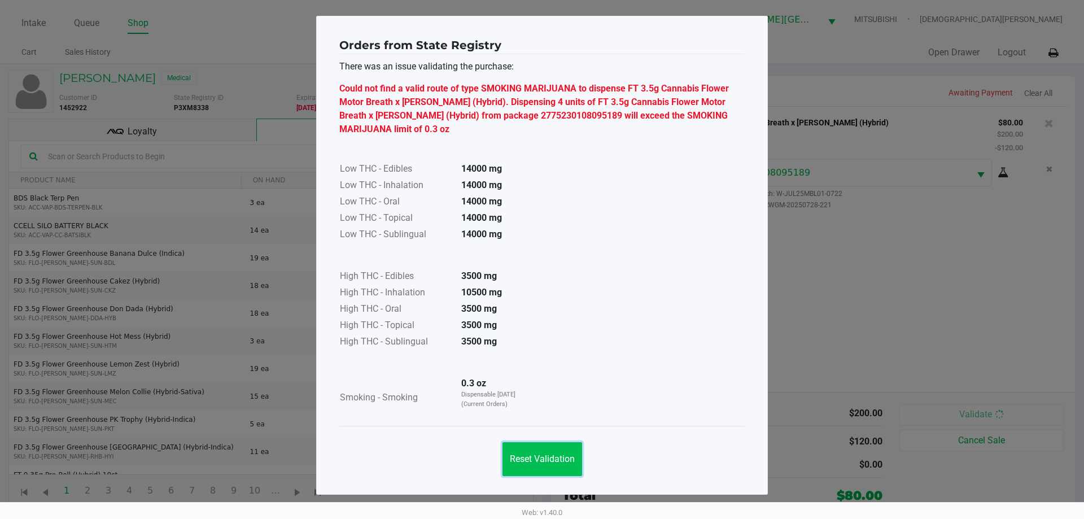
click at [556, 462] on span "Reset Validation" at bounding box center [542, 458] width 65 height 11
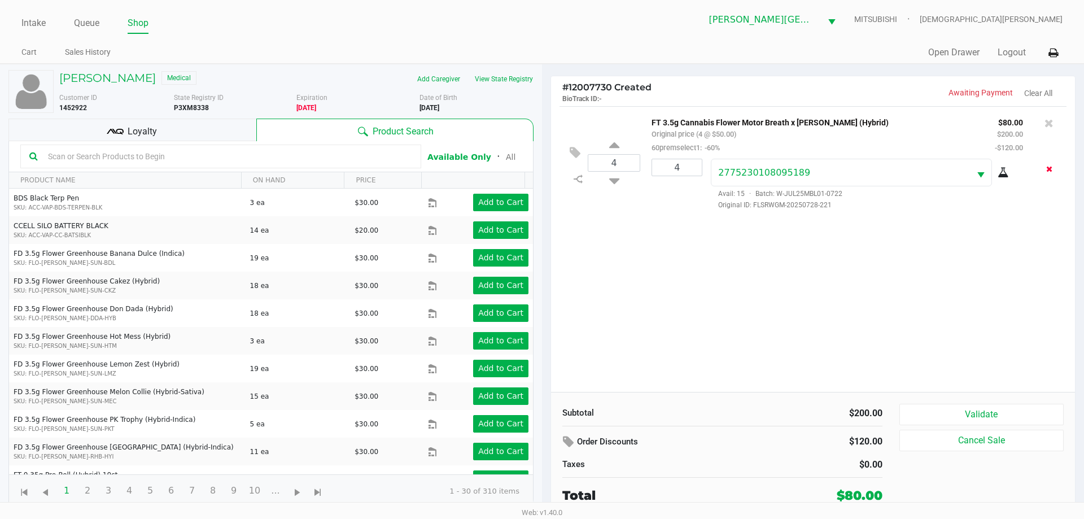
click at [1049, 168] on icon "Remove the package from the orderLine" at bounding box center [1049, 169] width 6 height 8
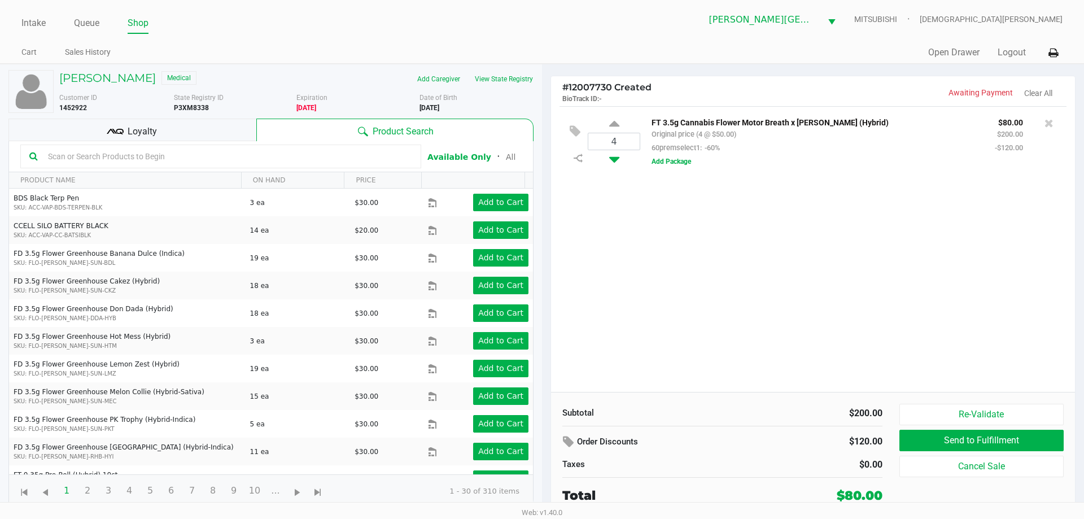
click at [615, 159] on icon at bounding box center [614, 157] width 10 height 14
type input "3"
click at [615, 159] on icon at bounding box center [614, 157] width 10 height 14
type input "2"
click at [685, 293] on div "2 FT 3.5g Cannabis Flower Motor Breath x Mike Larry (Hybrid) Original price (2 …" at bounding box center [813, 249] width 524 height 286
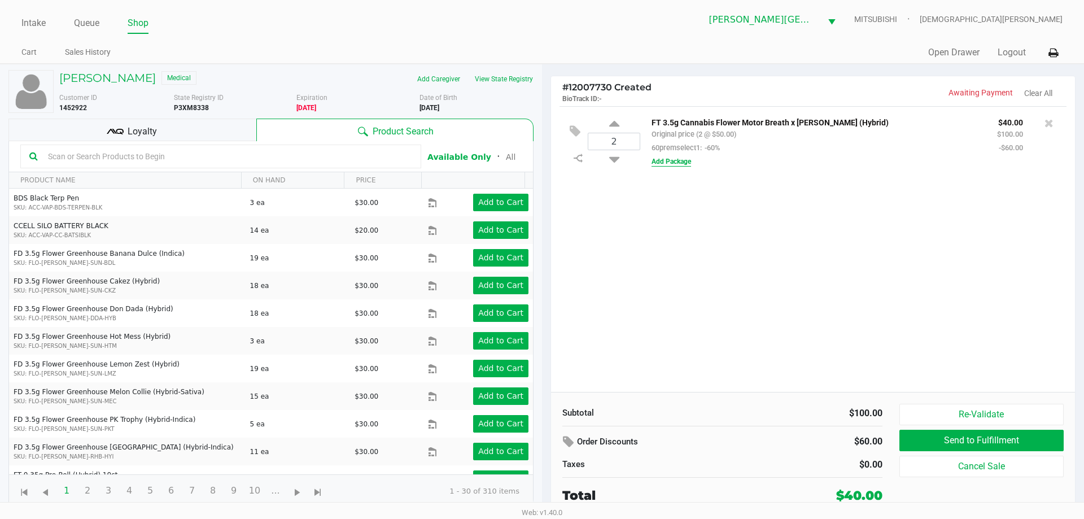
click at [667, 161] on button "Add Package" at bounding box center [671, 161] width 40 height 10
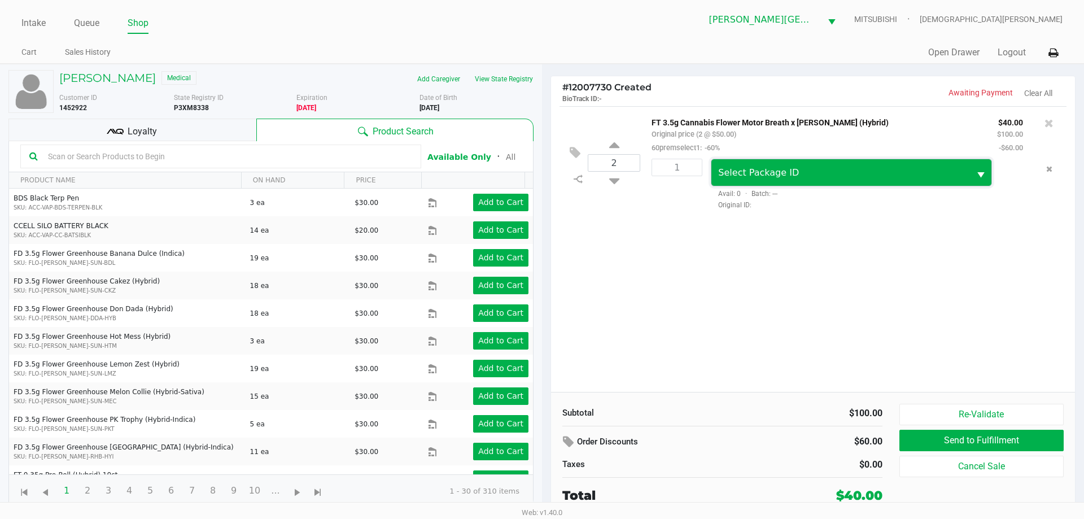
click at [732, 170] on span "Select Package ID" at bounding box center [758, 172] width 81 height 11
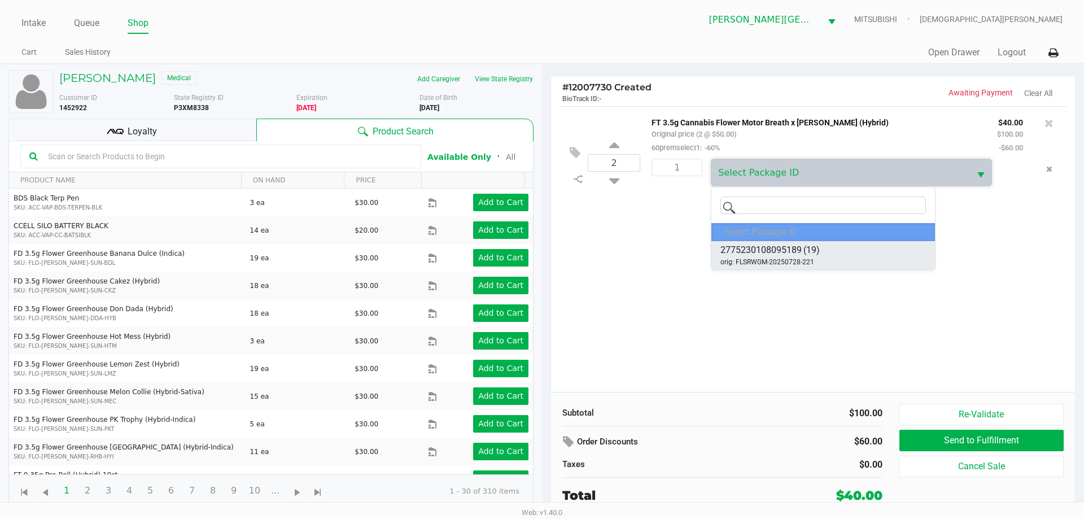
click at [780, 256] on div "2775230108095189 (19) orig: FLSRWGM-20250728-221" at bounding box center [769, 255] width 99 height 24
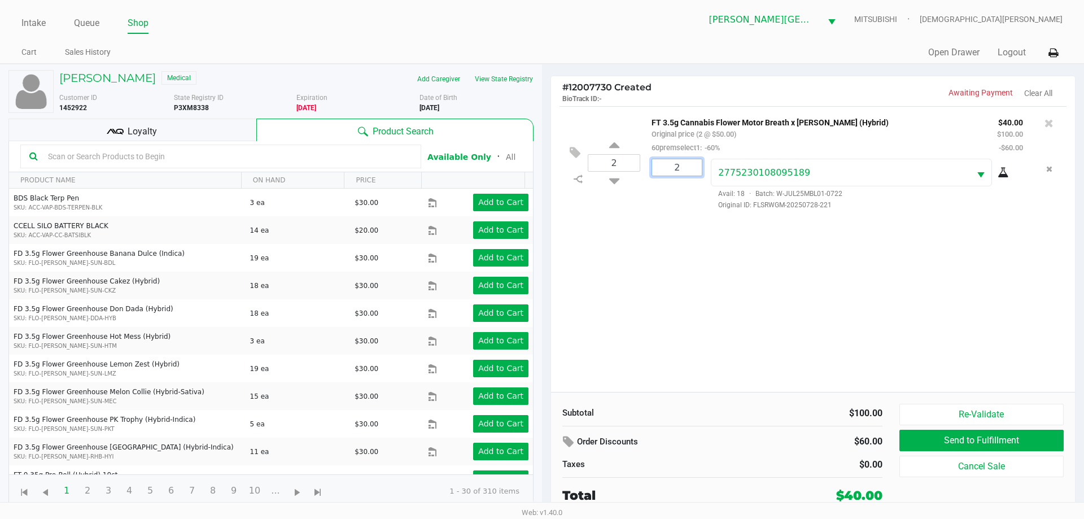
type input "2"
click at [701, 253] on div "LUIS OLIVER JR Medical Add Caregiver View State Registry Customer ID 1452922 St…" at bounding box center [542, 290] width 1084 height 453
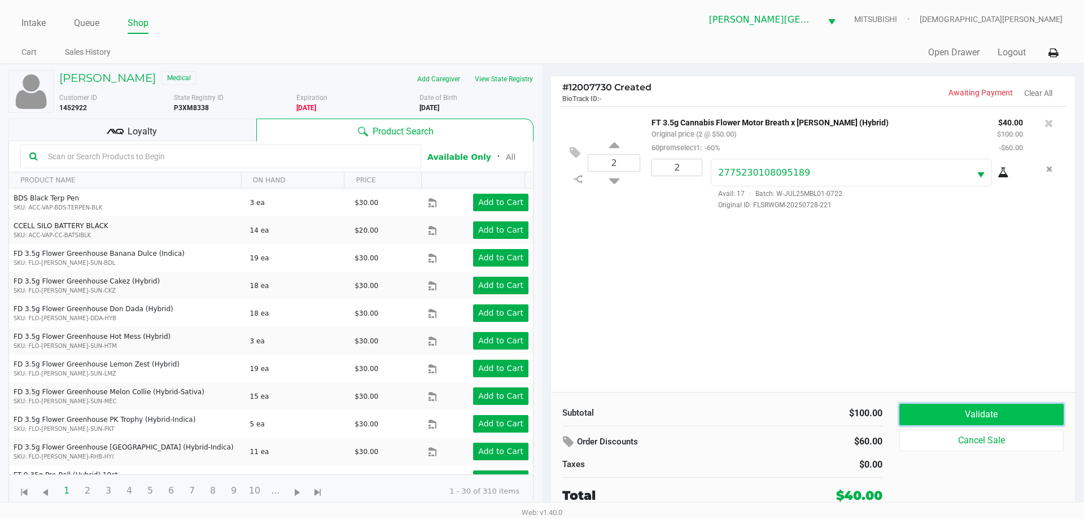
click at [916, 414] on button "Validate" at bounding box center [981, 414] width 164 height 21
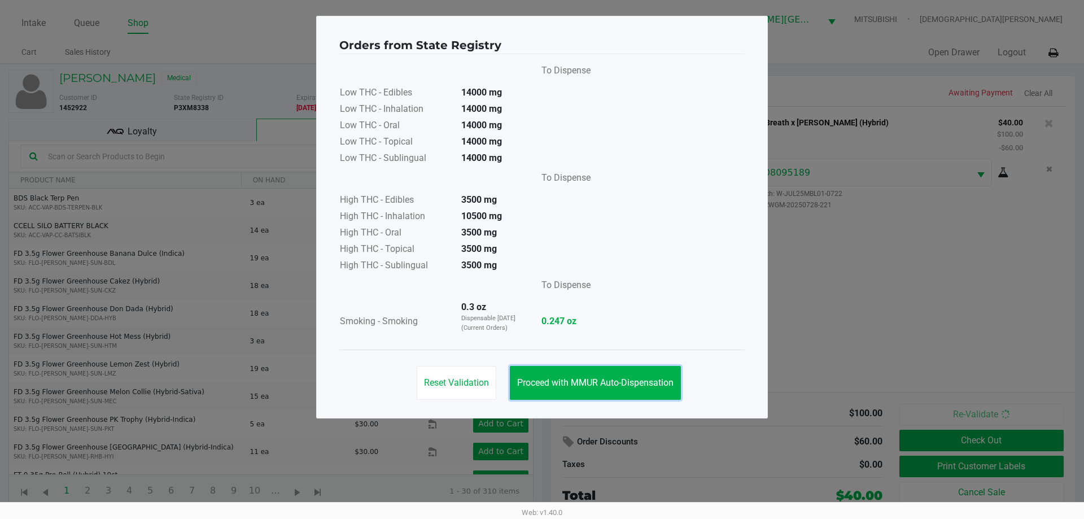
drag, startPoint x: 614, startPoint y: 381, endPoint x: 852, endPoint y: 444, distance: 246.9
click at [615, 381] on span "Proceed with MMUR Auto-Dispensation" at bounding box center [595, 382] width 156 height 11
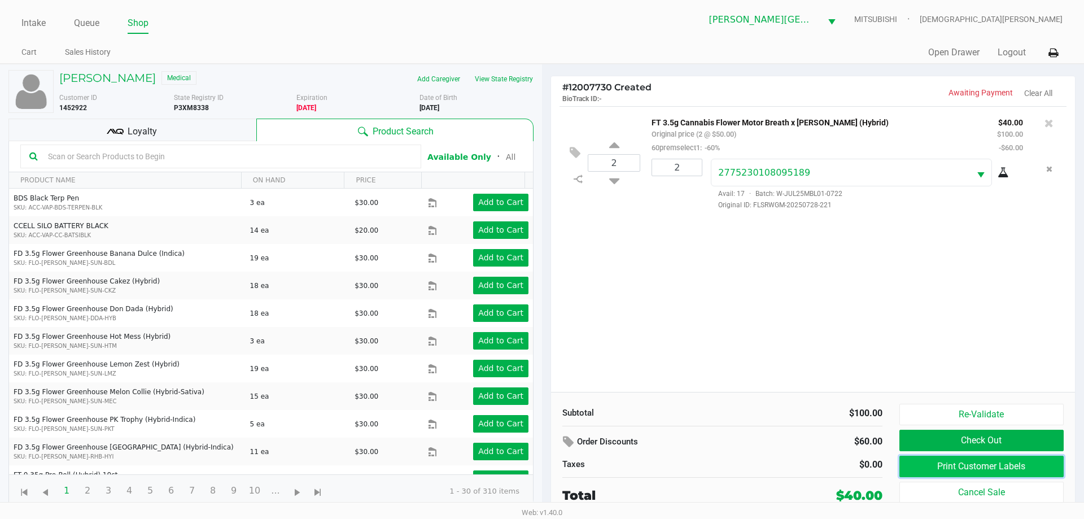
click at [938, 469] on button "Print Customer Labels" at bounding box center [981, 466] width 164 height 21
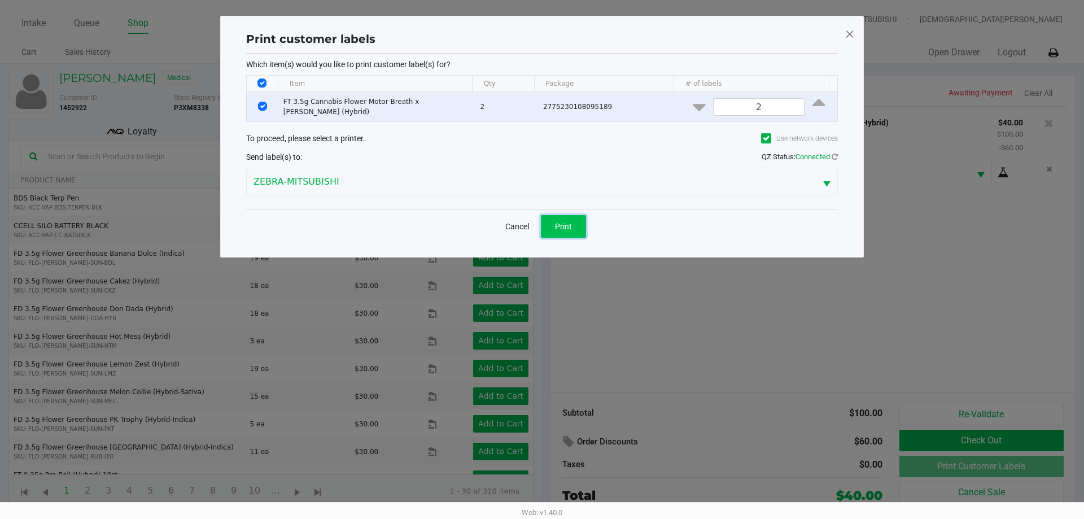
click at [567, 222] on span "Print" at bounding box center [563, 226] width 17 height 9
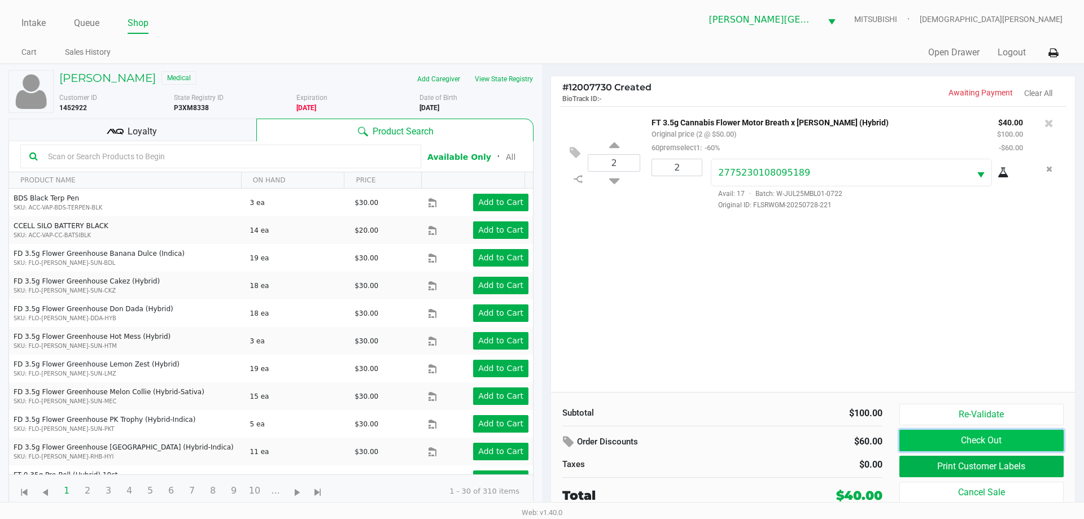
click at [974, 440] on button "Check Out" at bounding box center [981, 440] width 164 height 21
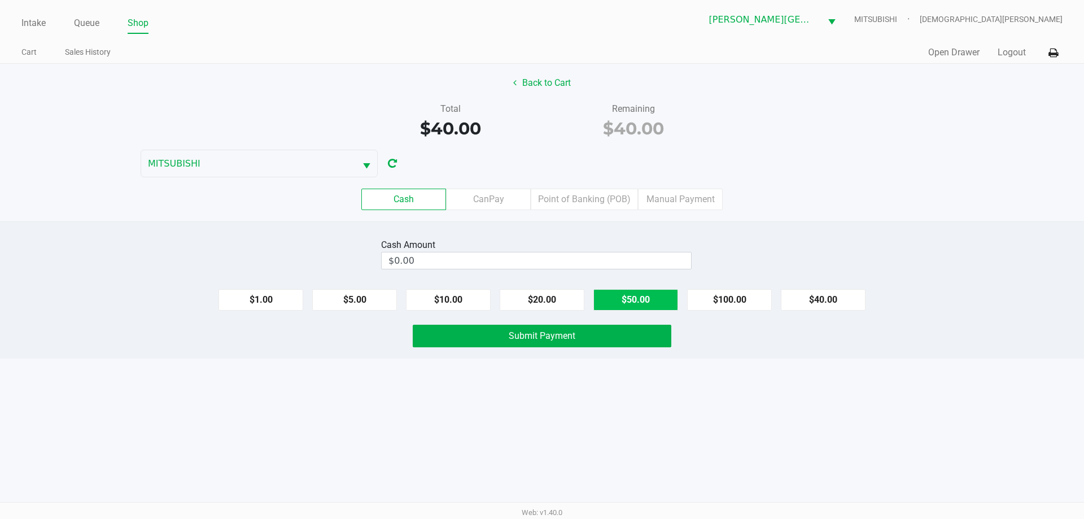
click at [650, 300] on button "$50.00" at bounding box center [635, 299] width 85 height 21
type input "$50.00"
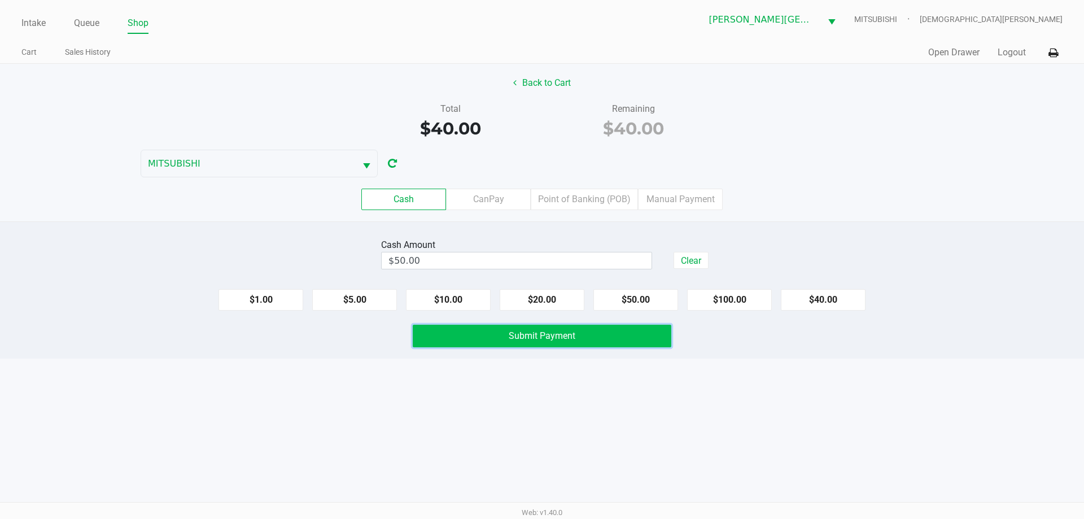
click at [616, 339] on button "Submit Payment" at bounding box center [542, 336] width 259 height 23
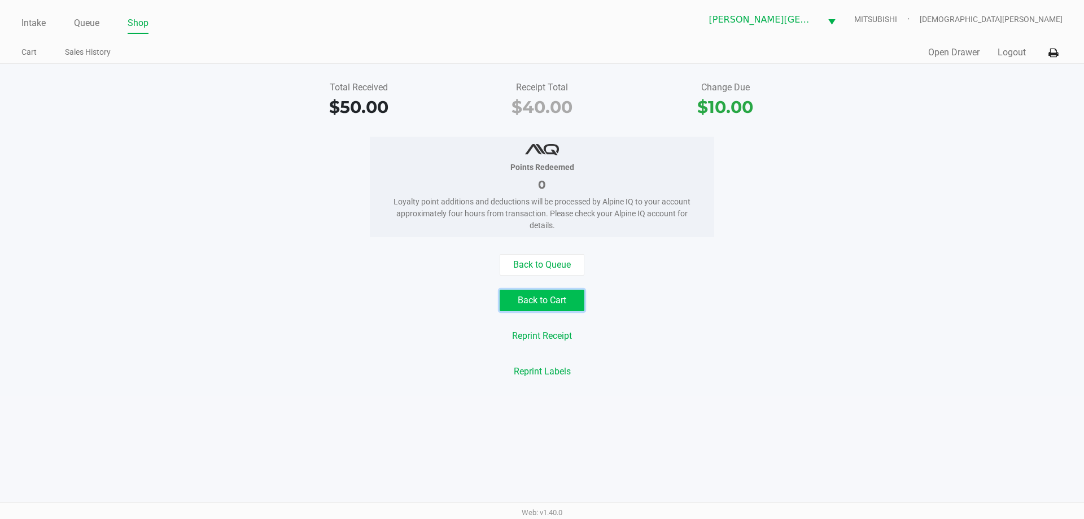
click at [563, 295] on button "Back to Cart" at bounding box center [542, 300] width 85 height 21
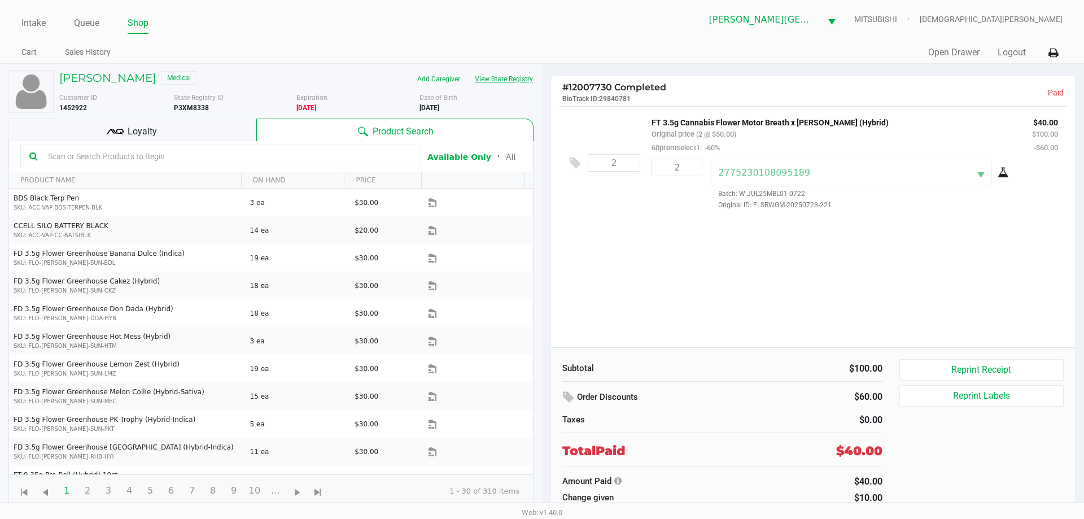
click at [501, 80] on button "View State Registry" at bounding box center [500, 79] width 66 height 18
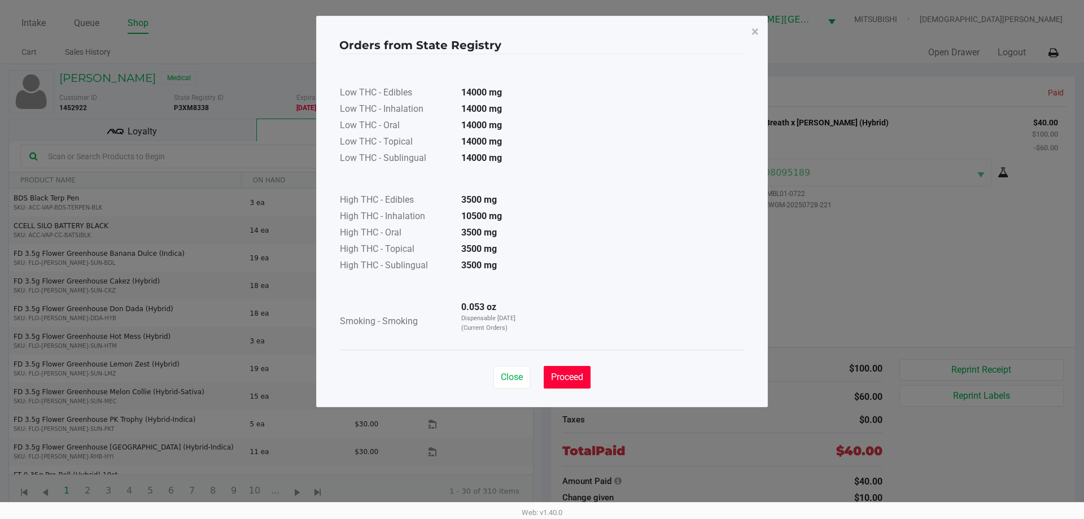
click at [572, 373] on span "Proceed" at bounding box center [567, 376] width 32 height 11
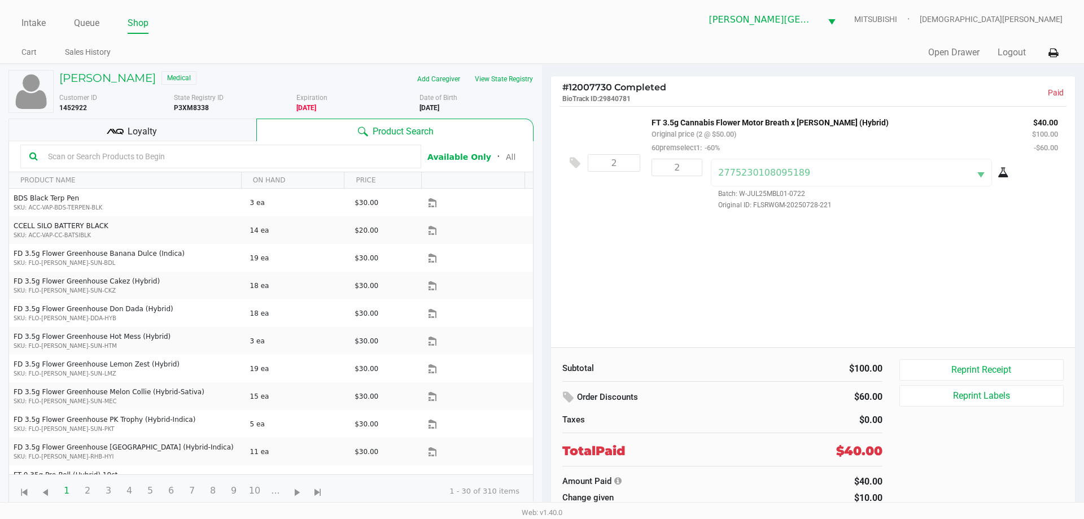
click at [200, 109] on b "P3XM8338" at bounding box center [191, 108] width 35 height 8
copy b "P3XM8338"
click at [438, 107] on b "9/04/1975" at bounding box center [429, 108] width 20 height 8
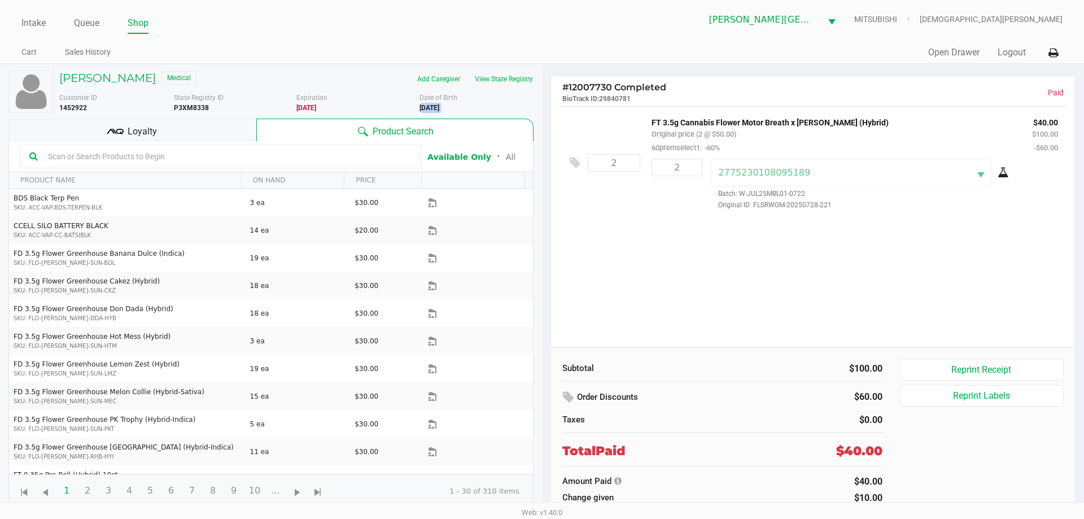
click at [438, 107] on b "9/04/1975" at bounding box center [429, 108] width 20 height 8
copy div "9/04/1975"
click at [38, 27] on link "Intake" at bounding box center [33, 23] width 24 height 16
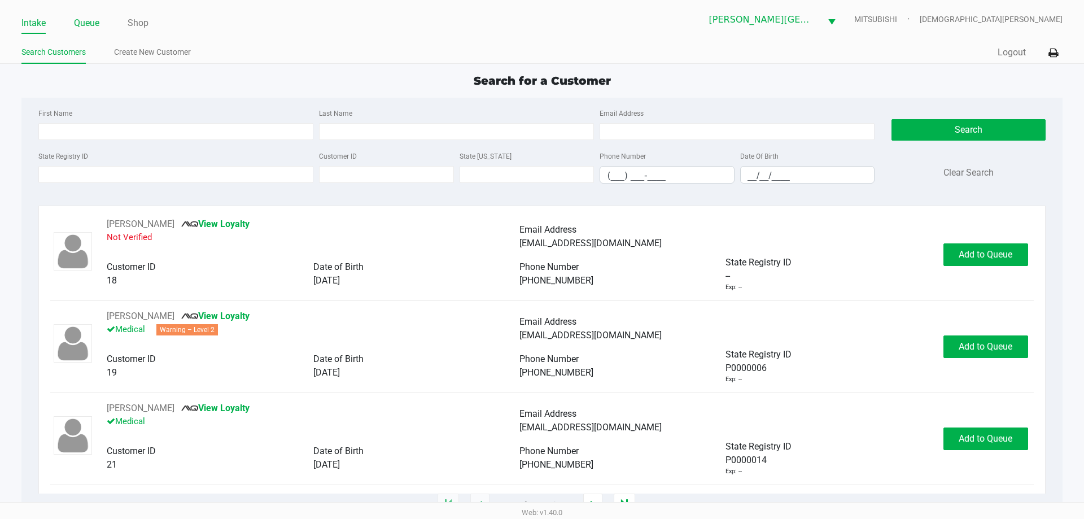
click at [88, 30] on link "Queue" at bounding box center [86, 23] width 25 height 16
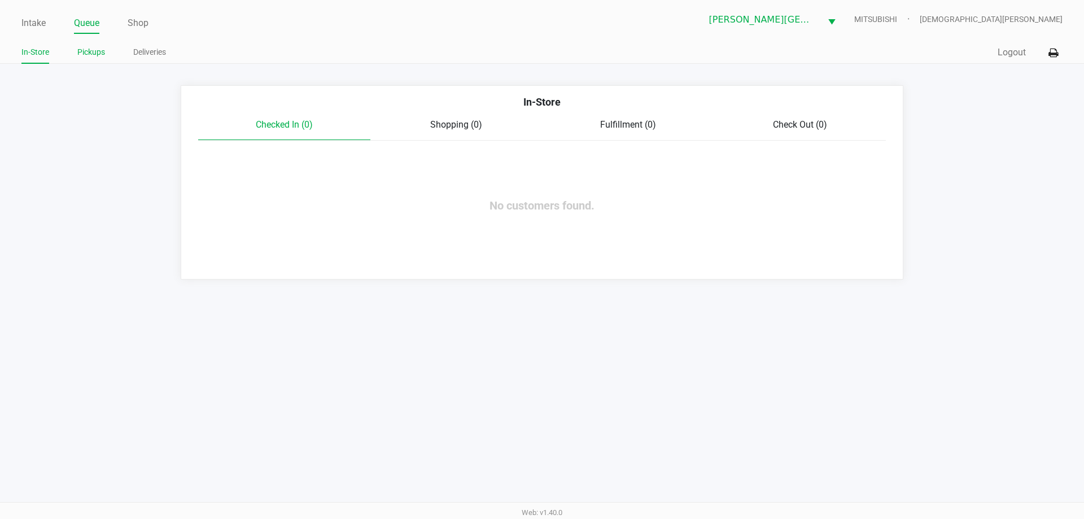
click at [93, 51] on link "Pickups" at bounding box center [91, 52] width 28 height 14
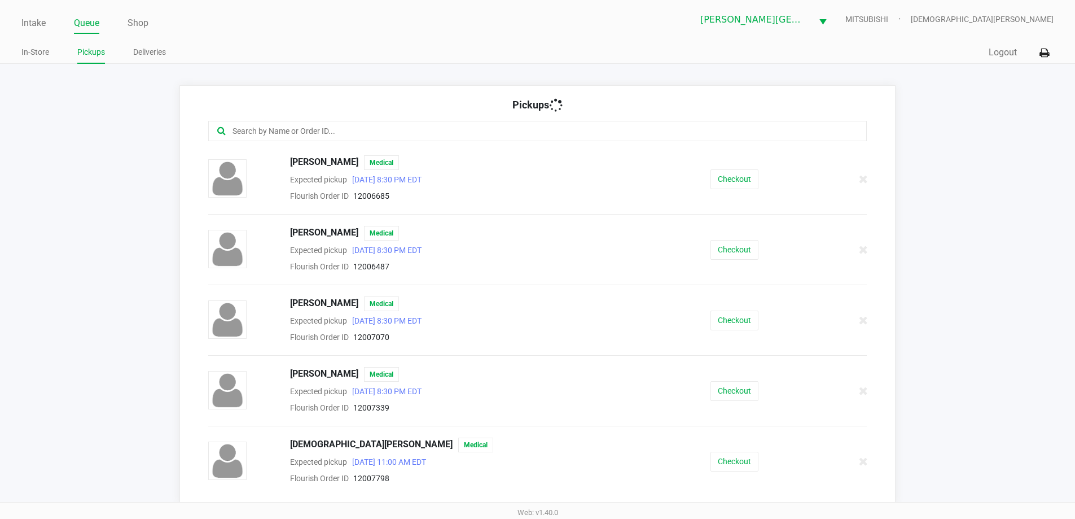
click at [363, 133] on input "text" at bounding box center [519, 131] width 577 height 13
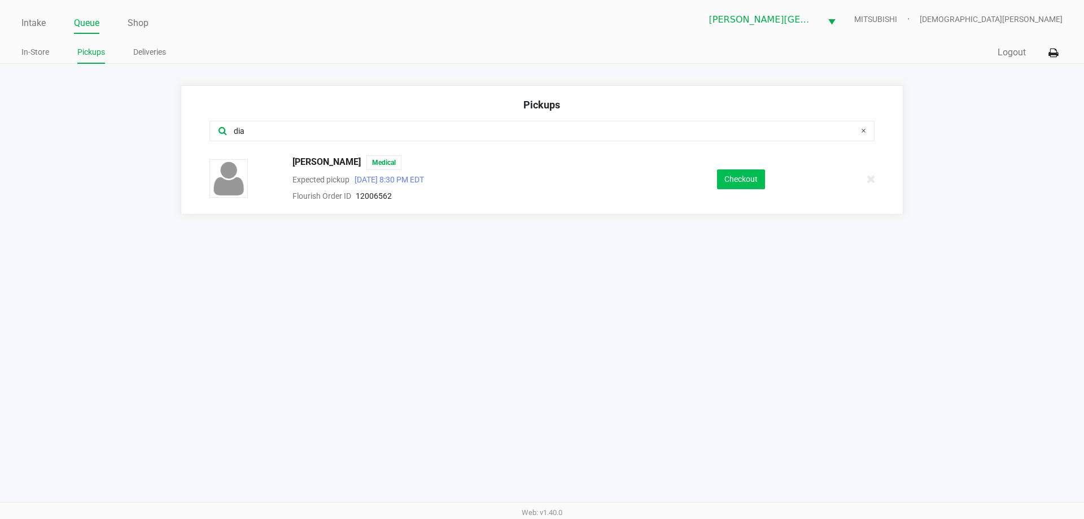
type input "dia"
click at [734, 177] on button "Checkout" at bounding box center [741, 179] width 48 height 20
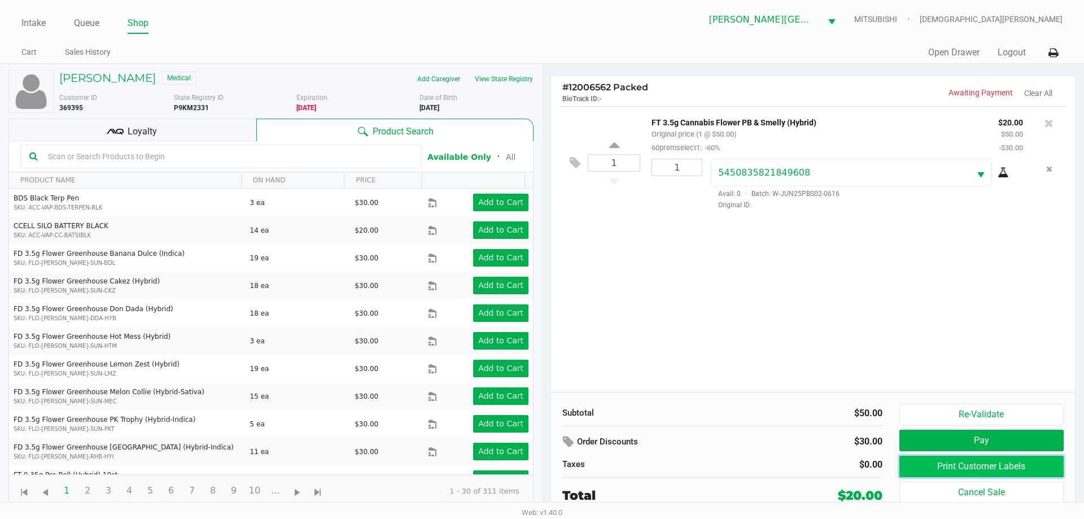
click at [928, 468] on button "Print Customer Labels" at bounding box center [981, 466] width 164 height 21
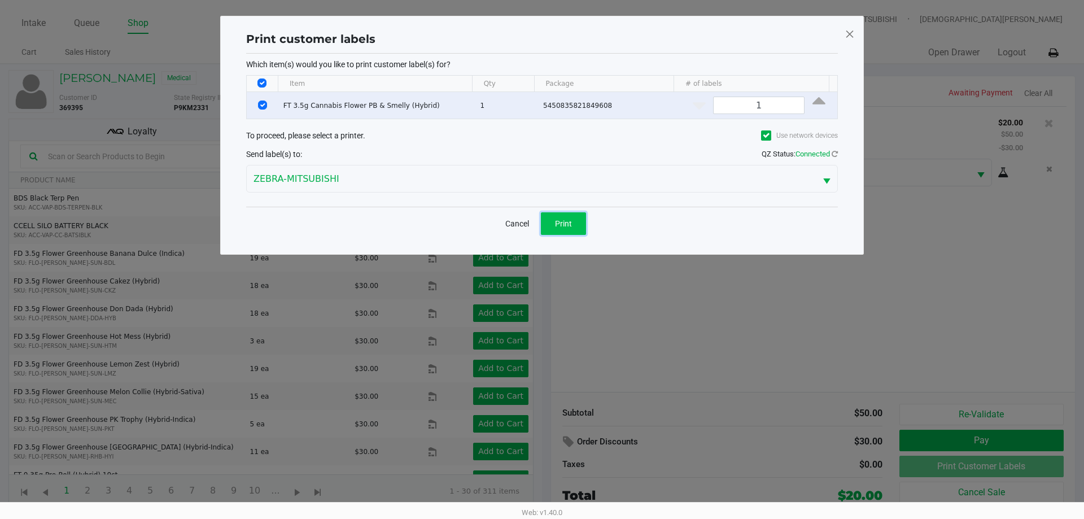
click at [568, 225] on span "Print" at bounding box center [563, 223] width 17 height 9
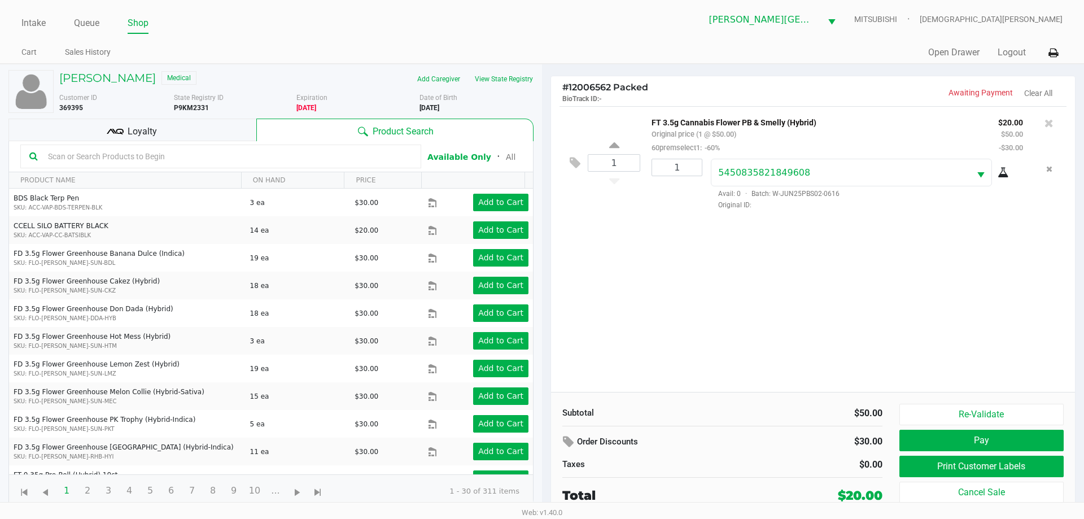
click at [224, 120] on div "Loyalty" at bounding box center [132, 130] width 248 height 23
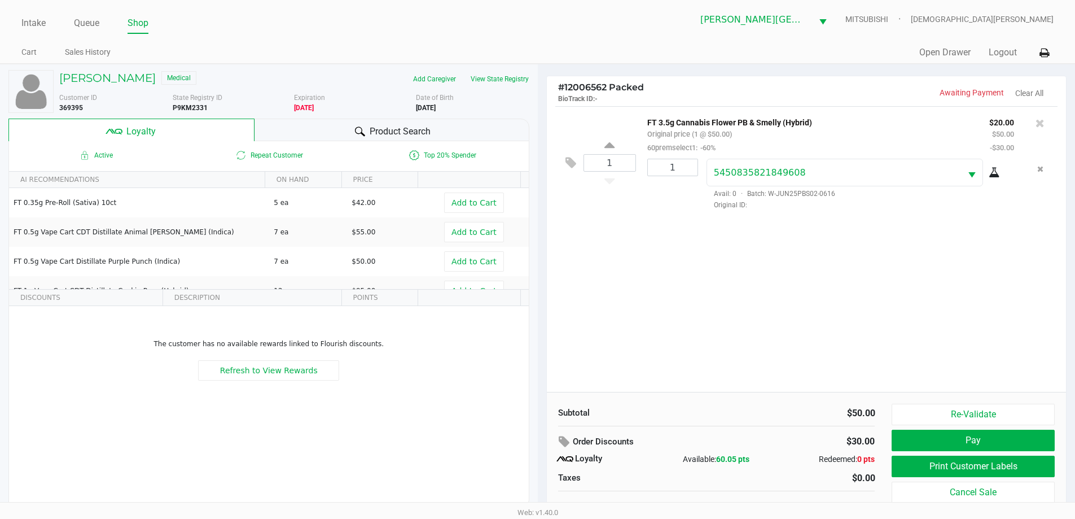
click at [745, 278] on div "1 FT 3.5g Cannabis Flower PB & Smelly (Hybrid) Original price (1 @ $50.00) 60pr…" at bounding box center [807, 249] width 520 height 286
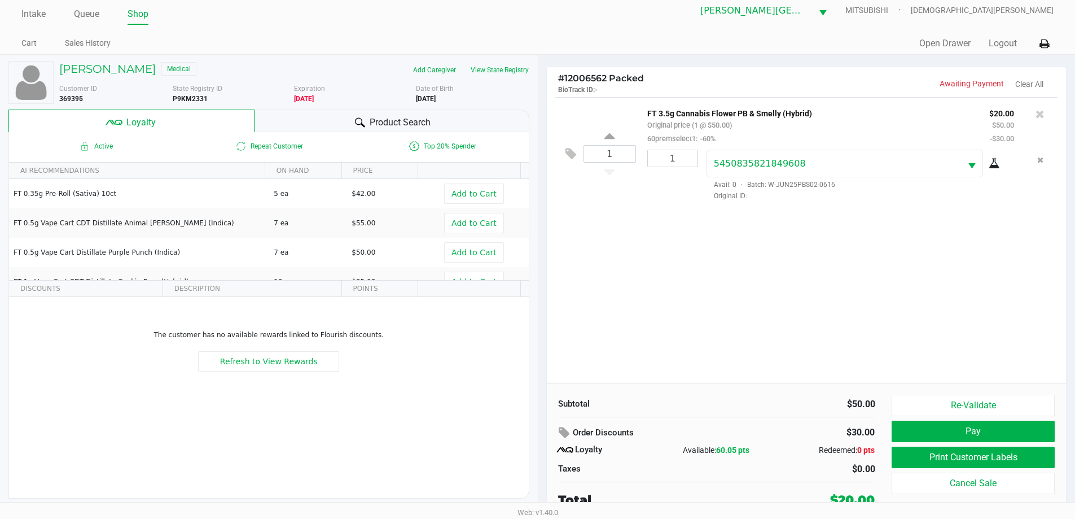
scroll to position [11, 0]
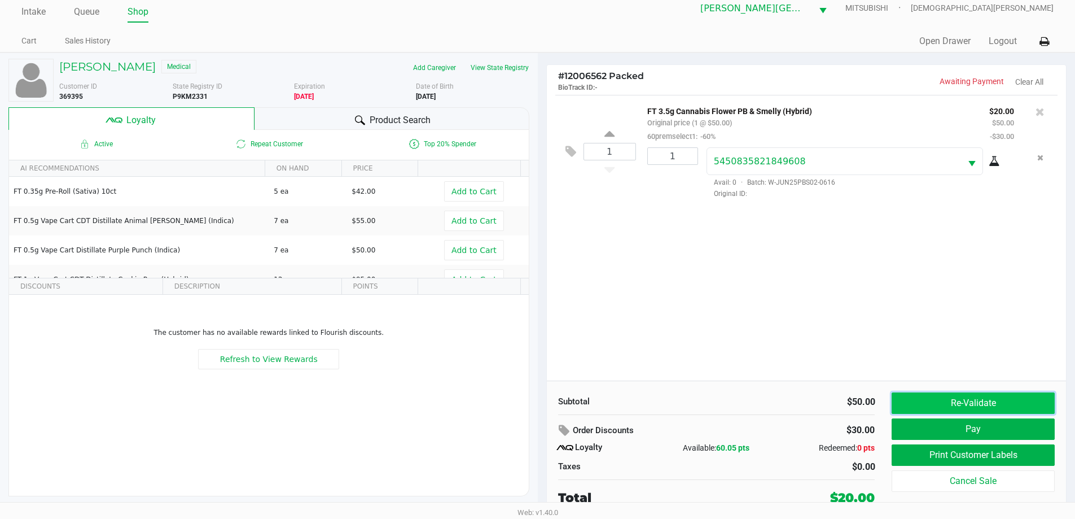
click at [945, 404] on button "Re-Validate" at bounding box center [973, 402] width 163 height 21
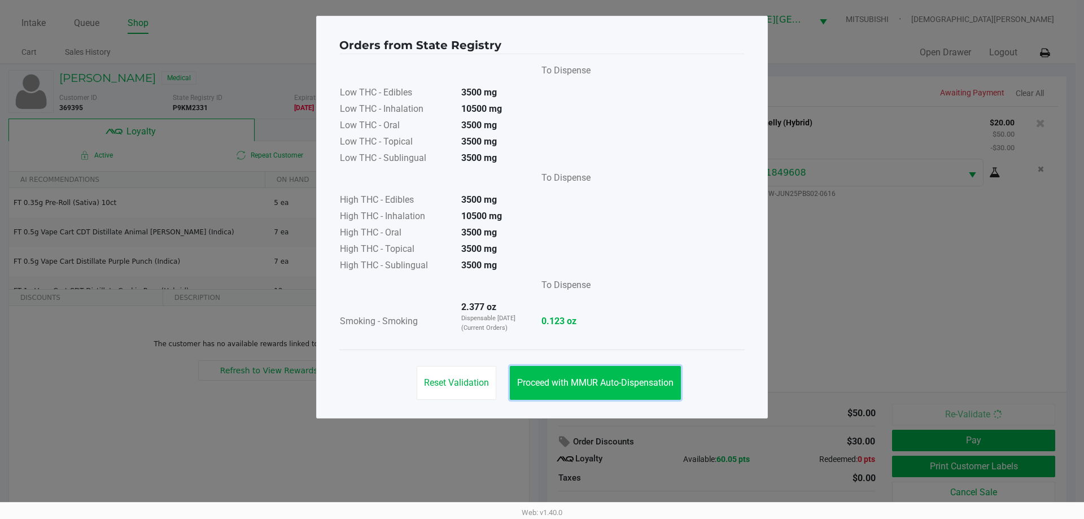
click at [641, 376] on button "Proceed with MMUR Auto-Dispensation" at bounding box center [595, 383] width 171 height 34
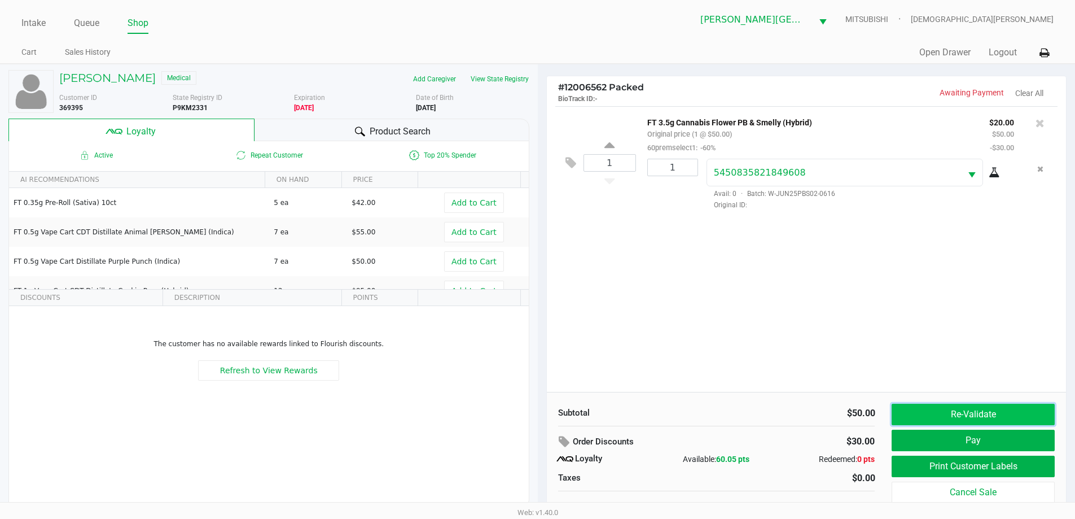
click at [913, 408] on button "Re-Validate" at bounding box center [973, 414] width 163 height 21
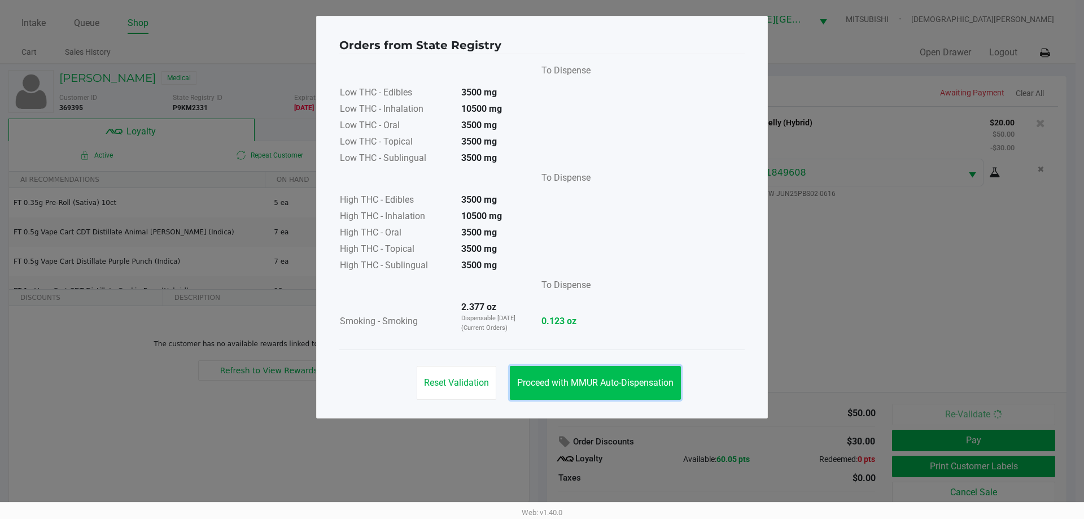
click at [622, 383] on span "Proceed with MMUR Auto-Dispensation" at bounding box center [595, 382] width 156 height 11
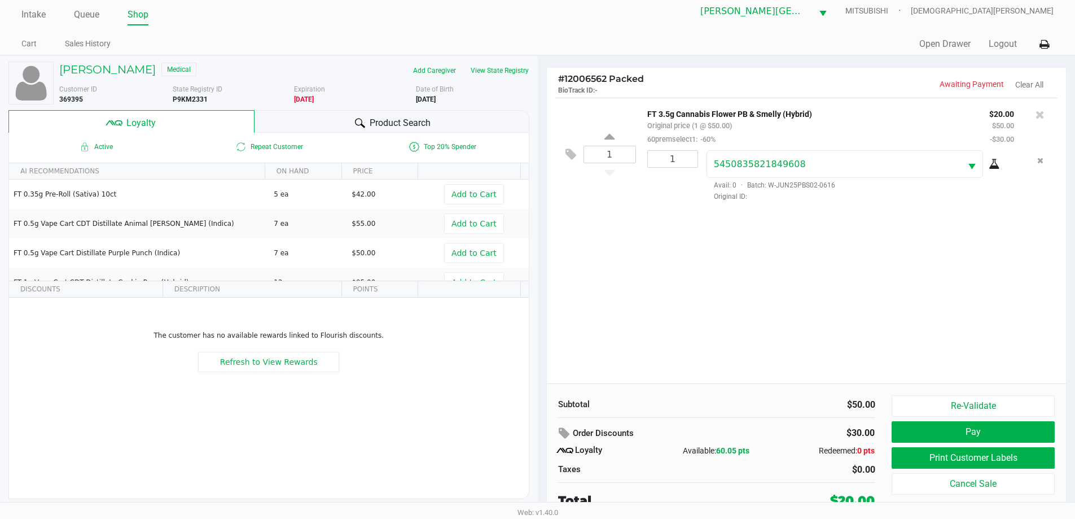
scroll to position [11, 0]
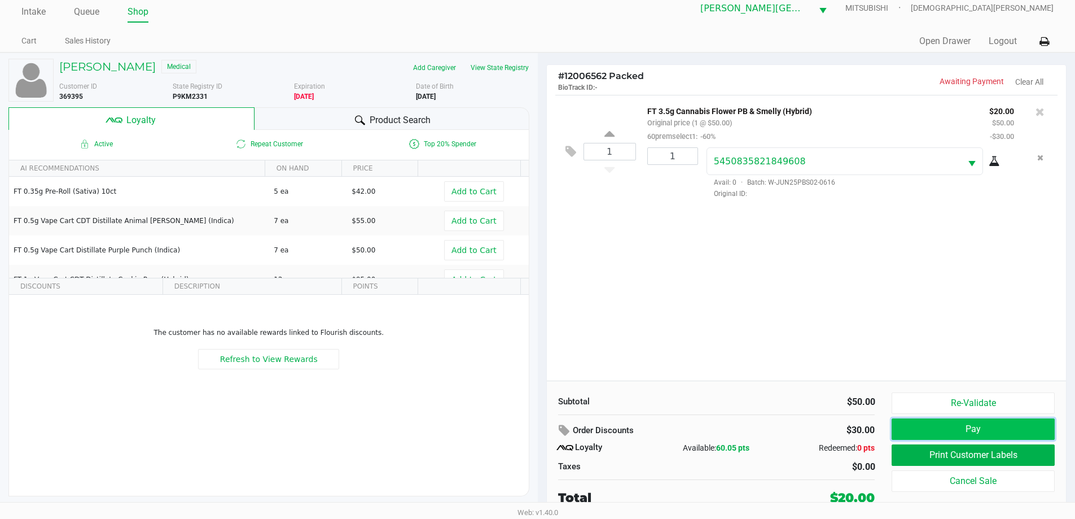
click at [957, 430] on button "Pay" at bounding box center [973, 428] width 163 height 21
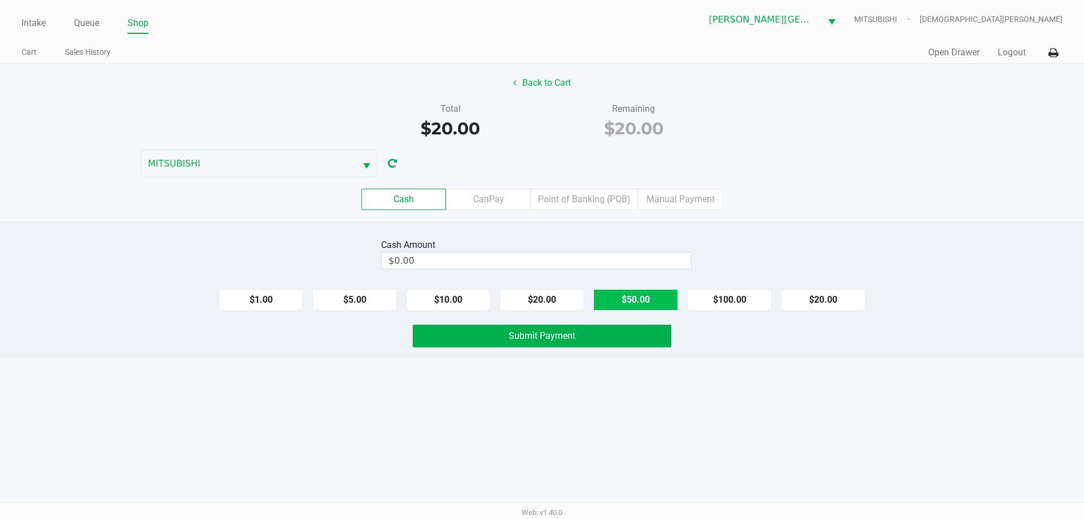
drag, startPoint x: 837, startPoint y: 304, endPoint x: 609, endPoint y: 309, distance: 228.7
click at [825, 303] on button "$20.00" at bounding box center [823, 299] width 85 height 21
type input "$20.00"
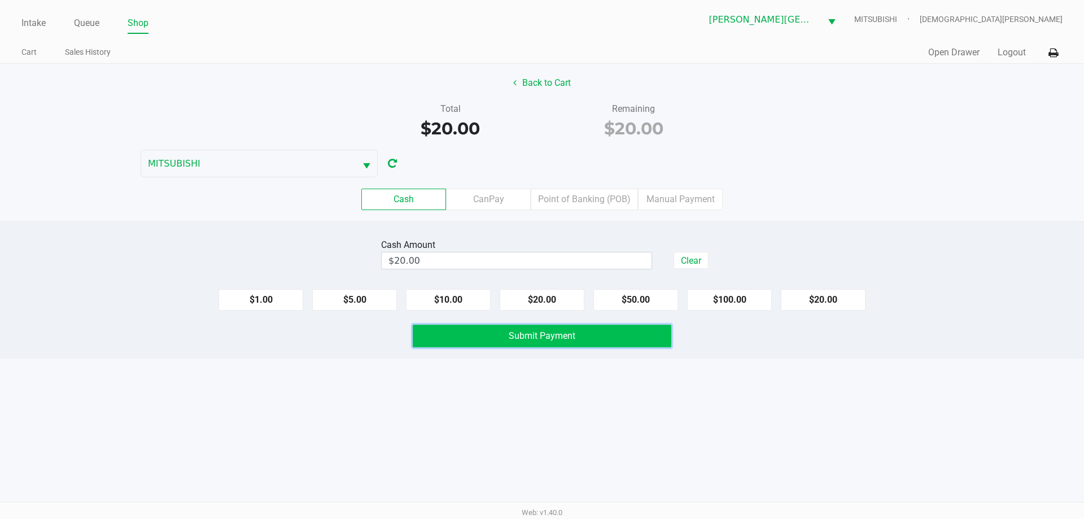
click at [562, 339] on span "Submit Payment" at bounding box center [542, 335] width 67 height 11
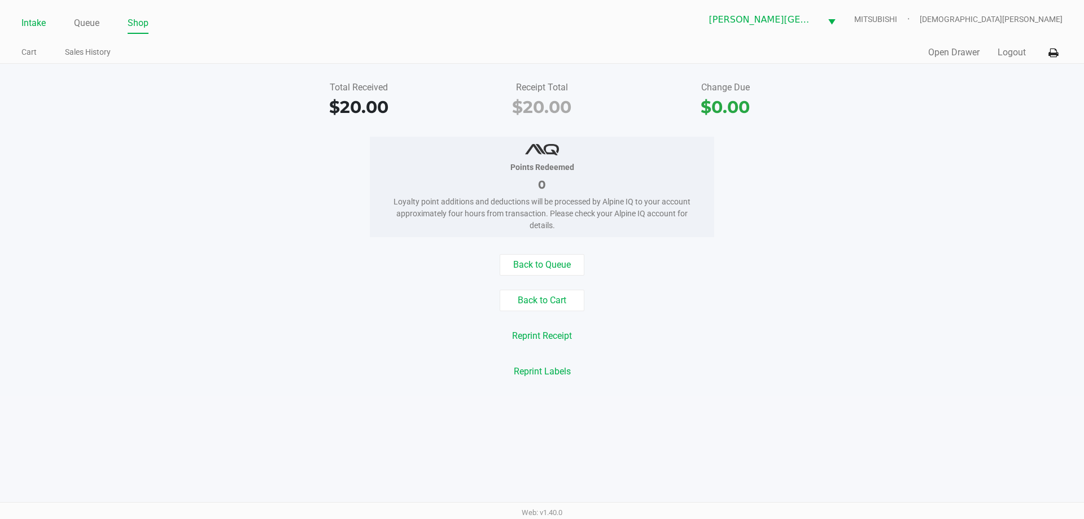
click at [30, 20] on link "Intake" at bounding box center [33, 23] width 24 height 16
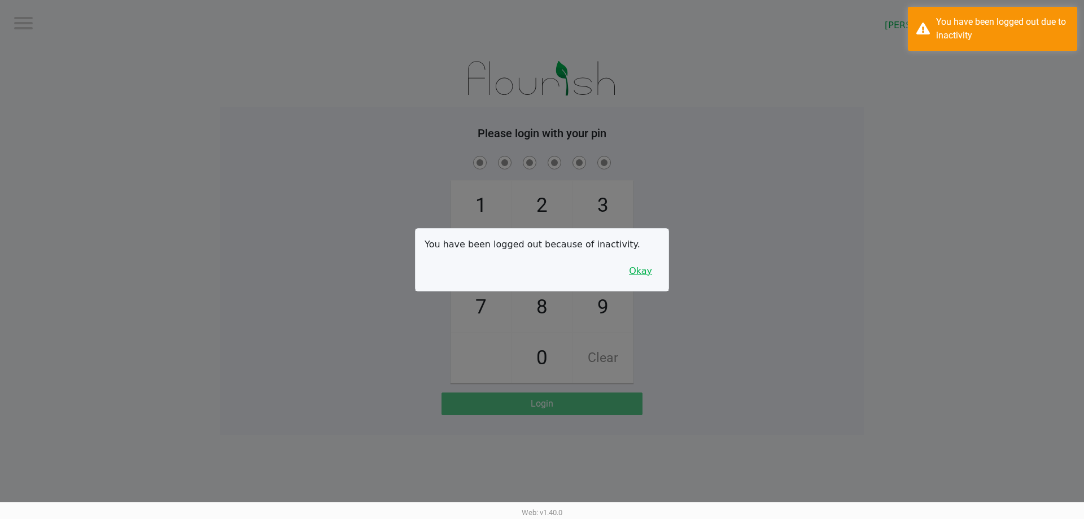
click at [647, 273] on button "Okay" at bounding box center [641, 270] width 38 height 21
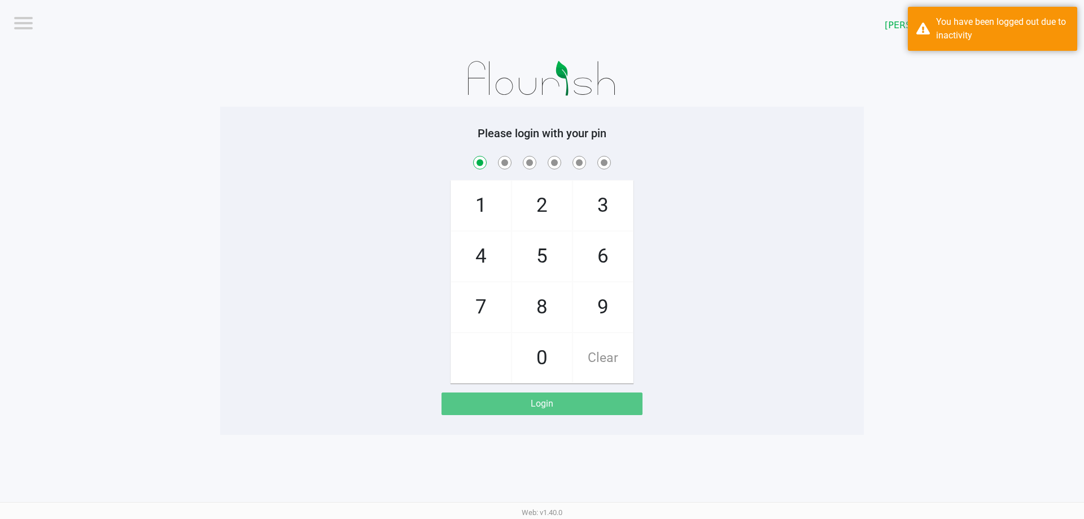
checkbox input "true"
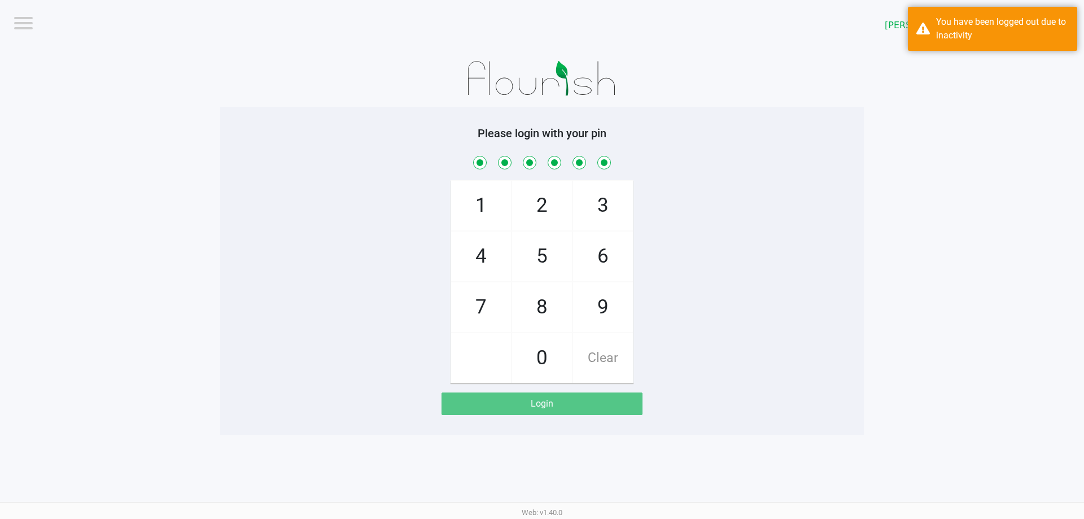
checkbox input "true"
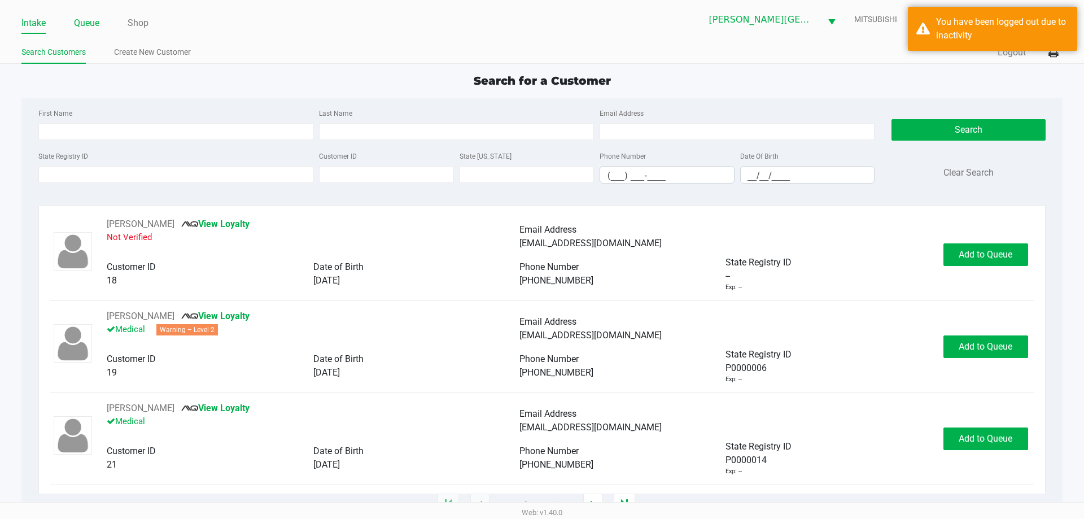
click at [82, 23] on link "Queue" at bounding box center [86, 23] width 25 height 16
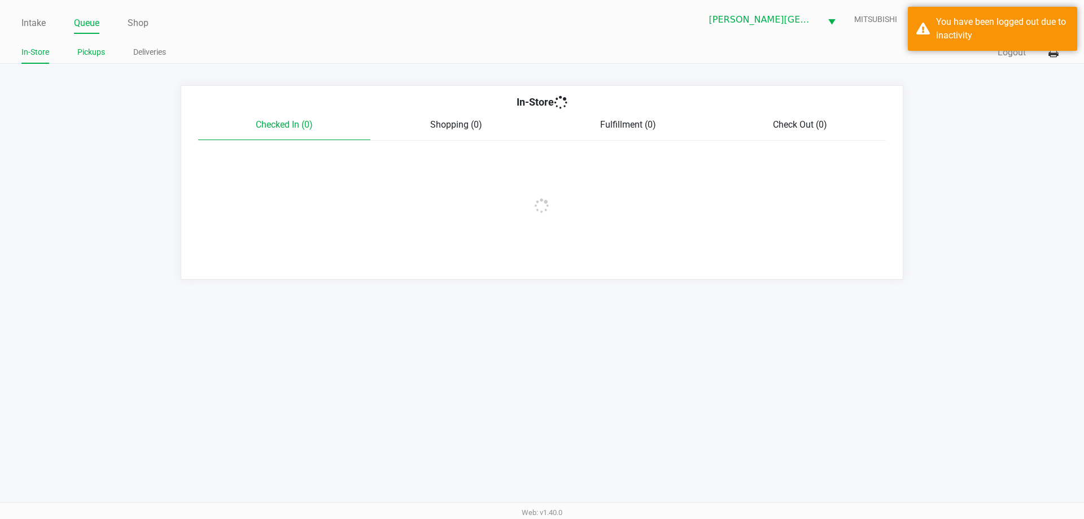
click at [90, 50] on link "Pickups" at bounding box center [91, 52] width 28 height 14
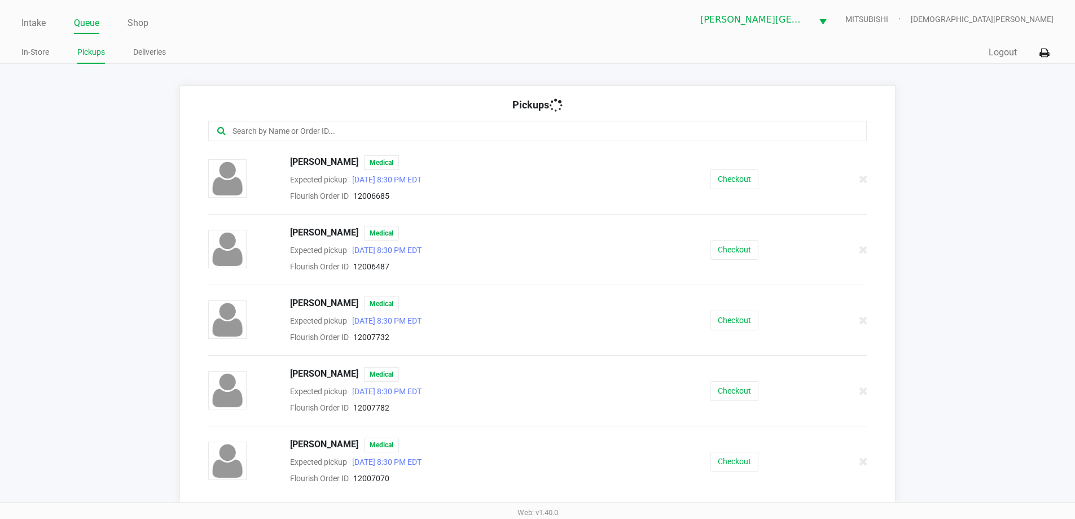
click at [371, 130] on input "text" at bounding box center [519, 131] width 577 height 13
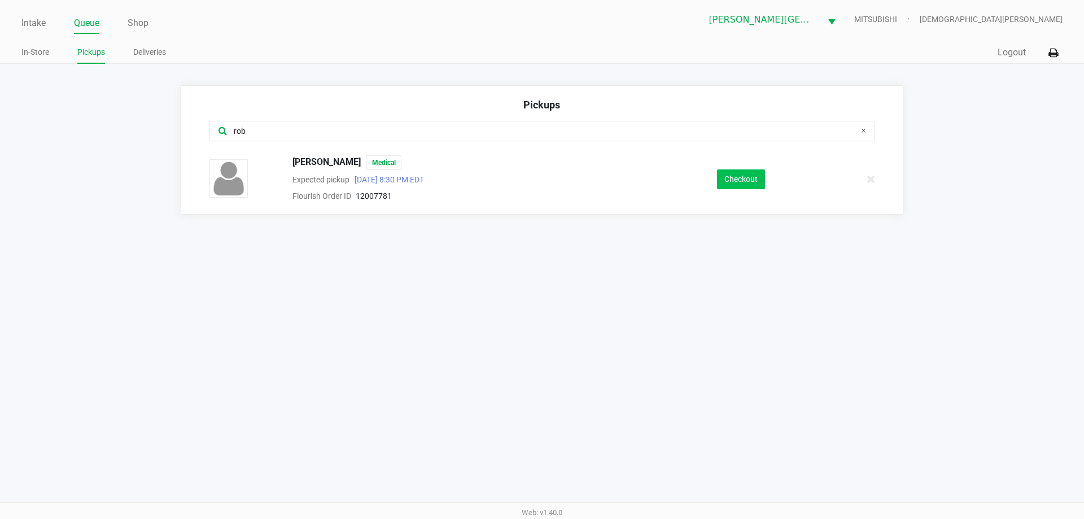
type input "rob"
click at [748, 178] on button "Checkout" at bounding box center [741, 179] width 48 height 20
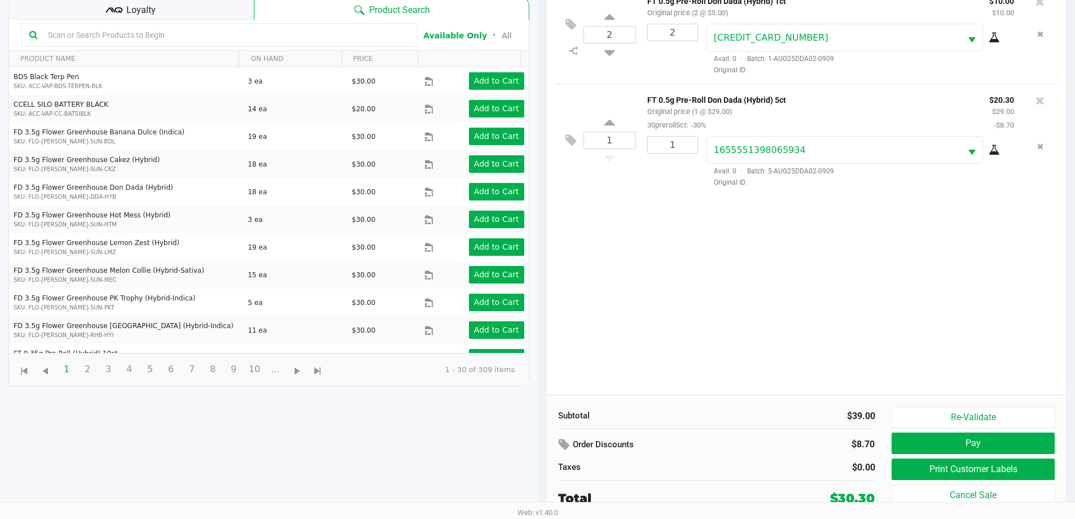
scroll to position [122, 0]
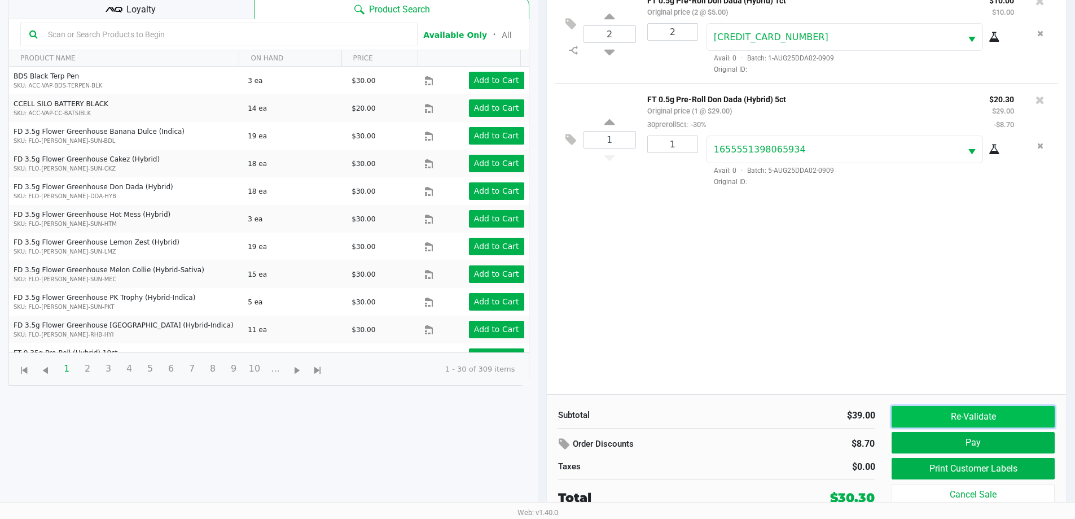
click at [938, 413] on button "Re-Validate" at bounding box center [973, 416] width 163 height 21
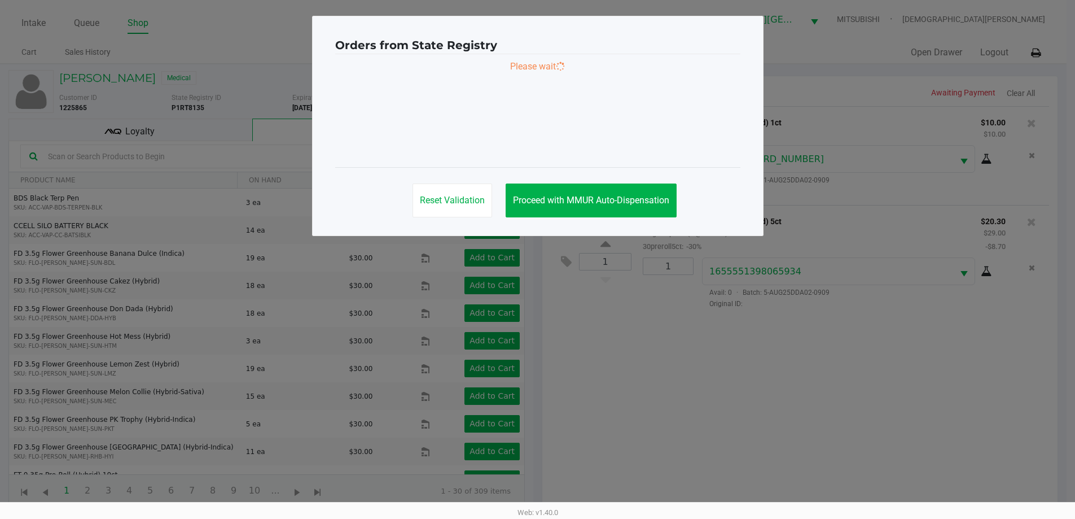
scroll to position [0, 0]
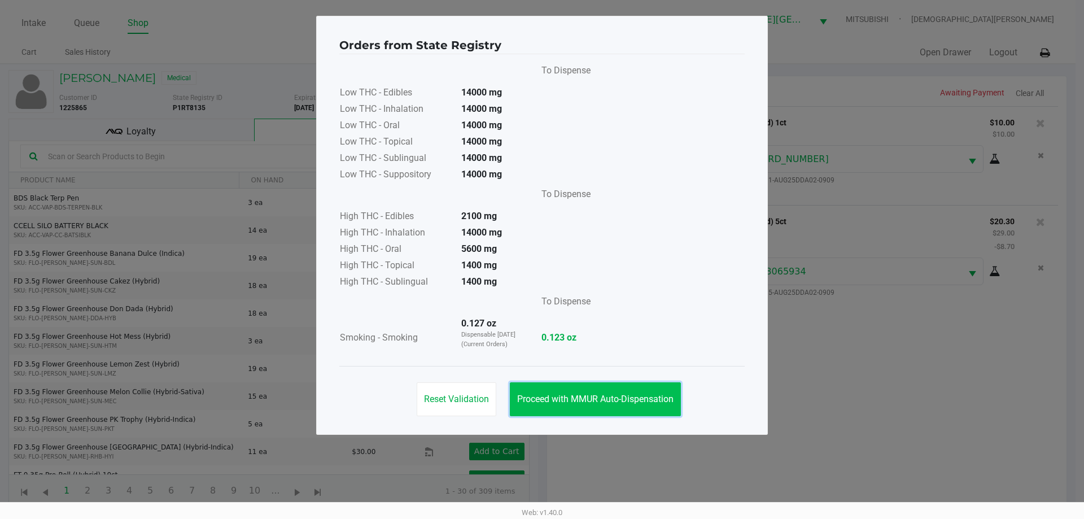
drag, startPoint x: 623, startPoint y: 400, endPoint x: 636, endPoint y: 397, distance: 13.3
click at [625, 399] on span "Proceed with MMUR Auto-Dispensation" at bounding box center [595, 398] width 156 height 11
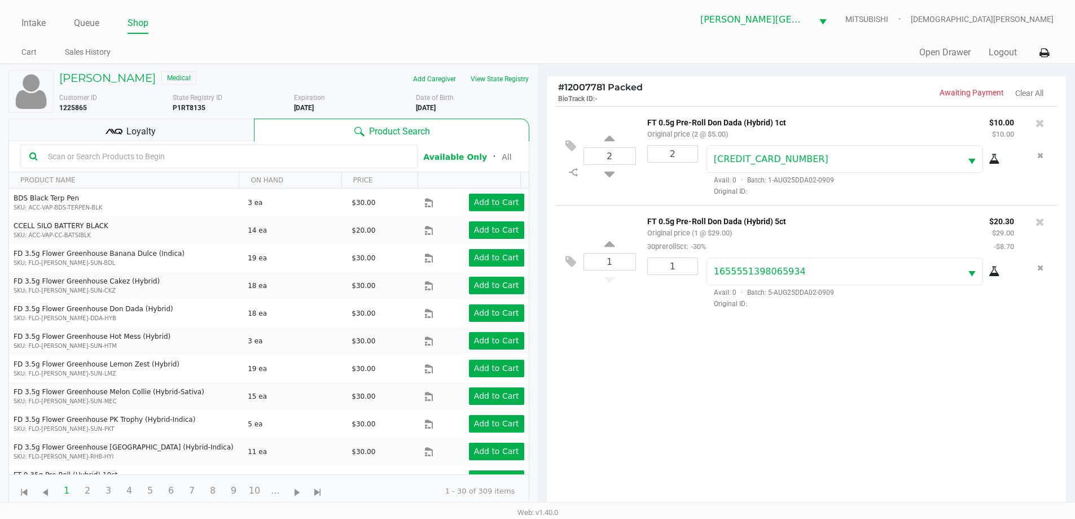
scroll to position [122, 0]
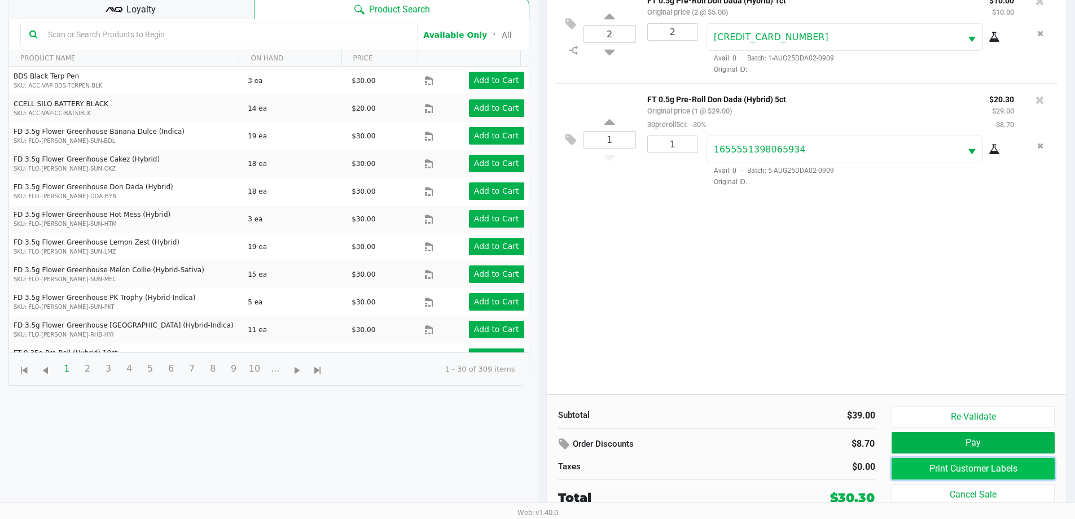
click at [931, 470] on button "Print Customer Labels" at bounding box center [973, 468] width 163 height 21
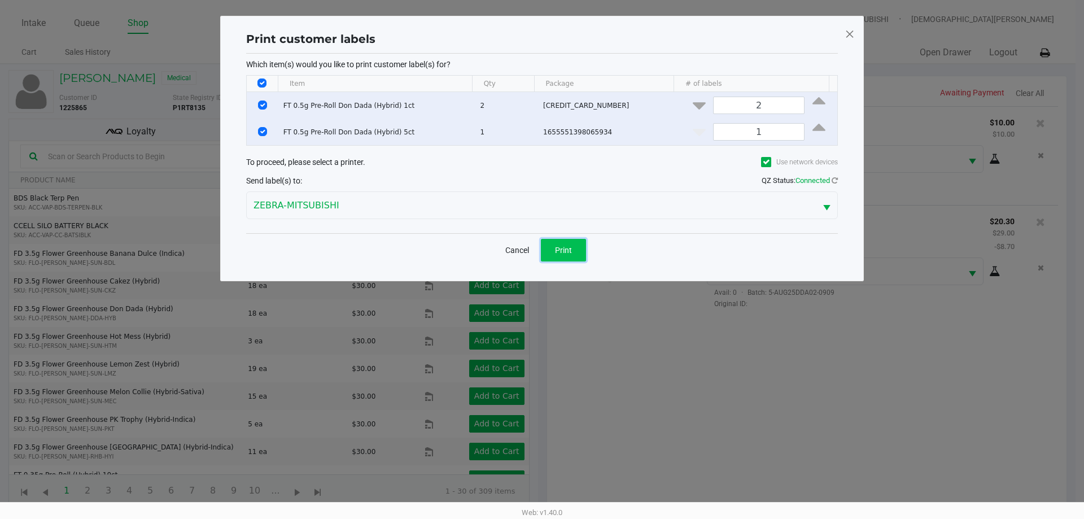
click at [574, 255] on button "Print" at bounding box center [563, 250] width 45 height 23
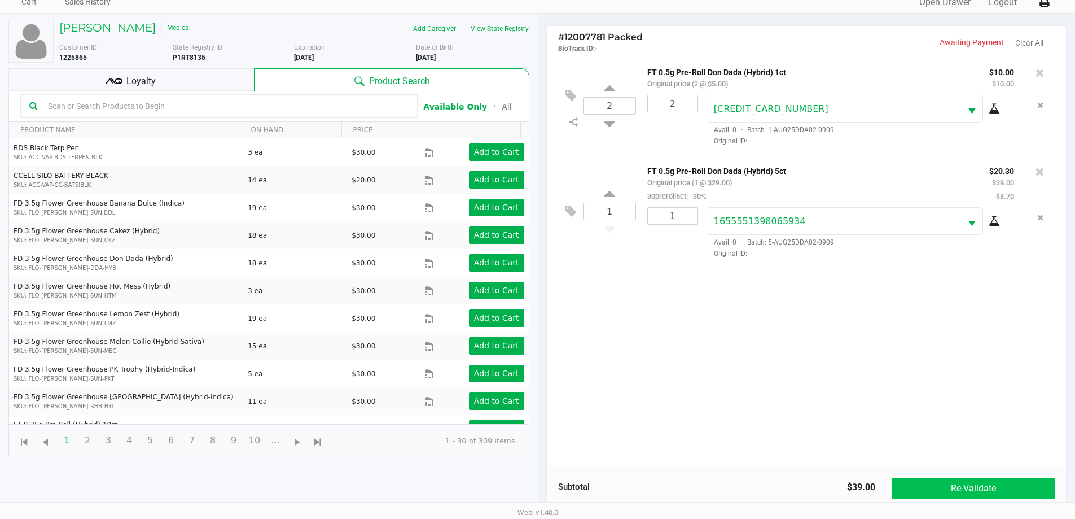
scroll to position [122, 0]
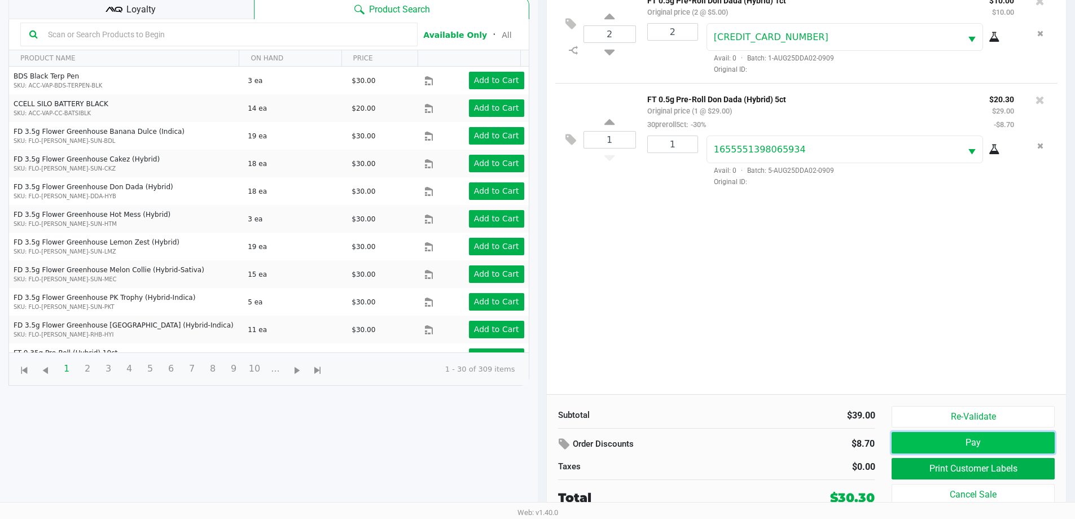
click at [1010, 435] on button "Pay" at bounding box center [973, 442] width 163 height 21
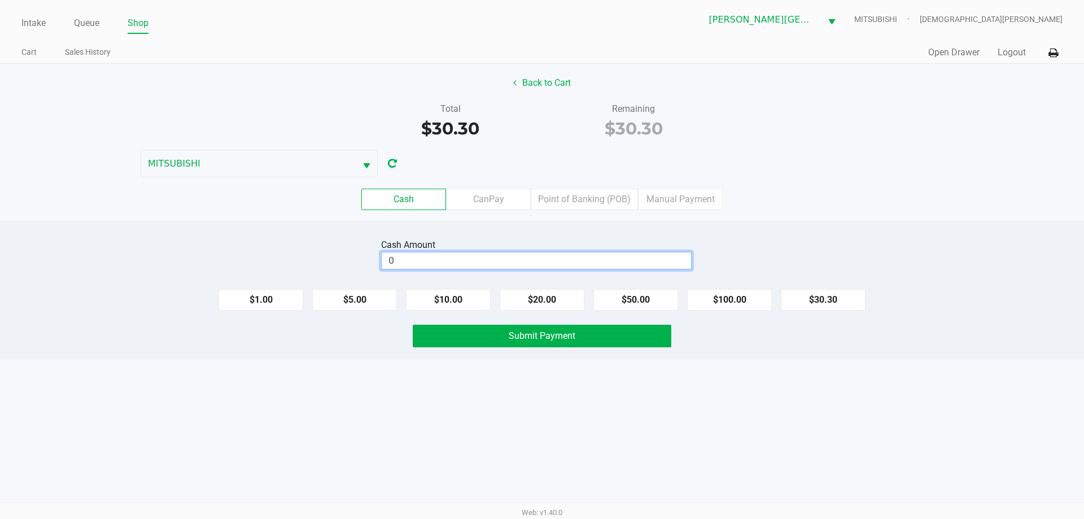
click at [519, 263] on input "0" at bounding box center [536, 260] width 309 height 16
type input "$40.00"
click at [526, 336] on span "Submit Payment" at bounding box center [542, 335] width 67 height 11
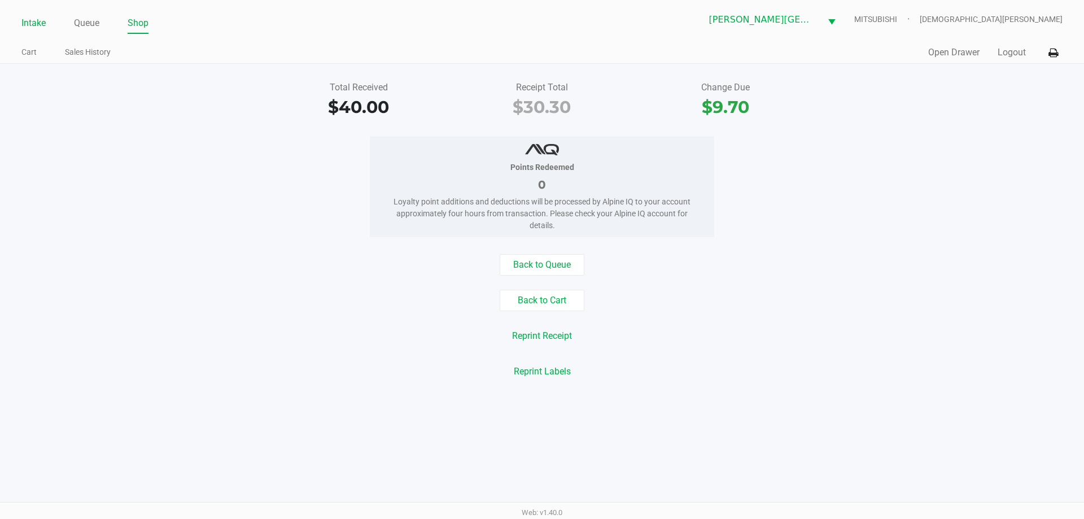
click at [30, 25] on link "Intake" at bounding box center [33, 23] width 24 height 16
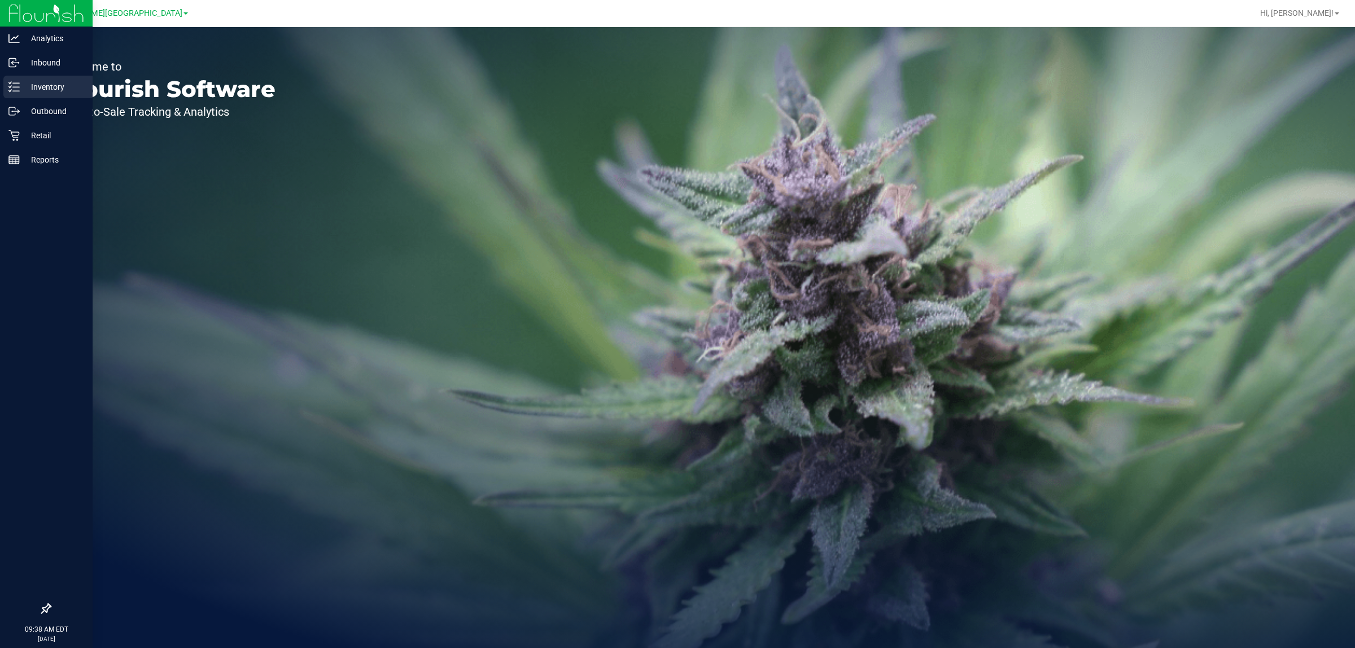
click at [55, 85] on p "Inventory" at bounding box center [54, 87] width 68 height 14
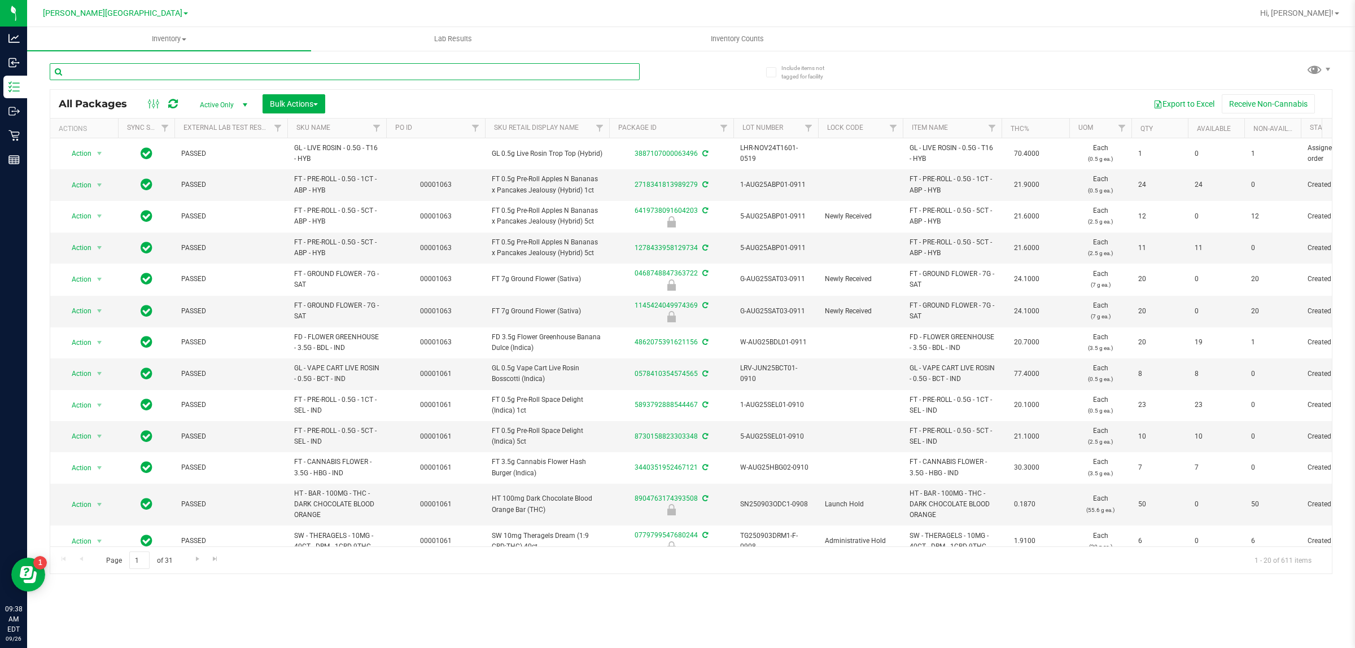
click at [147, 76] on input "text" at bounding box center [345, 71] width 590 height 17
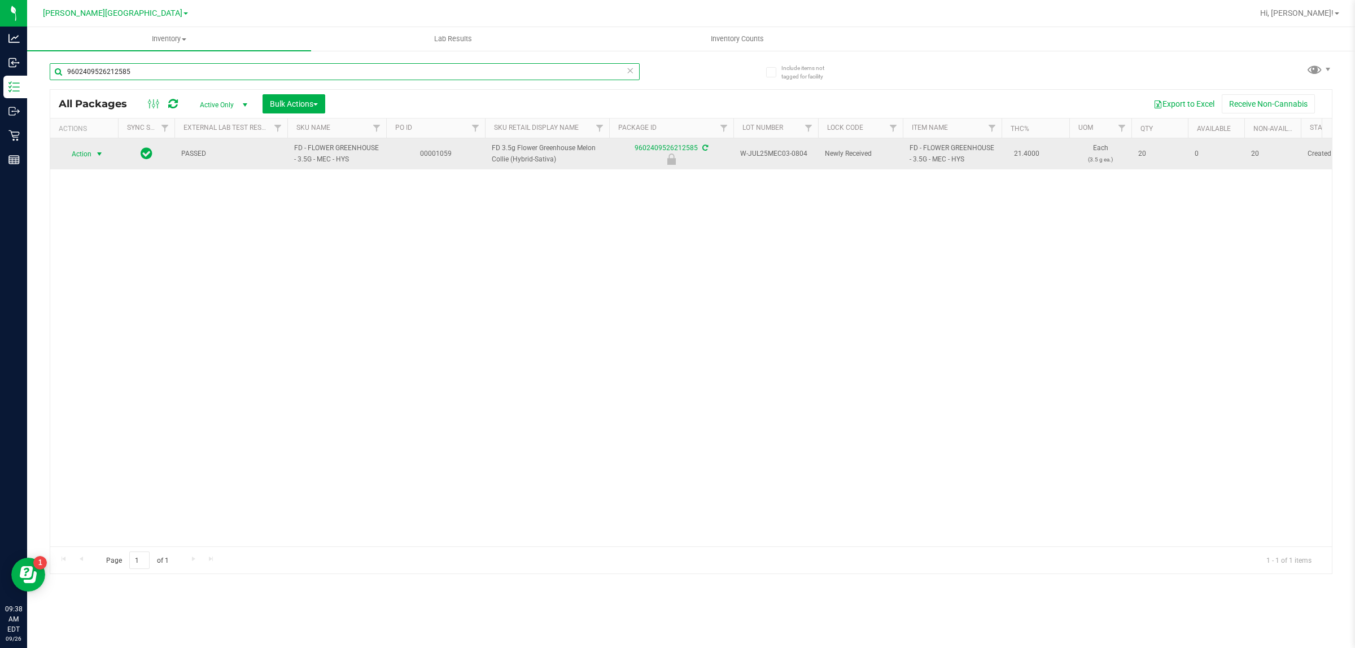
type input "9602409526212585"
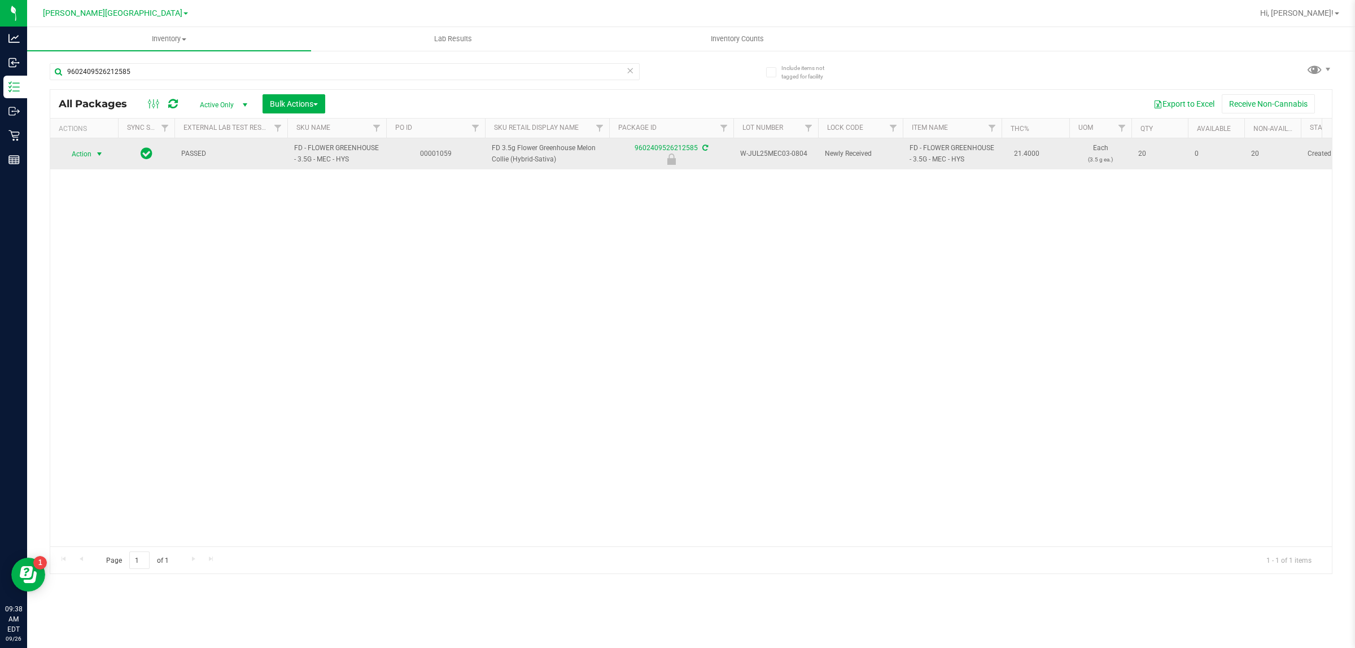
click at [91, 154] on span "Action" at bounding box center [77, 154] width 30 height 16
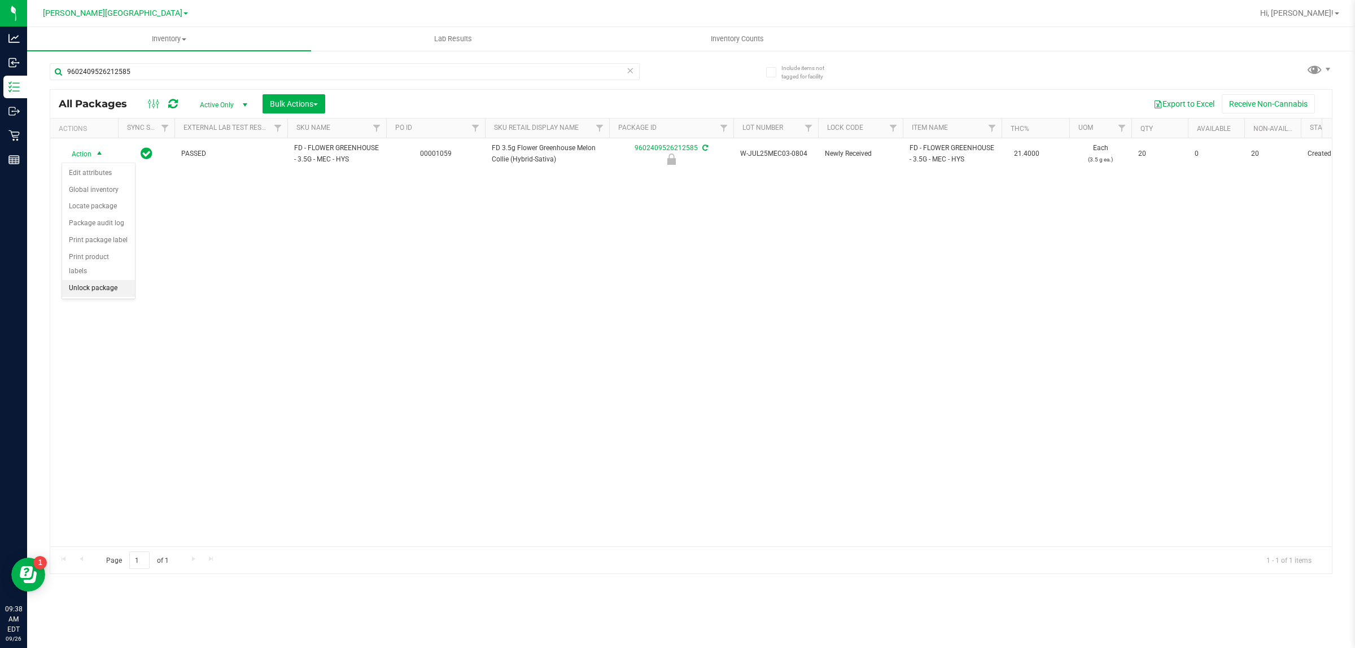
click at [106, 280] on li "Unlock package" at bounding box center [98, 288] width 73 height 17
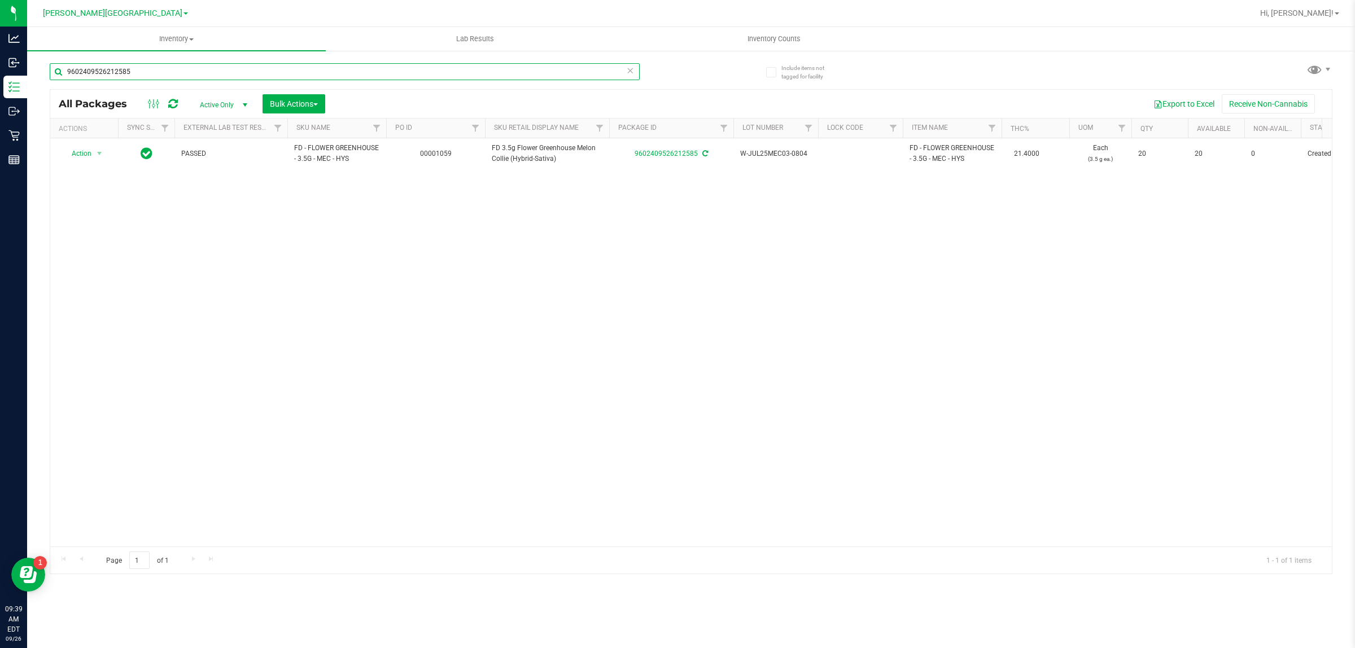
click at [176, 69] on input "9602409526212585" at bounding box center [345, 71] width 590 height 17
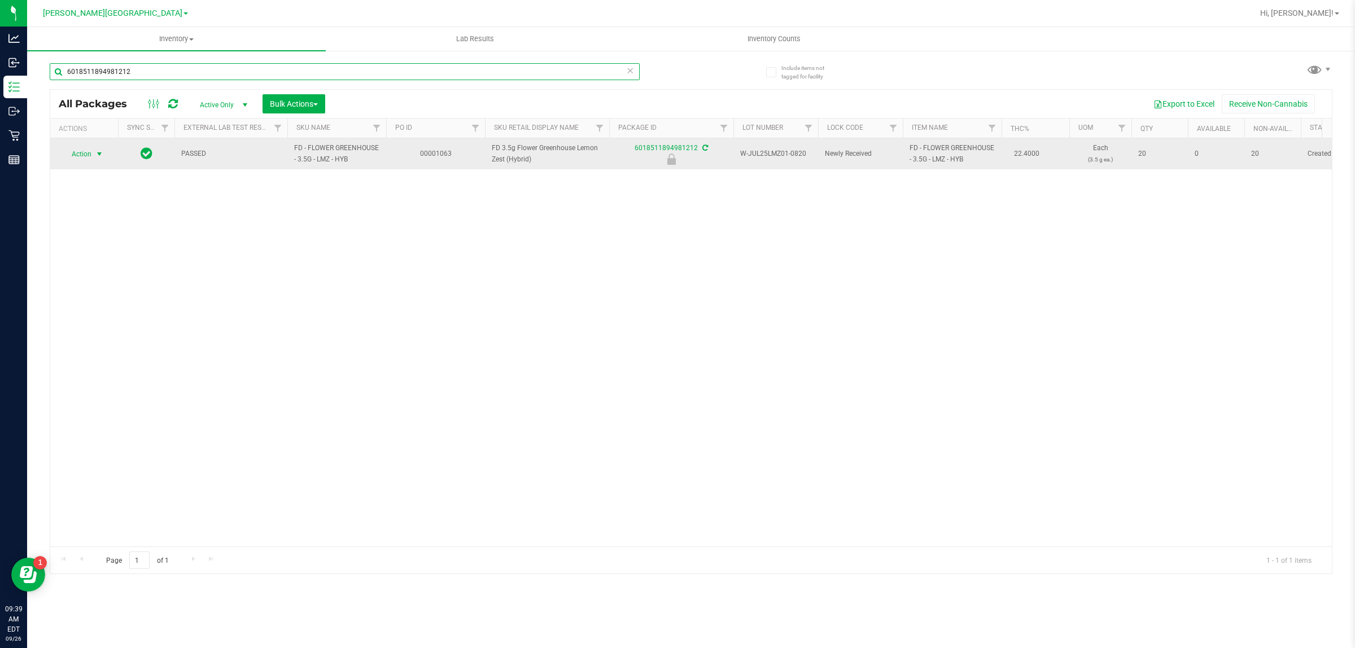
type input "6018511894981212"
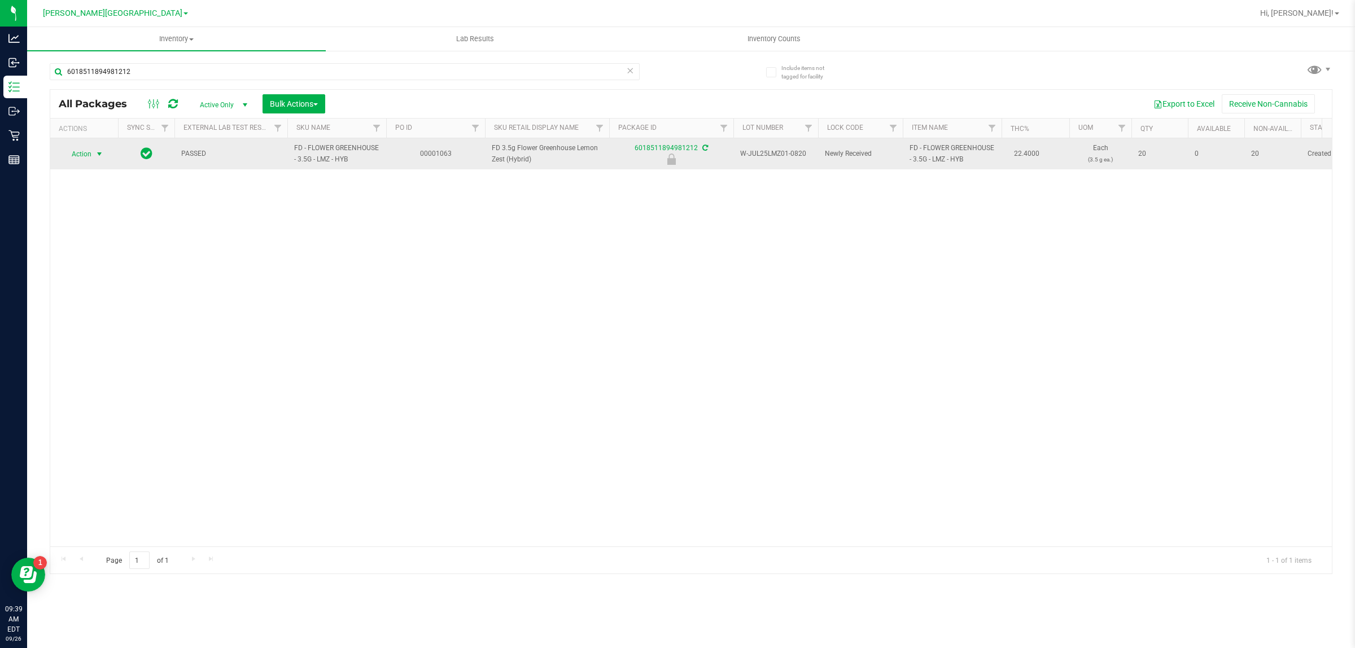
click at [96, 153] on span "select" at bounding box center [99, 154] width 9 height 9
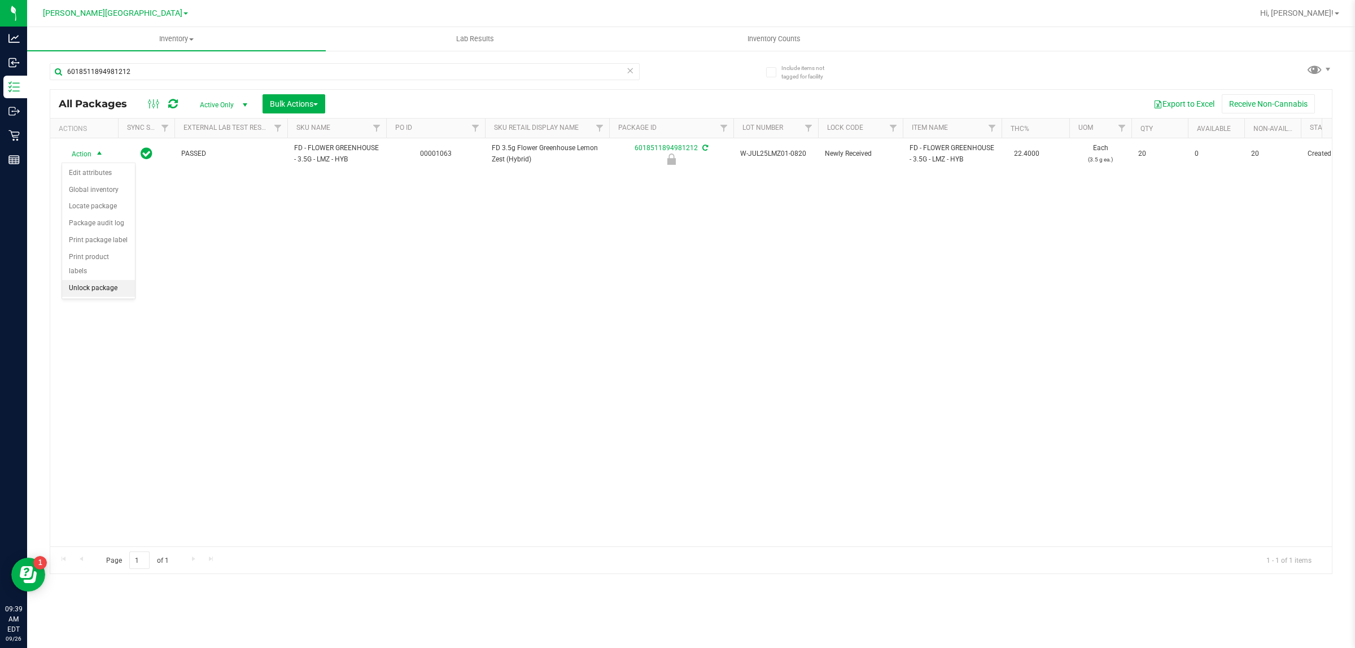
click at [94, 280] on li "Unlock package" at bounding box center [98, 288] width 73 height 17
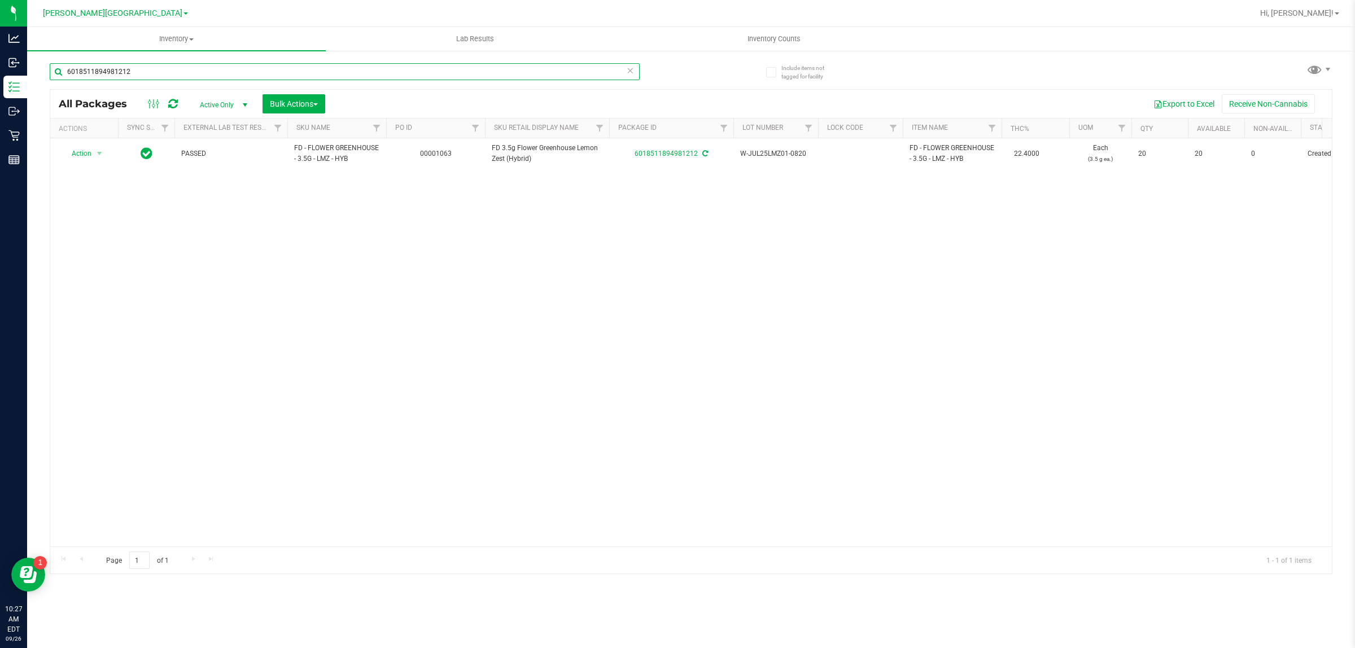
click at [152, 72] on input "6018511894981212" at bounding box center [345, 71] width 590 height 17
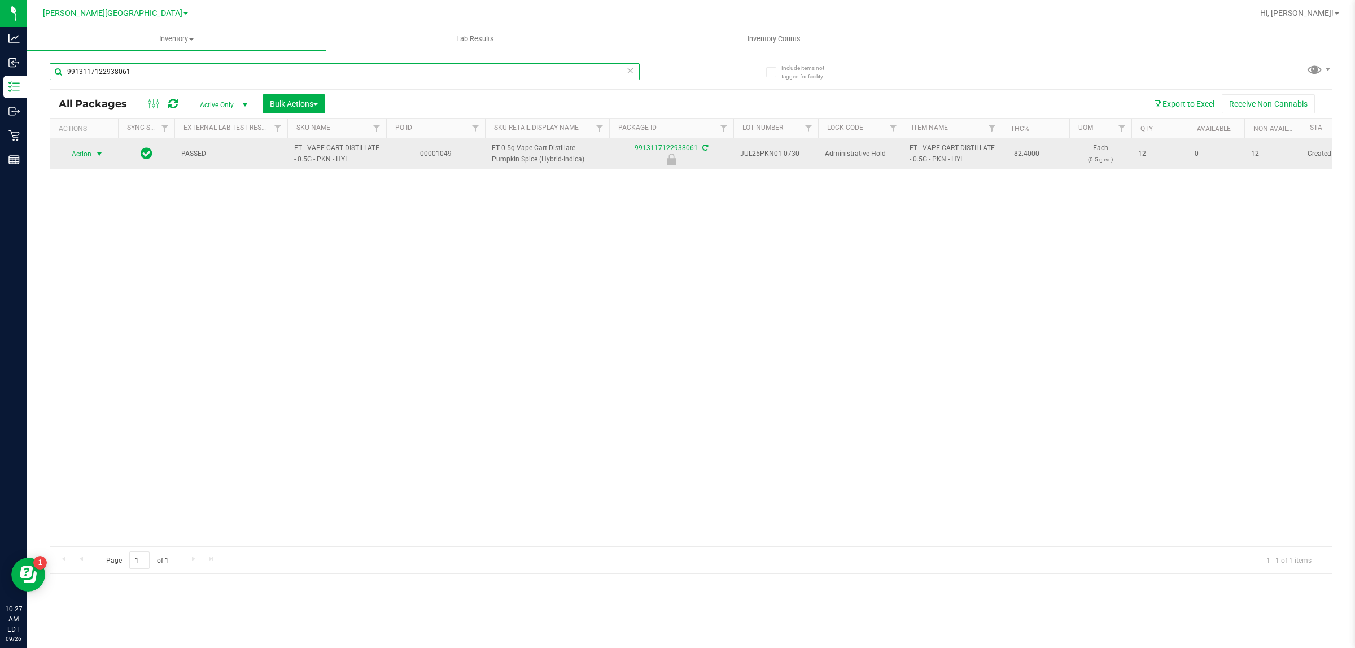
type input "9913117122938061"
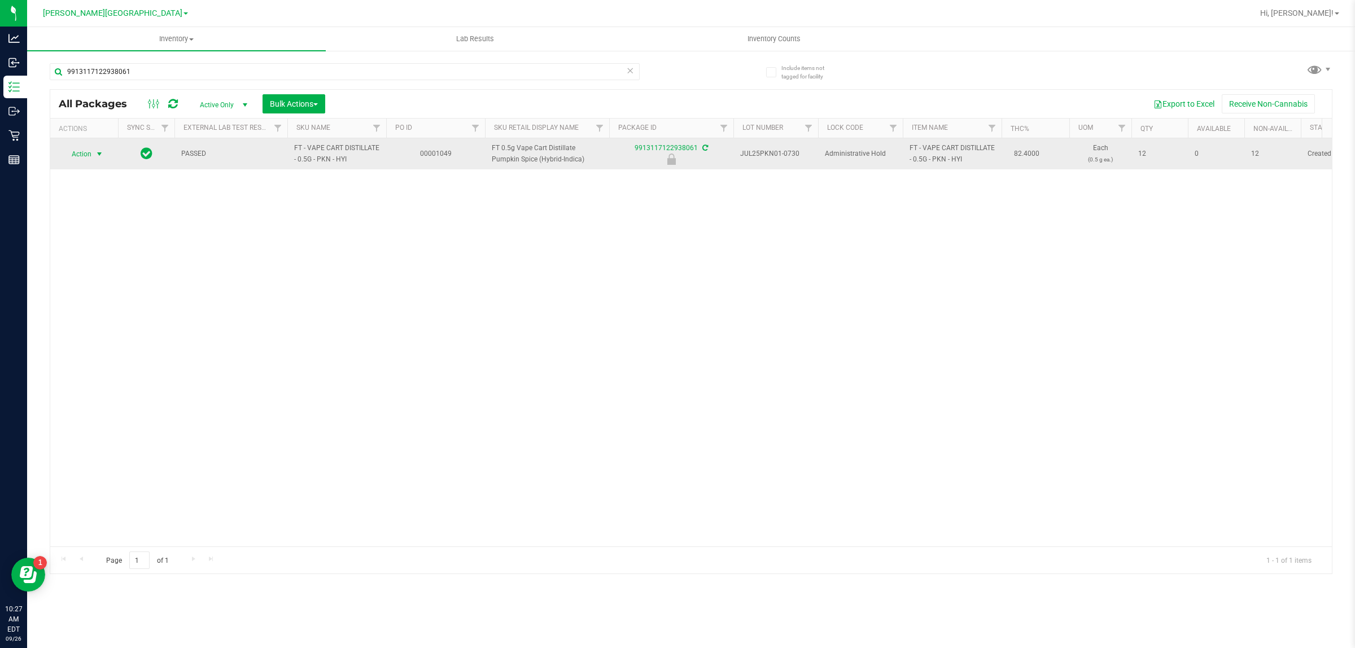
click at [100, 157] on span "select" at bounding box center [99, 154] width 9 height 9
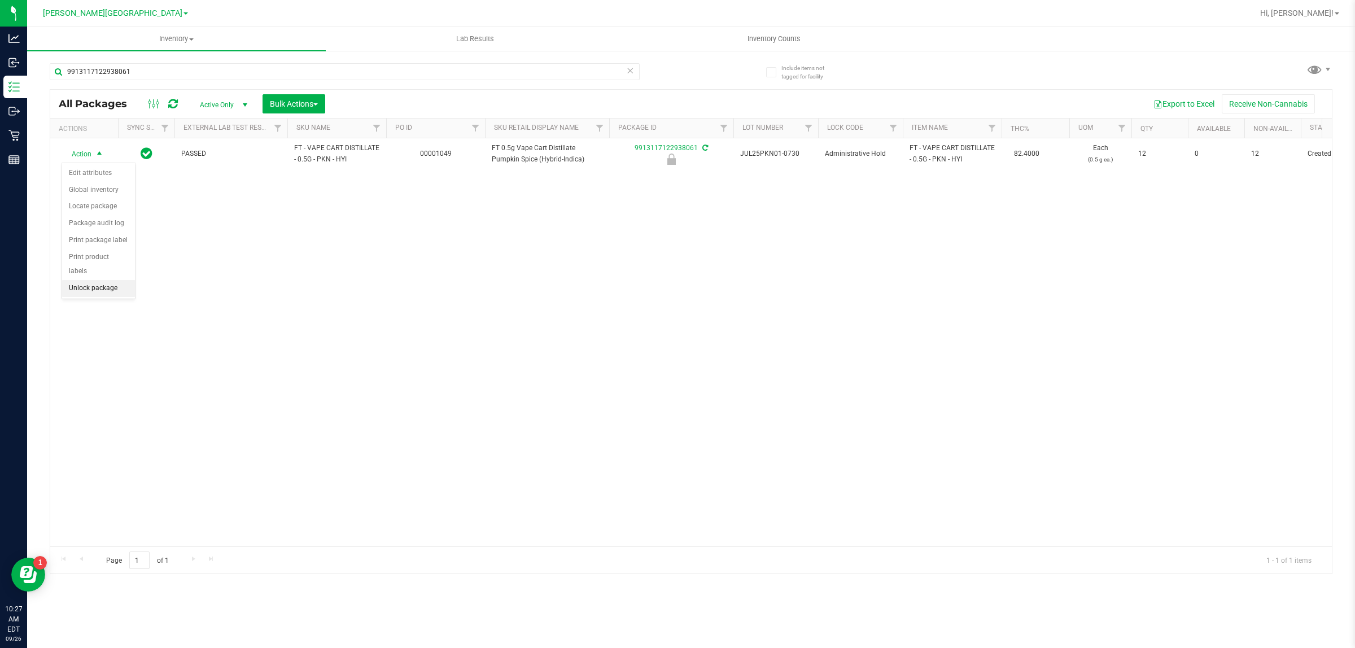
click at [106, 280] on li "Unlock package" at bounding box center [98, 288] width 73 height 17
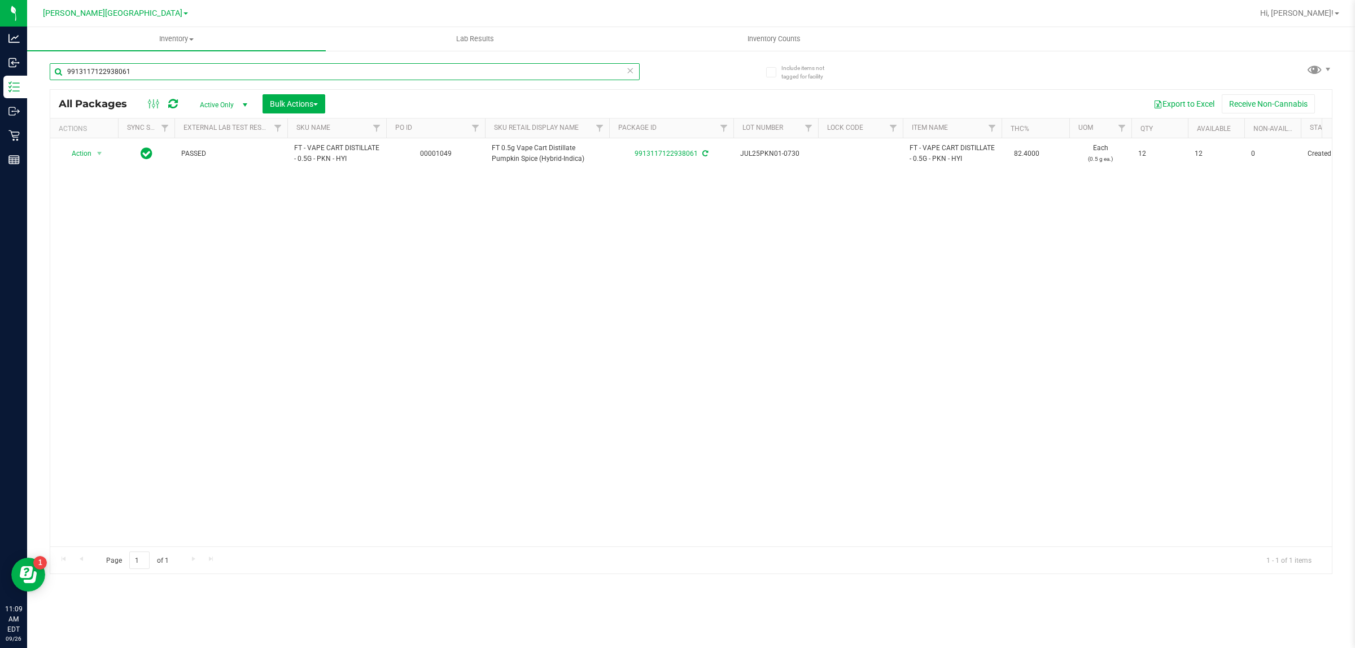
click at [157, 65] on input "9913117122938061" at bounding box center [345, 71] width 590 height 17
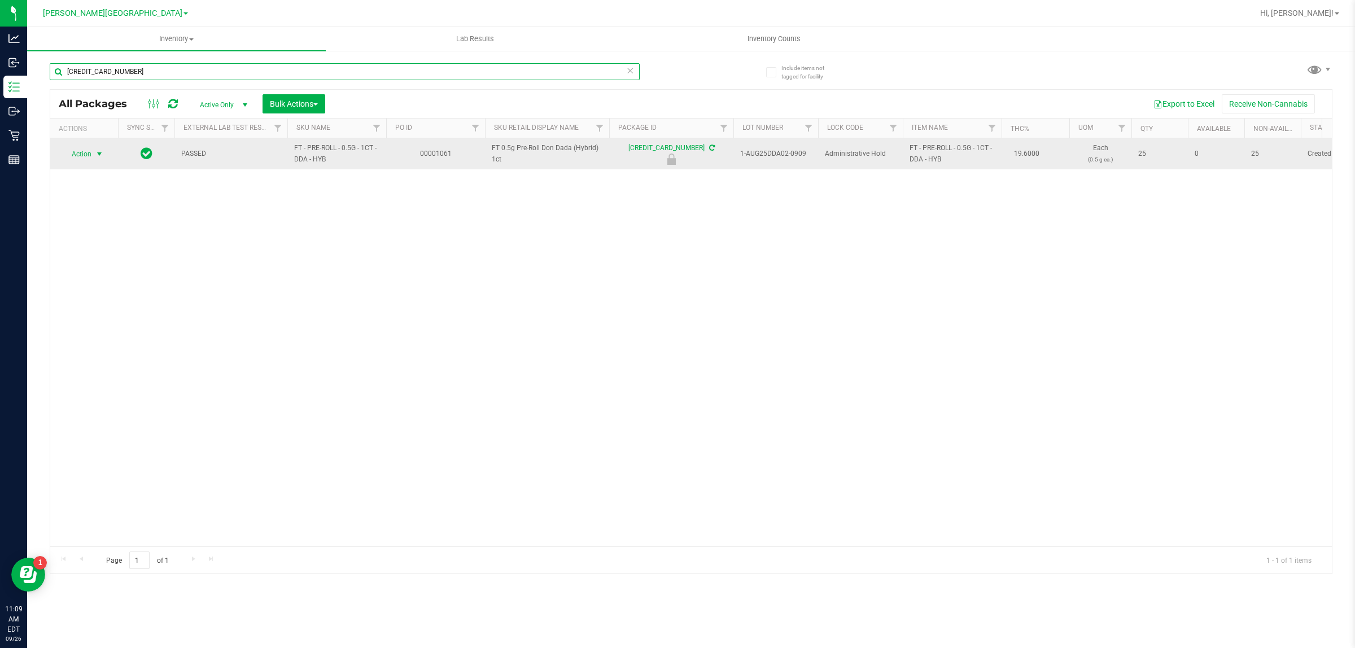
type input "[CREDIT_CARD_NUMBER]"
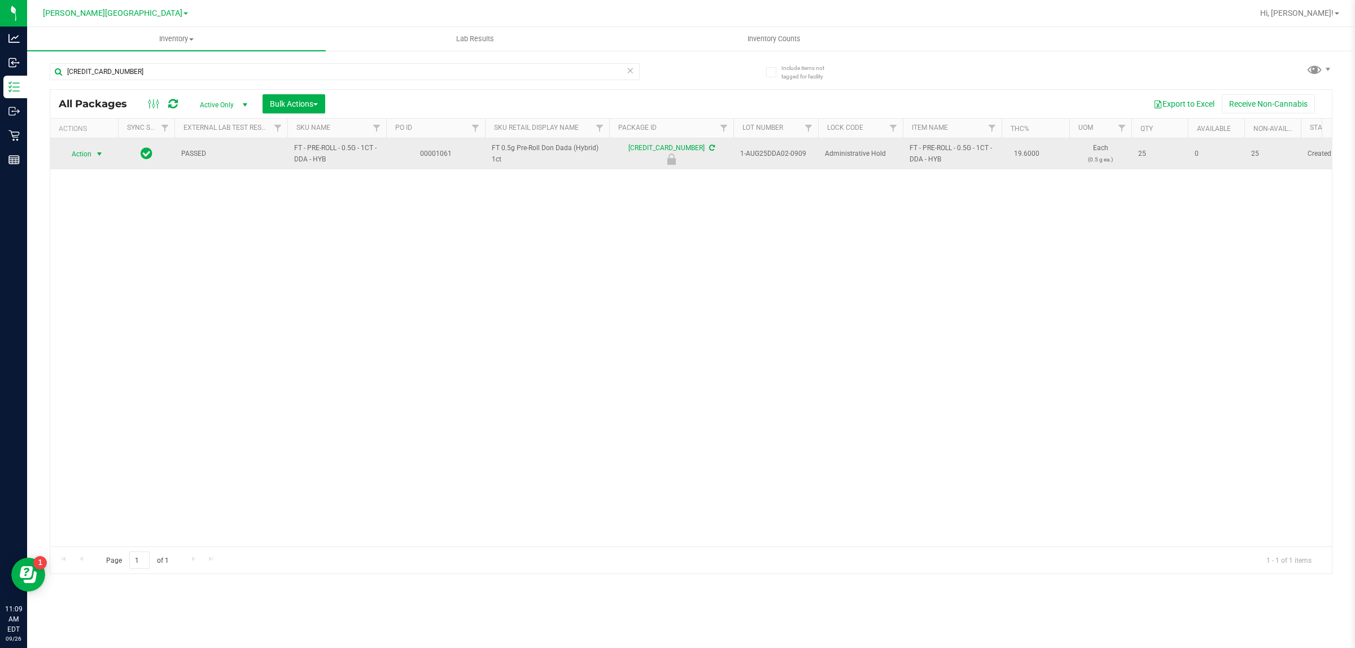
click at [90, 155] on span "Action" at bounding box center [77, 154] width 30 height 16
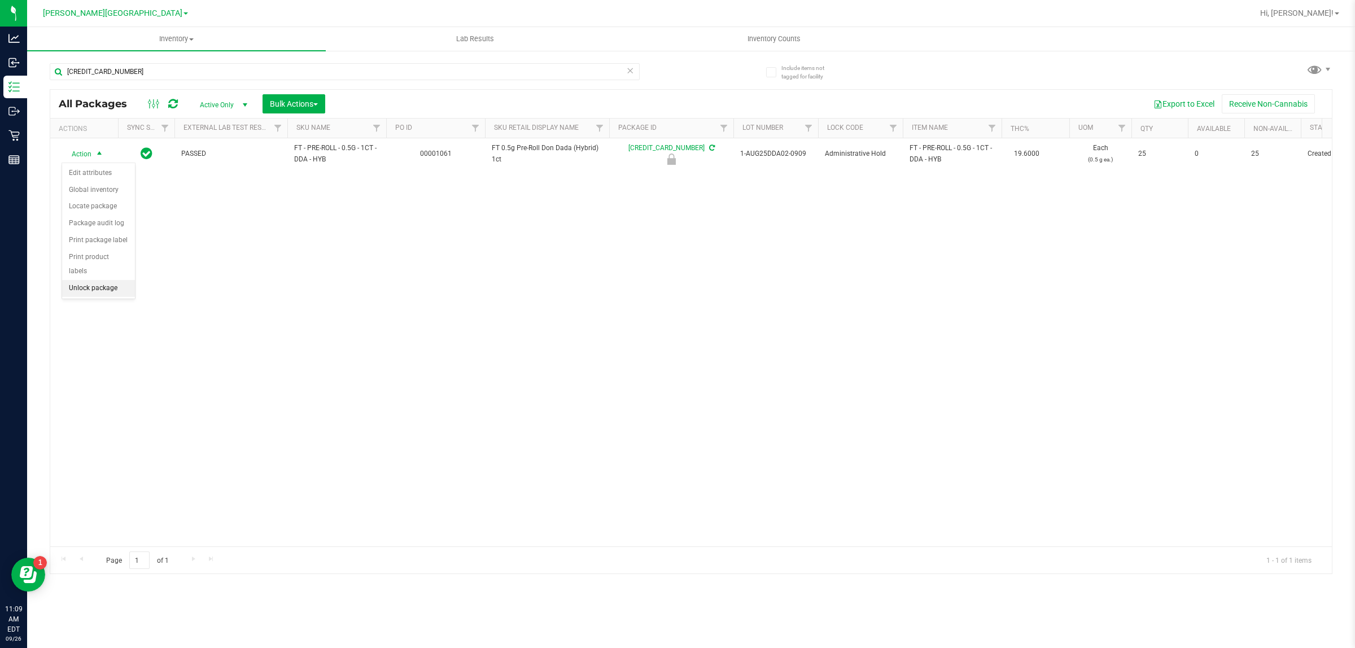
click at [94, 280] on li "Unlock package" at bounding box center [98, 288] width 73 height 17
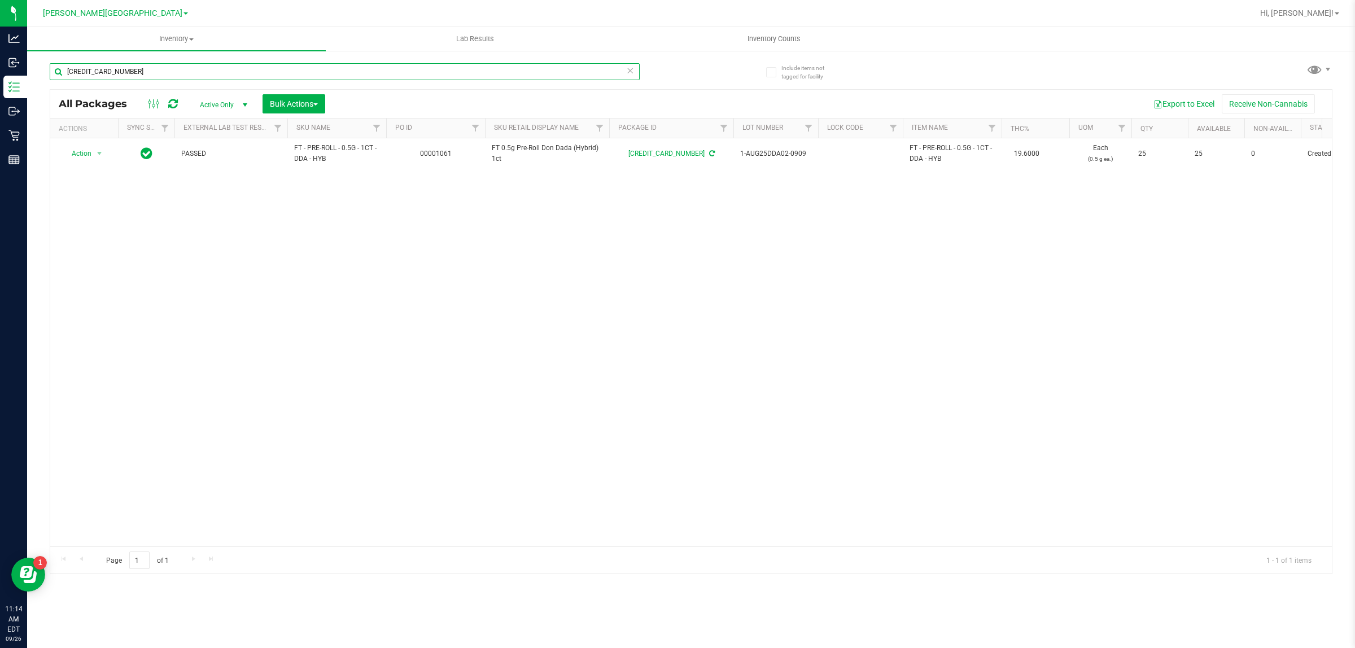
click at [171, 73] on input "[CREDIT_CARD_NUMBER]" at bounding box center [345, 71] width 590 height 17
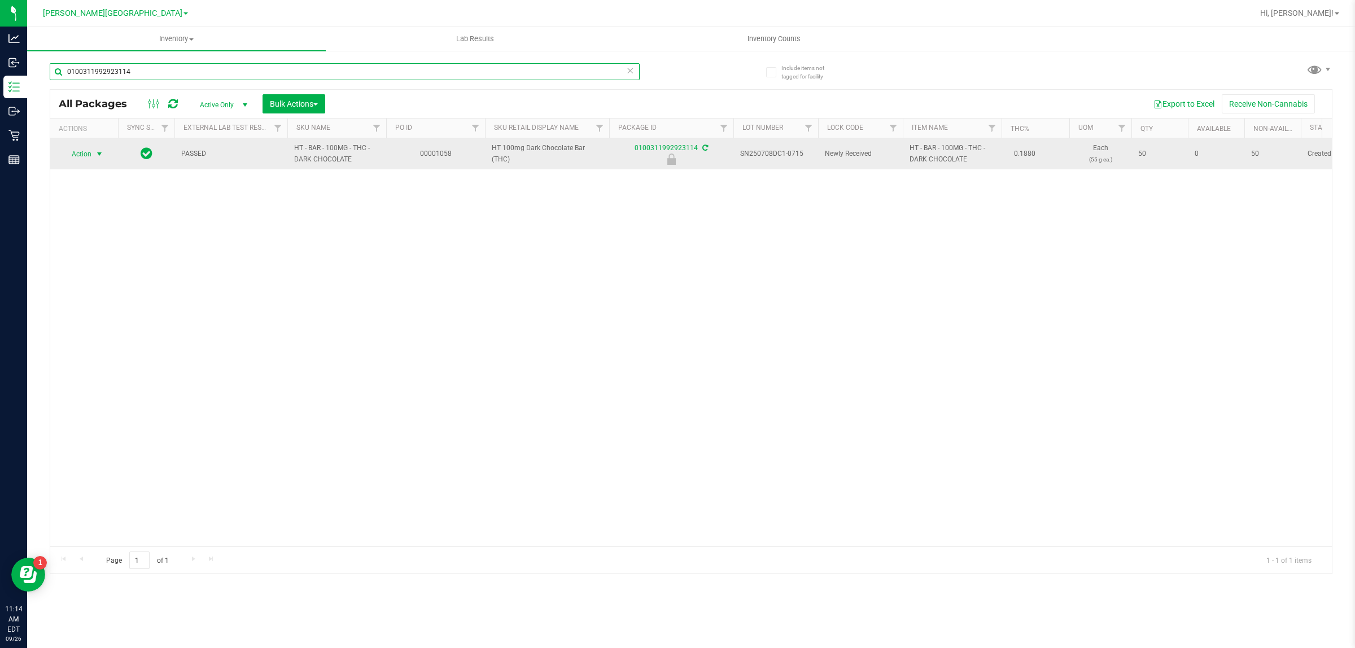
type input "0100311992923114"
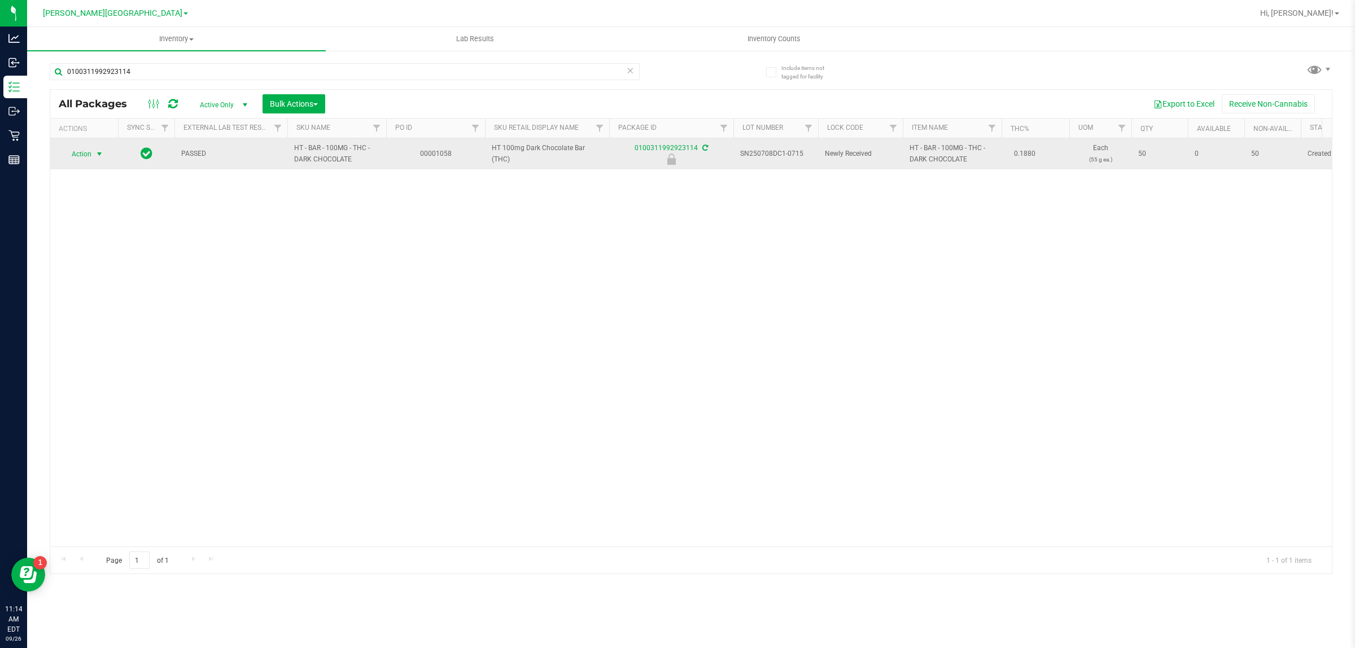
click at [85, 150] on span "Action" at bounding box center [77, 154] width 30 height 16
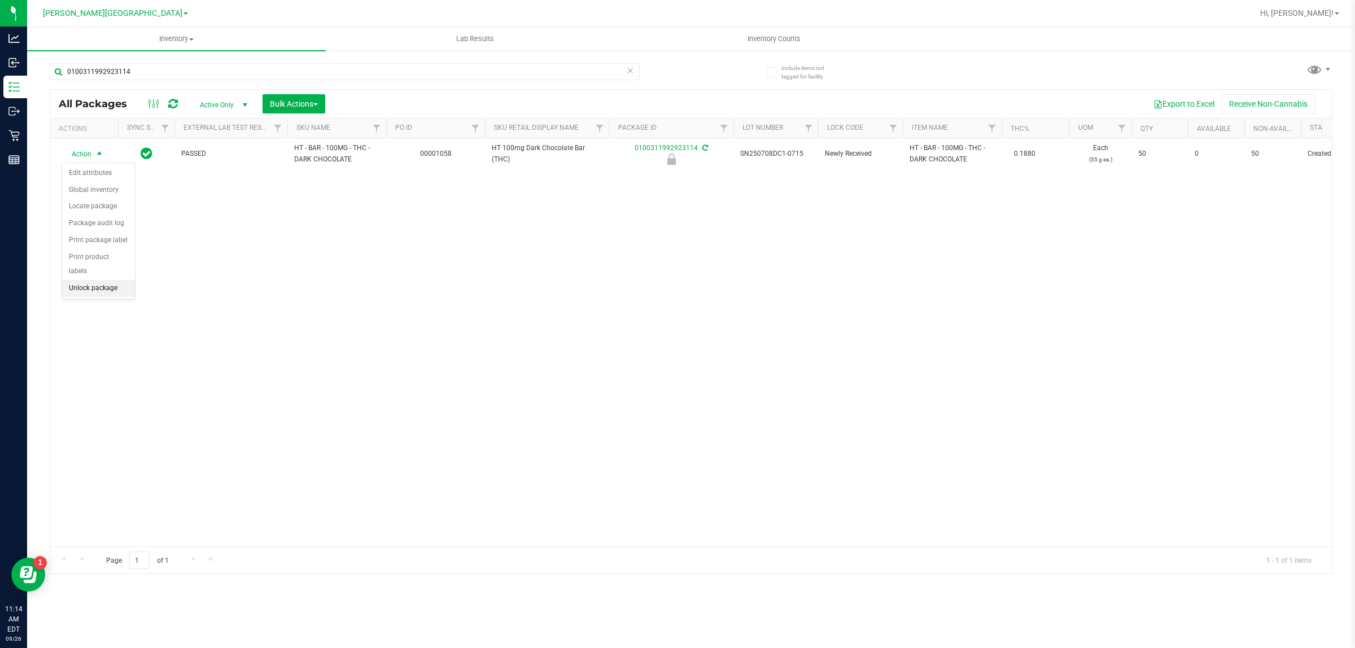
click at [85, 280] on li "Unlock package" at bounding box center [98, 288] width 73 height 17
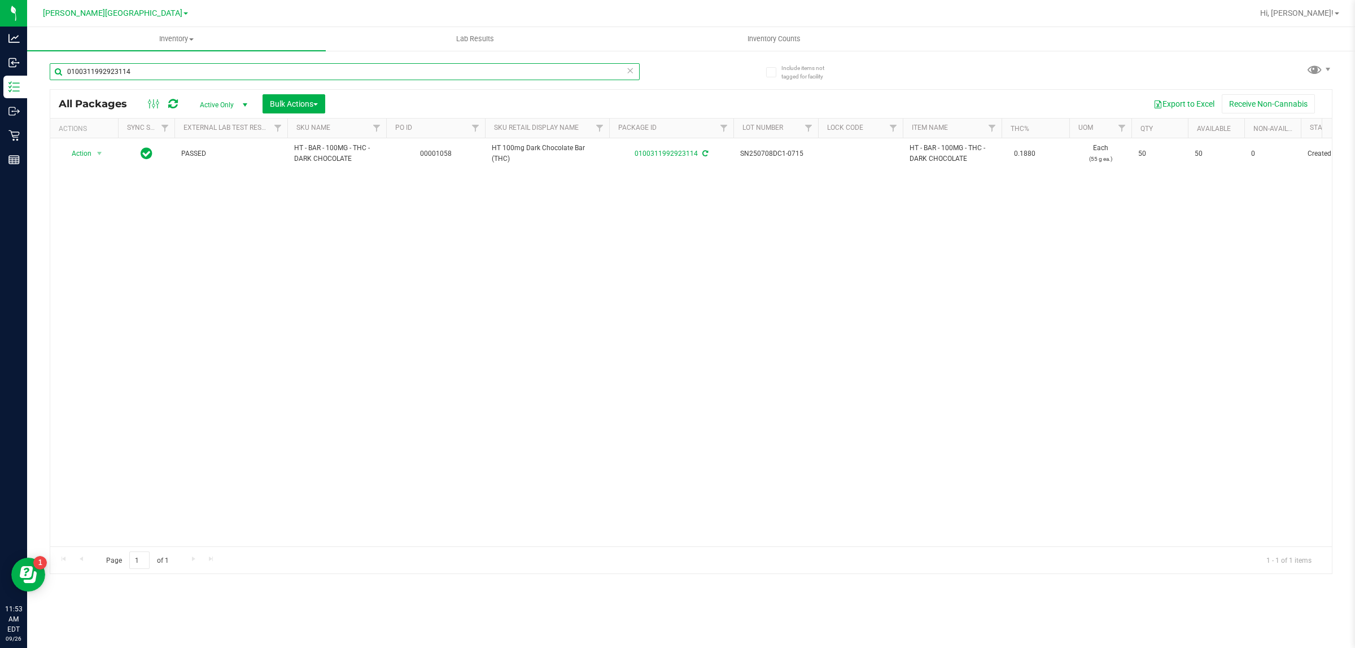
click at [161, 72] on input "0100311992923114" at bounding box center [345, 71] width 590 height 17
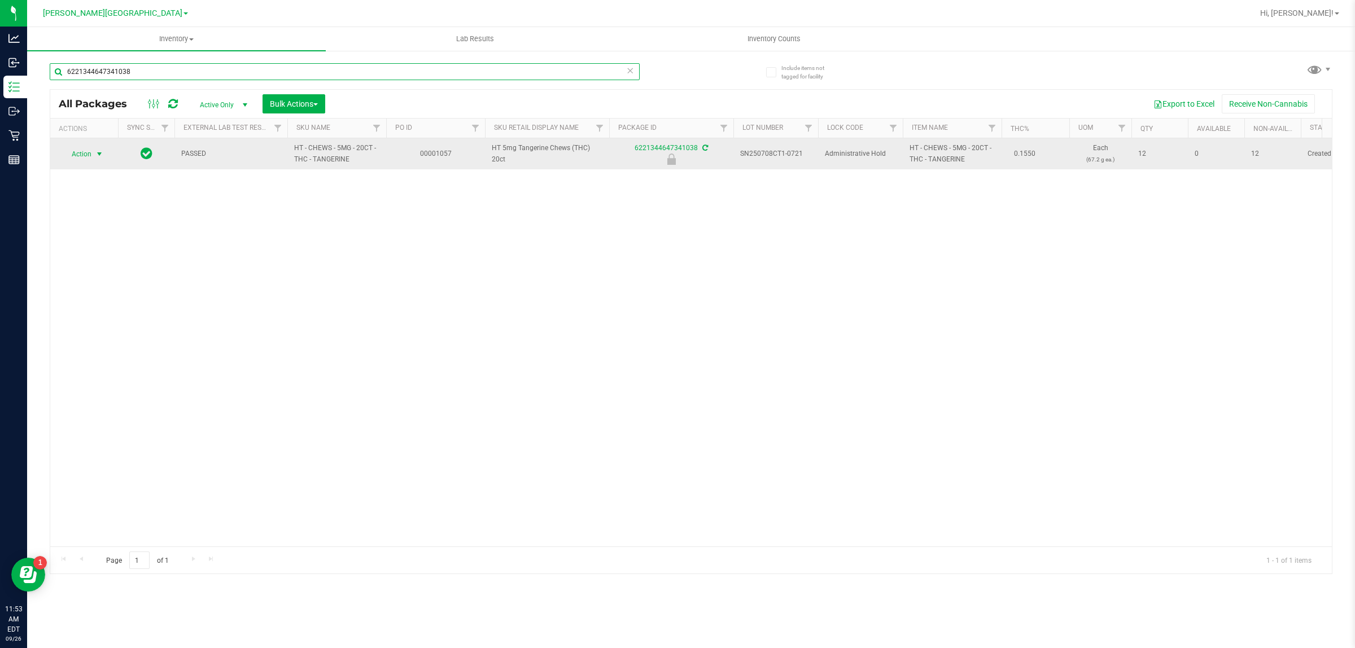
type input "6221344647341038"
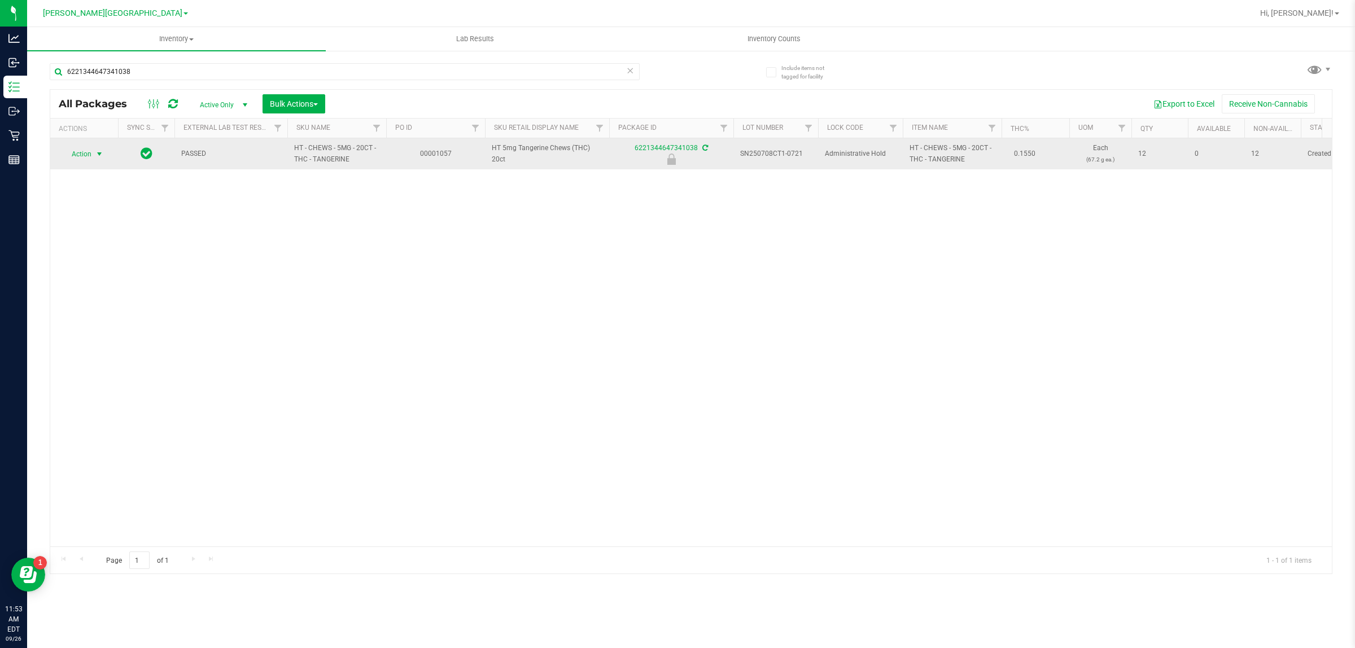
click at [89, 151] on span "Action" at bounding box center [77, 154] width 30 height 16
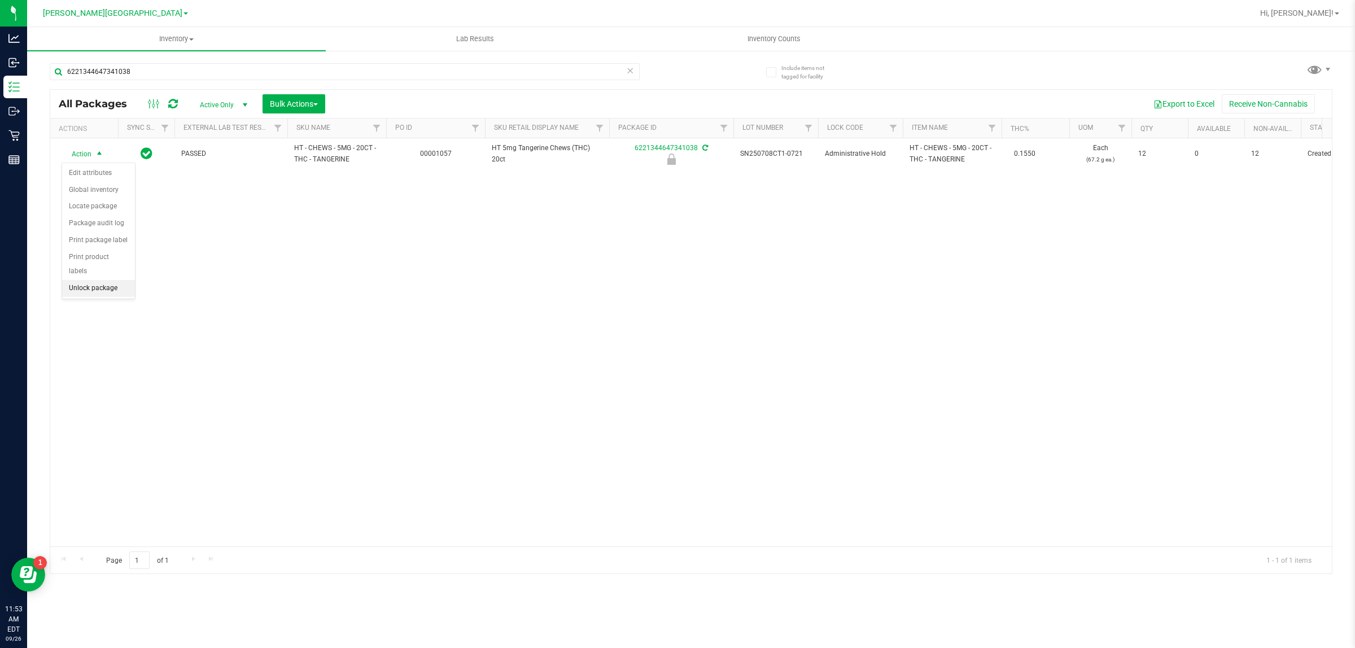
click at [104, 280] on li "Unlock package" at bounding box center [98, 288] width 73 height 17
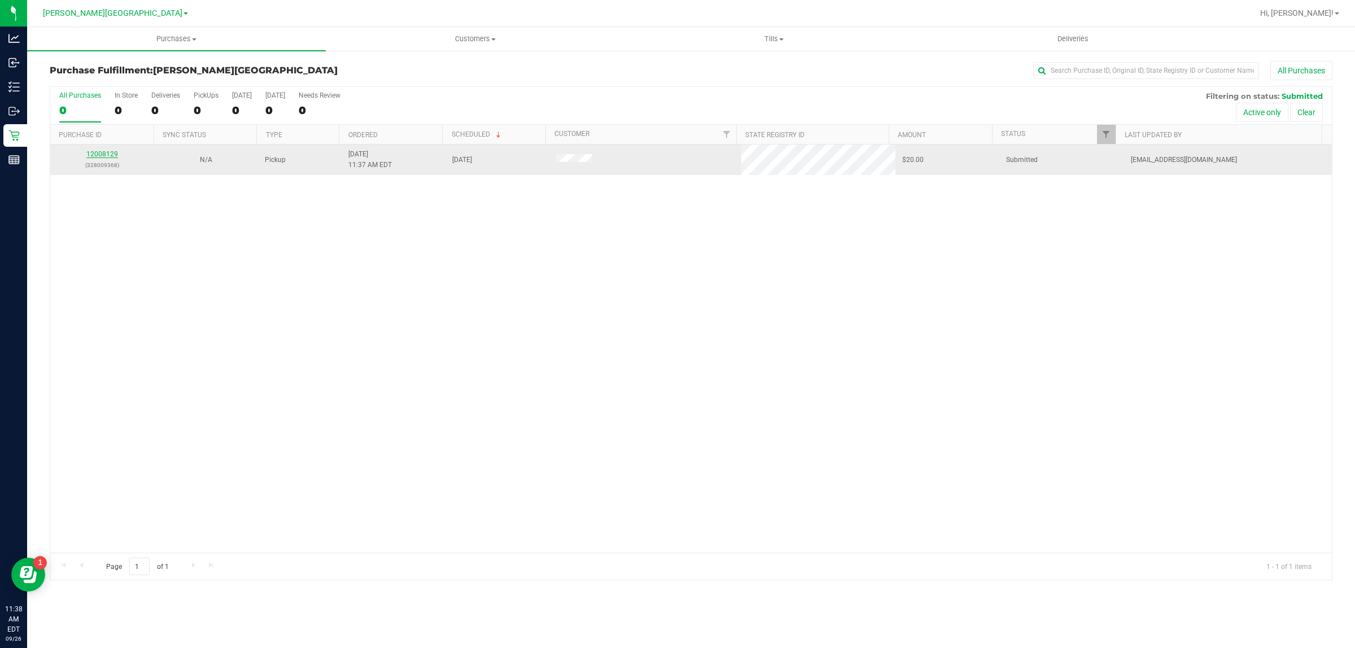
click at [102, 154] on link "12008129" at bounding box center [102, 154] width 32 height 8
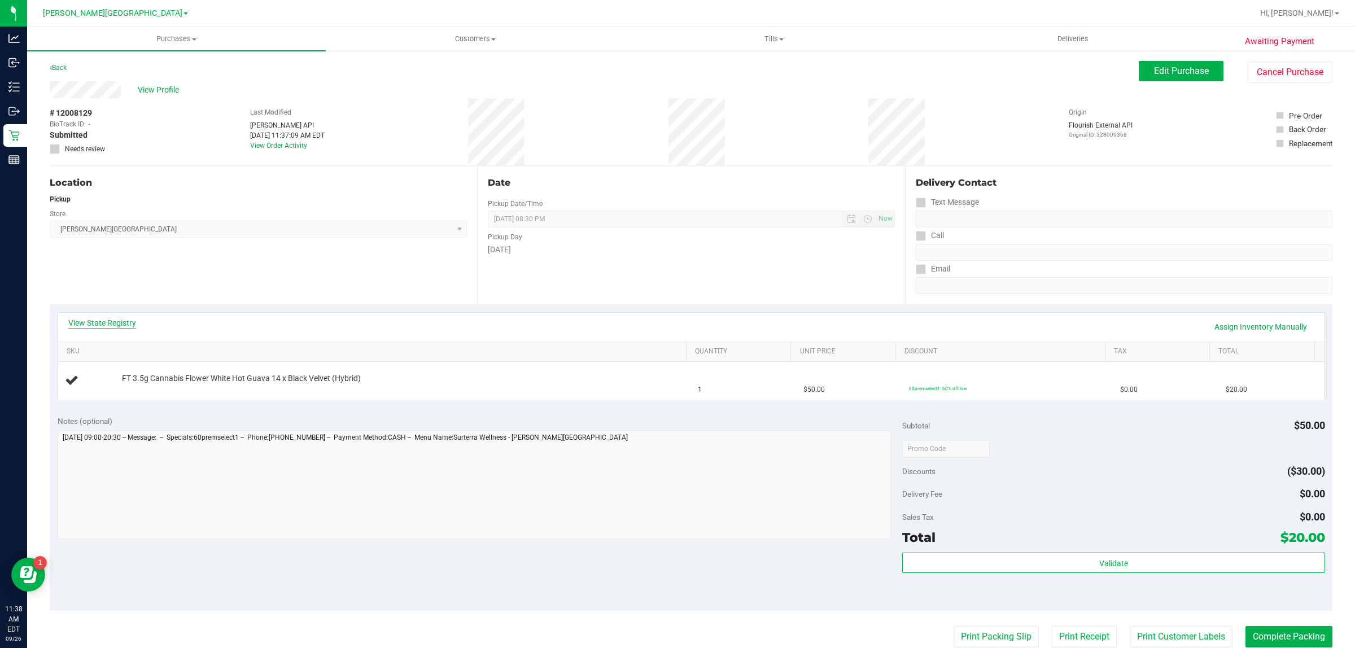
click at [122, 320] on link "View State Registry" at bounding box center [102, 322] width 68 height 11
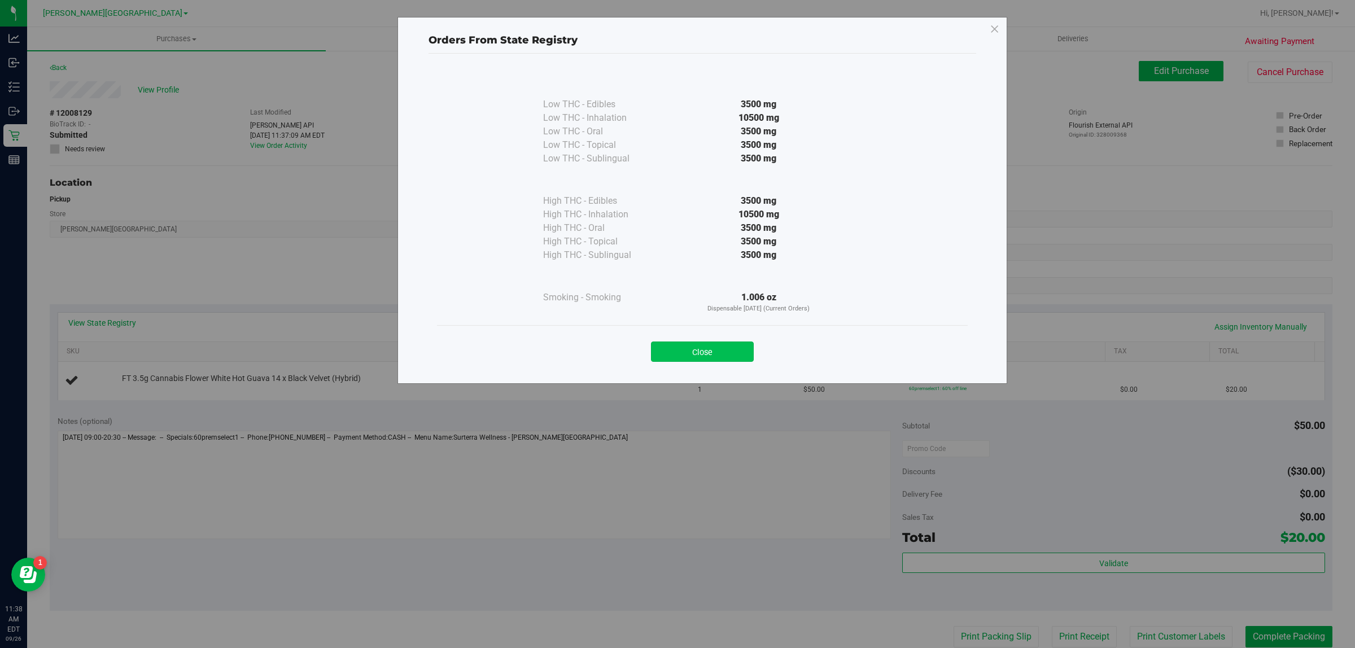
click at [709, 353] on button "Close" at bounding box center [702, 352] width 103 height 20
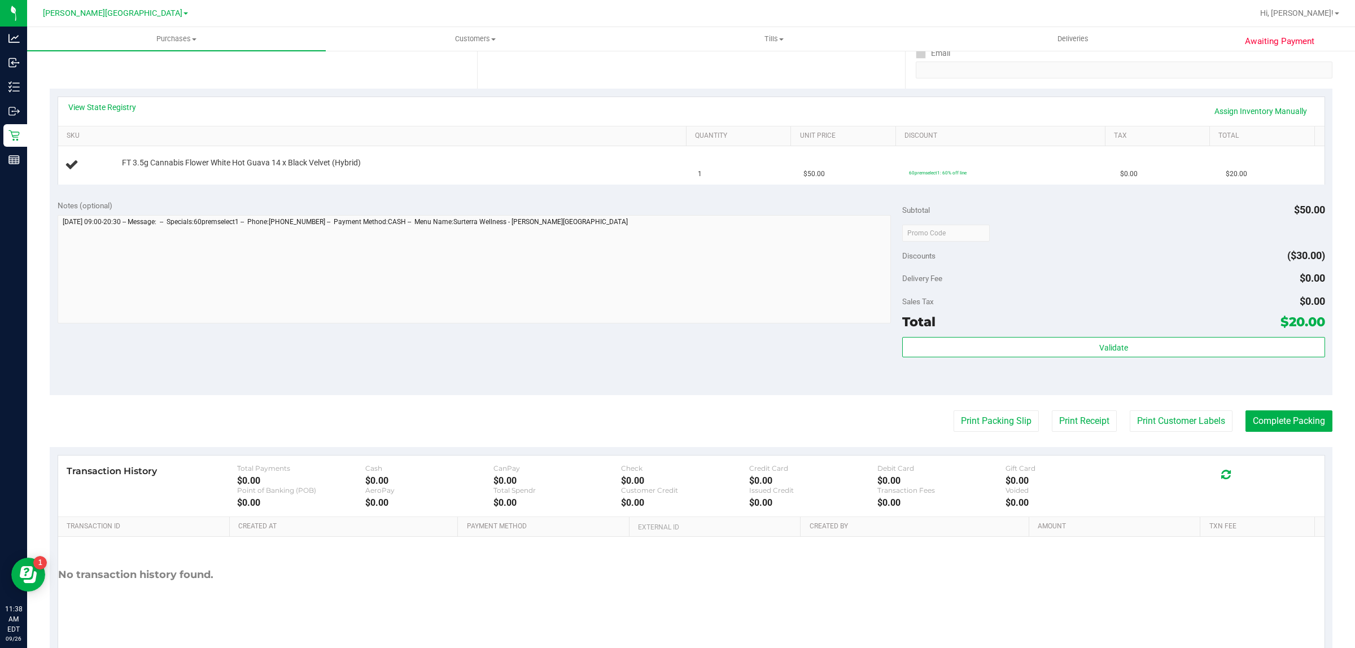
scroll to position [247, 0]
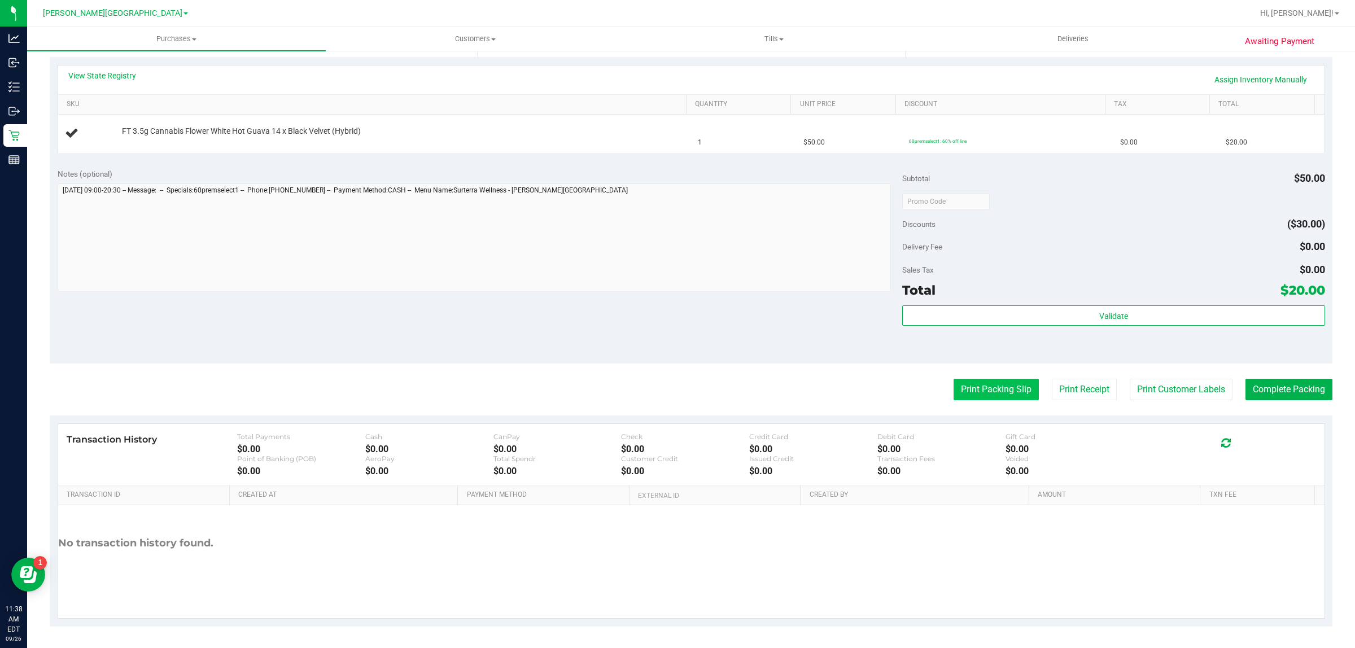
click at [991, 392] on button "Print Packing Slip" at bounding box center [995, 389] width 85 height 21
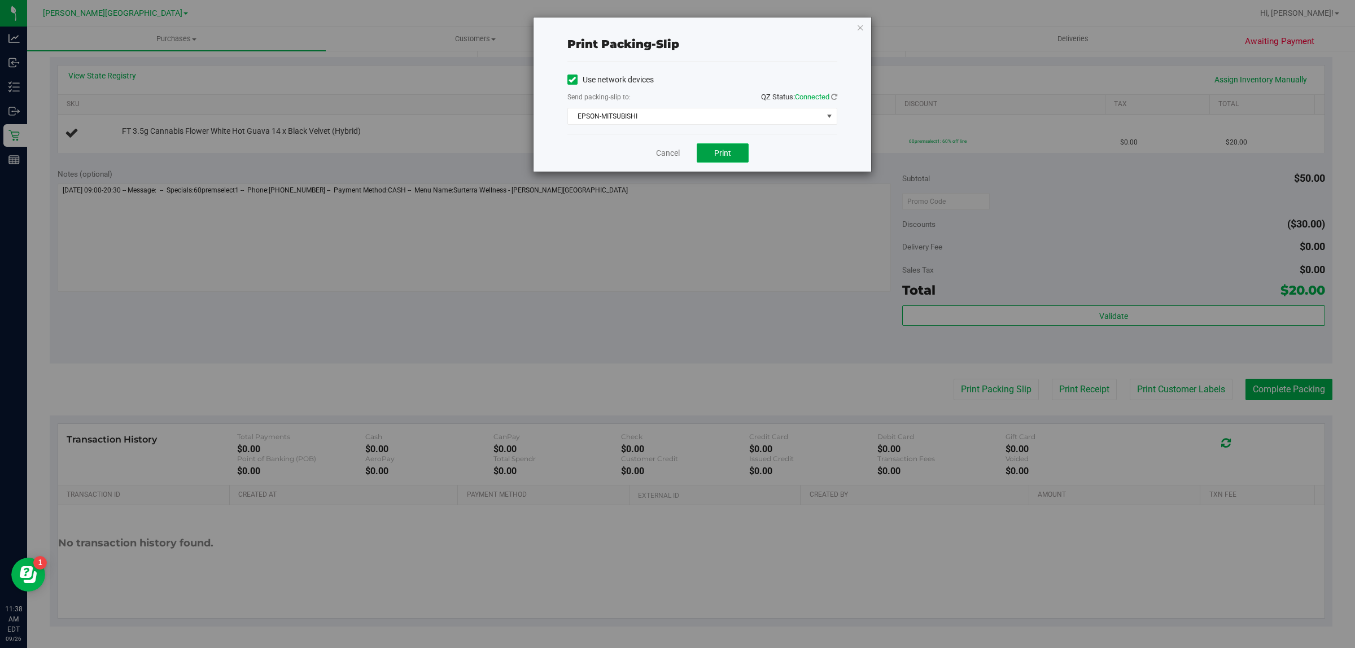
click at [717, 159] on button "Print" at bounding box center [723, 152] width 52 height 19
click at [672, 155] on link "Cancel" at bounding box center [668, 153] width 24 height 12
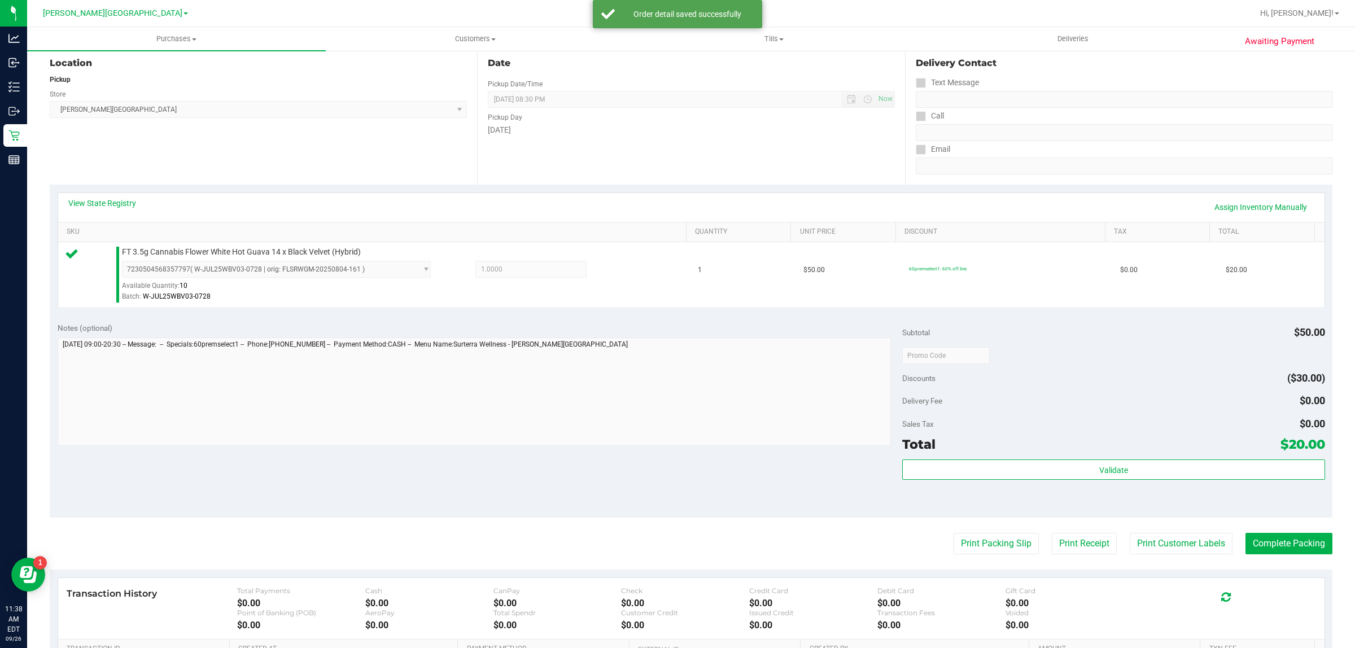
scroll to position [274, 0]
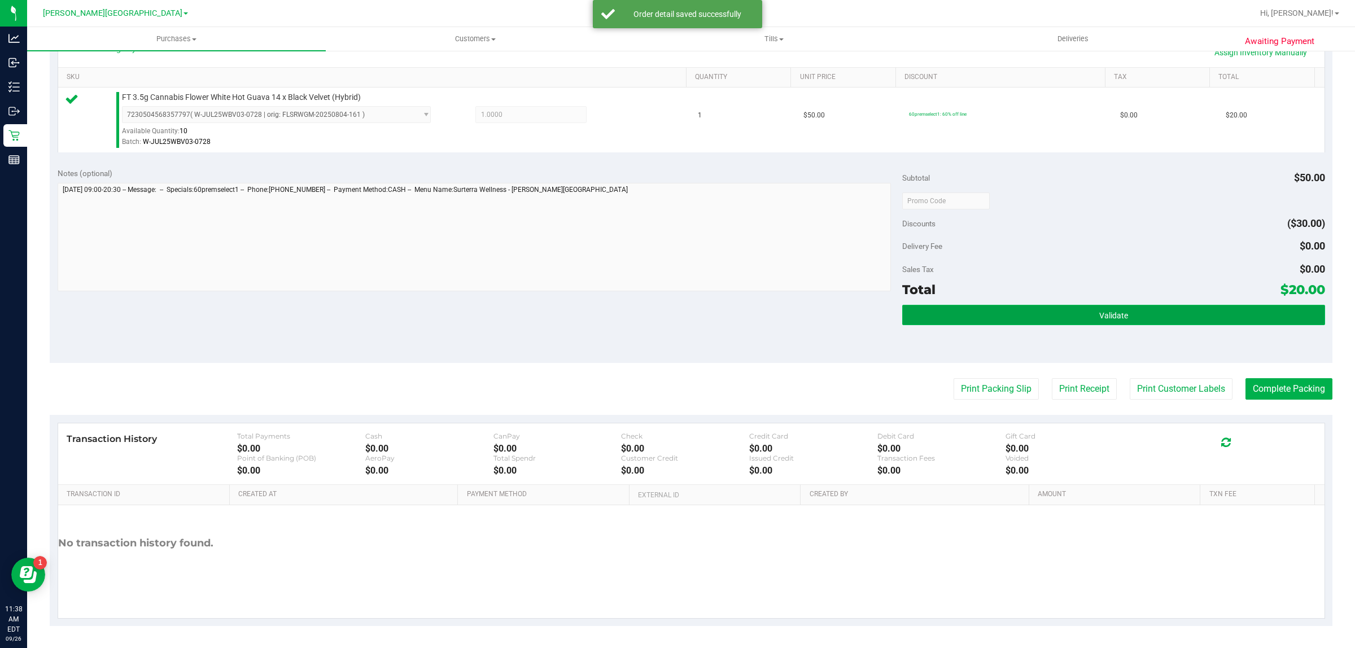
click at [961, 313] on button "Validate" at bounding box center [1113, 315] width 422 height 20
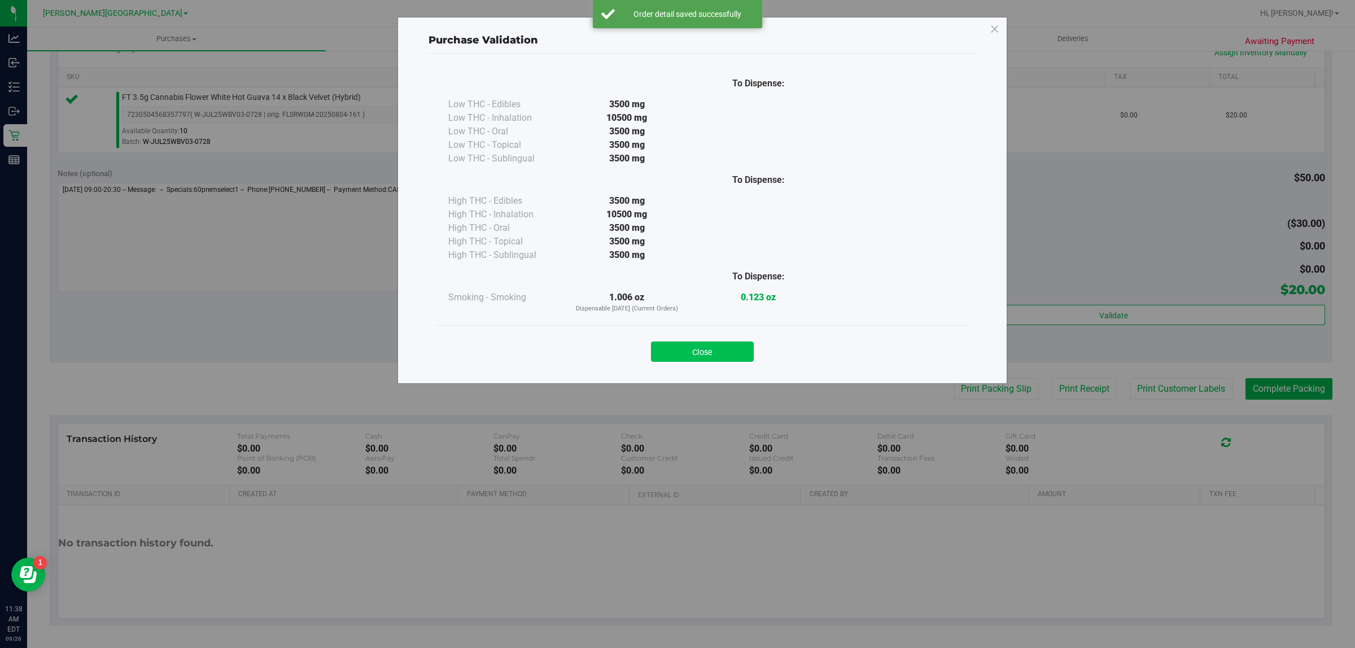
click at [727, 351] on button "Close" at bounding box center [702, 352] width 103 height 20
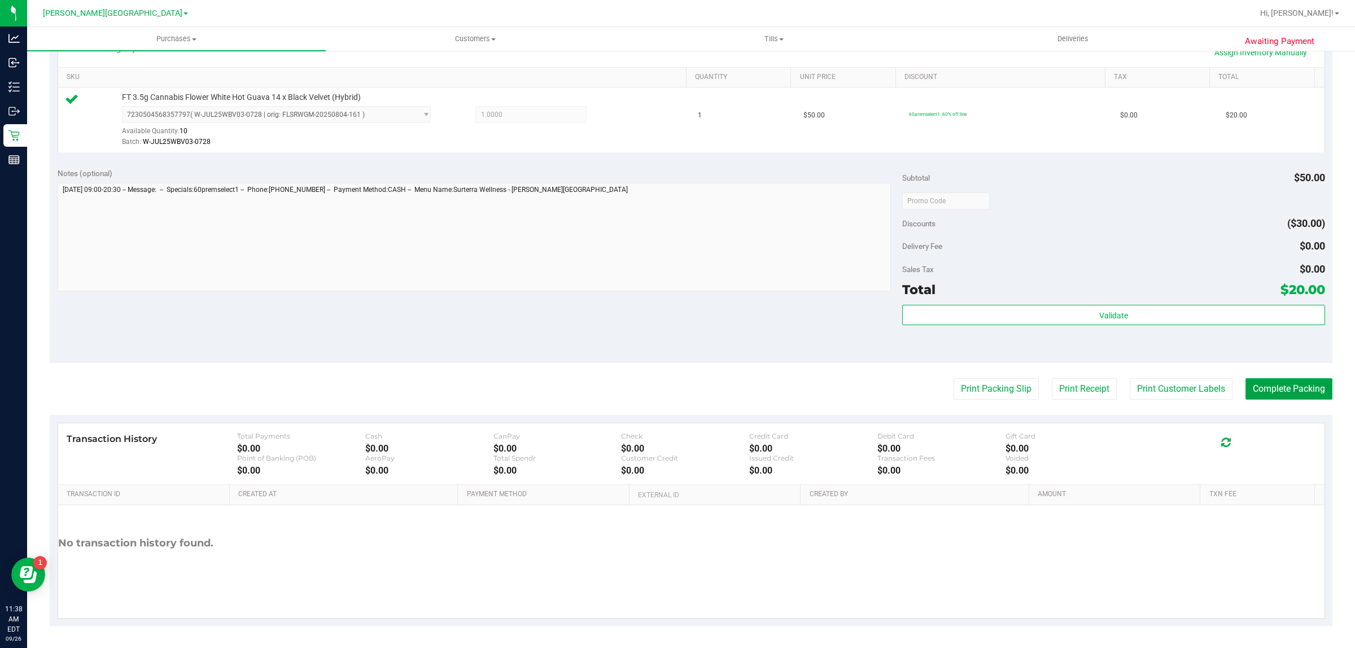
click at [1254, 387] on button "Complete Packing" at bounding box center [1288, 388] width 87 height 21
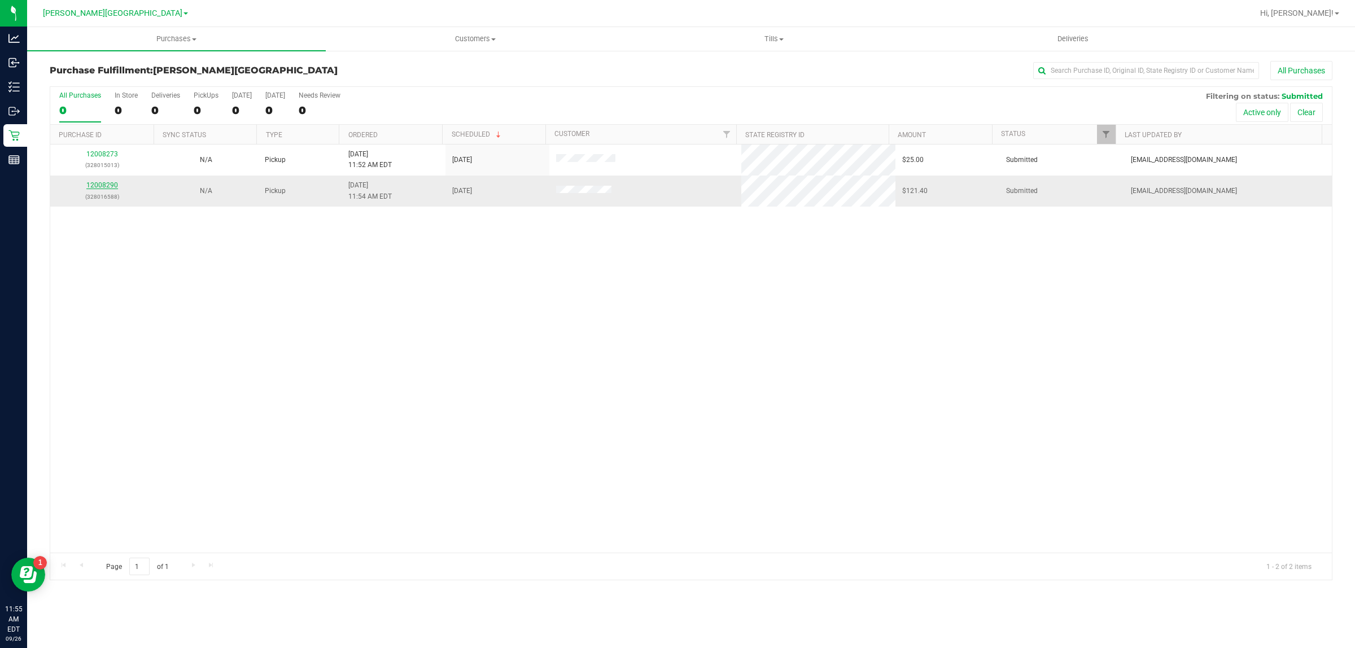
click at [98, 184] on link "12008290" at bounding box center [102, 185] width 32 height 8
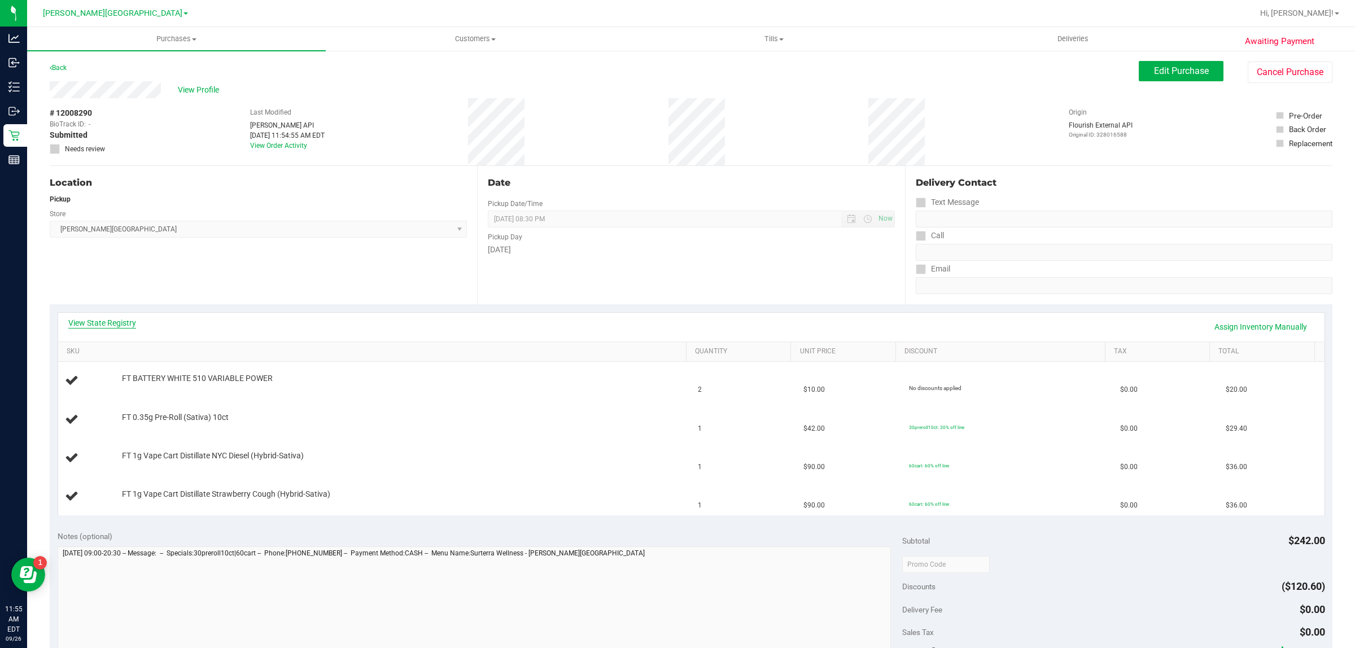
click at [129, 322] on link "View State Registry" at bounding box center [102, 322] width 68 height 11
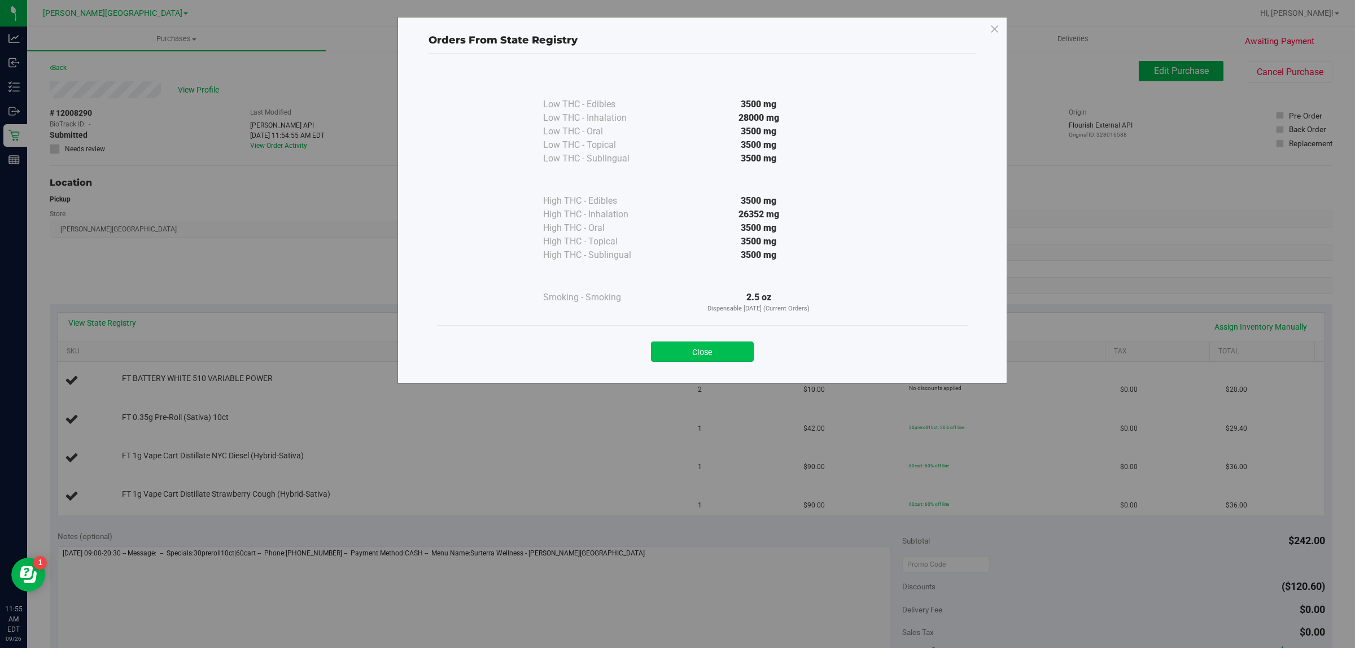
click at [709, 355] on button "Close" at bounding box center [702, 352] width 103 height 20
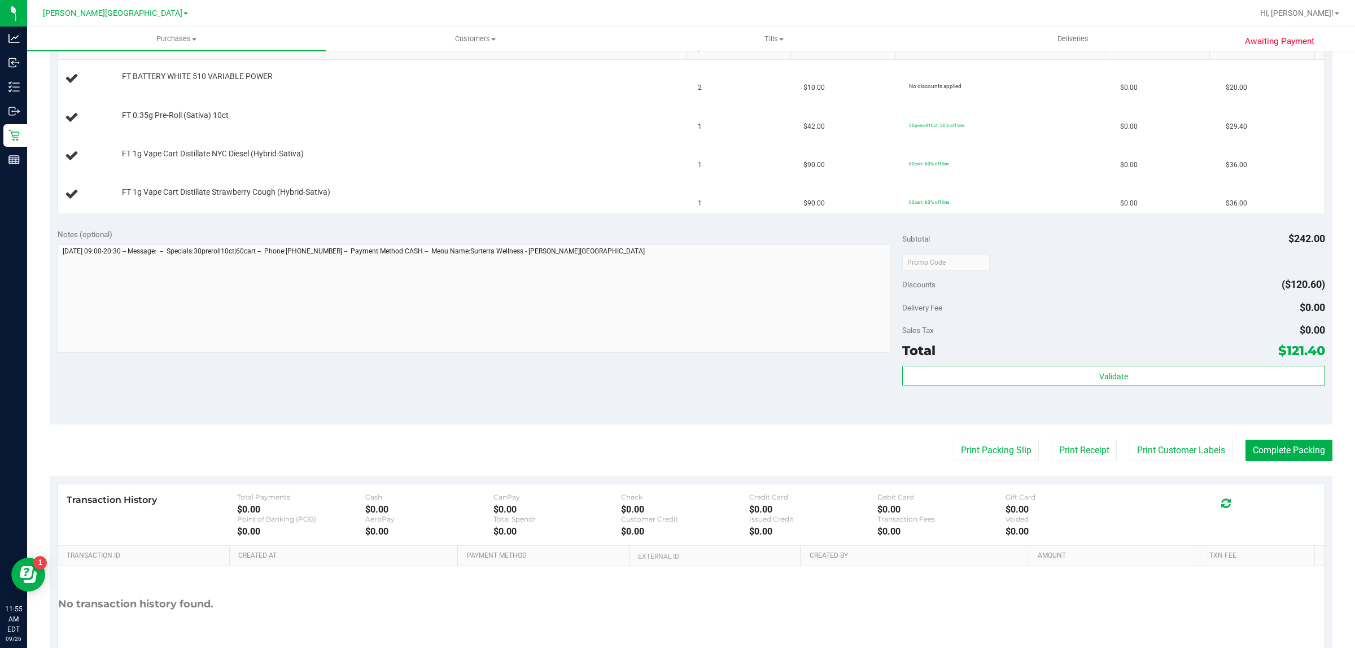
scroll to position [363, 0]
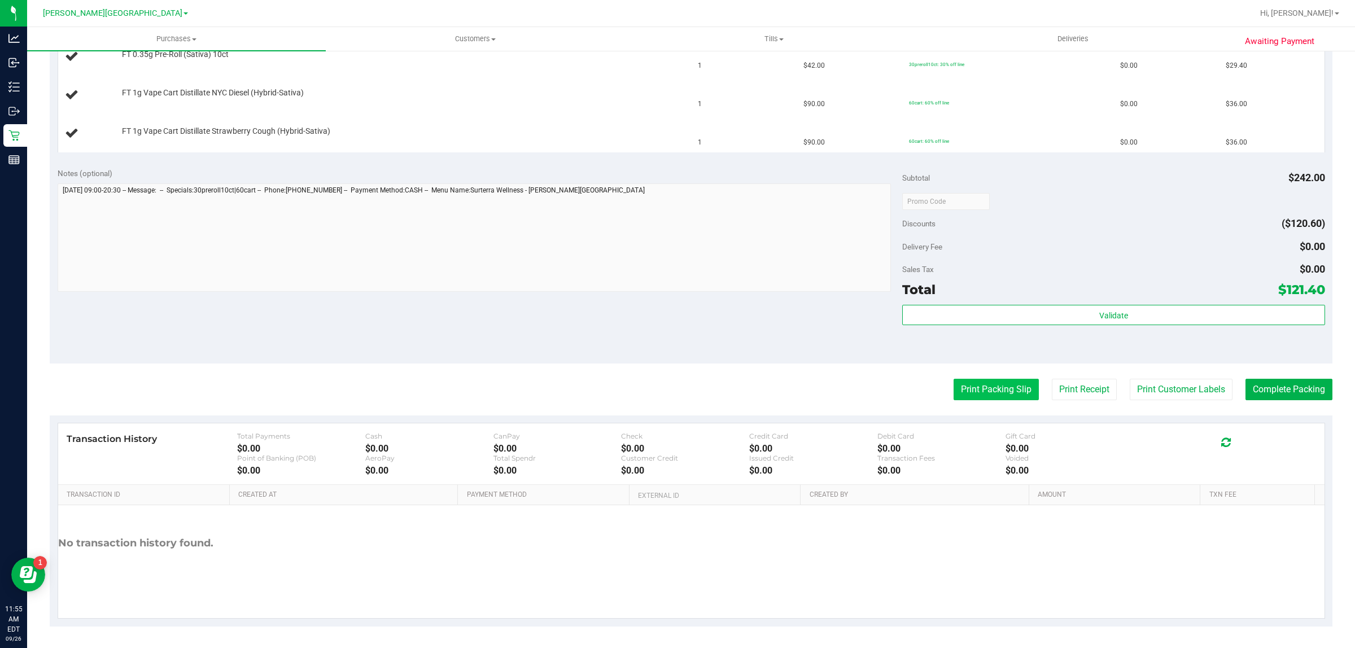
click at [979, 392] on button "Print Packing Slip" at bounding box center [995, 389] width 85 height 21
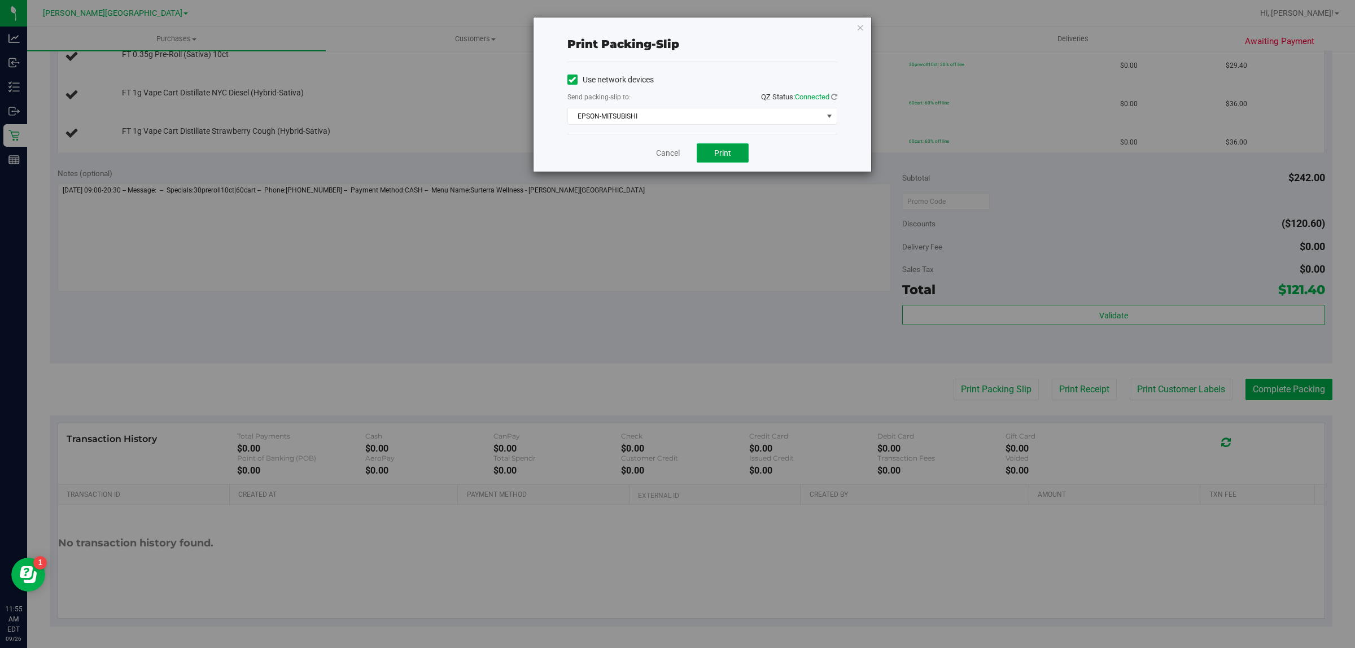
click at [715, 145] on button "Print" at bounding box center [723, 152] width 52 height 19
click at [667, 157] on link "Cancel" at bounding box center [668, 153] width 24 height 12
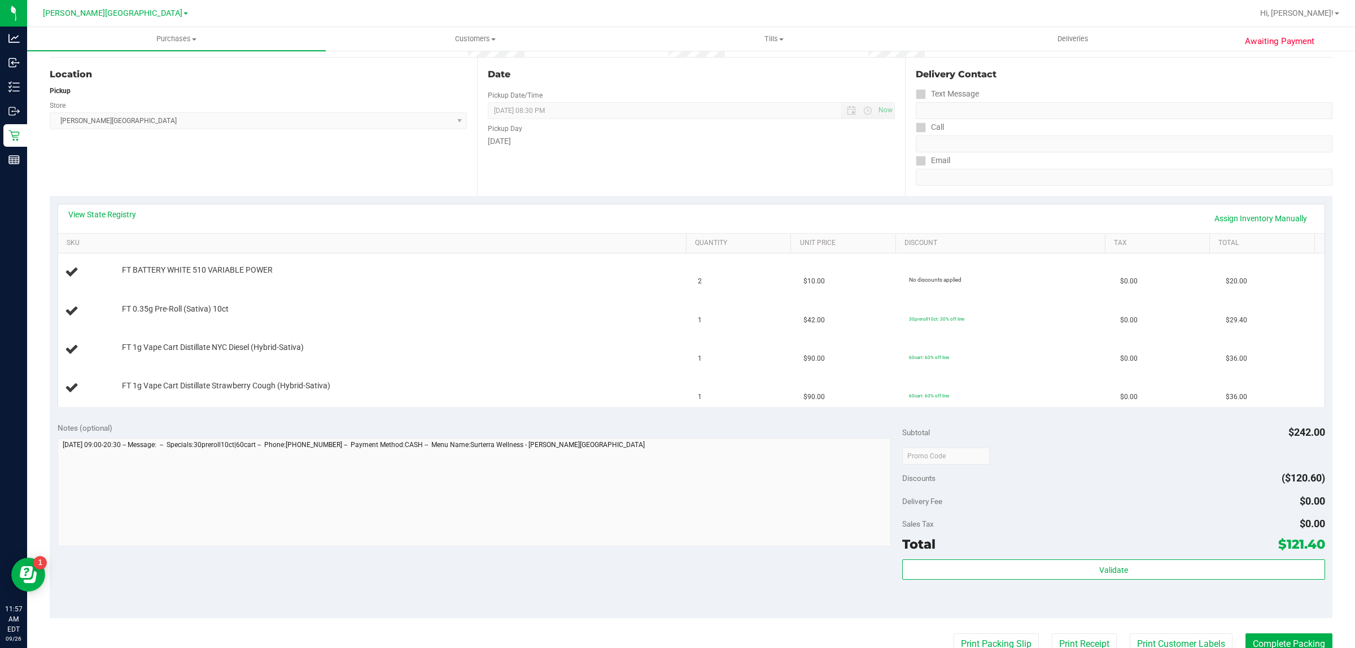
scroll to position [89, 0]
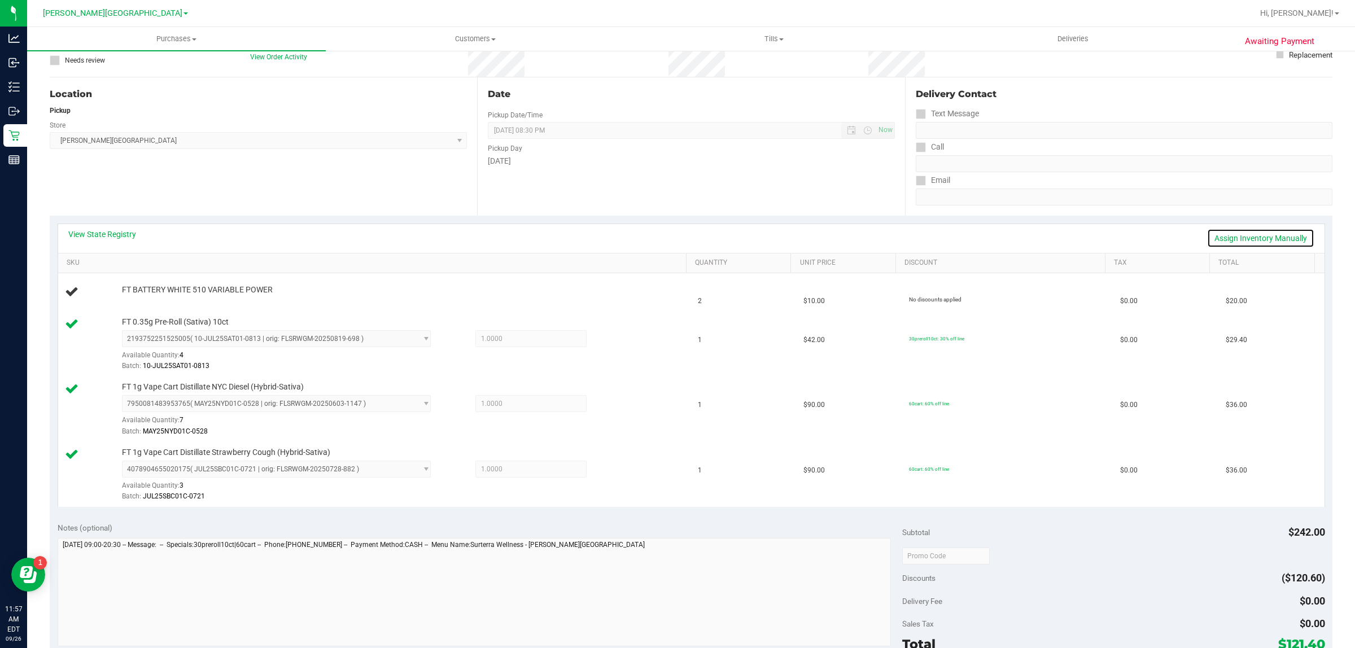
click at [1274, 240] on link "Assign Inventory Manually" at bounding box center [1260, 238] width 107 height 19
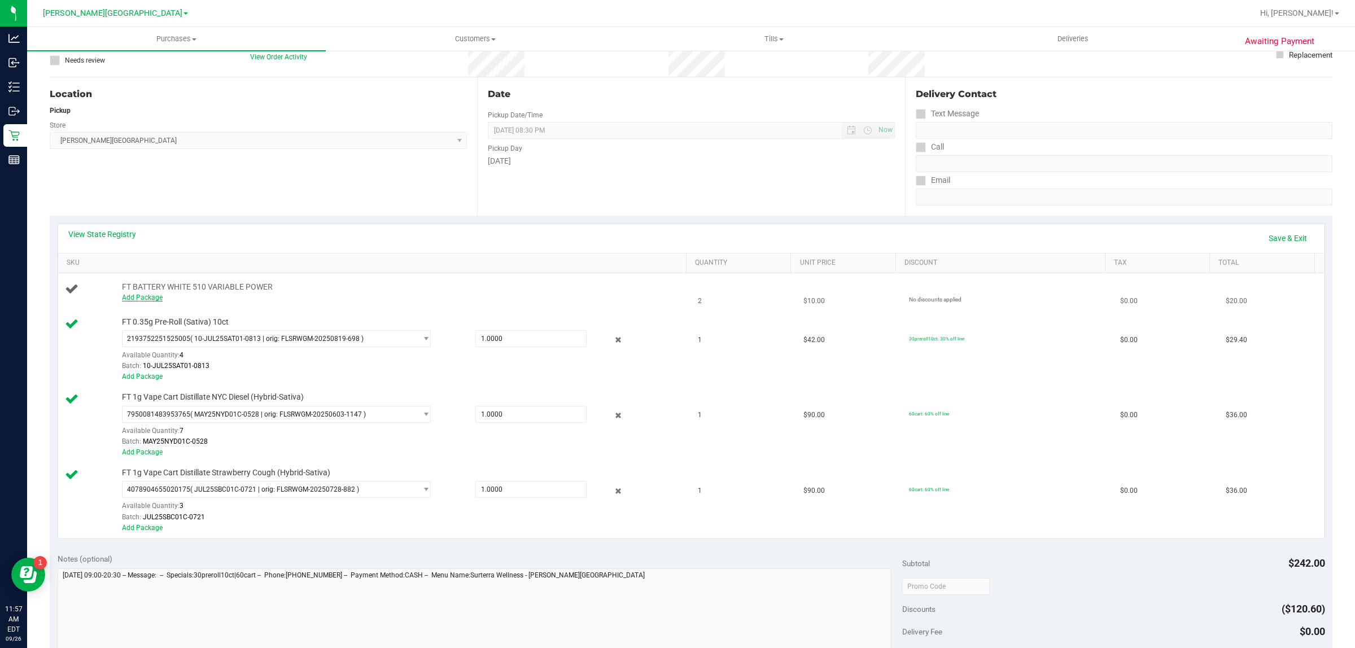
click at [143, 298] on link "Add Package" at bounding box center [142, 298] width 41 height 8
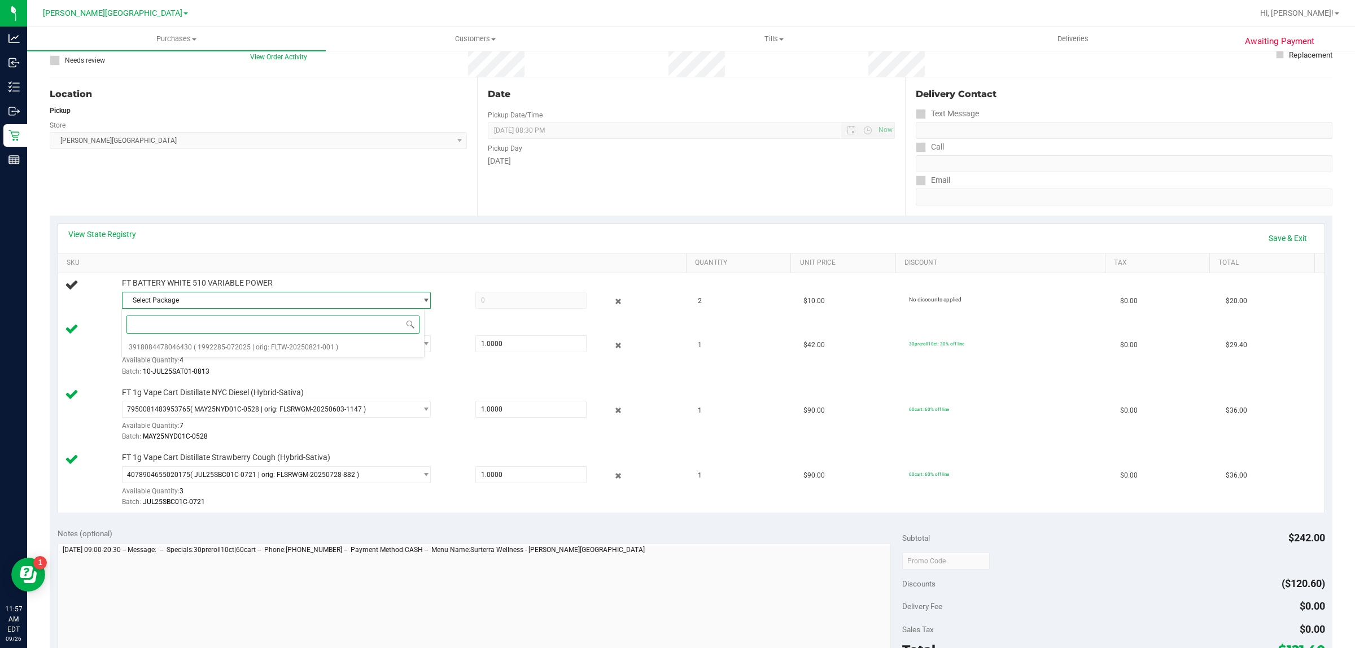
click at [221, 337] on span at bounding box center [273, 324] width 303 height 27
drag, startPoint x: 240, startPoint y: 343, endPoint x: 286, endPoint y: 339, distance: 46.5
click at [241, 343] on span "( 1992285-072025 | orig: FLTW-20250821-001 )" at bounding box center [266, 347] width 145 height 8
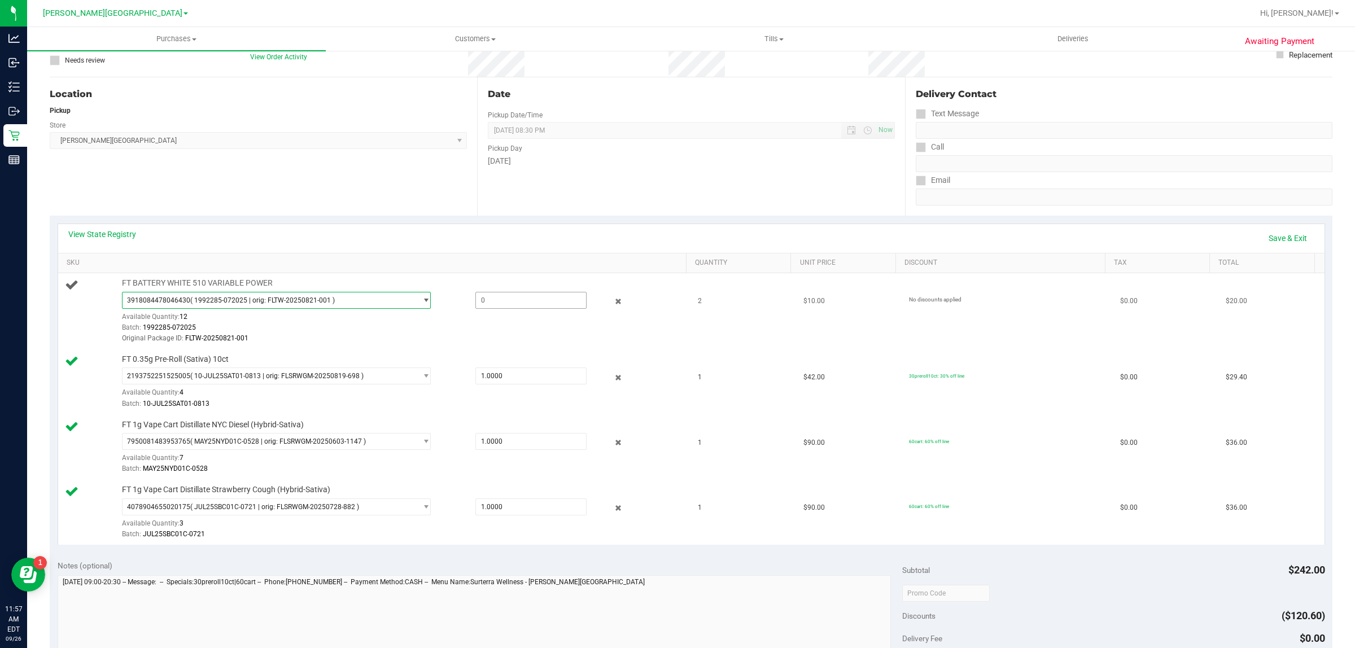
click at [519, 298] on span at bounding box center [531, 300] width 112 height 17
type input "2"
type input "2.0000"
click at [1268, 240] on link "Save & Exit" at bounding box center [1287, 238] width 53 height 19
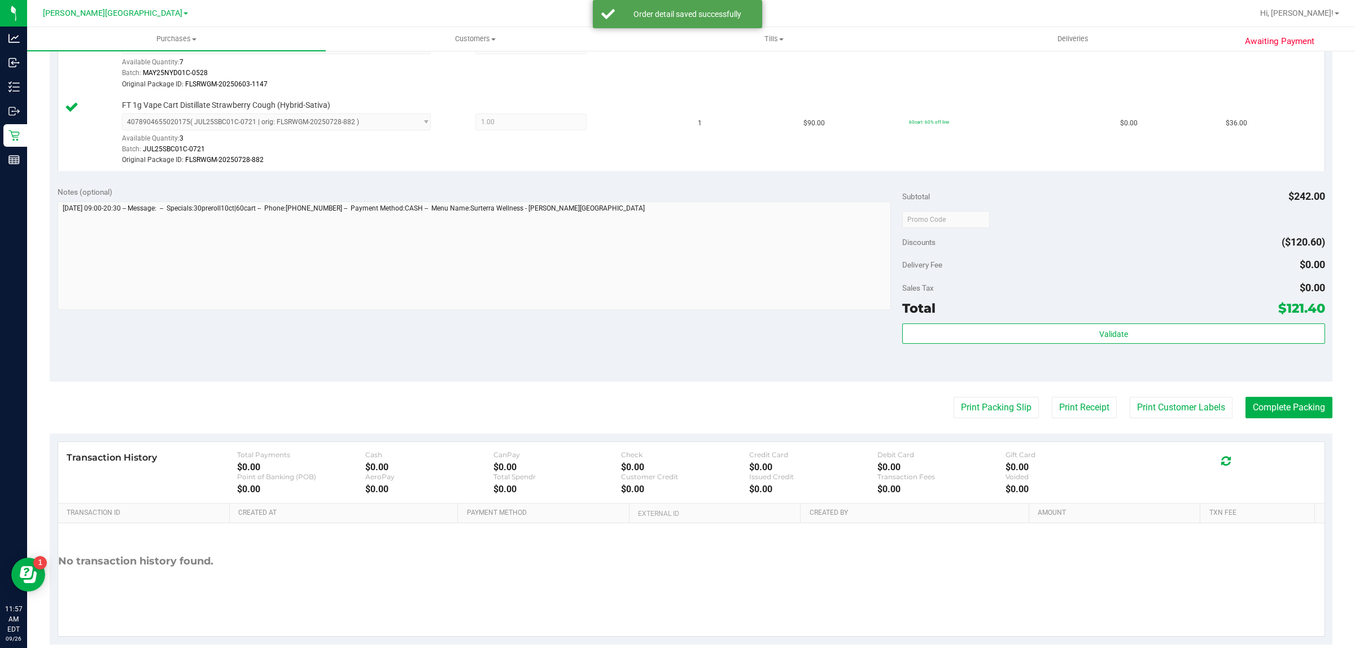
scroll to position [512, 0]
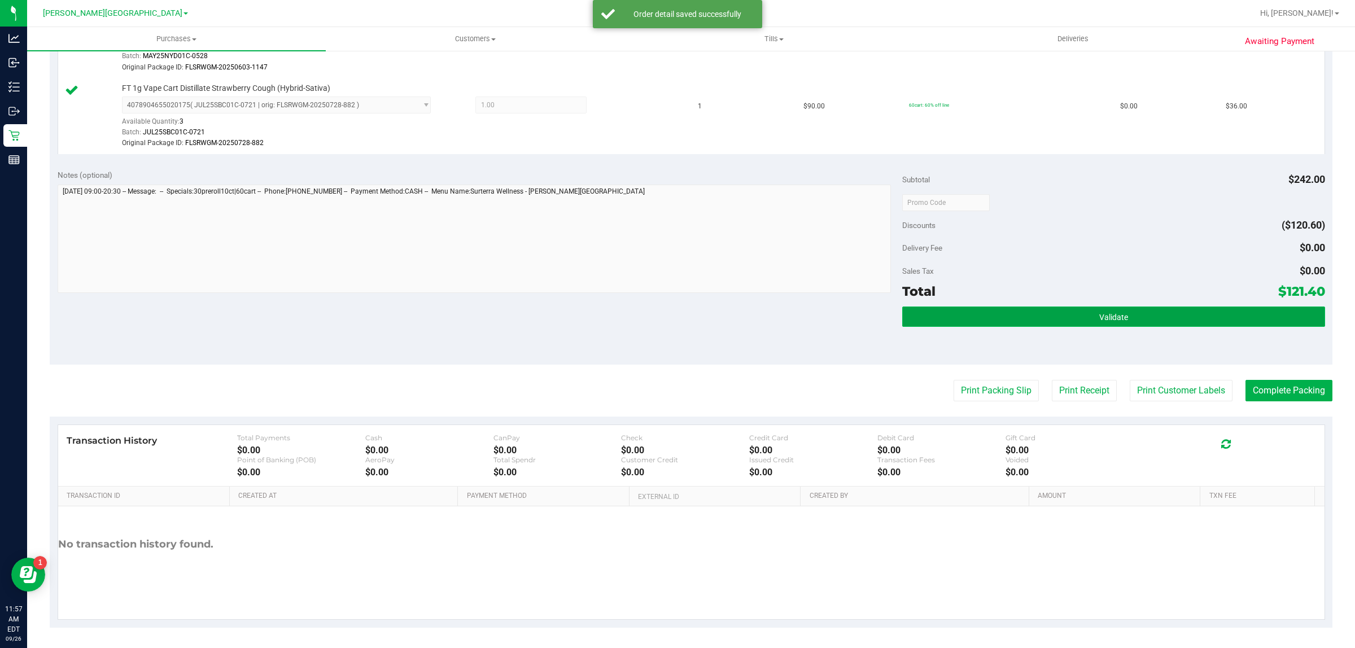
click at [1014, 322] on button "Validate" at bounding box center [1113, 317] width 422 height 20
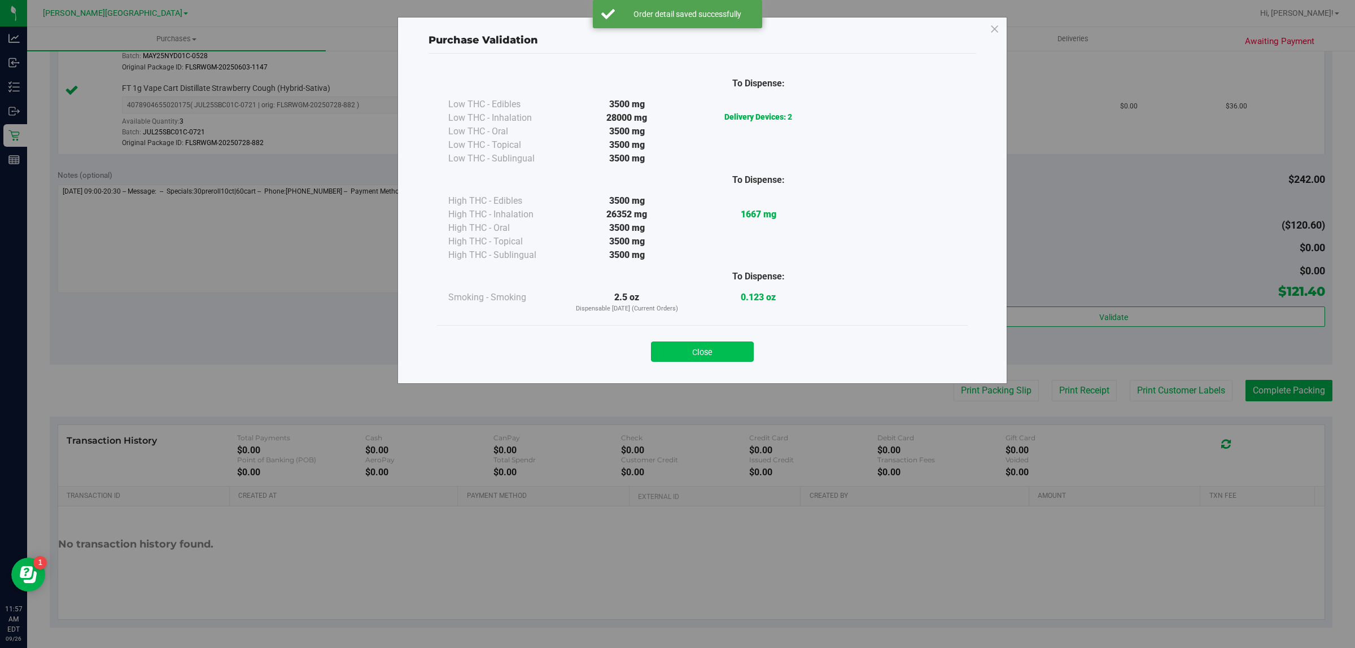
click at [671, 343] on button "Close" at bounding box center [702, 352] width 103 height 20
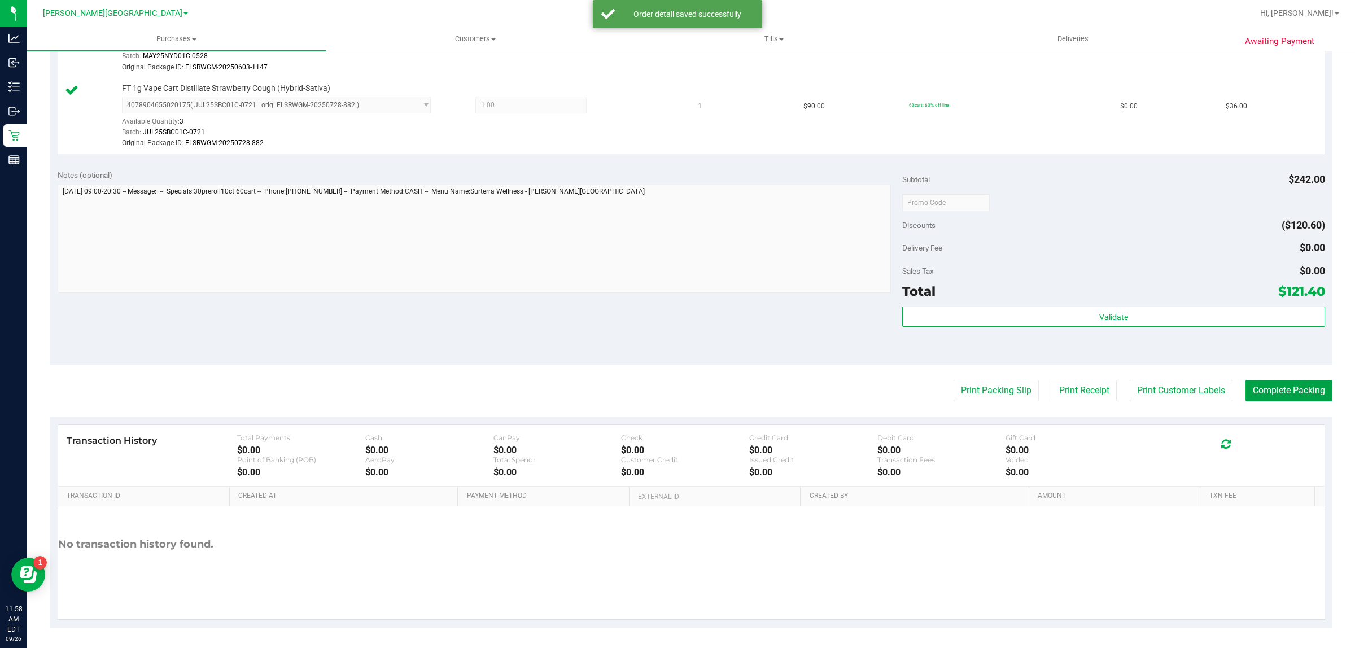
click at [1300, 400] on button "Complete Packing" at bounding box center [1288, 390] width 87 height 21
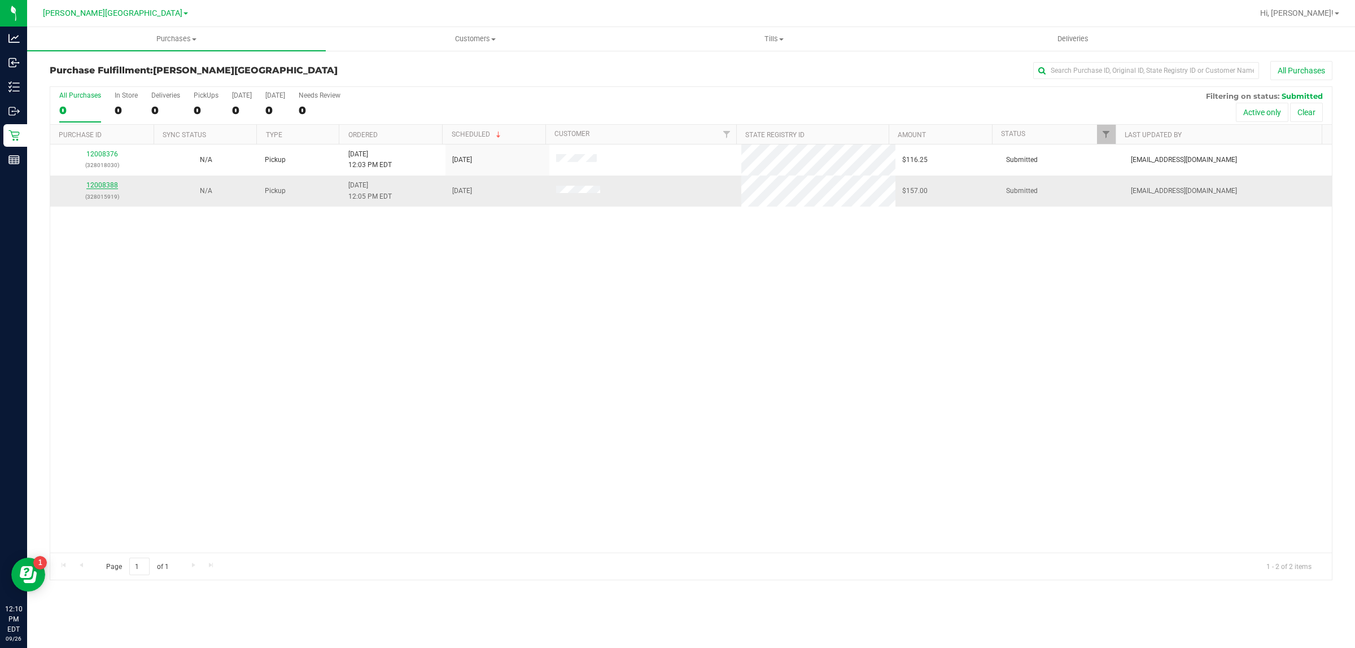
click link "12008388"
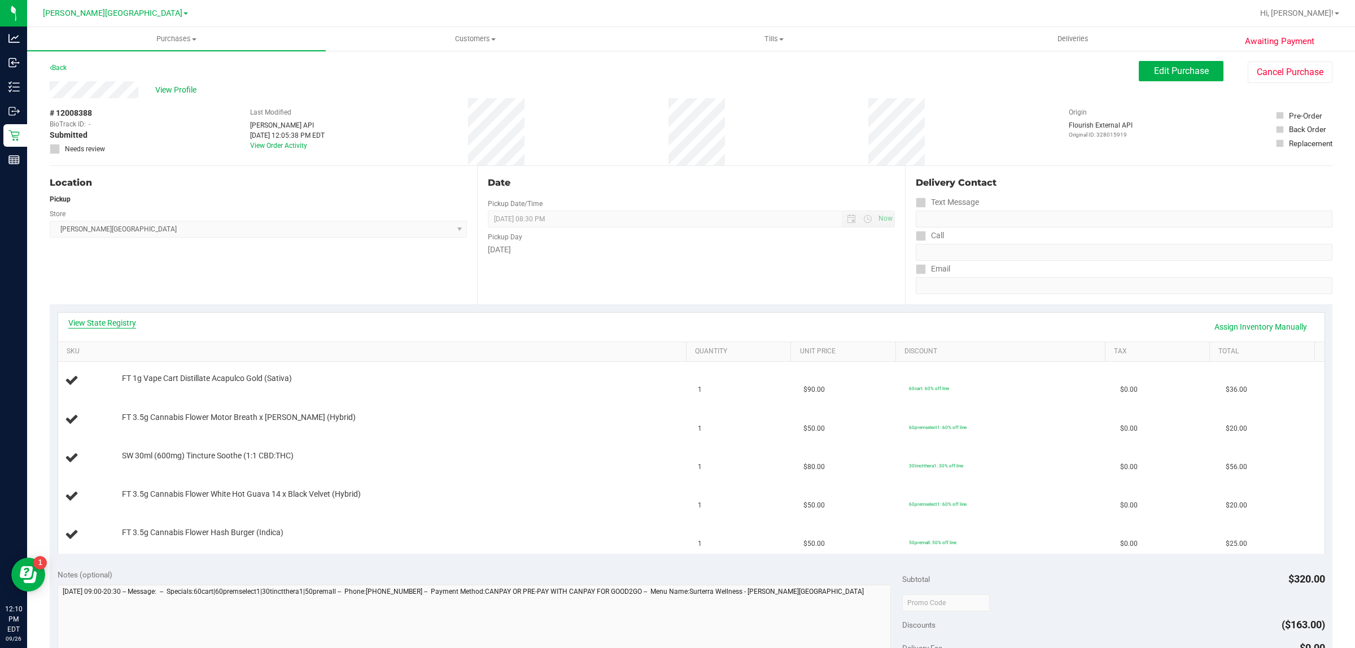
click link "View State Registry"
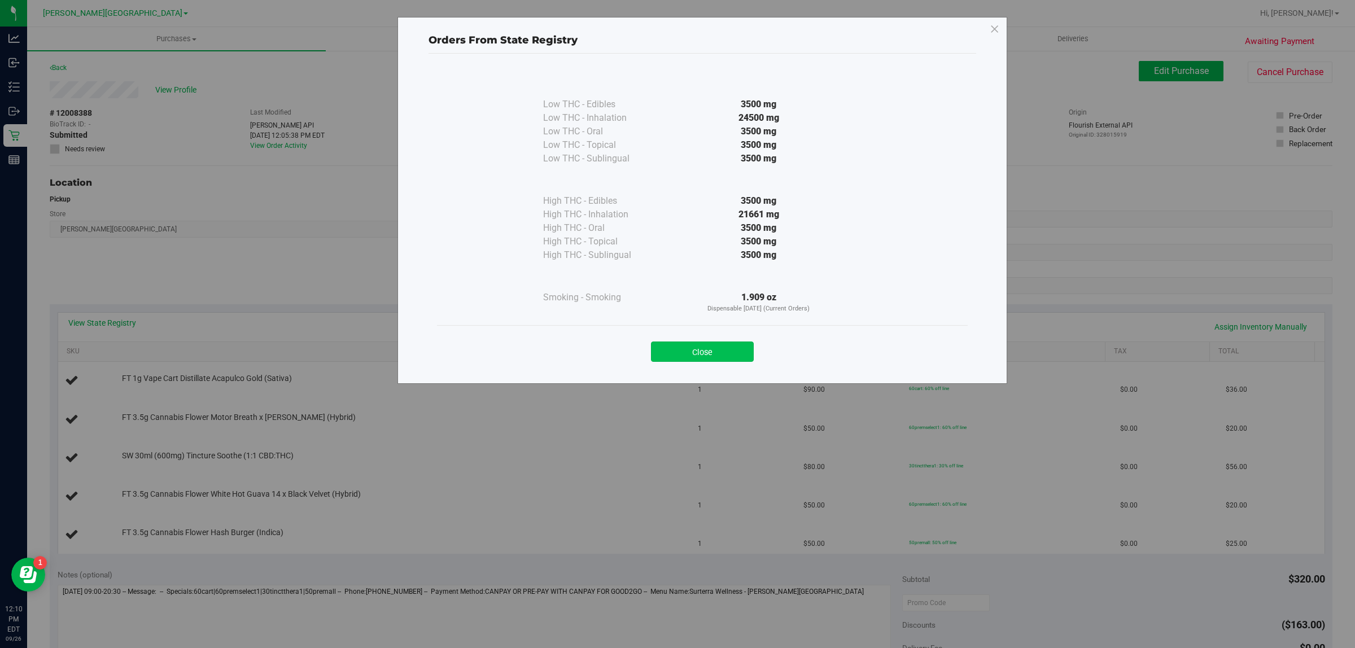
click button "Close"
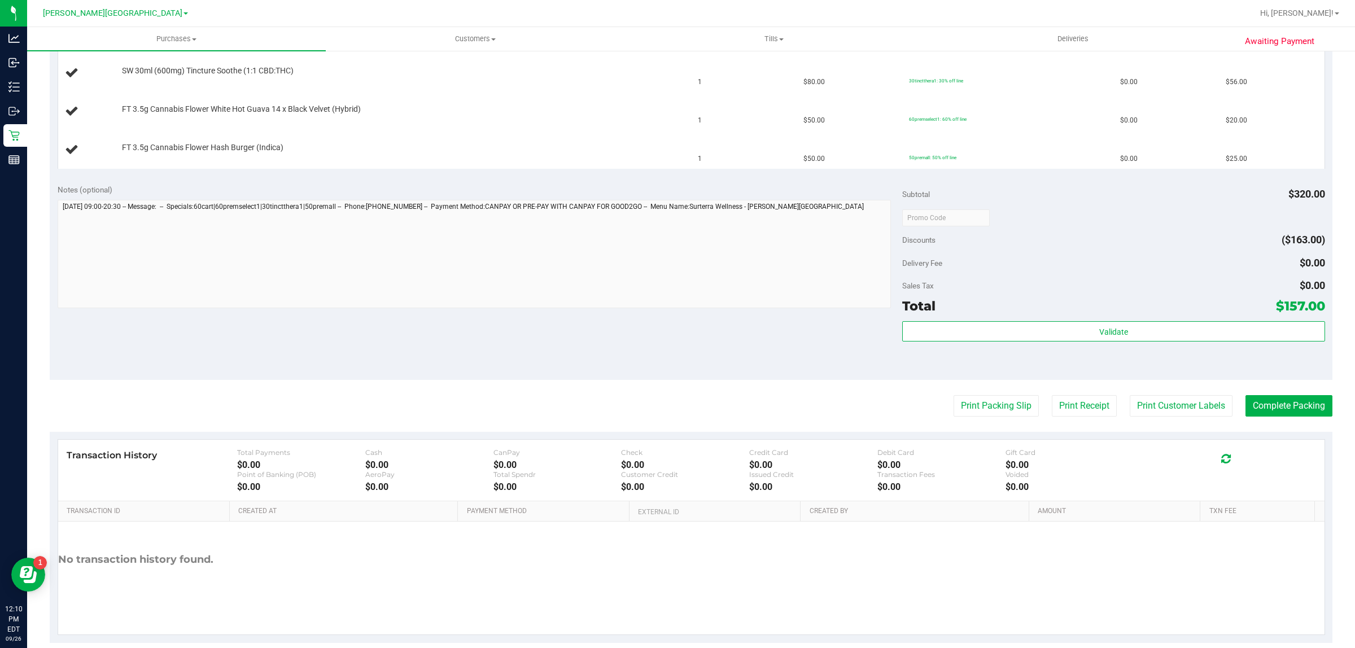
scroll to position [402, 0]
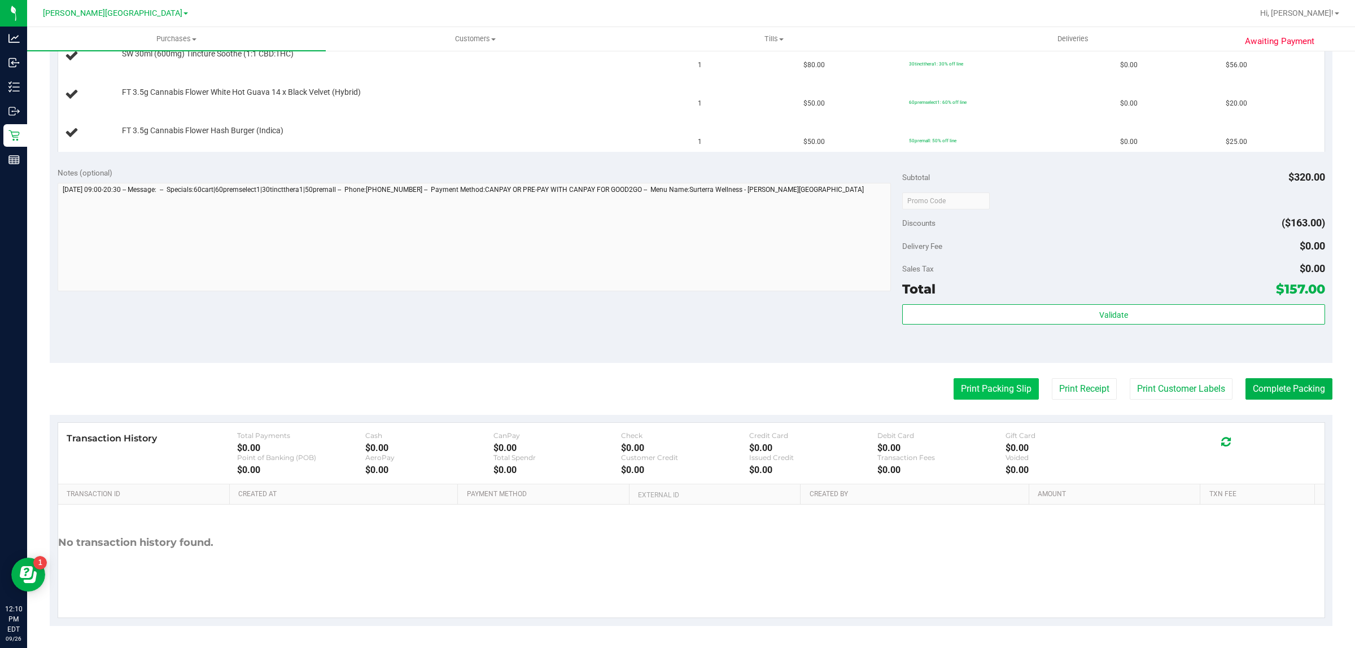
click button "Print Packing Slip"
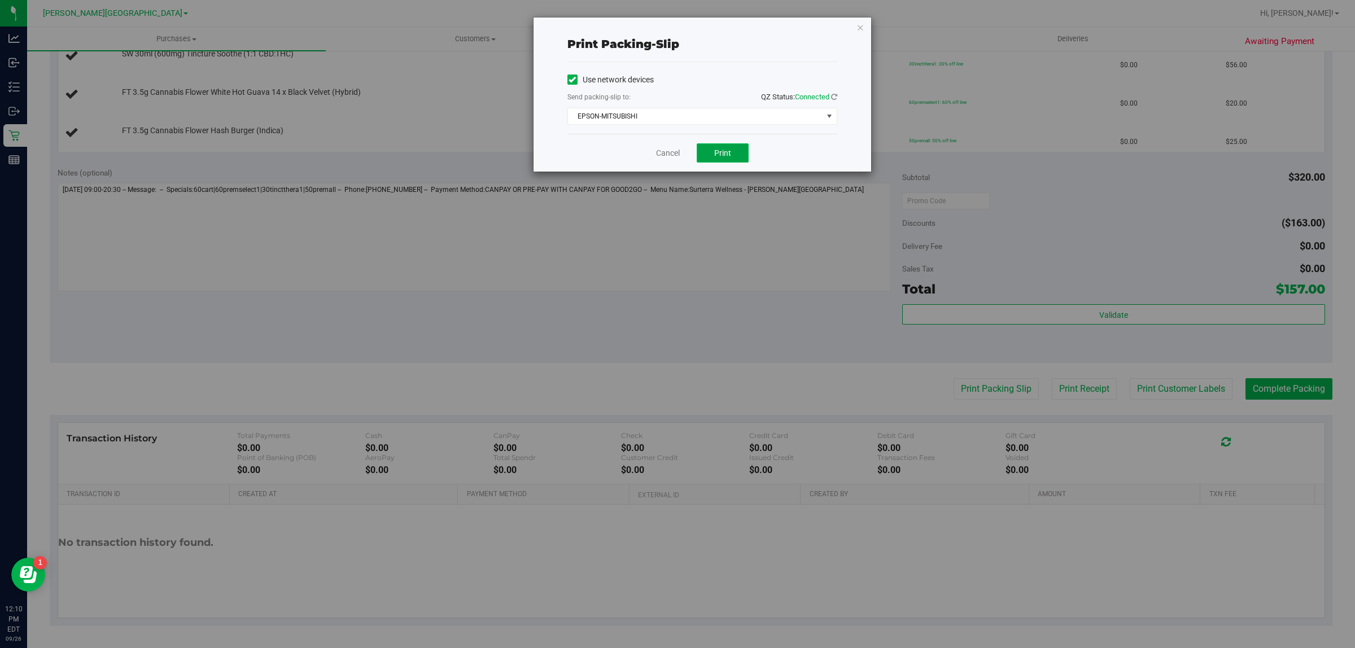
click span "Print"
click link "Cancel"
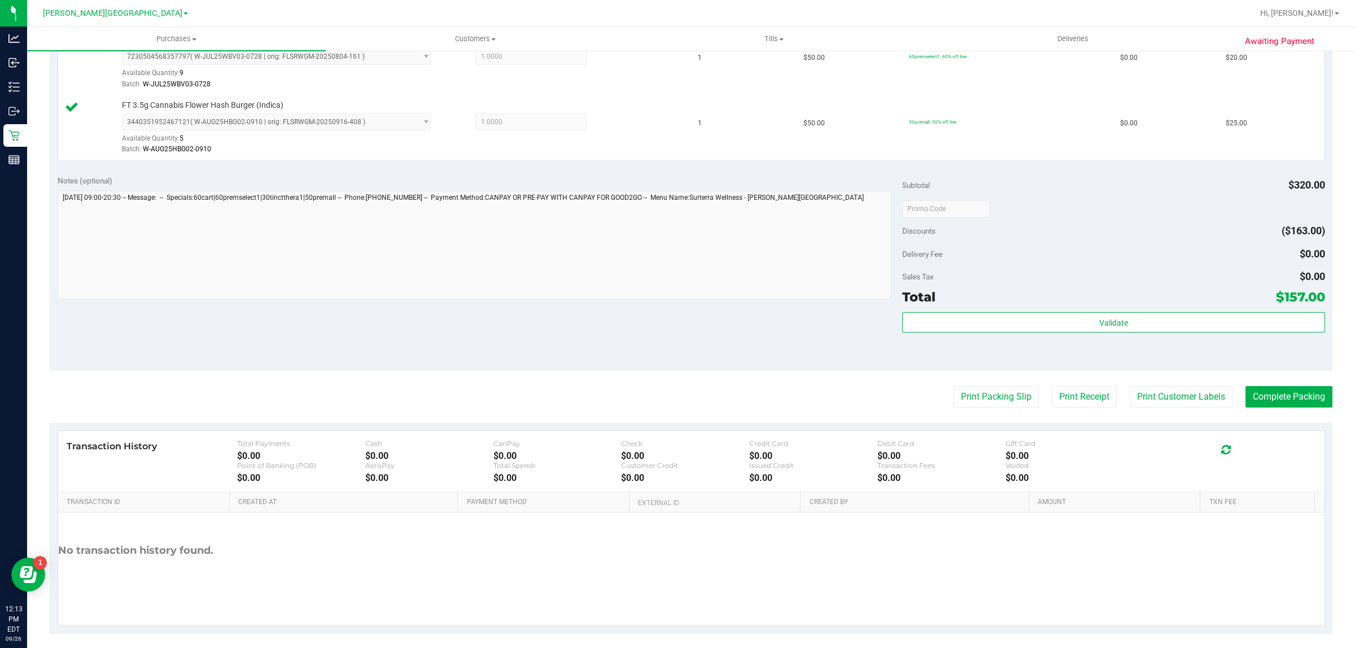
scroll to position [537, 0]
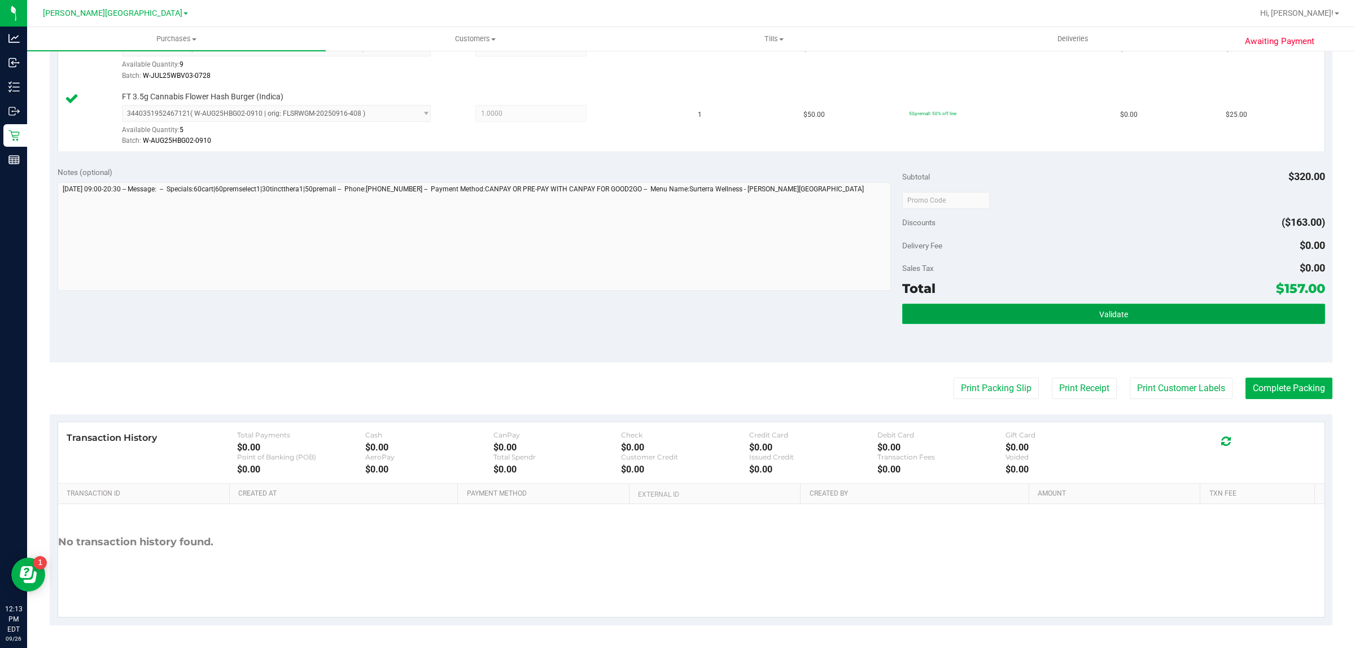
click button "Validate"
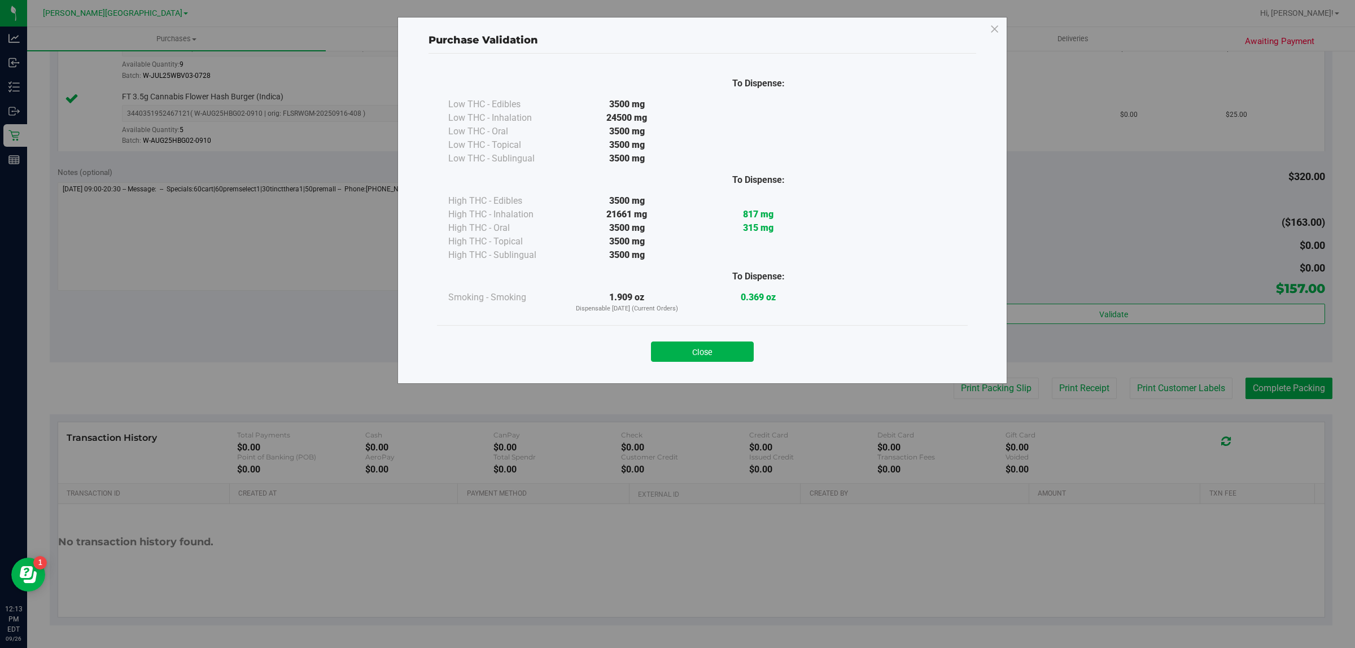
drag, startPoint x: 679, startPoint y: 349, endPoint x: 959, endPoint y: 408, distance: 285.5
click button "Close"
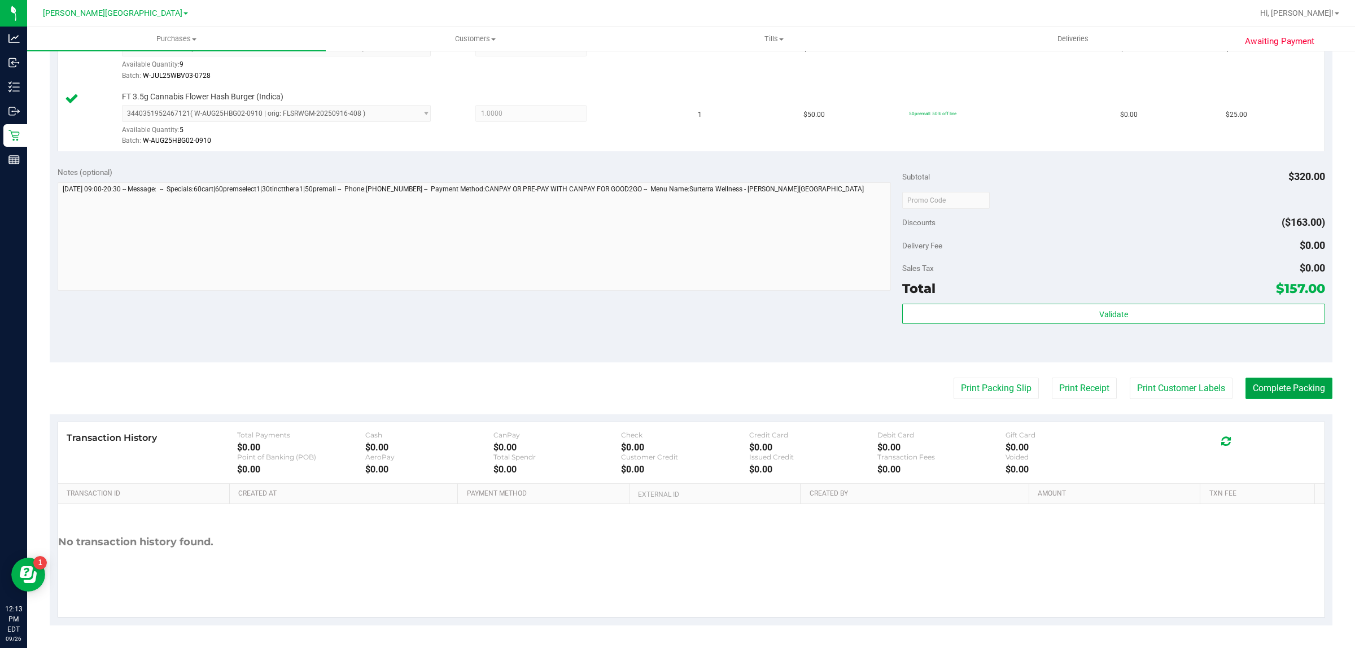
click button "Complete Packing"
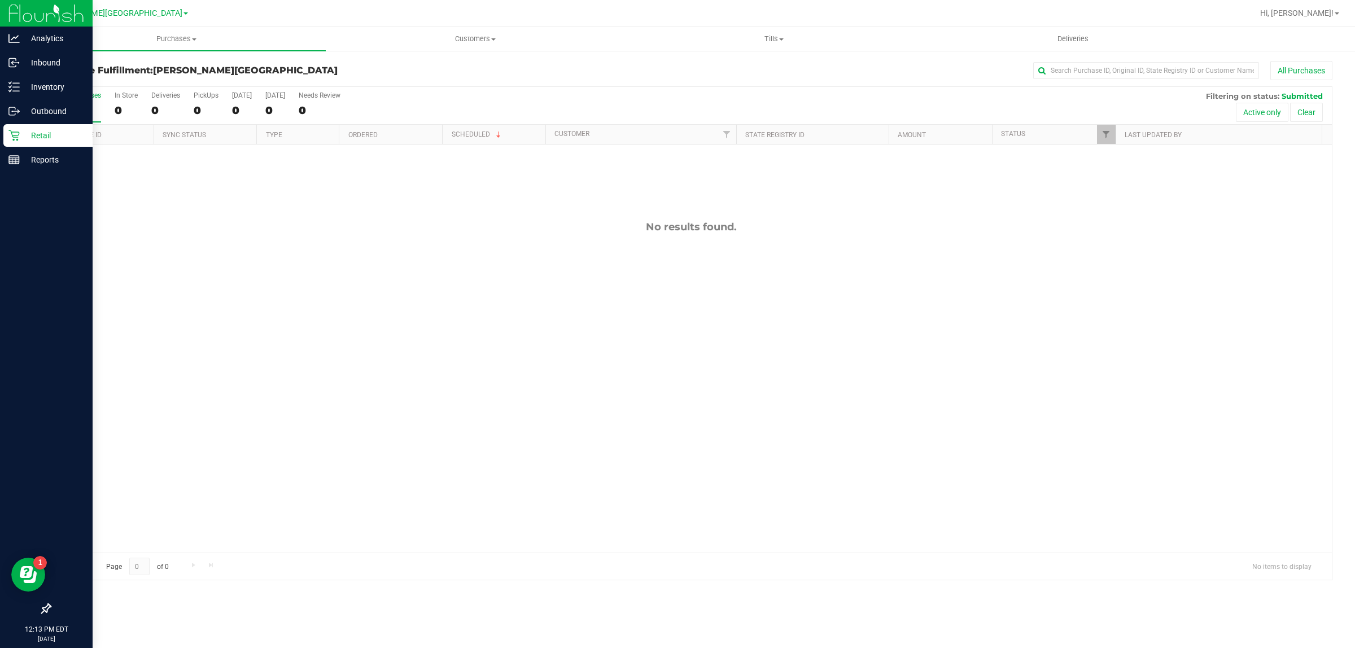
click icon
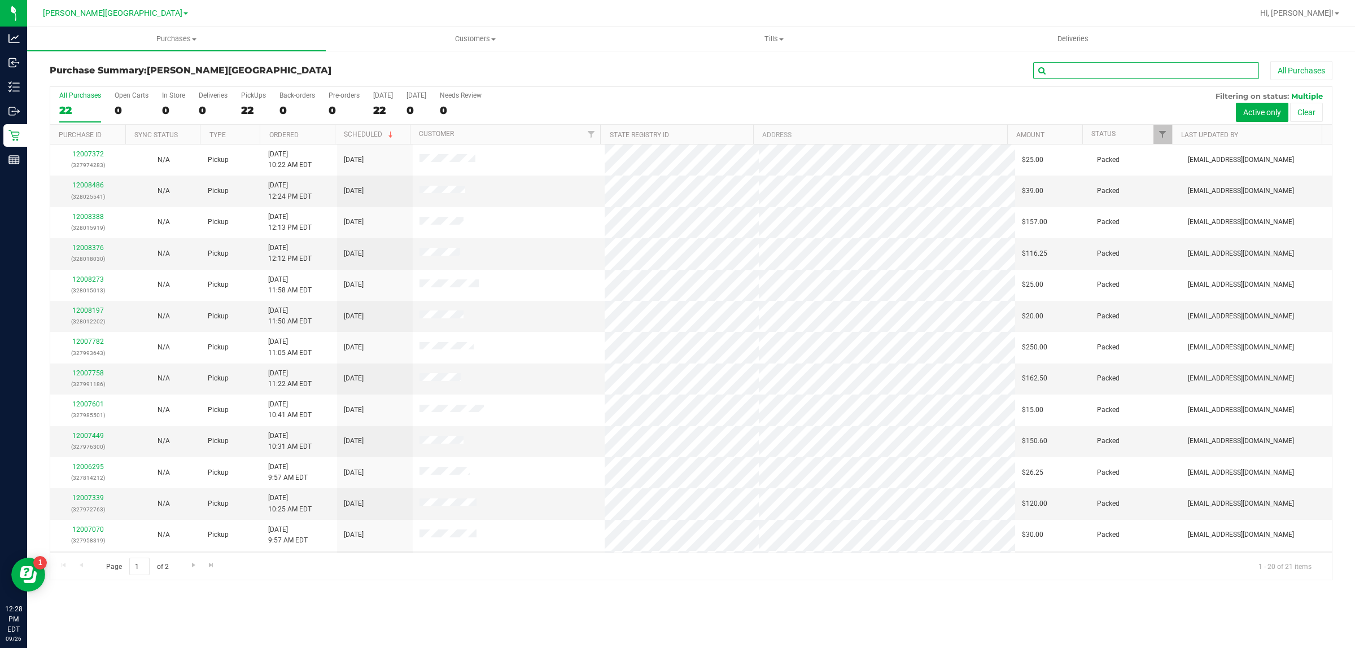
click input "text"
paste input "1532687"
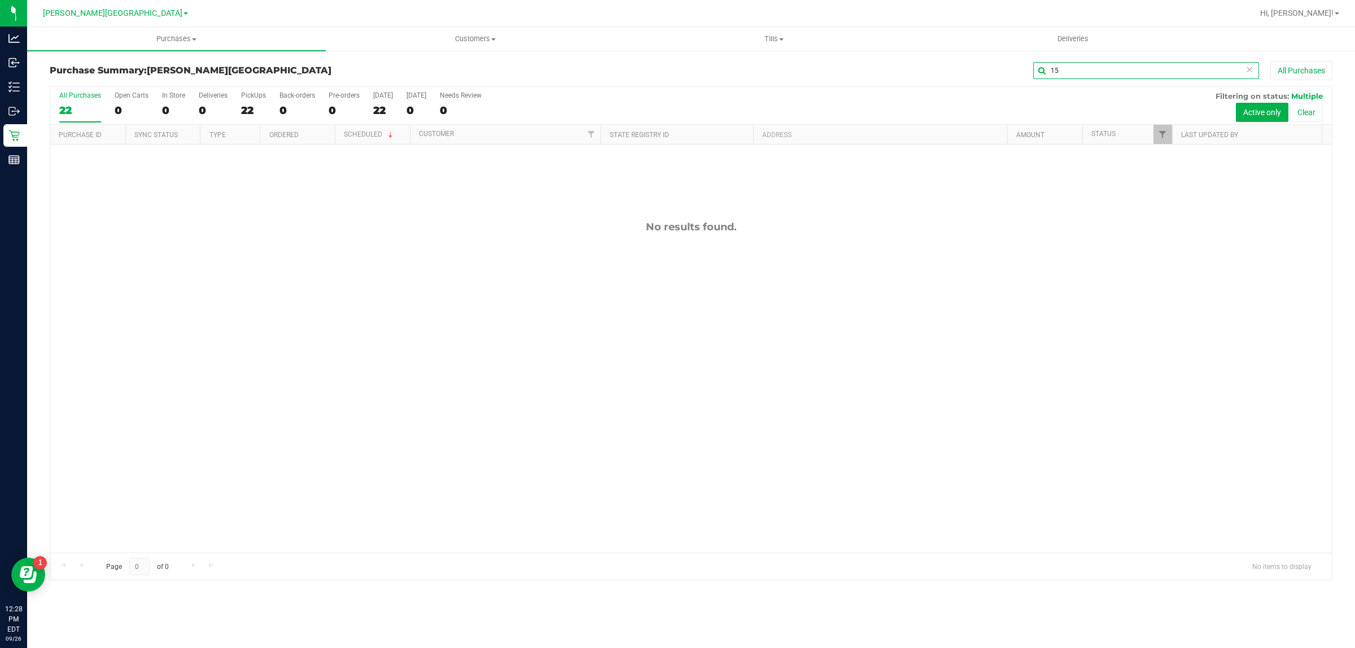
type input "1"
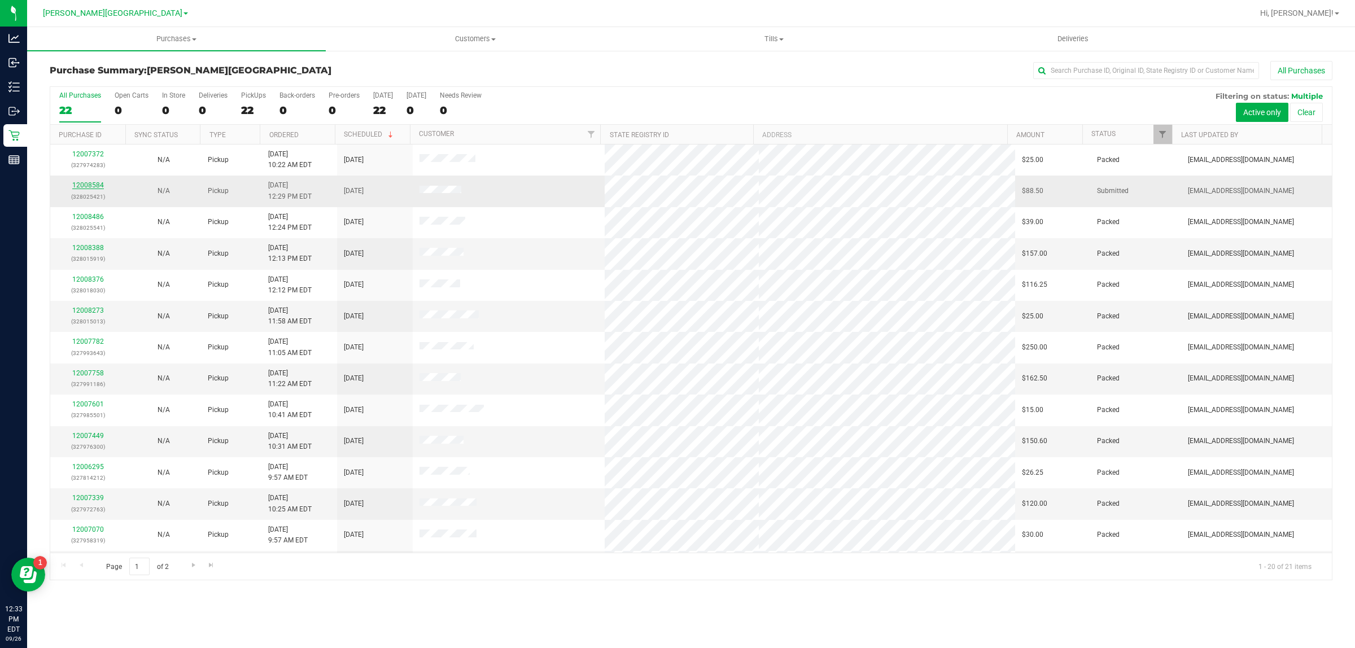
click link "12008584"
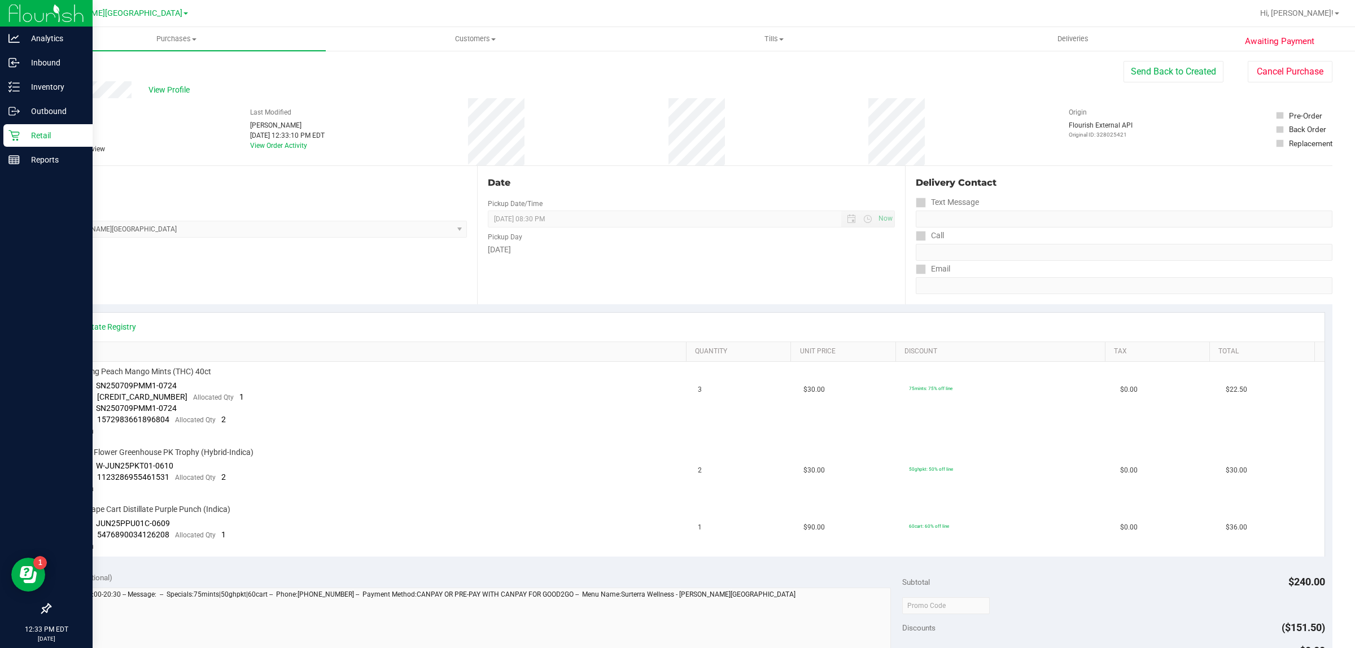
click div "Retail"
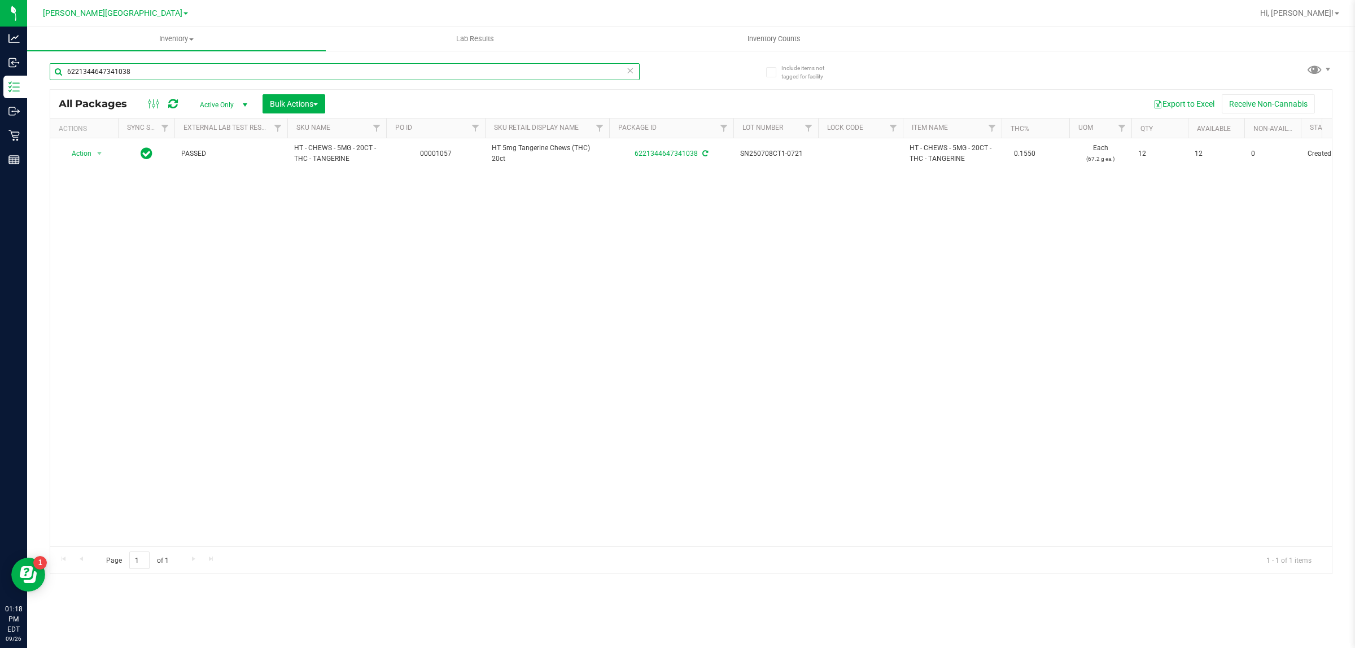
click at [150, 63] on input "6221344647341038" at bounding box center [345, 71] width 590 height 17
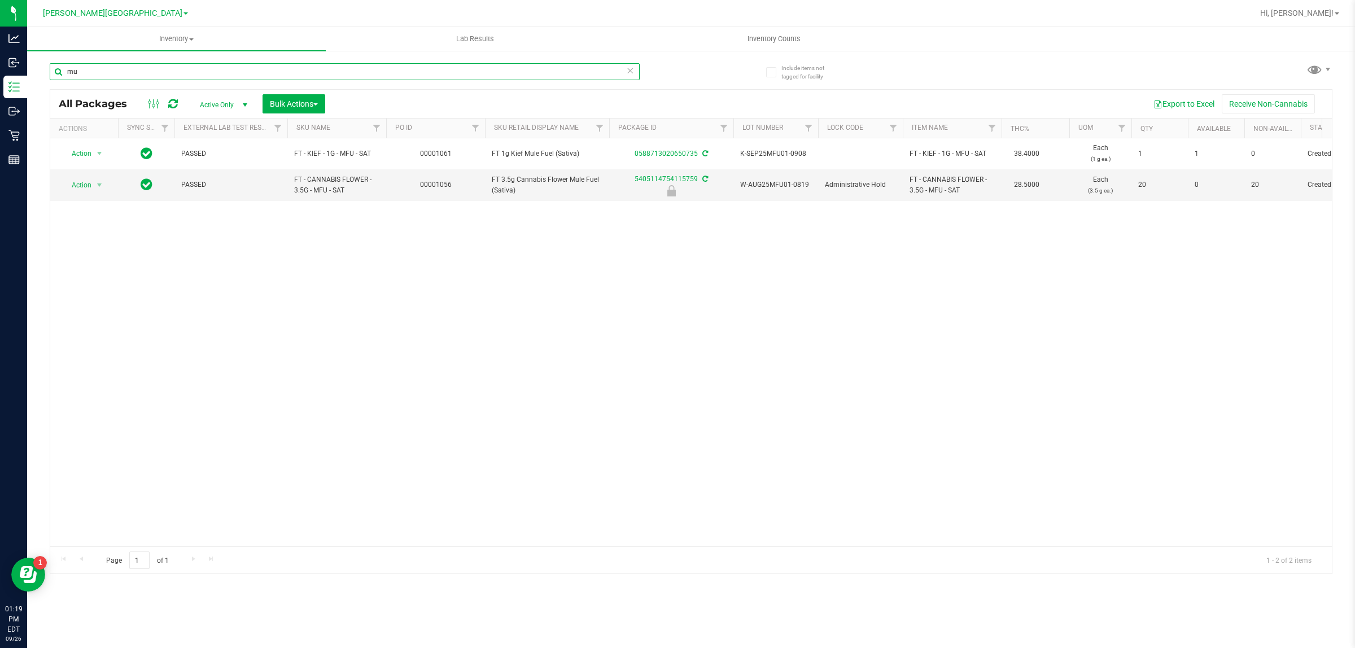
type input "m"
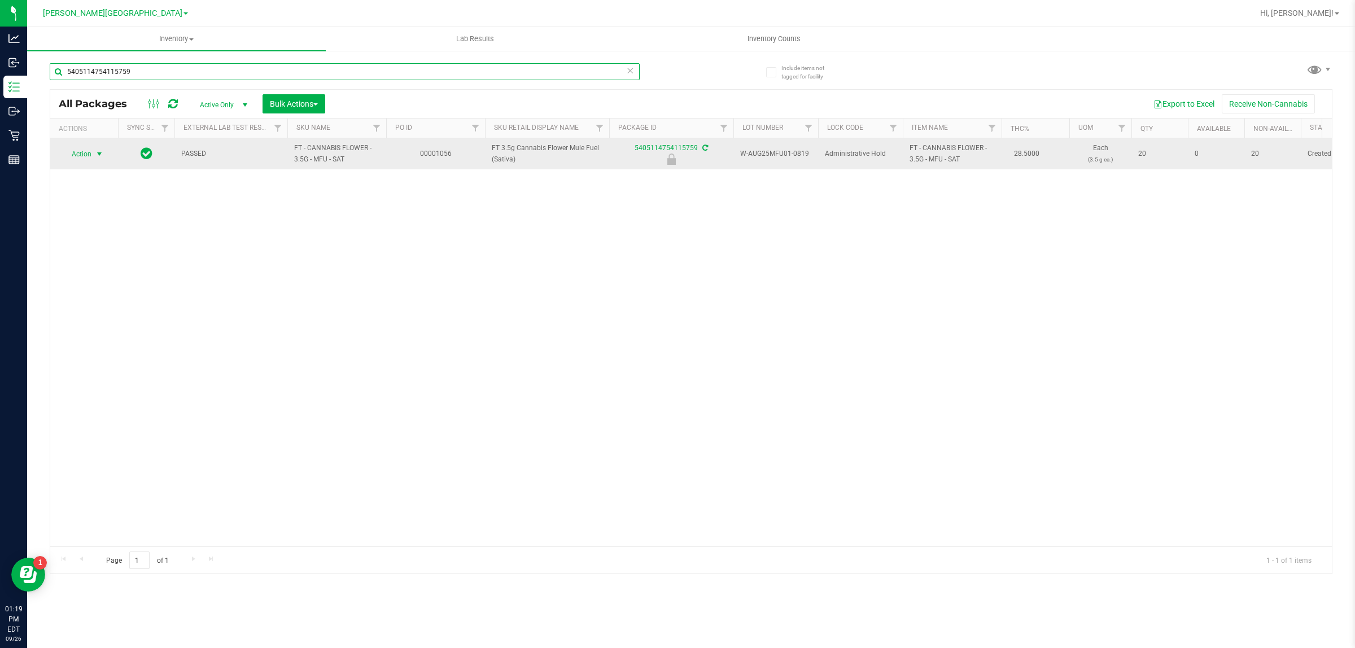
type input "5405114754115759"
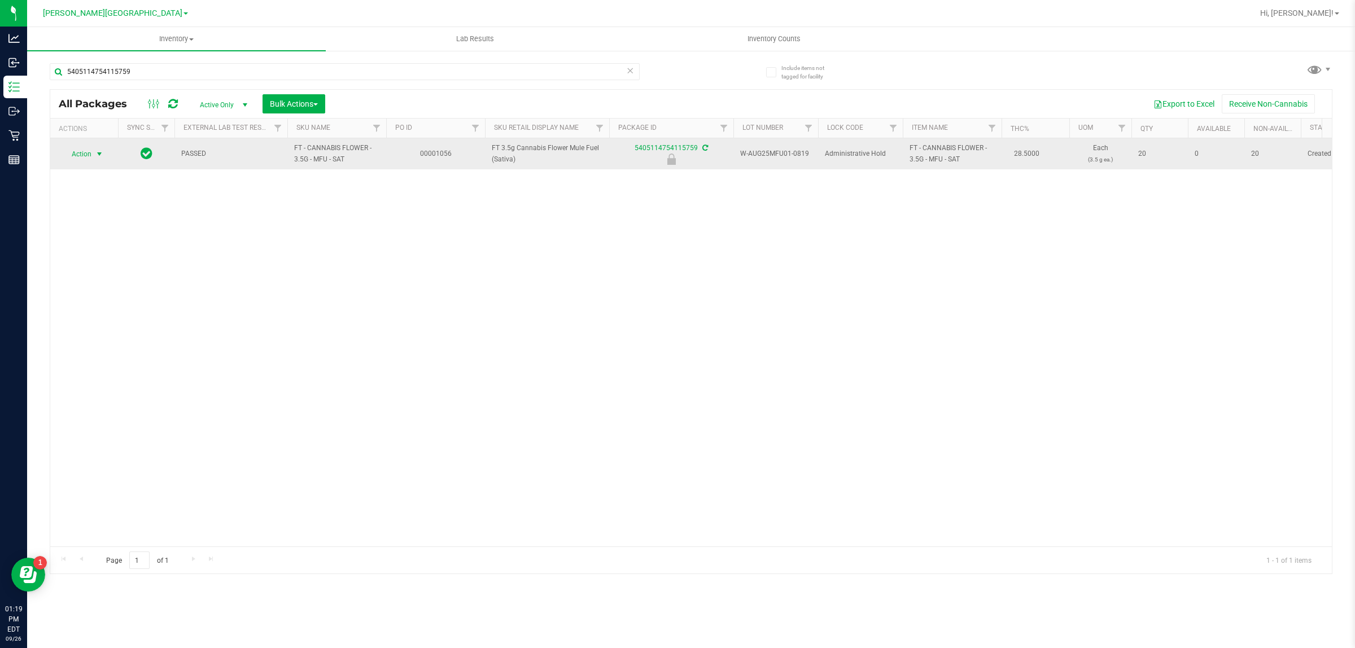
click at [89, 151] on span "Action" at bounding box center [77, 154] width 30 height 16
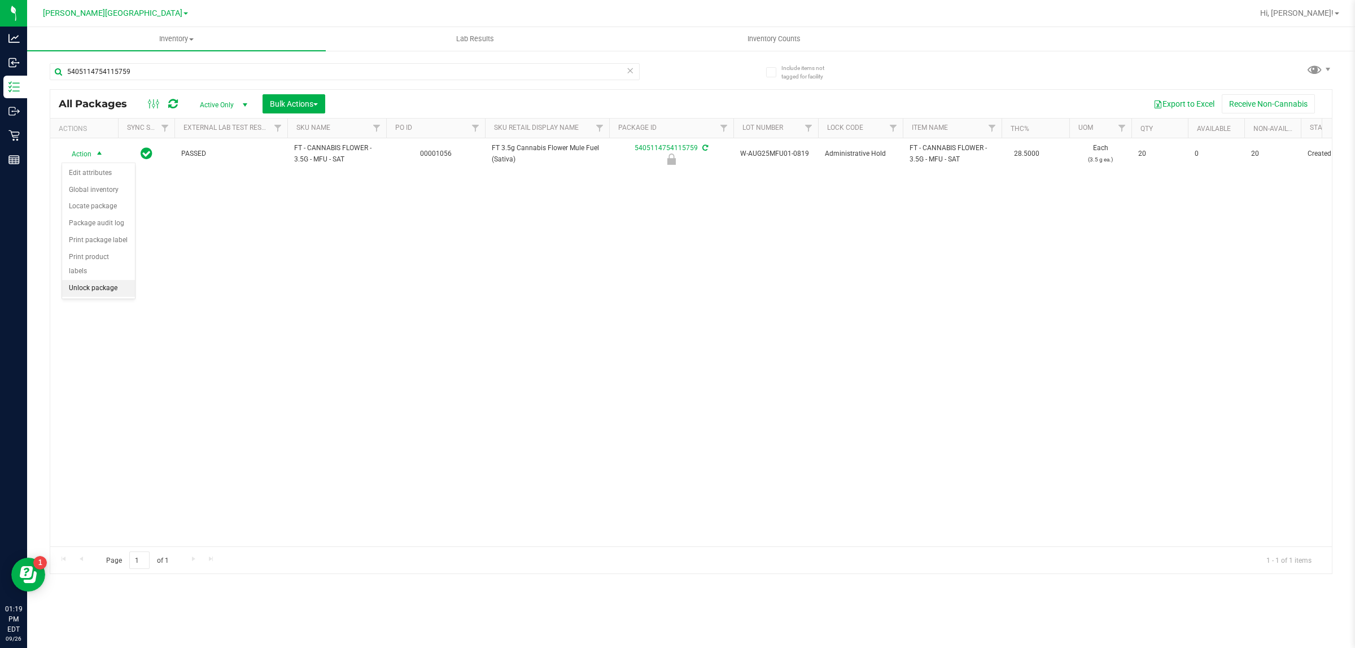
click at [88, 280] on li "Unlock package" at bounding box center [98, 288] width 73 height 17
